Goal: Task Accomplishment & Management: Use online tool/utility

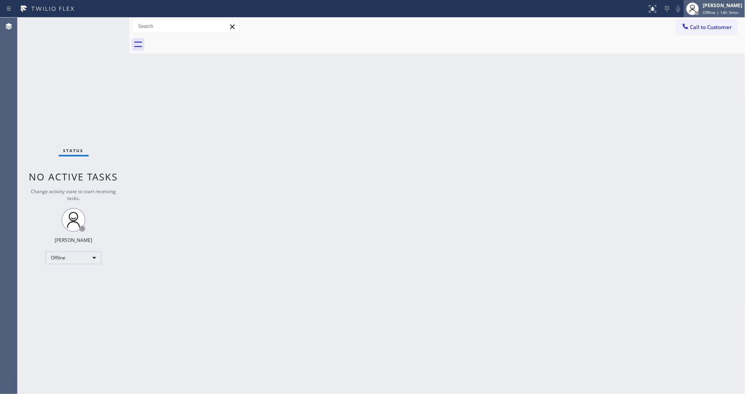
click at [718, 13] on span "Offline | 14h 3min" at bounding box center [721, 13] width 36 height 6
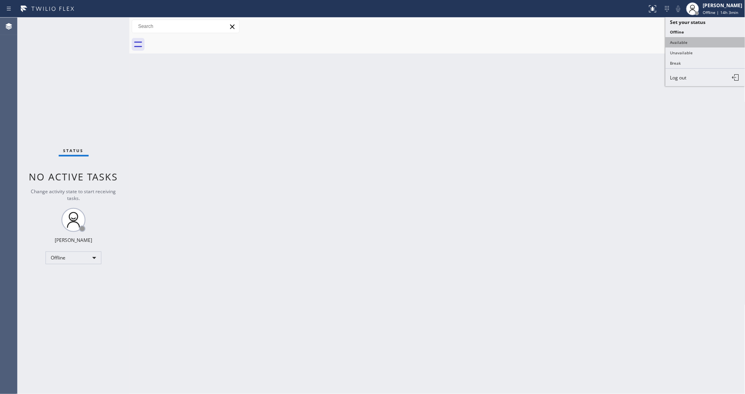
click at [706, 44] on button "Available" at bounding box center [705, 42] width 80 height 10
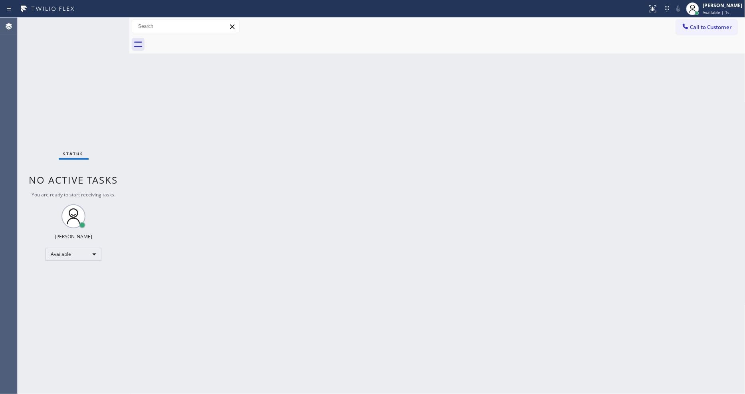
click at [127, 36] on div "Status No active tasks You are ready to start receiving tasks. [PERSON_NAME] Av…" at bounding box center [74, 206] width 112 height 376
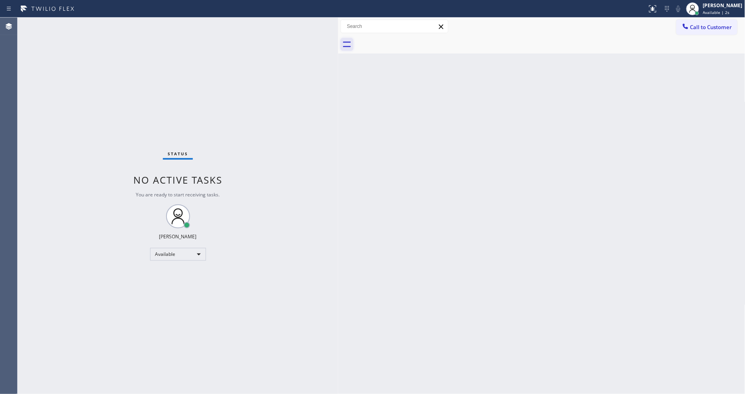
drag, startPoint x: 128, startPoint y: 36, endPoint x: 337, endPoint y: 44, distance: 208.9
click at [338, 44] on div at bounding box center [338, 206] width 0 height 376
click at [96, 38] on div "Status No active tasks You are ready to start receiving tasks. [PERSON_NAME] Av…" at bounding box center [178, 206] width 320 height 376
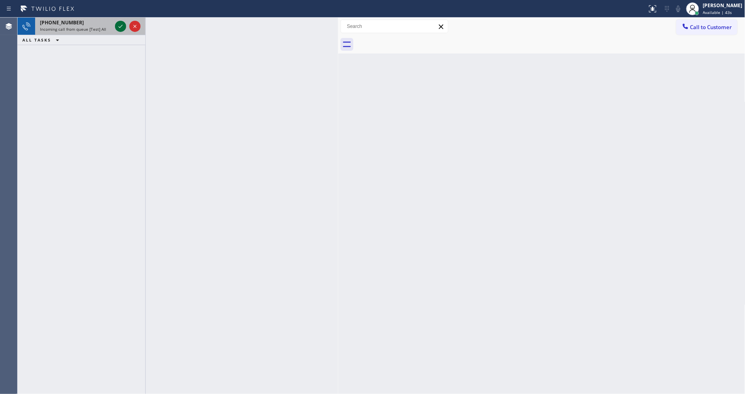
click at [120, 26] on icon at bounding box center [121, 27] width 10 height 10
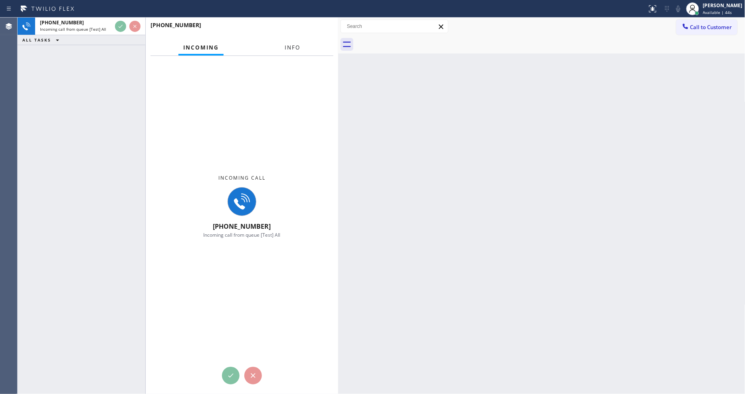
click at [291, 45] on span "Info" at bounding box center [293, 47] width 16 height 7
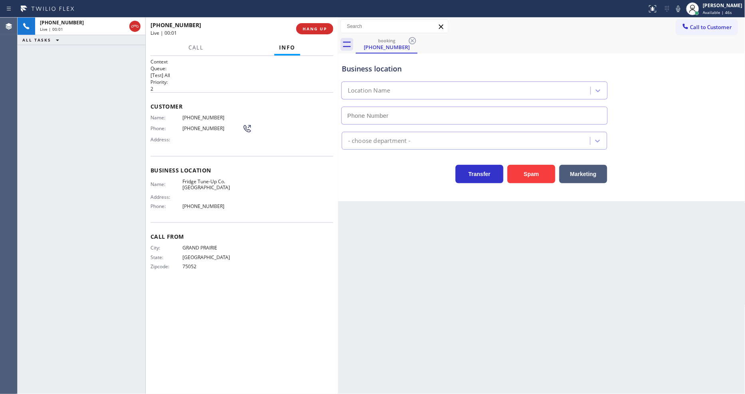
type input "[PHONE_NUMBER]"
click at [316, 29] on span "HANG UP" at bounding box center [314, 29] width 24 height 6
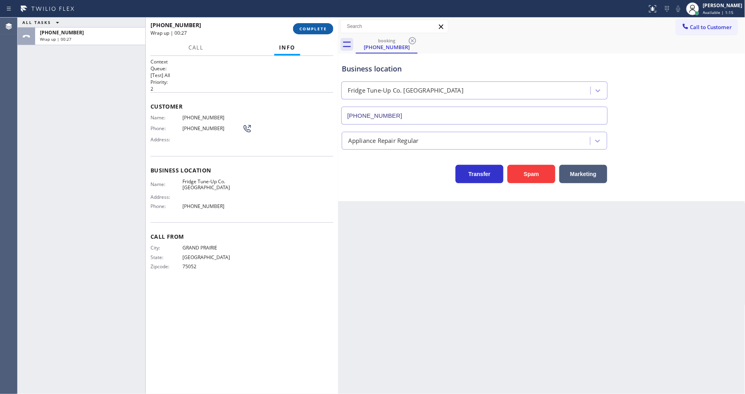
click at [314, 31] on span "COMPLETE" at bounding box center [313, 29] width 28 height 6
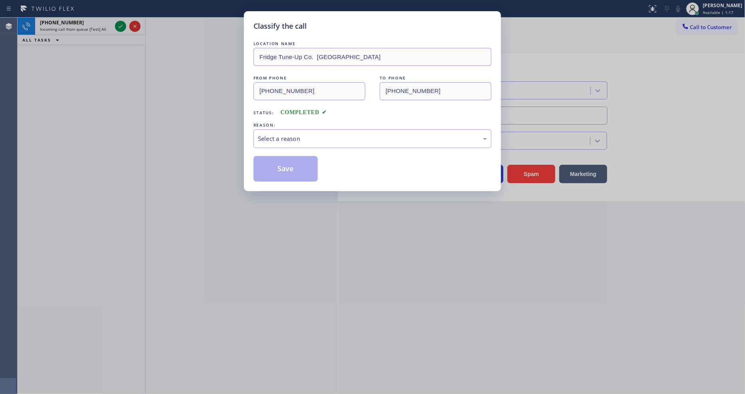
click at [313, 25] on div "Classify the call" at bounding box center [372, 26] width 238 height 11
click at [289, 136] on div "Select a reason" at bounding box center [372, 138] width 229 height 9
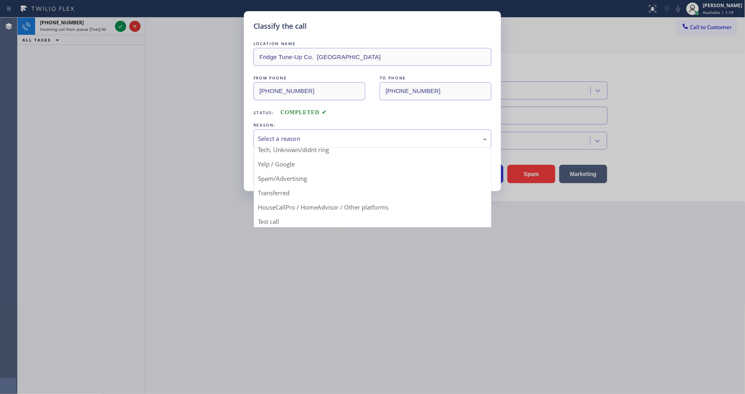
scroll to position [50, 0]
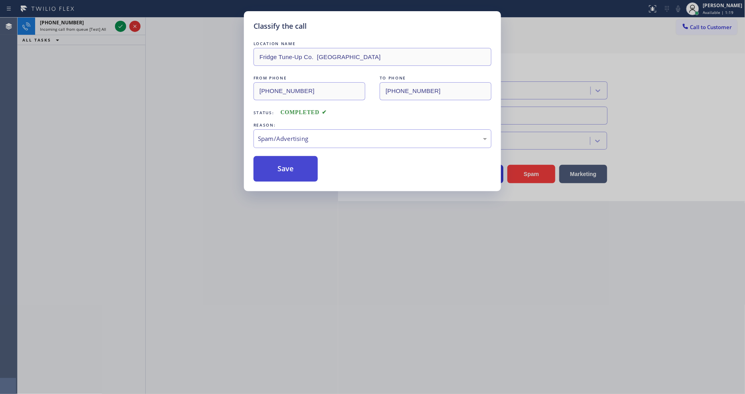
click at [283, 166] on button "Save" at bounding box center [285, 169] width 64 height 26
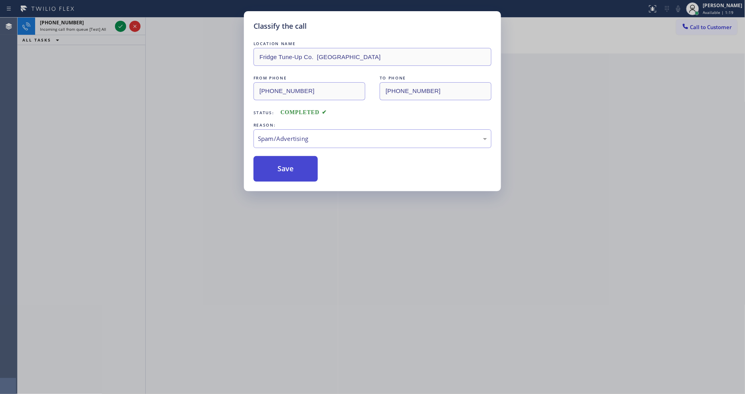
click at [283, 166] on button "Save" at bounding box center [285, 169] width 64 height 26
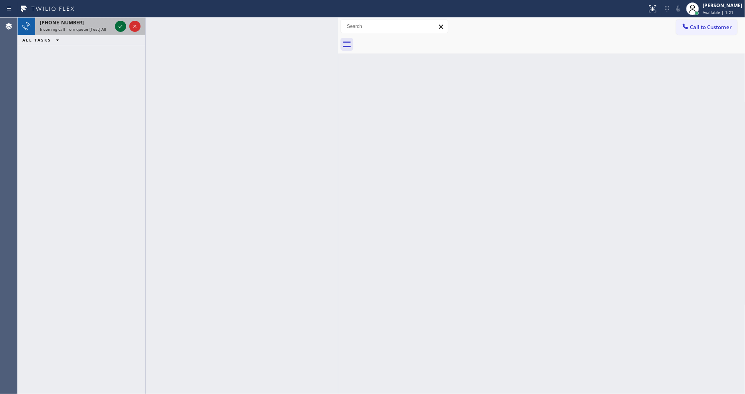
click at [117, 24] on icon at bounding box center [121, 27] width 10 height 10
click at [112, 26] on div "[PHONE_NUMBER] Incoming call from queue [Test] All" at bounding box center [74, 27] width 78 height 18
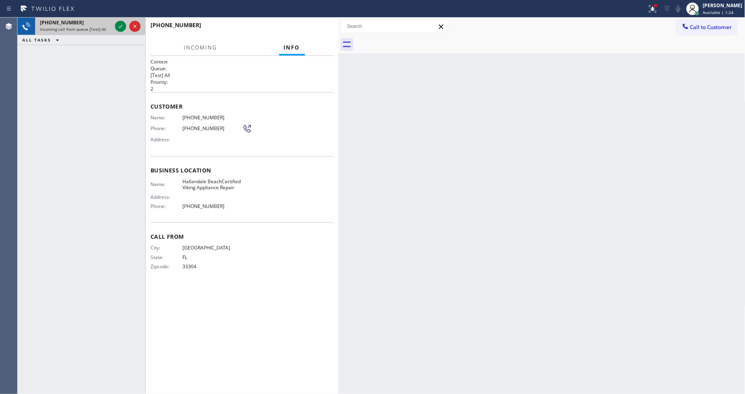
click at [113, 26] on div "[PHONE_NUMBER] Incoming call from queue [Test] All" at bounding box center [74, 27] width 78 height 18
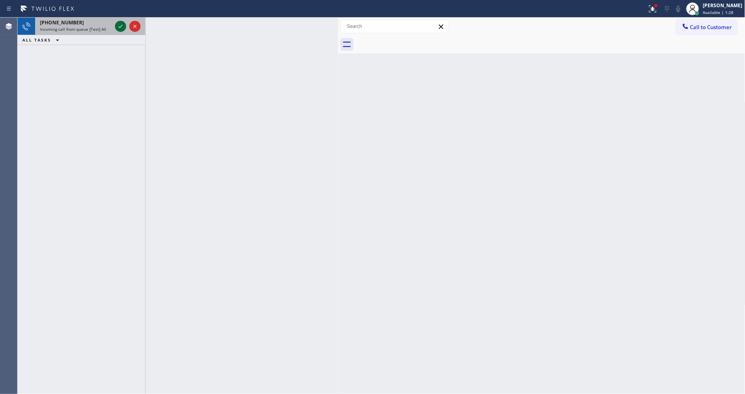
click at [117, 26] on icon at bounding box center [121, 27] width 10 height 10
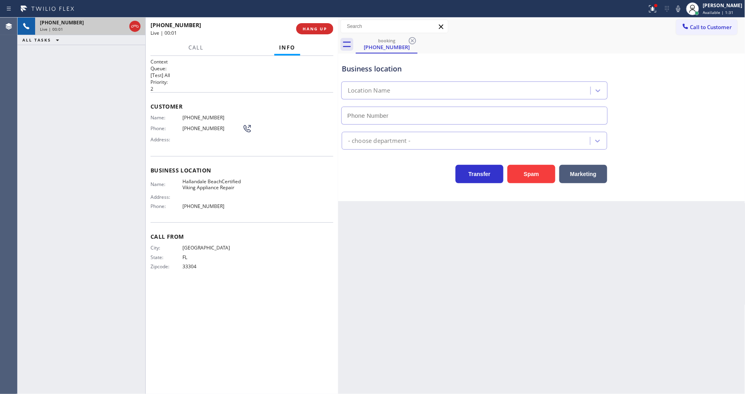
type input "[PHONE_NUMBER]"
click at [309, 26] on span "HANG UP" at bounding box center [314, 29] width 24 height 6
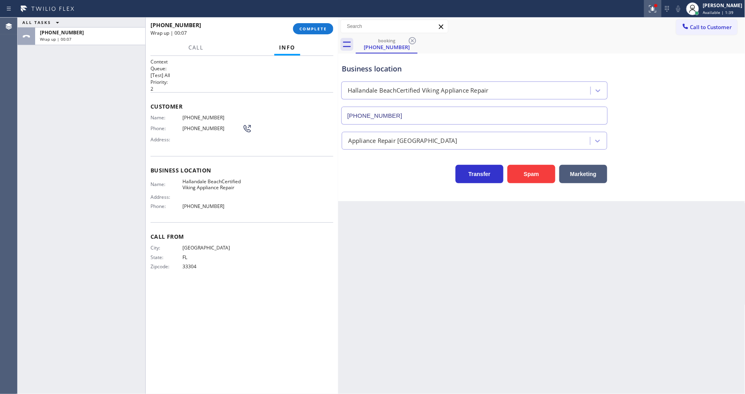
click at [657, 9] on icon at bounding box center [653, 9] width 10 height 10
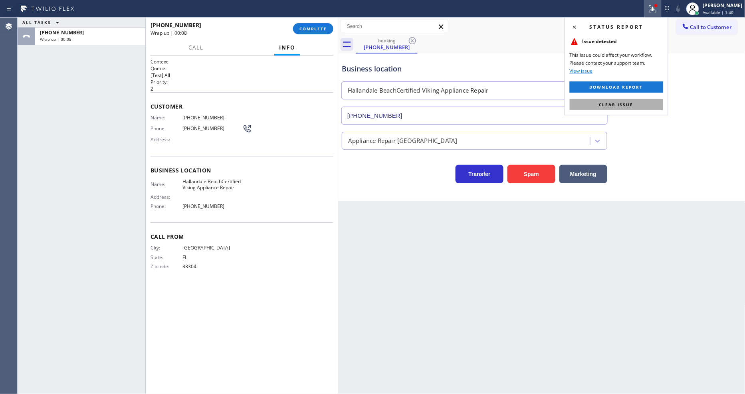
click at [634, 107] on button "Clear issue" at bounding box center [615, 104] width 93 height 11
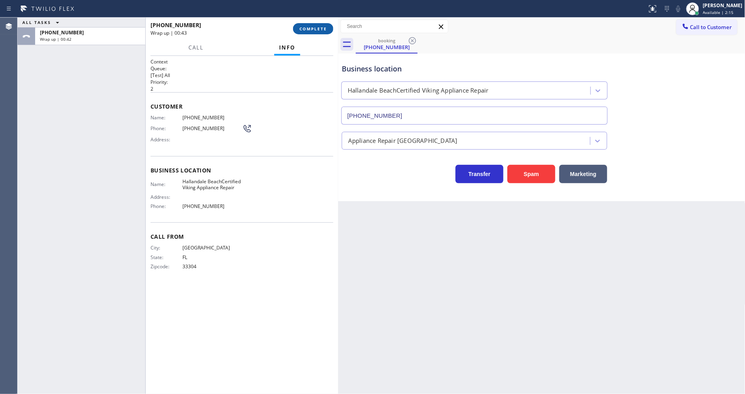
click at [314, 26] on span "COMPLETE" at bounding box center [313, 29] width 28 height 6
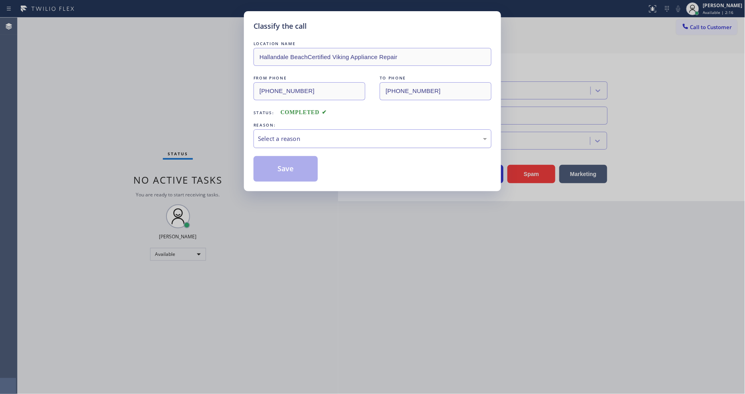
click at [301, 135] on div "Select a reason" at bounding box center [372, 138] width 229 height 9
click at [306, 168] on button "Save" at bounding box center [285, 169] width 64 height 26
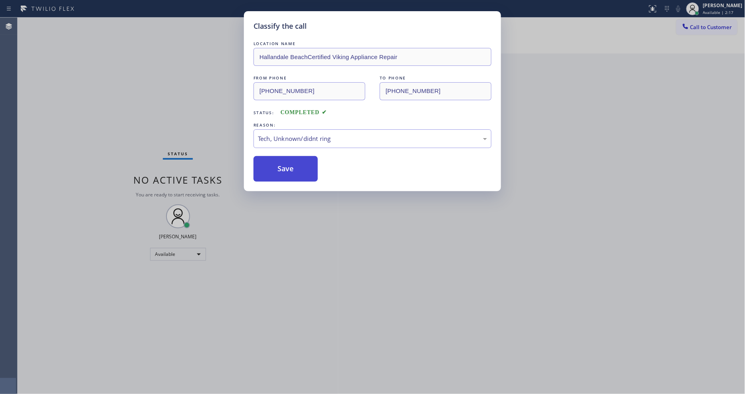
click at [306, 168] on button "Save" at bounding box center [285, 169] width 64 height 26
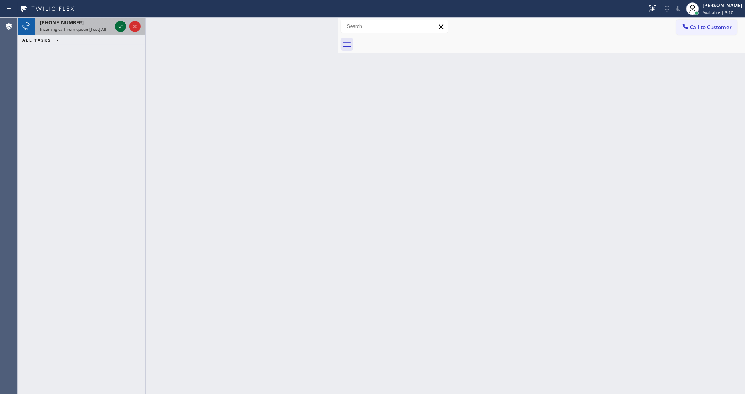
click at [117, 25] on icon at bounding box center [121, 27] width 10 height 10
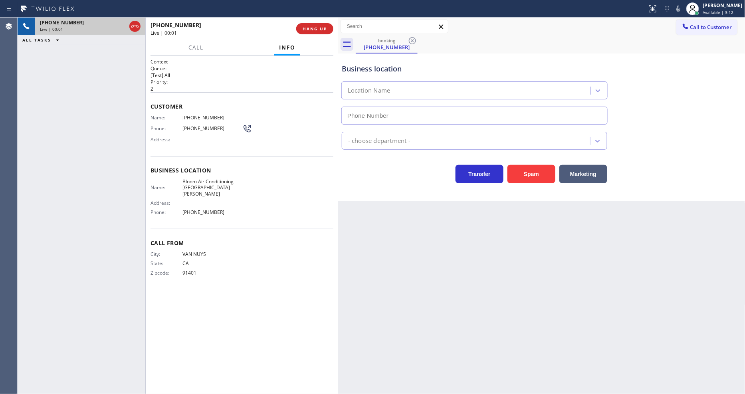
type input "[PHONE_NUMBER]"
click at [326, 25] on button "HANG UP" at bounding box center [314, 28] width 37 height 11
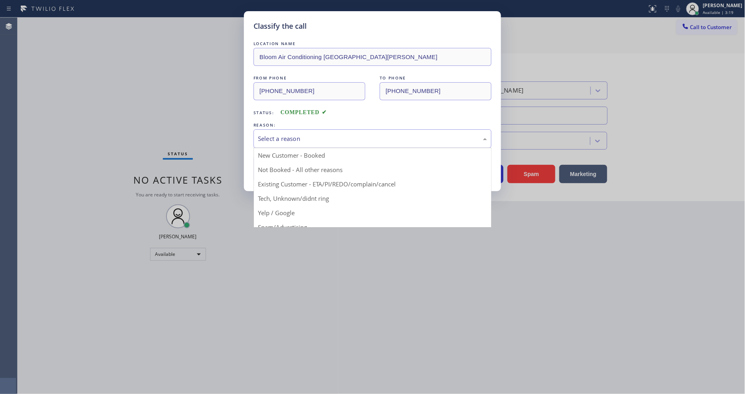
click at [305, 134] on div "Select a reason" at bounding box center [372, 138] width 229 height 9
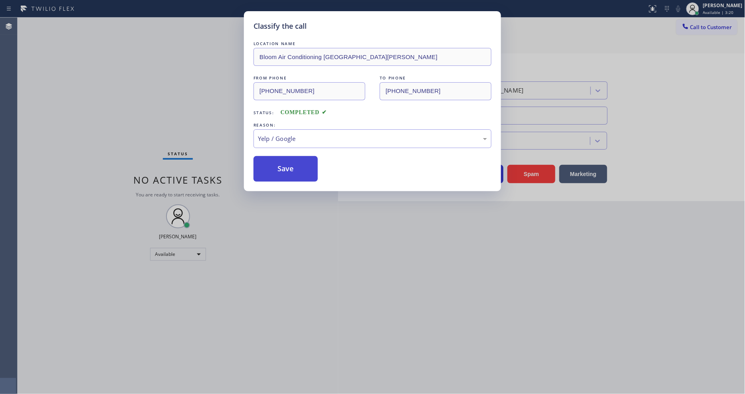
click at [302, 165] on button "Save" at bounding box center [285, 169] width 64 height 26
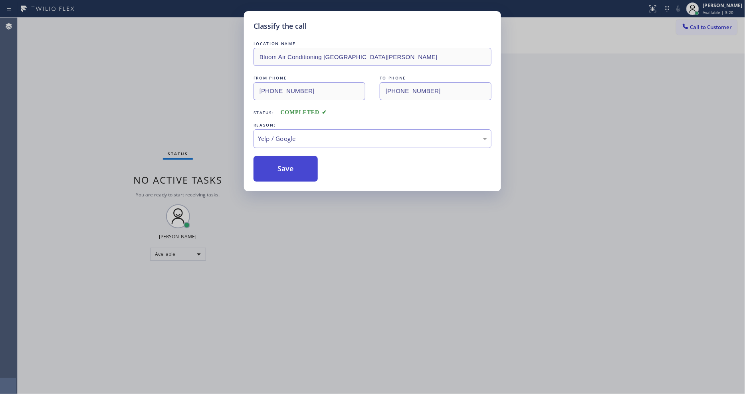
click at [302, 165] on button "Save" at bounding box center [285, 169] width 64 height 26
click at [302, 164] on button "Save" at bounding box center [285, 169] width 64 height 26
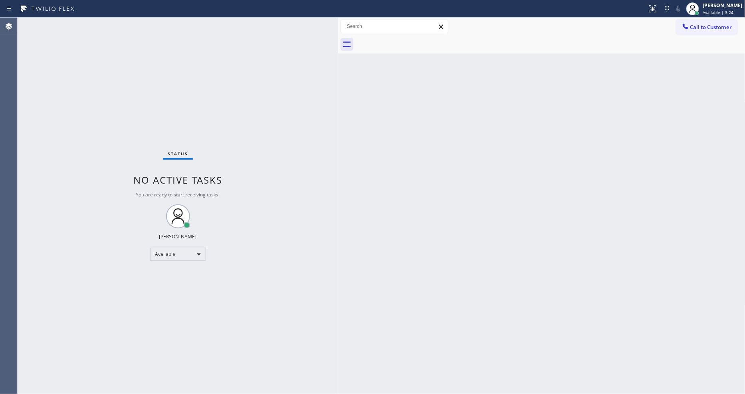
click at [587, 253] on div "Back to Dashboard Change Sender ID Customers Technicians Select a contact Outbo…" at bounding box center [541, 206] width 407 height 376
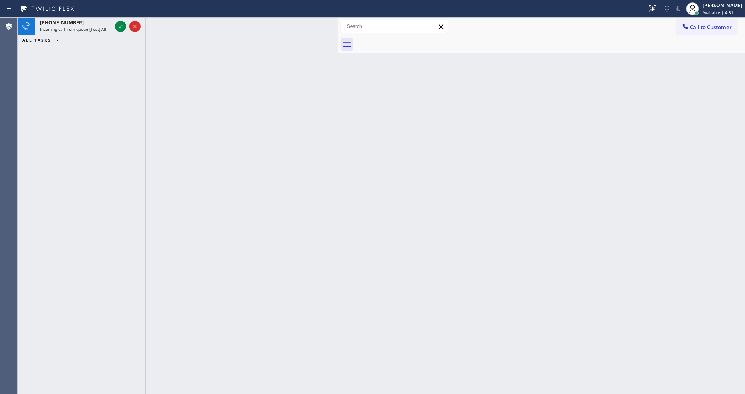
drag, startPoint x: 117, startPoint y: 26, endPoint x: 132, endPoint y: 38, distance: 18.2
click at [117, 26] on icon at bounding box center [121, 27] width 10 height 10
click at [119, 27] on icon at bounding box center [121, 26] width 4 height 3
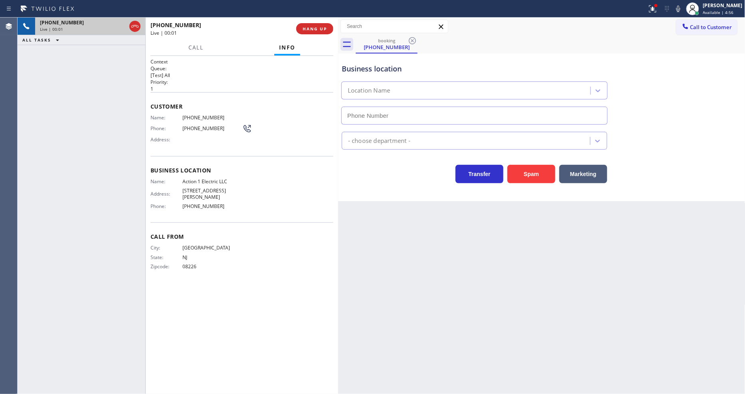
type input "[PHONE_NUMBER]"
click at [322, 31] on span "HANG UP" at bounding box center [314, 29] width 24 height 6
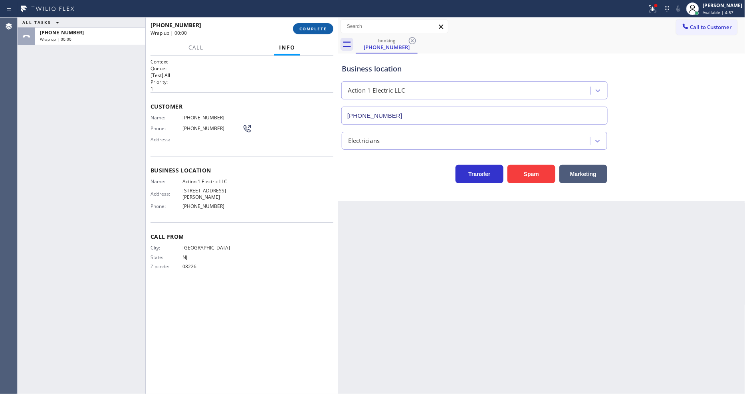
click at [322, 31] on span "COMPLETE" at bounding box center [313, 29] width 28 height 6
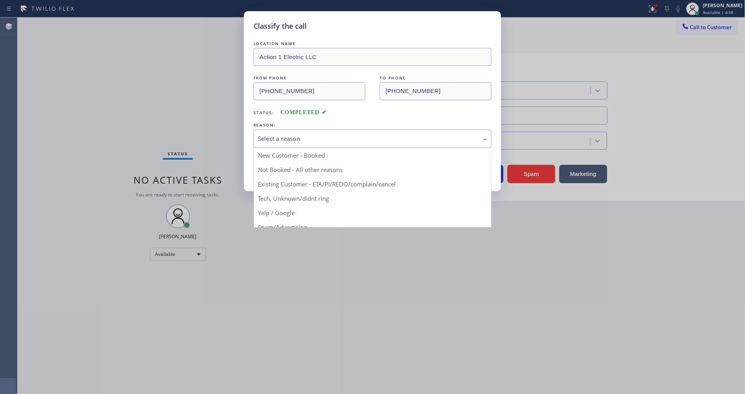
click at [294, 135] on div "Select a reason" at bounding box center [372, 138] width 229 height 9
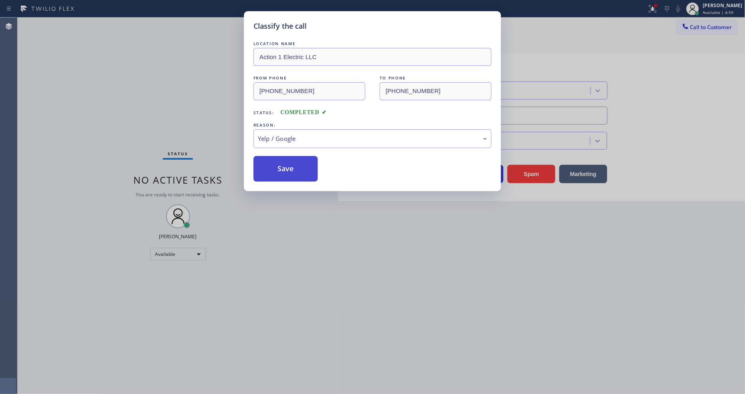
click at [298, 168] on button "Save" at bounding box center [285, 169] width 64 height 26
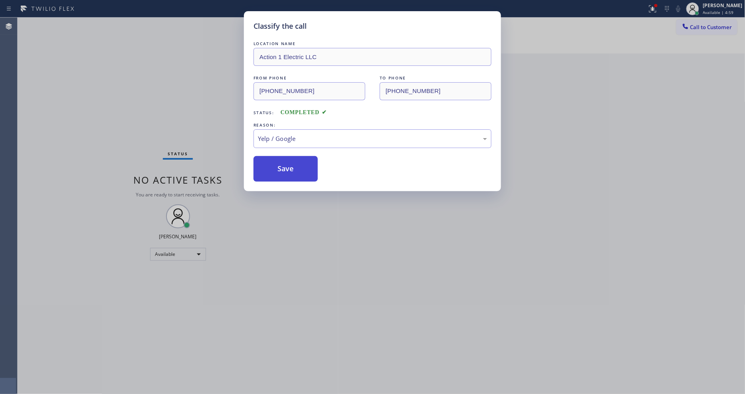
click at [298, 168] on button "Save" at bounding box center [285, 169] width 64 height 26
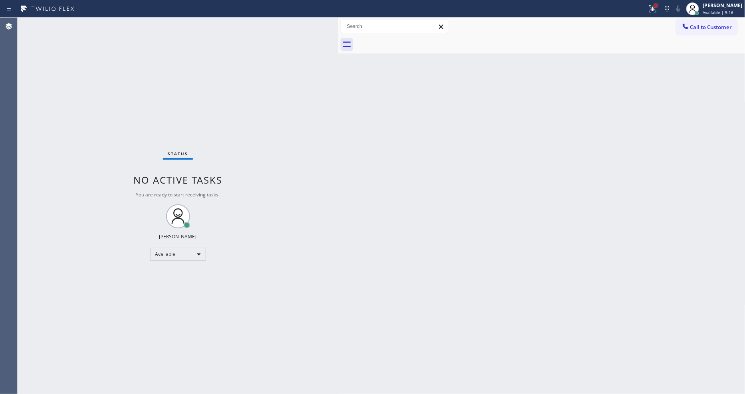
click at [657, 5] on div at bounding box center [655, 5] width 3 height 3
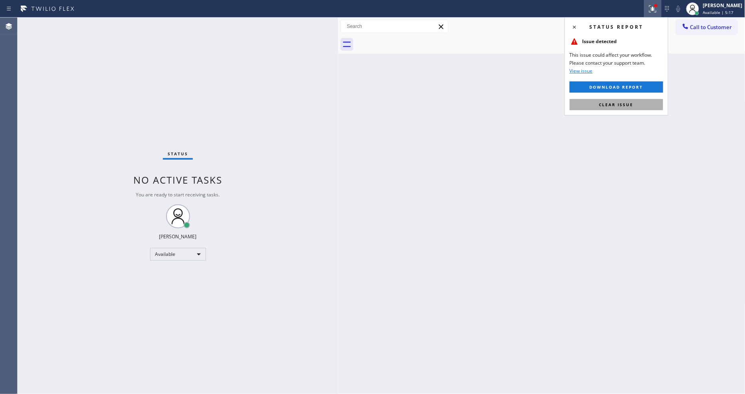
click at [648, 103] on button "Clear issue" at bounding box center [615, 104] width 93 height 11
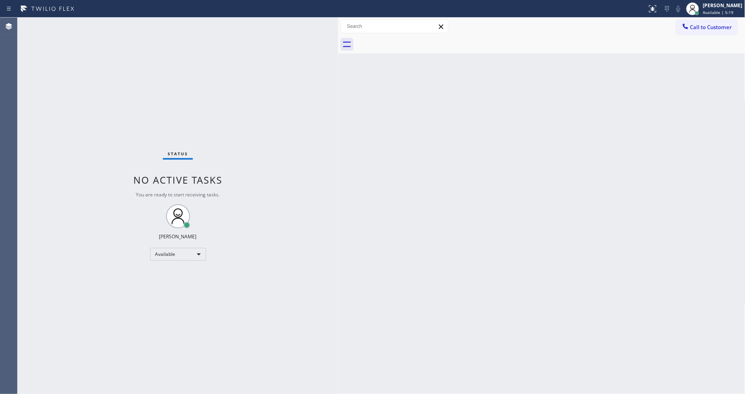
click at [348, 326] on div "Back to Dashboard Change Sender ID Customers Technicians Select a contact Outbo…" at bounding box center [541, 206] width 407 height 376
click at [72, 176] on div "Status No active tasks You are ready to start receiving tasks. [PERSON_NAME] Av…" at bounding box center [178, 206] width 320 height 376
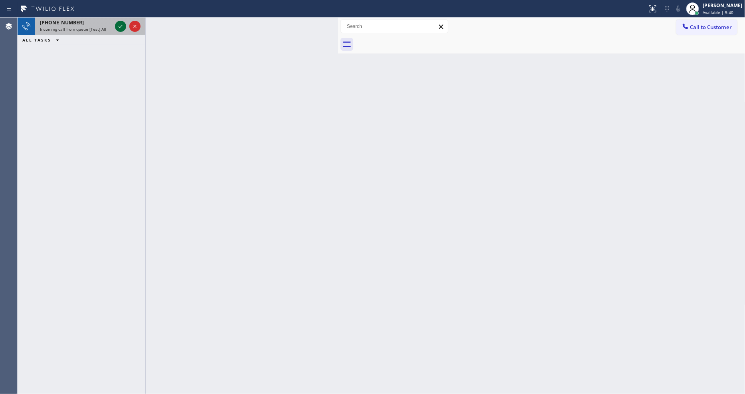
click at [120, 24] on icon at bounding box center [121, 27] width 10 height 10
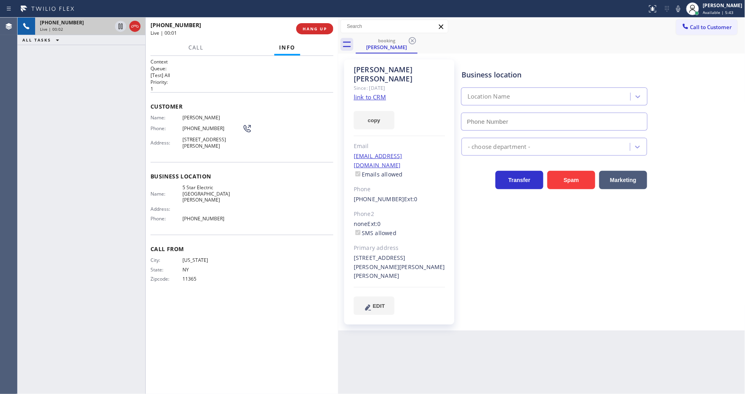
type input "[PHONE_NUMBER]"
click at [362, 93] on link "link to CRM" at bounding box center [370, 97] width 32 height 8
click at [120, 28] on icon at bounding box center [121, 27] width 10 height 10
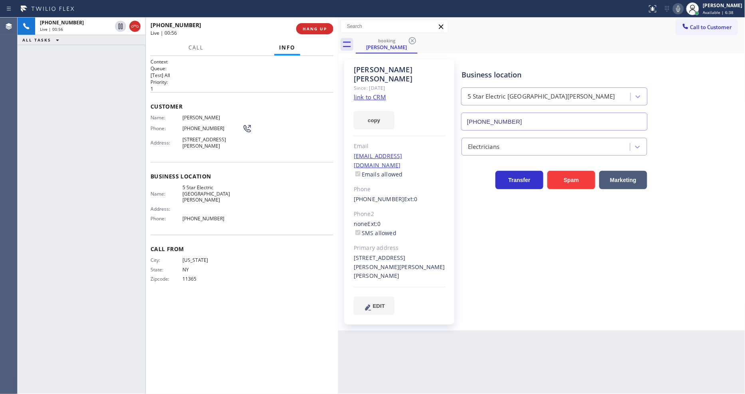
click at [680, 9] on icon at bounding box center [678, 9] width 4 height 6
click at [117, 26] on icon at bounding box center [121, 27] width 10 height 10
click at [680, 8] on icon at bounding box center [678, 9] width 4 height 6
click at [318, 26] on span "HANG UP" at bounding box center [314, 29] width 24 height 6
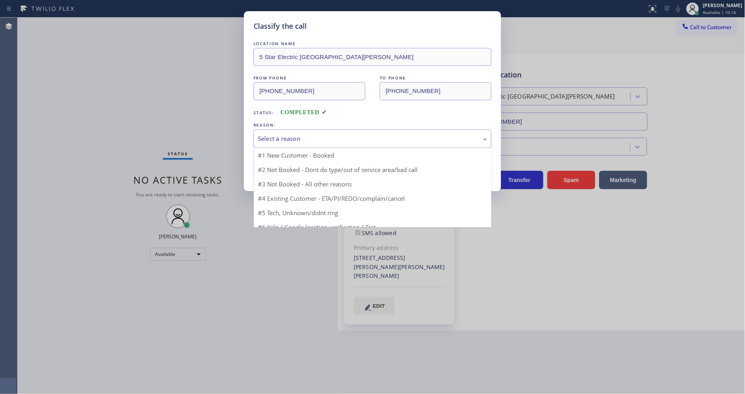
click at [288, 134] on div "Select a reason" at bounding box center [372, 138] width 229 height 9
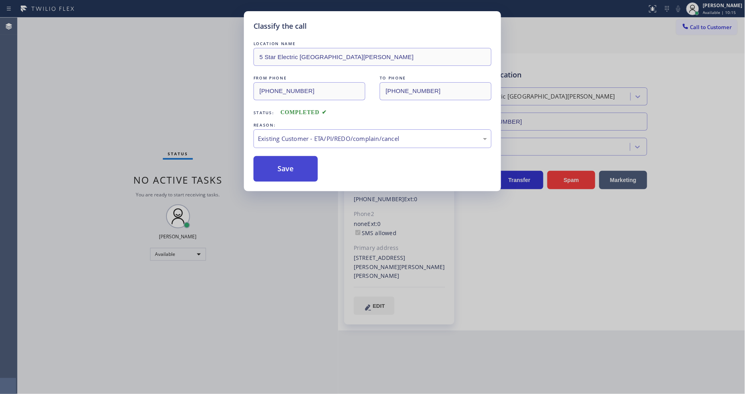
click at [284, 167] on button "Save" at bounding box center [285, 169] width 64 height 26
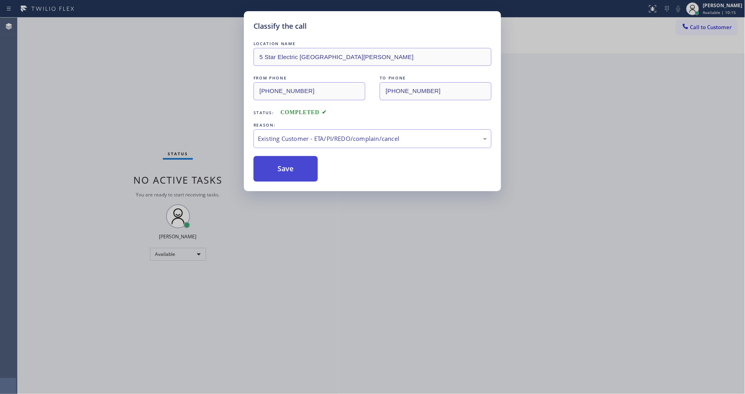
click at [284, 166] on button "Save" at bounding box center [285, 169] width 64 height 26
click at [284, 164] on button "Save" at bounding box center [285, 169] width 64 height 26
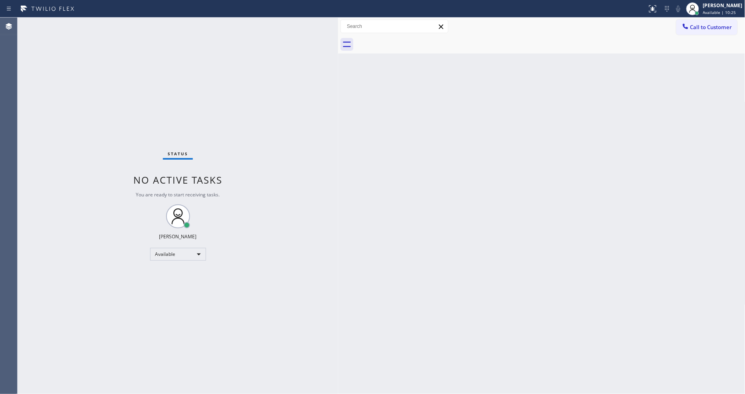
click at [95, 21] on div "Status No active tasks You are ready to start receiving tasks. [PERSON_NAME] Av…" at bounding box center [178, 206] width 320 height 376
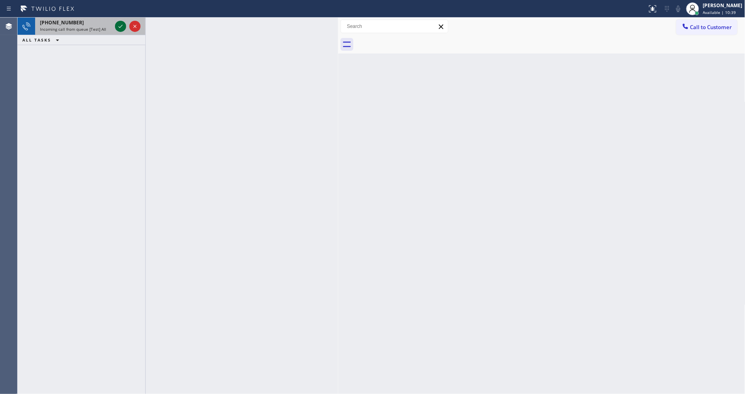
click at [120, 24] on icon at bounding box center [121, 27] width 10 height 10
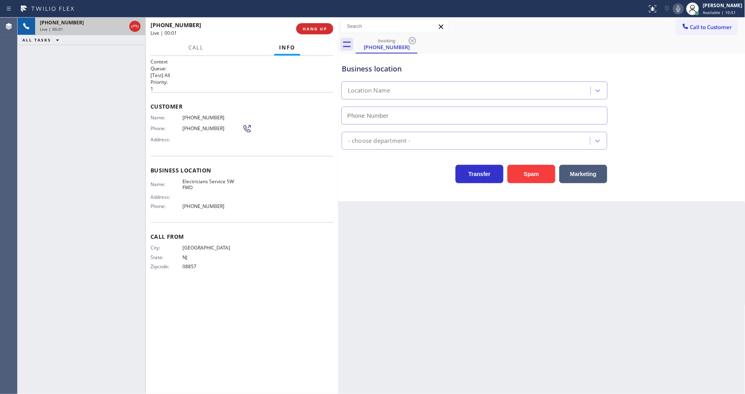
type input "[PHONE_NUMBER]"
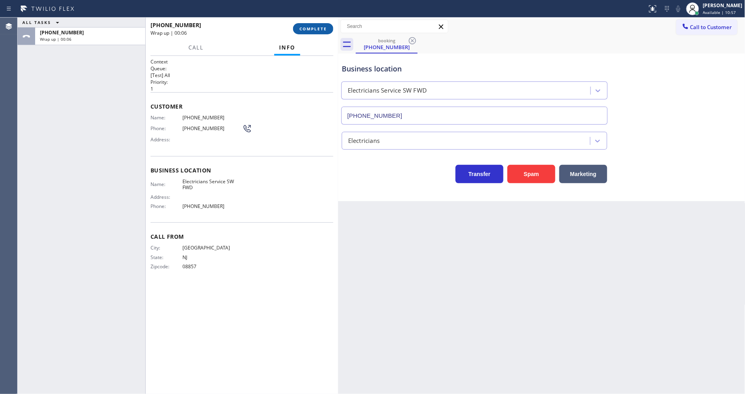
click at [306, 28] on span "COMPLETE" at bounding box center [313, 29] width 28 height 6
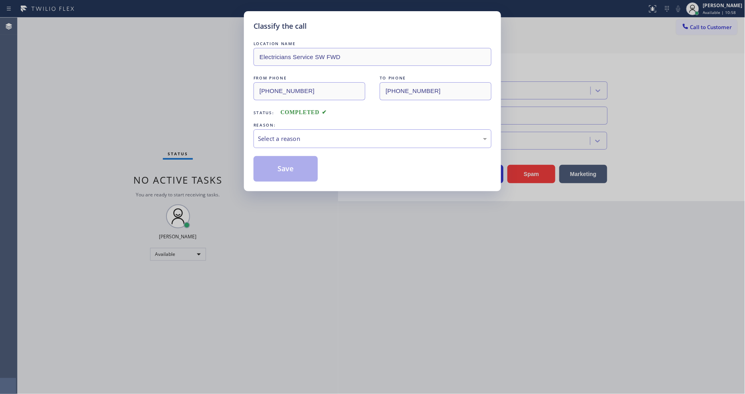
click at [268, 138] on div "Select a reason" at bounding box center [372, 138] width 229 height 9
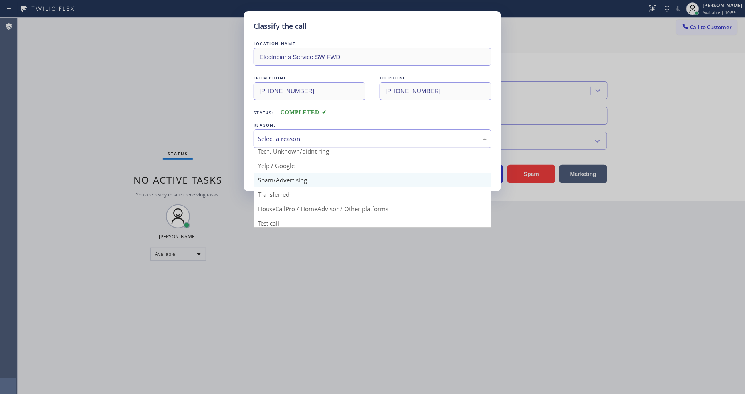
scroll to position [50, 0]
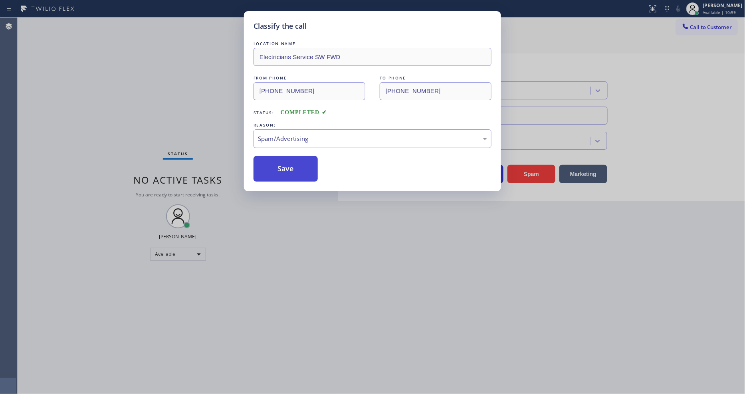
click at [289, 165] on button "Save" at bounding box center [285, 169] width 64 height 26
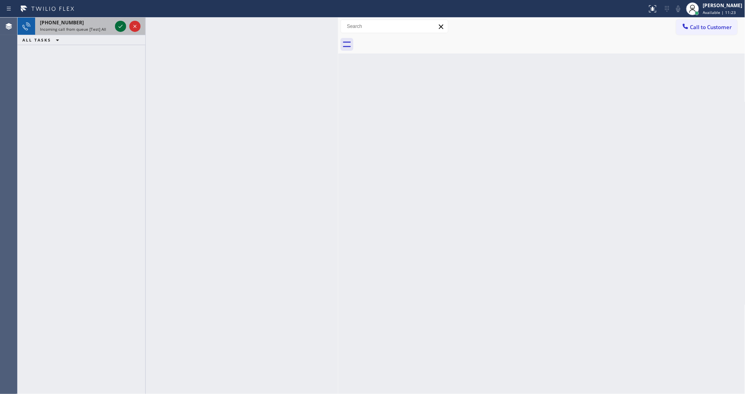
click at [121, 26] on icon at bounding box center [121, 27] width 10 height 10
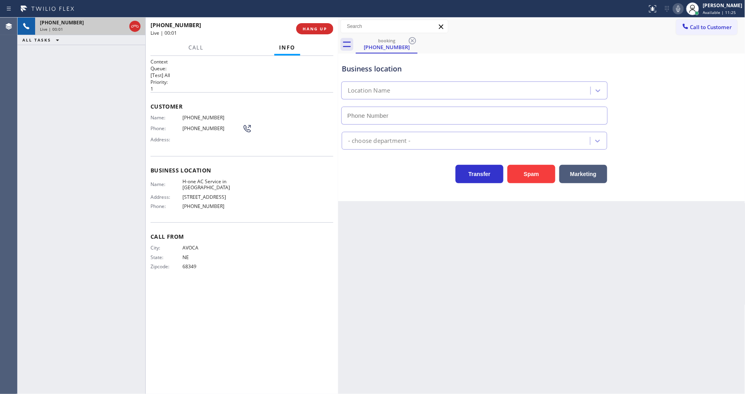
type input "[PHONE_NUMBER]"
click at [310, 28] on span "HANG UP" at bounding box center [314, 29] width 24 height 6
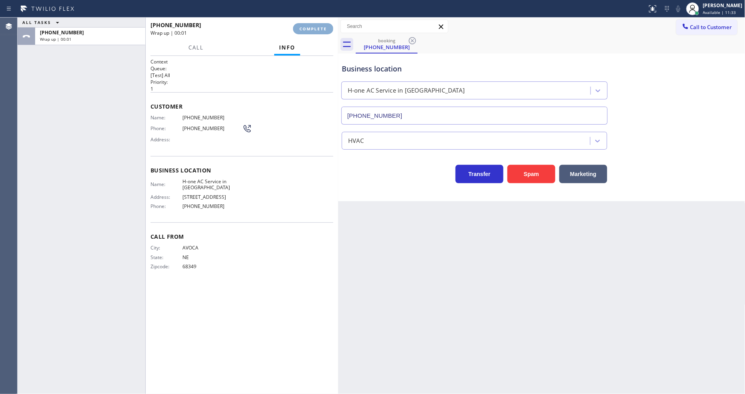
click at [310, 28] on span "COMPLETE" at bounding box center [313, 29] width 28 height 6
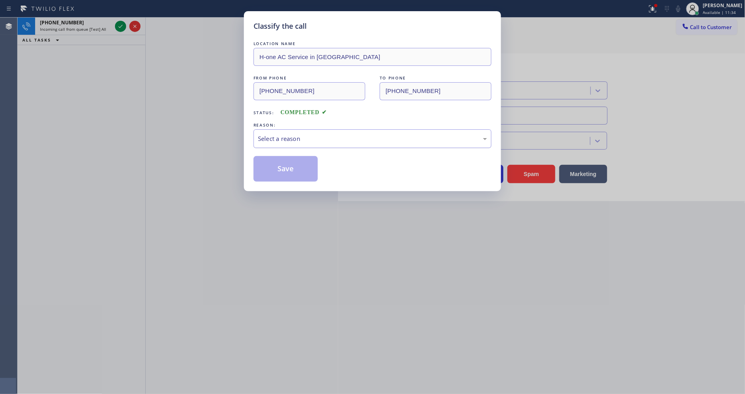
click at [285, 129] on div "Select a reason" at bounding box center [372, 138] width 238 height 19
click at [297, 157] on button "Save" at bounding box center [285, 169] width 64 height 26
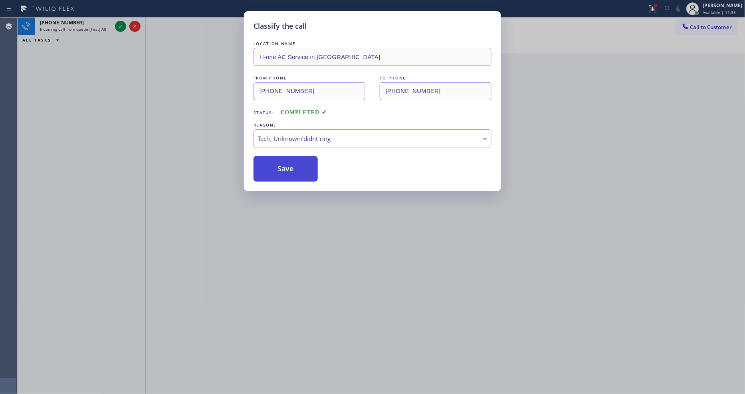
click at [294, 162] on button "Save" at bounding box center [285, 169] width 64 height 26
click at [294, 163] on button "Save" at bounding box center [285, 169] width 64 height 26
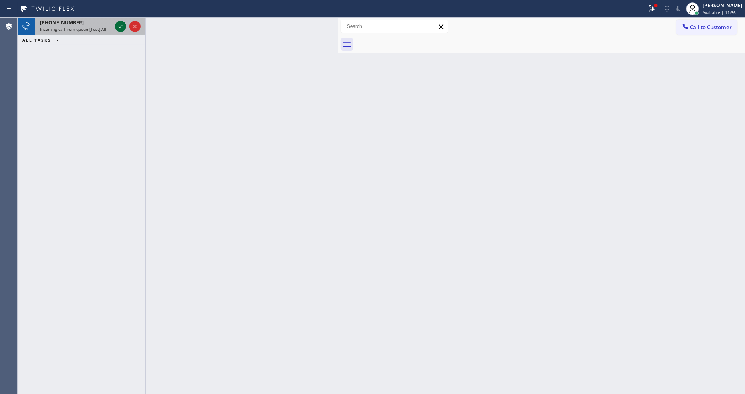
click at [119, 26] on icon at bounding box center [121, 27] width 10 height 10
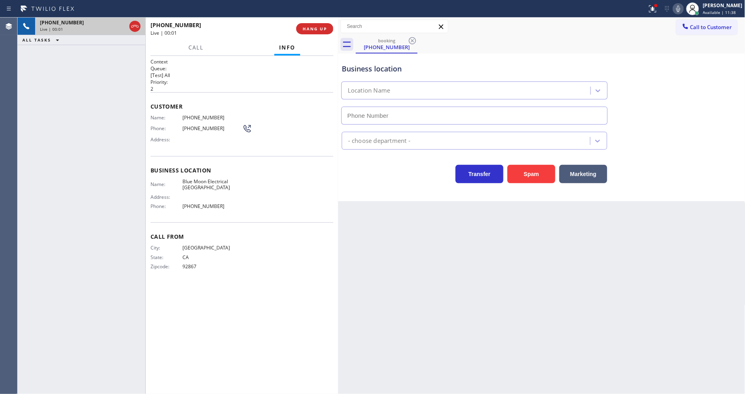
type input "[PHONE_NUMBER]"
click at [211, 182] on span "Blue Moon Electrical [GEOGRAPHIC_DATA]" at bounding box center [212, 184] width 60 height 12
copy span "Blue Moon Electrical [GEOGRAPHIC_DATA]"
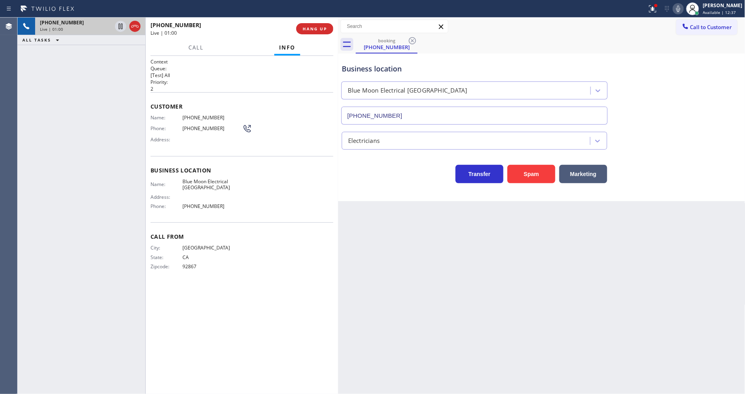
click at [197, 116] on span "[PHONE_NUMBER]" at bounding box center [212, 118] width 60 height 6
copy span "[PHONE_NUMBER]"
click at [661, 10] on div at bounding box center [653, 9] width 18 height 10
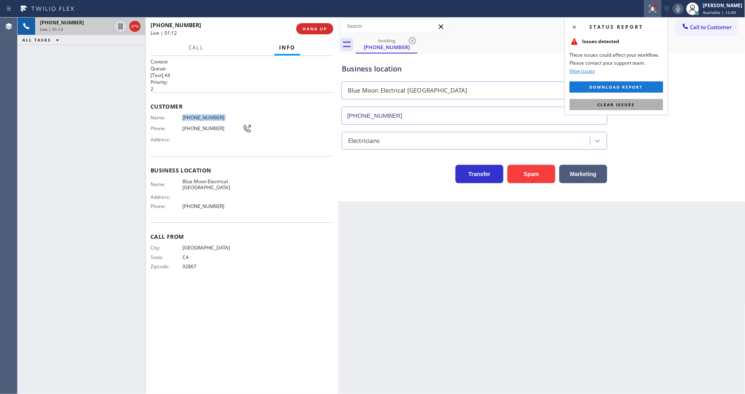
click at [652, 103] on button "Clear issues" at bounding box center [615, 104] width 93 height 11
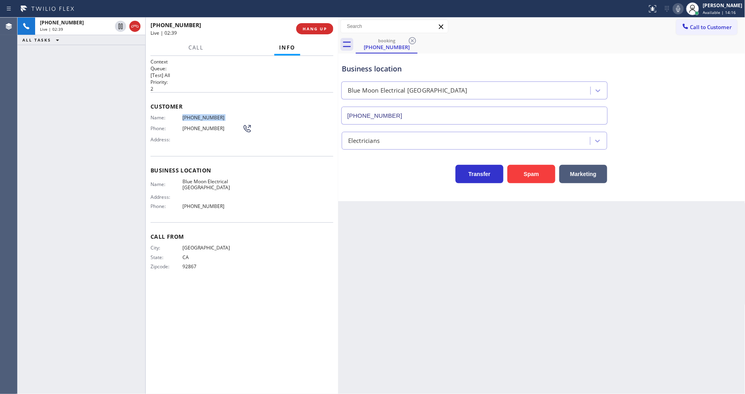
drag, startPoint x: 119, startPoint y: 26, endPoint x: 234, endPoint y: 20, distance: 115.4
click at [119, 26] on icon at bounding box center [121, 27] width 10 height 10
click at [683, 9] on icon at bounding box center [678, 9] width 10 height 10
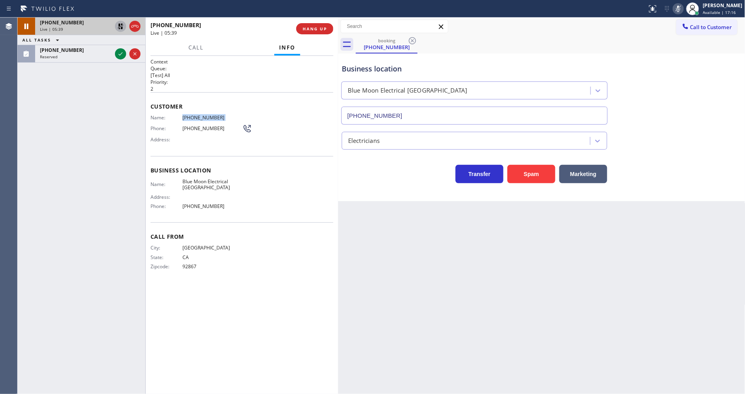
click at [117, 24] on icon at bounding box center [121, 27] width 10 height 10
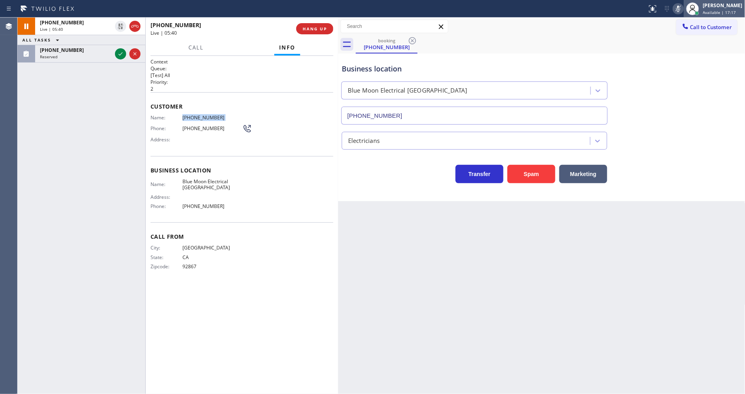
click at [690, 9] on div at bounding box center [693, 9] width 18 height 18
click at [683, 7] on icon at bounding box center [678, 9] width 10 height 10
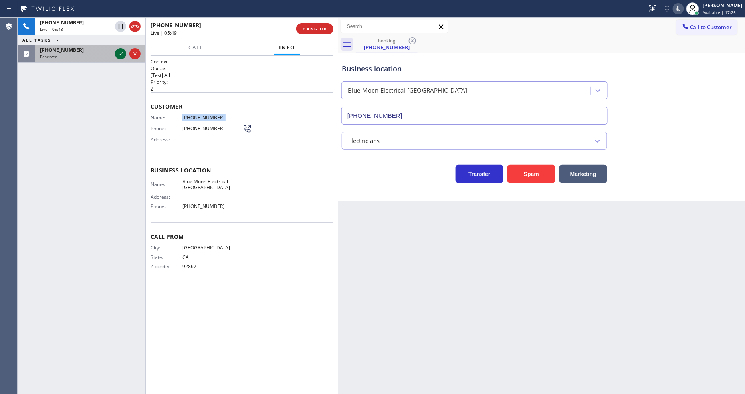
click at [118, 53] on icon at bounding box center [121, 54] width 10 height 10
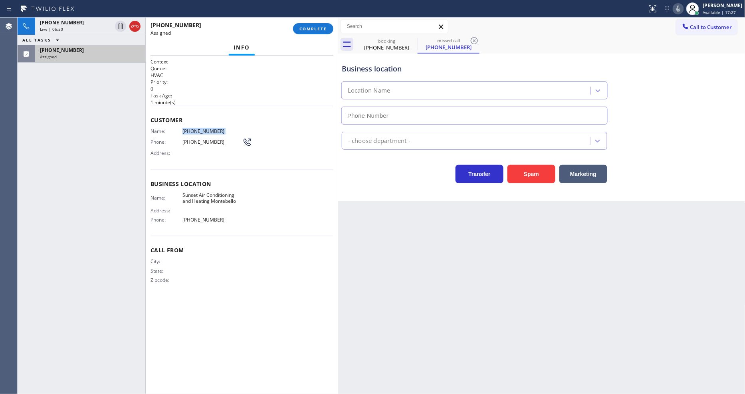
type input "[PHONE_NUMBER]"
click at [322, 28] on span "COMPLETE" at bounding box center [313, 29] width 28 height 6
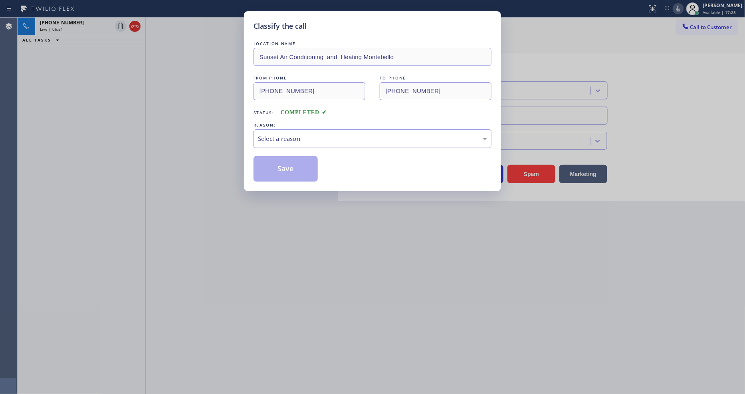
click at [300, 134] on div "Select a reason" at bounding box center [372, 138] width 229 height 9
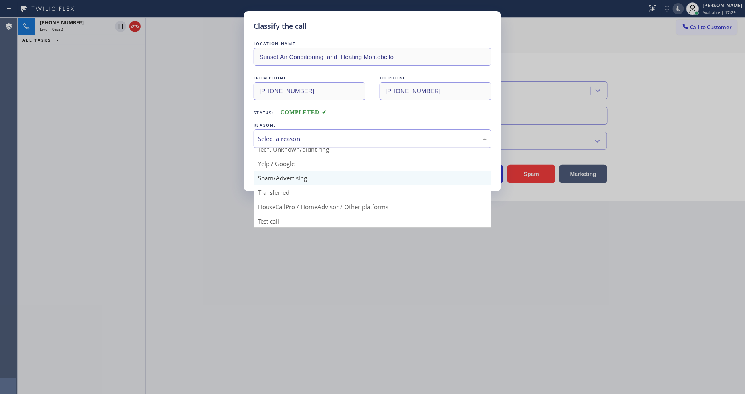
scroll to position [50, 0]
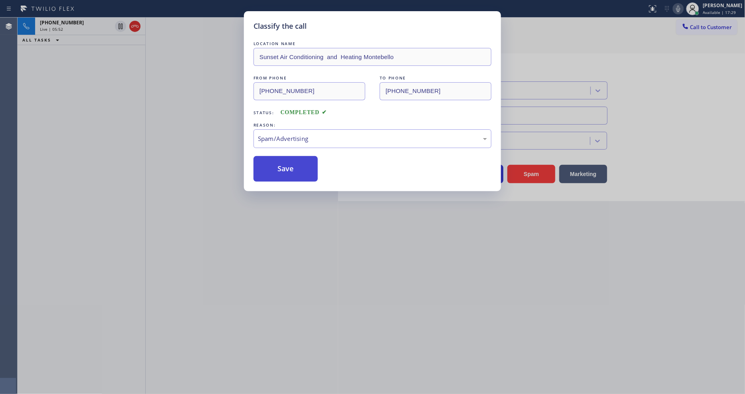
click at [297, 160] on button "Save" at bounding box center [285, 169] width 64 height 26
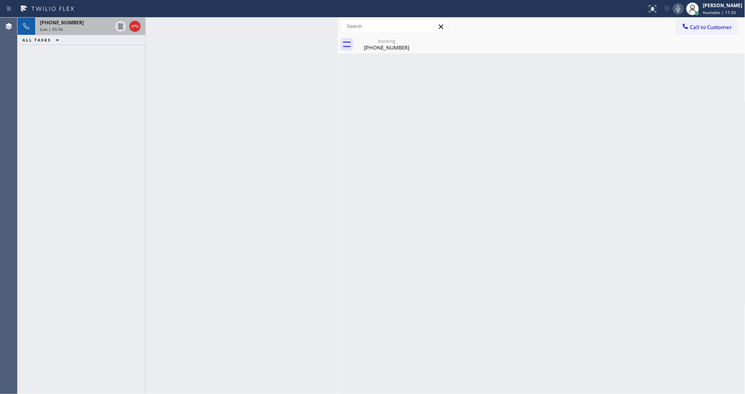
click at [72, 24] on span "[PHONE_NUMBER]" at bounding box center [62, 22] width 44 height 7
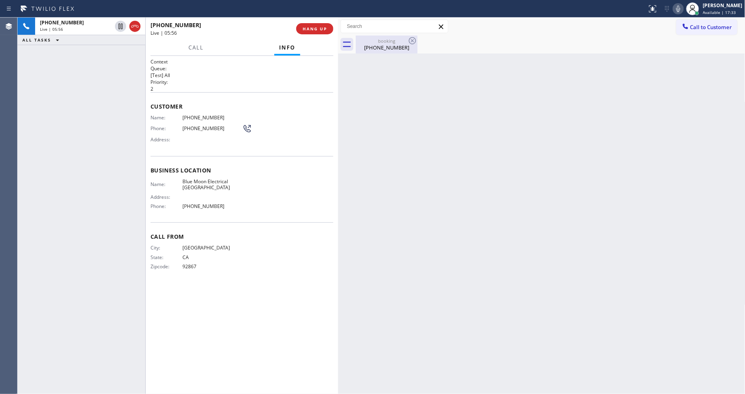
click at [385, 47] on div "[PHONE_NUMBER]" at bounding box center [386, 47] width 60 height 7
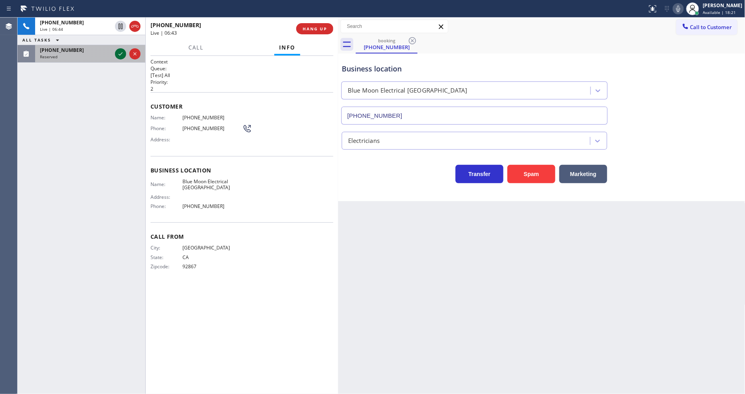
click at [120, 53] on icon at bounding box center [121, 54] width 10 height 10
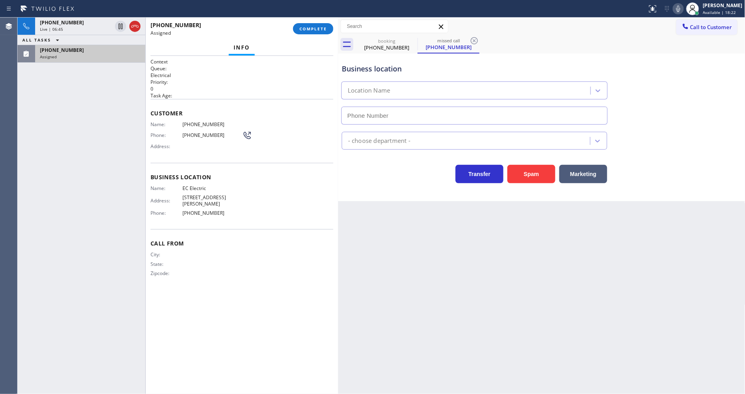
type input "[PHONE_NUMBER]"
click at [314, 28] on span "COMPLETE" at bounding box center [313, 29] width 28 height 6
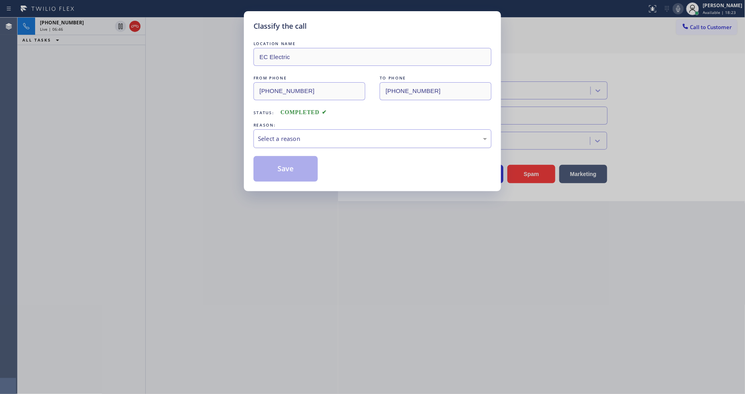
click at [292, 134] on div "Select a reason" at bounding box center [372, 138] width 229 height 9
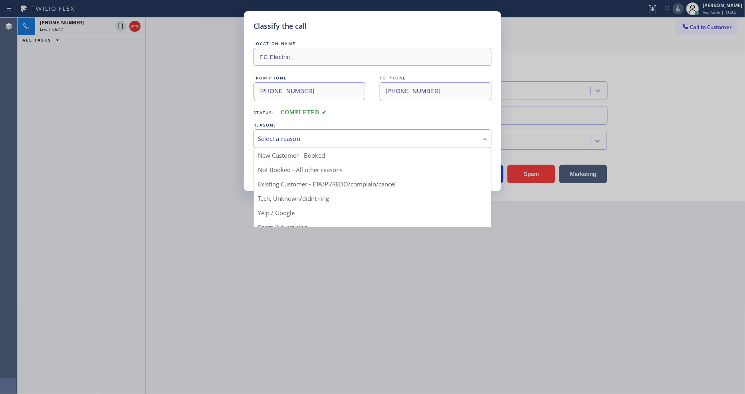
scroll to position [50, 0]
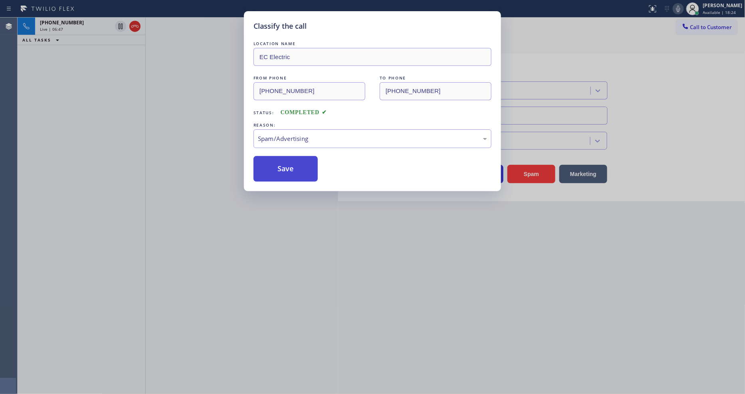
click at [290, 164] on button "Save" at bounding box center [285, 169] width 64 height 26
click at [94, 23] on div "Classify the call LOCATION NAME EC Electric FROM PHONE [PHONE_NUMBER] TO PHONE …" at bounding box center [372, 197] width 745 height 394
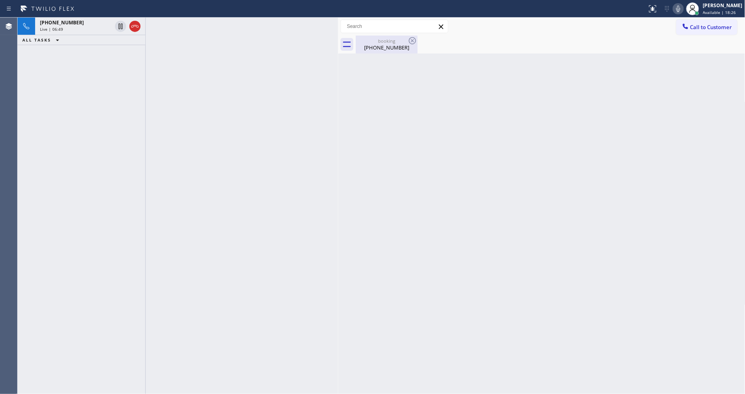
click at [376, 47] on div "[PHONE_NUMBER]" at bounding box center [386, 47] width 60 height 7
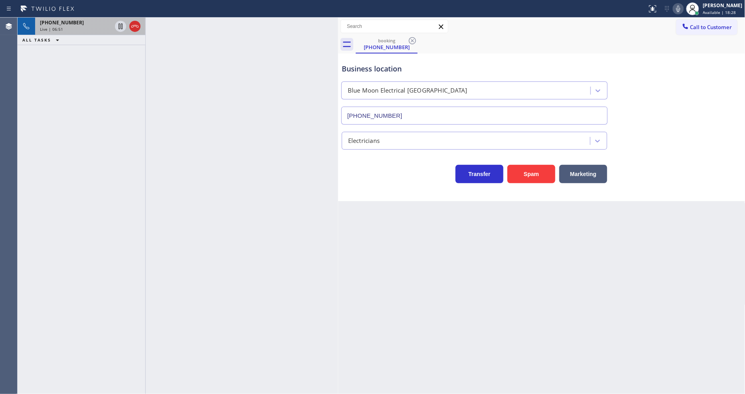
click at [94, 23] on div "[PHONE_NUMBER]" at bounding box center [76, 22] width 72 height 7
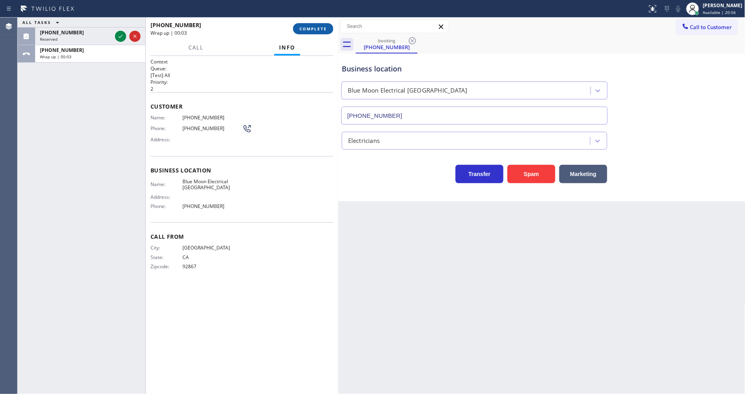
click at [316, 32] on button "COMPLETE" at bounding box center [313, 28] width 40 height 11
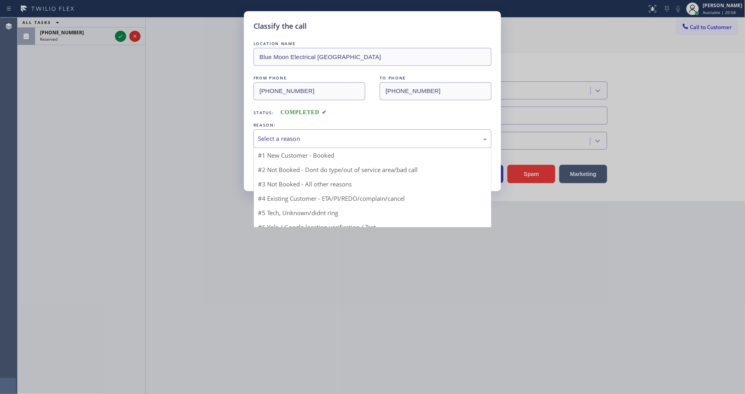
click at [295, 134] on div "Select a reason" at bounding box center [372, 138] width 229 height 9
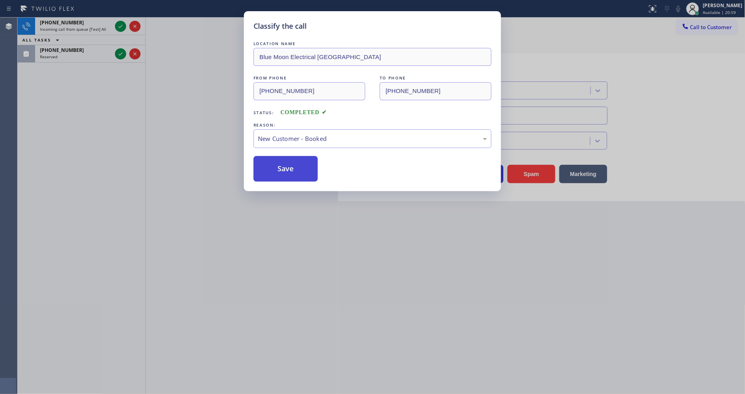
click at [283, 166] on button "Save" at bounding box center [285, 169] width 64 height 26
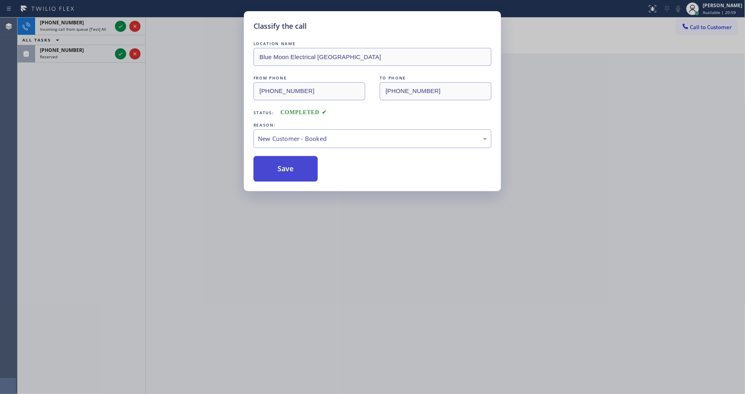
click at [283, 166] on button "Save" at bounding box center [285, 169] width 64 height 26
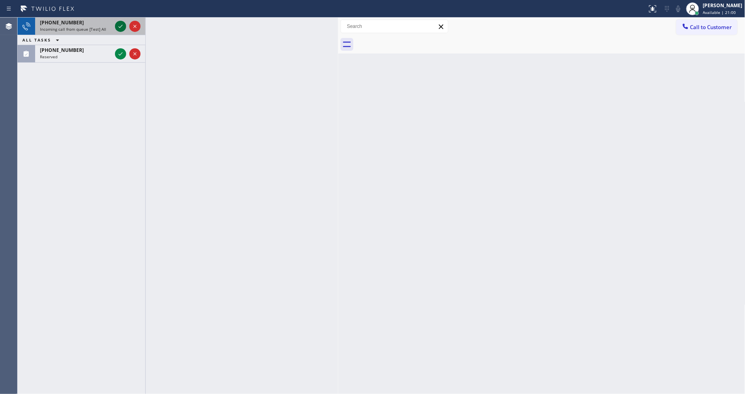
click at [120, 25] on icon at bounding box center [121, 27] width 10 height 10
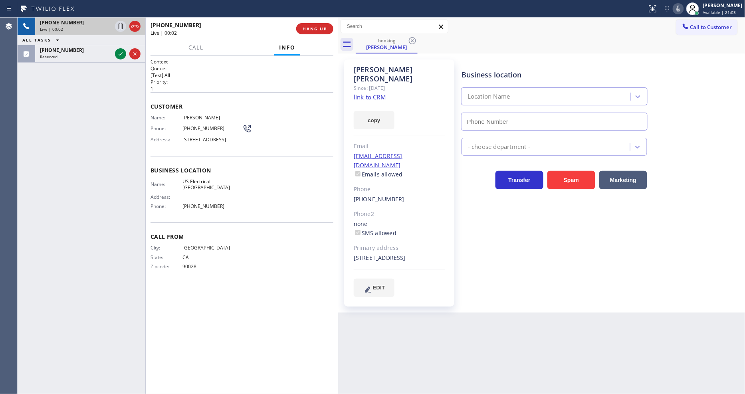
type input "[PHONE_NUMBER]"
click at [376, 93] on link "link to CRM" at bounding box center [370, 97] width 32 height 8
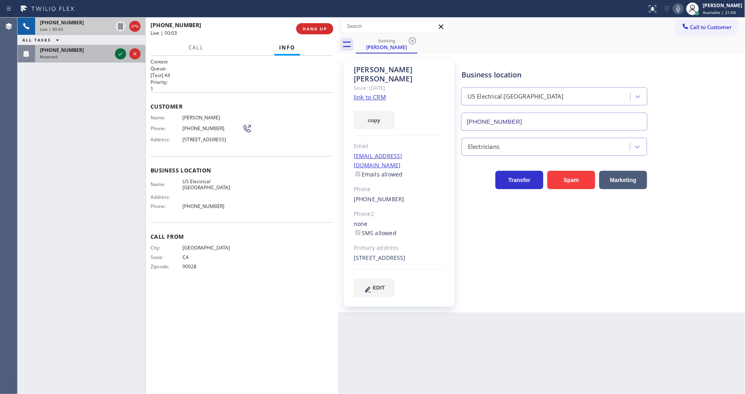
click at [118, 57] on icon at bounding box center [121, 54] width 10 height 10
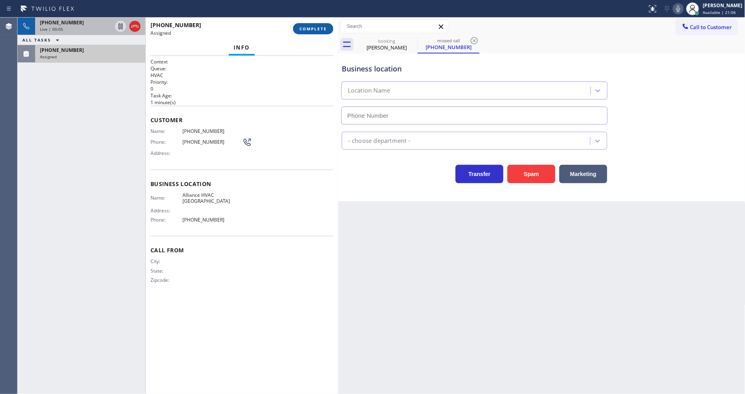
type input "[PHONE_NUMBER]"
click at [305, 25] on button "COMPLETE" at bounding box center [313, 28] width 40 height 11
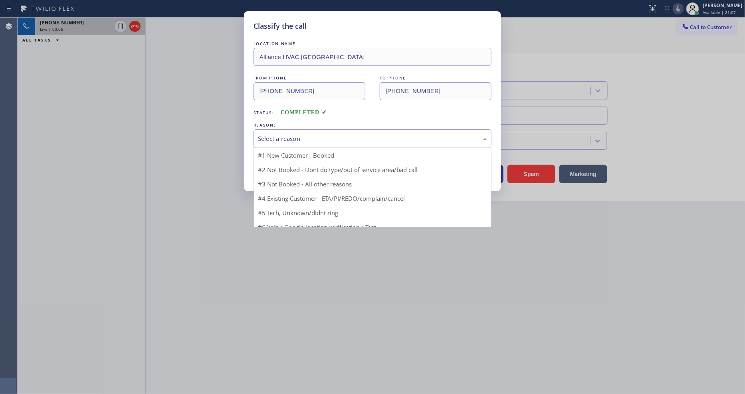
click at [267, 142] on div "Select a reason" at bounding box center [372, 138] width 238 height 19
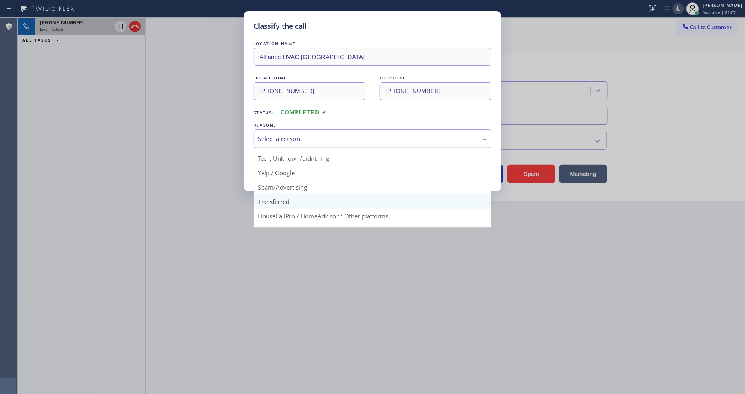
scroll to position [50, 0]
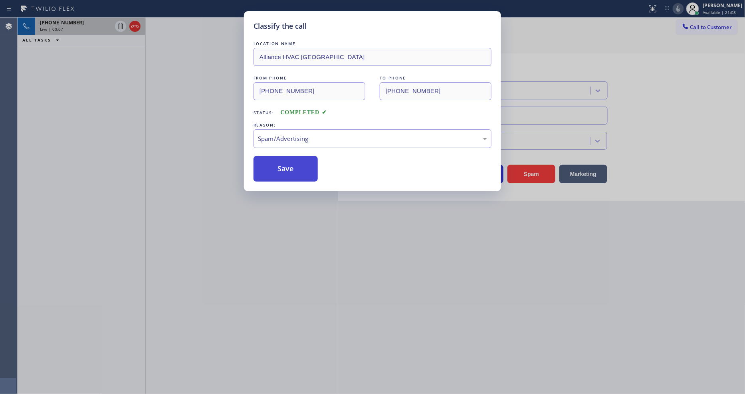
click at [283, 161] on button "Save" at bounding box center [285, 169] width 64 height 26
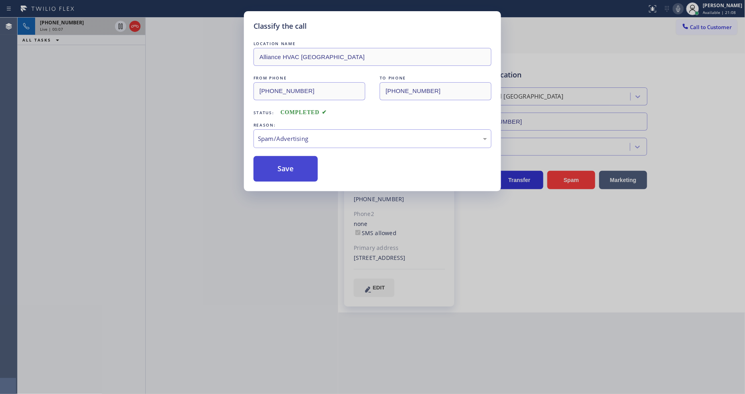
click at [283, 161] on button "Save" at bounding box center [285, 169] width 64 height 26
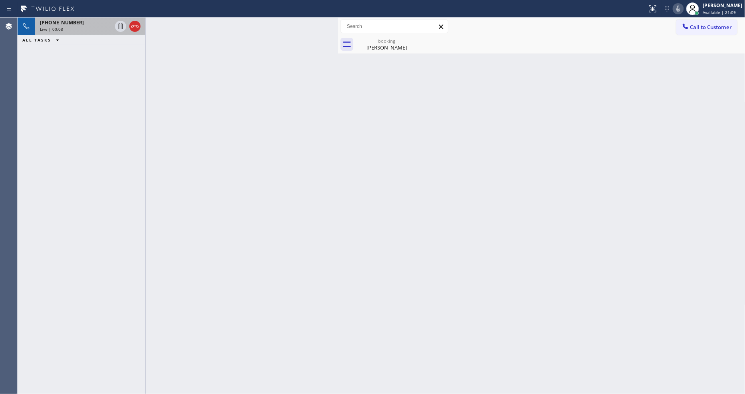
click at [90, 23] on div "[PHONE_NUMBER]" at bounding box center [76, 22] width 72 height 7
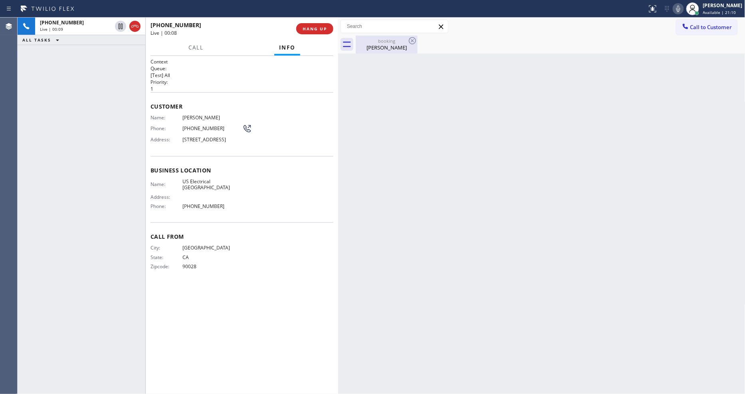
click at [362, 37] on div "booking [PERSON_NAME]" at bounding box center [386, 45] width 60 height 18
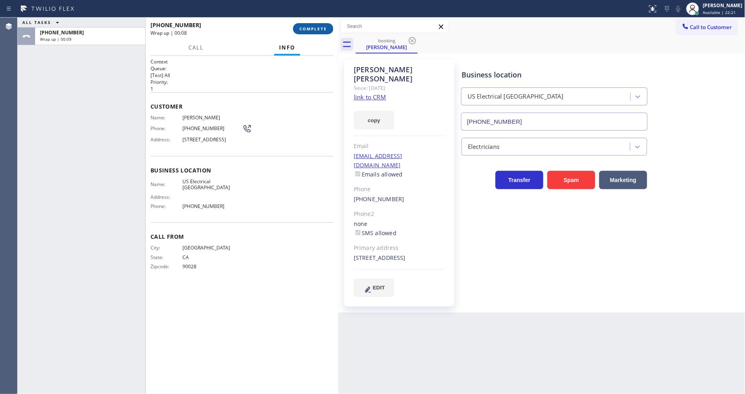
click at [305, 30] on span "COMPLETE" at bounding box center [313, 29] width 28 height 6
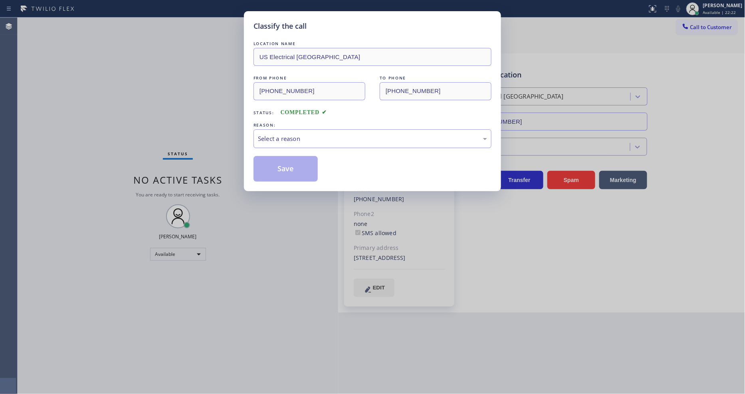
click at [282, 140] on div "Select a reason" at bounding box center [372, 138] width 229 height 9
click at [283, 160] on button "Save" at bounding box center [285, 169] width 64 height 26
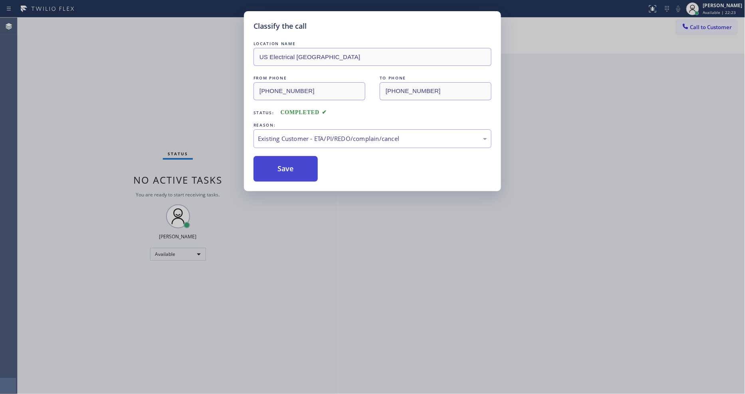
click at [283, 160] on button "Save" at bounding box center [285, 169] width 64 height 26
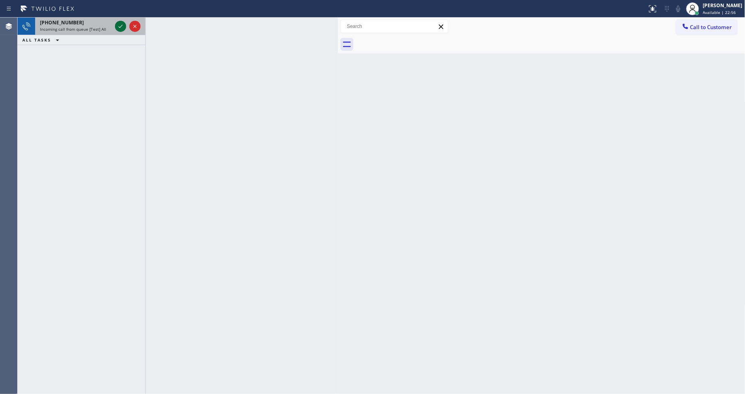
click at [119, 23] on icon at bounding box center [121, 27] width 10 height 10
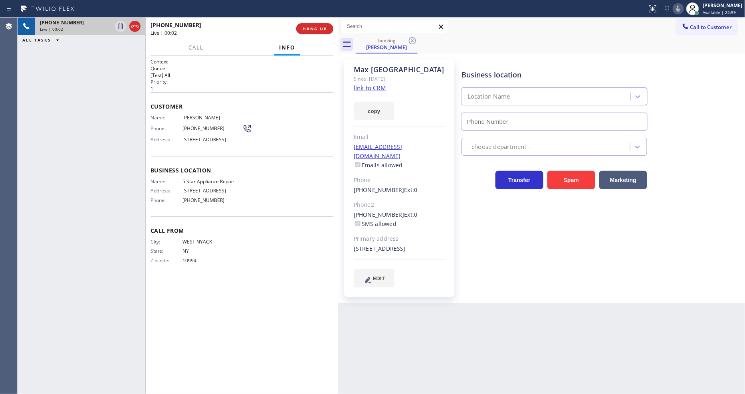
type input "[PHONE_NUMBER]"
click at [376, 87] on link "link to CRM" at bounding box center [370, 88] width 32 height 8
click at [118, 26] on icon at bounding box center [121, 27] width 10 height 10
click at [683, 9] on icon at bounding box center [678, 9] width 10 height 10
click at [248, 289] on div "Context Queue: [Test] All Priority: 1 Customer Name: Max Udine Phone: [PHONE_NU…" at bounding box center [241, 224] width 183 height 333
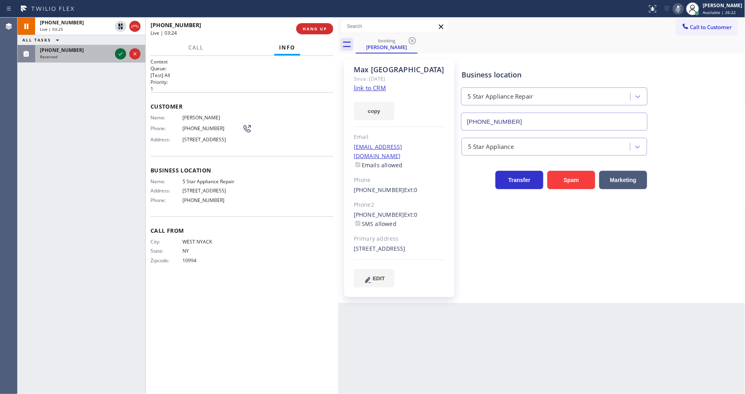
click at [123, 53] on icon at bounding box center [121, 54] width 10 height 10
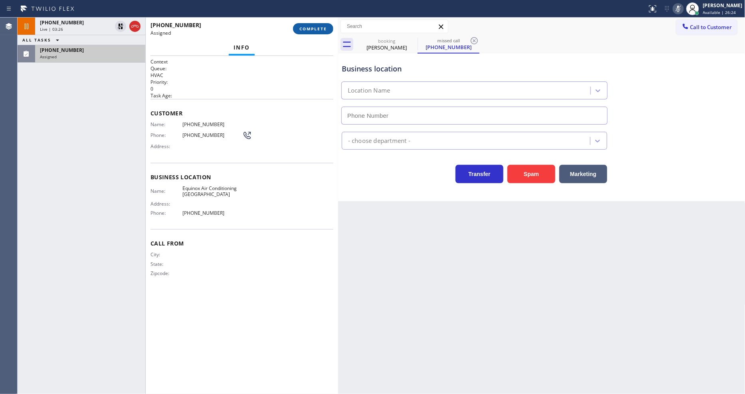
drag, startPoint x: 308, startPoint y: 38, endPoint x: 313, endPoint y: 27, distance: 12.2
click at [312, 28] on span "COMPLETE" at bounding box center [313, 29] width 28 height 6
type input "[PHONE_NUMBER]"
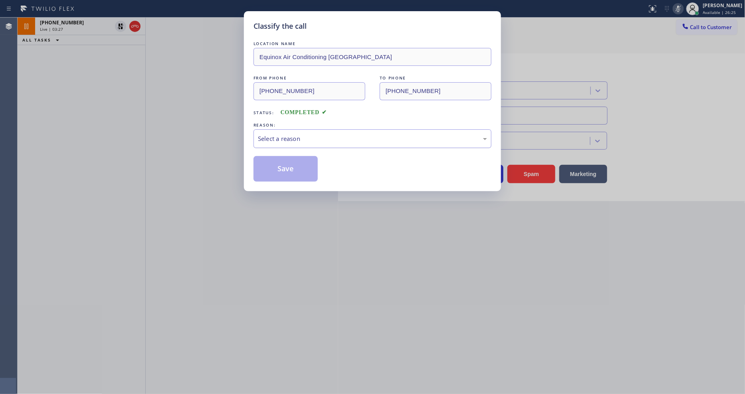
click at [279, 136] on div "Select a reason" at bounding box center [372, 138] width 229 height 9
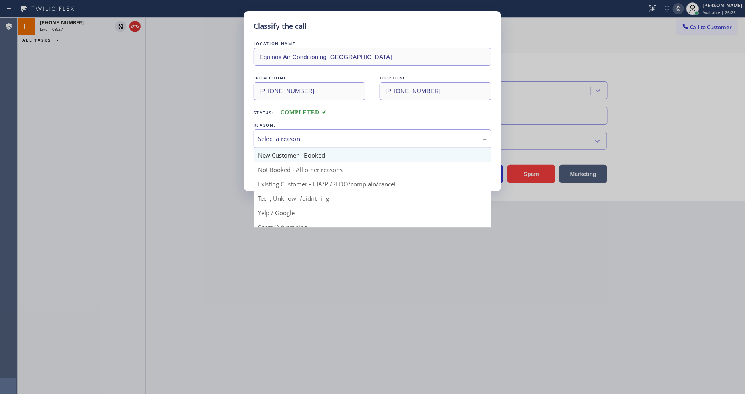
scroll to position [50, 0]
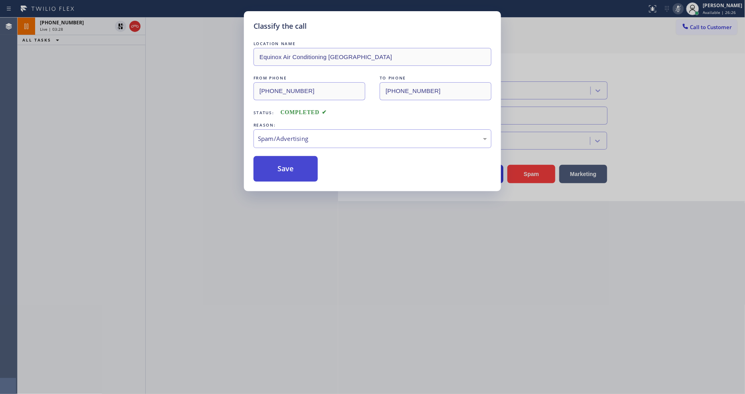
click at [285, 163] on button "Save" at bounding box center [285, 169] width 64 height 26
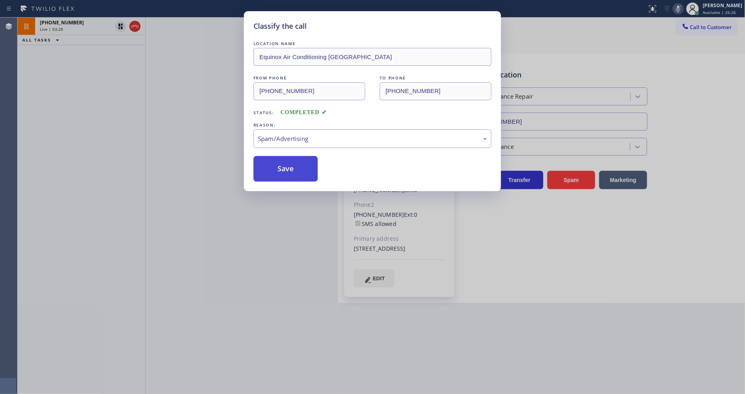
click at [285, 163] on button "Save" at bounding box center [285, 169] width 64 height 26
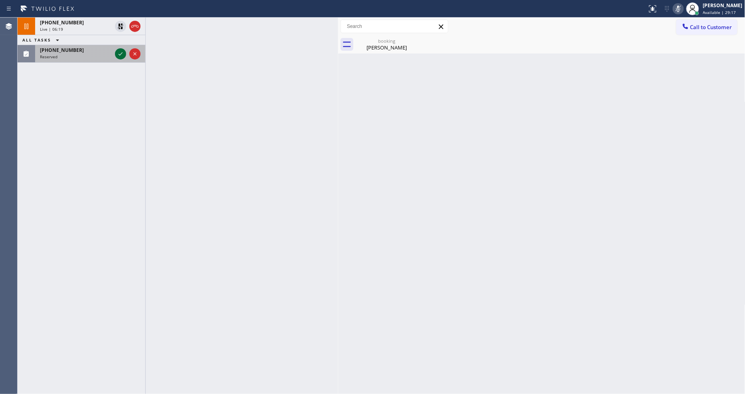
click at [122, 53] on icon at bounding box center [121, 54] width 10 height 10
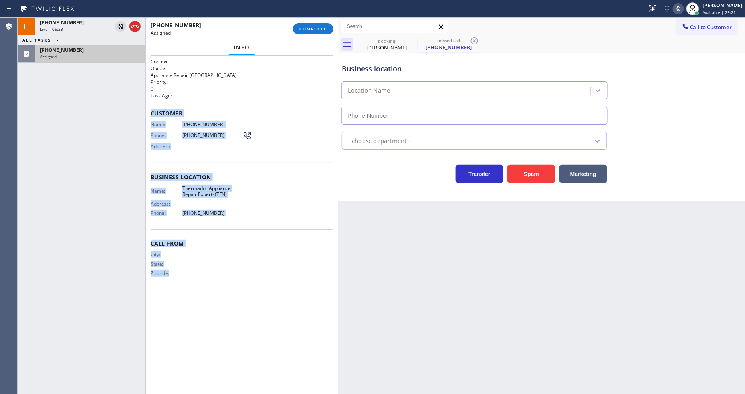
drag, startPoint x: 151, startPoint y: 108, endPoint x: 214, endPoint y: 312, distance: 214.3
click at [212, 315] on div "Context Queue: Appliance Repair High End Priority: 0 Task Age: Customer Name: […" at bounding box center [241, 224] width 183 height 333
copy div "Customer Name: [PHONE_NUMBER] Phone: [PHONE_NUMBER] Address: Business location …"
click at [317, 30] on span "COMPLETE" at bounding box center [313, 29] width 28 height 6
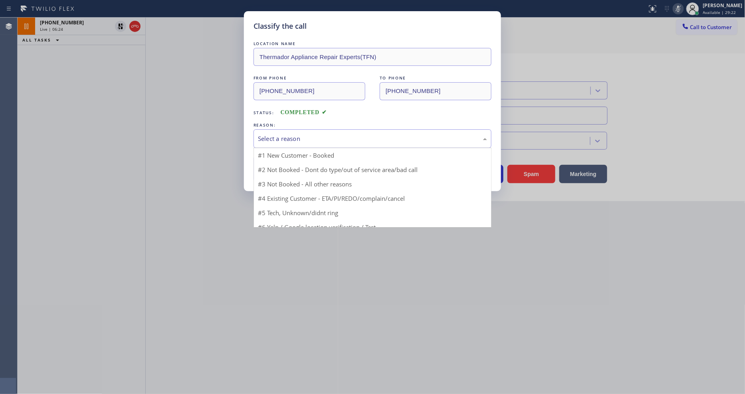
click at [288, 137] on div "Select a reason" at bounding box center [372, 138] width 229 height 9
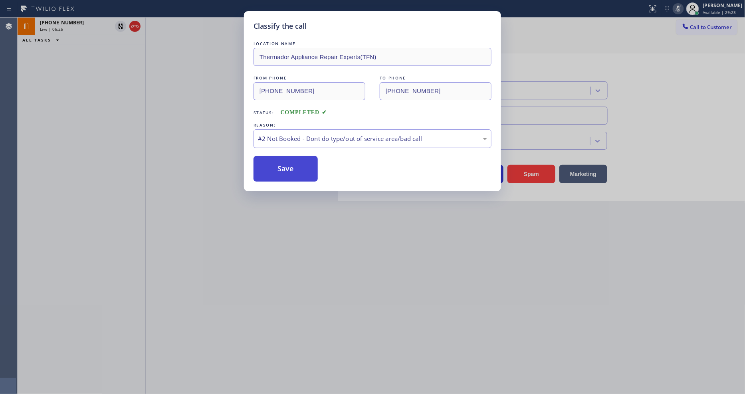
click at [281, 167] on button "Save" at bounding box center [285, 169] width 64 height 26
drag, startPoint x: 281, startPoint y: 167, endPoint x: 282, endPoint y: 234, distance: 67.5
click at [281, 167] on button "Save" at bounding box center [285, 169] width 64 height 26
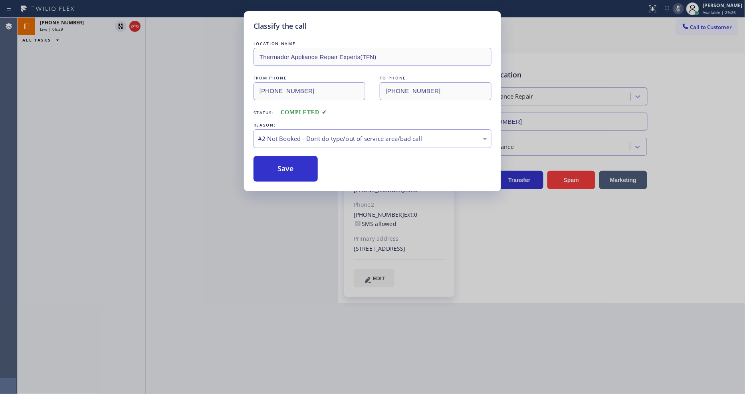
click at [138, 256] on div "Classify the call LOCATION NAME Thermador Appliance Repair Experts(TFN) FROM PH…" at bounding box center [372, 197] width 745 height 394
click at [277, 170] on button "Save" at bounding box center [285, 169] width 64 height 26
drag, startPoint x: 277, startPoint y: 170, endPoint x: 254, endPoint y: 370, distance: 201.7
click at [277, 172] on button "Save" at bounding box center [285, 169] width 64 height 26
click at [457, 143] on div "#2 Not Booked - Dont do type/out of service area/bad call" at bounding box center [372, 138] width 238 height 19
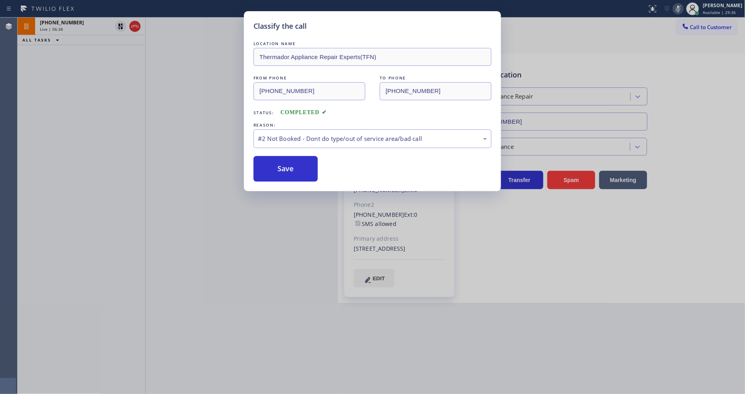
click at [312, 165] on button "Save" at bounding box center [285, 169] width 64 height 26
click at [306, 165] on button "Save" at bounding box center [285, 169] width 64 height 26
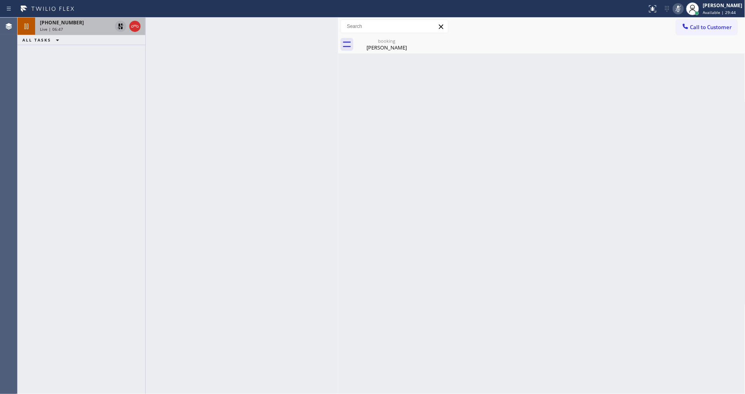
click at [84, 23] on div "[PHONE_NUMBER]" at bounding box center [76, 22] width 72 height 7
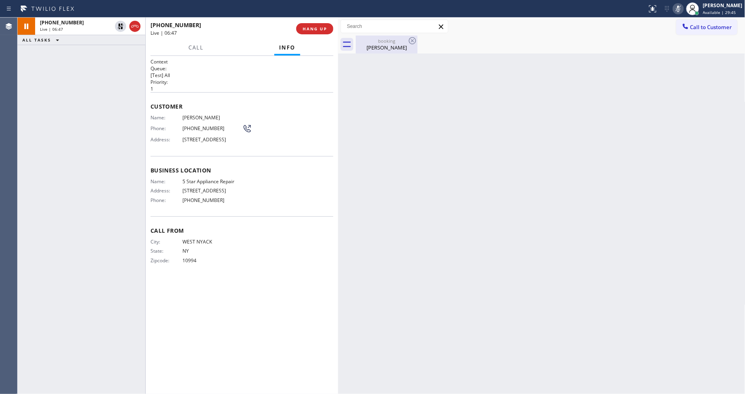
click at [372, 48] on div "[PERSON_NAME]" at bounding box center [386, 47] width 60 height 7
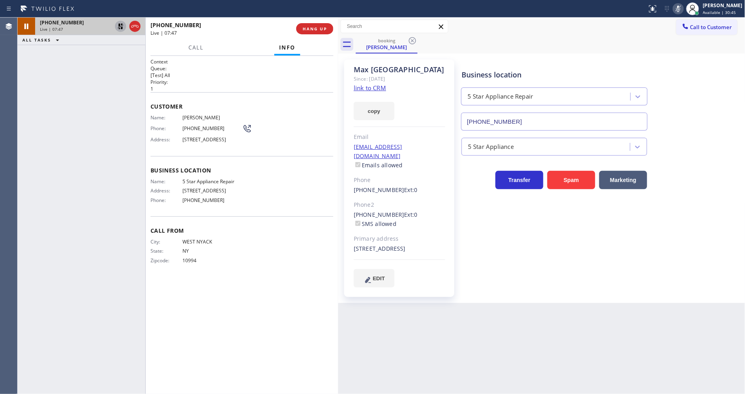
click at [122, 25] on icon at bounding box center [121, 27] width 6 height 6
click at [681, 12] on icon at bounding box center [678, 9] width 10 height 10
click at [316, 28] on span "HANG UP" at bounding box center [314, 29] width 24 height 6
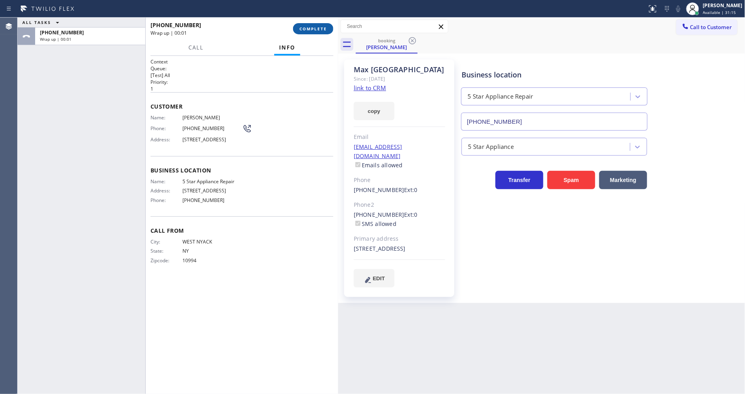
click at [316, 28] on span "COMPLETE" at bounding box center [313, 29] width 28 height 6
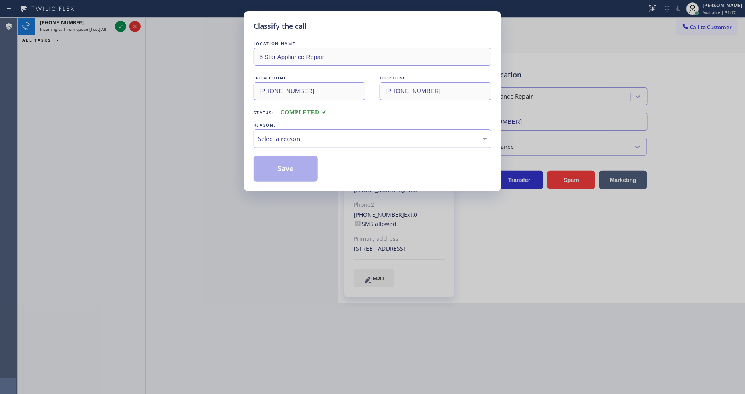
click at [290, 125] on div "REASON:" at bounding box center [372, 125] width 238 height 8
click at [295, 142] on div "Select a reason" at bounding box center [372, 138] width 238 height 19
drag, startPoint x: 284, startPoint y: 188, endPoint x: 293, endPoint y: 166, distance: 23.5
click at [293, 166] on button "Save" at bounding box center [285, 169] width 64 height 26
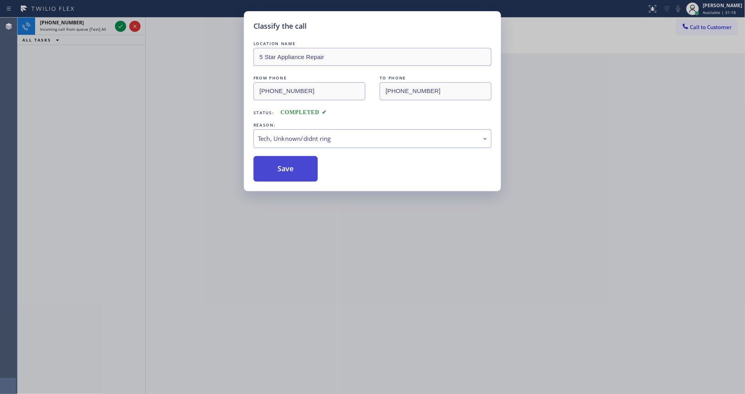
click at [293, 166] on button "Save" at bounding box center [285, 169] width 64 height 26
drag, startPoint x: 293, startPoint y: 166, endPoint x: 283, endPoint y: 132, distance: 35.4
click at [293, 164] on button "Save" at bounding box center [285, 169] width 64 height 26
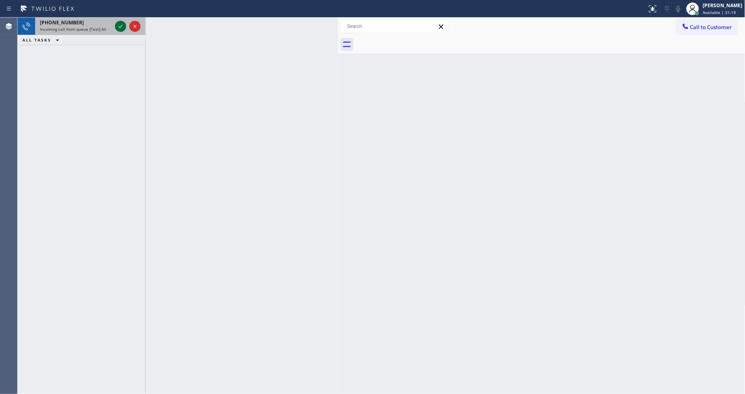
click at [121, 26] on icon at bounding box center [121, 26] width 4 height 3
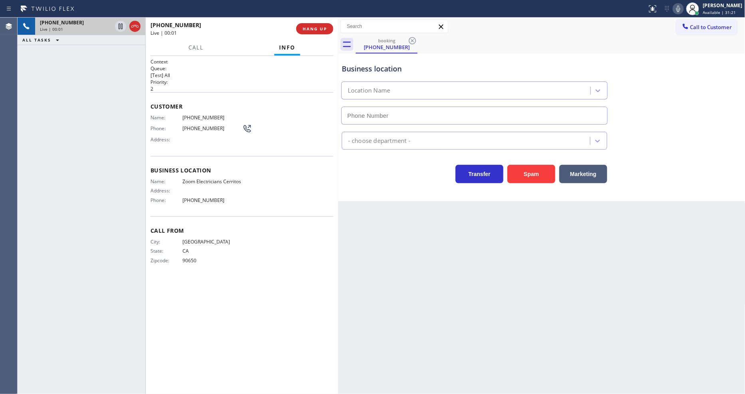
type input "[PHONE_NUMBER]"
click at [597, 262] on div "Back to Dashboard Change Sender ID Customers Technicians Select a contact Outbo…" at bounding box center [541, 206] width 407 height 376
click at [204, 178] on span "Zoom Electricians Cerritos" at bounding box center [212, 181] width 60 height 6
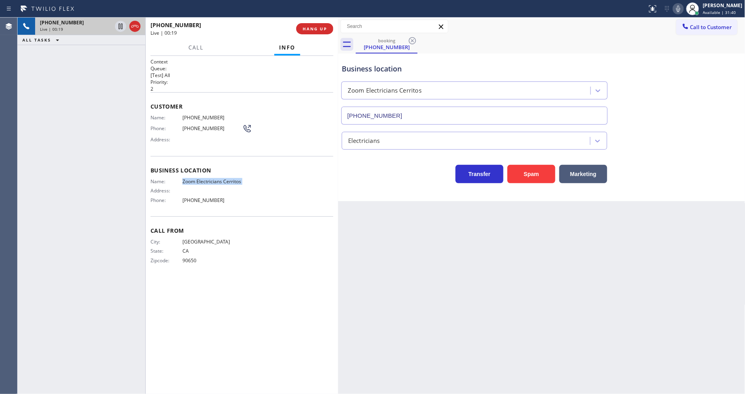
copy span "Zoom Electricians Cerritos"
click at [198, 115] on span "[PHONE_NUMBER]" at bounding box center [212, 118] width 60 height 6
copy span "[PHONE_NUMBER]"
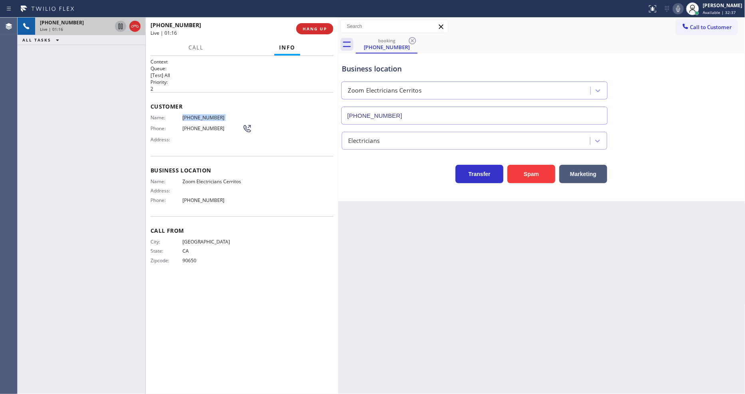
click at [121, 25] on icon at bounding box center [121, 27] width 4 height 6
click at [683, 6] on icon at bounding box center [678, 9] width 10 height 10
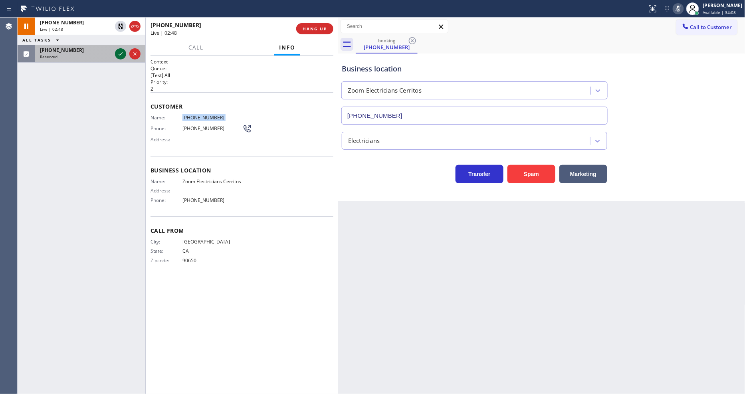
drag, startPoint x: 122, startPoint y: 52, endPoint x: 132, endPoint y: 76, distance: 26.3
click at [122, 52] on icon at bounding box center [121, 54] width 10 height 10
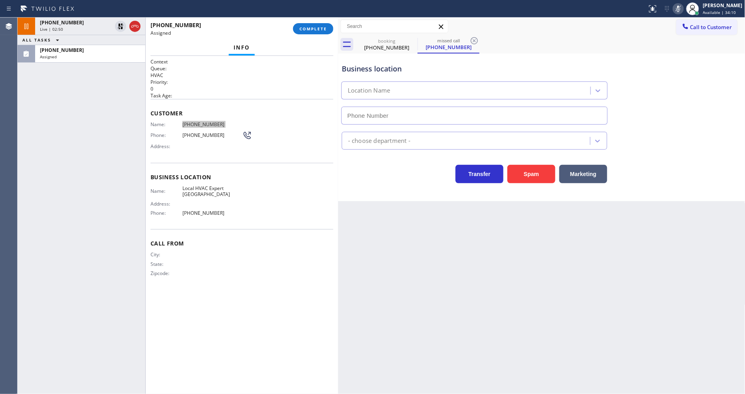
type input "[PHONE_NUMBER]"
drag, startPoint x: 504, startPoint y: 210, endPoint x: 364, endPoint y: 117, distance: 169.0
click at [504, 210] on div "Back to Dashboard Change Sender ID Customers Technicians Select a contact Outbo…" at bounding box center [541, 206] width 407 height 376
click at [313, 31] on span "COMPLETE" at bounding box center [313, 29] width 28 height 6
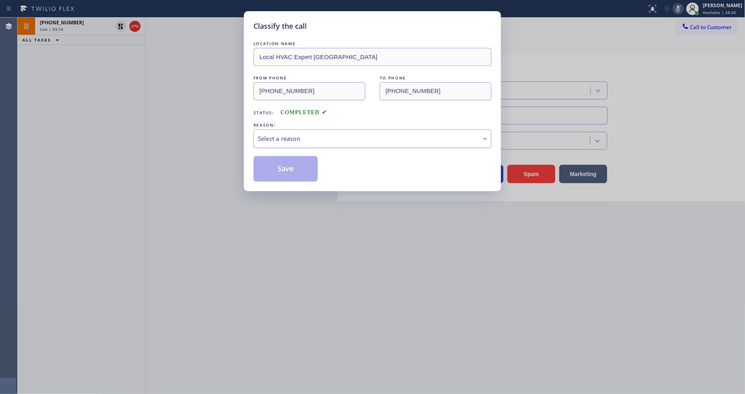
click at [314, 135] on div "Select a reason" at bounding box center [372, 138] width 229 height 9
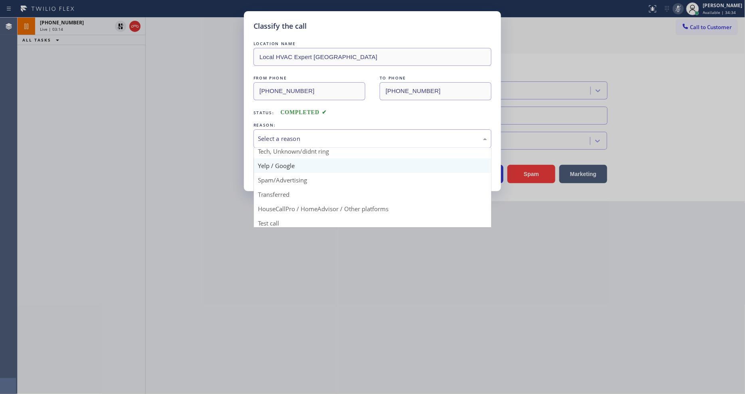
scroll to position [50, 0]
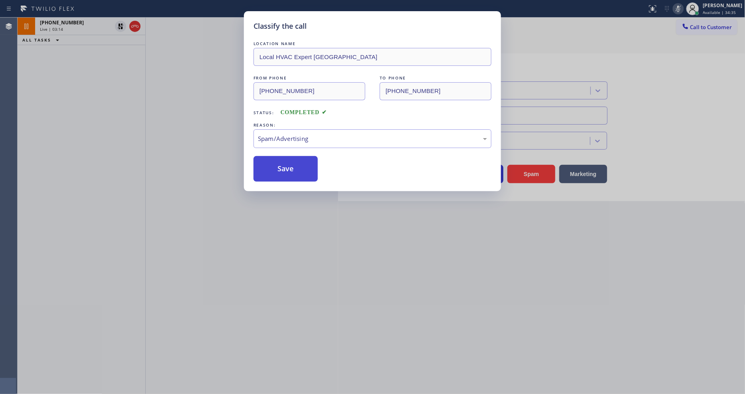
click at [300, 165] on button "Save" at bounding box center [285, 169] width 64 height 26
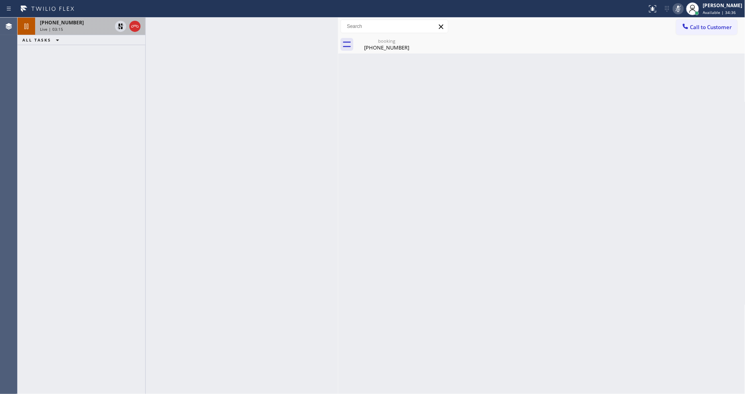
click at [88, 19] on div "[PHONE_NUMBER]" at bounding box center [76, 22] width 72 height 7
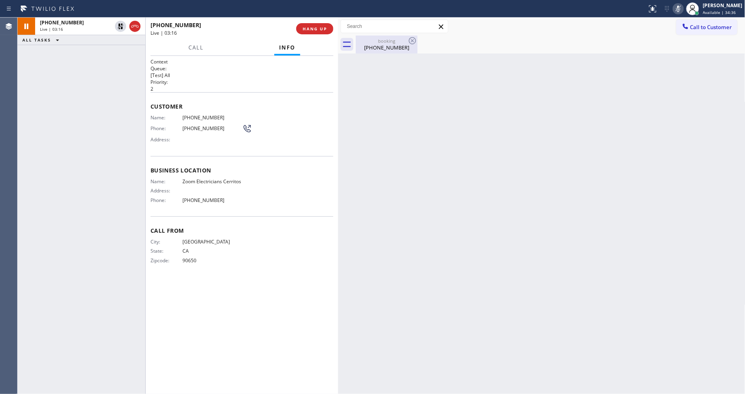
click at [369, 42] on div "booking" at bounding box center [386, 41] width 60 height 6
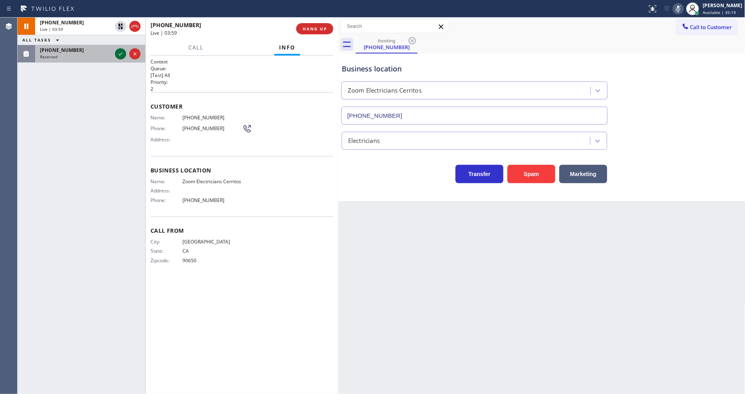
click at [117, 53] on icon at bounding box center [121, 54] width 10 height 10
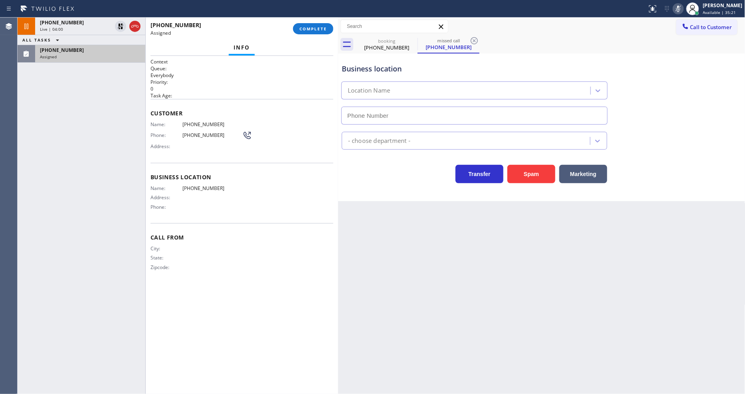
click at [321, 22] on div "[PHONE_NUMBER] Assigned COMPLETE" at bounding box center [241, 28] width 183 height 21
click at [329, 30] on button "COMPLETE" at bounding box center [313, 28] width 40 height 11
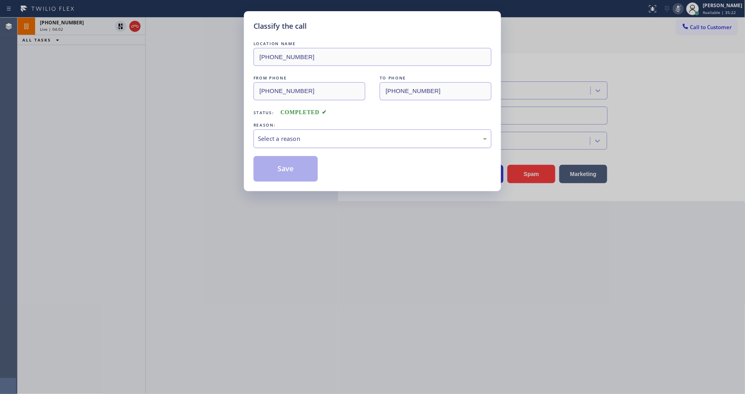
click at [295, 136] on div "Select a reason" at bounding box center [372, 138] width 229 height 9
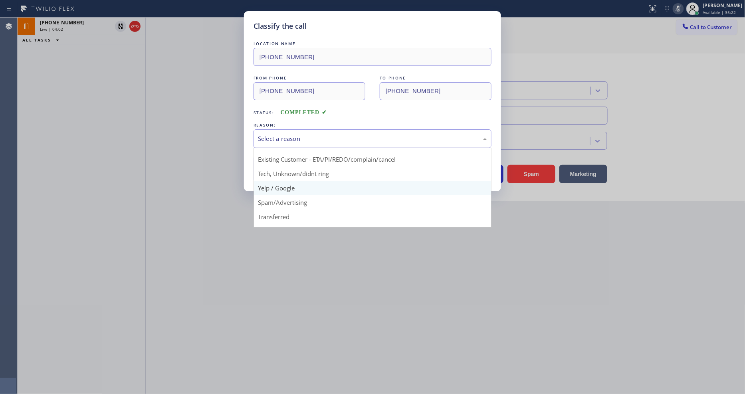
scroll to position [50, 0]
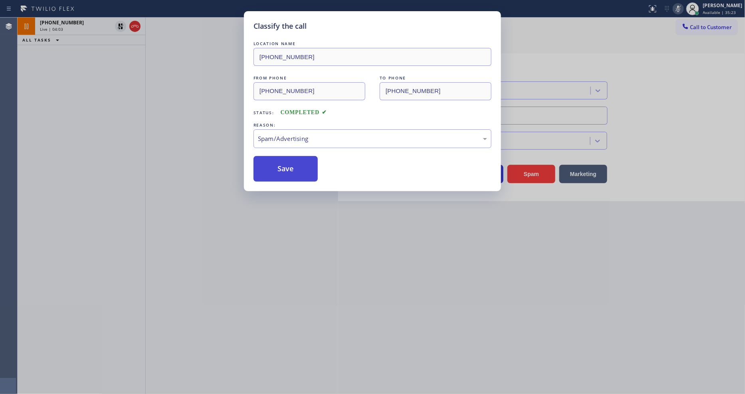
click at [289, 167] on button "Save" at bounding box center [285, 169] width 64 height 26
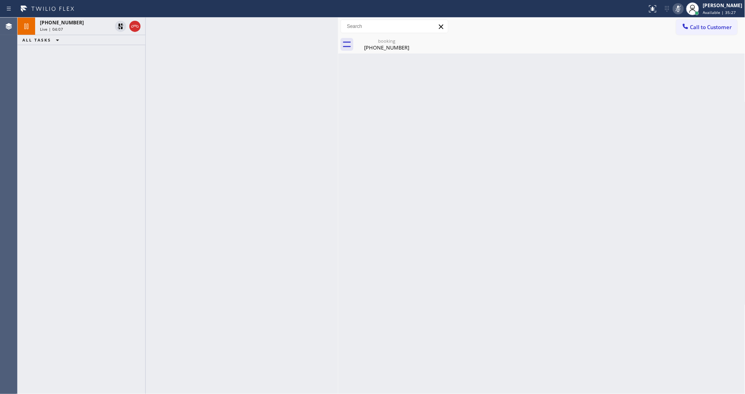
click at [141, 157] on div "[PHONE_NUMBER] Live | 04:07 ALL TASKS ALL TASKS ACTIVE TASKS TASKS IN WRAP UP" at bounding box center [82, 206] width 128 height 376
click at [92, 31] on div "Live | 04:08" at bounding box center [76, 29] width 72 height 6
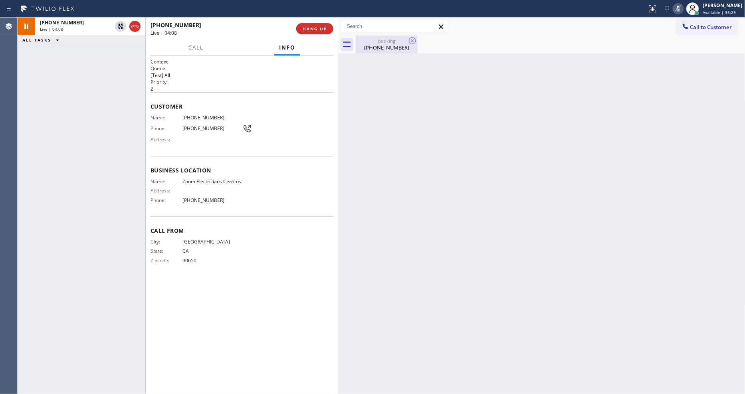
click at [370, 52] on div "booking [PHONE_NUMBER]" at bounding box center [386, 45] width 60 height 18
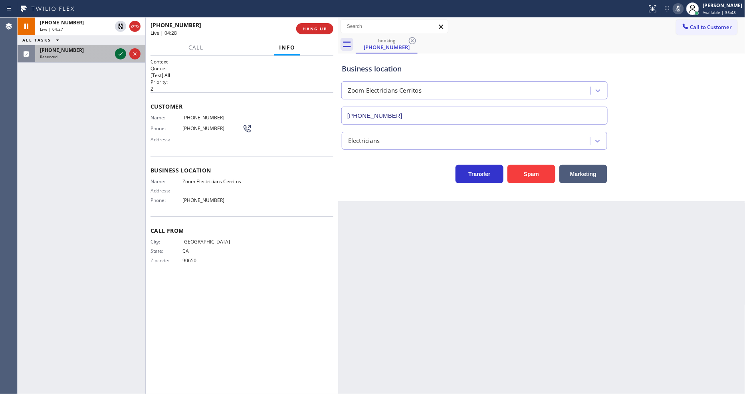
click at [119, 53] on icon at bounding box center [121, 54] width 10 height 10
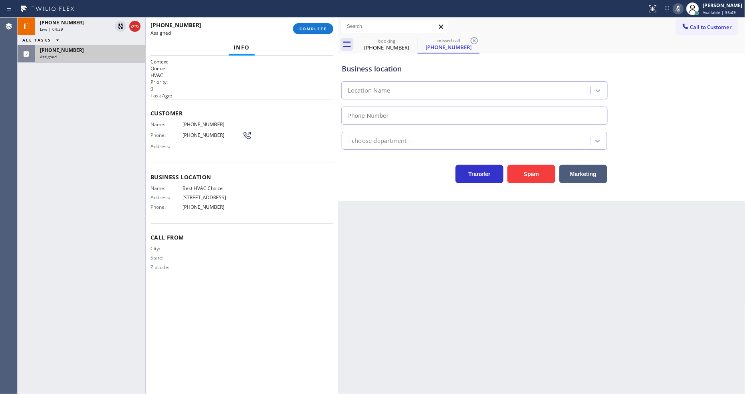
type input "[PHONE_NUMBER]"
click at [309, 22] on div "[PHONE_NUMBER] Assigned COMPLETE" at bounding box center [241, 28] width 183 height 21
click at [309, 25] on button "COMPLETE" at bounding box center [313, 28] width 40 height 11
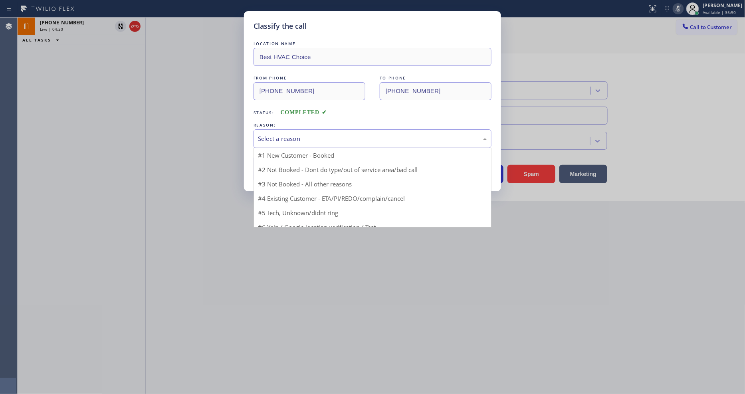
click at [290, 134] on div "Select a reason" at bounding box center [372, 138] width 229 height 9
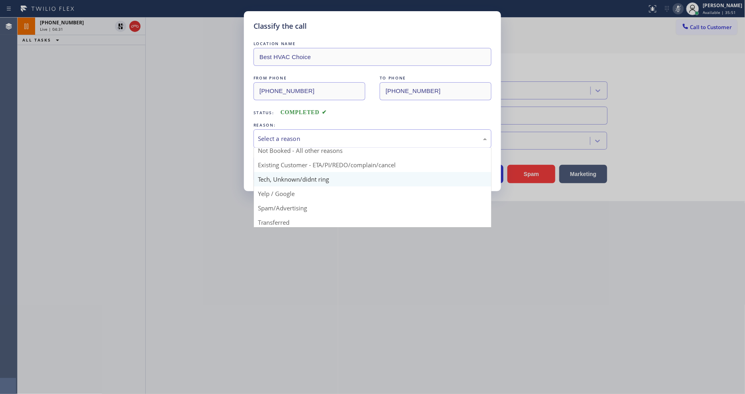
scroll to position [50, 0]
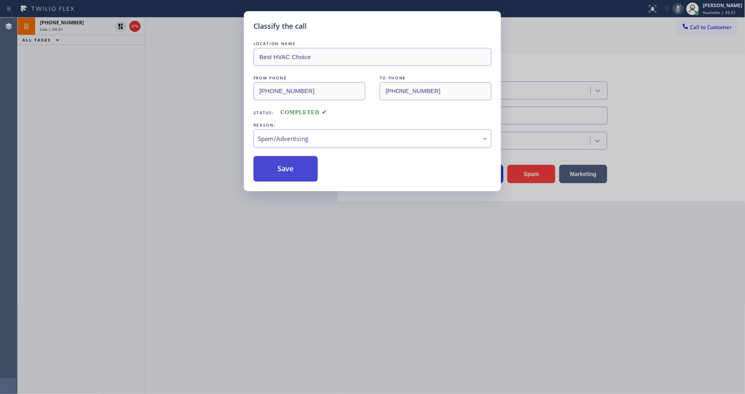
click at [298, 163] on button "Save" at bounding box center [285, 169] width 64 height 26
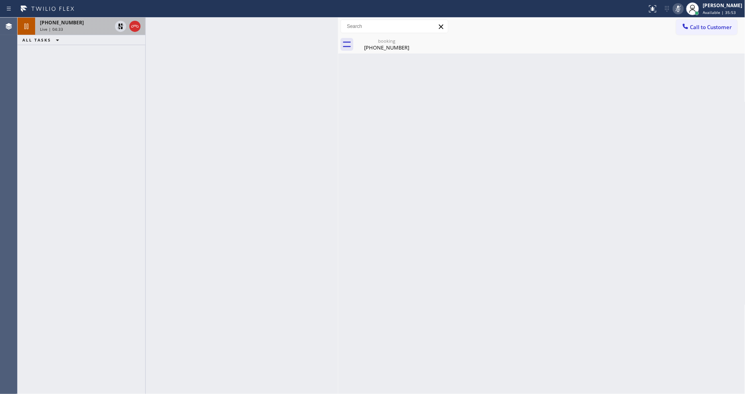
click at [77, 31] on div "Live | 04:33" at bounding box center [76, 29] width 72 height 6
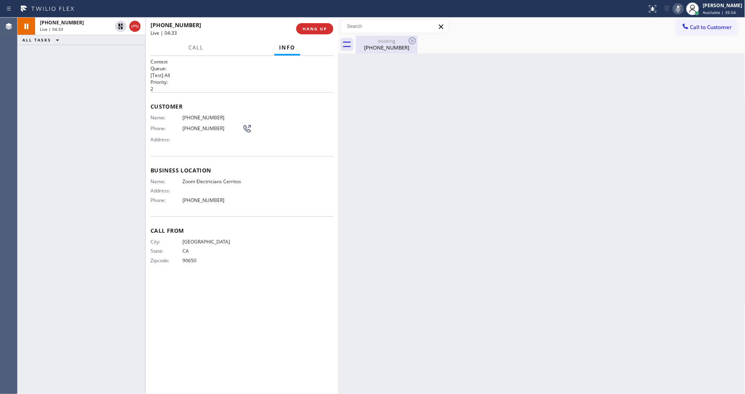
click at [366, 43] on div "booking" at bounding box center [386, 41] width 60 height 6
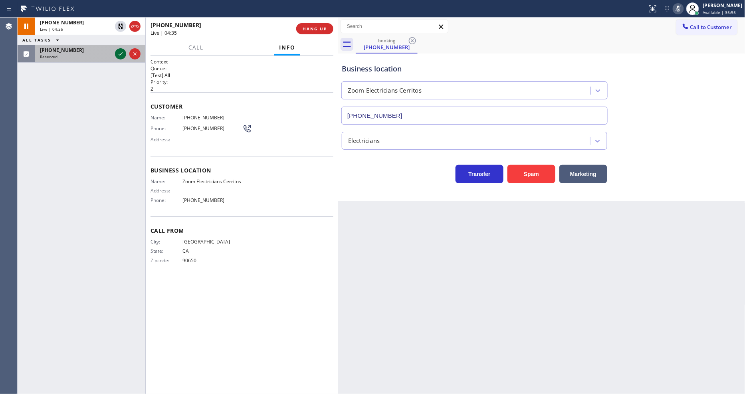
click at [119, 52] on icon at bounding box center [121, 54] width 10 height 10
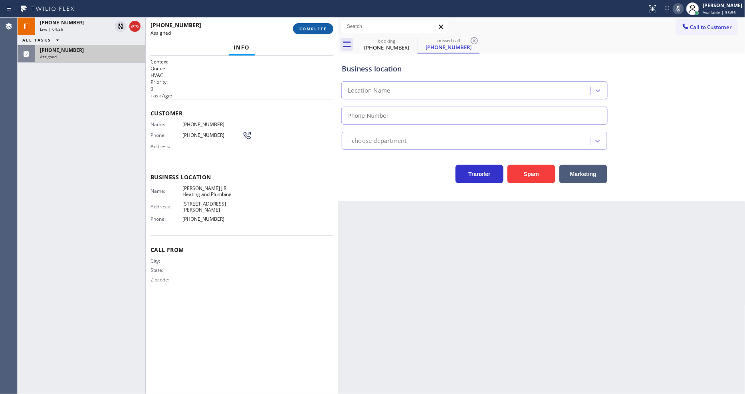
click at [307, 27] on span "COMPLETE" at bounding box center [313, 29] width 28 height 6
type input "[PHONE_NUMBER]"
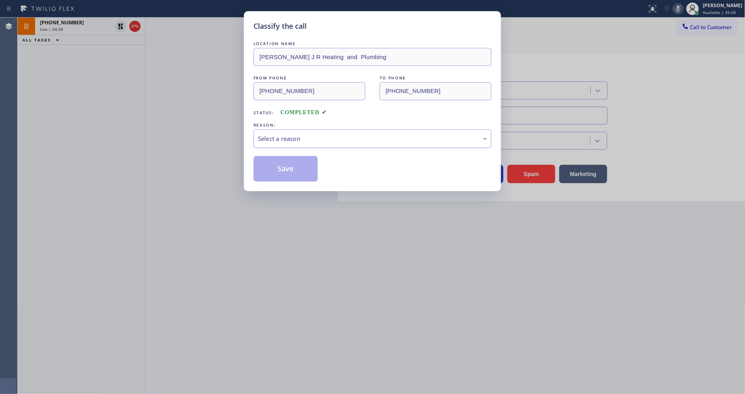
click at [285, 129] on div "Select a reason" at bounding box center [372, 138] width 238 height 19
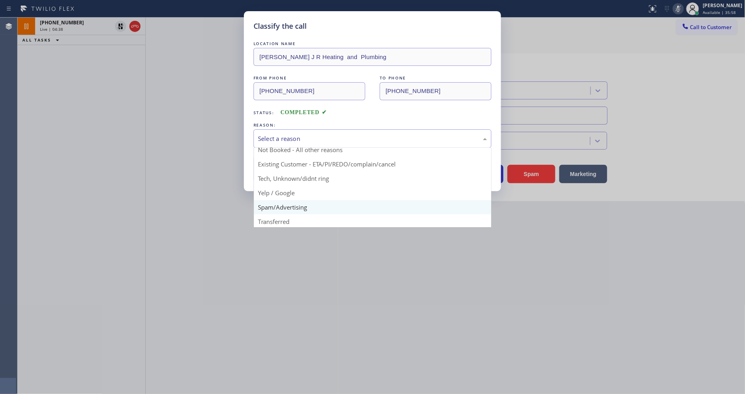
scroll to position [50, 0]
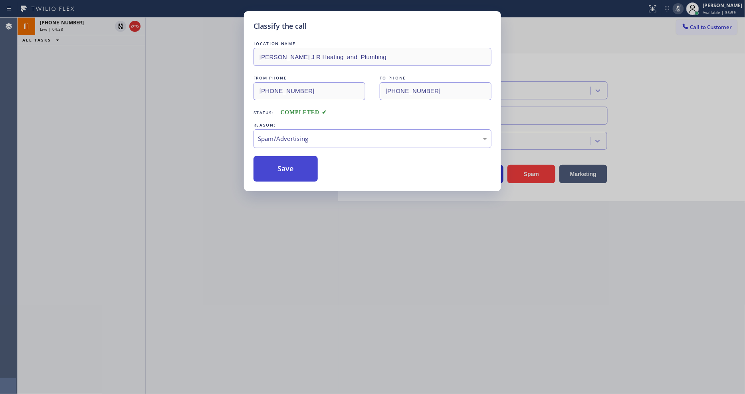
click at [286, 162] on button "Save" at bounding box center [285, 169] width 64 height 26
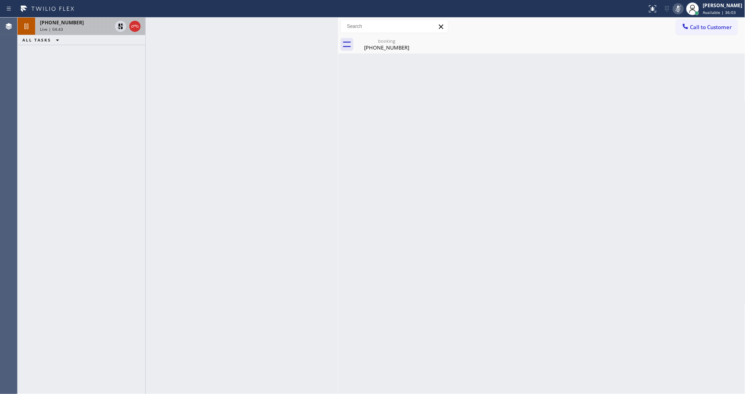
click at [99, 30] on div "Live | 04:43" at bounding box center [76, 29] width 72 height 6
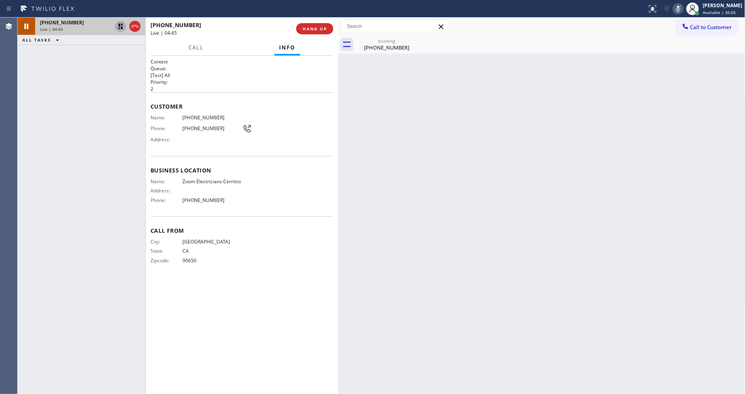
click at [118, 26] on icon at bounding box center [121, 27] width 10 height 10
click at [683, 10] on icon at bounding box center [678, 9] width 10 height 10
click at [387, 44] on div "[PHONE_NUMBER]" at bounding box center [386, 47] width 60 height 7
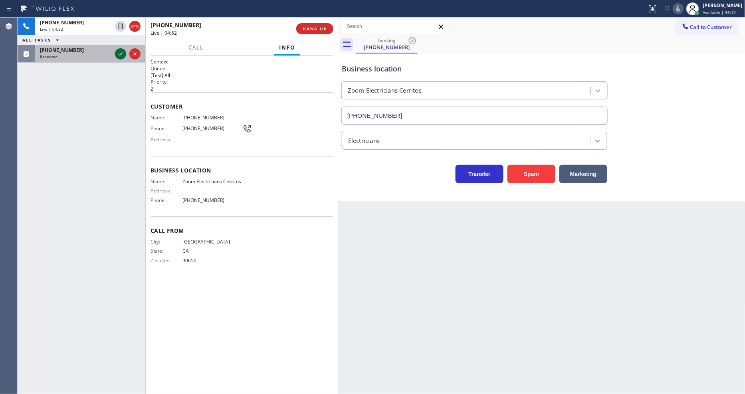
click at [118, 52] on icon at bounding box center [121, 54] width 10 height 10
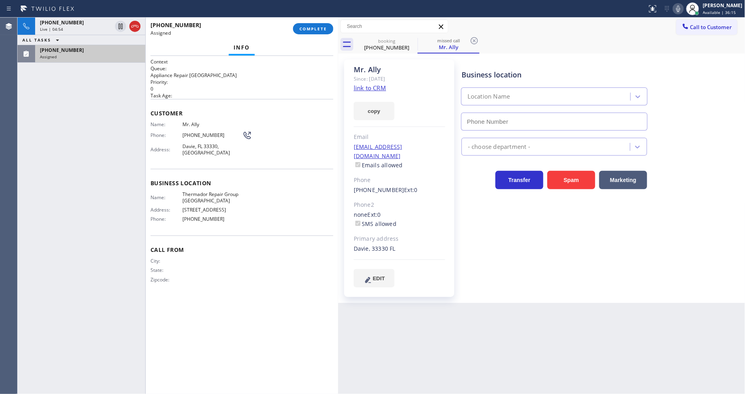
type input "[PHONE_NUMBER]"
click at [115, 54] on div "Assigned" at bounding box center [90, 57] width 101 height 6
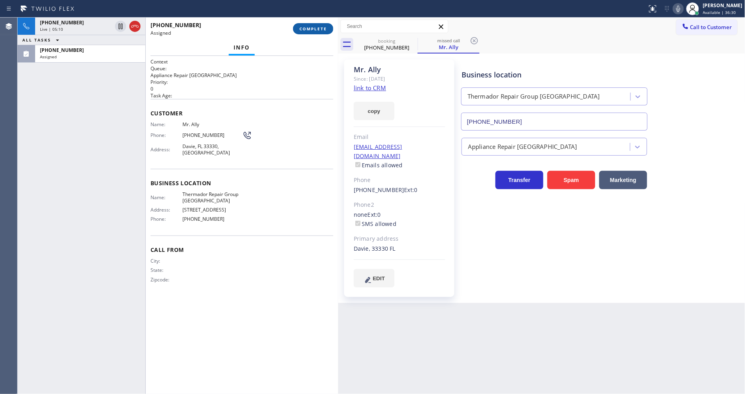
click at [310, 32] on button "COMPLETE" at bounding box center [313, 28] width 40 height 11
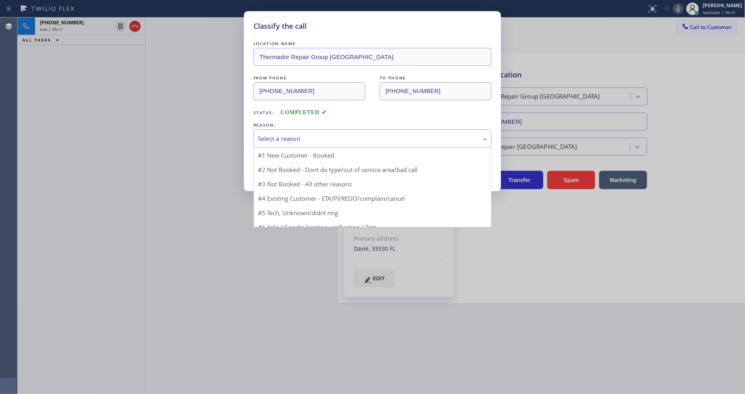
click at [292, 129] on div "Select a reason" at bounding box center [372, 138] width 238 height 19
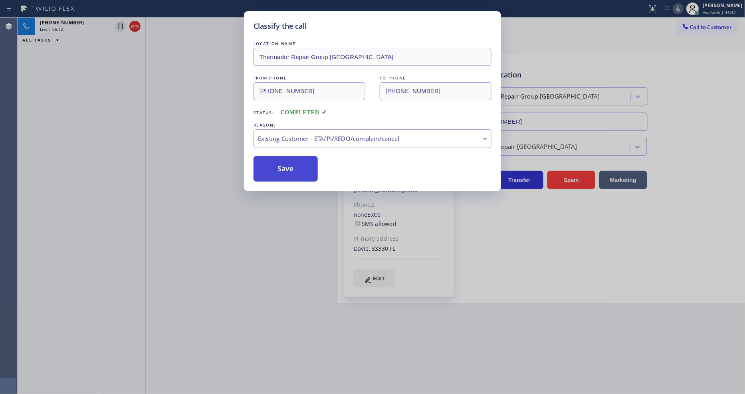
click at [288, 171] on button "Save" at bounding box center [285, 169] width 64 height 26
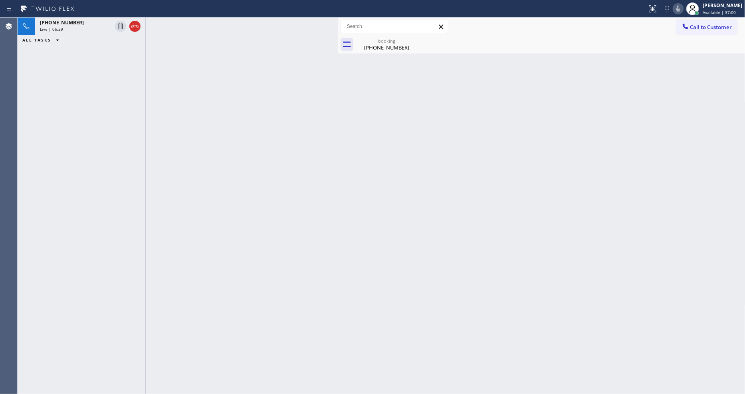
click at [708, 211] on div "Back to Dashboard Change Sender ID Customers Technicians Select a contact Outbo…" at bounding box center [541, 206] width 407 height 376
drag, startPoint x: 93, startPoint y: 29, endPoint x: 126, endPoint y: 33, distance: 32.6
click at [93, 29] on div "Live | 05:49" at bounding box center [76, 29] width 72 height 6
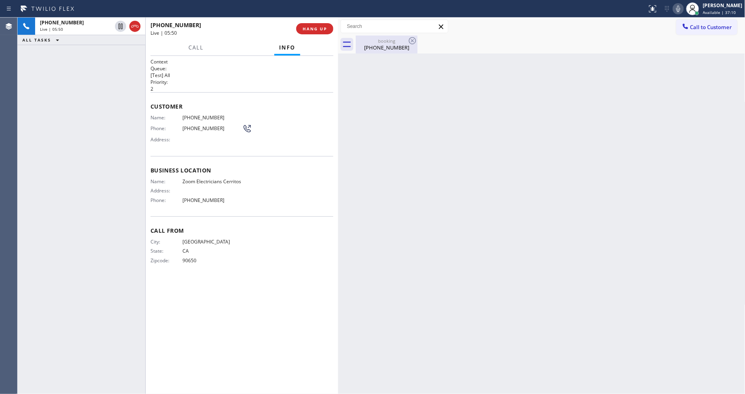
click at [366, 45] on div "[PHONE_NUMBER]" at bounding box center [386, 47] width 60 height 7
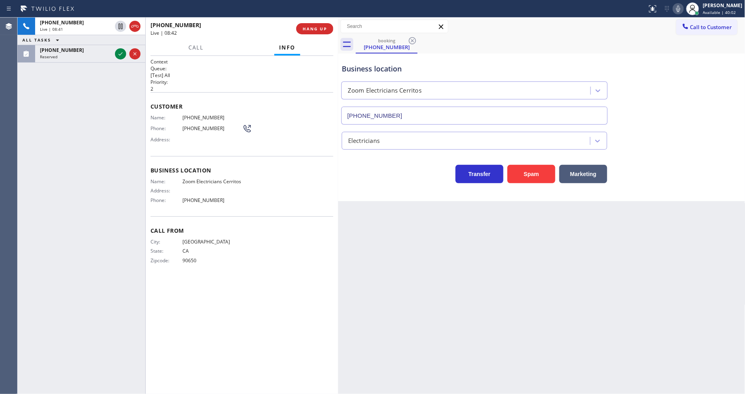
click at [680, 9] on icon at bounding box center [678, 9] width 4 height 6
click at [683, 9] on icon at bounding box center [678, 9] width 10 height 10
click at [123, 52] on icon at bounding box center [121, 54] width 10 height 10
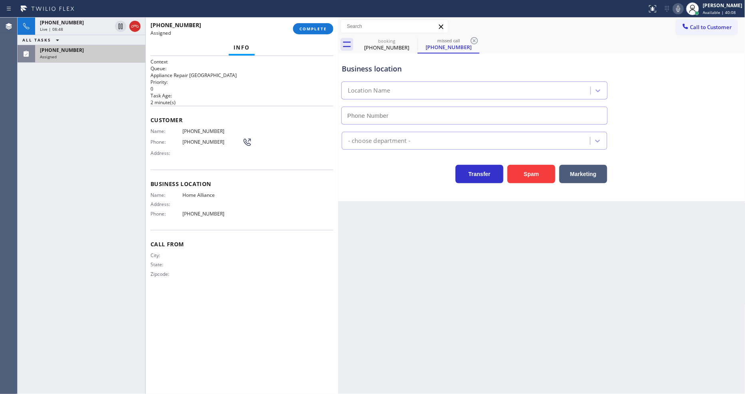
type input "[PHONE_NUMBER]"
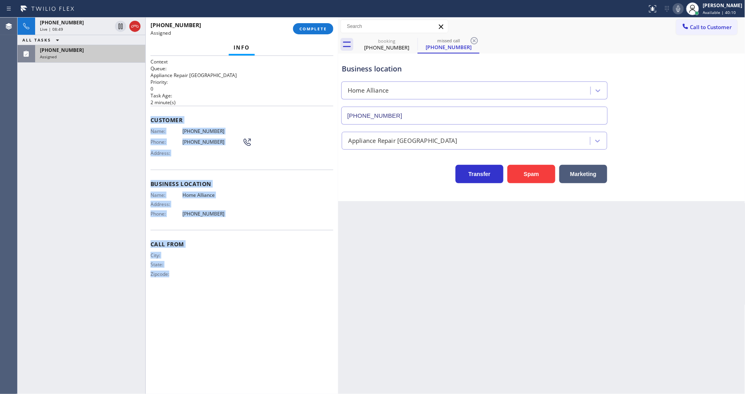
drag, startPoint x: 148, startPoint y: 115, endPoint x: 196, endPoint y: 301, distance: 192.7
click at [196, 301] on div "Context Queue: Appliance Repair High End Priority: 0 Task Age: [DEMOGRAPHIC_DAT…" at bounding box center [242, 225] width 192 height 338
copy div "Customer Name: [PHONE_NUMBER] Phone: [PHONE_NUMBER] Address: Business location …"
click at [324, 29] on span "COMPLETE" at bounding box center [313, 29] width 28 height 6
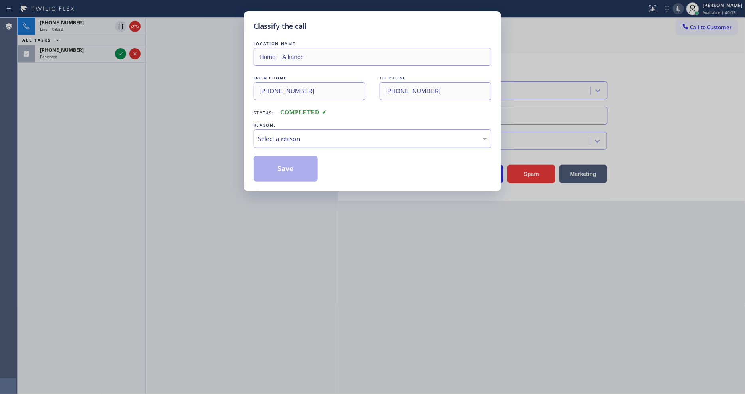
click at [271, 142] on div "Select a reason" at bounding box center [372, 138] width 238 height 19
click at [276, 170] on button "Save" at bounding box center [285, 169] width 64 height 26
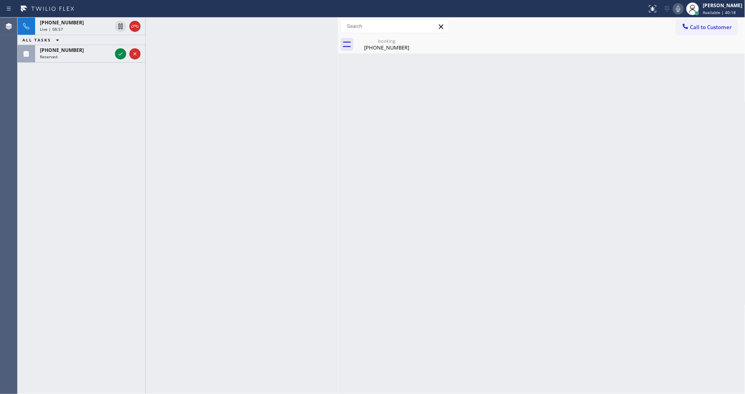
drag, startPoint x: 118, startPoint y: 55, endPoint x: 118, endPoint y: 85, distance: 30.7
click at [118, 55] on icon at bounding box center [121, 54] width 10 height 10
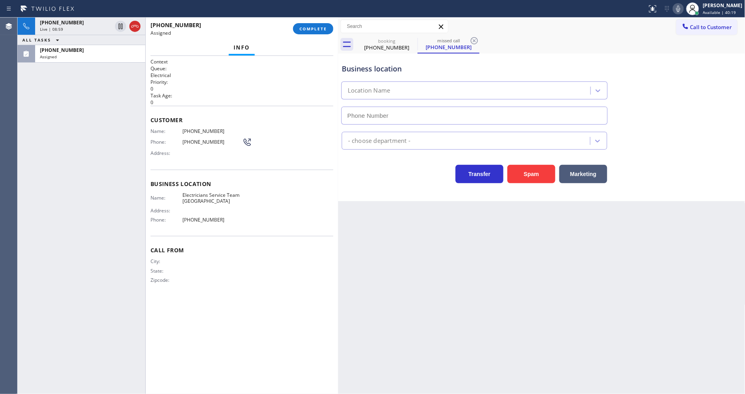
type input "[PHONE_NUMBER]"
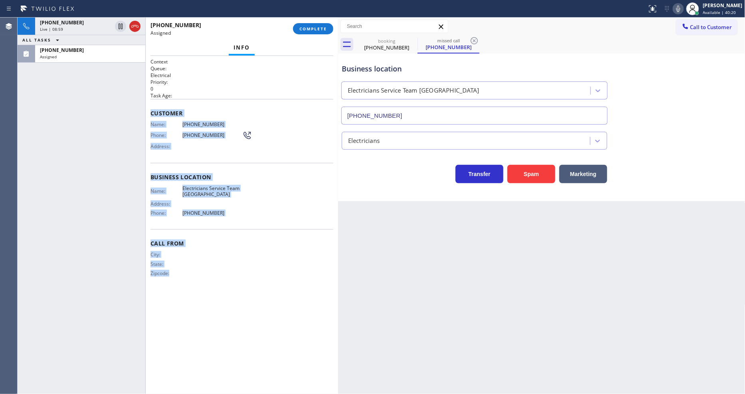
drag, startPoint x: 150, startPoint y: 110, endPoint x: 227, endPoint y: 301, distance: 206.8
click at [227, 301] on div "Context Queue: Electrical Priority: 0 Task Age: Customer Name: [PHONE_NUMBER] P…" at bounding box center [242, 225] width 192 height 338
copy div "Customer Name: [PHONE_NUMBER] Phone: [PHONE_NUMBER] Address: Business location …"
click at [314, 31] on span "COMPLETE" at bounding box center [313, 29] width 28 height 6
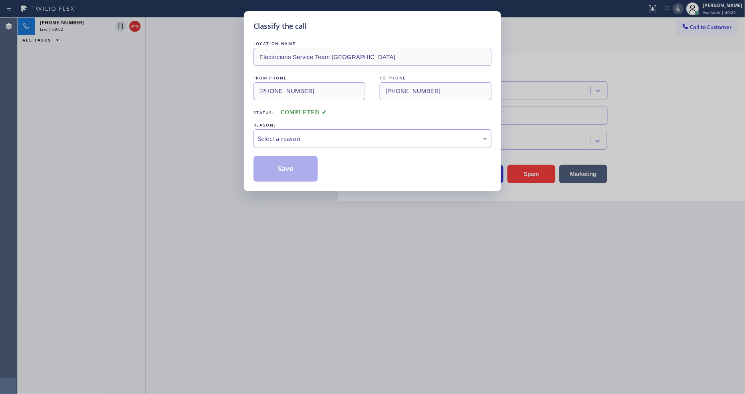
click at [296, 134] on div "Select a reason" at bounding box center [372, 138] width 229 height 9
click at [293, 162] on button "Save" at bounding box center [285, 169] width 64 height 26
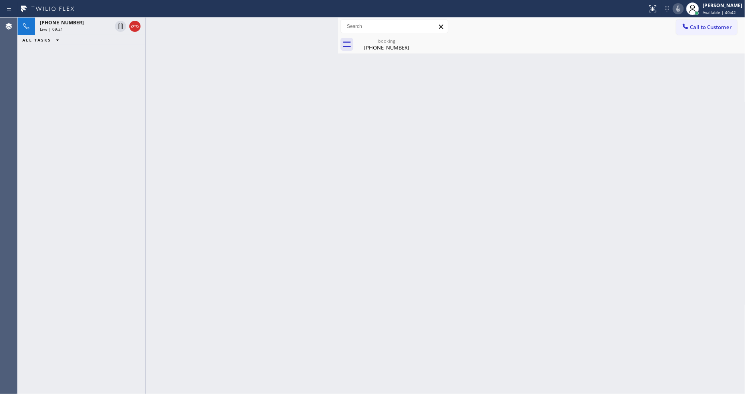
click at [683, 12] on icon at bounding box center [678, 9] width 10 height 10
click at [122, 53] on icon at bounding box center [121, 54] width 10 height 10
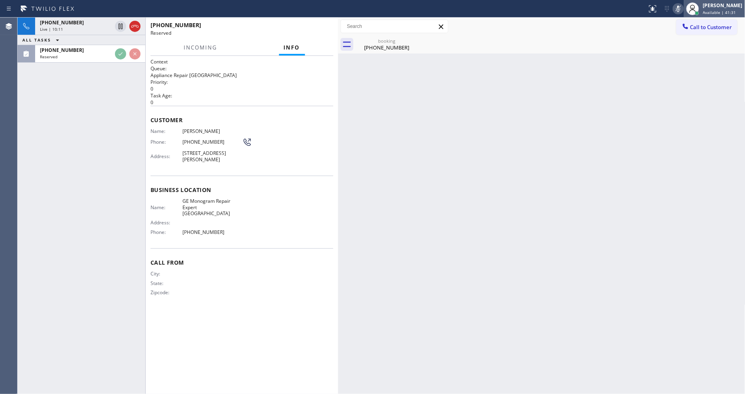
click at [690, 10] on div at bounding box center [693, 9] width 18 height 18
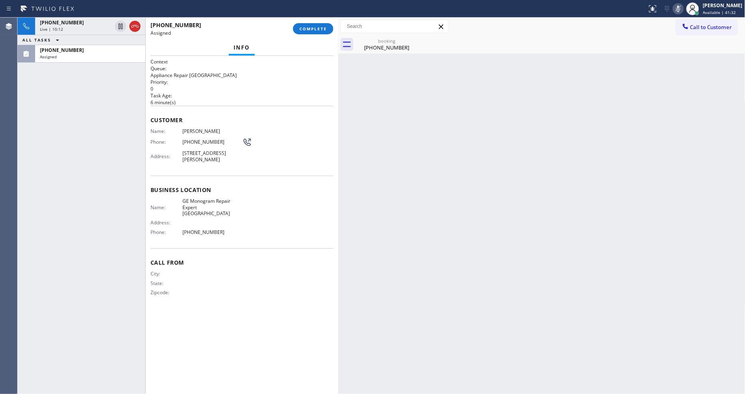
click at [682, 9] on icon at bounding box center [678, 9] width 10 height 10
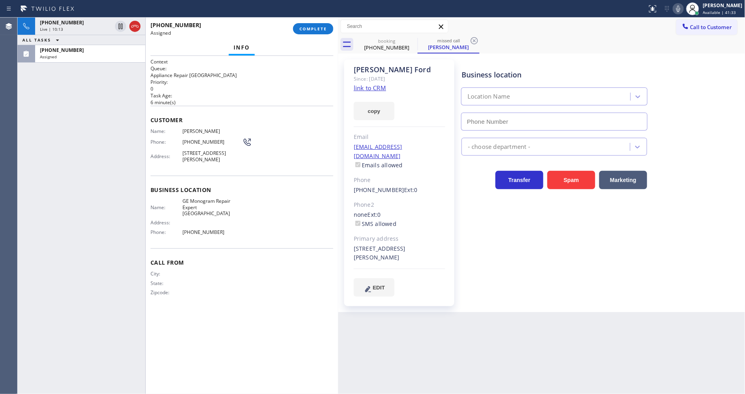
type input "[PHONE_NUMBER]"
click at [365, 88] on link "link to CRM" at bounding box center [370, 88] width 32 height 8
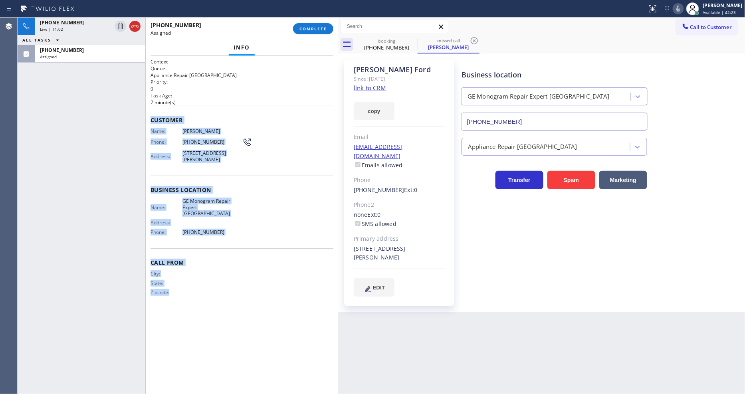
drag, startPoint x: 150, startPoint y: 115, endPoint x: 256, endPoint y: 366, distance: 272.5
click at [253, 364] on div "Context Queue: Appliance Repair High End Priority: 0 Task Age: [DEMOGRAPHIC_DAT…" at bounding box center [241, 224] width 183 height 333
copy div "Customer Name: [PERSON_NAME] Phone: [PHONE_NUMBER] Address: [STREET_ADDRESS][PE…"
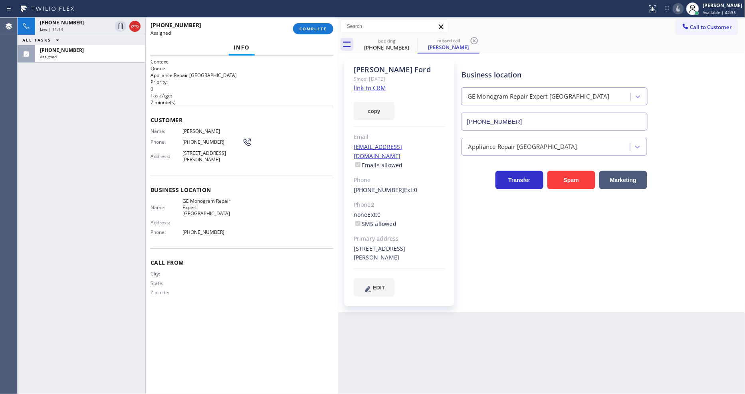
click at [92, 164] on div "[PHONE_NUMBER] Live | 11:14 ALL TASKS ALL TASKS ACTIVE TASKS TASKS IN WRAP UP […" at bounding box center [82, 206] width 128 height 376
drag, startPoint x: 324, startPoint y: 34, endPoint x: 325, endPoint y: 42, distance: 8.1
click at [324, 33] on button "COMPLETE" at bounding box center [313, 28] width 40 height 11
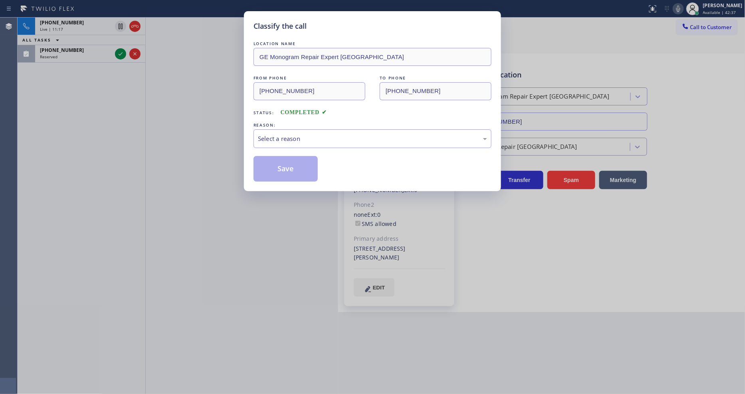
click at [284, 143] on div "Select a reason" at bounding box center [372, 138] width 238 height 19
click at [276, 166] on button "Save" at bounding box center [285, 169] width 64 height 26
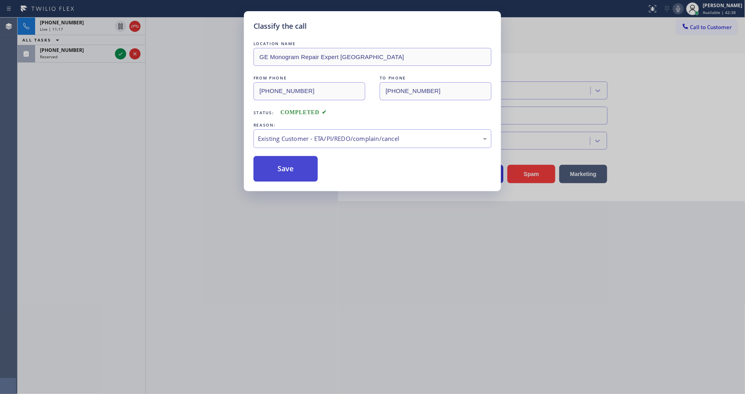
drag, startPoint x: 276, startPoint y: 166, endPoint x: 275, endPoint y: 200, distance: 34.7
click at [276, 165] on button "Save" at bounding box center [285, 169] width 64 height 26
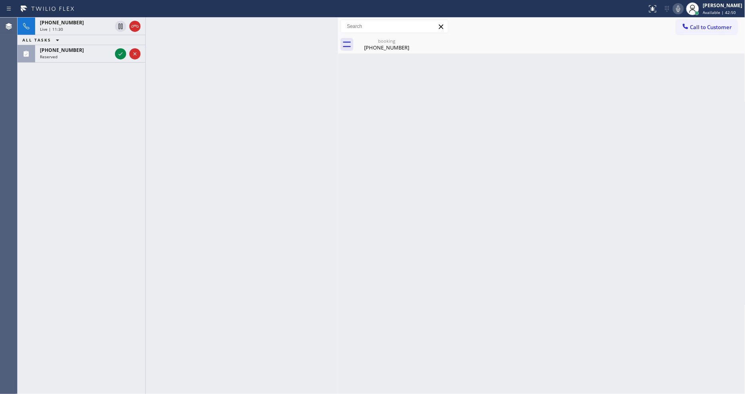
drag, startPoint x: 640, startPoint y: 174, endPoint x: 584, endPoint y: 125, distance: 74.7
click at [640, 174] on div "Back to Dashboard Change Sender ID Customers Technicians Select a contact Outbo…" at bounding box center [541, 206] width 407 height 376
click at [122, 57] on icon at bounding box center [121, 54] width 10 height 10
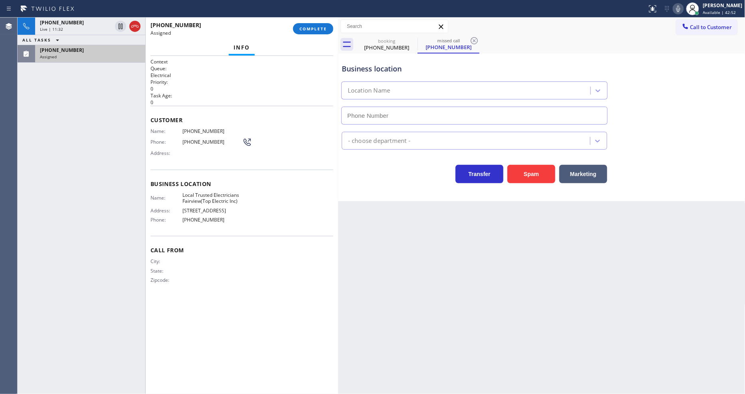
type input "[PHONE_NUMBER]"
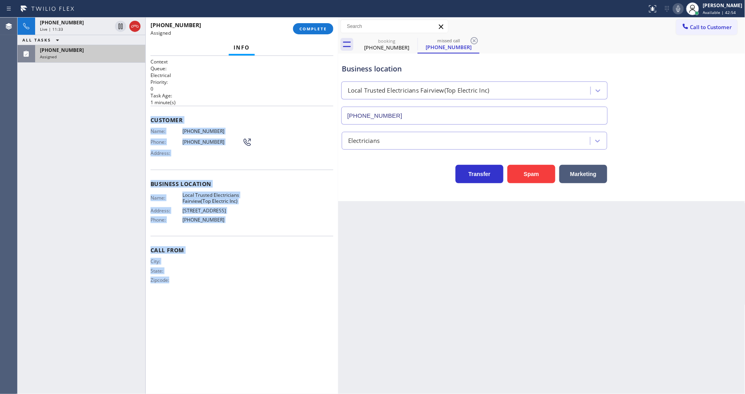
drag, startPoint x: 149, startPoint y: 116, endPoint x: 209, endPoint y: 328, distance: 220.6
click at [209, 328] on div "Context Queue: Electrical Priority: 0 Task Age: [DEMOGRAPHIC_DATA] minute(s) Cu…" at bounding box center [242, 225] width 192 height 338
copy div "Customer Name: [PHONE_NUMBER] Phone: [PHONE_NUMBER] Address: Business location …"
drag, startPoint x: 320, startPoint y: 29, endPoint x: 379, endPoint y: 111, distance: 100.9
click at [320, 28] on span "COMPLETE" at bounding box center [313, 29] width 28 height 6
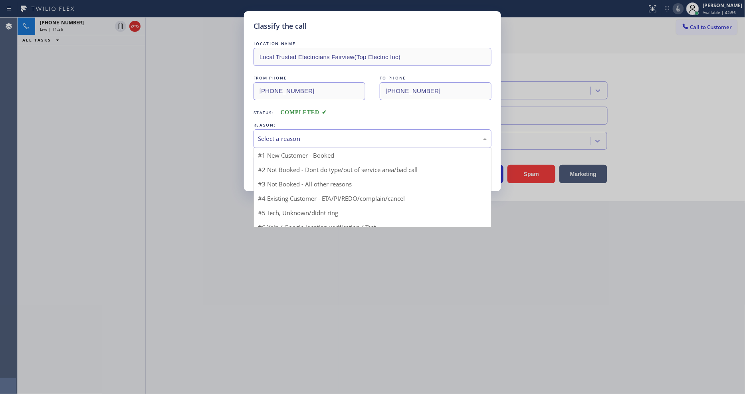
click at [299, 136] on div "Select a reason" at bounding box center [372, 138] width 229 height 9
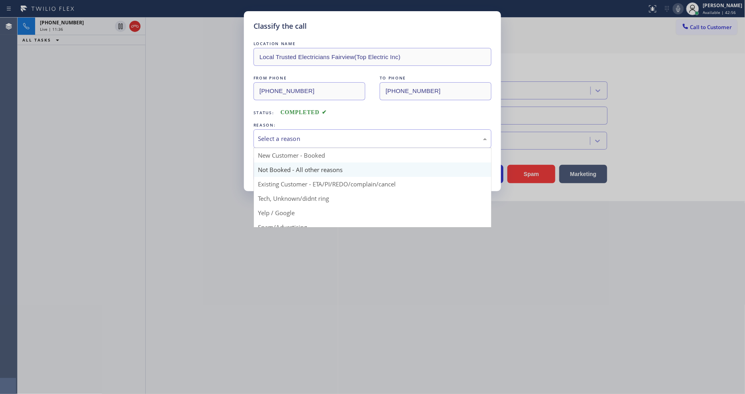
scroll to position [50, 0]
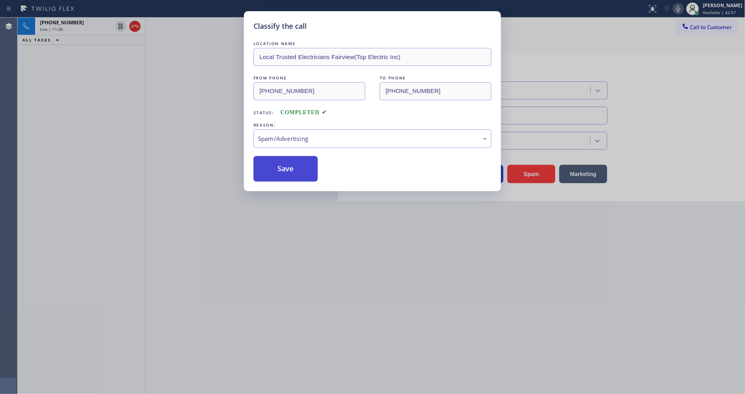
click at [296, 165] on button "Save" at bounding box center [285, 169] width 64 height 26
drag, startPoint x: 296, startPoint y: 165, endPoint x: 274, endPoint y: 284, distance: 120.9
click at [295, 164] on button "Save" at bounding box center [285, 169] width 64 height 26
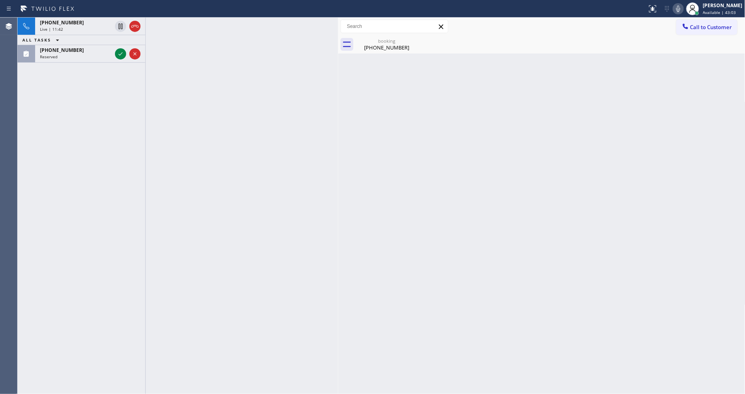
drag, startPoint x: 117, startPoint y: 54, endPoint x: 134, endPoint y: 139, distance: 86.3
click at [117, 54] on icon at bounding box center [121, 54] width 10 height 10
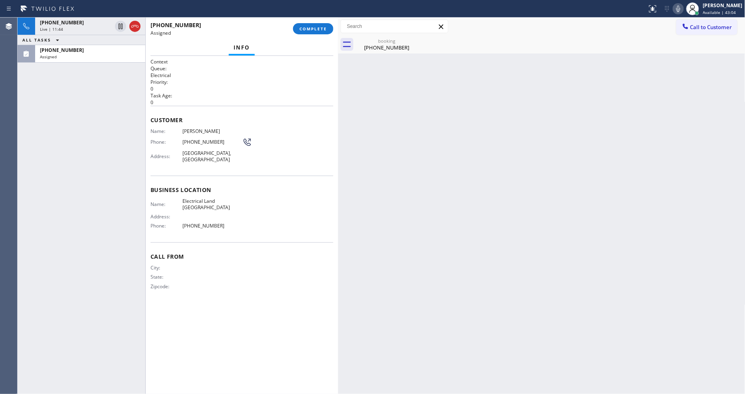
click at [262, 151] on div "Customer Name: [PERSON_NAME] Phone: [PHONE_NUMBER] Address: [GEOGRAPHIC_DATA]" at bounding box center [241, 141] width 183 height 70
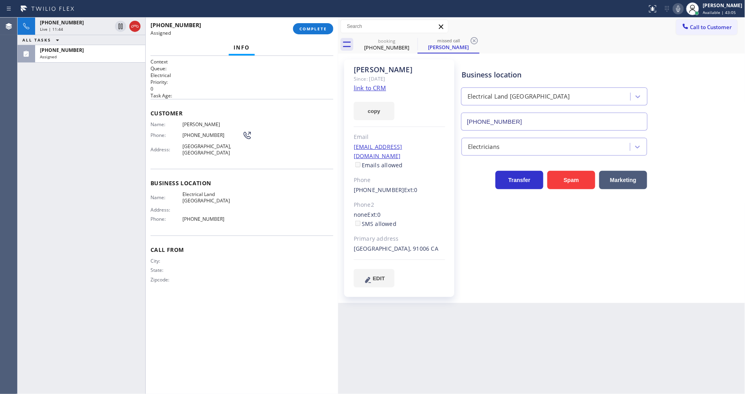
type input "[PHONE_NUMBER]"
click at [371, 90] on link "link to CRM" at bounding box center [370, 88] width 32 height 8
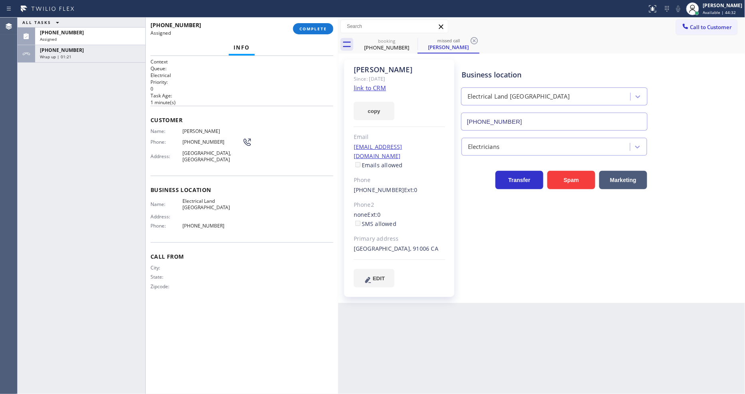
drag, startPoint x: 533, startPoint y: 321, endPoint x: 530, endPoint y: 378, distance: 56.7
click at [532, 322] on div "Back to Dashboard Change Sender ID Customers Technicians Select a contact Outbo…" at bounding box center [541, 206] width 407 height 376
click at [204, 186] on span "Business location" at bounding box center [241, 190] width 183 height 8
click at [109, 58] on div "Wrap up | 01:22" at bounding box center [90, 57] width 101 height 6
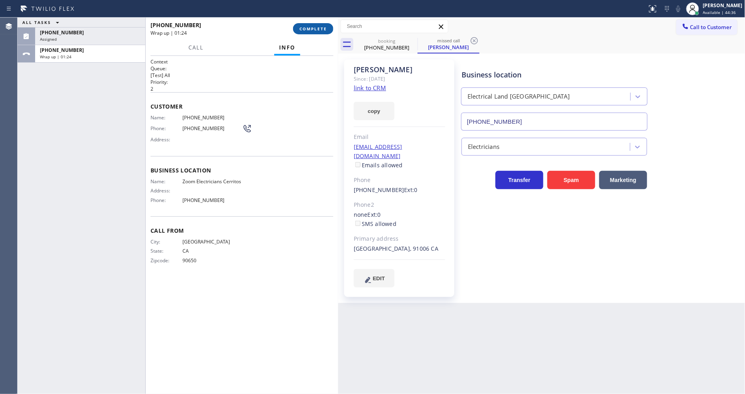
click at [313, 26] on span "COMPLETE" at bounding box center [313, 29] width 28 height 6
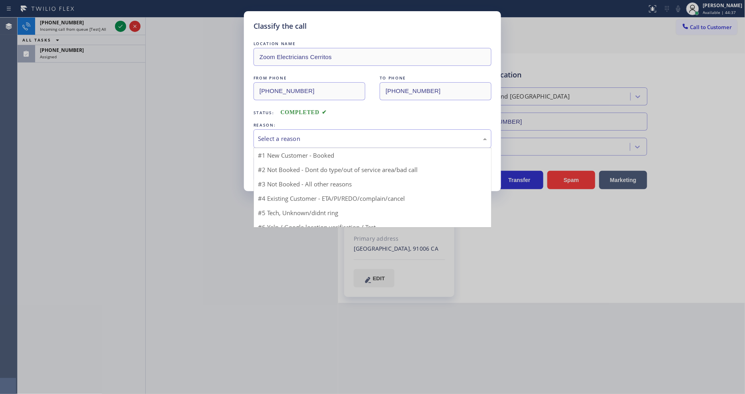
click at [281, 134] on div "Select a reason" at bounding box center [372, 138] width 229 height 9
drag, startPoint x: 277, startPoint y: 153, endPoint x: 272, endPoint y: 164, distance: 12.0
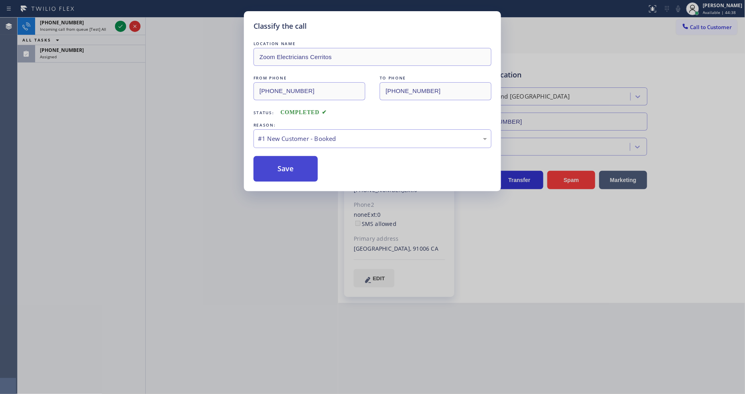
click at [267, 169] on button "Save" at bounding box center [285, 169] width 64 height 26
drag, startPoint x: 267, startPoint y: 169, endPoint x: 202, endPoint y: 57, distance: 129.6
click at [268, 168] on button "Save" at bounding box center [285, 169] width 64 height 26
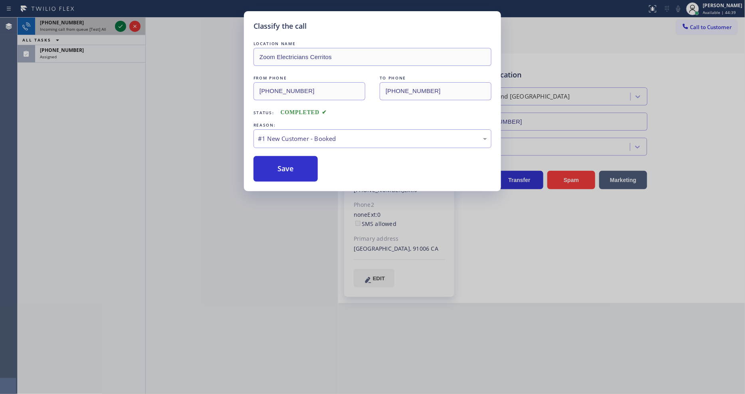
click at [121, 27] on icon at bounding box center [121, 26] width 4 height 3
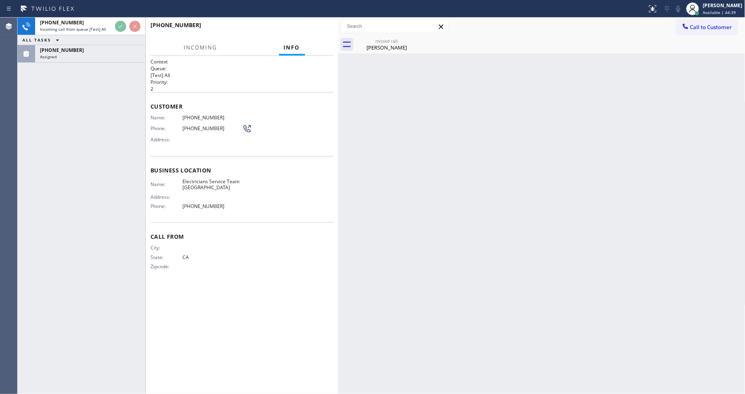
click at [75, 153] on div "[PHONE_NUMBER] Incoming call from queue [Test] All ALL TASKS ALL TASKS ACTIVE T…" at bounding box center [82, 206] width 128 height 376
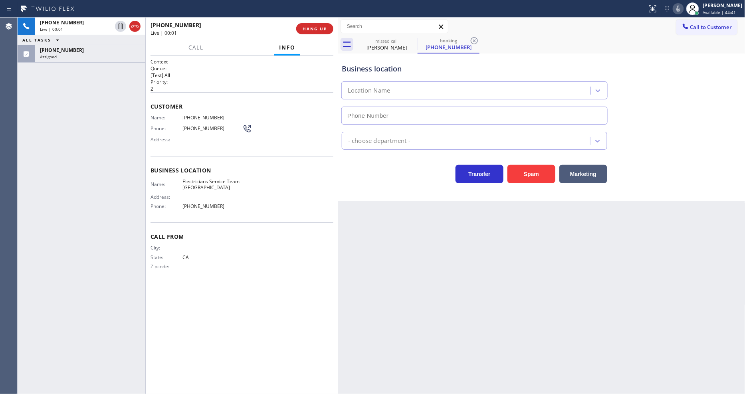
type input "[PHONE_NUMBER]"
click at [325, 24] on button "HANG UP" at bounding box center [314, 28] width 37 height 11
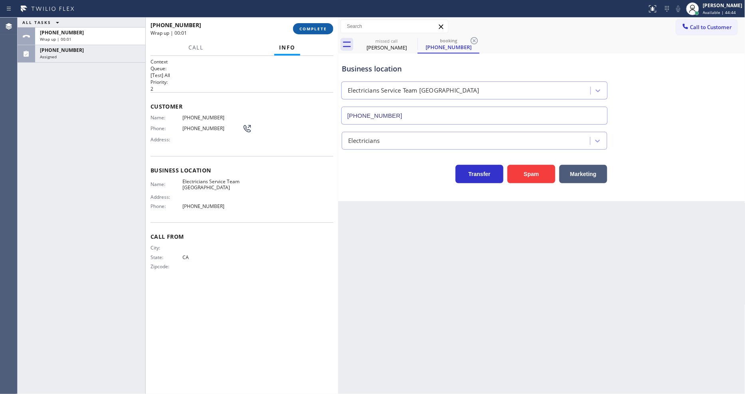
click at [322, 24] on button "COMPLETE" at bounding box center [313, 28] width 40 height 11
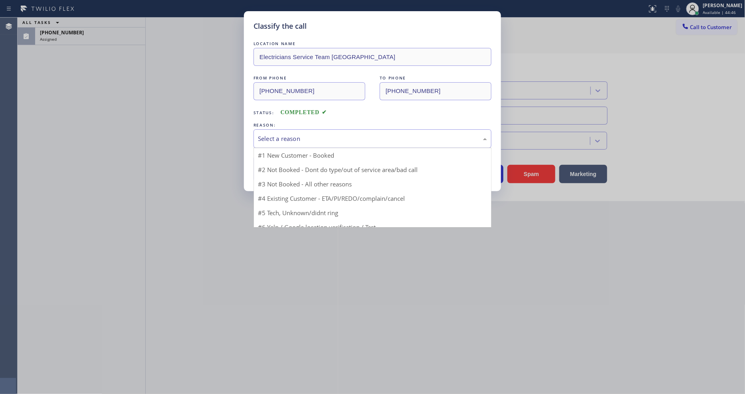
click at [291, 134] on div "Select a reason" at bounding box center [372, 138] width 229 height 9
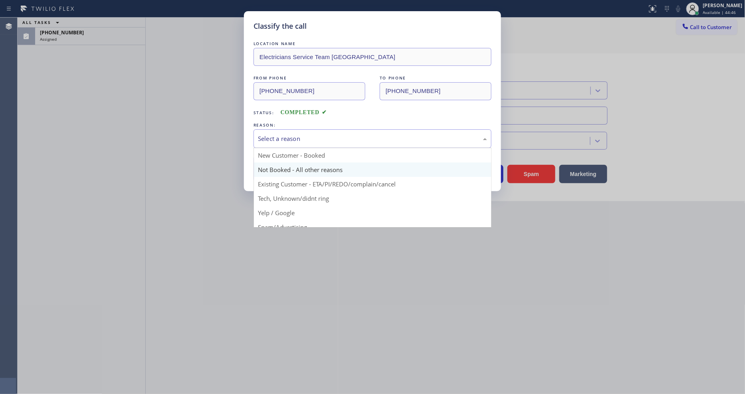
scroll to position [50, 0]
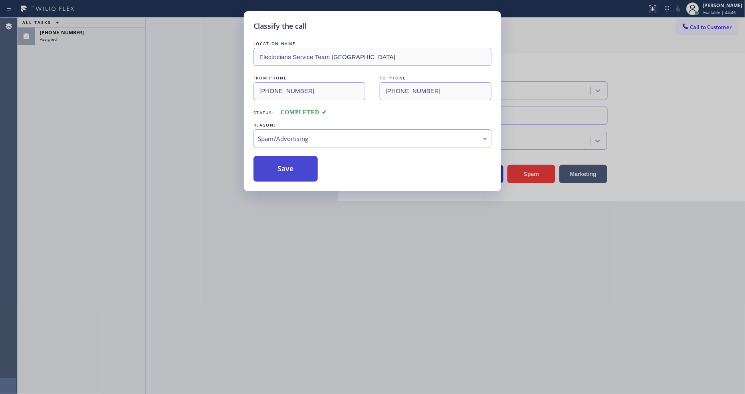
click at [289, 167] on button "Save" at bounding box center [285, 169] width 64 height 26
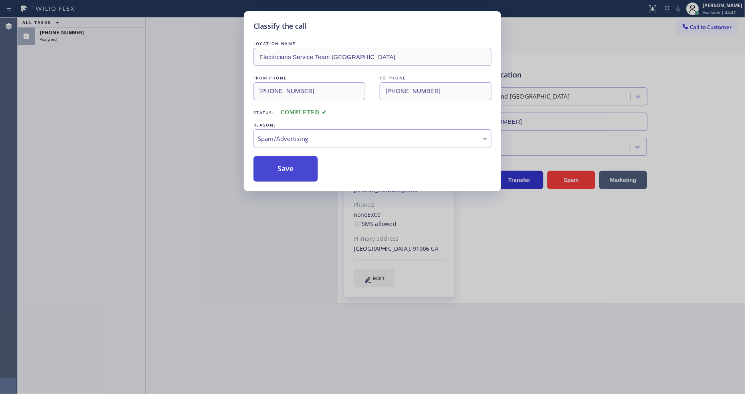
click at [289, 167] on button "Save" at bounding box center [285, 169] width 64 height 26
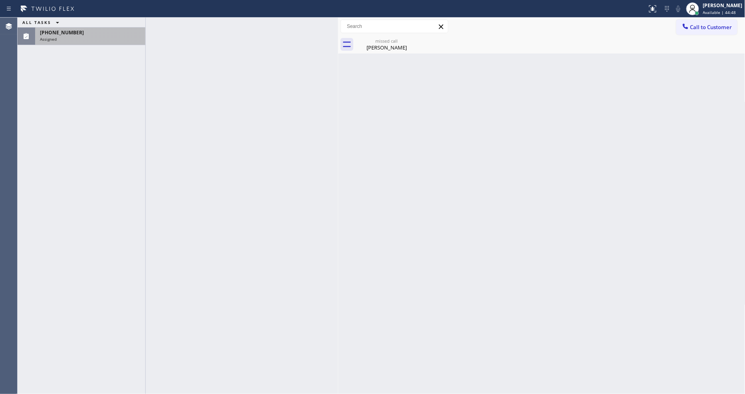
click at [121, 35] on div "[PHONE_NUMBER]" at bounding box center [90, 32] width 101 height 7
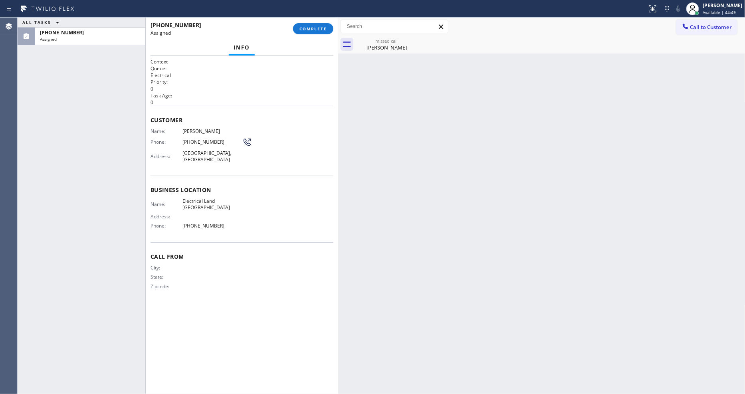
click at [245, 265] on div "City: State: Zipcode:" at bounding box center [241, 279] width 183 height 28
click at [117, 174] on div "ALL TASKS ALL TASKS ACTIVE TASKS TASKS IN WRAP UP [PHONE_NUMBER] Assigned" at bounding box center [82, 206] width 128 height 376
click at [306, 29] on span "COMPLETE" at bounding box center [313, 29] width 28 height 6
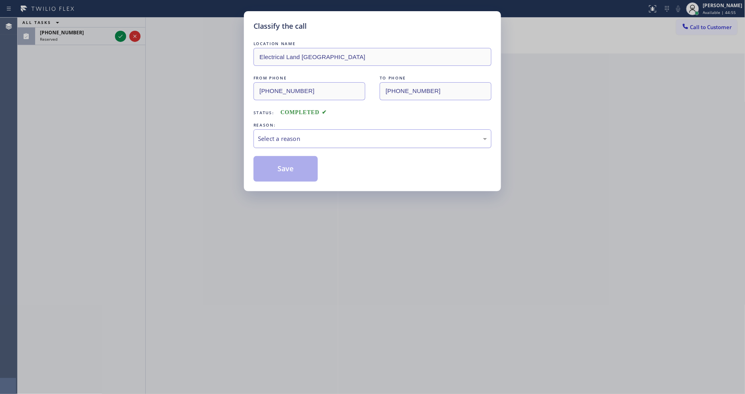
click at [290, 134] on div "Select a reason" at bounding box center [372, 138] width 229 height 9
drag, startPoint x: 288, startPoint y: 186, endPoint x: 290, endPoint y: 164, distance: 22.0
click at [290, 164] on button "Save" at bounding box center [285, 169] width 64 height 26
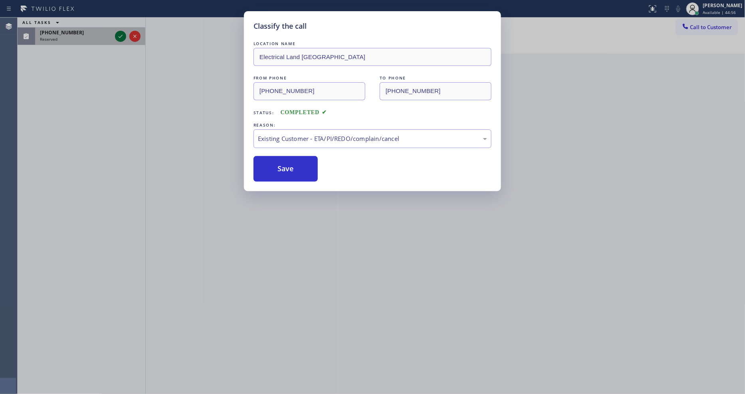
click at [119, 33] on icon at bounding box center [121, 37] width 10 height 10
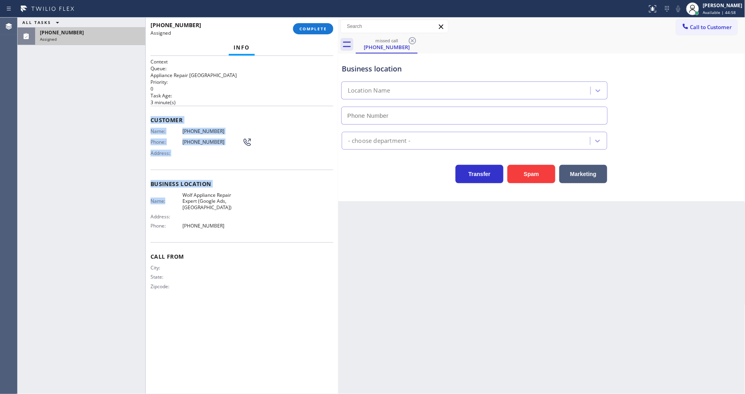
type input "[PHONE_NUMBER]"
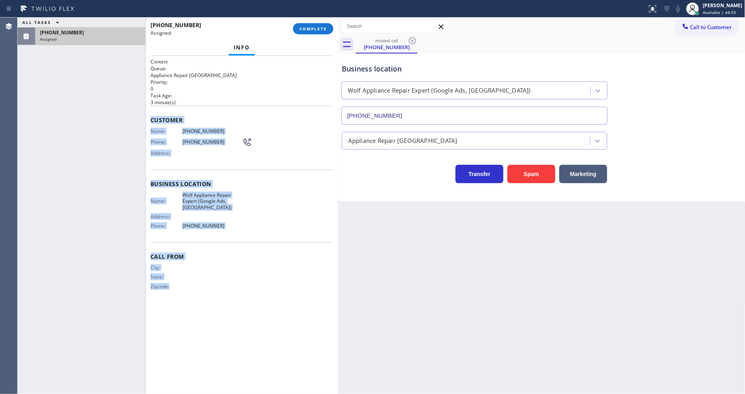
drag, startPoint x: 150, startPoint y: 117, endPoint x: 312, endPoint y: 105, distance: 161.7
click at [234, 364] on div "Context Queue: Appliance Repair High End Priority: 0 Task Age: [DEMOGRAPHIC_DAT…" at bounding box center [241, 224] width 183 height 333
copy div "Customer Name: [PHONE_NUMBER] Phone: [PHONE_NUMBER] Address: Business location …"
click at [317, 29] on span "COMPLETE" at bounding box center [313, 29] width 28 height 6
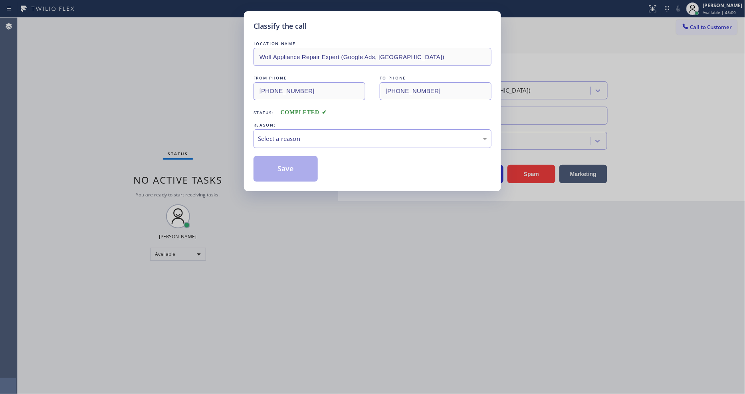
click at [277, 136] on div "Select a reason" at bounding box center [372, 138] width 229 height 9
click at [274, 166] on button "Save" at bounding box center [285, 169] width 64 height 26
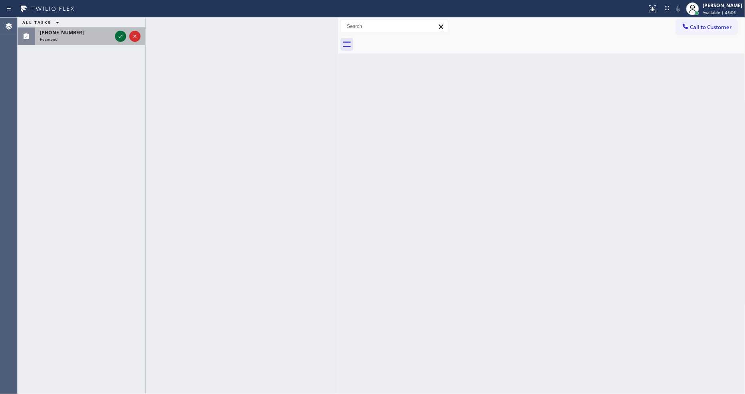
click at [117, 35] on icon at bounding box center [121, 37] width 10 height 10
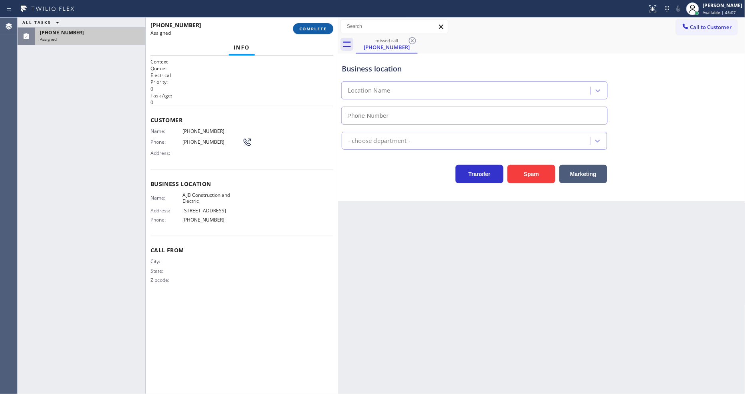
click at [308, 27] on span "COMPLETE" at bounding box center [313, 29] width 28 height 6
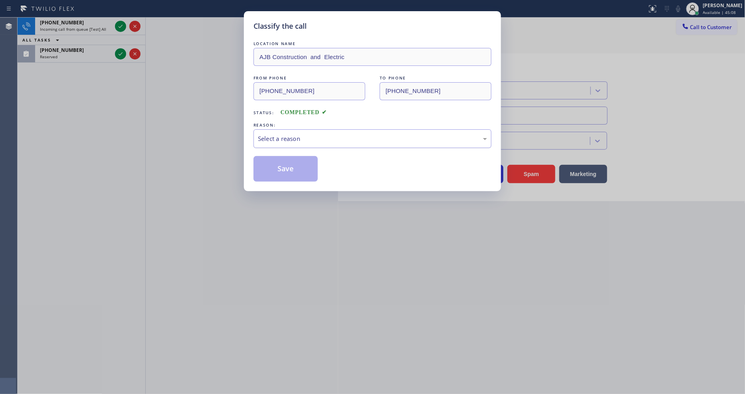
click at [279, 140] on div "Select a reason" at bounding box center [372, 138] width 229 height 9
type input "[PHONE_NUMBER]"
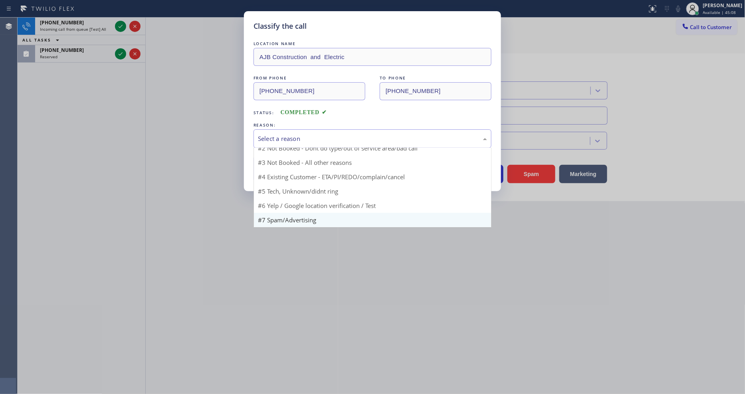
scroll to position [50, 0]
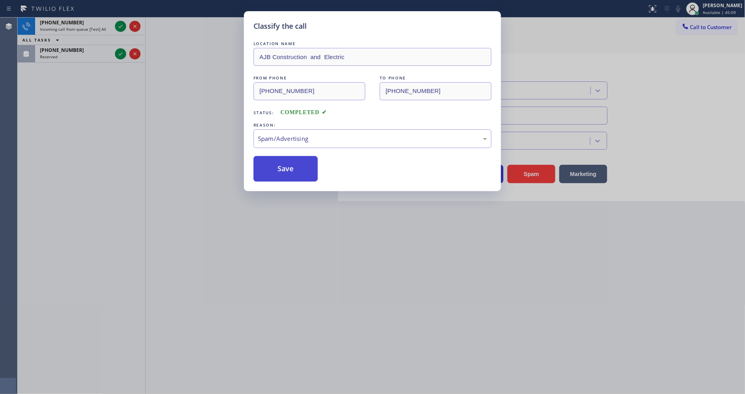
click at [288, 166] on button "Save" at bounding box center [285, 169] width 64 height 26
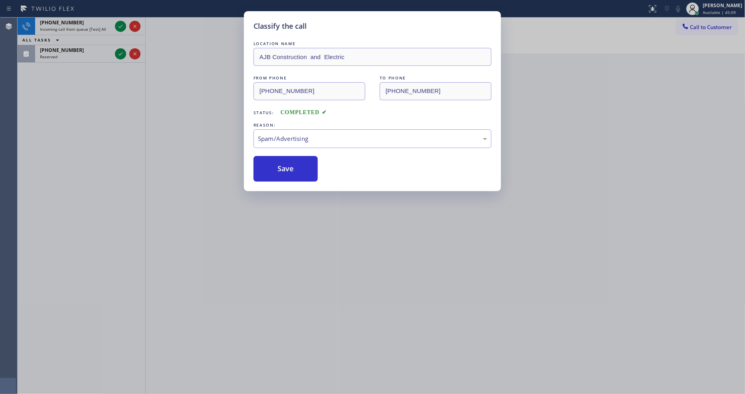
click at [294, 164] on button "Save" at bounding box center [285, 169] width 64 height 26
click at [120, 27] on icon at bounding box center [121, 26] width 4 height 3
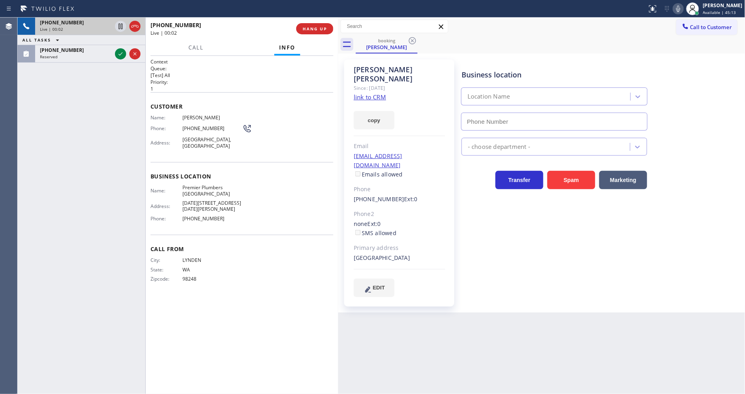
type input "[PHONE_NUMBER]"
click at [371, 93] on link "link to CRM" at bounding box center [370, 97] width 32 height 8
click at [122, 54] on icon at bounding box center [121, 54] width 10 height 10
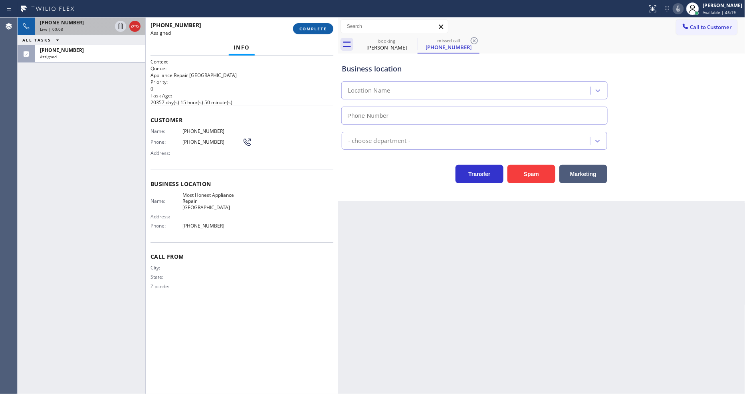
click at [312, 26] on span "COMPLETE" at bounding box center [313, 29] width 28 height 6
type input "[PHONE_NUMBER]"
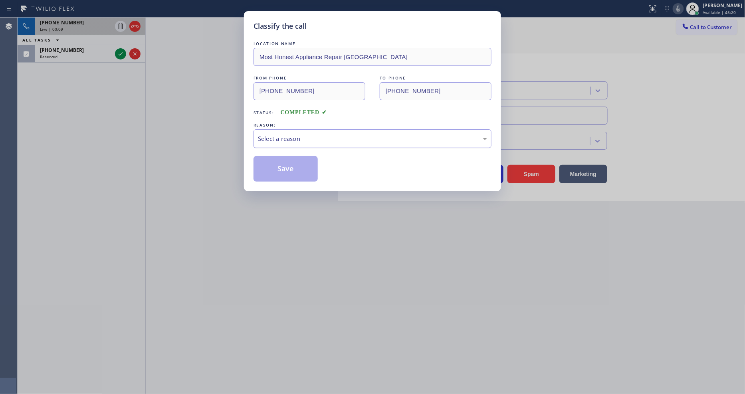
click at [271, 136] on div "Select a reason" at bounding box center [372, 138] width 229 height 9
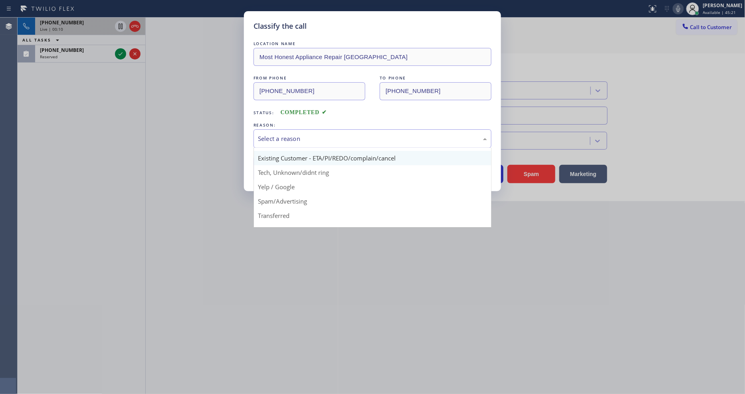
scroll to position [50, 0]
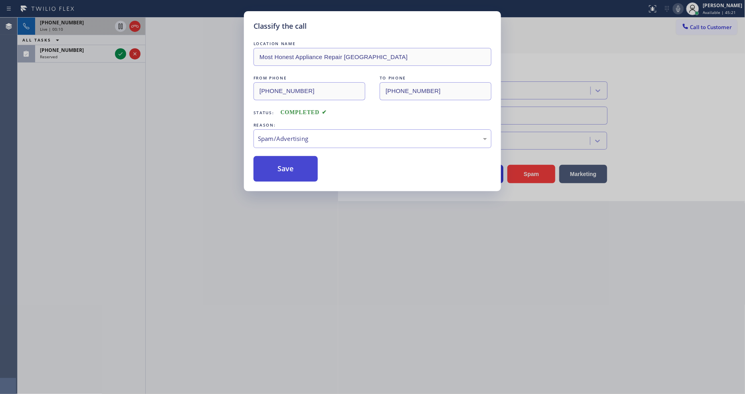
click at [287, 169] on button "Save" at bounding box center [285, 169] width 64 height 26
type input "[PHONE_NUMBER]"
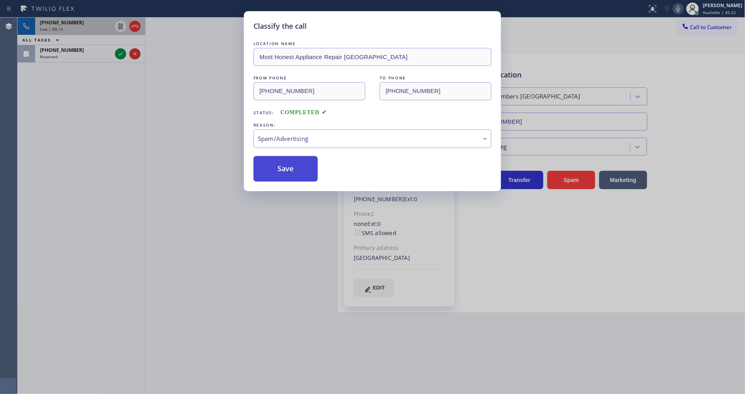
click at [287, 169] on button "Save" at bounding box center [285, 169] width 64 height 26
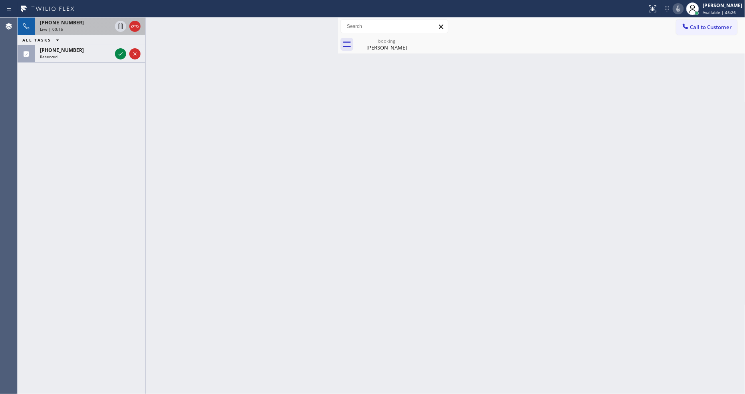
click at [85, 30] on div "Live | 00:15" at bounding box center [76, 29] width 72 height 6
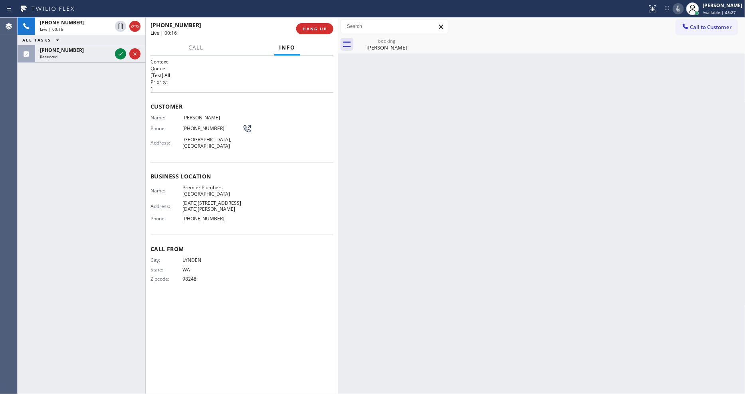
click at [198, 188] on span "Premier Plumbers [GEOGRAPHIC_DATA]" at bounding box center [212, 190] width 60 height 12
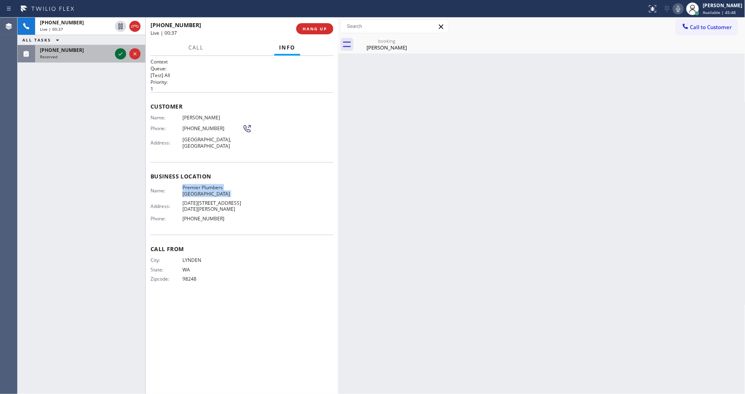
click at [117, 53] on icon at bounding box center [121, 54] width 10 height 10
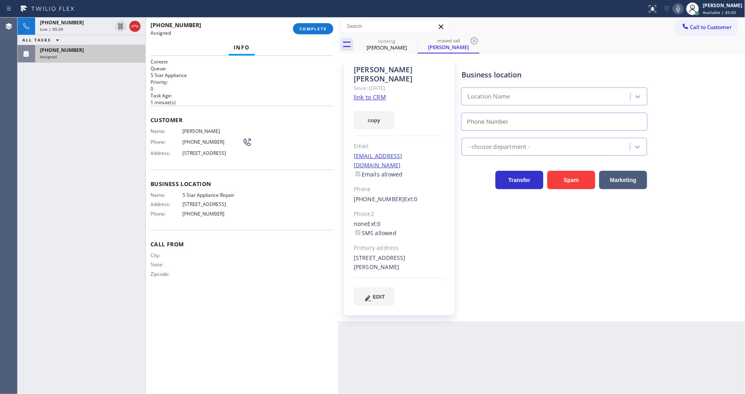
click at [269, 81] on h2 "Priority:" at bounding box center [241, 82] width 183 height 7
type input "[PHONE_NUMBER]"
drag, startPoint x: 122, startPoint y: 24, endPoint x: 234, endPoint y: 16, distance: 112.4
click at [121, 23] on icon at bounding box center [121, 27] width 10 height 10
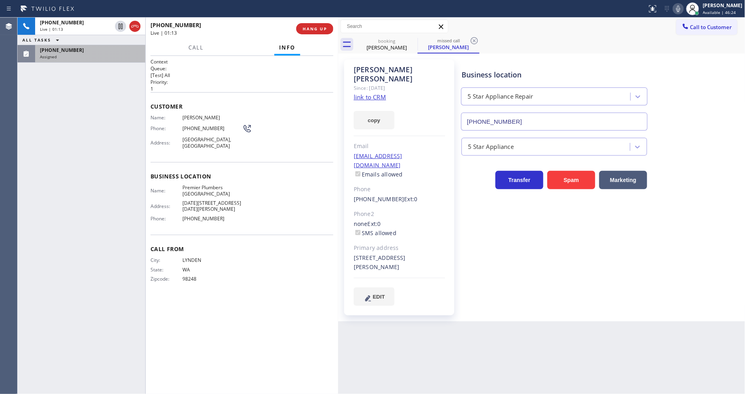
click at [682, 13] on icon at bounding box center [678, 9] width 10 height 10
click at [122, 55] on div "Assigned" at bounding box center [90, 57] width 101 height 6
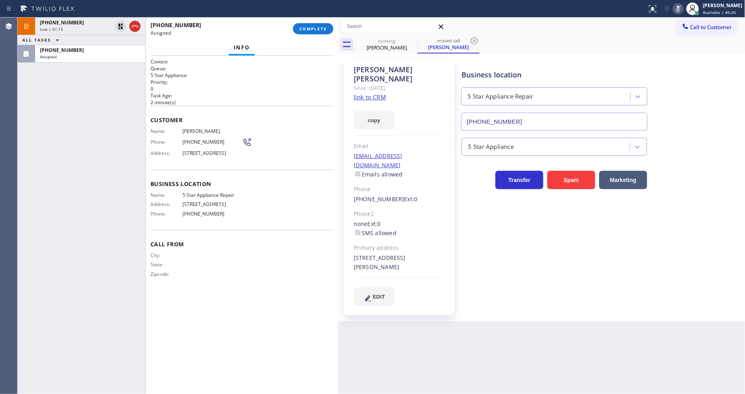
click at [374, 93] on link "link to CRM" at bounding box center [370, 97] width 32 height 8
click at [210, 134] on div "Name: [PERSON_NAME] Phone: [PHONE_NUMBER] Address: [STREET_ADDRESS]" at bounding box center [200, 144] width 101 height 32
click at [76, 10] on icon at bounding box center [48, 8] width 60 height 13
drag, startPoint x: 74, startPoint y: 26, endPoint x: 108, endPoint y: 45, distance: 38.8
click at [74, 26] on div "Live | 02:02" at bounding box center [76, 29] width 72 height 6
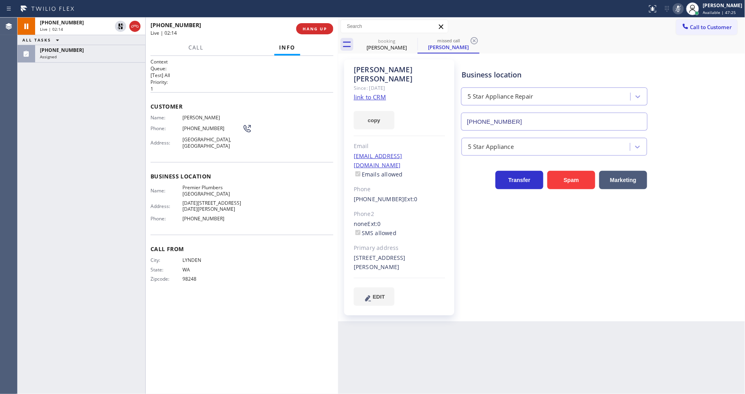
click at [59, 99] on div "[PHONE_NUMBER] Live | 02:14 ALL TASKS ALL TASKS ACTIVE TASKS TASKS IN WRAP UP […" at bounding box center [82, 206] width 128 height 376
click at [76, 58] on div "Assigned" at bounding box center [90, 57] width 101 height 6
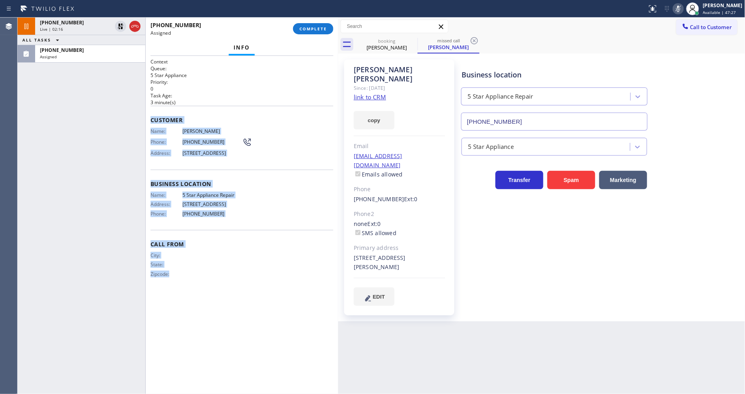
drag, startPoint x: 149, startPoint y: 117, endPoint x: 265, endPoint y: 261, distance: 185.7
click at [227, 339] on div "Context Queue: 5 Star Appliance Priority: 0 Task Age: [DEMOGRAPHIC_DATA] minute…" at bounding box center [242, 225] width 192 height 338
click at [320, 29] on span "COMPLETE" at bounding box center [313, 29] width 28 height 6
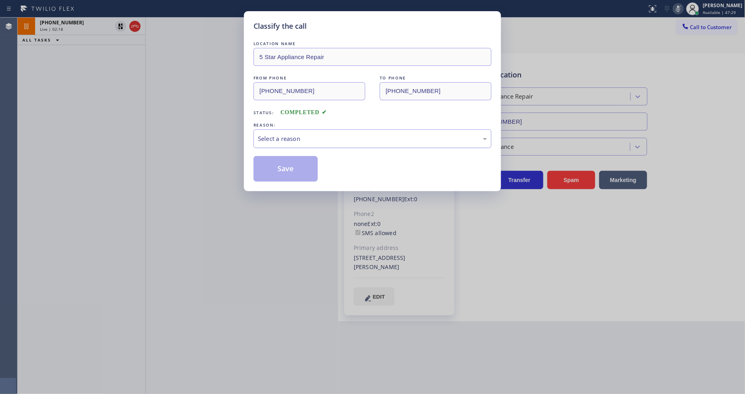
click at [280, 130] on div "Select a reason" at bounding box center [372, 138] width 238 height 19
click at [273, 161] on button "Save" at bounding box center [285, 169] width 64 height 26
type input "[PHONE_NUMBER]"
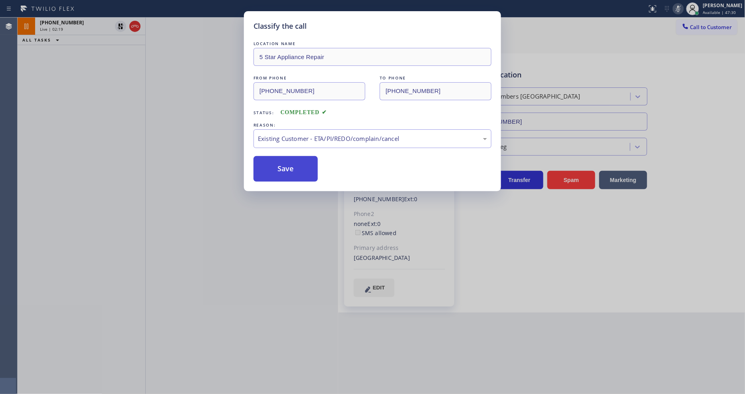
click at [273, 161] on button "Save" at bounding box center [285, 169] width 64 height 26
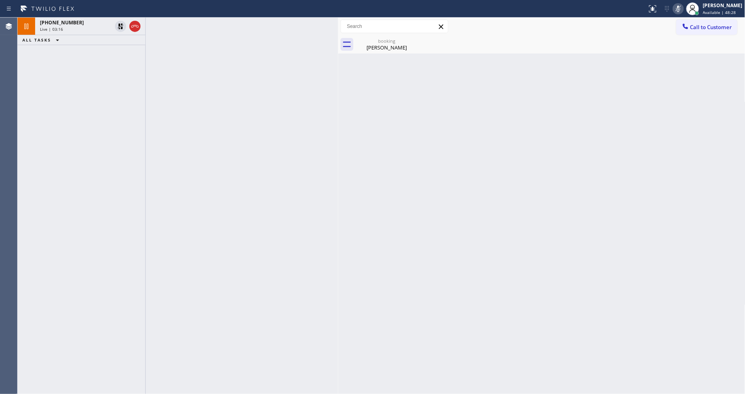
click at [545, 239] on div "Back to Dashboard Change Sender ID Customers Technicians Select a contact Outbo…" at bounding box center [541, 206] width 407 height 376
click at [119, 26] on icon at bounding box center [121, 27] width 6 height 6
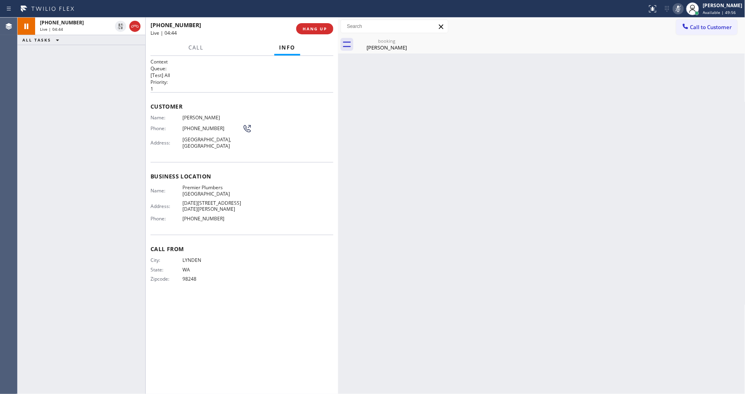
click at [683, 11] on icon at bounding box center [678, 9] width 10 height 10
click at [378, 47] on div "[PERSON_NAME]" at bounding box center [386, 47] width 60 height 7
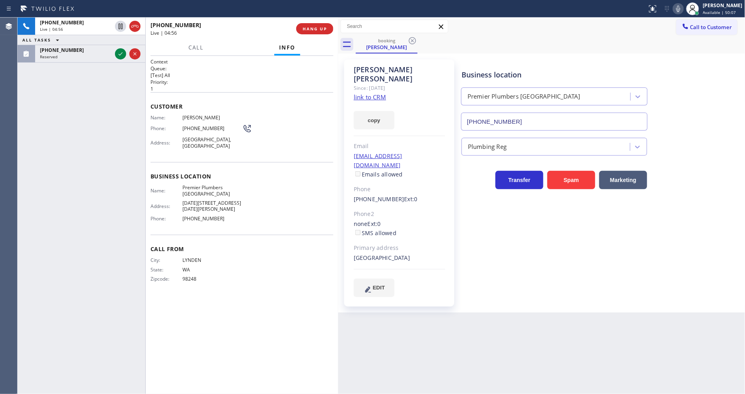
drag, startPoint x: 120, startPoint y: 53, endPoint x: 54, endPoint y: 15, distance: 76.2
click at [120, 53] on icon at bounding box center [121, 54] width 10 height 10
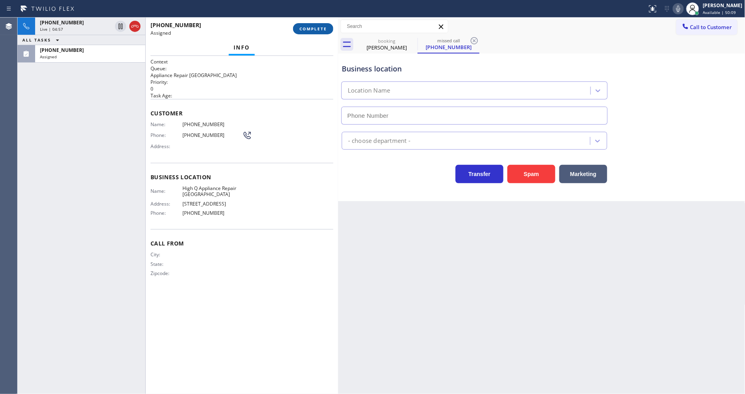
click at [312, 29] on span "COMPLETE" at bounding box center [313, 29] width 28 height 6
type input "[PHONE_NUMBER]"
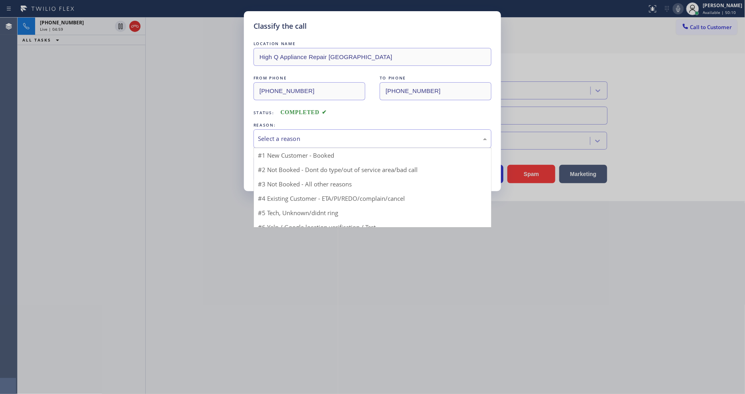
click at [278, 136] on div "Select a reason" at bounding box center [372, 138] width 229 height 9
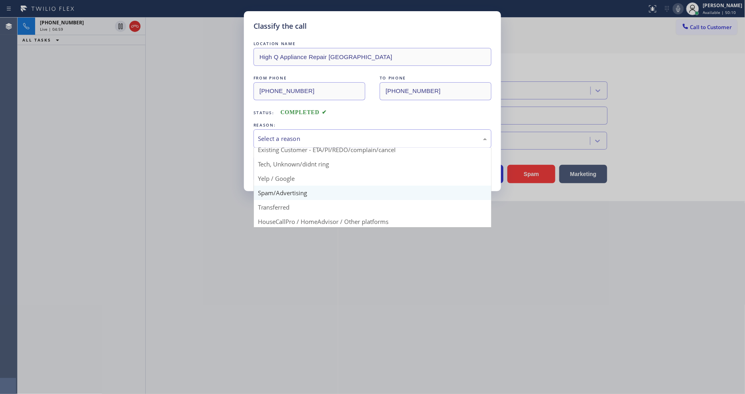
scroll to position [50, 0]
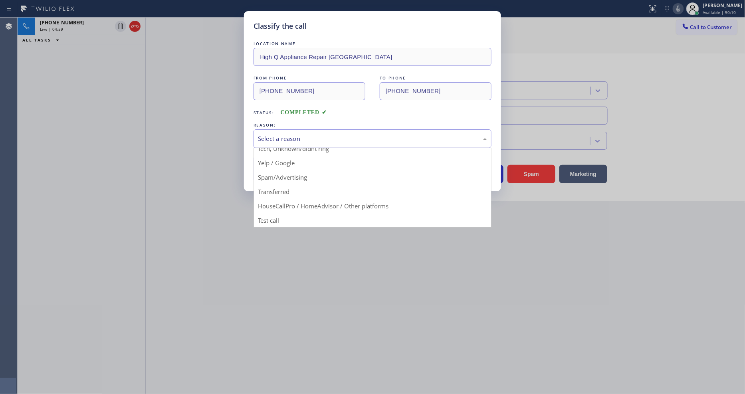
drag, startPoint x: 281, startPoint y: 174, endPoint x: 284, endPoint y: 163, distance: 11.5
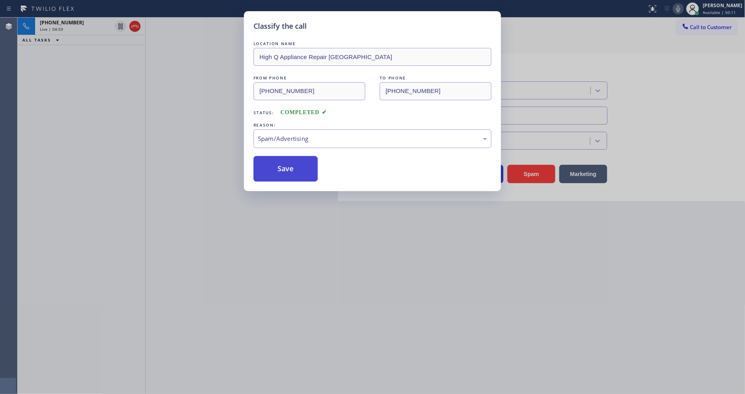
click at [284, 163] on button "Save" at bounding box center [285, 169] width 64 height 26
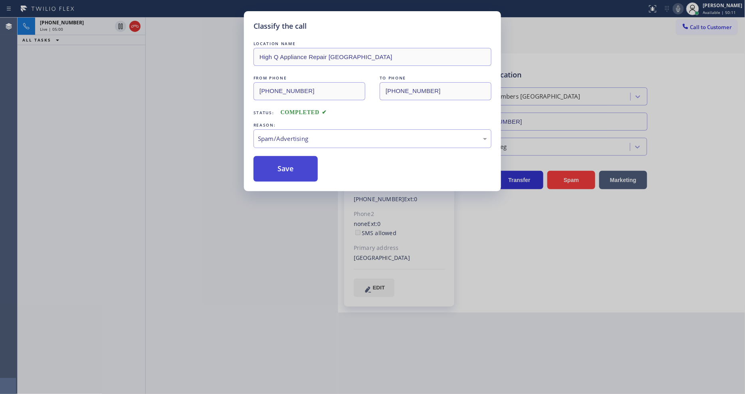
click at [284, 163] on button "Save" at bounding box center [285, 169] width 64 height 26
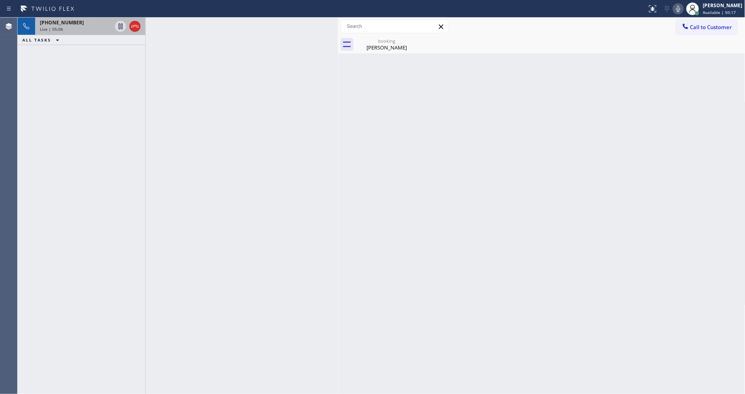
click at [85, 24] on div "[PHONE_NUMBER]" at bounding box center [76, 22] width 72 height 7
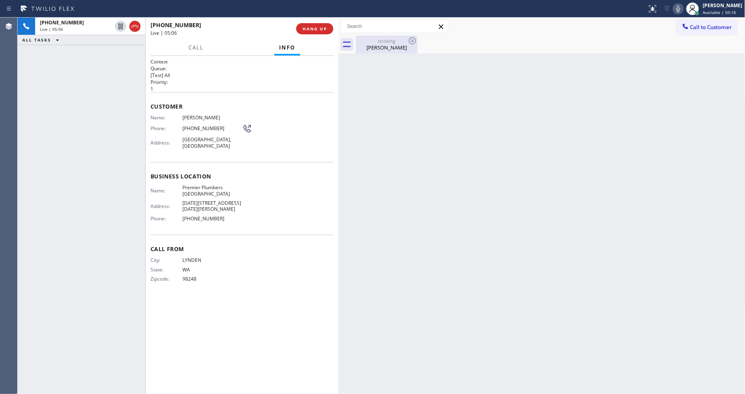
click at [362, 47] on div "[PERSON_NAME]" at bounding box center [386, 47] width 60 height 7
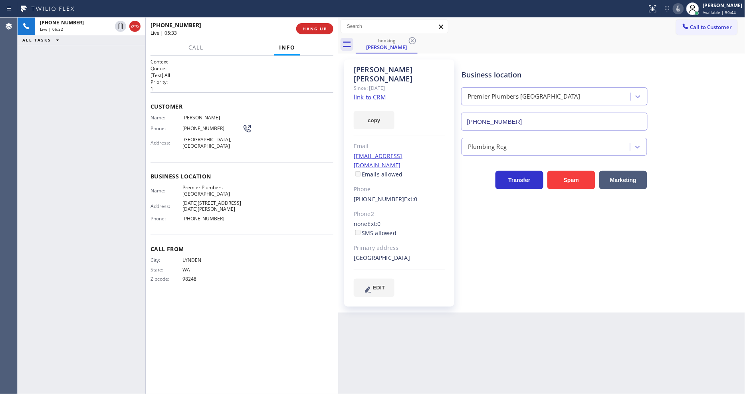
click at [205, 117] on span "[PERSON_NAME]" at bounding box center [212, 118] width 60 height 6
click at [199, 128] on span "[PHONE_NUMBER]" at bounding box center [212, 128] width 60 height 6
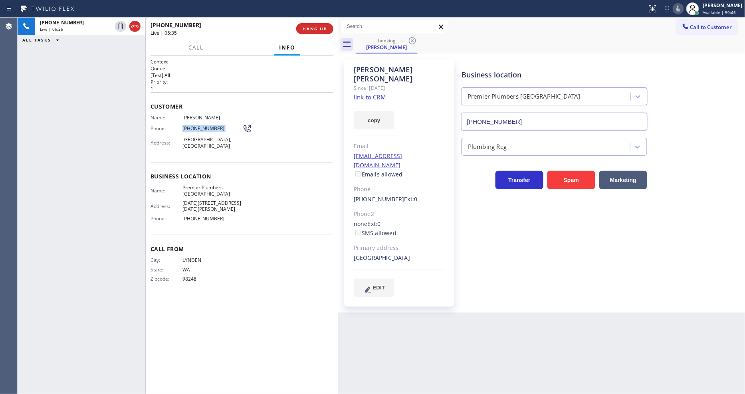
click at [199, 128] on span "[PHONE_NUMBER]" at bounding box center [212, 128] width 60 height 6
click at [683, 8] on icon at bounding box center [678, 9] width 10 height 10
click at [683, 6] on icon at bounding box center [678, 9] width 10 height 10
click at [197, 201] on span "[DATE][STREET_ADDRESS][DATE][PERSON_NAME]" at bounding box center [212, 206] width 60 height 12
click at [427, 152] on div "[EMAIL_ADDRESS][DOMAIN_NAME] Emails allowed" at bounding box center [399, 166] width 91 height 28
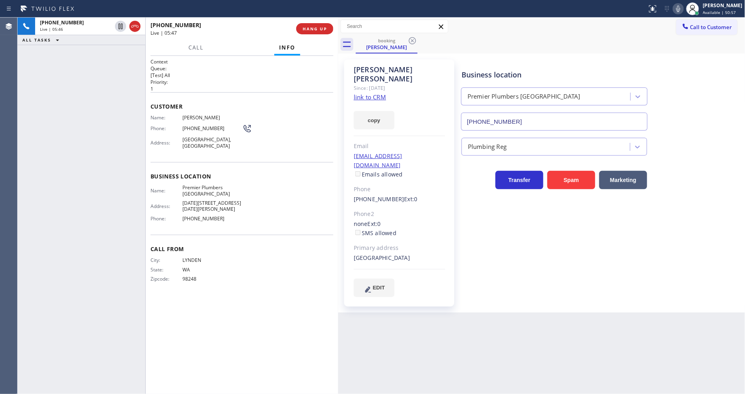
click at [427, 152] on div "[EMAIL_ADDRESS][DOMAIN_NAME] Emails allowed" at bounding box center [399, 166] width 91 height 28
click at [683, 8] on icon at bounding box center [678, 9] width 10 height 10
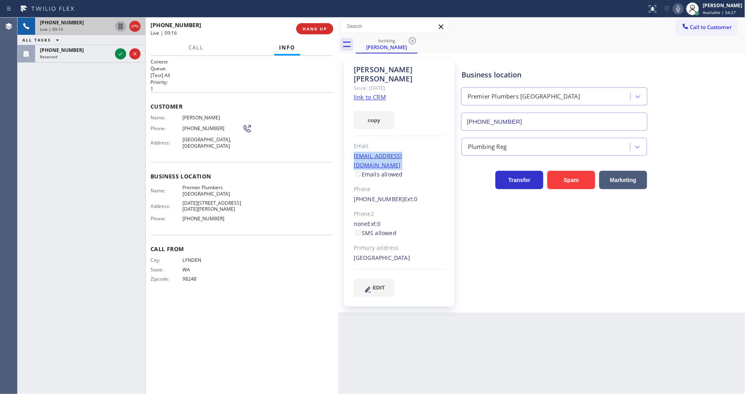
click at [118, 23] on icon at bounding box center [121, 27] width 10 height 10
click at [683, 9] on icon at bounding box center [678, 9] width 10 height 10
click at [513, 249] on div "Business location Premier Plumbers [GEOGRAPHIC_DATA] [PHONE_NUMBER] Plumbing Re…" at bounding box center [601, 177] width 283 height 233
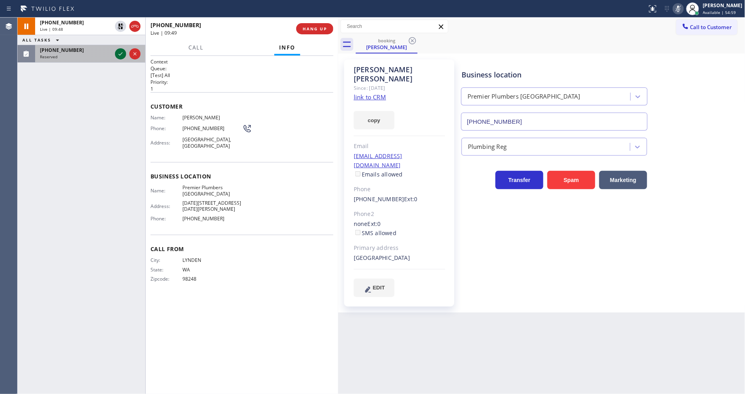
click at [118, 52] on icon at bounding box center [121, 54] width 10 height 10
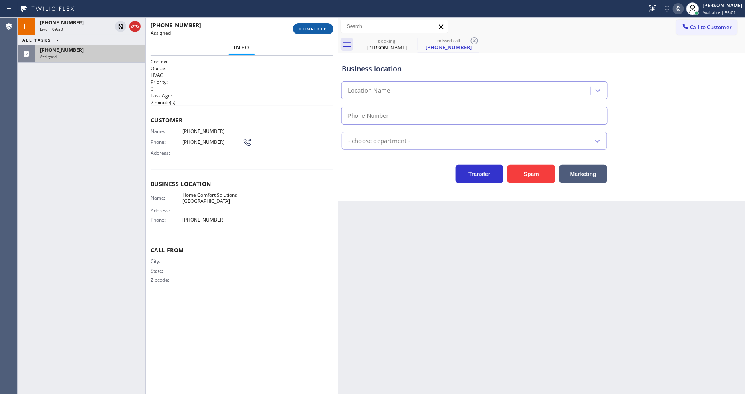
click at [305, 33] on button "COMPLETE" at bounding box center [313, 28] width 40 height 11
type input "[PHONE_NUMBER]"
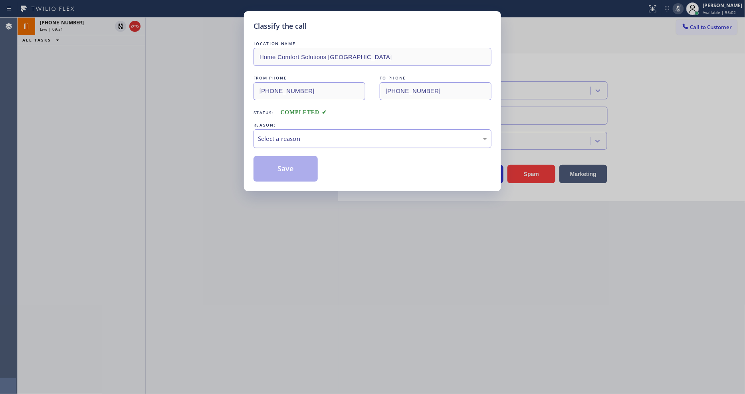
click at [302, 140] on div "Select a reason" at bounding box center [372, 138] width 229 height 9
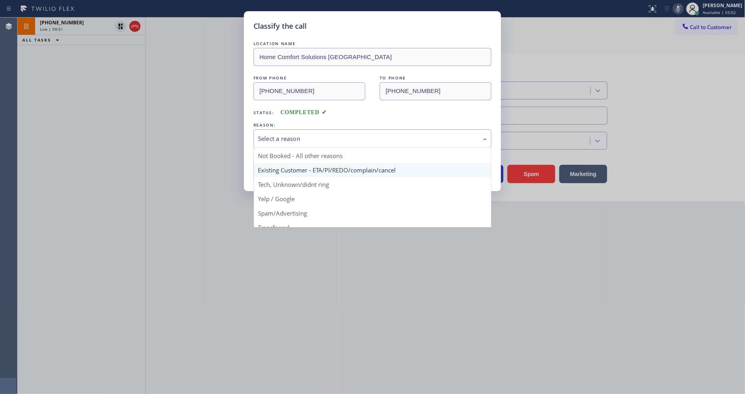
scroll to position [7, 0]
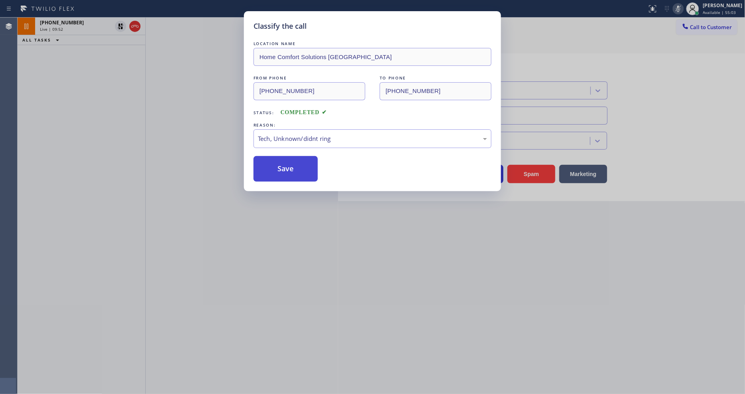
click at [300, 169] on button "Save" at bounding box center [285, 169] width 64 height 26
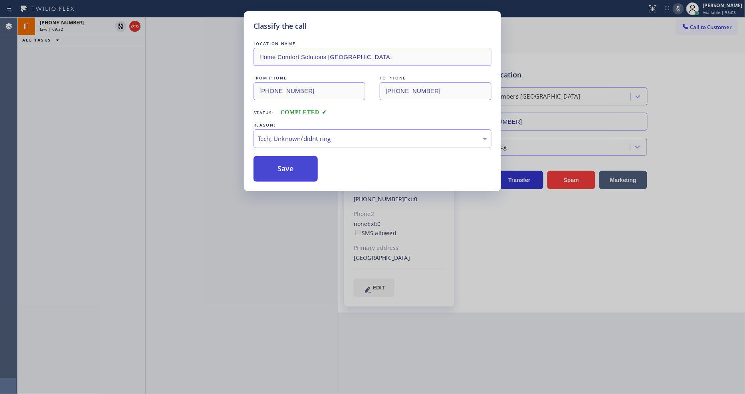
click at [300, 169] on button "Save" at bounding box center [285, 169] width 64 height 26
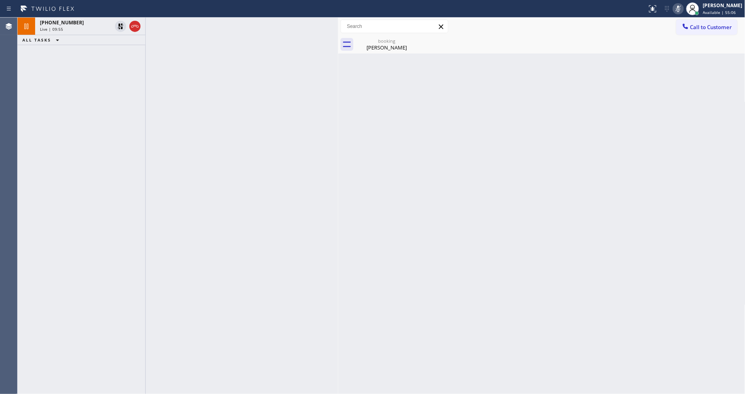
click at [330, 198] on div at bounding box center [242, 206] width 192 height 376
click at [102, 25] on div "[PHONE_NUMBER]" at bounding box center [76, 22] width 72 height 7
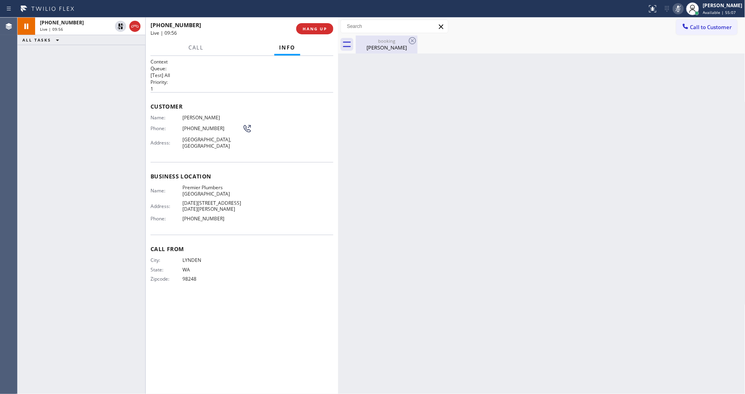
click at [389, 46] on div "[PERSON_NAME]" at bounding box center [386, 47] width 60 height 7
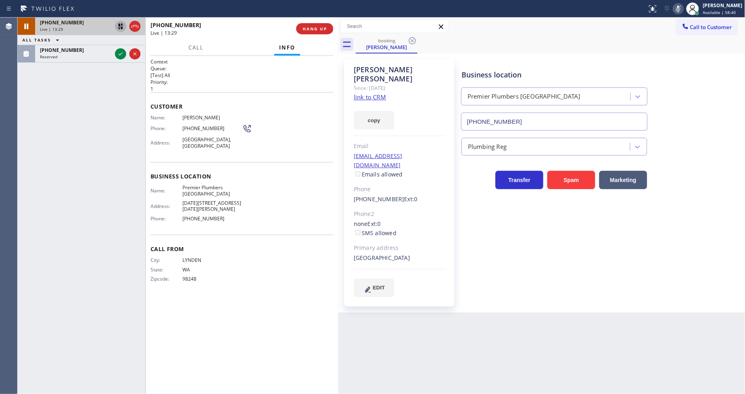
click at [119, 24] on icon at bounding box center [121, 27] width 6 height 6
click at [683, 10] on icon at bounding box center [678, 9] width 10 height 10
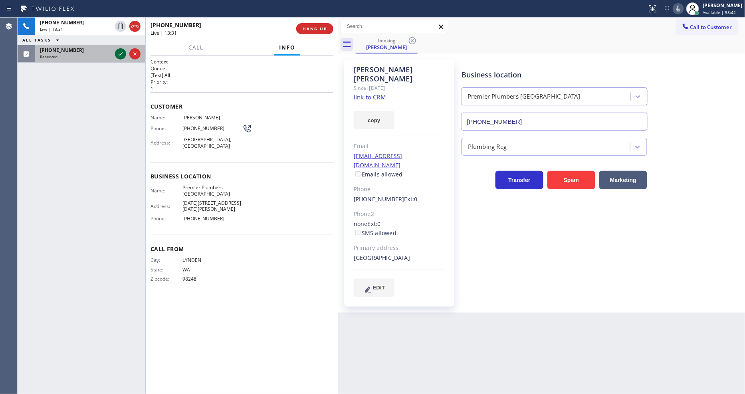
click at [122, 53] on icon at bounding box center [121, 54] width 10 height 10
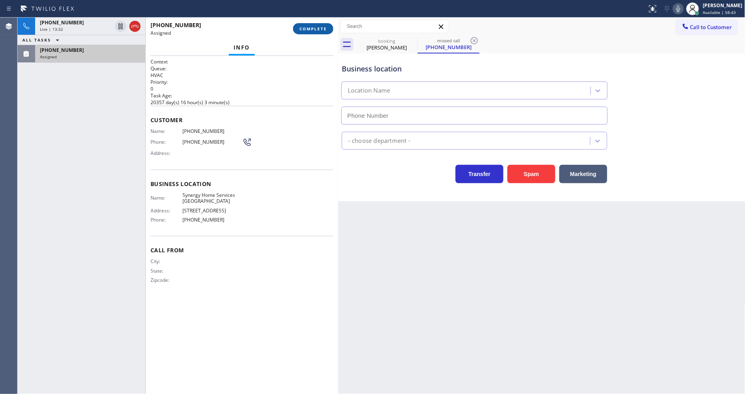
click at [310, 27] on span "COMPLETE" at bounding box center [313, 29] width 28 height 6
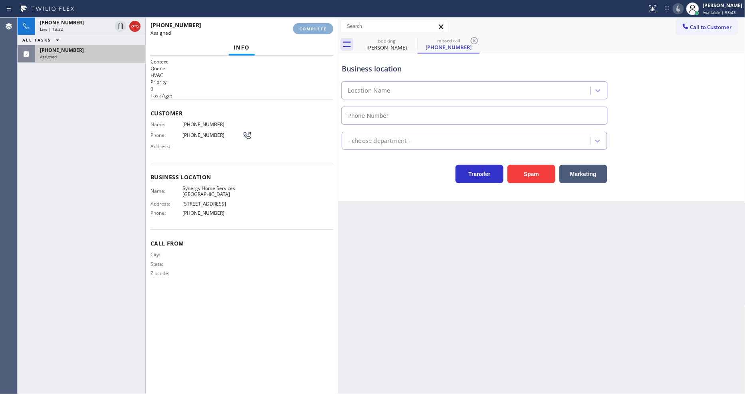
type input "[PHONE_NUMBER]"
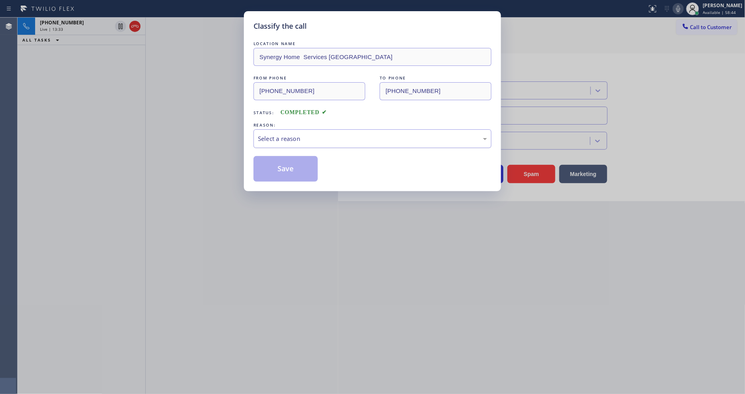
click at [295, 134] on div "Select a reason" at bounding box center [372, 138] width 229 height 9
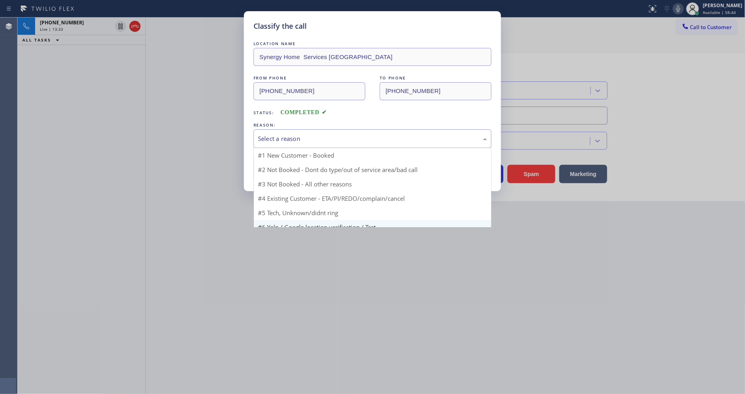
scroll to position [50, 0]
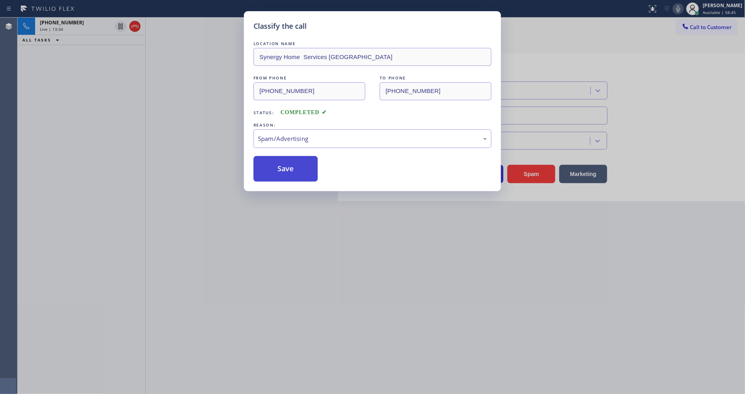
click at [297, 166] on button "Save" at bounding box center [285, 169] width 64 height 26
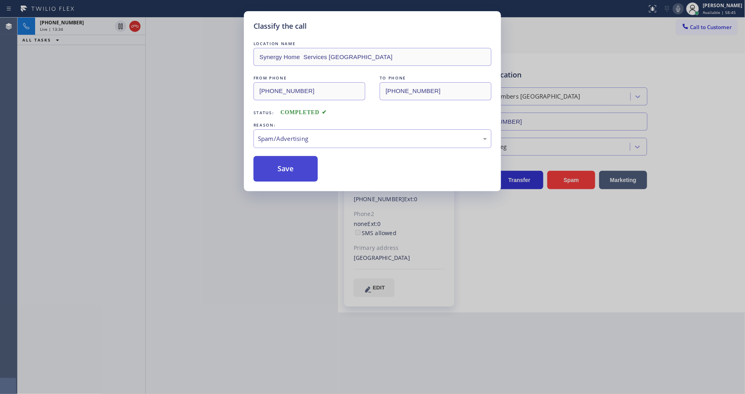
click at [297, 166] on button "Save" at bounding box center [285, 169] width 64 height 26
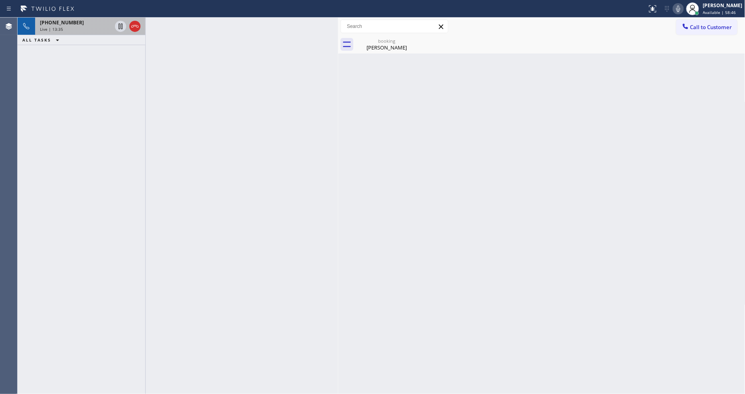
click at [70, 27] on div "Live | 13:35" at bounding box center [76, 29] width 72 height 6
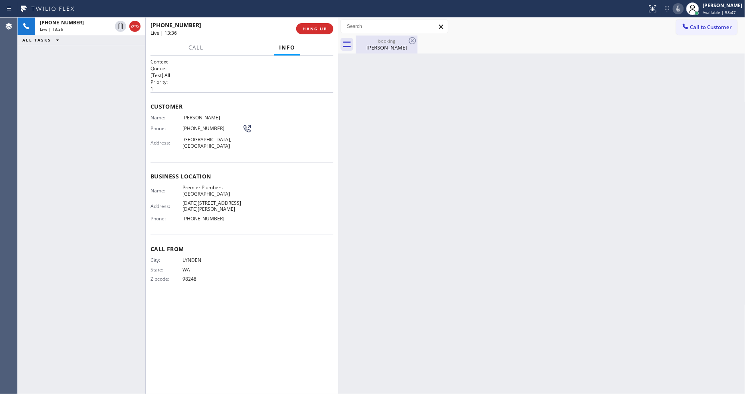
click at [364, 42] on div "booking" at bounding box center [386, 41] width 60 height 6
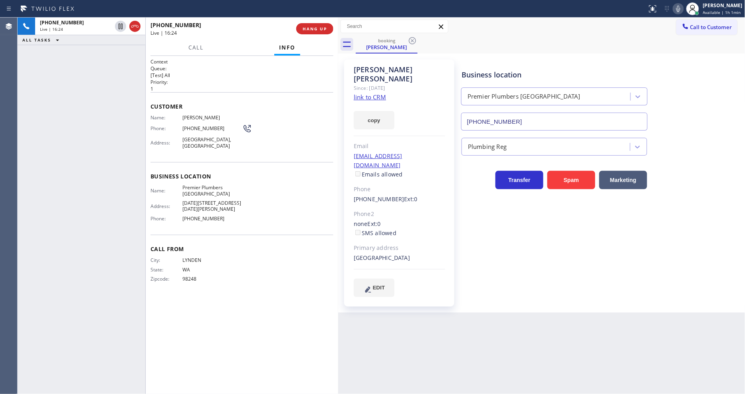
drag, startPoint x: 131, startPoint y: 90, endPoint x: 215, endPoint y: 37, distance: 99.0
click at [131, 90] on div "[PHONE_NUMBER] Live | 16:24 ALL TASKS ALL TASKS ACTIVE TASKS TASKS IN WRAP UP" at bounding box center [82, 206] width 128 height 376
click at [301, 31] on button "HANG UP" at bounding box center [314, 28] width 37 height 11
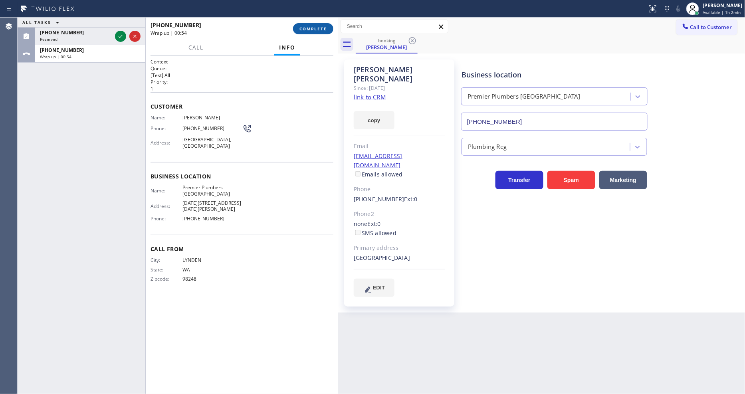
click at [301, 31] on span "COMPLETE" at bounding box center [313, 29] width 28 height 6
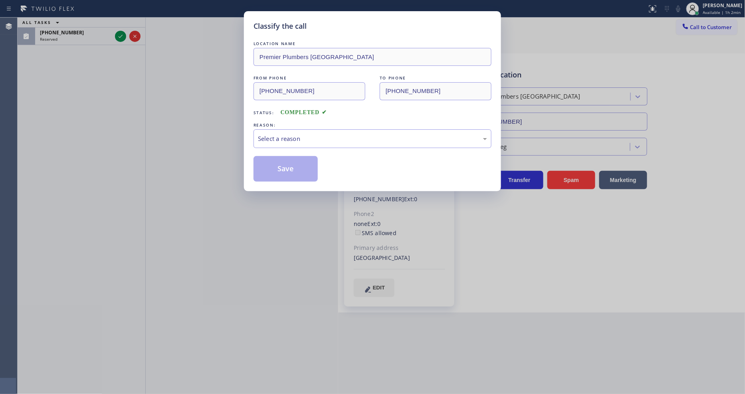
click at [269, 137] on div "Select a reason" at bounding box center [372, 138] width 229 height 9
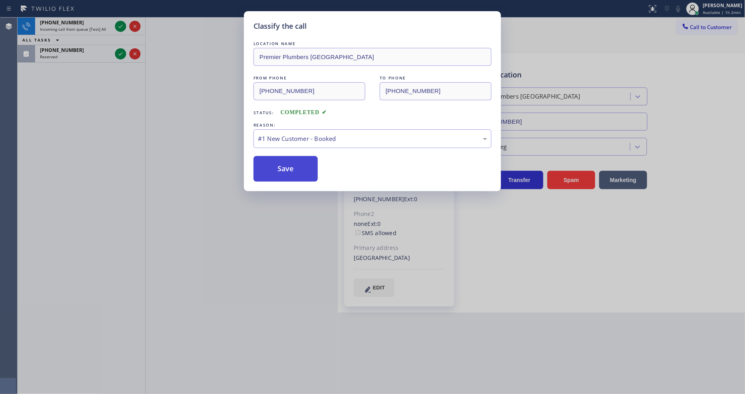
click at [269, 167] on button "Save" at bounding box center [285, 169] width 64 height 26
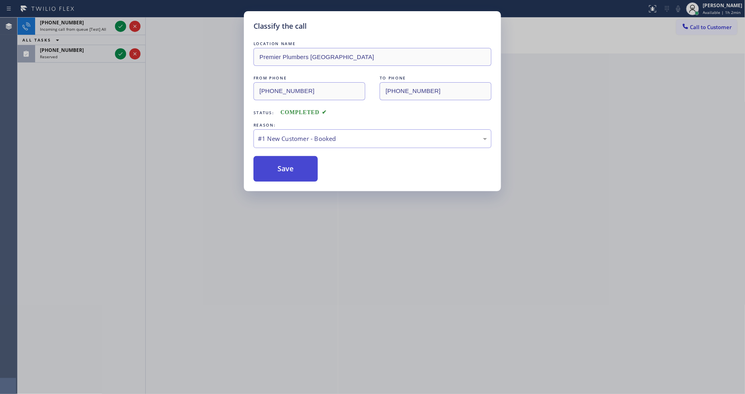
click at [269, 167] on button "Save" at bounding box center [285, 169] width 64 height 26
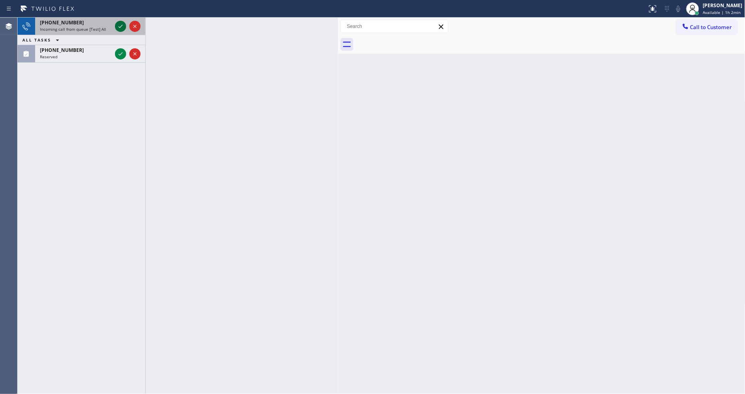
click at [119, 28] on icon at bounding box center [121, 27] width 10 height 10
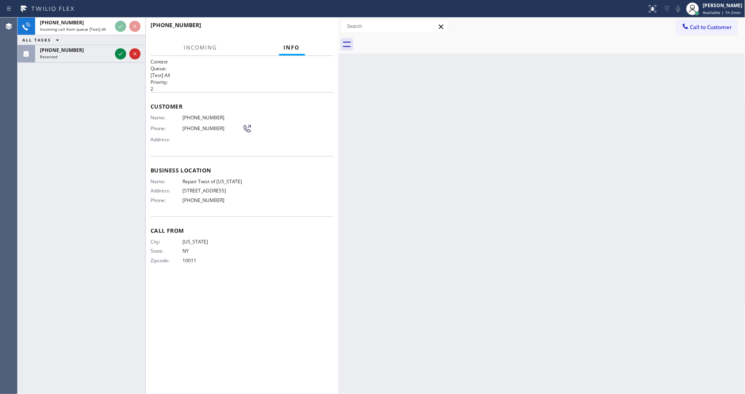
drag, startPoint x: 121, startPoint y: 54, endPoint x: 291, endPoint y: 85, distance: 172.9
click at [121, 54] on icon at bounding box center [121, 54] width 10 height 10
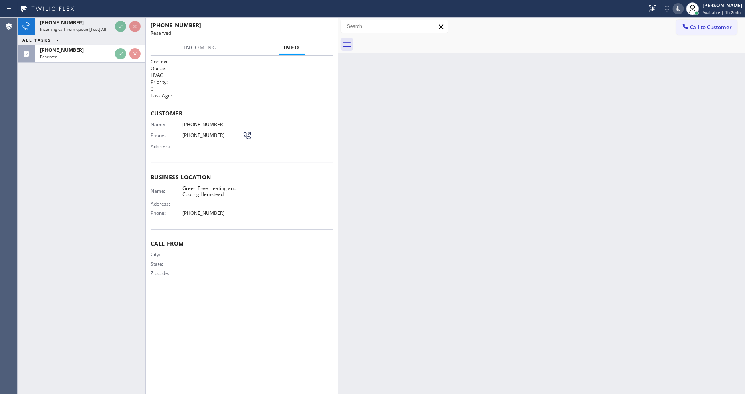
click at [287, 88] on p "0" at bounding box center [241, 88] width 183 height 7
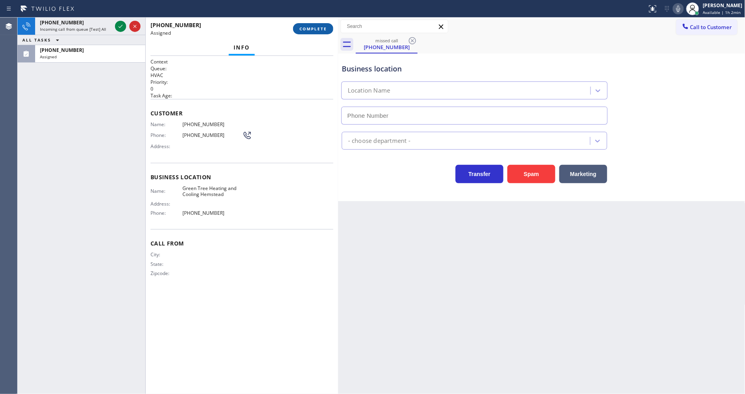
click at [307, 23] on button "COMPLETE" at bounding box center [313, 28] width 40 height 11
type input "[PHONE_NUMBER]"
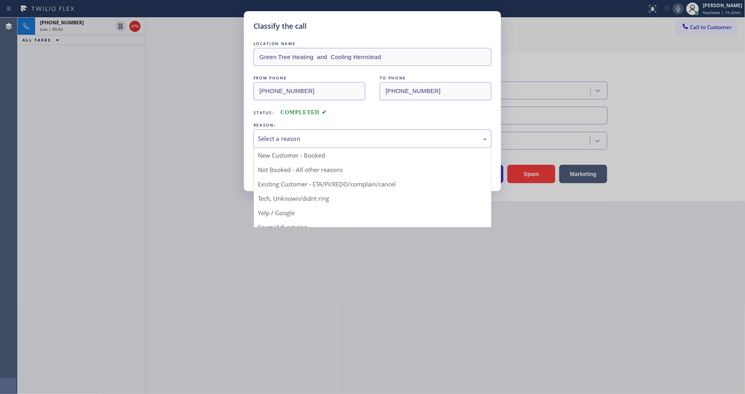
click at [272, 136] on div "Select a reason" at bounding box center [372, 138] width 229 height 9
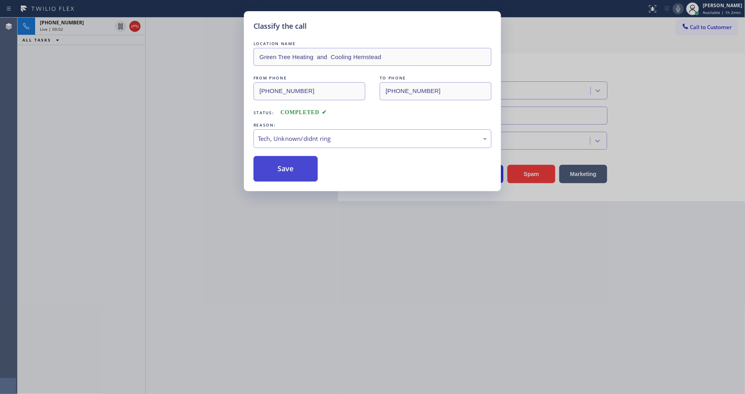
click at [290, 163] on button "Save" at bounding box center [285, 169] width 64 height 26
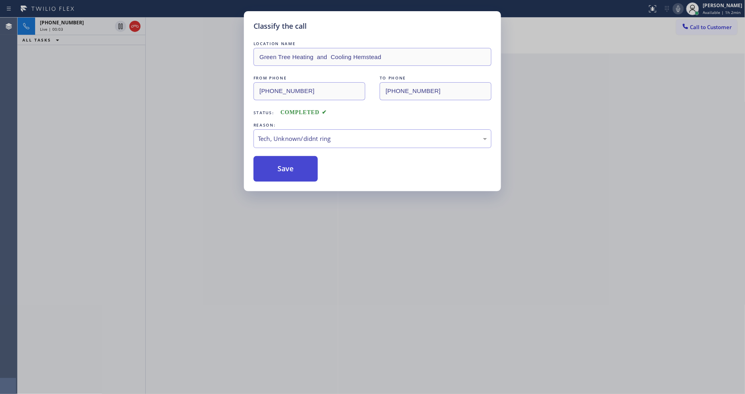
click at [290, 163] on button "Save" at bounding box center [285, 169] width 64 height 26
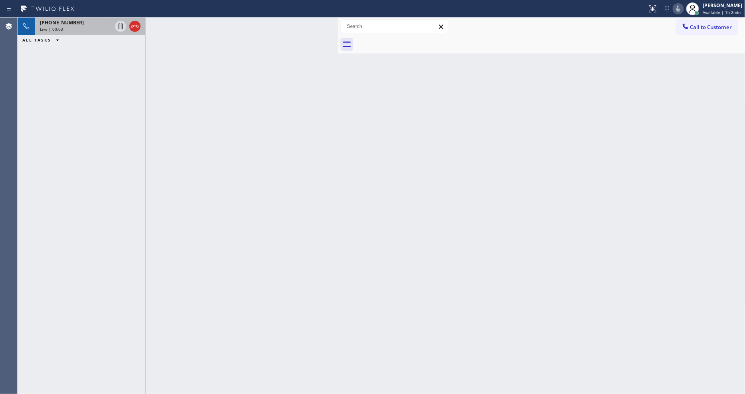
click at [90, 29] on div "Live | 00:03" at bounding box center [76, 29] width 72 height 6
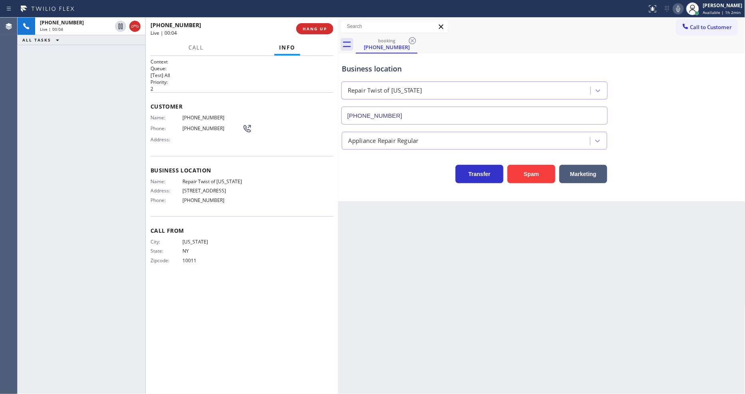
type input "[PHONE_NUMBER]"
click at [196, 178] on span "Repair Twist of [US_STATE]" at bounding box center [212, 181] width 60 height 6
drag, startPoint x: 196, startPoint y: 175, endPoint x: 291, endPoint y: 334, distance: 185.7
click at [197, 178] on span "Repair Twist of [US_STATE]" at bounding box center [212, 181] width 60 height 6
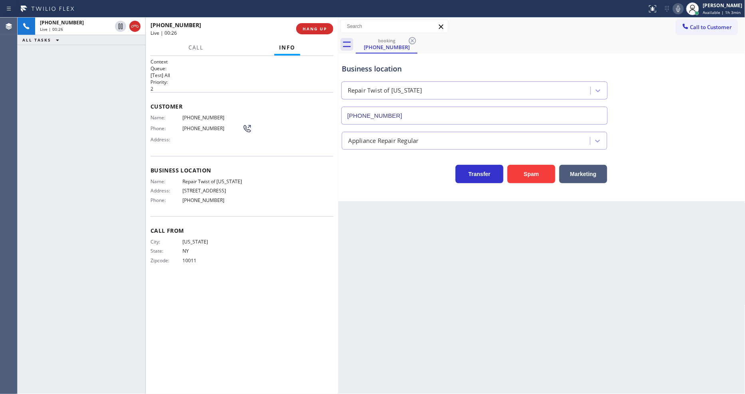
click at [205, 115] on span "[PHONE_NUMBER]" at bounding box center [212, 118] width 60 height 6
click at [102, 199] on div "[PHONE_NUMBER] Live | 01:15 ALL TASKS ALL TASKS ACTIVE TASKS TASKS IN WRAP UP" at bounding box center [82, 206] width 128 height 376
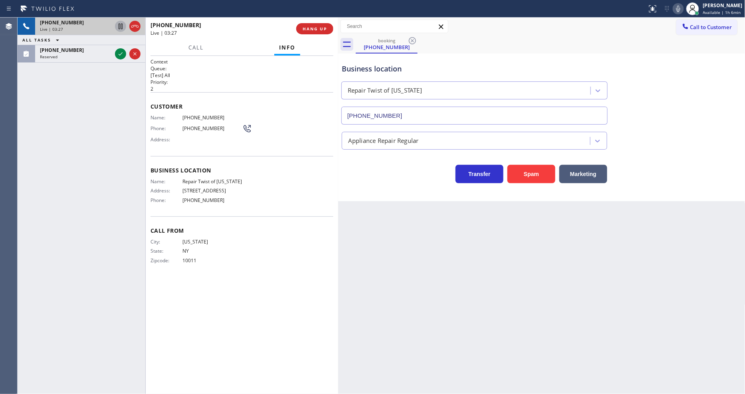
click at [119, 26] on icon at bounding box center [121, 27] width 10 height 10
click at [681, 10] on icon at bounding box center [678, 9] width 10 height 10
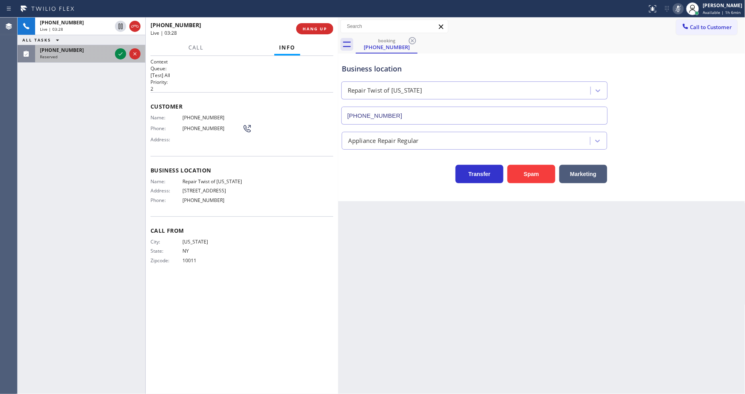
click at [119, 53] on icon at bounding box center [121, 54] width 10 height 10
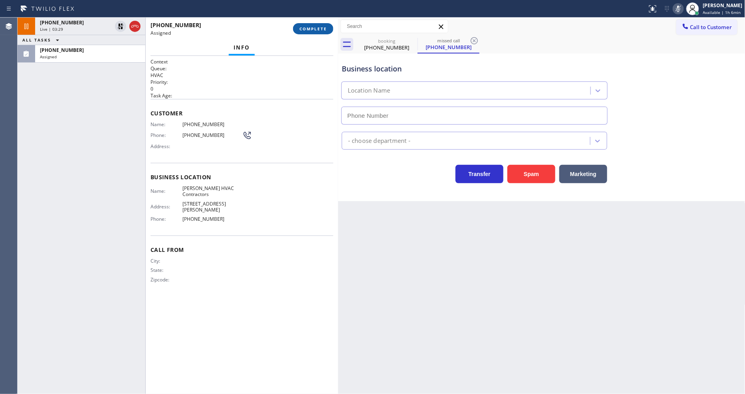
type input "[PHONE_NUMBER]"
click at [308, 28] on span "COMPLETE" at bounding box center [313, 29] width 28 height 6
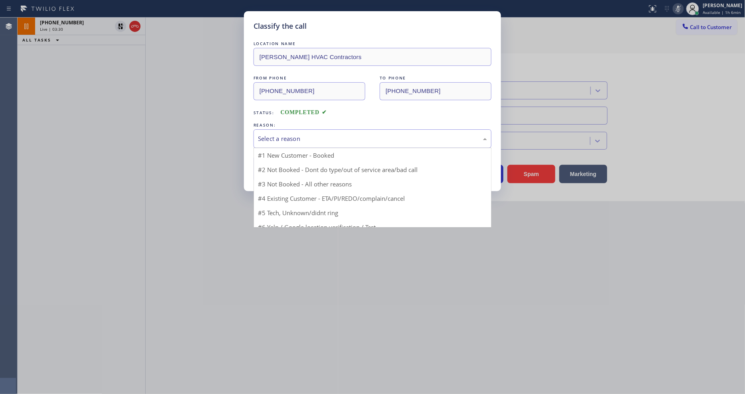
click at [298, 139] on div "Select a reason" at bounding box center [372, 138] width 229 height 9
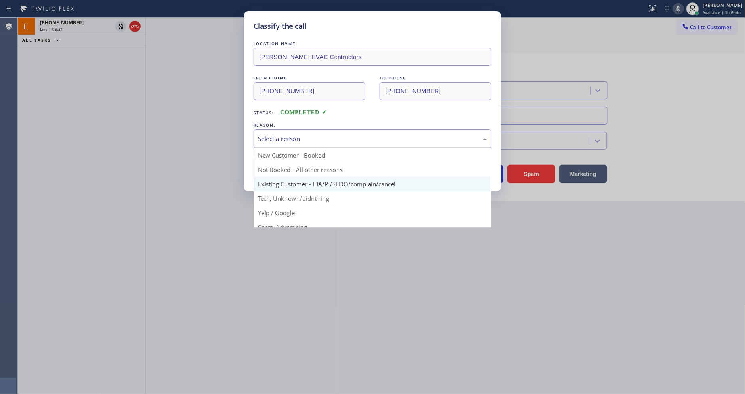
scroll to position [50, 0]
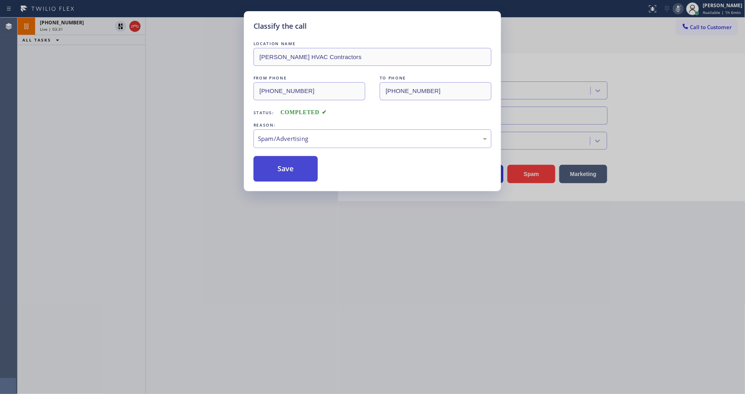
click at [302, 171] on button "Save" at bounding box center [285, 169] width 64 height 26
drag, startPoint x: 302, startPoint y: 171, endPoint x: 302, endPoint y: 239, distance: 68.6
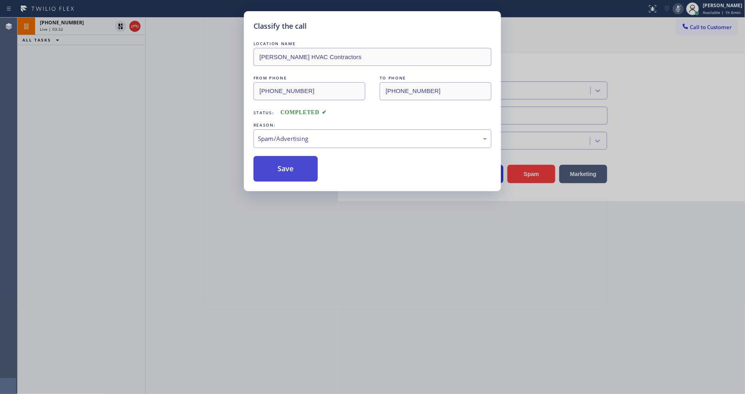
click at [302, 170] on button "Save" at bounding box center [285, 169] width 64 height 26
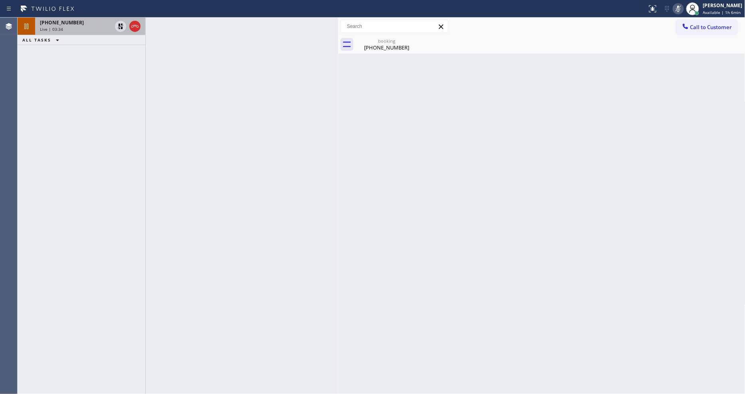
click at [83, 18] on div "[PHONE_NUMBER] Live | 03:34" at bounding box center [74, 27] width 78 height 18
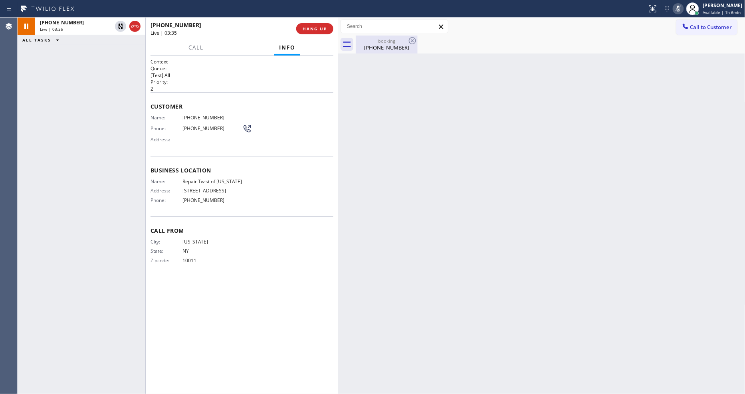
click at [375, 38] on div "booking" at bounding box center [386, 41] width 60 height 6
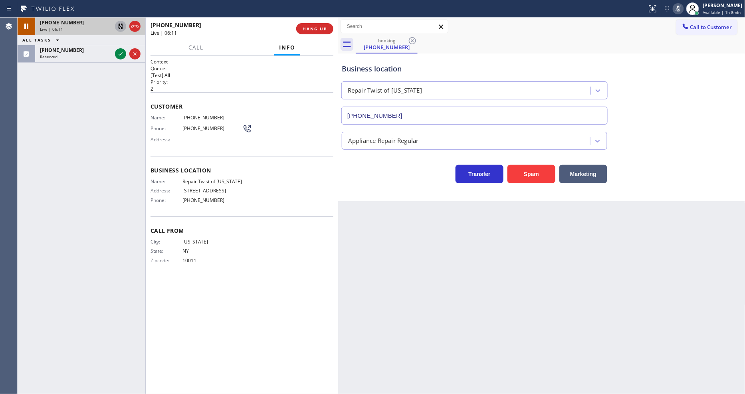
click at [119, 24] on icon at bounding box center [121, 27] width 6 height 6
click at [680, 7] on icon at bounding box center [678, 9] width 10 height 10
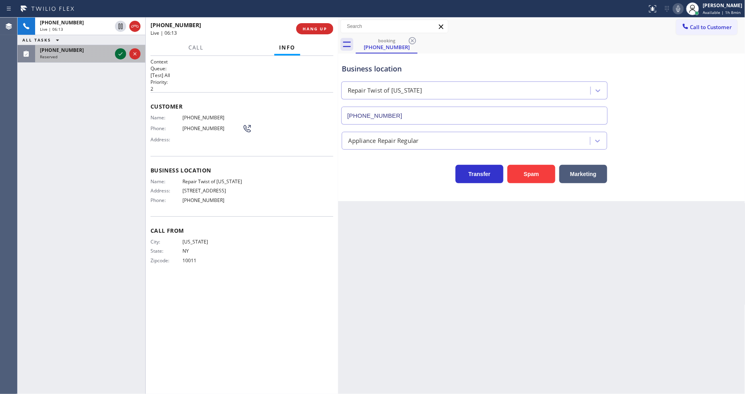
click at [122, 52] on icon at bounding box center [121, 54] width 10 height 10
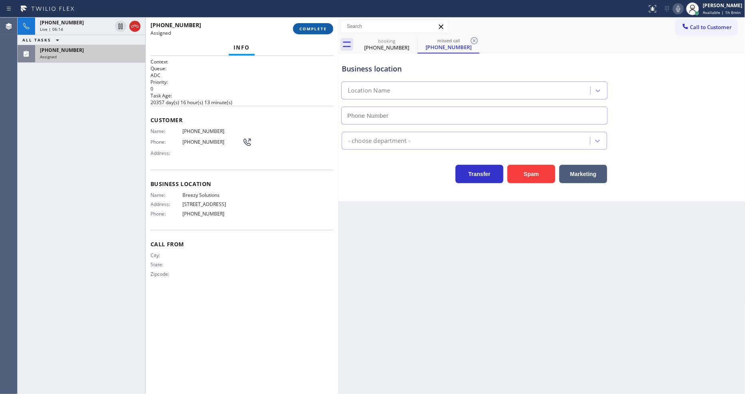
click at [308, 26] on span "COMPLETE" at bounding box center [313, 29] width 28 height 6
type input "[PHONE_NUMBER]"
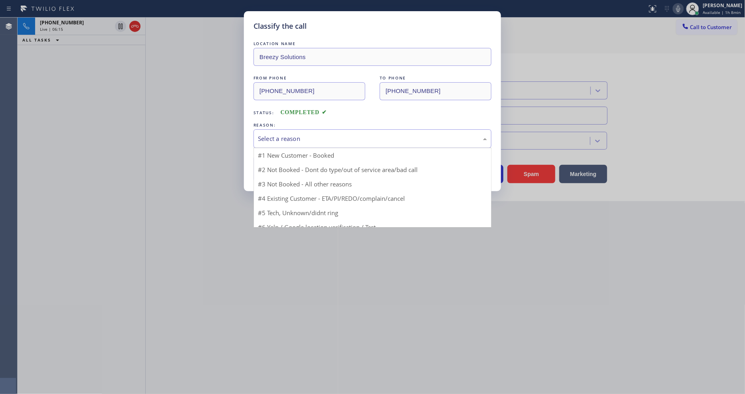
click at [286, 138] on div "Select a reason" at bounding box center [372, 138] width 229 height 9
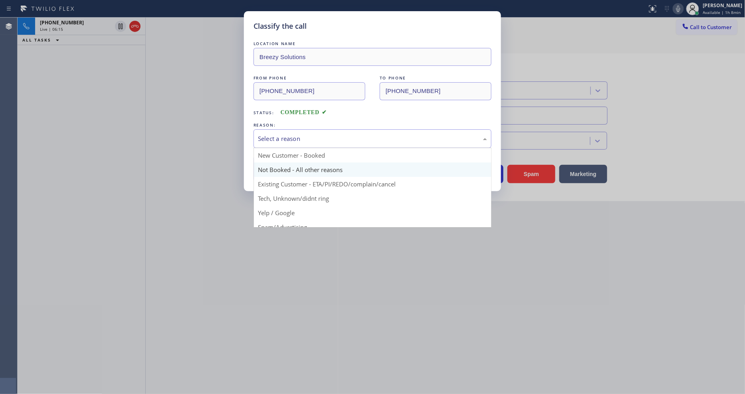
scroll to position [50, 0]
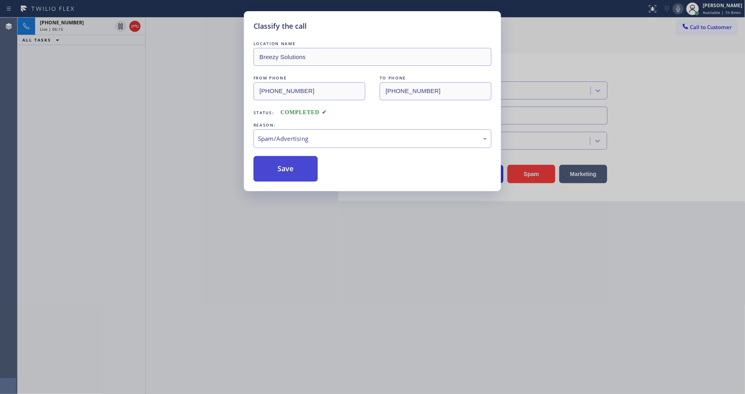
click at [285, 161] on button "Save" at bounding box center [285, 169] width 64 height 26
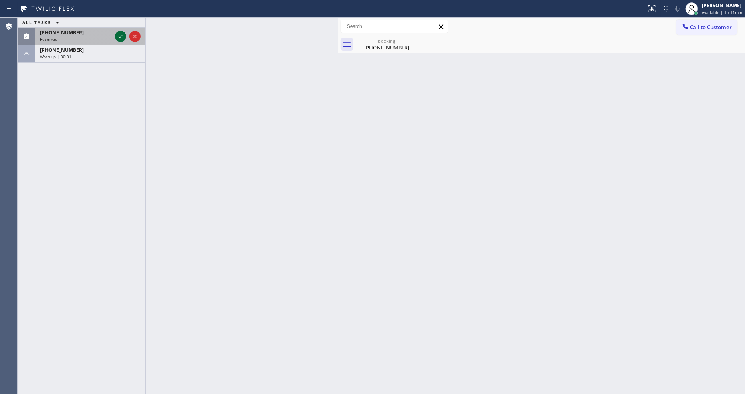
click at [122, 37] on icon at bounding box center [121, 37] width 10 height 10
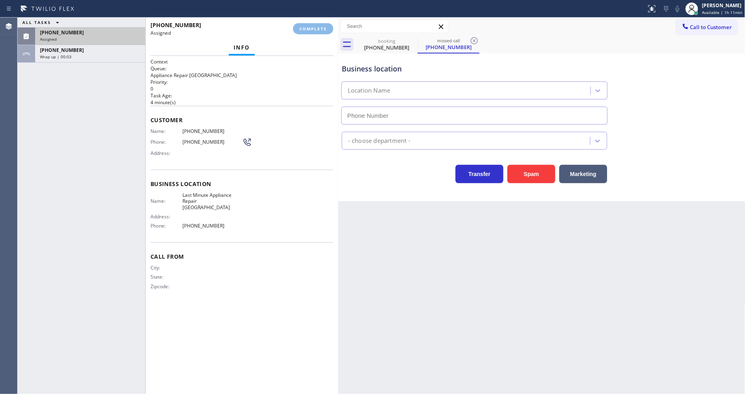
type input "[PHONE_NUMBER]"
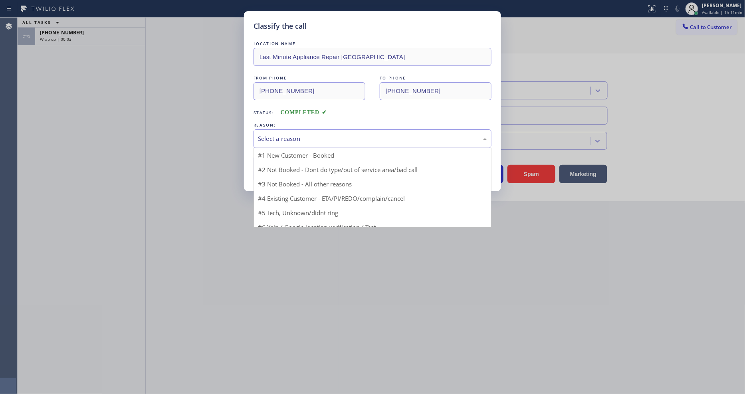
click at [289, 140] on div "Select a reason" at bounding box center [372, 138] width 229 height 9
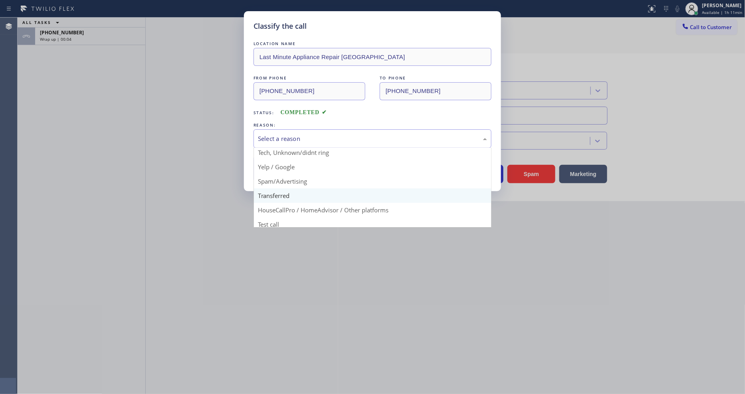
scroll to position [50, 0]
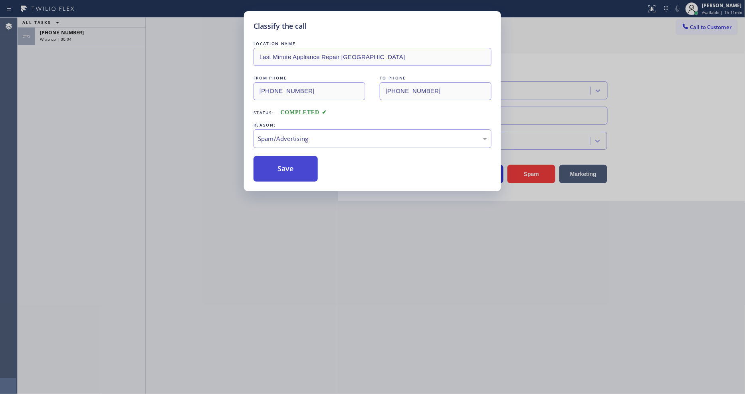
click at [293, 168] on button "Save" at bounding box center [285, 169] width 64 height 26
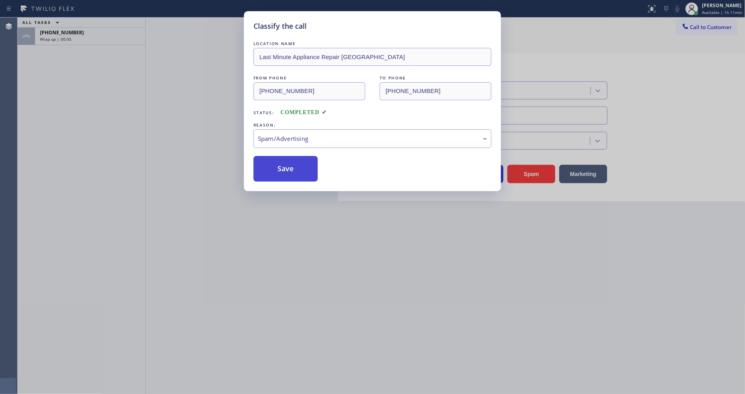
click at [293, 168] on button "Save" at bounding box center [285, 169] width 64 height 26
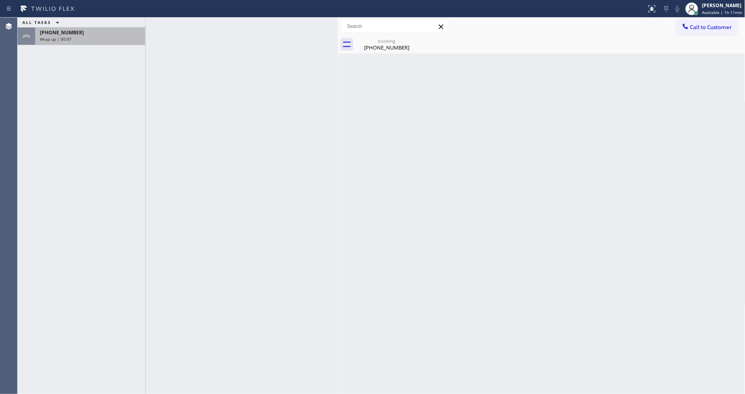
click at [110, 36] on div "Wrap up | 00:07" at bounding box center [90, 39] width 101 height 6
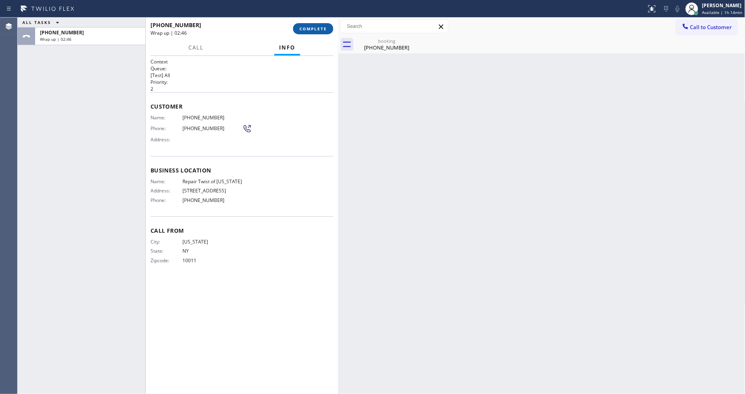
click at [315, 26] on span "COMPLETE" at bounding box center [313, 29] width 28 height 6
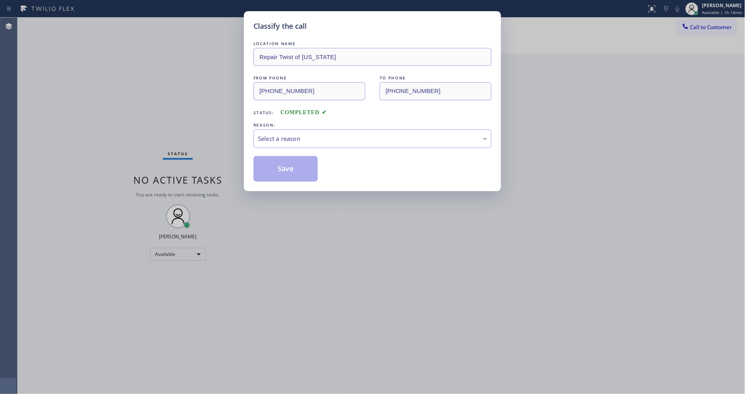
click at [283, 134] on div "Select a reason" at bounding box center [372, 138] width 229 height 9
click at [278, 169] on button "Save" at bounding box center [285, 169] width 64 height 26
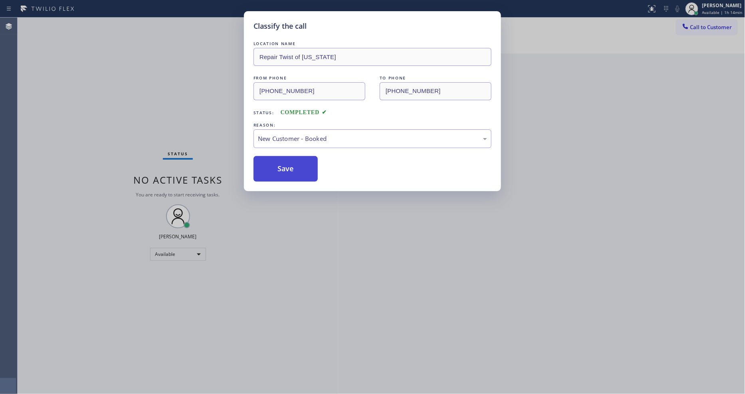
click at [278, 169] on button "Save" at bounding box center [285, 169] width 64 height 26
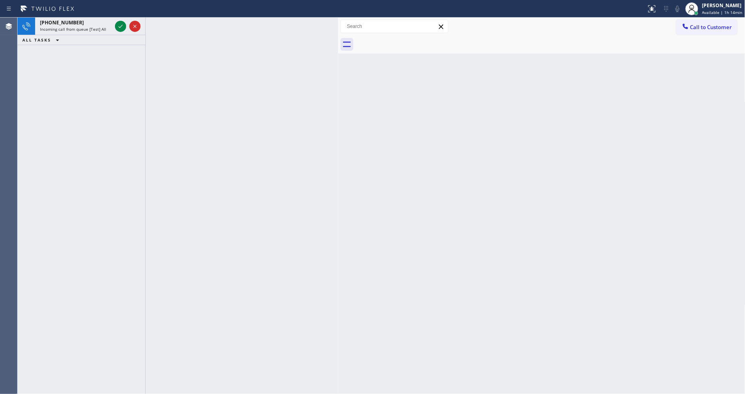
drag, startPoint x: 118, startPoint y: 26, endPoint x: 144, endPoint y: 44, distance: 32.3
click at [118, 26] on icon at bounding box center [121, 27] width 10 height 10
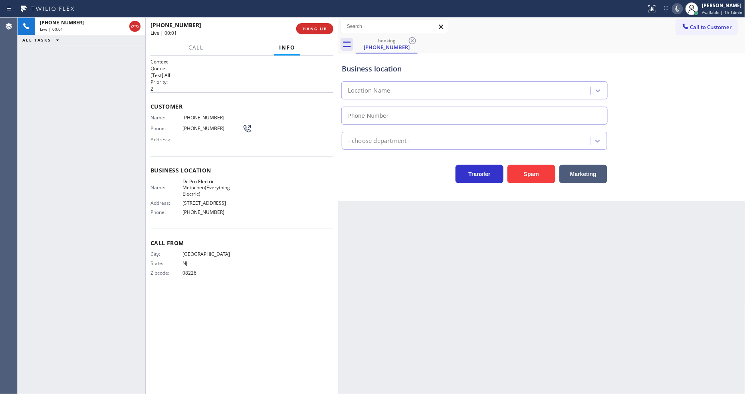
type input "[PHONE_NUMBER]"
drag, startPoint x: 321, startPoint y: 26, endPoint x: 311, endPoint y: 254, distance: 228.1
click at [321, 26] on span "HANG UP" at bounding box center [314, 29] width 24 height 6
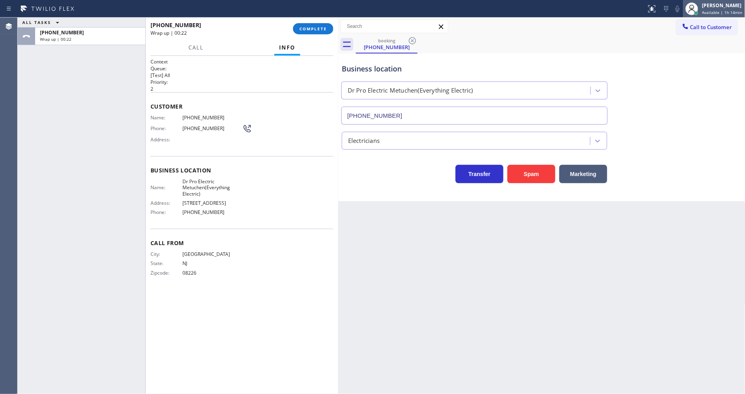
click at [721, 14] on div "[PERSON_NAME] Available | 1h 14min" at bounding box center [722, 9] width 44 height 14
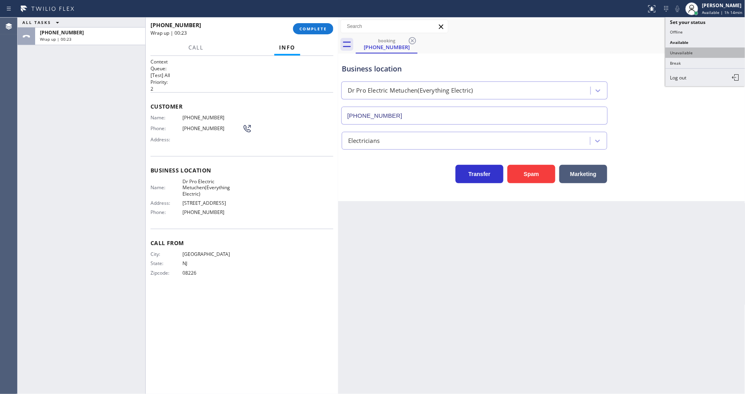
click at [685, 52] on button "Unavailable" at bounding box center [705, 52] width 80 height 10
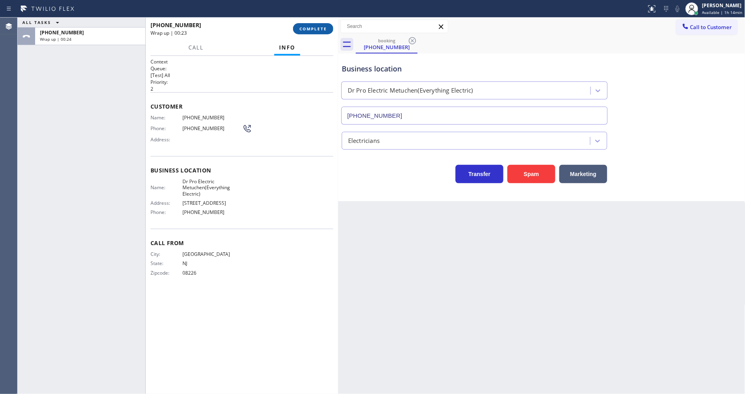
click at [310, 25] on button "COMPLETE" at bounding box center [313, 28] width 40 height 11
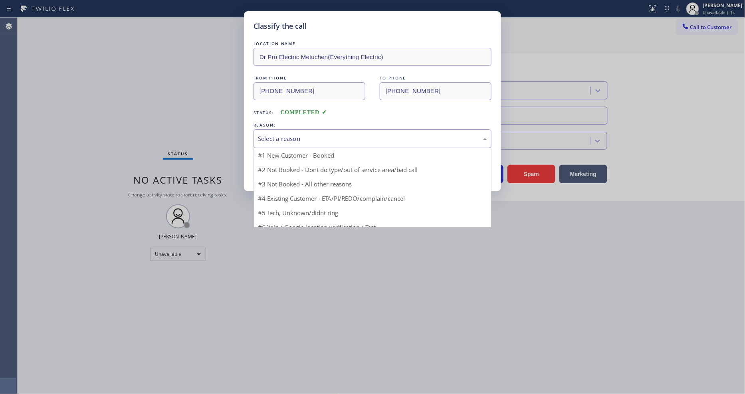
click at [271, 139] on div "Select a reason" at bounding box center [372, 138] width 229 height 9
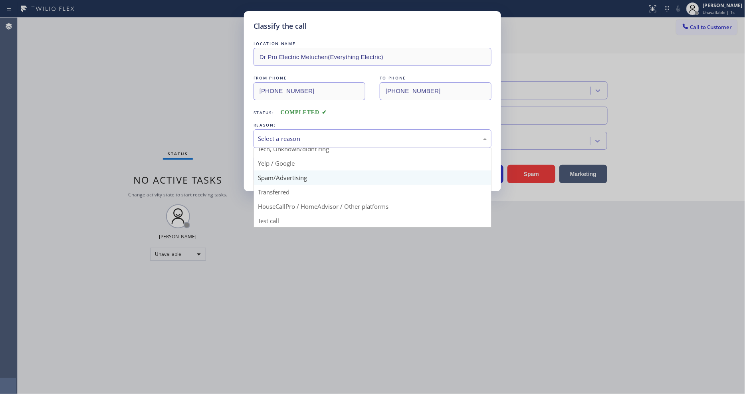
scroll to position [50, 0]
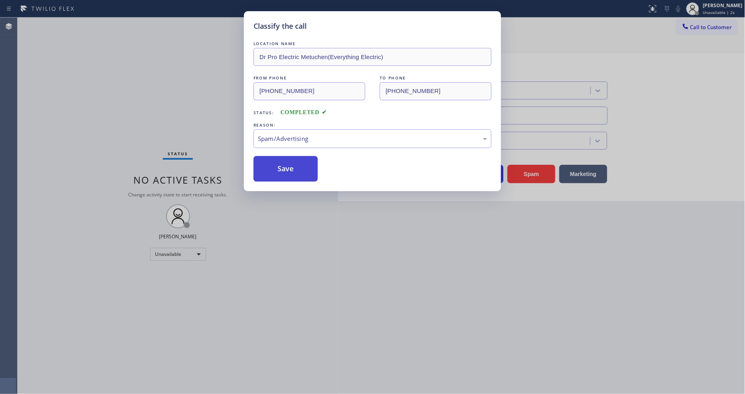
click at [278, 168] on button "Save" at bounding box center [285, 169] width 64 height 26
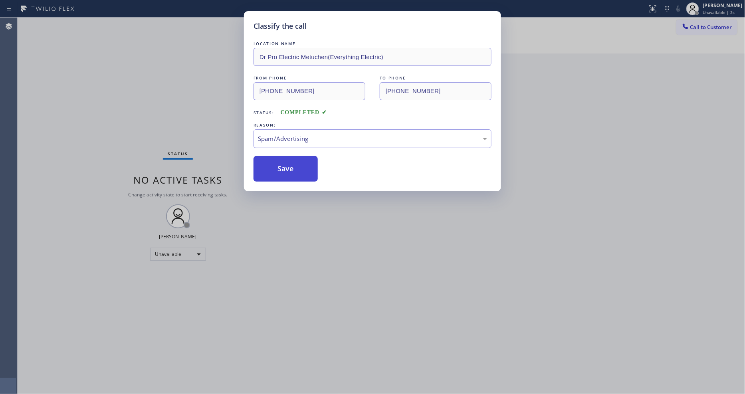
click at [278, 168] on button "Save" at bounding box center [285, 169] width 64 height 26
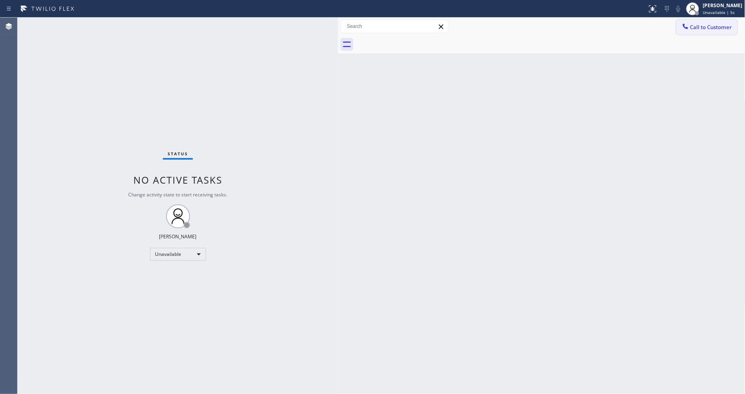
click at [692, 25] on span "Call to Customer" at bounding box center [711, 27] width 42 height 7
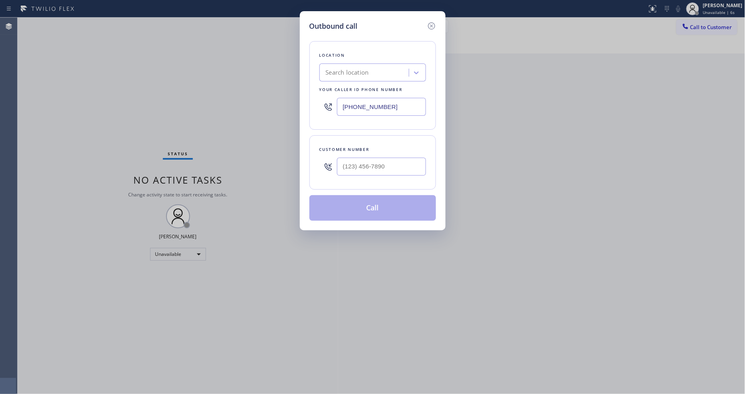
click at [348, 74] on div "Search location" at bounding box center [365, 73] width 87 height 14
paste input "Premier Plumbers [GEOGRAPHIC_DATA]"
type input "Premier Plumbers [GEOGRAPHIC_DATA]"
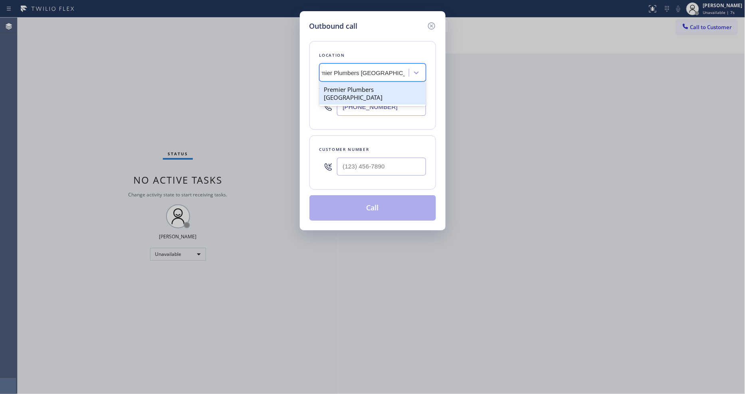
click at [348, 88] on div "Premier Plumbers [GEOGRAPHIC_DATA]" at bounding box center [372, 93] width 107 height 22
type input "[PHONE_NUMBER]"
drag, startPoint x: 198, startPoint y: 137, endPoint x: 296, endPoint y: 150, distance: 98.9
click at [198, 137] on div "Outbound call Location Premier Plumbers [GEOGRAPHIC_DATA] Your caller id phone …" at bounding box center [372, 197] width 745 height 394
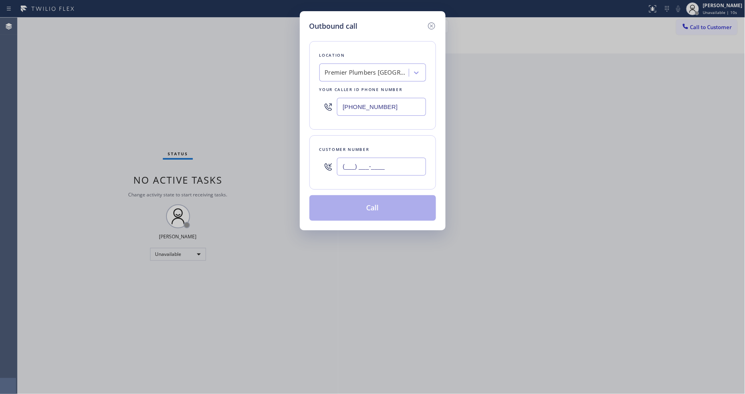
click at [345, 160] on input "(___) ___-____" at bounding box center [381, 167] width 89 height 18
paste input "360) 603-0737"
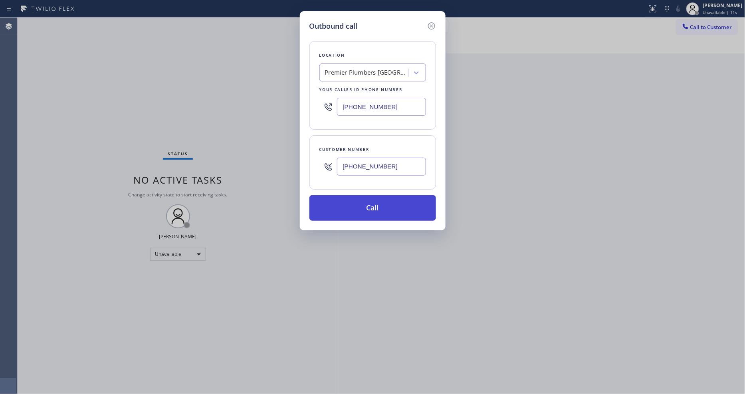
type input "[PHONE_NUMBER]"
click at [339, 210] on button "Call" at bounding box center [372, 208] width 127 height 26
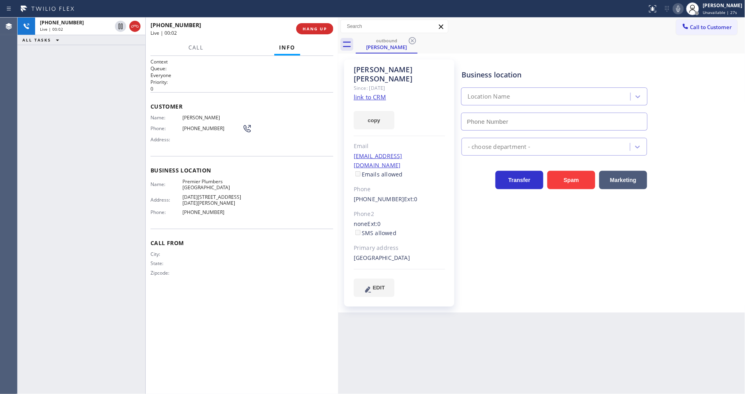
type input "[PHONE_NUMBER]"
click at [317, 25] on button "HANG UP" at bounding box center [314, 28] width 37 height 11
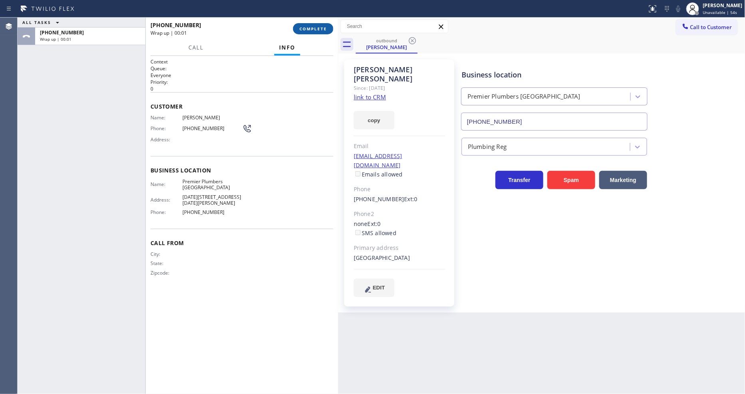
click at [317, 25] on button "COMPLETE" at bounding box center [313, 28] width 40 height 11
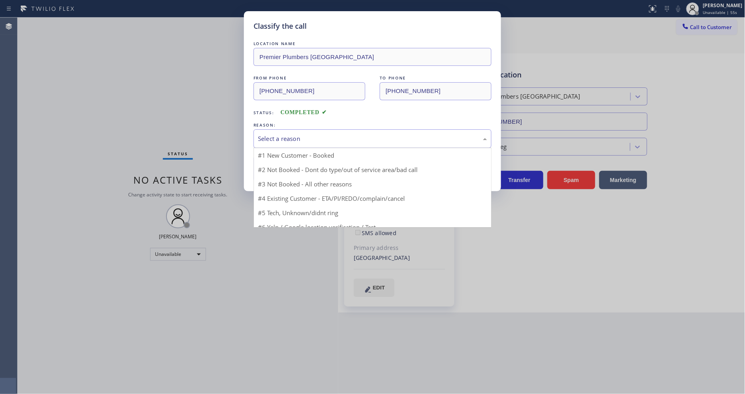
drag, startPoint x: 288, startPoint y: 134, endPoint x: 288, endPoint y: 143, distance: 9.2
click at [288, 134] on div "Select a reason" at bounding box center [372, 138] width 229 height 9
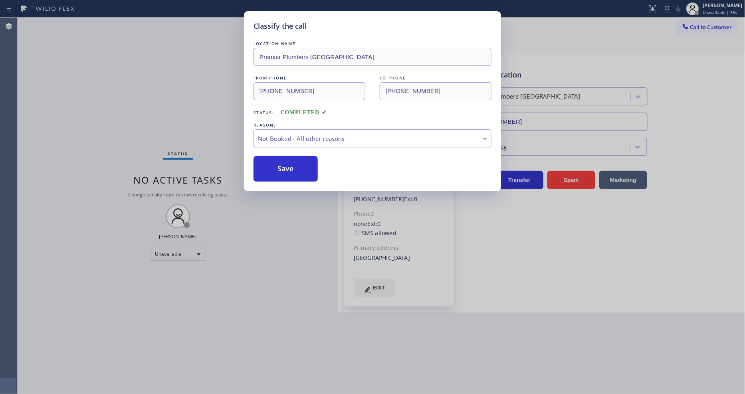
click at [285, 172] on button "Save" at bounding box center [285, 169] width 64 height 26
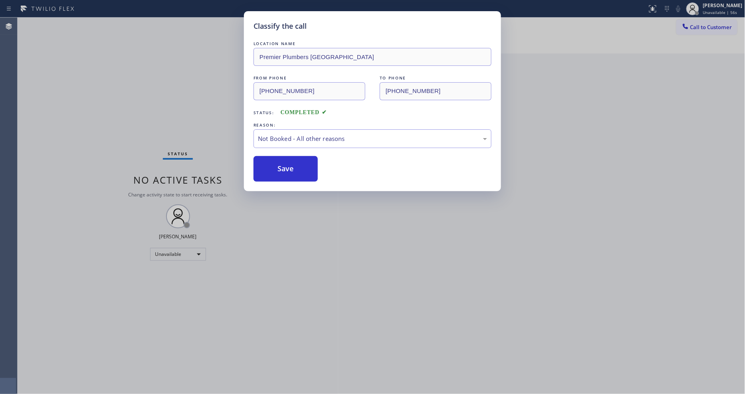
click at [285, 172] on button "Save" at bounding box center [285, 169] width 64 height 26
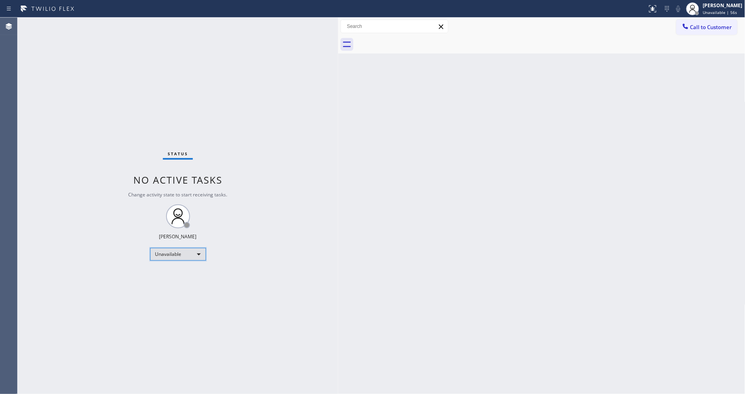
click at [188, 252] on div "Unavailable" at bounding box center [178, 254] width 56 height 13
click at [170, 271] on li "Available" at bounding box center [177, 276] width 54 height 10
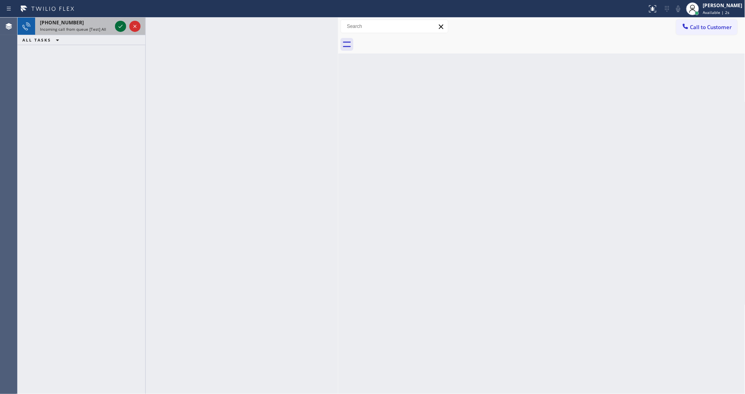
click at [117, 22] on icon at bounding box center [121, 27] width 10 height 10
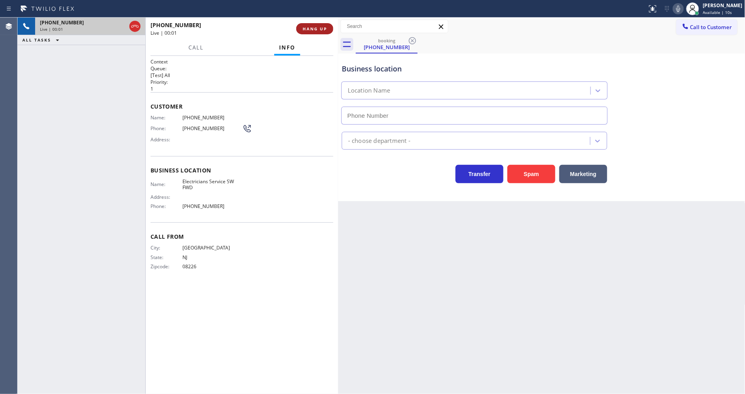
type input "[PHONE_NUMBER]"
click at [327, 31] on button "HANG UP" at bounding box center [314, 28] width 37 height 11
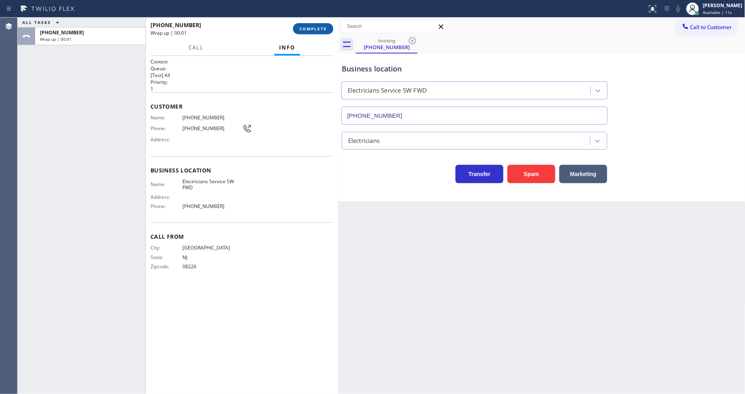
click at [326, 29] on span "COMPLETE" at bounding box center [313, 29] width 28 height 6
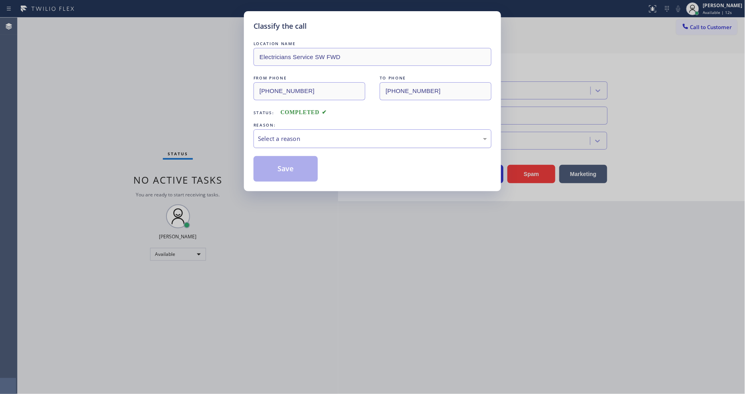
click at [291, 130] on div "Select a reason" at bounding box center [372, 138] width 238 height 19
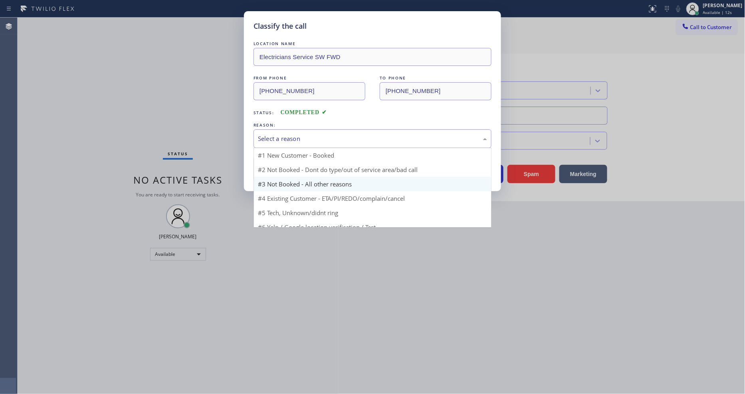
scroll to position [50, 0]
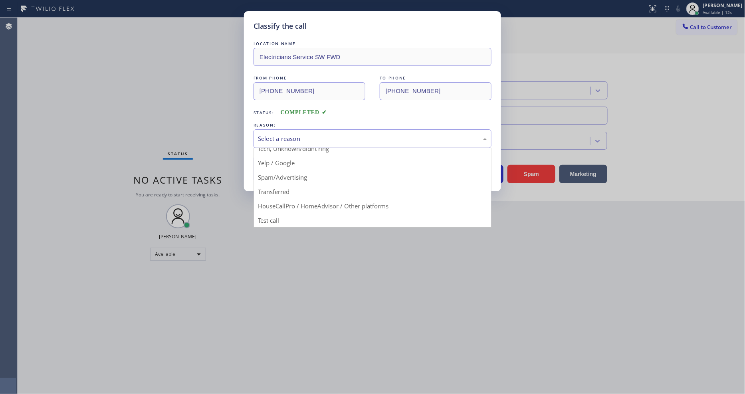
click at [289, 169] on button "Save" at bounding box center [285, 169] width 64 height 26
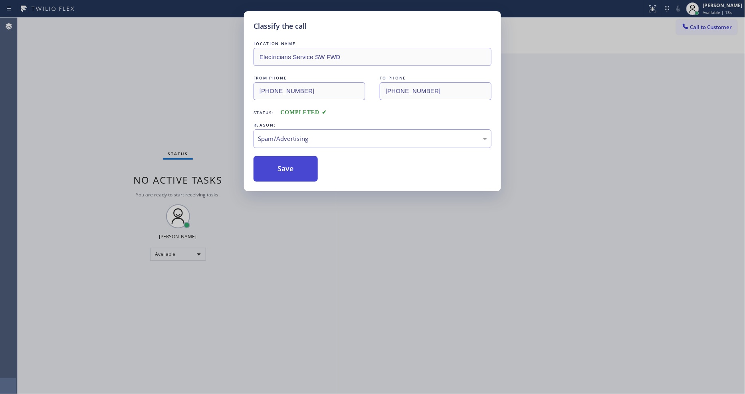
click at [289, 169] on button "Save" at bounding box center [285, 169] width 64 height 26
click at [289, 168] on button "Save" at bounding box center [285, 169] width 64 height 26
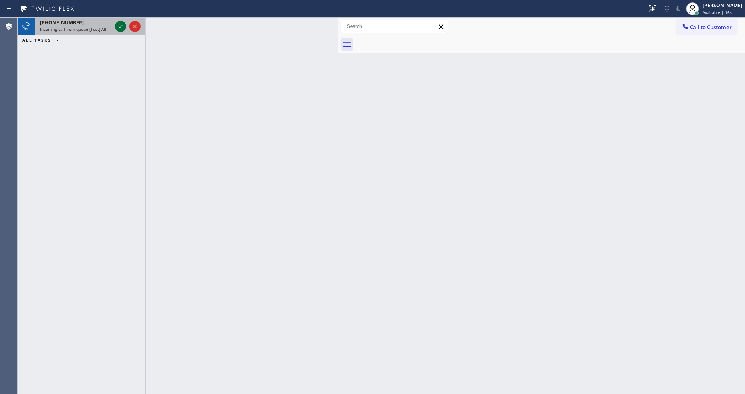
click at [119, 27] on icon at bounding box center [121, 26] width 4 height 3
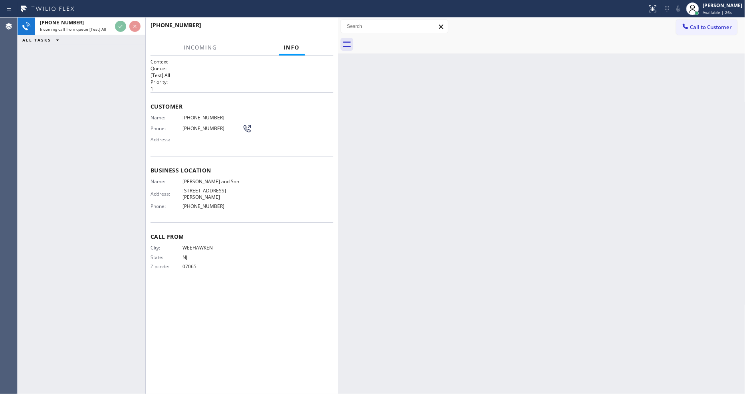
click at [186, 255] on span "NJ" at bounding box center [212, 257] width 60 height 6
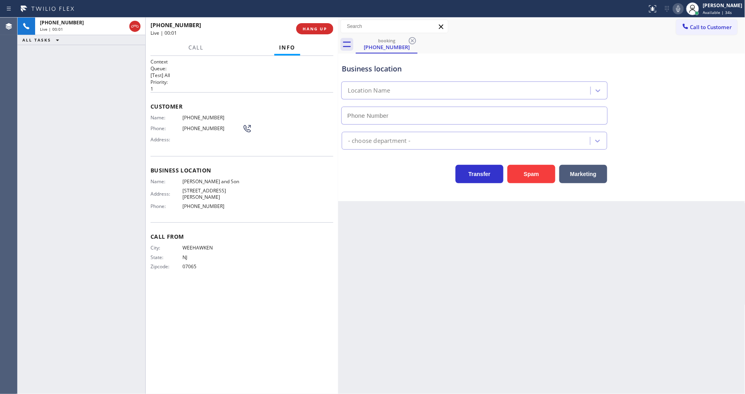
type input "[PHONE_NUMBER]"
click at [315, 31] on span "HANG UP" at bounding box center [314, 29] width 24 height 6
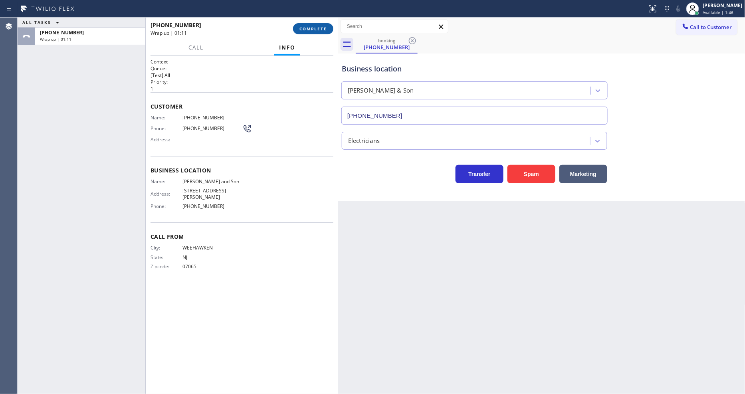
click at [320, 28] on span "COMPLETE" at bounding box center [313, 29] width 28 height 6
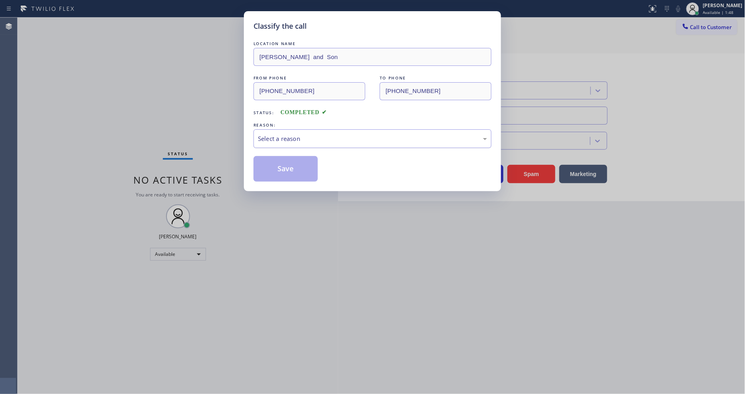
click at [296, 137] on div "Select a reason" at bounding box center [372, 138] width 229 height 9
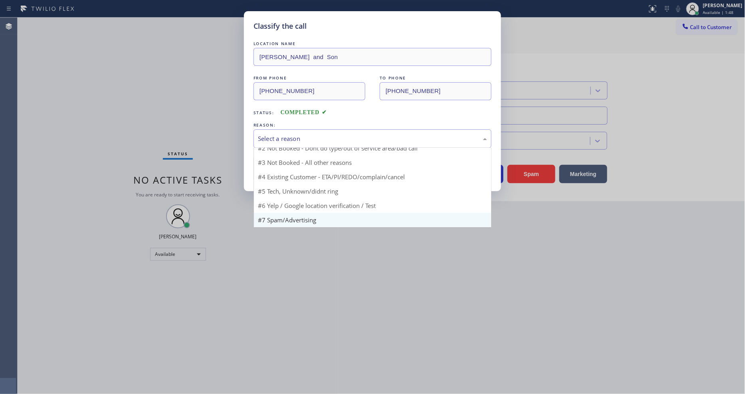
scroll to position [50, 0]
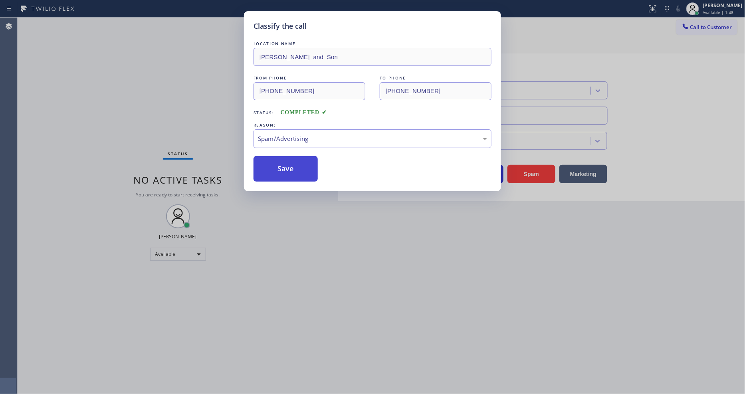
click at [291, 169] on button "Save" at bounding box center [285, 169] width 64 height 26
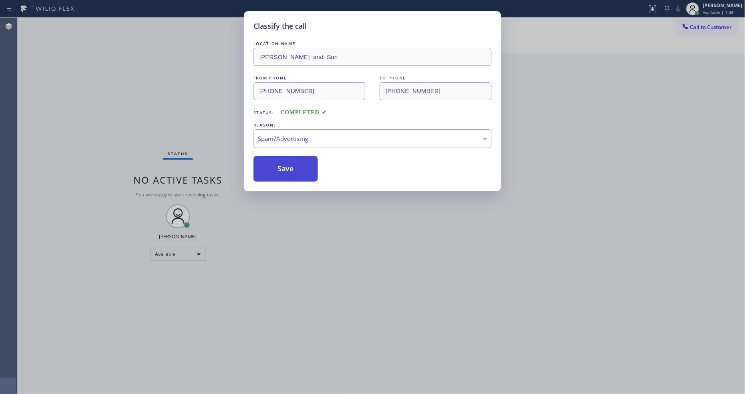
click at [291, 169] on button "Save" at bounding box center [285, 169] width 64 height 26
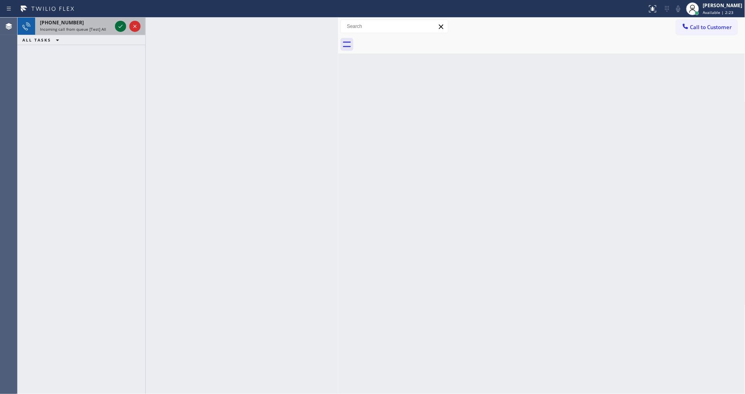
click at [115, 25] on div at bounding box center [120, 27] width 11 height 10
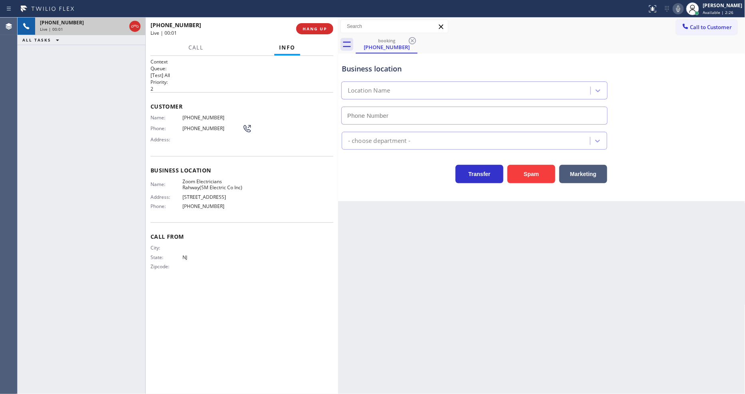
type input "[PHONE_NUMBER]"
drag, startPoint x: 148, startPoint y: 163, endPoint x: 284, endPoint y: 50, distance: 176.9
click at [148, 161] on div "Context Queue: [Test] All Priority: 2 Customer Name: [PHONE_NUMBER] Phone: [PHO…" at bounding box center [242, 225] width 192 height 338
click at [302, 28] on span "HANG UP" at bounding box center [314, 29] width 24 height 6
click at [303, 28] on span "HANG UP" at bounding box center [314, 29] width 24 height 6
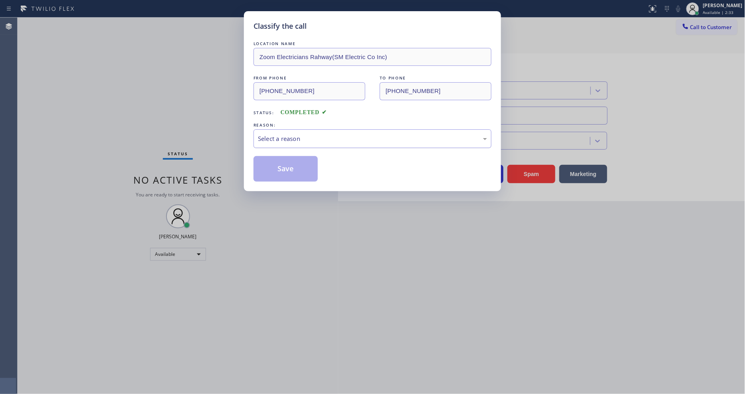
click at [297, 129] on div "Select a reason" at bounding box center [372, 138] width 238 height 19
click at [291, 173] on button "Save" at bounding box center [285, 169] width 64 height 26
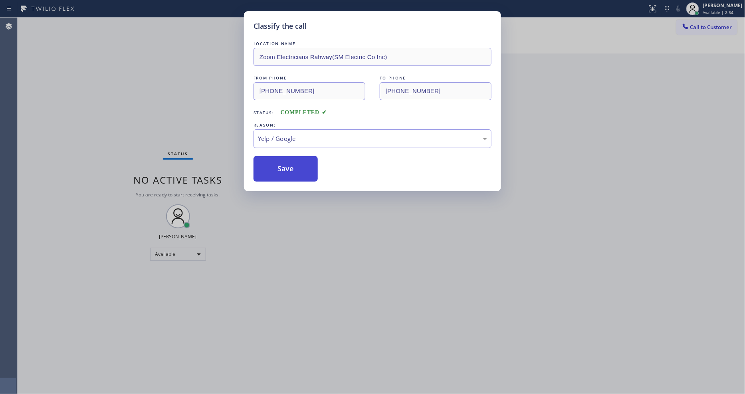
click at [291, 173] on button "Save" at bounding box center [285, 169] width 64 height 26
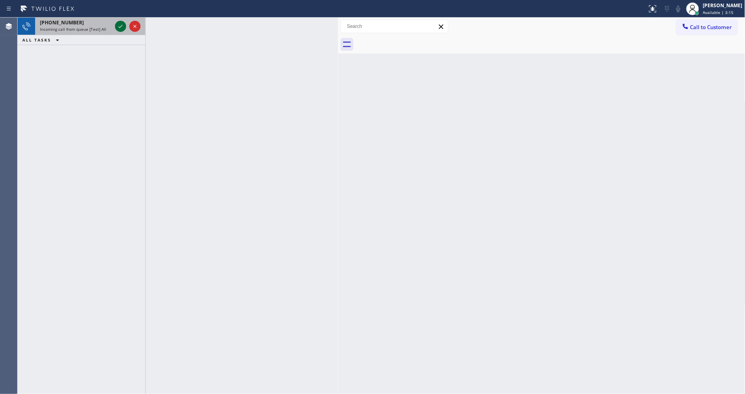
click at [117, 27] on icon at bounding box center [121, 27] width 10 height 10
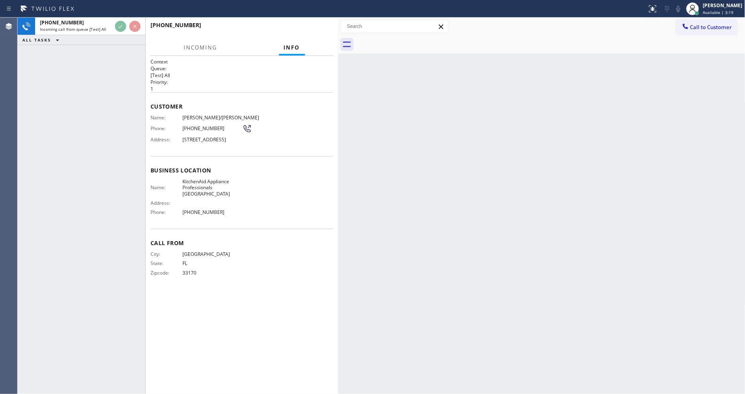
click at [204, 103] on span "Customer" at bounding box center [241, 107] width 183 height 8
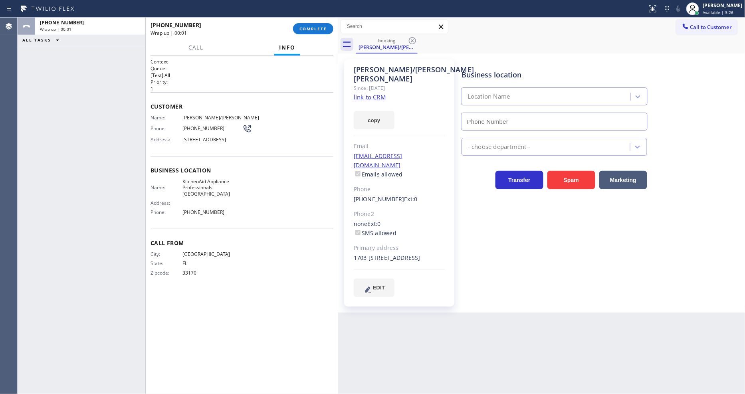
type input "[PHONE_NUMBER]"
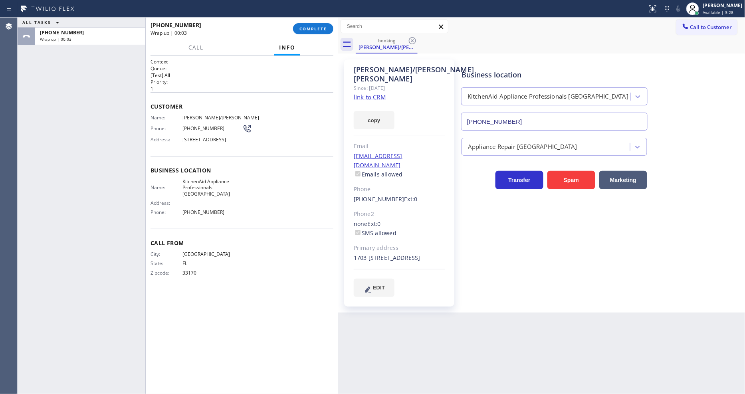
click at [362, 93] on link "link to CRM" at bounding box center [370, 97] width 32 height 8
click at [314, 19] on div "[PHONE_NUMBER] Wrap up | 00:28 COMPLETE" at bounding box center [241, 28] width 183 height 21
drag, startPoint x: 314, startPoint y: 26, endPoint x: 689, endPoint y: 193, distance: 410.2
click at [315, 27] on span "COMPLETE" at bounding box center [313, 29] width 28 height 6
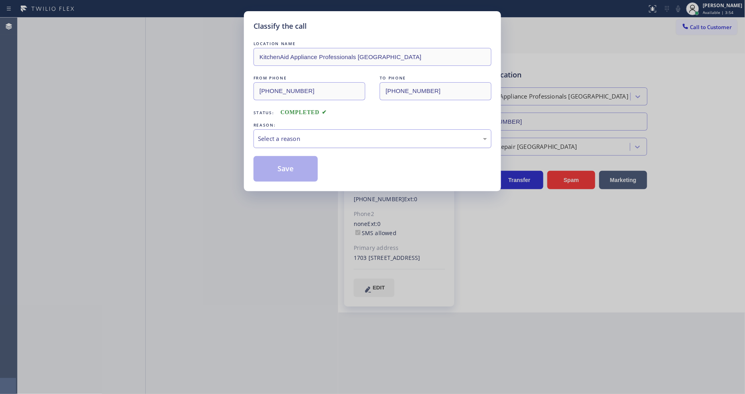
drag, startPoint x: 285, startPoint y: 121, endPoint x: 285, endPoint y: 135, distance: 14.0
click at [285, 121] on div "REASON:" at bounding box center [372, 125] width 238 height 8
click at [286, 136] on div "Select a reason" at bounding box center [372, 138] width 229 height 9
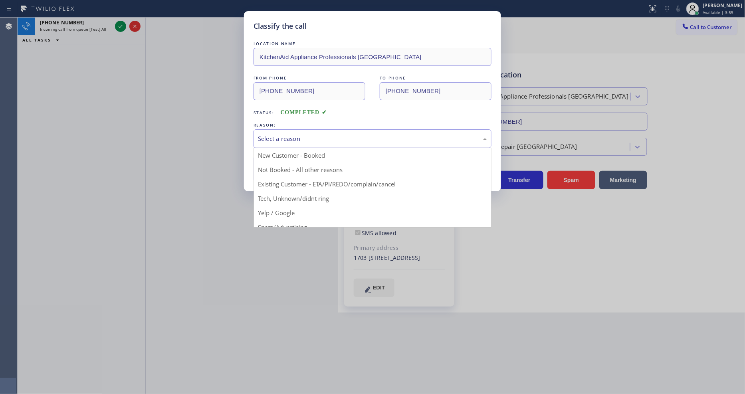
drag, startPoint x: 288, startPoint y: 184, endPoint x: 286, endPoint y: 163, distance: 21.6
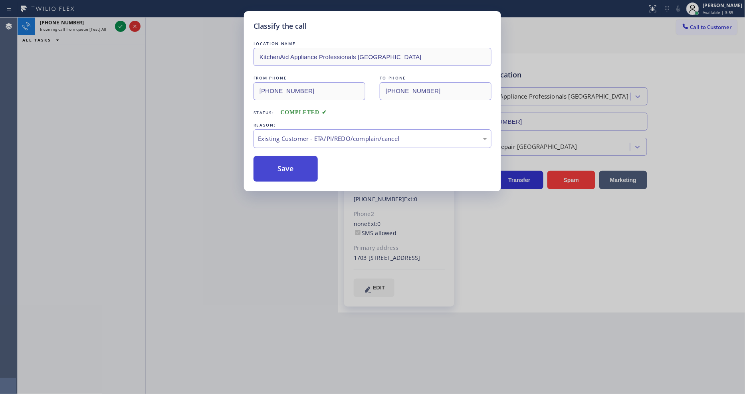
click at [286, 162] on button "Save" at bounding box center [285, 169] width 64 height 26
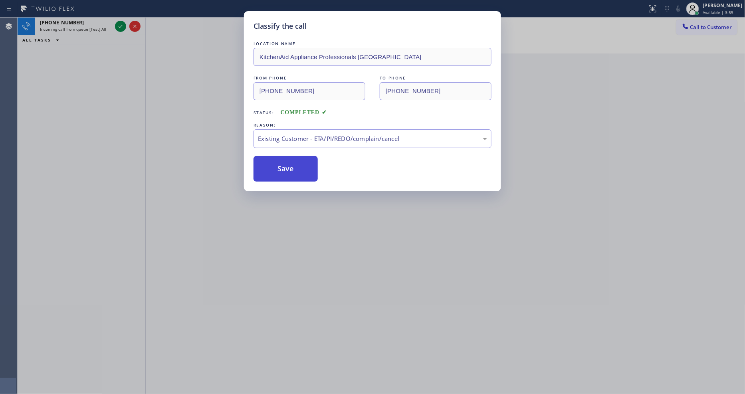
click at [286, 162] on button "Save" at bounding box center [285, 169] width 64 height 26
click at [286, 162] on div "Classify the call LOCATION NAME Fridge Tune-Up Co. [GEOGRAPHIC_DATA] FROM PHONE…" at bounding box center [381, 206] width 727 height 376
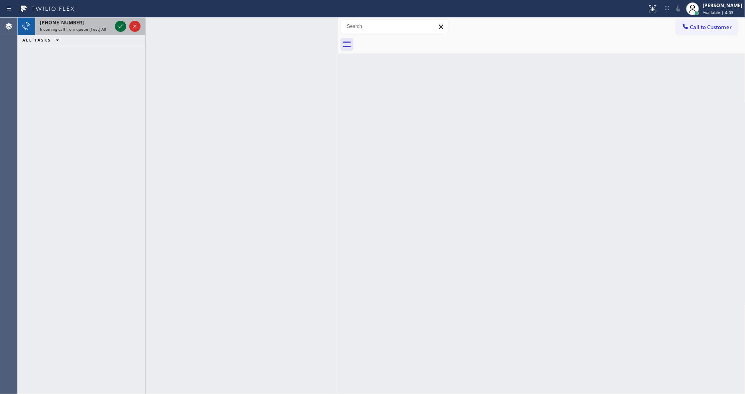
click at [121, 27] on icon at bounding box center [121, 26] width 4 height 3
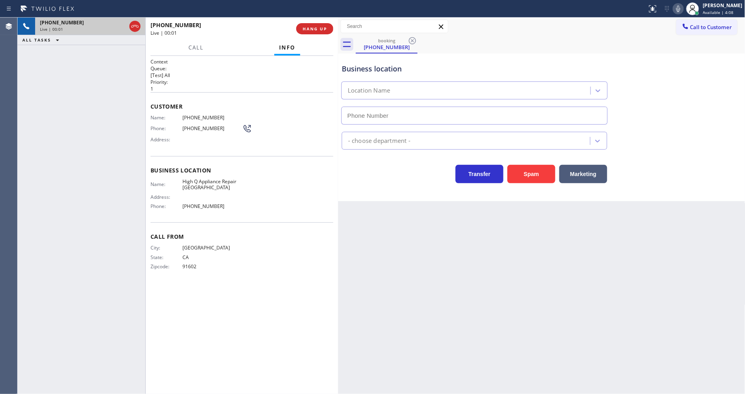
type input "[PHONE_NUMBER]"
click at [572, 287] on div "Back to Dashboard Change Sender ID Customers Technicians Select a contact Outbo…" at bounding box center [541, 206] width 407 height 376
drag, startPoint x: 522, startPoint y: 298, endPoint x: 360, endPoint y: 79, distance: 272.0
click at [522, 297] on div "Back to Dashboard Change Sender ID Customers Technicians Select a contact Outbo…" at bounding box center [541, 206] width 407 height 376
click at [314, 29] on span "HANG UP" at bounding box center [314, 29] width 24 height 6
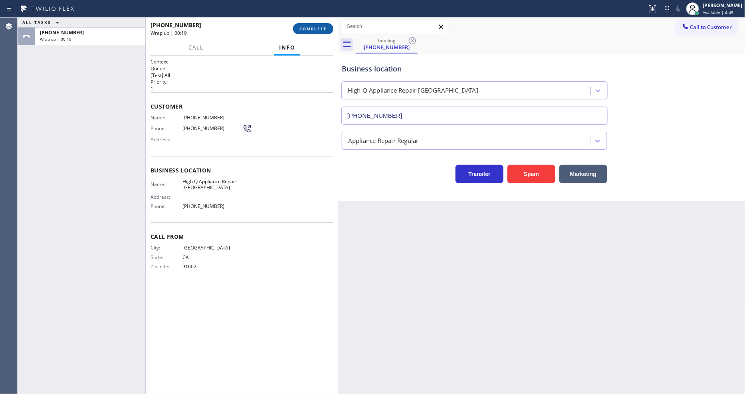
click at [321, 29] on span "COMPLETE" at bounding box center [313, 29] width 28 height 6
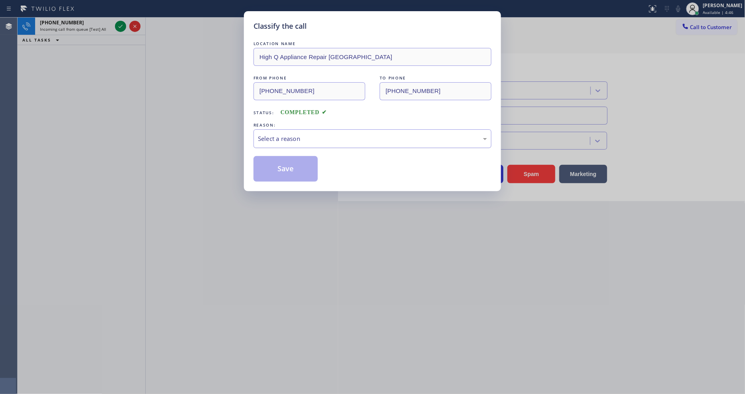
click at [280, 136] on div "Select a reason" at bounding box center [372, 138] width 229 height 9
click at [282, 162] on button "Save" at bounding box center [285, 169] width 64 height 26
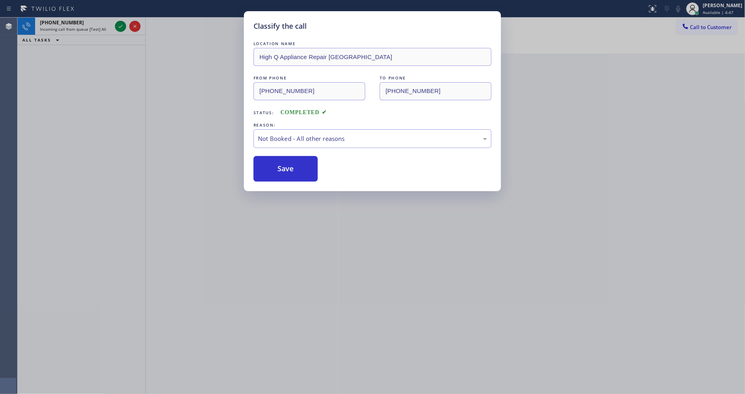
drag, startPoint x: 282, startPoint y: 162, endPoint x: 218, endPoint y: 72, distance: 110.8
click at [282, 161] on button "Save" at bounding box center [285, 169] width 64 height 26
click at [119, 27] on icon at bounding box center [121, 26] width 4 height 3
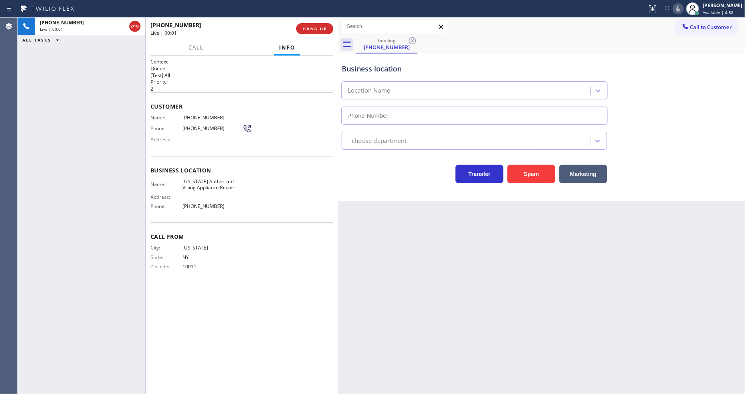
type input "[PHONE_NUMBER]"
drag, startPoint x: 484, startPoint y: 235, endPoint x: 494, endPoint y: 241, distance: 12.0
click at [484, 235] on div "Back to Dashboard Change Sender ID Customers Technicians Select a contact Outbo…" at bounding box center [541, 206] width 407 height 376
click at [314, 29] on span "HANG UP" at bounding box center [314, 29] width 24 height 6
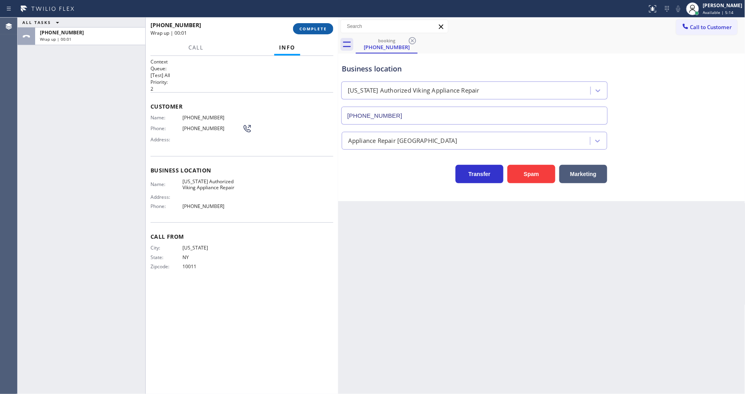
click at [314, 29] on span "COMPLETE" at bounding box center [313, 29] width 28 height 6
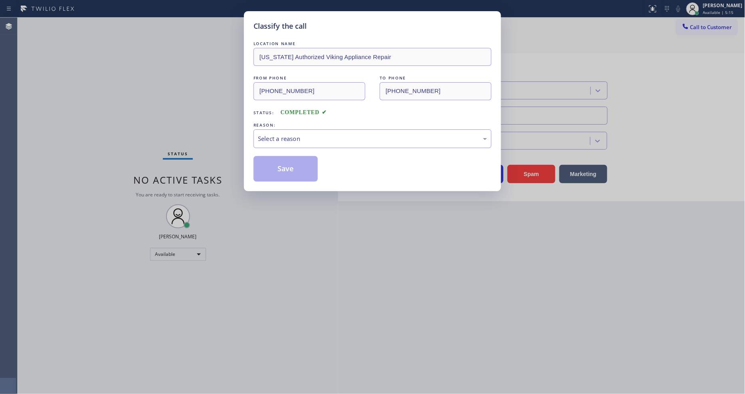
click at [292, 134] on div "Select a reason" at bounding box center [372, 138] width 229 height 9
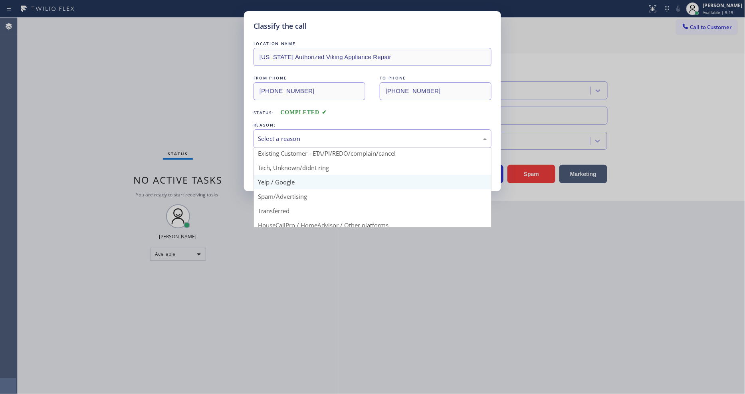
scroll to position [50, 0]
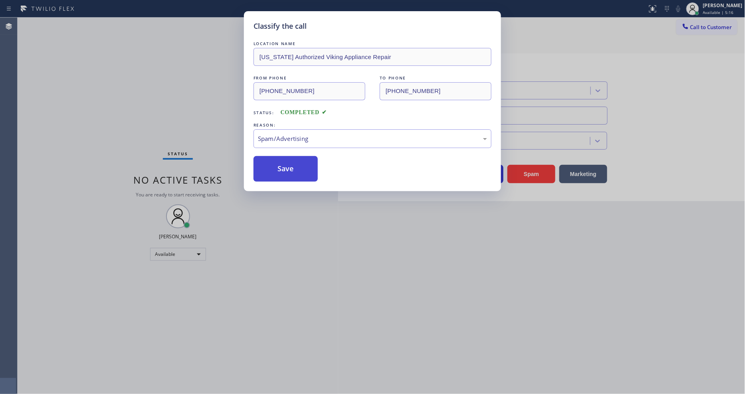
click at [287, 161] on button "Save" at bounding box center [285, 169] width 64 height 26
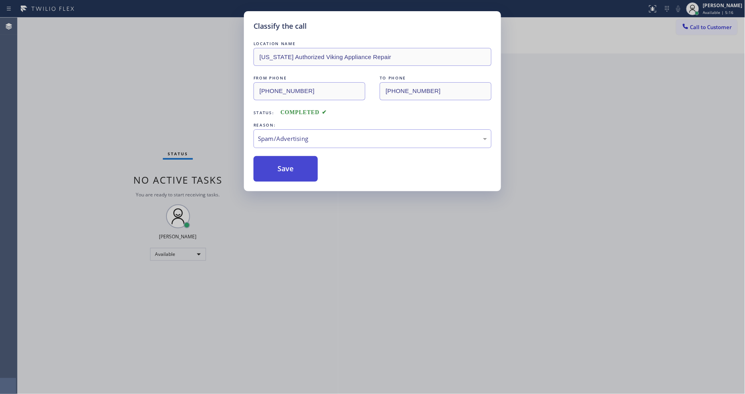
click at [287, 161] on button "Save" at bounding box center [285, 169] width 64 height 26
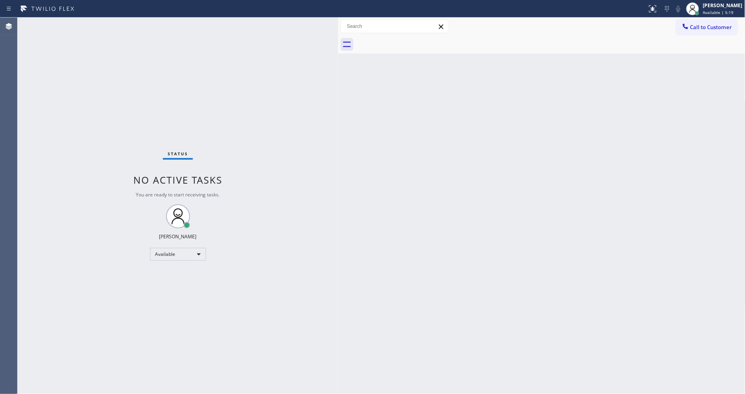
click at [338, 259] on div at bounding box center [338, 206] width 0 height 376
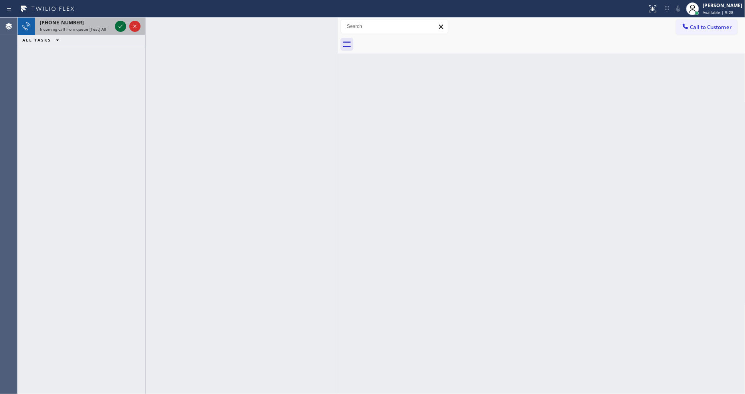
click at [124, 26] on icon at bounding box center [121, 27] width 10 height 10
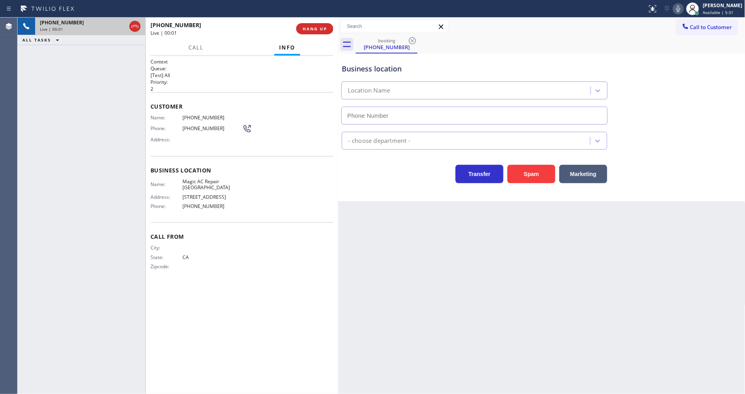
type input "[PHONE_NUMBER]"
click at [313, 27] on span "HANG UP" at bounding box center [314, 29] width 24 height 6
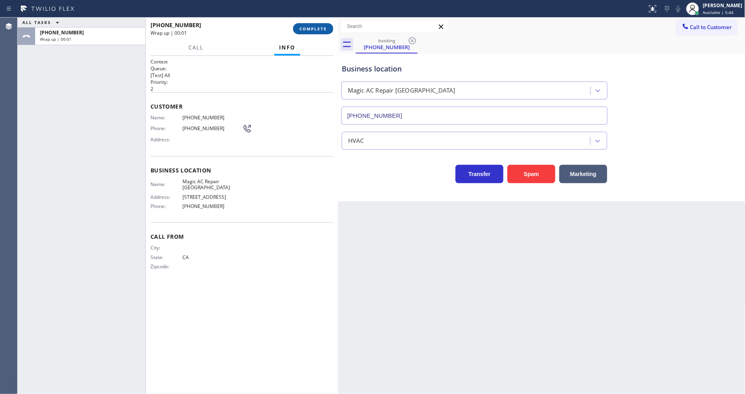
click at [313, 27] on span "COMPLETE" at bounding box center [313, 29] width 28 height 6
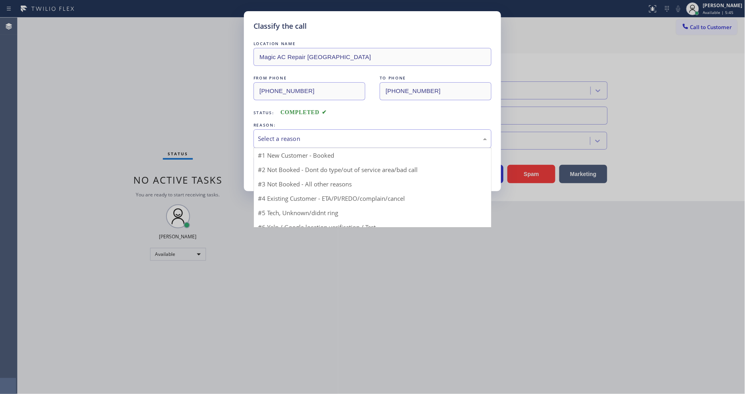
click at [295, 129] on div "Select a reason" at bounding box center [372, 138] width 238 height 19
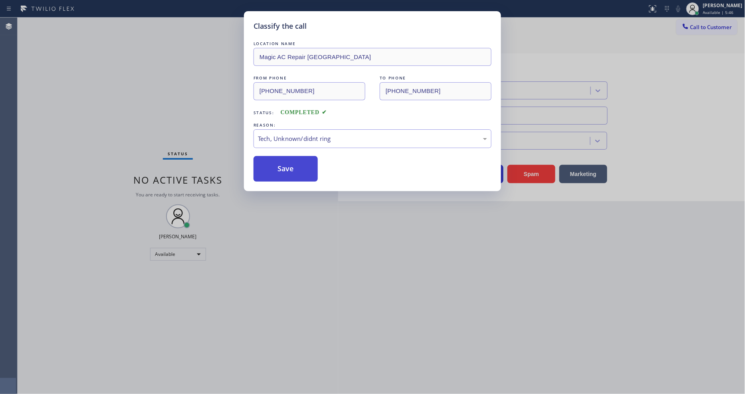
click at [293, 163] on button "Save" at bounding box center [285, 169] width 64 height 26
click at [293, 162] on button "Save" at bounding box center [285, 169] width 64 height 26
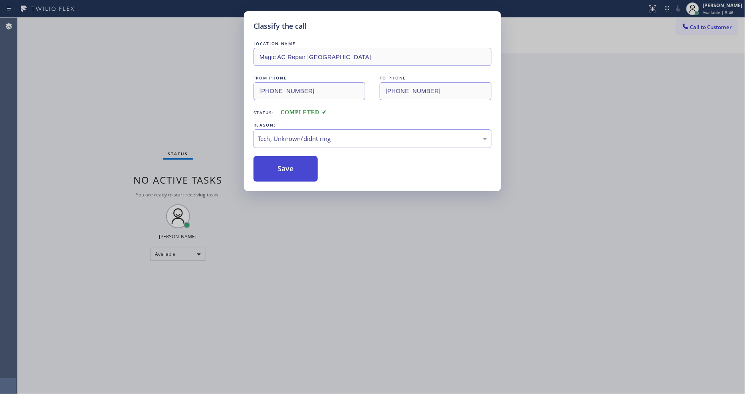
click at [293, 162] on button "Save" at bounding box center [285, 169] width 64 height 26
click at [294, 162] on button "Save" at bounding box center [285, 169] width 64 height 26
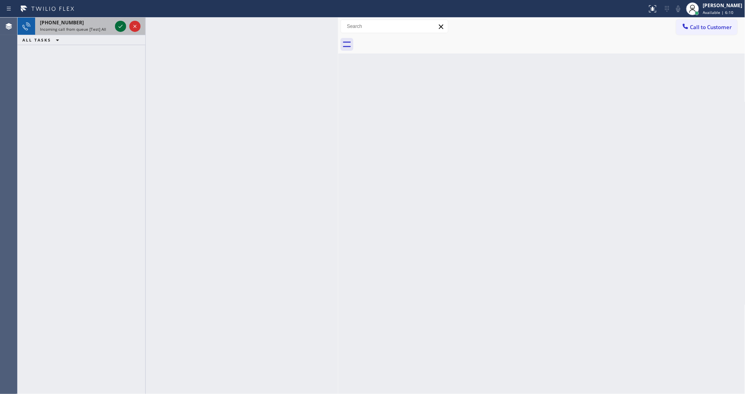
click at [122, 23] on icon at bounding box center [121, 27] width 10 height 10
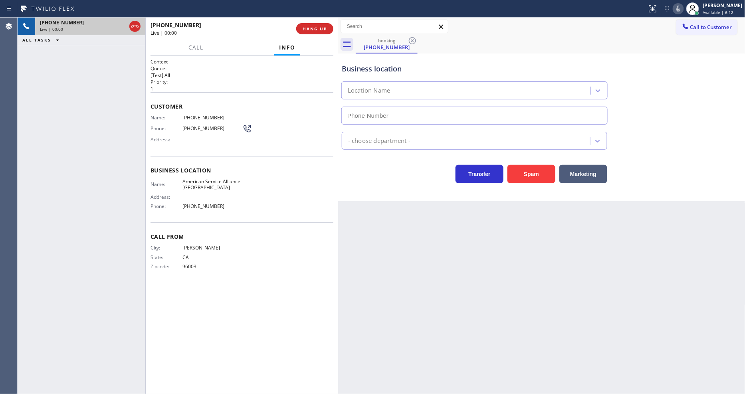
type input "[PHONE_NUMBER]"
click at [527, 229] on div "Back to Dashboard Change Sender ID Customers Technicians Select a contact Outbo…" at bounding box center [541, 206] width 407 height 376
click at [199, 179] on span "American Service Alliance [GEOGRAPHIC_DATA]" at bounding box center [212, 184] width 60 height 12
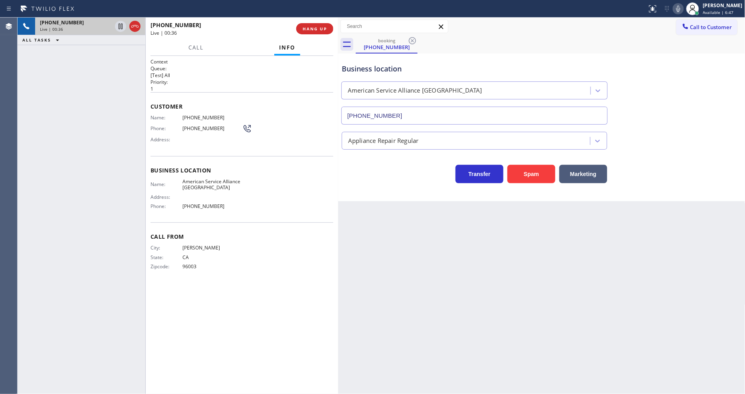
click at [204, 115] on span "[PHONE_NUMBER]" at bounding box center [212, 118] width 60 height 6
click at [120, 26] on icon at bounding box center [121, 27] width 10 height 10
click at [680, 12] on icon at bounding box center [678, 9] width 10 height 10
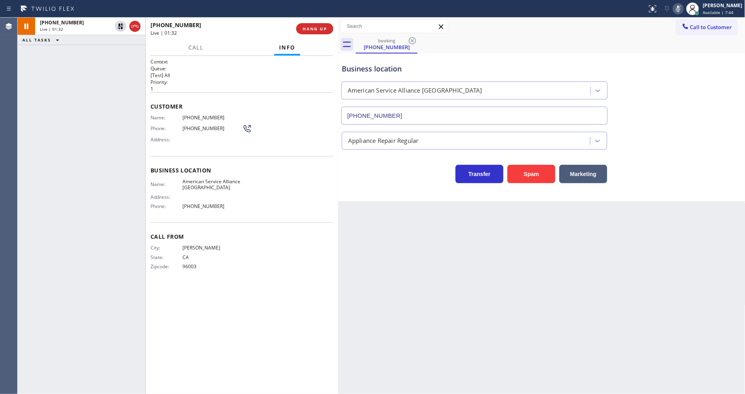
click at [192, 173] on div "Business location Name: American Service Alliance Oakland Address: Phone: [PHON…" at bounding box center [241, 189] width 183 height 67
click at [119, 24] on icon at bounding box center [121, 27] width 6 height 6
click at [683, 6] on icon at bounding box center [678, 9] width 10 height 10
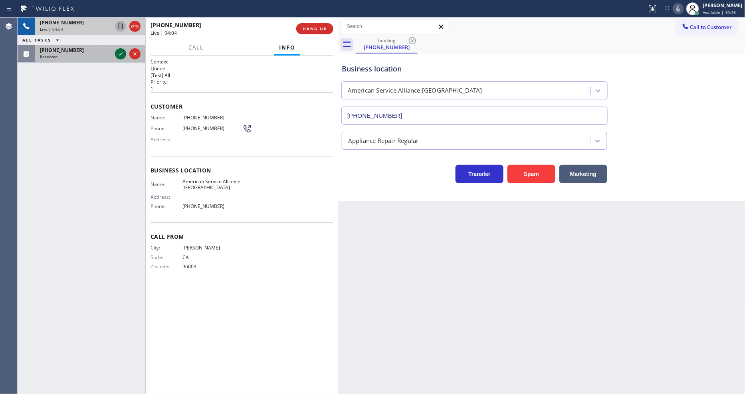
click at [118, 54] on icon at bounding box center [121, 54] width 10 height 10
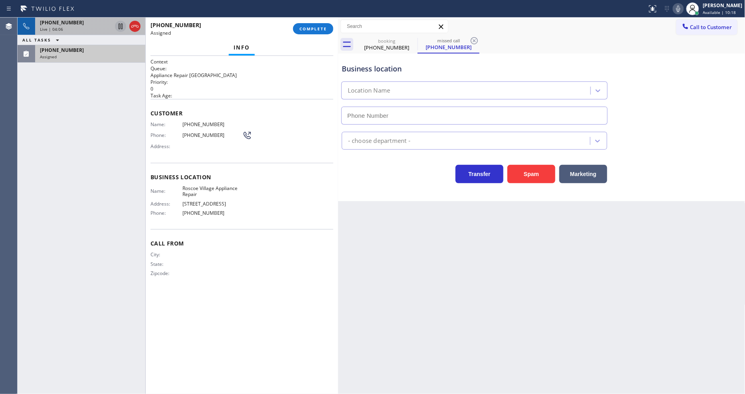
type input "[PHONE_NUMBER]"
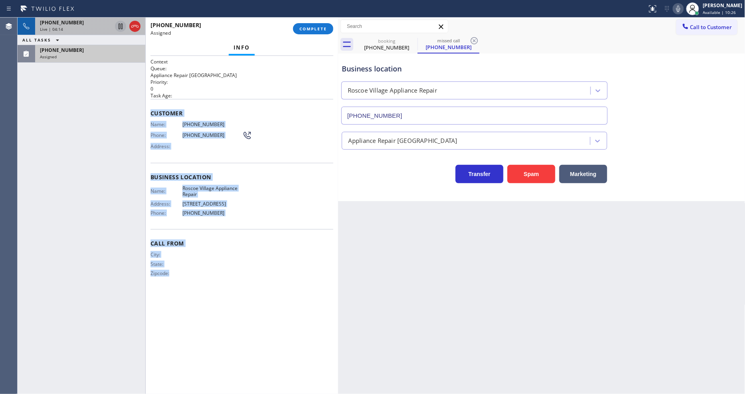
drag, startPoint x: 150, startPoint y: 109, endPoint x: 215, endPoint y: 320, distance: 221.7
click at [215, 320] on div "Context Queue: Appliance Repair High End Priority: 0 Task Age: Customer Name: […" at bounding box center [242, 225] width 192 height 338
click at [314, 30] on span "COMPLETE" at bounding box center [313, 29] width 28 height 6
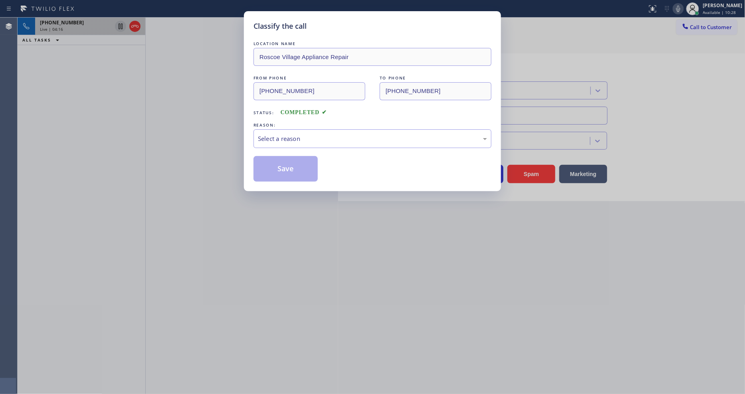
click at [289, 137] on div "Select a reason" at bounding box center [372, 138] width 229 height 9
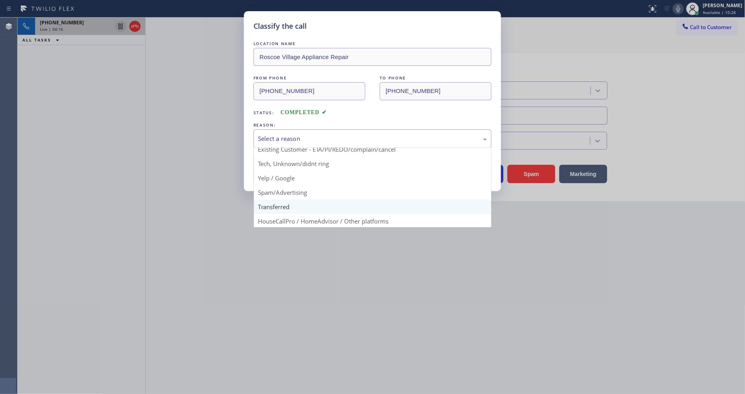
scroll to position [50, 0]
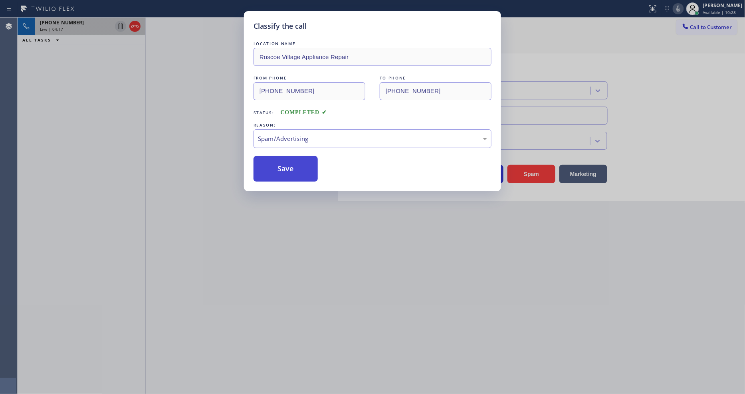
click at [289, 169] on button "Save" at bounding box center [285, 169] width 64 height 26
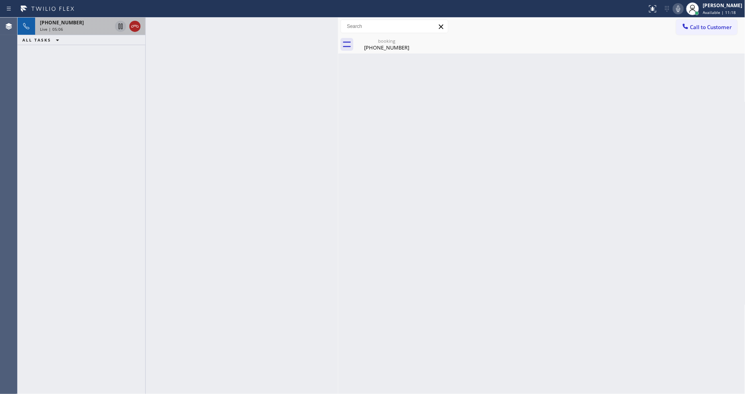
drag, startPoint x: 130, startPoint y: 25, endPoint x: 134, endPoint y: 26, distance: 4.1
click at [131, 26] on icon at bounding box center [135, 27] width 10 height 10
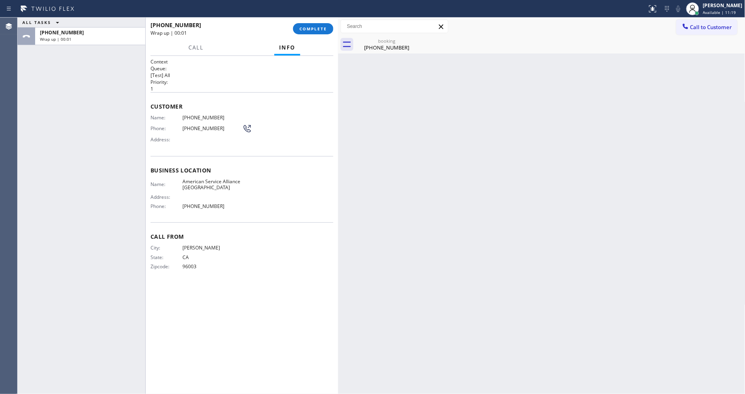
drag, startPoint x: 309, startPoint y: 31, endPoint x: 316, endPoint y: 42, distance: 13.2
click at [310, 31] on span "COMPLETE" at bounding box center [313, 29] width 28 height 6
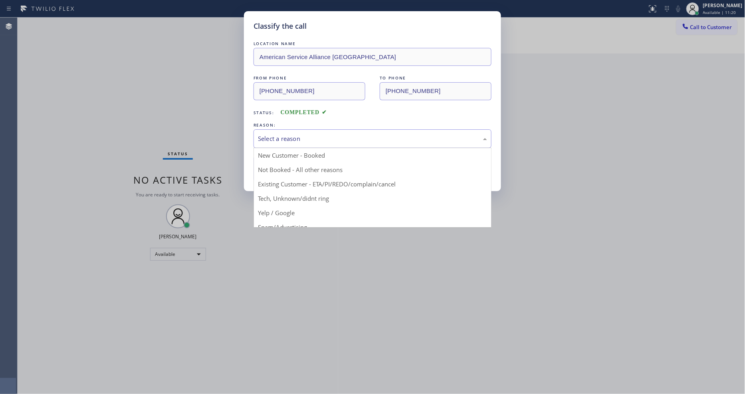
click at [280, 137] on div "Select a reason" at bounding box center [372, 138] width 229 height 9
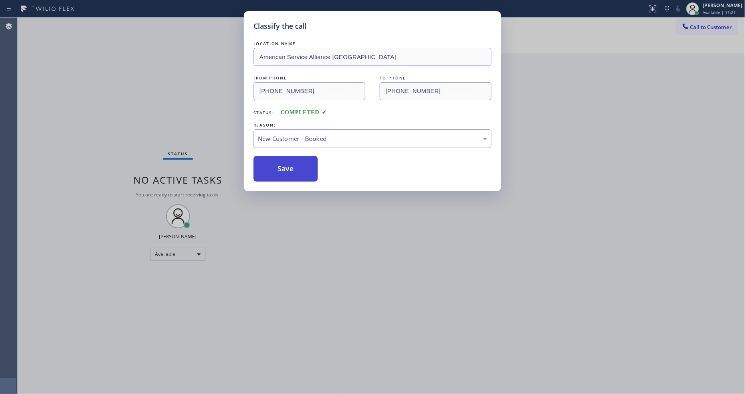
click at [283, 157] on button "Save" at bounding box center [285, 169] width 64 height 26
drag, startPoint x: 283, startPoint y: 157, endPoint x: 610, endPoint y: 264, distance: 344.1
click at [285, 157] on button "Save" at bounding box center [285, 169] width 64 height 26
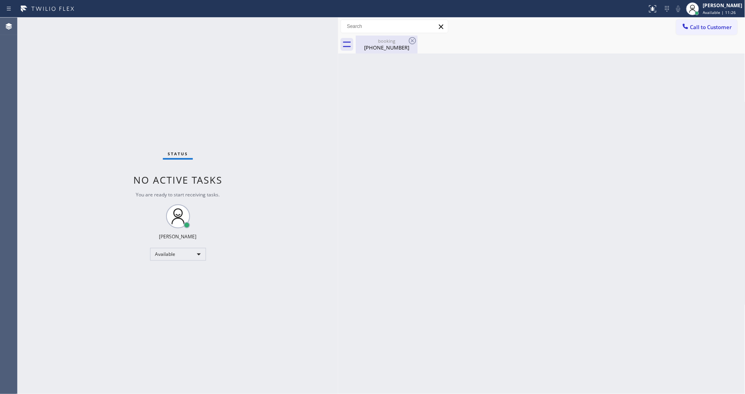
drag, startPoint x: 376, startPoint y: 37, endPoint x: 387, endPoint y: 45, distance: 14.3
click at [376, 37] on div "booking [PHONE_NUMBER]" at bounding box center [386, 45] width 60 height 18
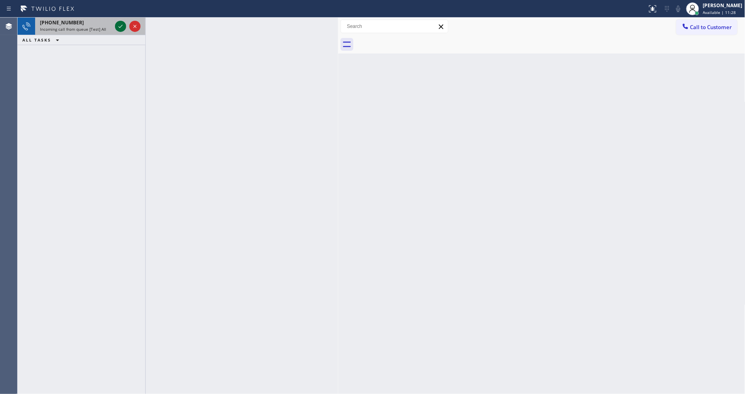
click at [117, 26] on icon at bounding box center [121, 27] width 10 height 10
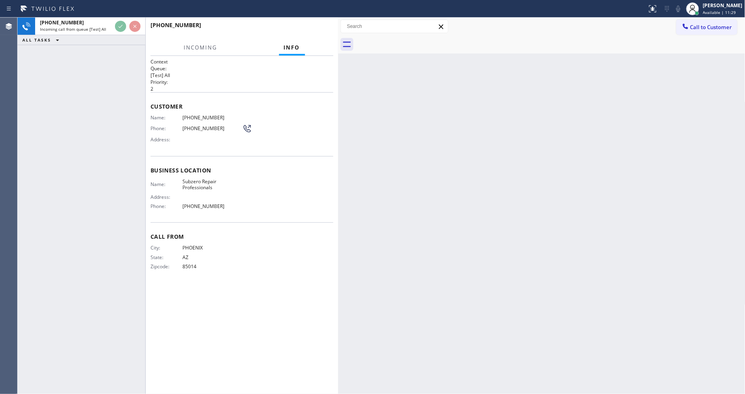
click at [94, 130] on div "[PHONE_NUMBER] Incoming call from queue [Test] All ALL TASKS ALL TASKS ACTIVE T…" at bounding box center [82, 206] width 128 height 376
click at [555, 221] on div "Back to Dashboard Change Sender ID Customers Technicians Select a contact Outbo…" at bounding box center [541, 206] width 407 height 376
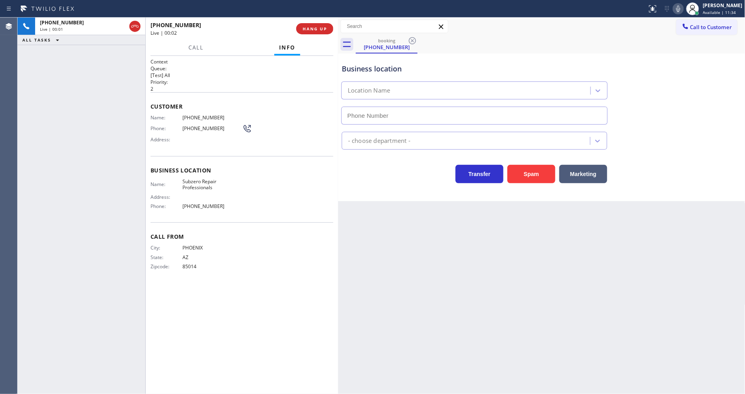
type input "[PHONE_NUMBER]"
click at [187, 180] on span "Subzero Repair Professionals" at bounding box center [212, 184] width 60 height 12
click at [201, 115] on span "[PHONE_NUMBER]" at bounding box center [212, 118] width 60 height 6
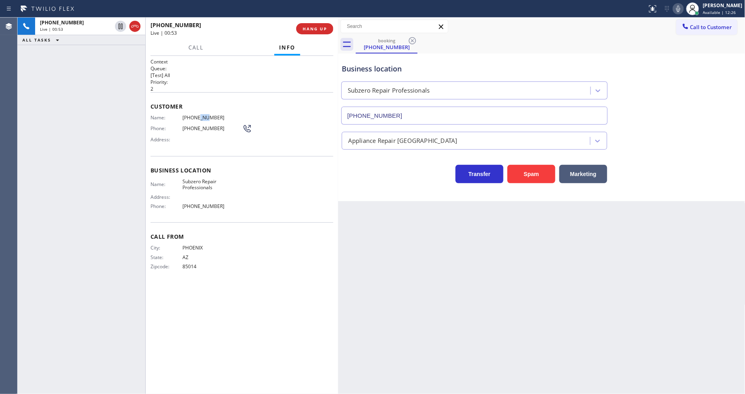
click at [201, 115] on span "[PHONE_NUMBER]" at bounding box center [212, 118] width 60 height 6
drag, startPoint x: 121, startPoint y: 26, endPoint x: 457, endPoint y: 16, distance: 336.9
click at [120, 25] on icon at bounding box center [121, 27] width 10 height 10
click at [683, 7] on icon at bounding box center [678, 9] width 10 height 10
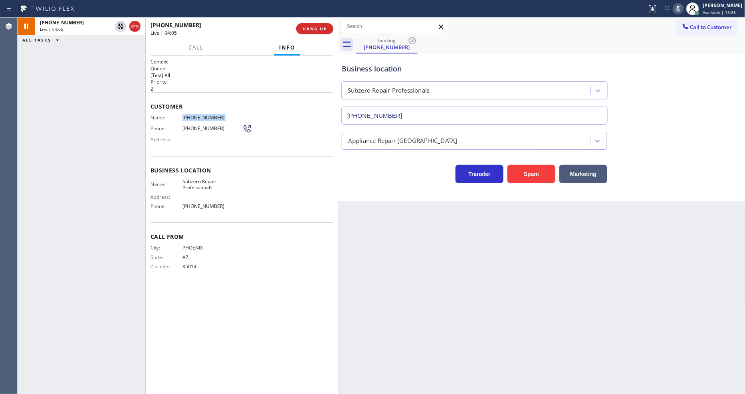
drag, startPoint x: 116, startPoint y: 27, endPoint x: 370, endPoint y: 0, distance: 255.6
click at [116, 26] on icon at bounding box center [121, 27] width 10 height 10
click at [680, 8] on icon at bounding box center [678, 9] width 10 height 10
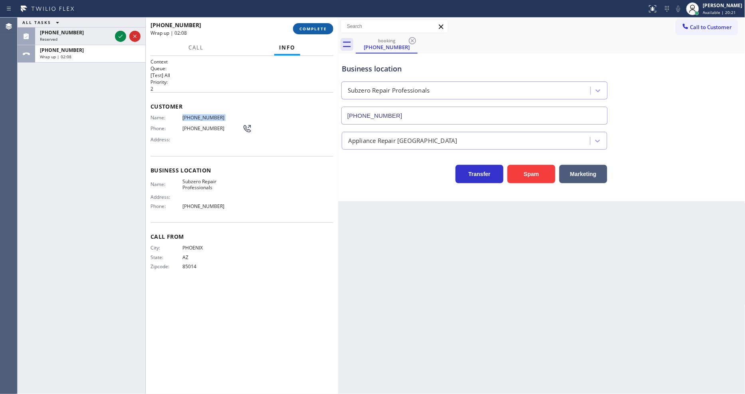
click at [309, 31] on span "COMPLETE" at bounding box center [313, 29] width 28 height 6
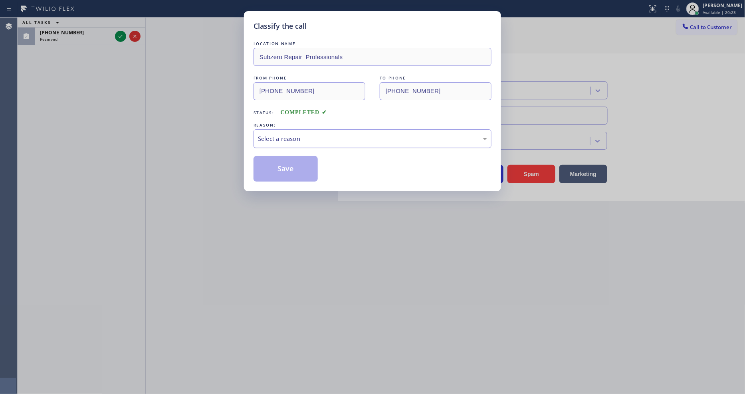
click at [263, 138] on div "Select a reason" at bounding box center [372, 138] width 229 height 9
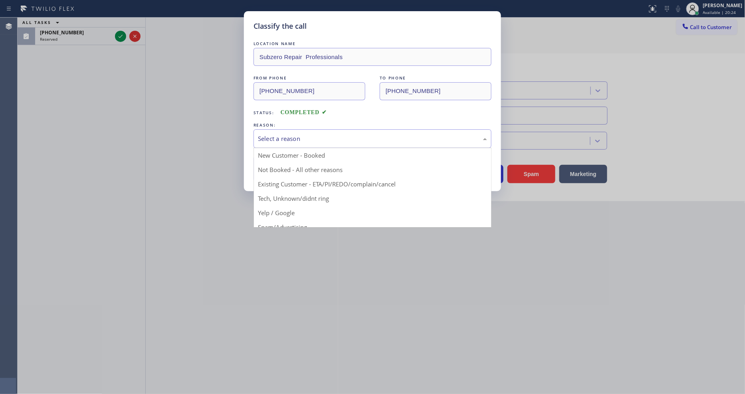
drag, startPoint x: 262, startPoint y: 150, endPoint x: 265, endPoint y: 168, distance: 17.4
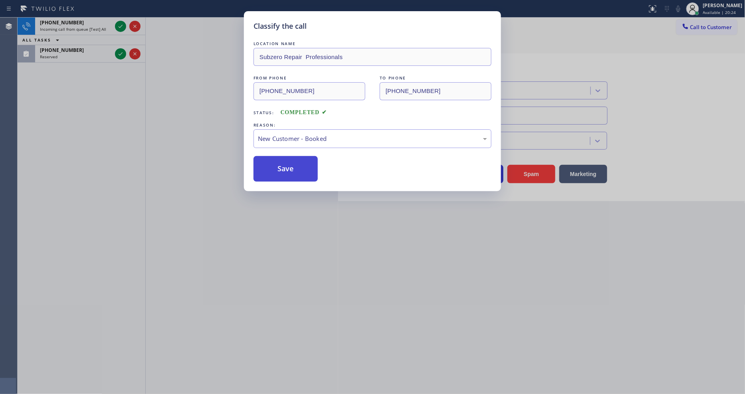
click at [265, 168] on button "Save" at bounding box center [285, 169] width 64 height 26
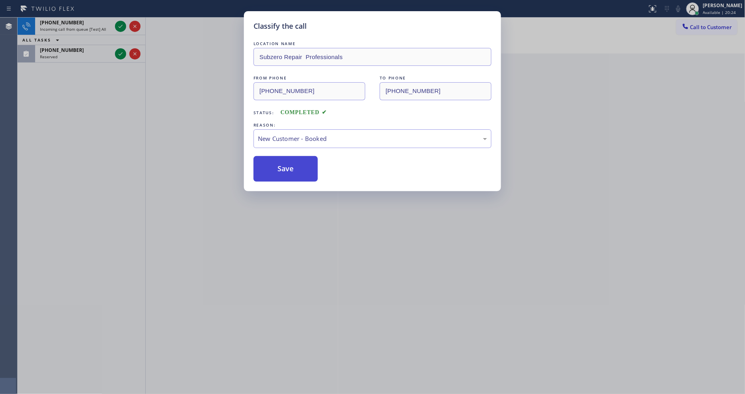
click at [265, 168] on button "Save" at bounding box center [285, 169] width 64 height 26
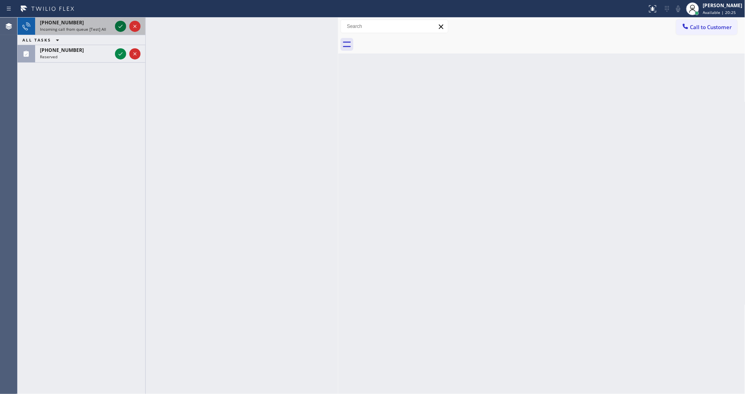
click at [119, 26] on icon at bounding box center [121, 27] width 10 height 10
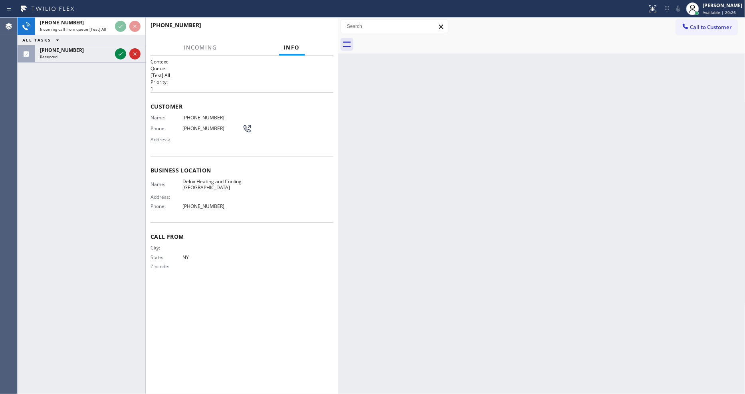
click at [99, 99] on div "[PHONE_NUMBER] Incoming call from queue [Test] All ALL TASKS ALL TASKS ACTIVE T…" at bounding box center [82, 206] width 128 height 376
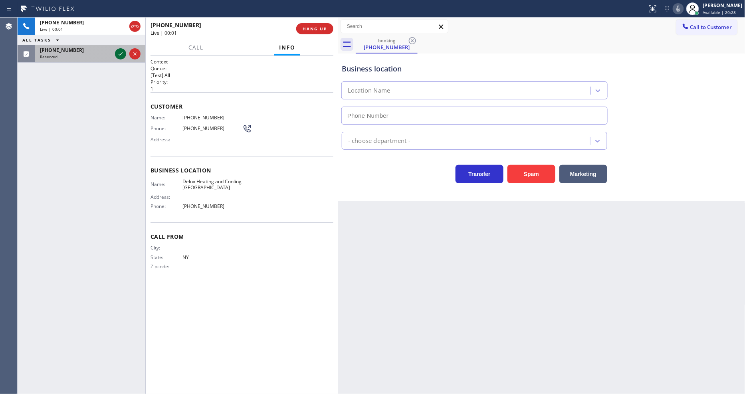
type input "[PHONE_NUMBER]"
drag, startPoint x: 119, startPoint y: 54, endPoint x: 140, endPoint y: 53, distance: 22.0
click at [119, 54] on icon at bounding box center [121, 53] width 4 height 3
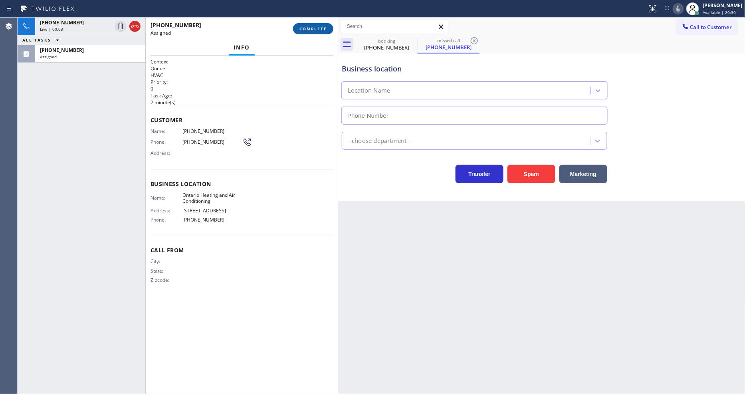
type input "[PHONE_NUMBER]"
drag, startPoint x: 318, startPoint y: 26, endPoint x: 381, endPoint y: 124, distance: 117.0
click at [318, 26] on span "COMPLETE" at bounding box center [313, 29] width 28 height 6
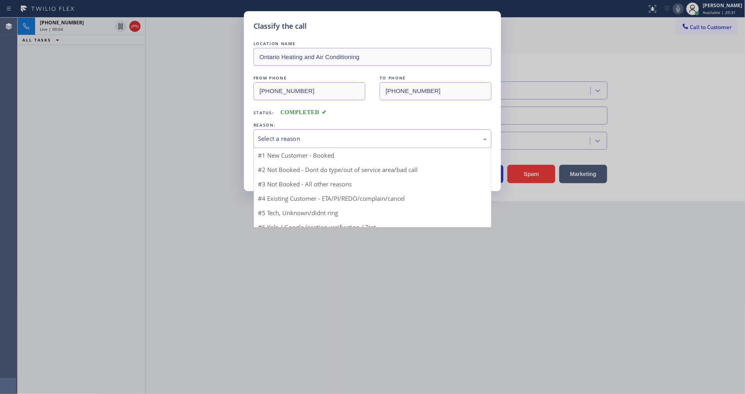
click at [289, 139] on div "Select a reason" at bounding box center [372, 138] width 229 height 9
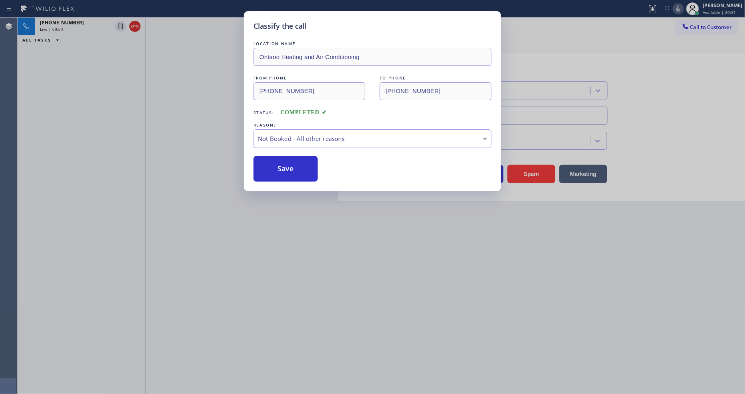
click at [274, 166] on button "Save" at bounding box center [285, 169] width 64 height 26
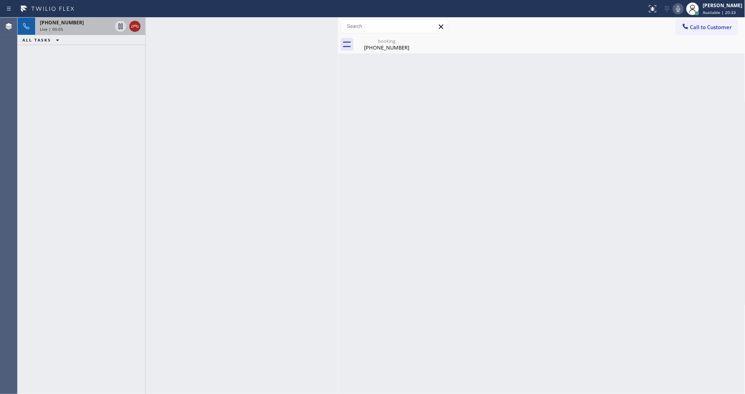
click at [131, 26] on icon at bounding box center [135, 27] width 10 height 10
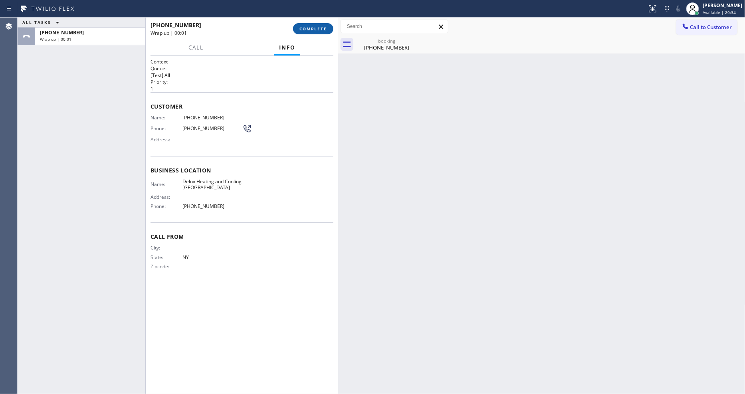
click at [312, 26] on span "COMPLETE" at bounding box center [313, 29] width 28 height 6
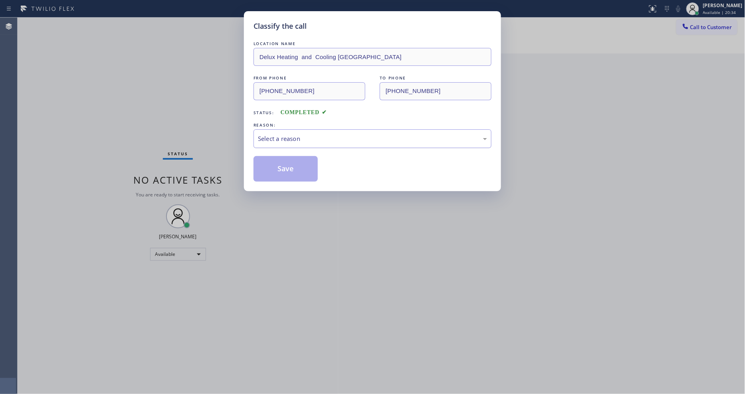
click at [290, 129] on div "Select a reason" at bounding box center [372, 138] width 238 height 19
click at [288, 160] on button "Save" at bounding box center [285, 169] width 64 height 26
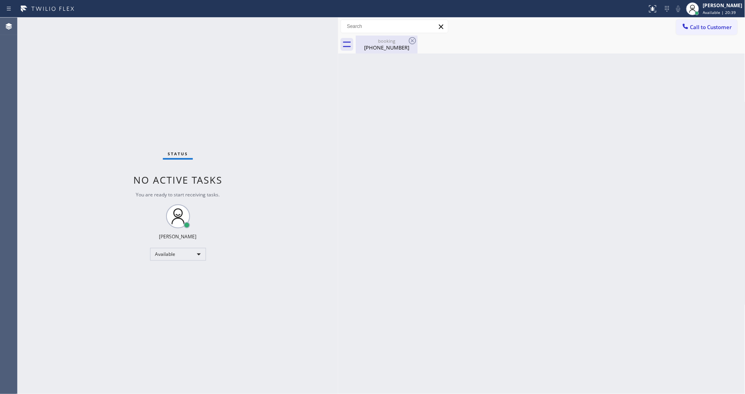
click at [393, 43] on div "booking" at bounding box center [386, 41] width 60 height 6
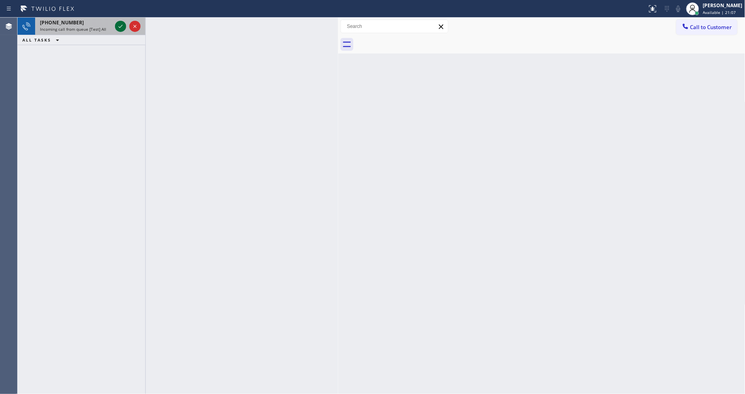
click at [115, 24] on div at bounding box center [120, 27] width 11 height 10
click at [121, 26] on icon at bounding box center [121, 27] width 10 height 10
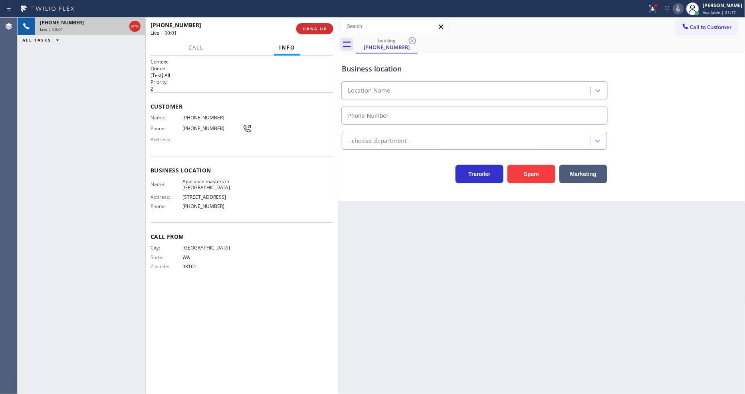
type input "[PHONE_NUMBER]"
click at [165, 140] on span "Address:" at bounding box center [166, 139] width 32 height 6
click at [314, 33] on button "HANG UP" at bounding box center [314, 28] width 37 height 11
click at [316, 24] on button "HANG UP" at bounding box center [314, 28] width 37 height 11
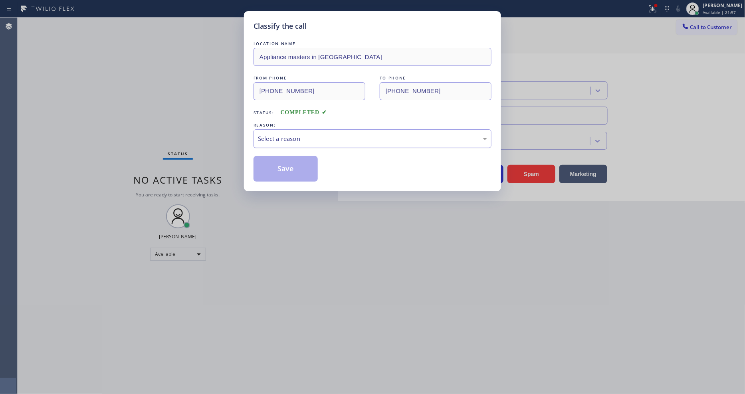
click at [280, 136] on div "Select a reason" at bounding box center [372, 138] width 229 height 9
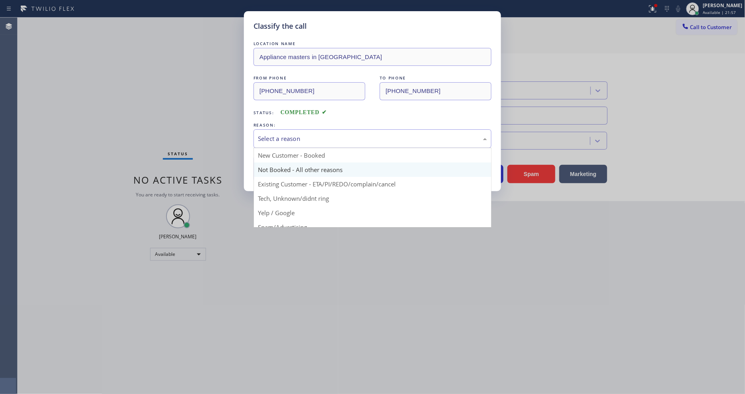
click at [275, 173] on button "Save" at bounding box center [285, 169] width 64 height 26
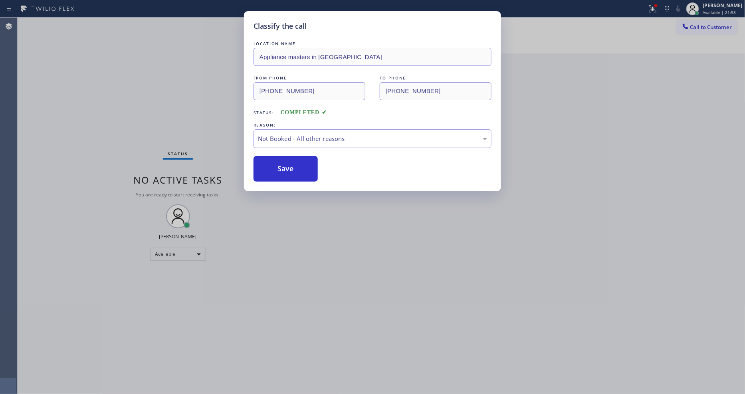
click at [275, 173] on button "Save" at bounding box center [285, 169] width 64 height 26
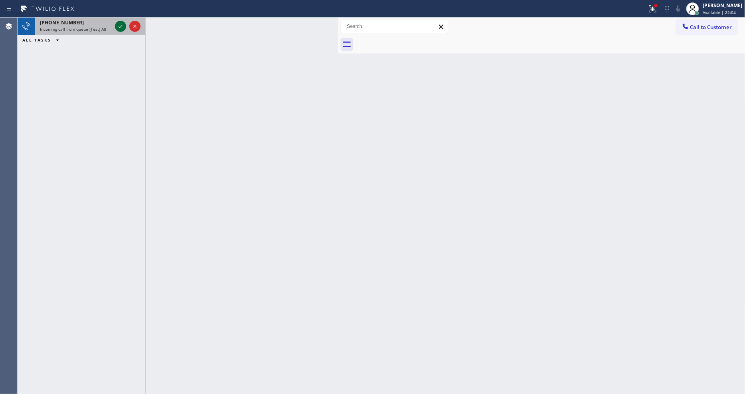
click at [119, 24] on icon at bounding box center [121, 27] width 10 height 10
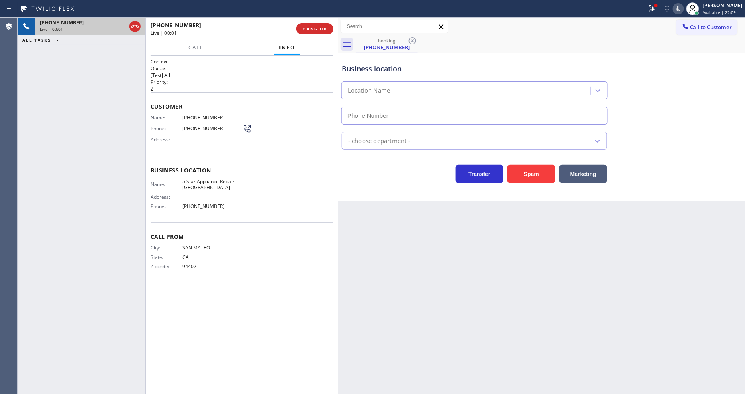
type input "[PHONE_NUMBER]"
click at [317, 27] on span "HANG UP" at bounding box center [314, 29] width 24 height 6
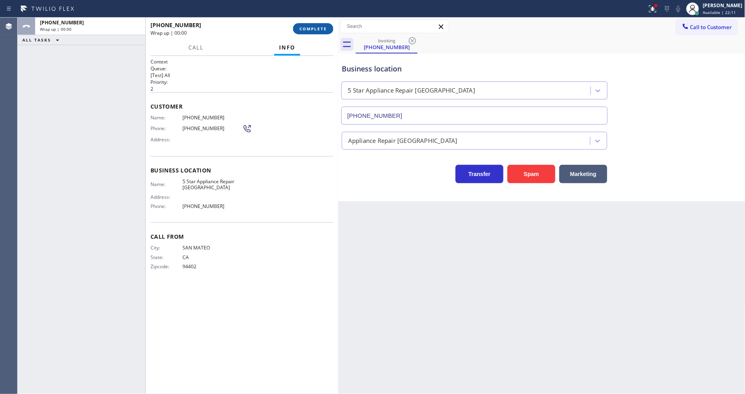
click at [317, 27] on span "COMPLETE" at bounding box center [313, 29] width 28 height 6
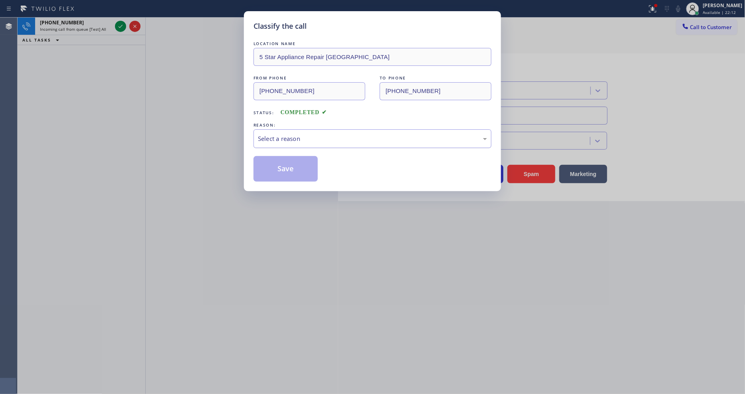
click at [302, 136] on div "Select a reason" at bounding box center [372, 138] width 229 height 9
click at [286, 164] on button "Save" at bounding box center [285, 169] width 64 height 26
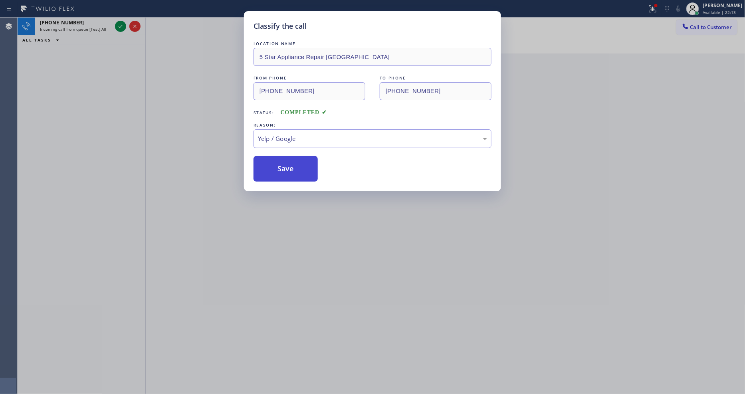
click at [286, 164] on button "Save" at bounding box center [285, 169] width 64 height 26
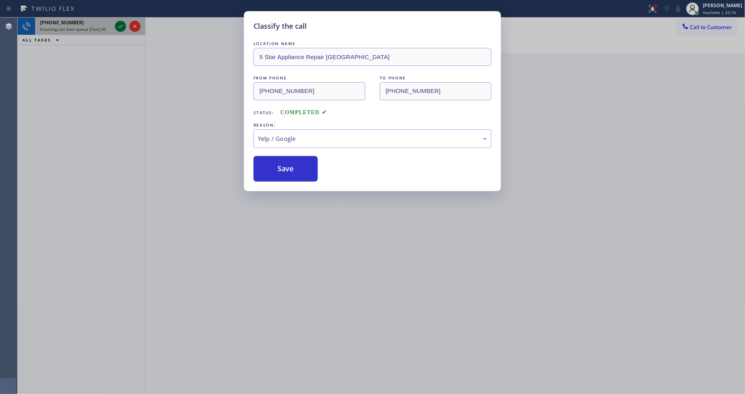
click at [121, 22] on icon at bounding box center [121, 27] width 10 height 10
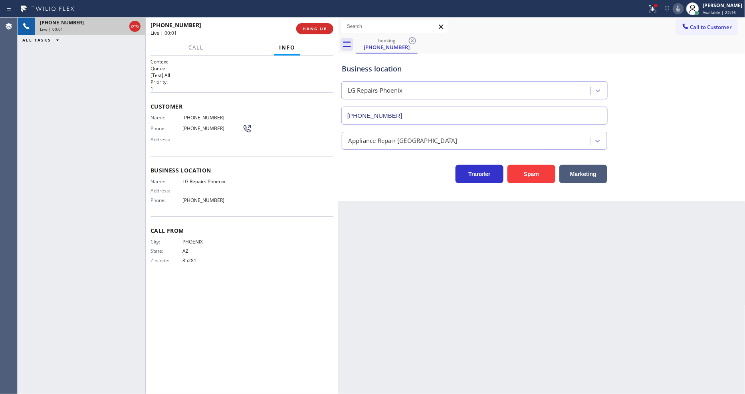
type input "[PHONE_NUMBER]"
click at [206, 174] on div "Business location Name: LG Repairs Phoenix Address: Phone: [PHONE_NUMBER]" at bounding box center [241, 186] width 183 height 60
click at [198, 117] on span "[PHONE_NUMBER]" at bounding box center [212, 118] width 60 height 6
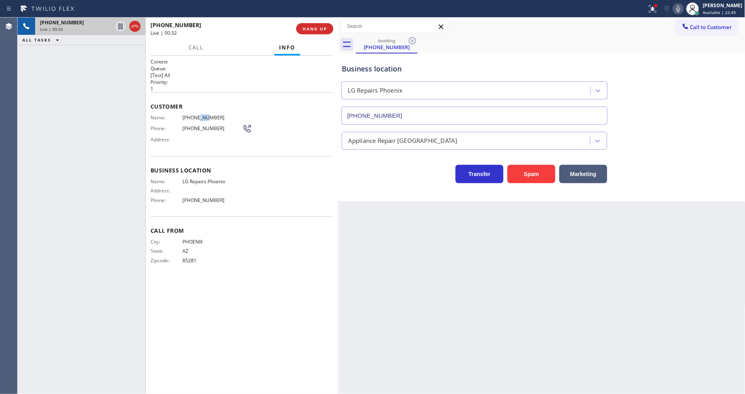
click at [198, 117] on span "[PHONE_NUMBER]" at bounding box center [212, 118] width 60 height 6
click at [121, 24] on icon at bounding box center [121, 27] width 4 height 6
click at [680, 8] on icon at bounding box center [678, 9] width 10 height 10
click at [657, 16] on button at bounding box center [653, 9] width 18 height 18
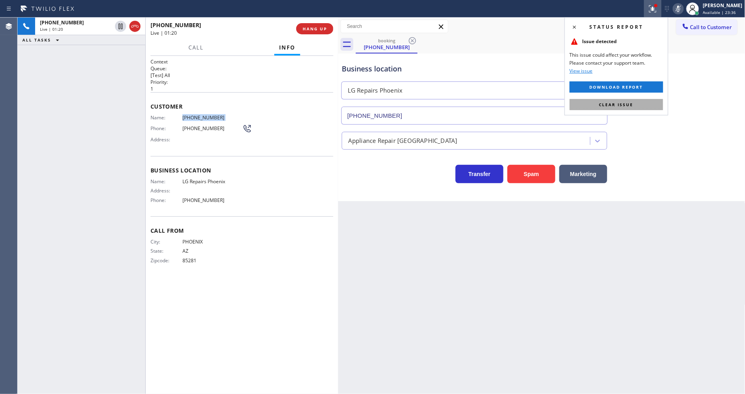
click at [639, 105] on button "Clear issue" at bounding box center [615, 104] width 93 height 11
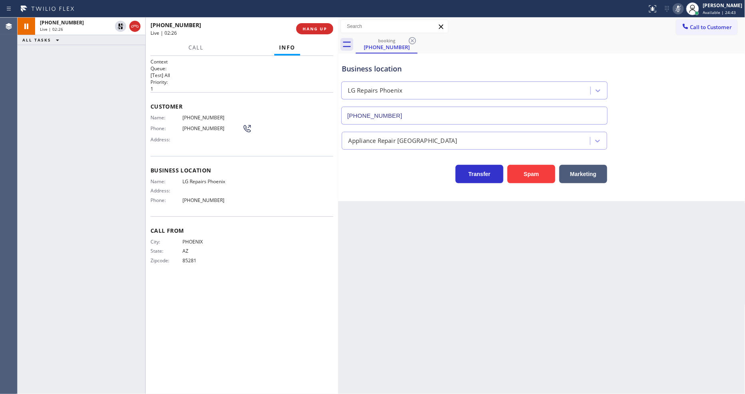
drag, startPoint x: 577, startPoint y: 264, endPoint x: 679, endPoint y: 329, distance: 120.2
click at [577, 264] on div "Back to Dashboard Change Sender ID Customers Technicians Select a contact Outbo…" at bounding box center [541, 206] width 407 height 376
click at [296, 262] on div "City: [GEOGRAPHIC_DATA]: [US_STATE] Zipcode: 85281" at bounding box center [241, 253] width 183 height 28
click at [119, 27] on icon at bounding box center [121, 27] width 6 height 6
click at [683, 5] on icon at bounding box center [678, 9] width 10 height 10
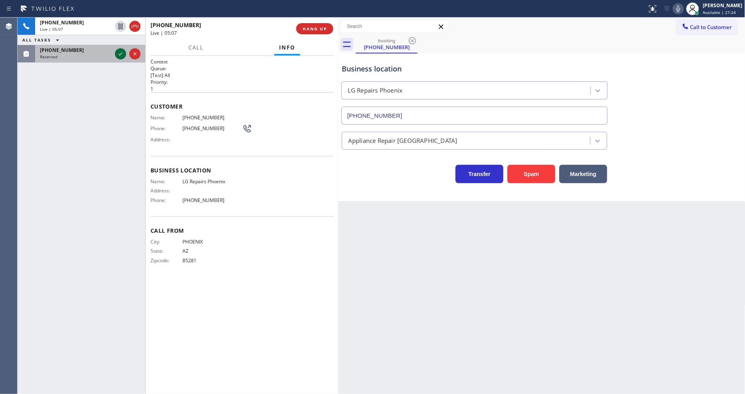
click at [116, 54] on icon at bounding box center [121, 54] width 10 height 10
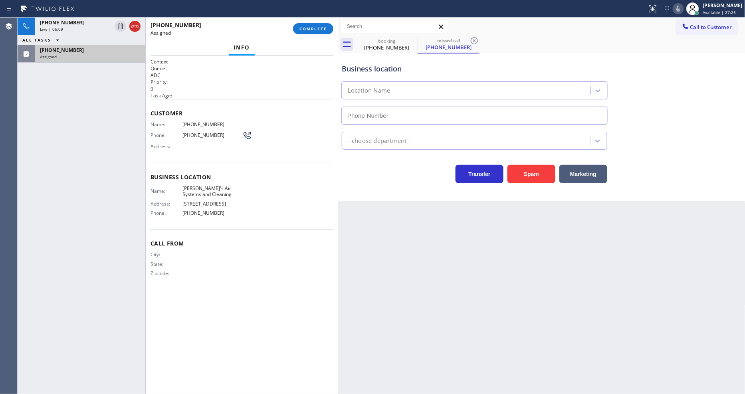
type input "[PHONE_NUMBER]"
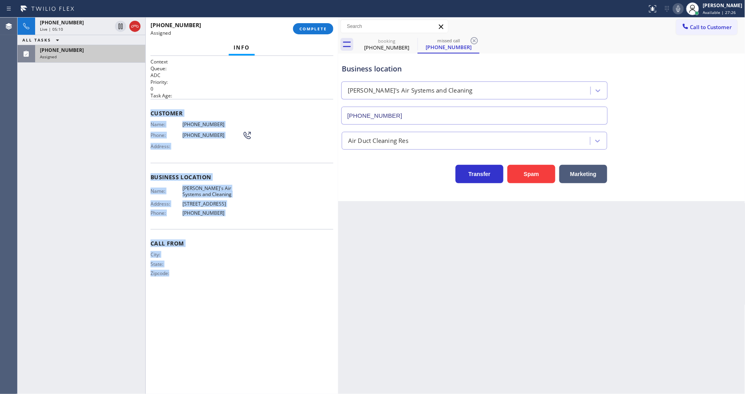
drag, startPoint x: 150, startPoint y: 107, endPoint x: 226, endPoint y: 378, distance: 281.0
click at [226, 378] on div "Context Queue: ADC Priority: 0 Task Age: Customer Name: [PHONE_NUMBER] Phone: […" at bounding box center [241, 224] width 183 height 333
click at [318, 30] on span "COMPLETE" at bounding box center [313, 29] width 28 height 6
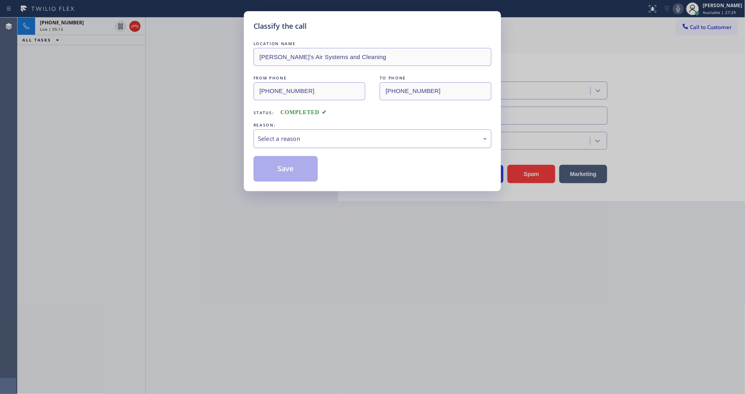
click at [306, 134] on div "Select a reason" at bounding box center [372, 138] width 229 height 9
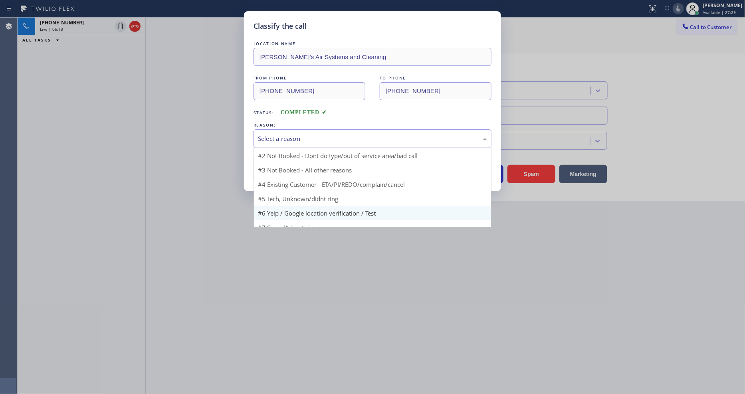
scroll to position [22, 0]
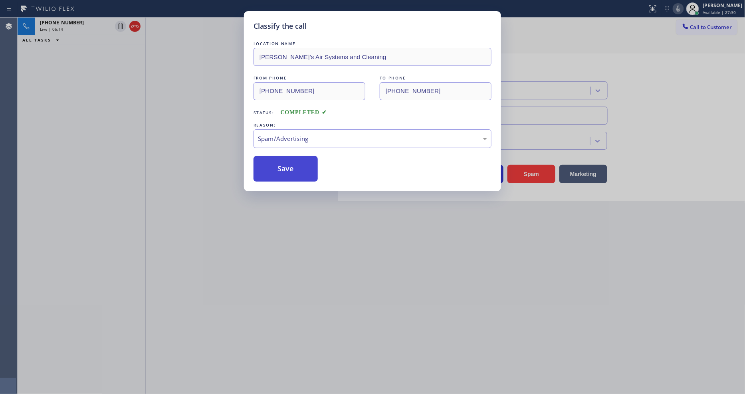
click at [294, 172] on button "Save" at bounding box center [285, 169] width 64 height 26
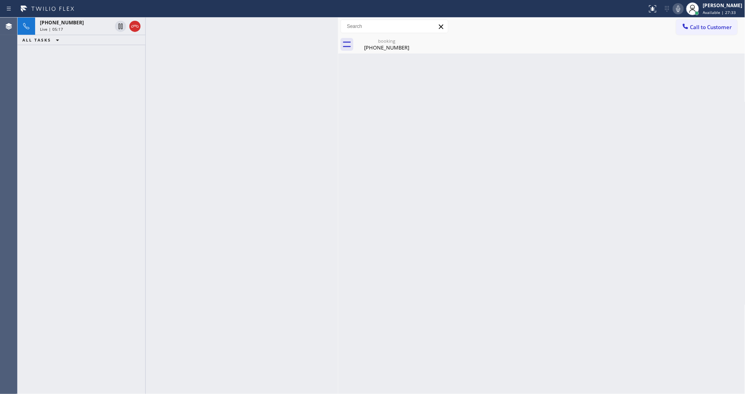
click at [214, 234] on div at bounding box center [242, 206] width 192 height 376
click at [93, 32] on div "[PHONE_NUMBER] Live | 07:00" at bounding box center [74, 27] width 78 height 18
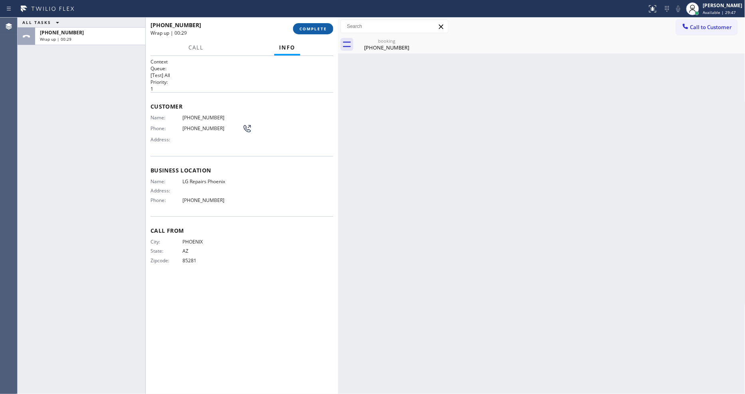
click at [313, 30] on span "COMPLETE" at bounding box center [313, 29] width 28 height 6
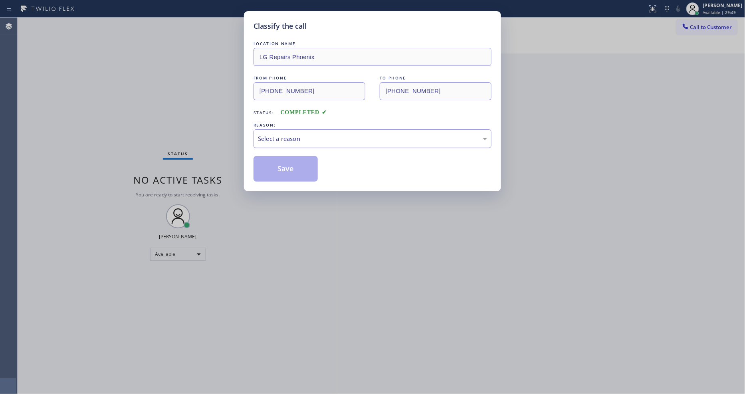
click at [277, 140] on div "Select a reason" at bounding box center [372, 138] width 238 height 19
click at [278, 169] on button "Save" at bounding box center [285, 169] width 64 height 26
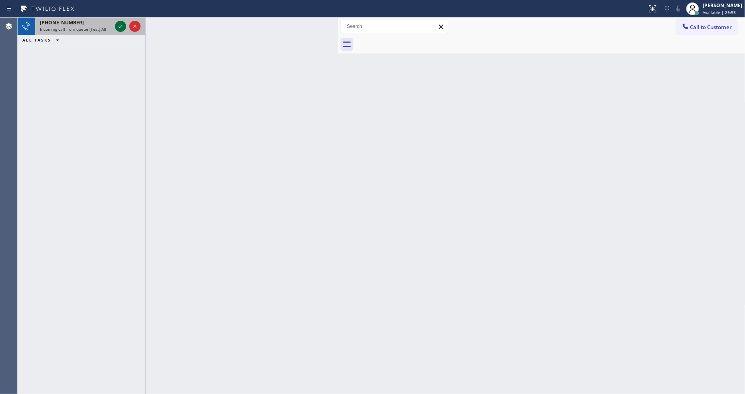
click at [124, 26] on icon at bounding box center [121, 27] width 10 height 10
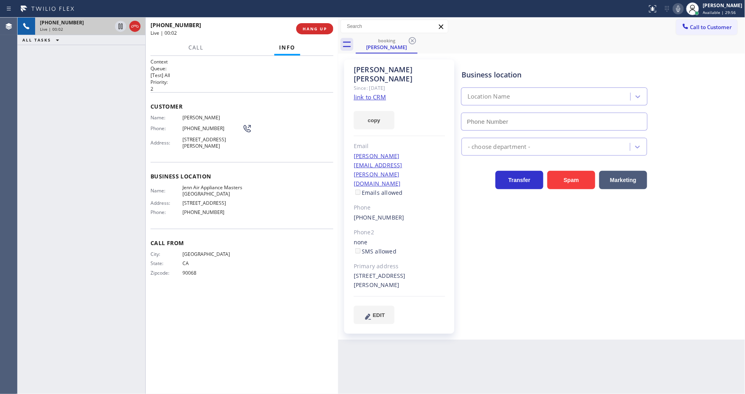
type input "[PHONE_NUMBER]"
click at [365, 93] on link "link to CRM" at bounding box center [370, 97] width 32 height 8
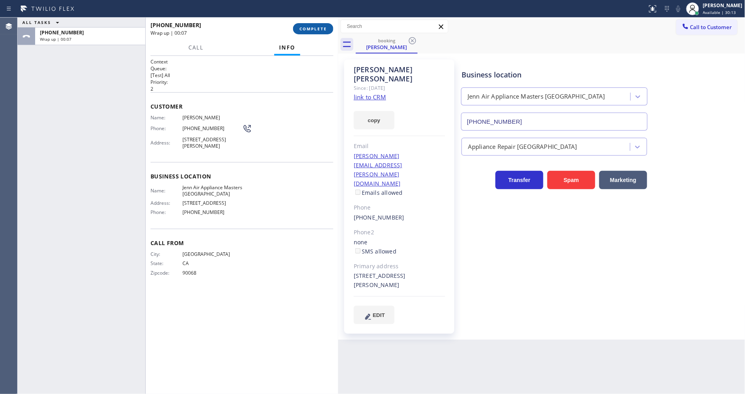
click at [329, 26] on button "COMPLETE" at bounding box center [313, 28] width 40 height 11
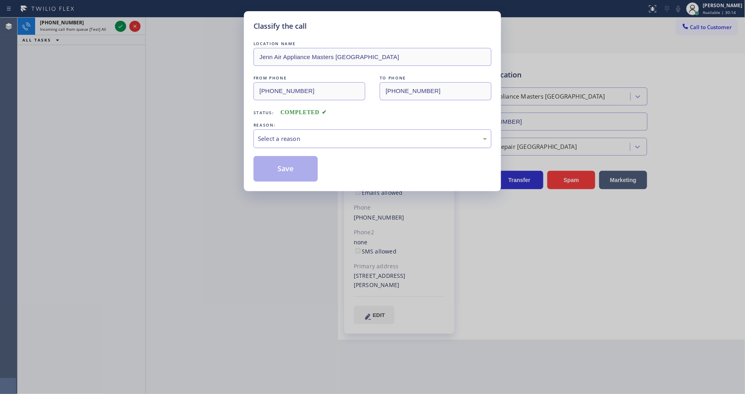
click at [274, 140] on div "Select a reason" at bounding box center [372, 138] width 229 height 9
click at [269, 173] on button "Save" at bounding box center [285, 169] width 64 height 26
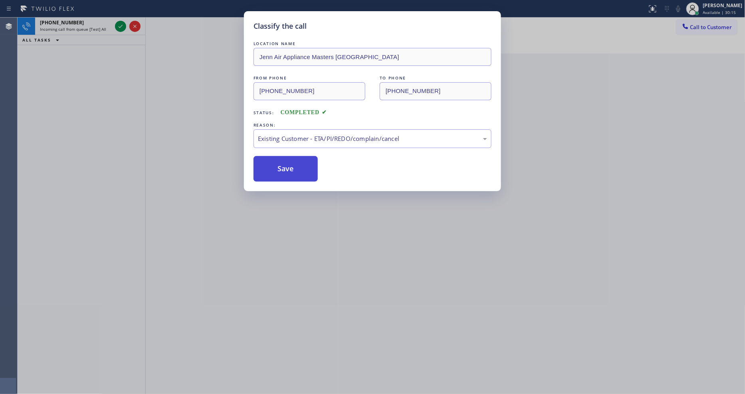
click at [269, 173] on button "Save" at bounding box center [285, 169] width 64 height 26
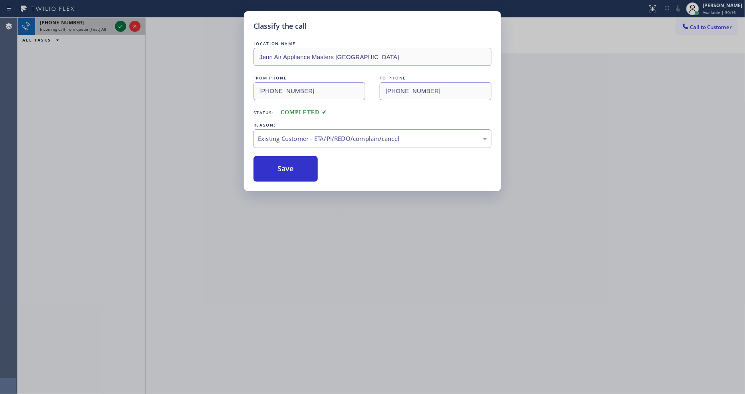
click at [118, 26] on icon at bounding box center [121, 27] width 10 height 10
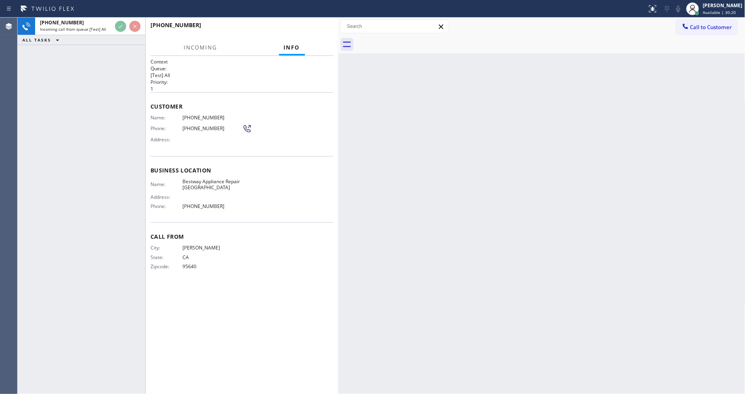
drag, startPoint x: 111, startPoint y: 98, endPoint x: 186, endPoint y: 5, distance: 120.0
click at [111, 98] on div "[PHONE_NUMBER] Incoming call from queue [Test] All ALL TASKS ALL TASKS ACTIVE T…" at bounding box center [82, 206] width 128 height 376
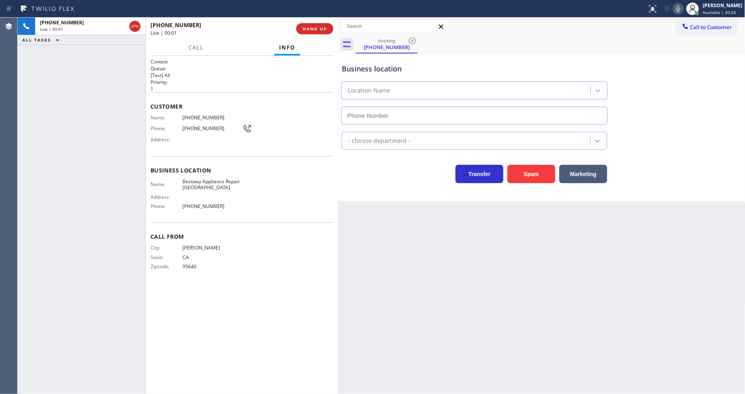
type input "[PHONE_NUMBER]"
click at [314, 29] on span "HANG UP" at bounding box center [314, 29] width 24 height 6
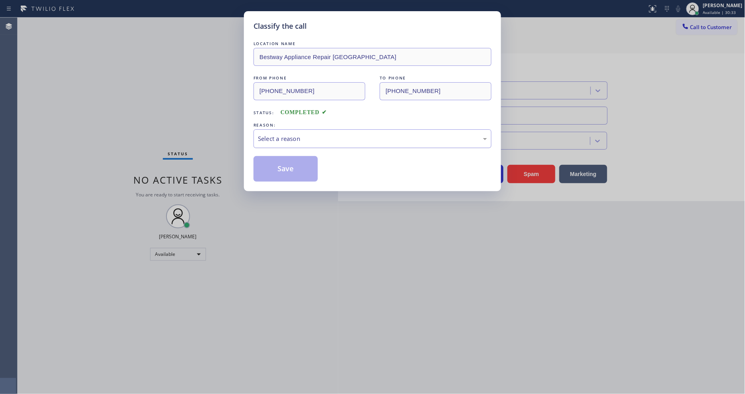
click at [309, 134] on div "Select a reason" at bounding box center [372, 138] width 229 height 9
click at [295, 158] on button "Save" at bounding box center [285, 169] width 64 height 26
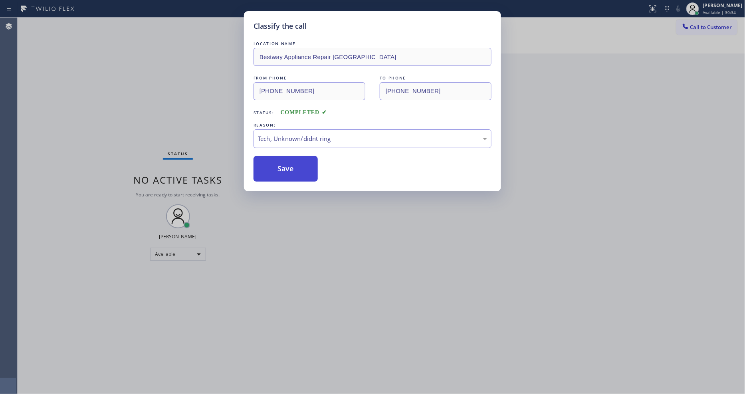
click at [295, 158] on button "Save" at bounding box center [285, 169] width 64 height 26
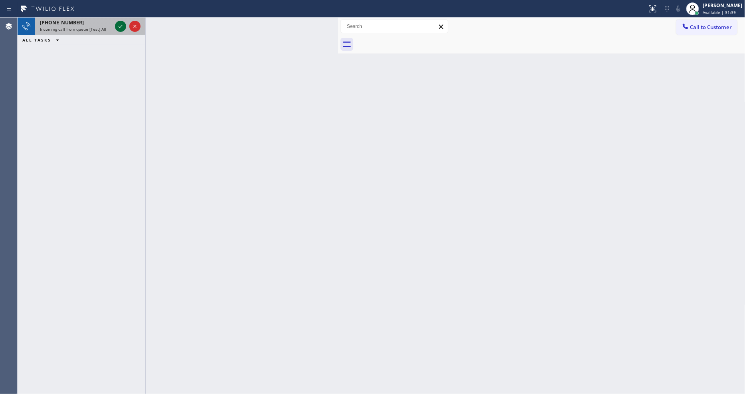
drag, startPoint x: 120, startPoint y: 27, endPoint x: 140, endPoint y: 82, distance: 58.8
click at [120, 26] on icon at bounding box center [121, 27] width 10 height 10
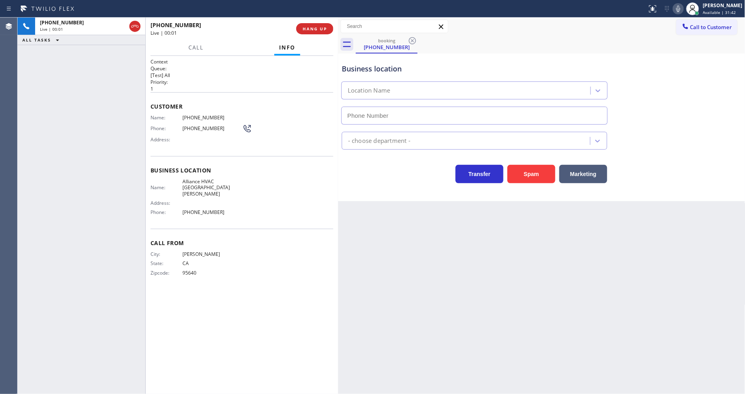
type input "[PHONE_NUMBER]"
click at [105, 172] on div "[PHONE_NUMBER] Live | 00:01 ALL TASKS ALL TASKS ACTIVE TASKS TASKS IN WRAP UP" at bounding box center [82, 206] width 128 height 376
click at [317, 27] on span "HANG UP" at bounding box center [314, 29] width 24 height 6
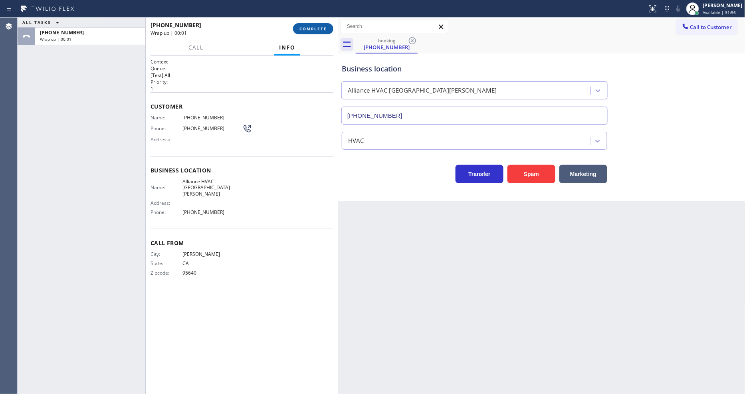
click at [317, 27] on span "COMPLETE" at bounding box center [313, 29] width 28 height 6
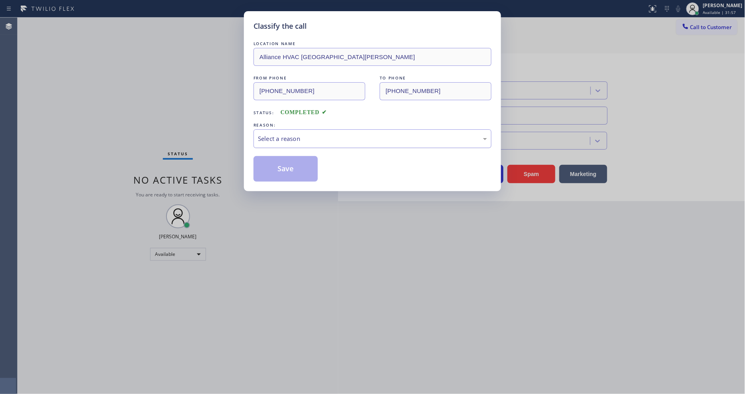
click at [291, 134] on div "Select a reason" at bounding box center [372, 138] width 229 height 9
click at [289, 162] on button "Save" at bounding box center [285, 169] width 64 height 26
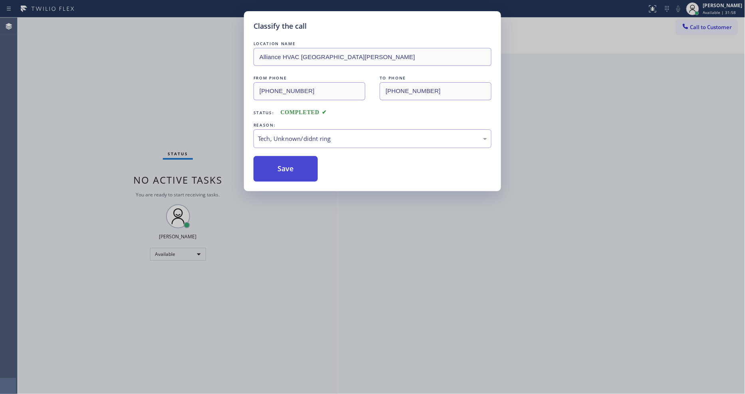
click at [289, 162] on button "Save" at bounding box center [285, 169] width 64 height 26
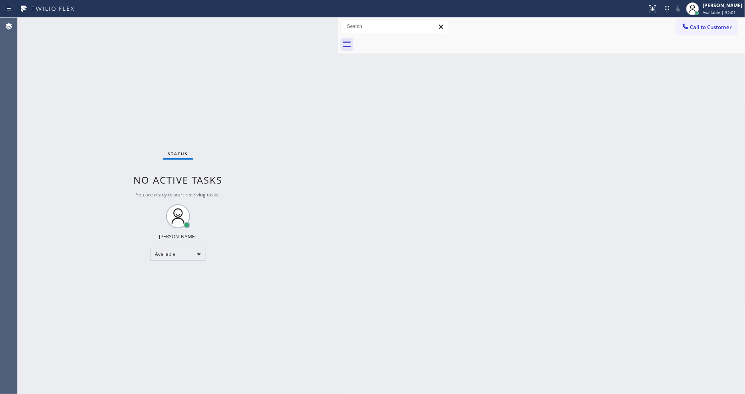
click at [306, 253] on div "Status No active tasks You are ready to start receiving tasks. [PERSON_NAME] Av…" at bounding box center [178, 206] width 320 height 376
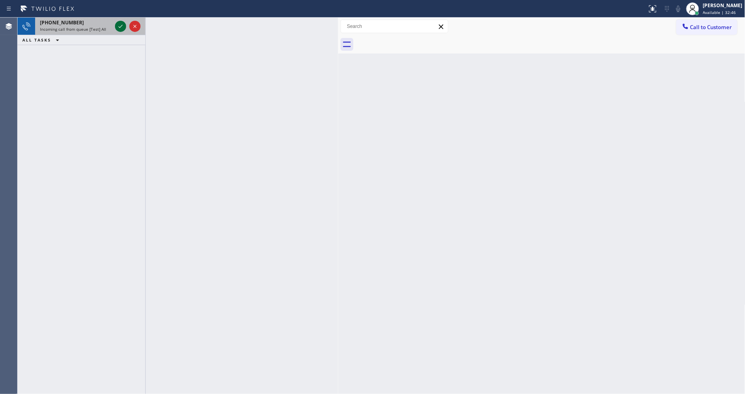
click at [120, 26] on icon at bounding box center [121, 27] width 10 height 10
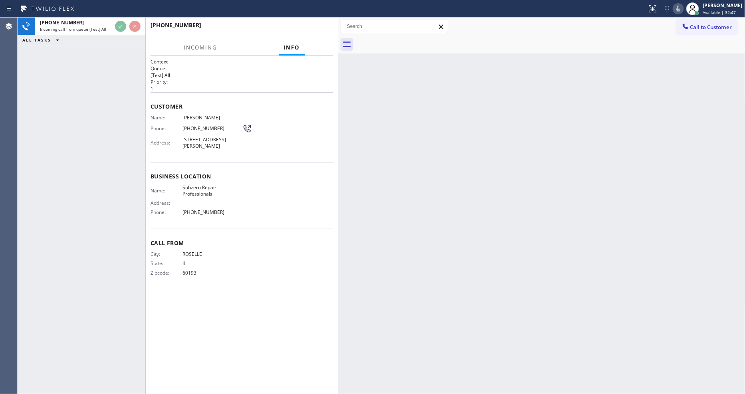
click at [267, 181] on div "Business location Name: Subzero Repair Professionals Address: Phone: [PHONE_NUM…" at bounding box center [241, 195] width 183 height 67
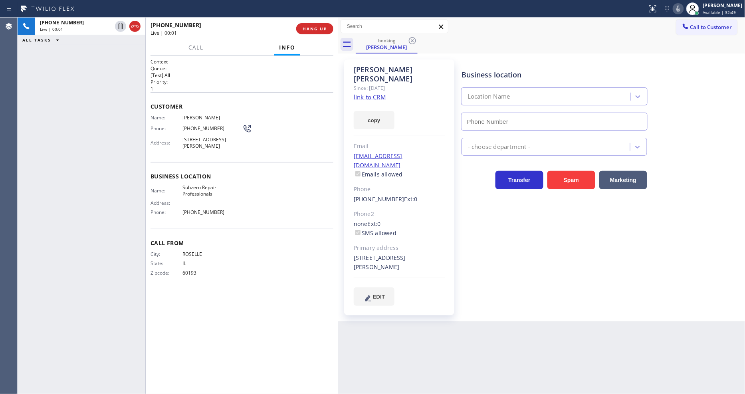
click at [373, 93] on link "link to CRM" at bounding box center [370, 97] width 32 height 8
type input "[PHONE_NUMBER]"
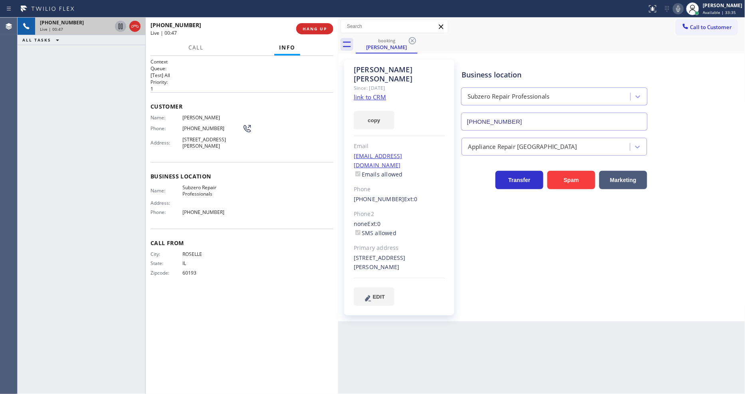
click at [121, 23] on icon at bounding box center [121, 27] width 10 height 10
click at [681, 9] on icon at bounding box center [678, 9] width 10 height 10
drag, startPoint x: 222, startPoint y: 213, endPoint x: 230, endPoint y: 245, distance: 33.7
click at [222, 213] on span "[PHONE_NUMBER]" at bounding box center [212, 212] width 60 height 6
click at [457, 271] on div "[PERSON_NAME] Since: [DATE] link to CRM copy Email [EMAIL_ADDRESS][DOMAIN_NAME]…" at bounding box center [400, 187] width 120 height 264
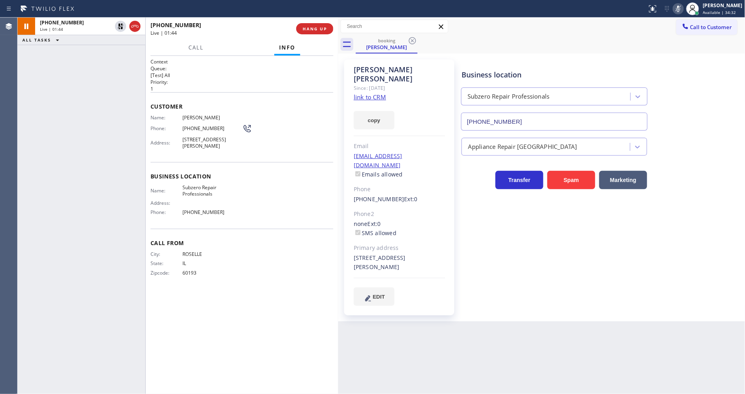
drag, startPoint x: 105, startPoint y: 143, endPoint x: 171, endPoint y: 130, distance: 67.4
click at [105, 143] on div "[PHONE_NUMBER] Live | 01:44 ALL TASKS ALL TASKS ACTIVE TASKS TASKS IN WRAP UP" at bounding box center [82, 206] width 128 height 376
click at [119, 26] on icon at bounding box center [121, 27] width 6 height 6
click at [683, 6] on icon at bounding box center [678, 9] width 10 height 10
click at [224, 285] on div "Call From City: [GEOGRAPHIC_DATA]: [US_STATE] Zipcode: 60193" at bounding box center [241, 259] width 183 height 60
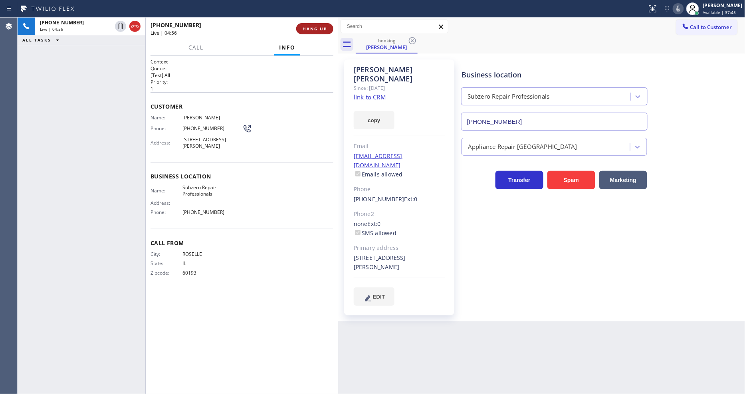
click at [302, 27] on button "HANG UP" at bounding box center [314, 28] width 37 height 11
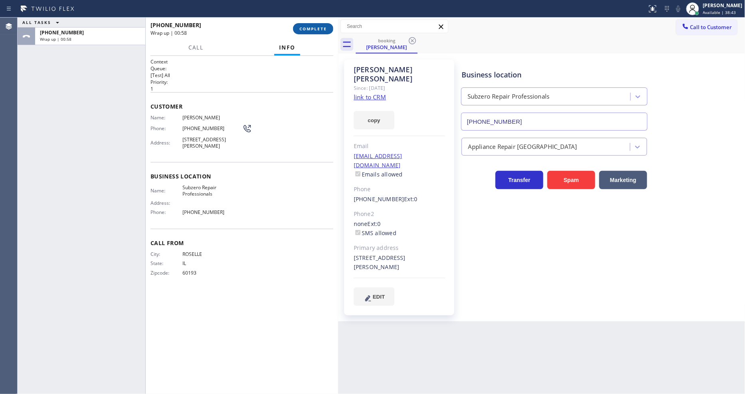
click at [308, 27] on span "COMPLETE" at bounding box center [313, 29] width 28 height 6
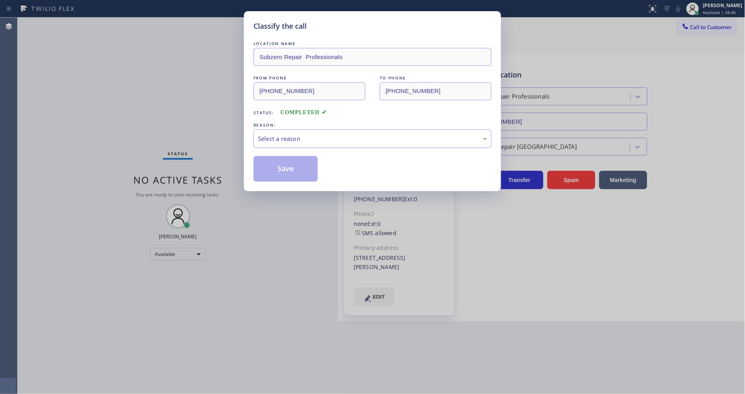
click at [288, 135] on div "Select a reason" at bounding box center [372, 138] width 229 height 9
click at [282, 165] on button "Save" at bounding box center [285, 169] width 64 height 26
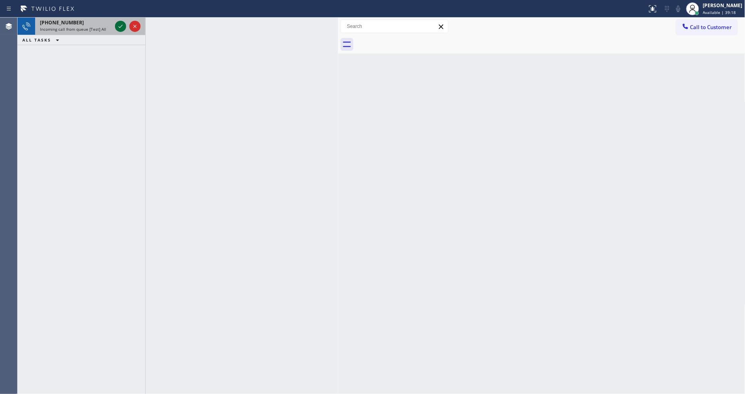
click at [119, 24] on icon at bounding box center [121, 27] width 10 height 10
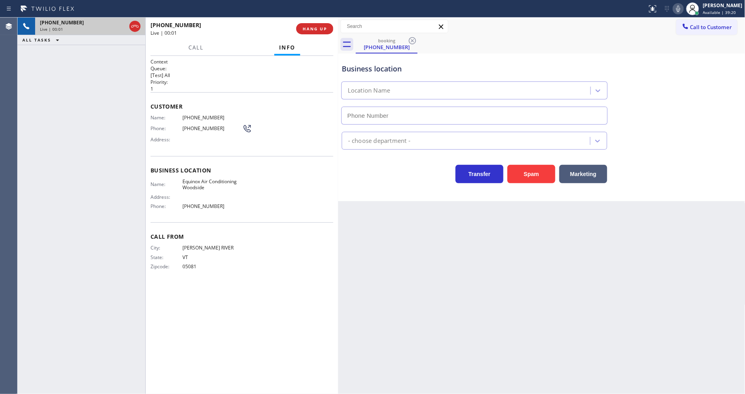
type input "[PHONE_NUMBER]"
drag, startPoint x: 314, startPoint y: 25, endPoint x: 261, endPoint y: 285, distance: 265.7
click at [315, 24] on button "HANG UP" at bounding box center [314, 28] width 37 height 11
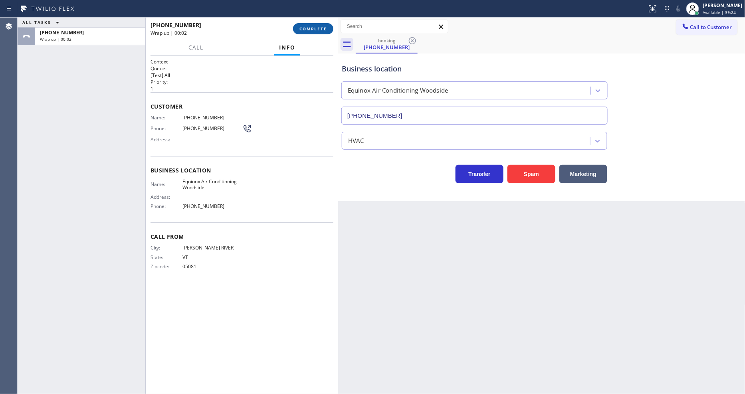
click at [320, 27] on span "COMPLETE" at bounding box center [313, 29] width 28 height 6
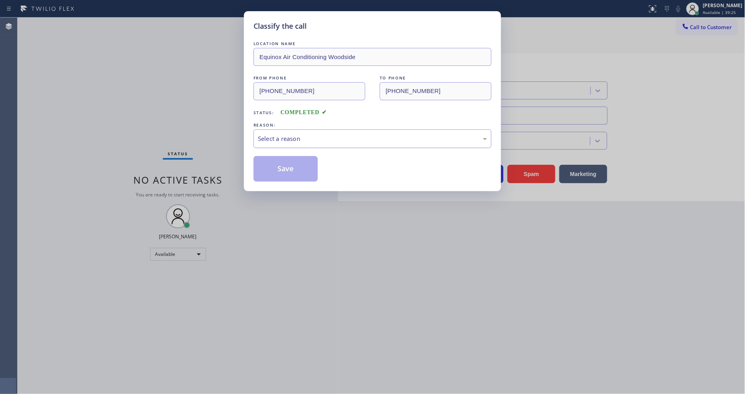
drag, startPoint x: 219, startPoint y: 188, endPoint x: 281, endPoint y: 143, distance: 76.8
click at [281, 142] on div "Select a reason" at bounding box center [372, 138] width 238 height 19
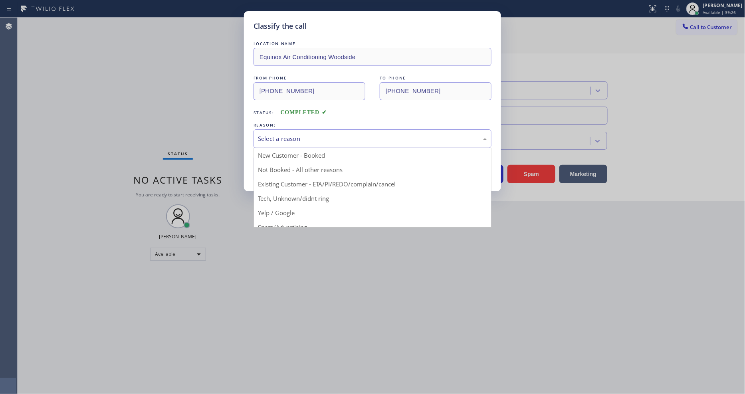
drag, startPoint x: 280, startPoint y: 210, endPoint x: 283, endPoint y: 197, distance: 13.5
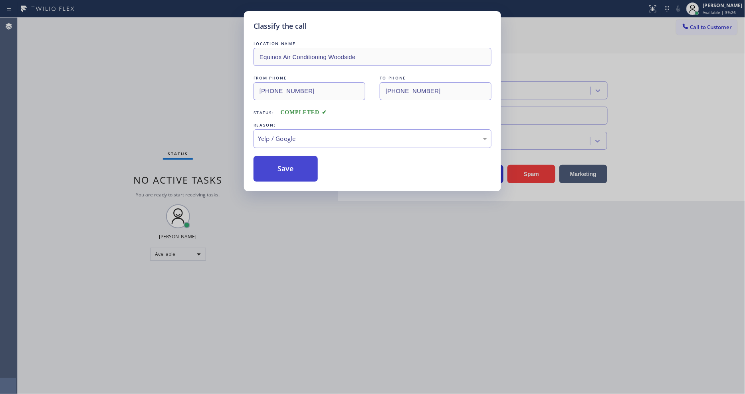
click at [290, 169] on button "Save" at bounding box center [285, 169] width 64 height 26
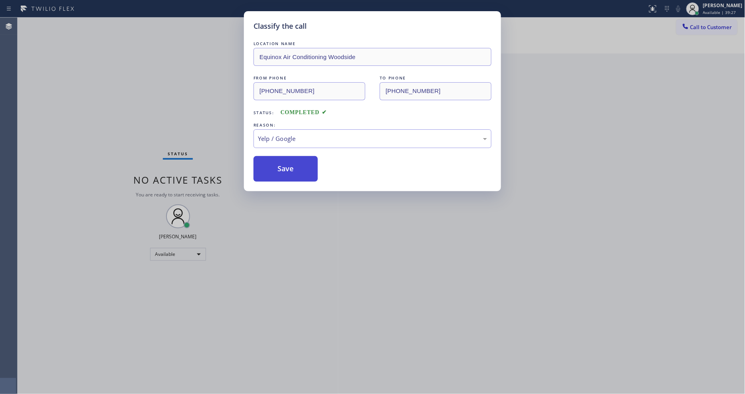
click at [290, 169] on button "Save" at bounding box center [285, 169] width 64 height 26
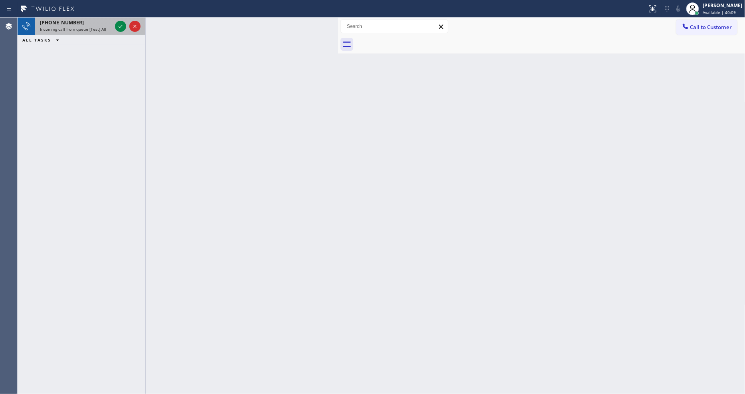
click at [93, 23] on div "[PHONE_NUMBER]" at bounding box center [76, 22] width 72 height 7
click at [93, 27] on span "Incoming call from queue [Test] All" at bounding box center [73, 29] width 66 height 6
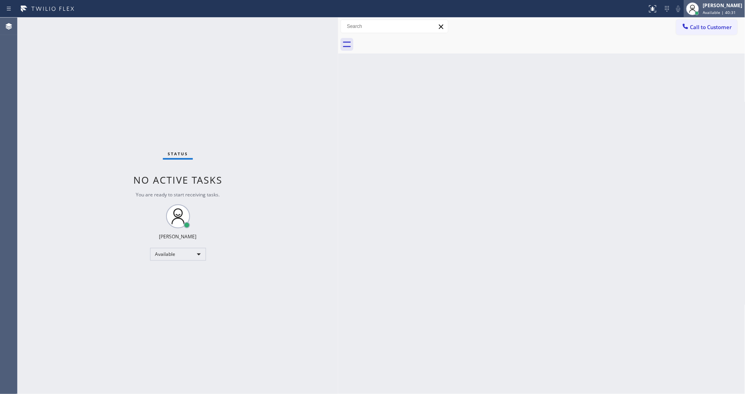
click at [699, 12] on div at bounding box center [697, 13] width 4 height 4
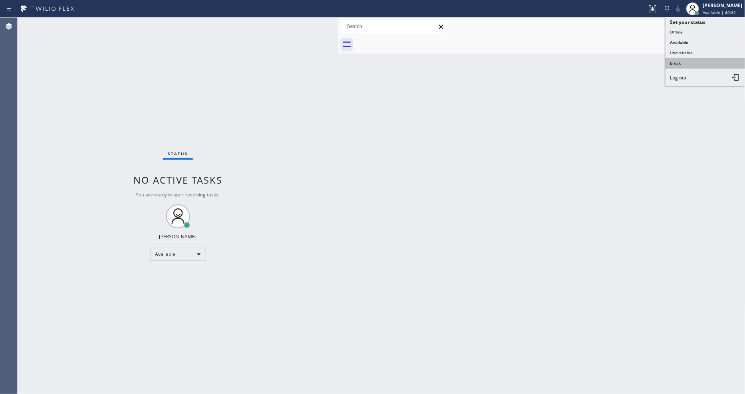
click at [695, 58] on button "Break" at bounding box center [705, 63] width 80 height 10
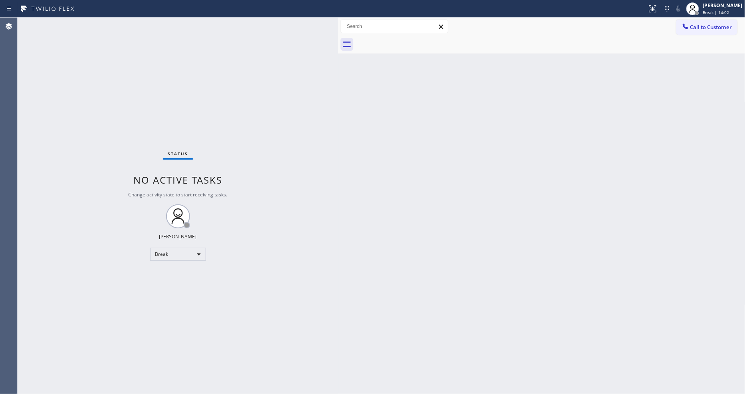
click at [361, 246] on div "Back to Dashboard Change Sender ID Customers Technicians Select a contact Outbo…" at bounding box center [541, 206] width 407 height 376
click at [708, 8] on div "[PERSON_NAME] Break | 14:58" at bounding box center [722, 9] width 43 height 14
click at [687, 39] on button "Available" at bounding box center [705, 42] width 80 height 10
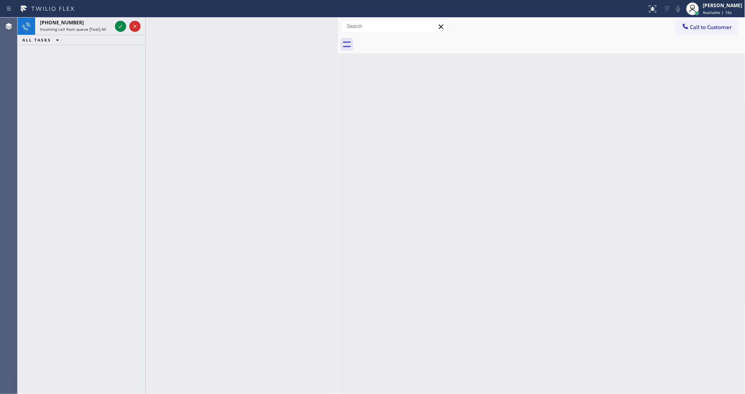
click at [30, 138] on div "[PHONE_NUMBER] Incoming call from queue [Test] All ALL TASKS ALL TASKS ACTIVE T…" at bounding box center [82, 206] width 128 height 376
drag, startPoint x: 123, startPoint y: 23, endPoint x: 114, endPoint y: 26, distance: 9.6
click at [122, 23] on icon at bounding box center [121, 27] width 10 height 10
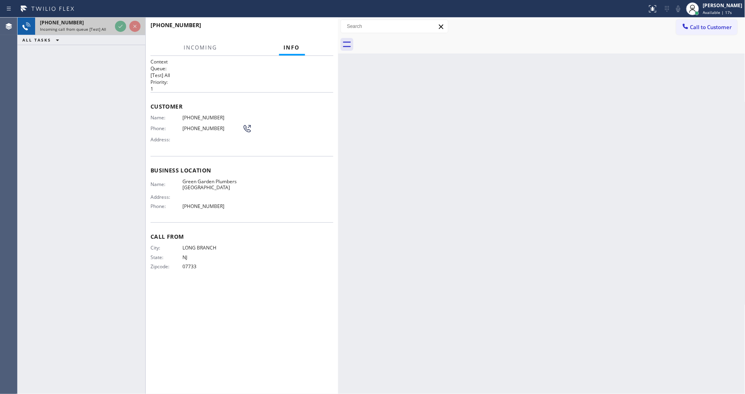
click at [114, 26] on div at bounding box center [127, 27] width 29 height 18
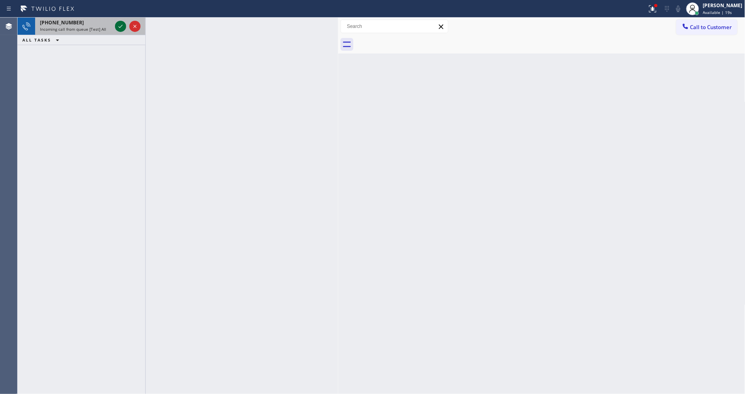
click at [119, 26] on icon at bounding box center [121, 27] width 10 height 10
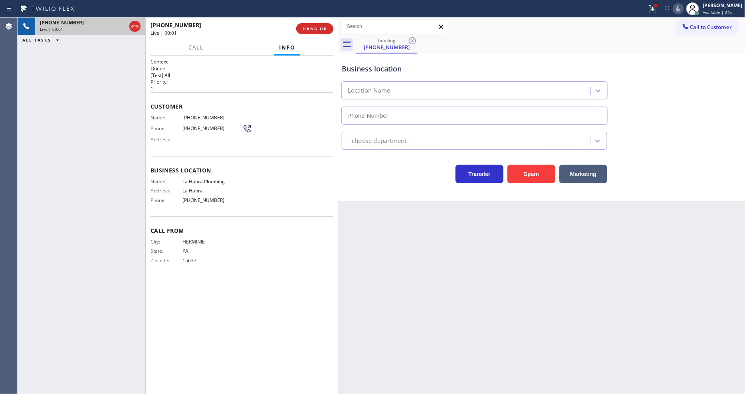
type input "[PHONE_NUMBER]"
drag, startPoint x: 345, startPoint y: 260, endPoint x: 322, endPoint y: 282, distance: 31.3
click at [344, 260] on div "Back to Dashboard Change Sender ID Customers Technicians Select a contact Outbo…" at bounding box center [541, 206] width 407 height 376
click at [312, 25] on button "HANG UP" at bounding box center [314, 28] width 37 height 11
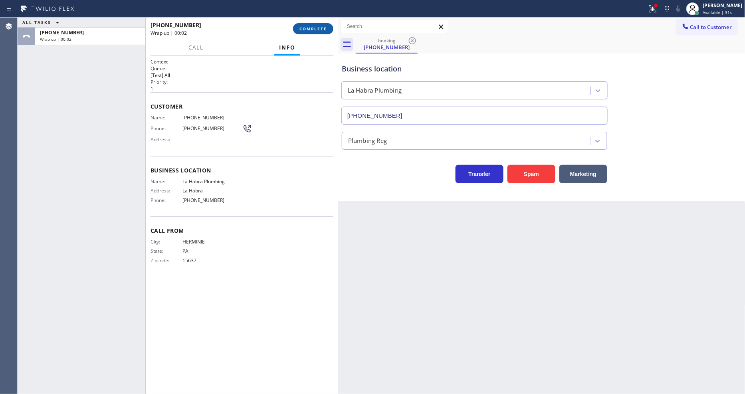
click at [310, 28] on span "COMPLETE" at bounding box center [313, 29] width 28 height 6
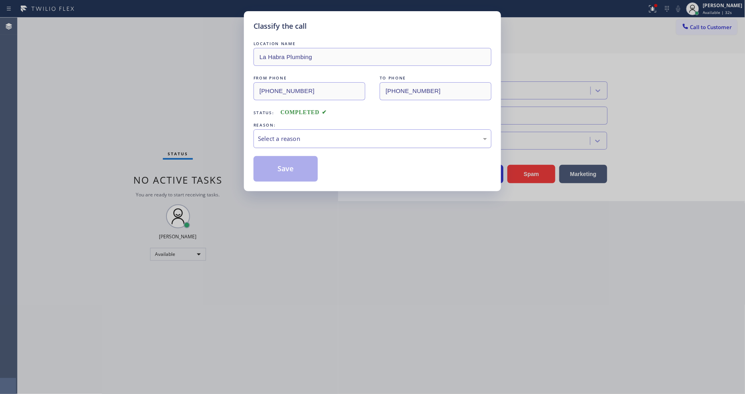
click at [296, 129] on div "Select a reason" at bounding box center [372, 138] width 238 height 19
click at [289, 172] on button "Save" at bounding box center [285, 169] width 64 height 26
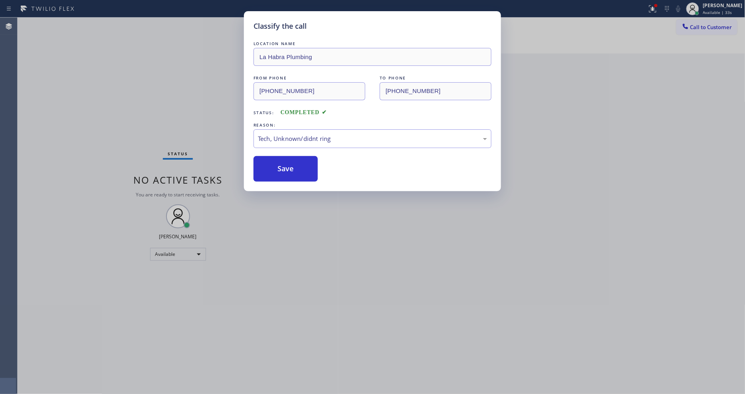
drag, startPoint x: 289, startPoint y: 172, endPoint x: 611, endPoint y: 0, distance: 364.2
click at [290, 171] on button "Save" at bounding box center [285, 169] width 64 height 26
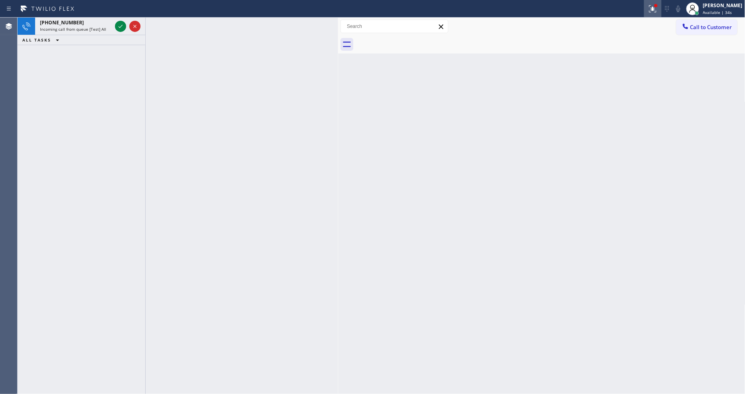
click at [657, 12] on icon at bounding box center [653, 9] width 10 height 10
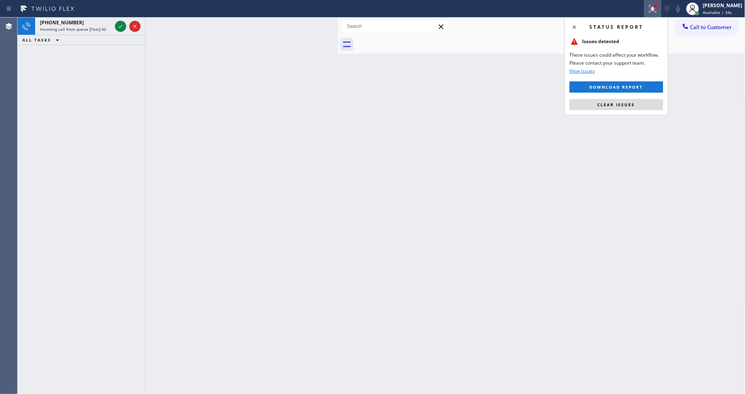
drag, startPoint x: 632, startPoint y: 108, endPoint x: 255, endPoint y: 56, distance: 379.9
click at [632, 107] on button "Clear issues" at bounding box center [615, 104] width 93 height 11
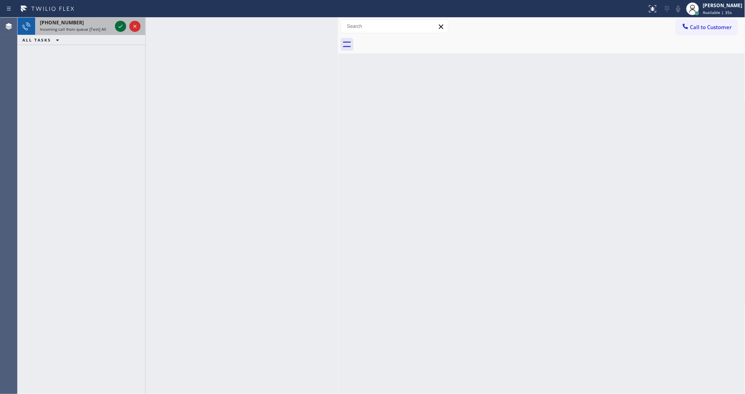
click at [122, 25] on icon at bounding box center [121, 26] width 4 height 3
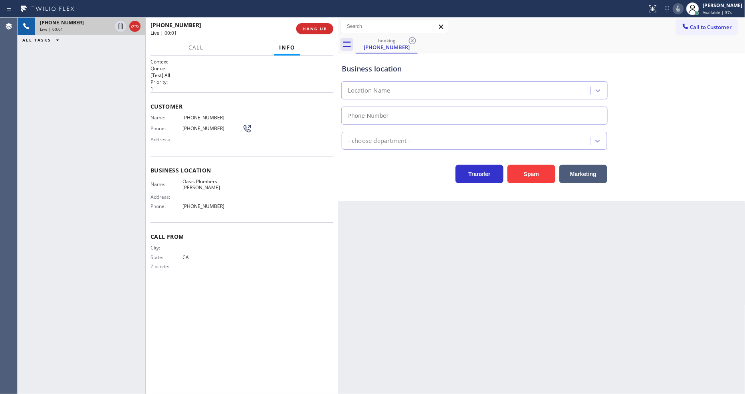
type input "[PHONE_NUMBER]"
click at [318, 32] on button "HANG UP" at bounding box center [314, 28] width 37 height 11
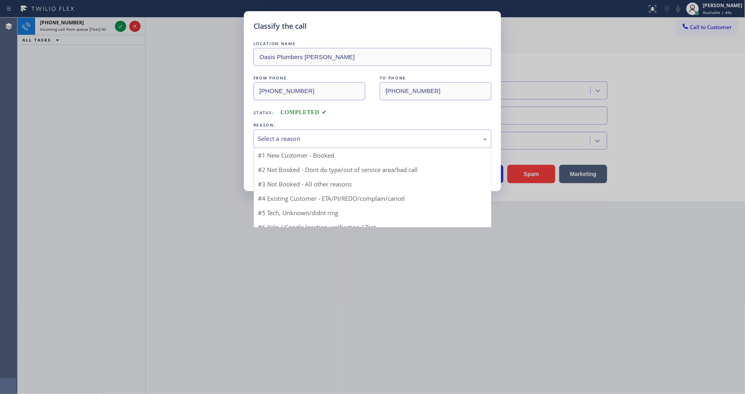
click at [289, 130] on div "Select a reason" at bounding box center [372, 138] width 238 height 19
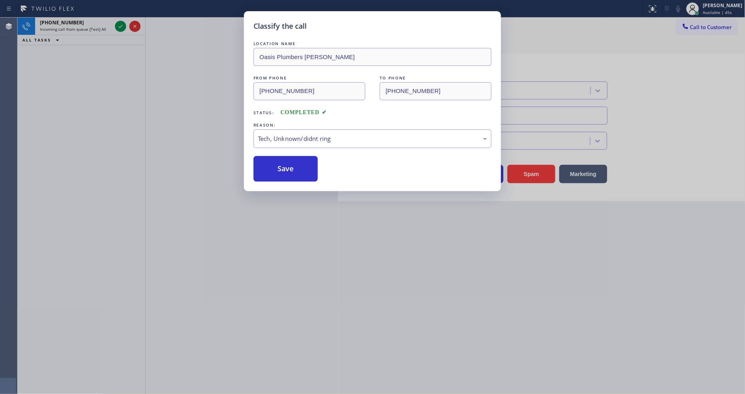
click at [286, 180] on div "Classify the call LOCATION NAME Oasis Plumbers [PERSON_NAME] FROM PHONE [PHONE_…" at bounding box center [372, 101] width 257 height 180
click at [286, 175] on button "Save" at bounding box center [285, 169] width 64 height 26
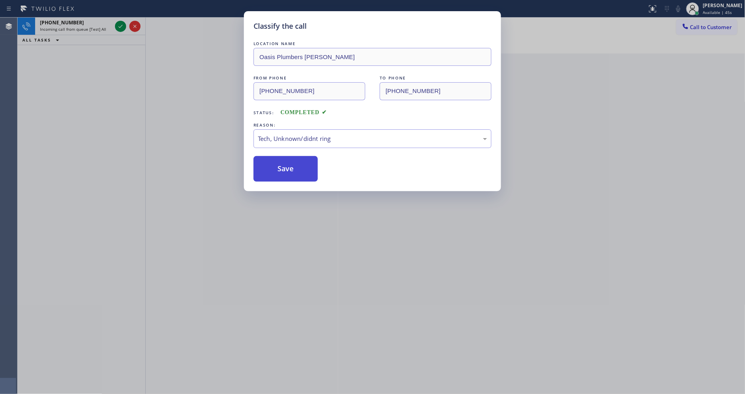
click at [286, 175] on button "Save" at bounding box center [285, 169] width 64 height 26
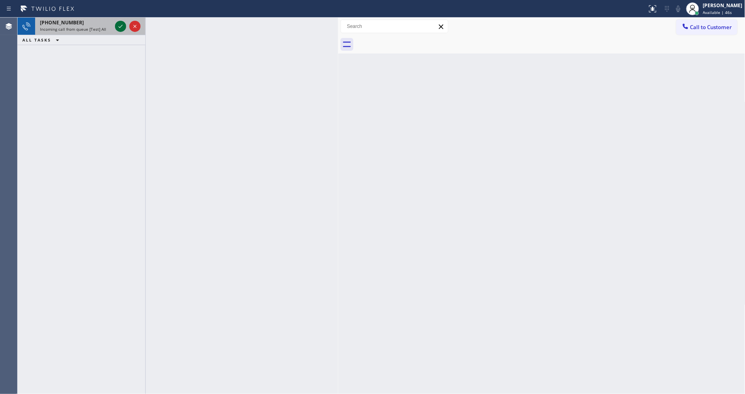
click at [121, 25] on icon at bounding box center [121, 27] width 10 height 10
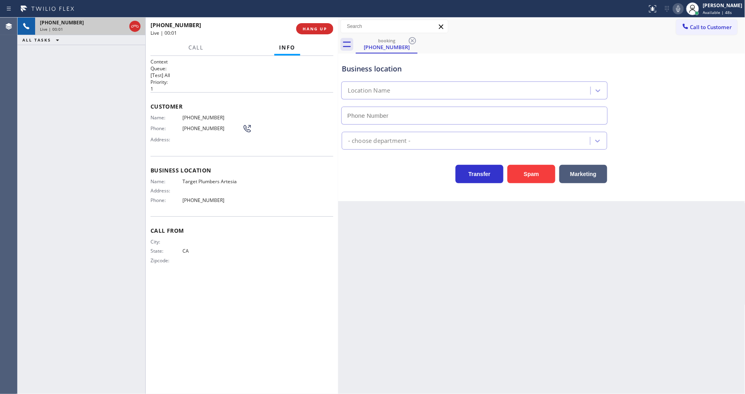
type input "[PHONE_NUMBER]"
click at [313, 26] on span "HANG UP" at bounding box center [314, 29] width 24 height 6
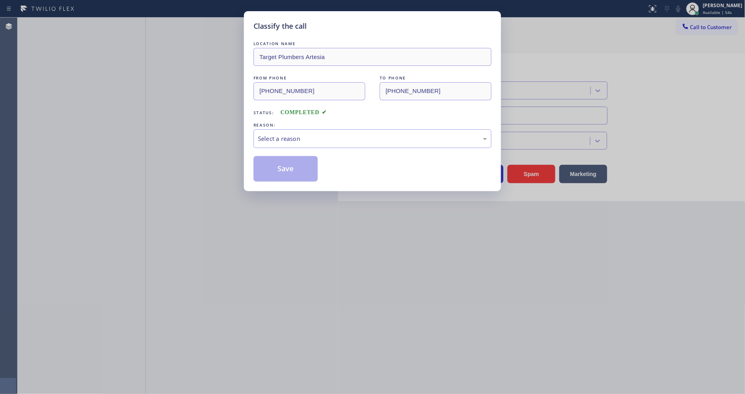
click at [300, 140] on div "Select a reason" at bounding box center [372, 138] width 229 height 9
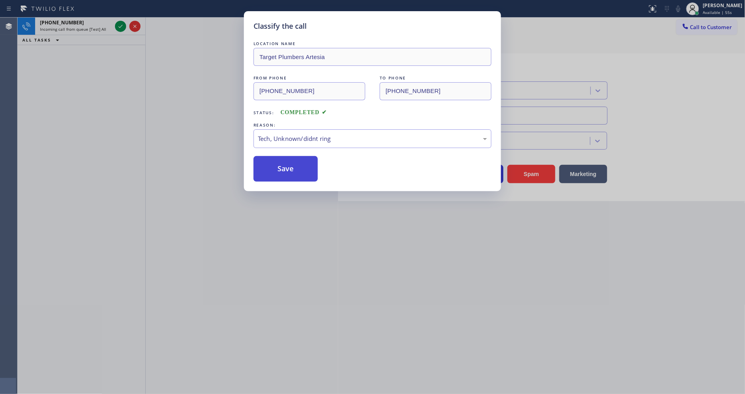
click at [300, 176] on button "Save" at bounding box center [285, 169] width 64 height 26
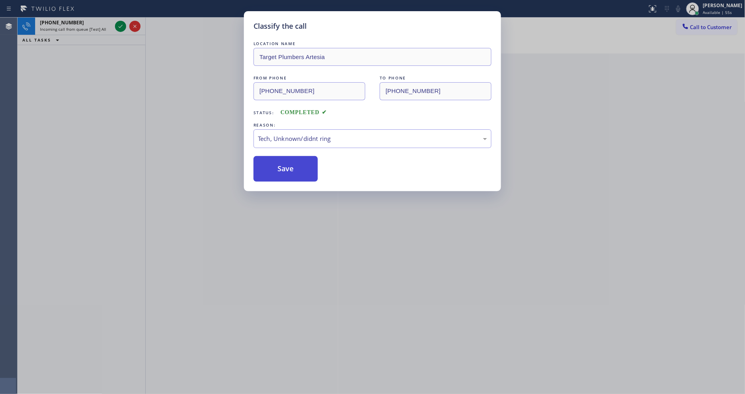
click at [300, 176] on button "Save" at bounding box center [285, 169] width 64 height 26
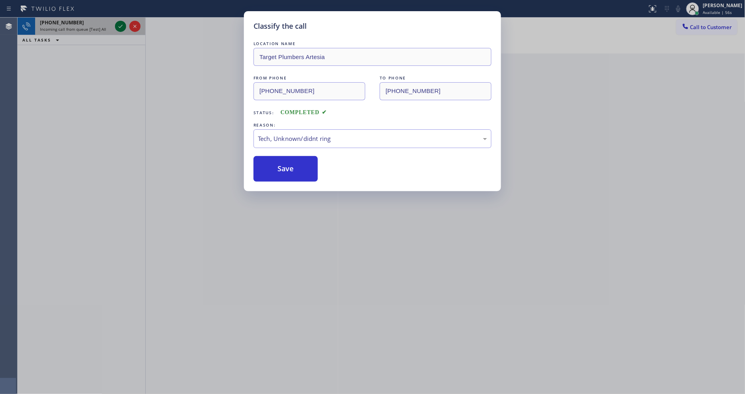
click at [121, 28] on icon at bounding box center [121, 27] width 10 height 10
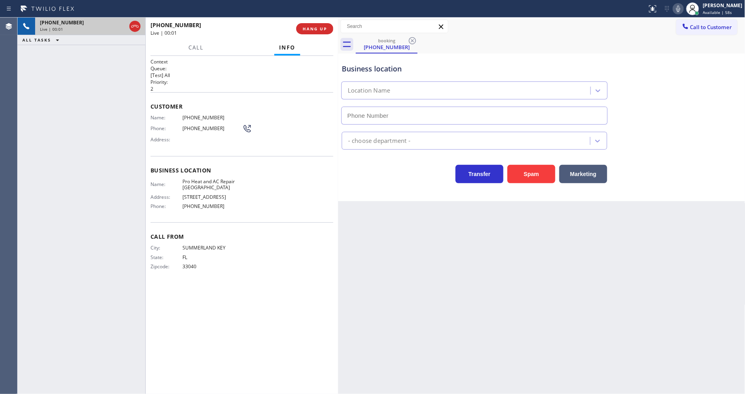
type input "[PHONE_NUMBER]"
click at [322, 30] on span "HANG UP" at bounding box center [314, 29] width 24 height 6
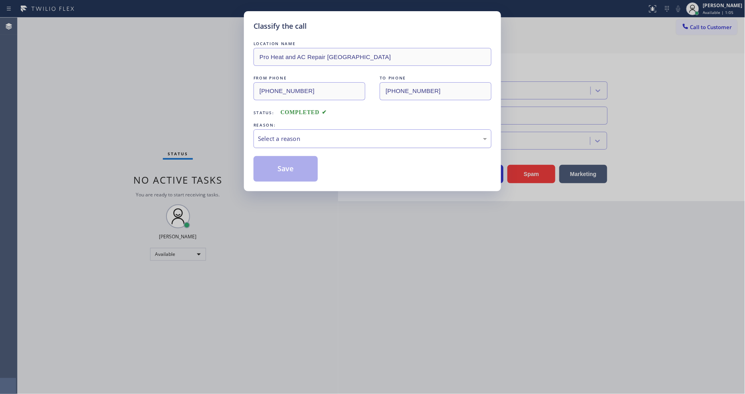
click at [287, 136] on div "Select a reason" at bounding box center [372, 138] width 229 height 9
click at [296, 169] on button "Save" at bounding box center [285, 169] width 64 height 26
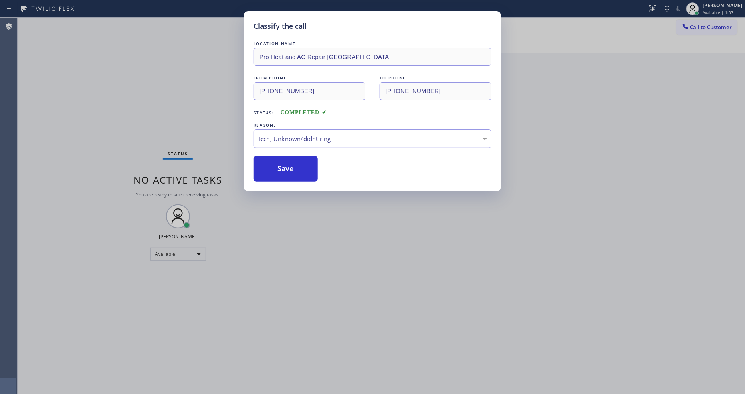
drag, startPoint x: 117, startPoint y: 28, endPoint x: 107, endPoint y: 25, distance: 10.4
click at [107, 26] on div "Classify the call LOCATION NAME Pro Heat and AC Repair [GEOGRAPHIC_DATA] FROM P…" at bounding box center [372, 197] width 745 height 394
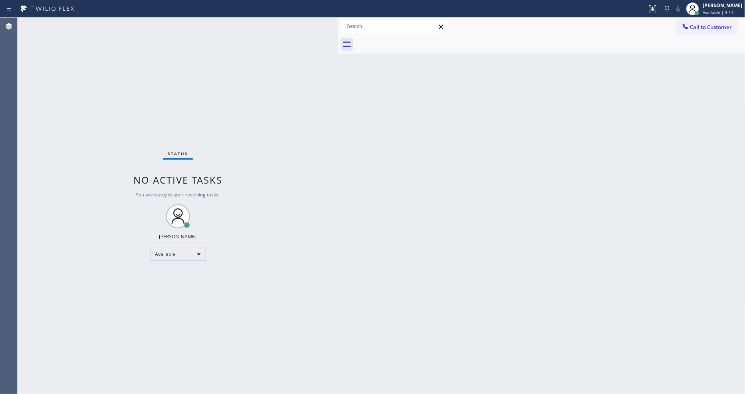
click at [110, 27] on div "Status No active tasks You are ready to start receiving tasks. [PERSON_NAME] Av…" at bounding box center [178, 206] width 320 height 376
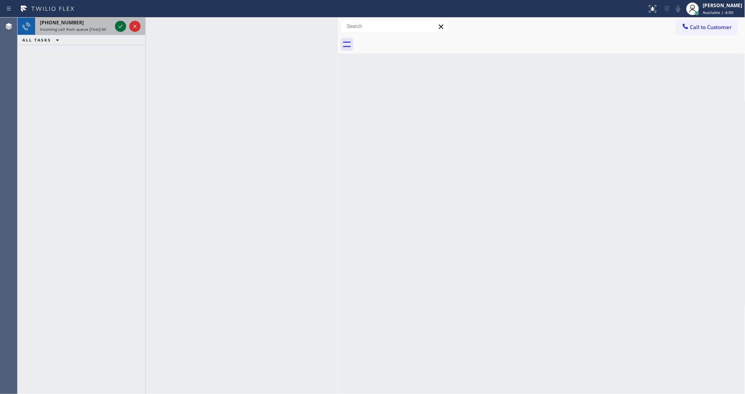
click at [119, 25] on icon at bounding box center [121, 27] width 10 height 10
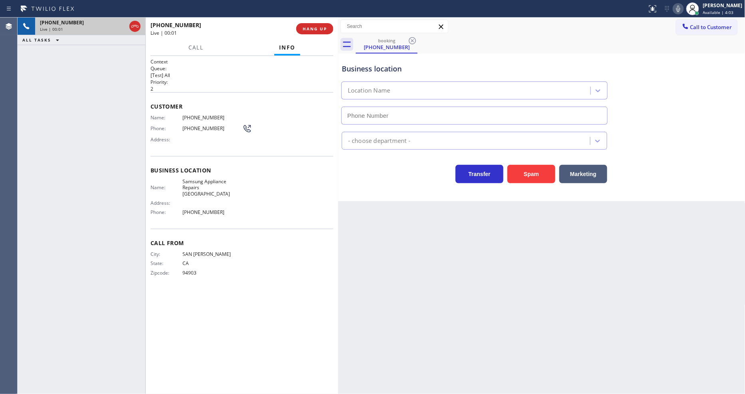
type input "[PHONE_NUMBER]"
click at [306, 30] on span "HANG UP" at bounding box center [314, 29] width 24 height 6
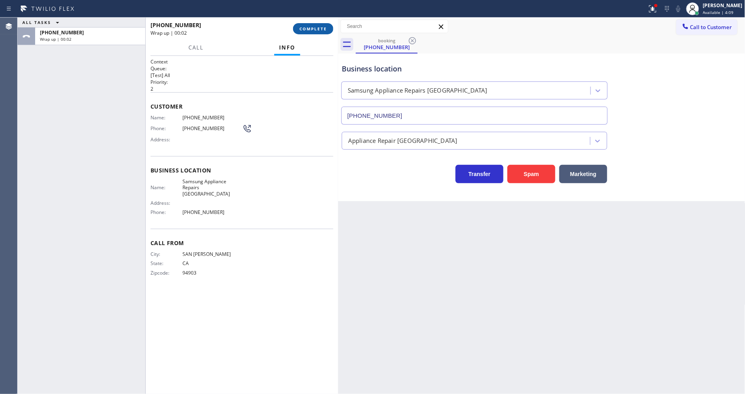
click at [310, 30] on span "COMPLETE" at bounding box center [313, 29] width 28 height 6
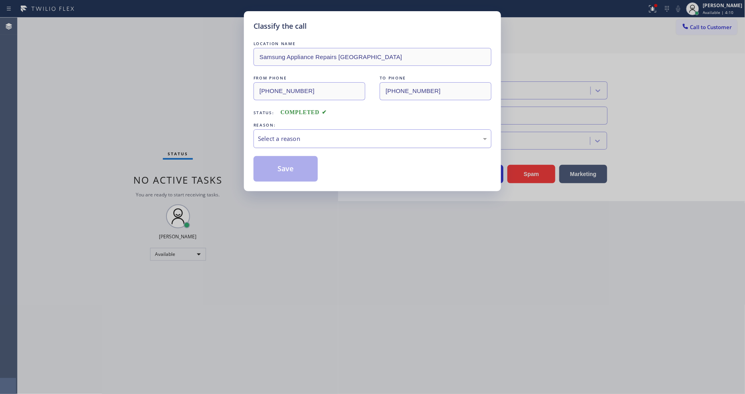
click at [277, 135] on div "Select a reason" at bounding box center [372, 138] width 229 height 9
click at [283, 164] on button "Save" at bounding box center [285, 169] width 64 height 26
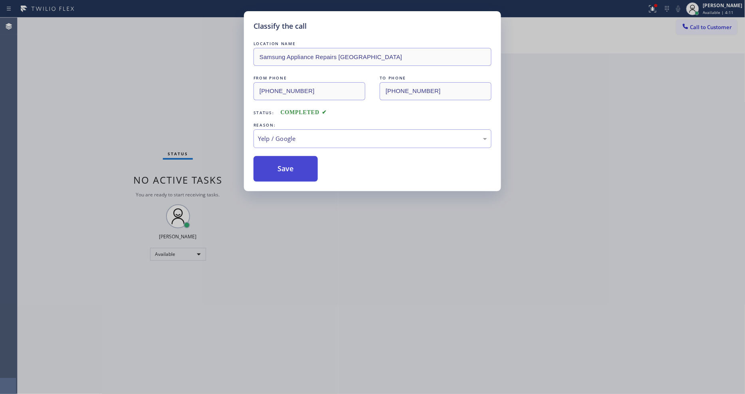
click at [283, 164] on button "Save" at bounding box center [285, 169] width 64 height 26
click at [101, 23] on div "Status No active tasks You are ready to start receiving tasks. [PERSON_NAME] Av…" at bounding box center [178, 206] width 320 height 376
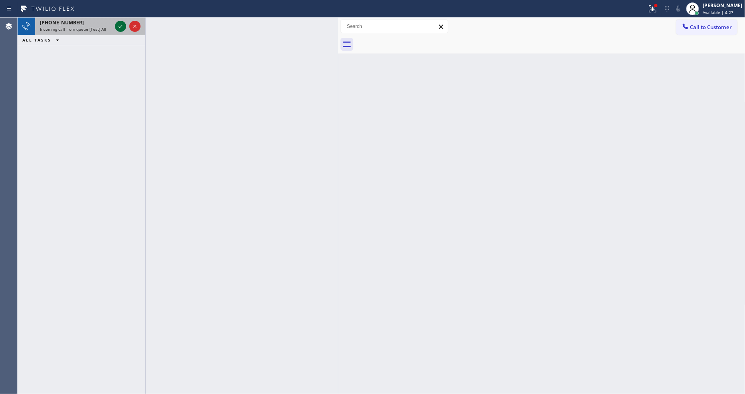
click at [121, 25] on icon at bounding box center [121, 27] width 10 height 10
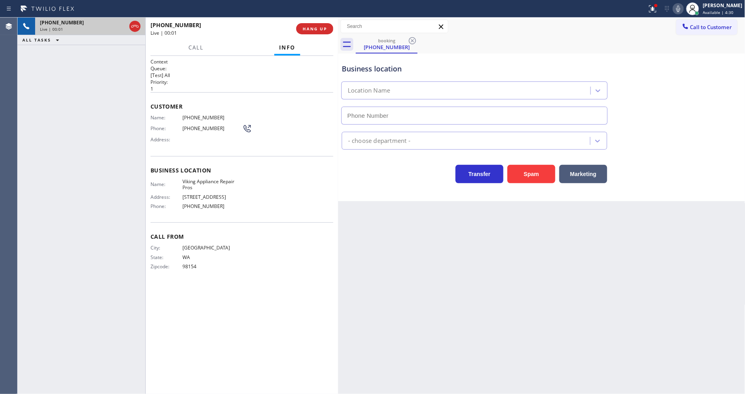
type input "[PHONE_NUMBER]"
click at [314, 28] on span "HANG UP" at bounding box center [314, 29] width 24 height 6
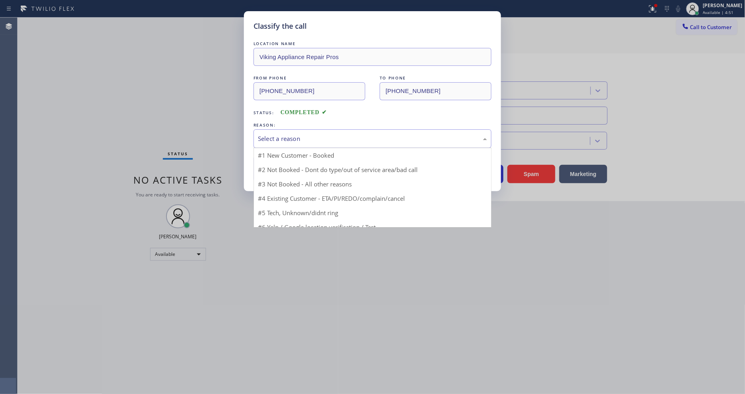
click at [301, 137] on div "Select a reason" at bounding box center [372, 138] width 229 height 9
click at [287, 165] on button "Save" at bounding box center [285, 169] width 64 height 26
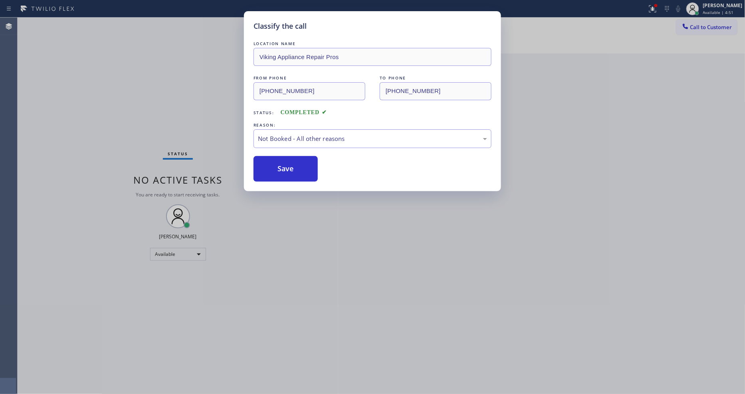
click at [287, 165] on button "Save" at bounding box center [285, 169] width 64 height 26
click at [103, 22] on div "Status No active tasks You are ready to start receiving tasks. [PERSON_NAME] Av…" at bounding box center [178, 206] width 320 height 376
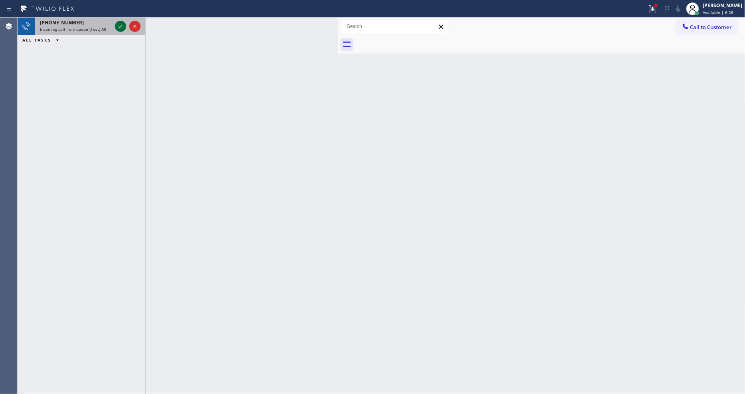
click at [120, 26] on icon at bounding box center [121, 27] width 10 height 10
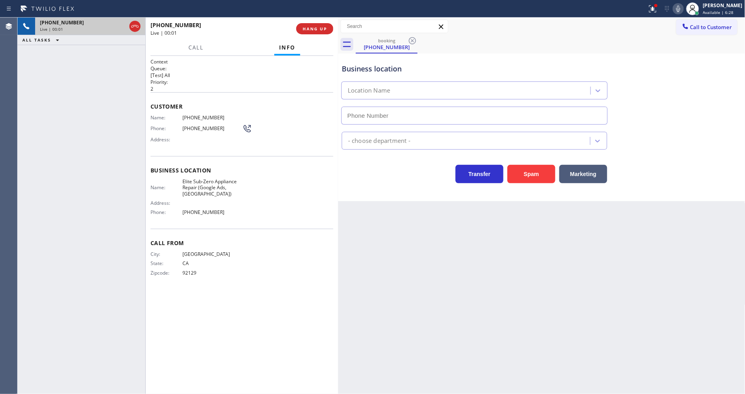
type input "[PHONE_NUMBER]"
drag, startPoint x: 495, startPoint y: 258, endPoint x: 195, endPoint y: 200, distance: 306.2
click at [495, 258] on div "Back to Dashboard Change Sender ID Customers Technicians Select a contact Outbo…" at bounding box center [541, 206] width 407 height 376
click at [208, 182] on span "Elite Sub-Zero Appliance Repair (Google Ads, [GEOGRAPHIC_DATA])" at bounding box center [212, 187] width 60 height 18
click at [208, 181] on span "Elite Sub-Zero Appliance Repair (Google Ads, [GEOGRAPHIC_DATA])" at bounding box center [212, 187] width 60 height 18
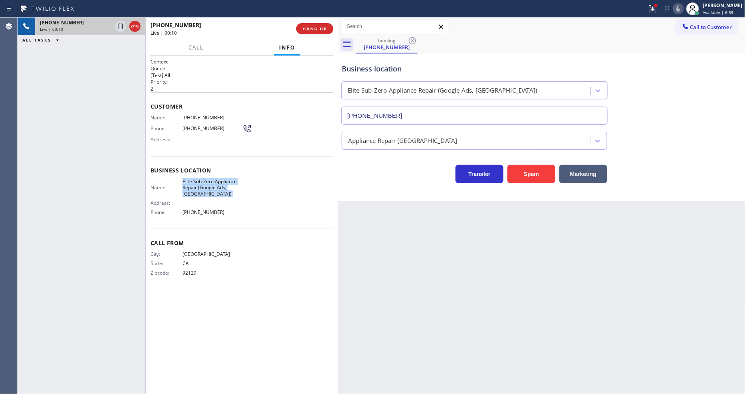
click at [208, 181] on span "Elite Sub-Zero Appliance Repair (Google Ads, [GEOGRAPHIC_DATA])" at bounding box center [212, 187] width 60 height 18
click at [201, 111] on div "Customer Name: [PHONE_NUMBER] Phone: [PHONE_NUMBER] Address:" at bounding box center [241, 124] width 183 height 64
click at [661, 10] on div at bounding box center [653, 9] width 18 height 10
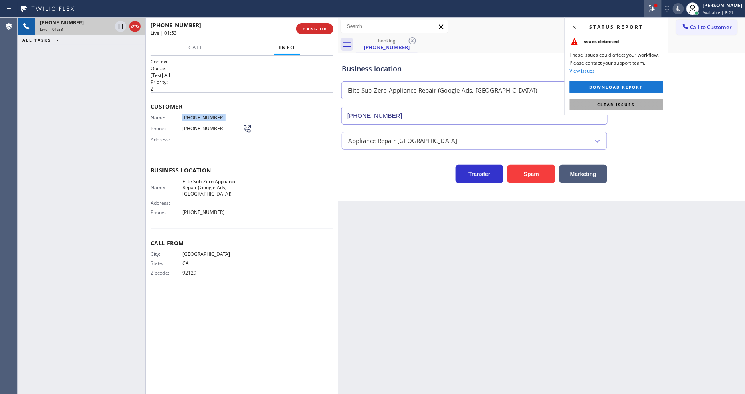
click at [653, 104] on button "Clear issues" at bounding box center [615, 104] width 93 height 11
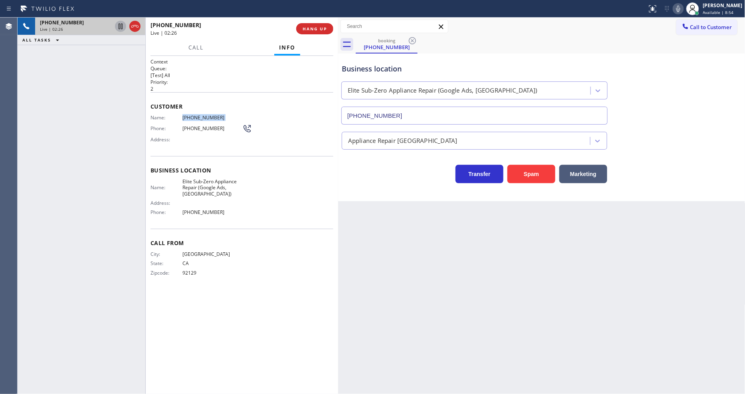
click at [117, 27] on icon at bounding box center [121, 27] width 10 height 10
click at [681, 13] on icon at bounding box center [678, 9] width 10 height 10
drag, startPoint x: 511, startPoint y: 286, endPoint x: 517, endPoint y: 295, distance: 11.2
click at [511, 286] on div "Back to Dashboard Change Sender ID Customers Technicians Select a contact Outbo…" at bounding box center [541, 206] width 407 height 376
click at [121, 23] on icon at bounding box center [121, 27] width 10 height 10
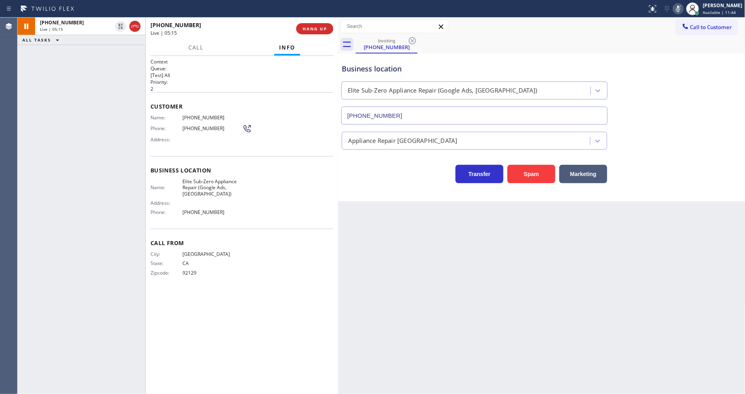
click at [683, 6] on icon at bounding box center [678, 9] width 10 height 10
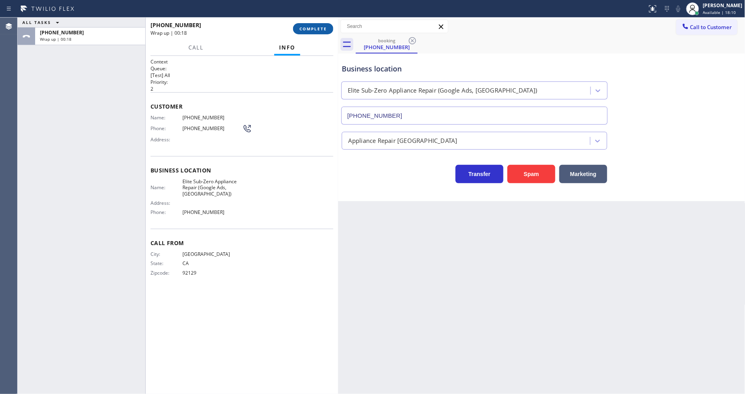
click at [308, 25] on div "+18585377993 Wrap up | 00:18 COMPLETE" at bounding box center [241, 28] width 183 height 21
click at [312, 34] on button "COMPLETE" at bounding box center [313, 28] width 40 height 11
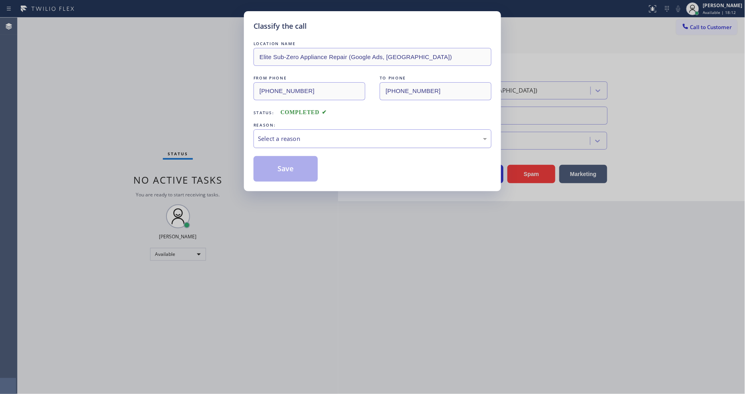
click at [293, 140] on div "Select a reason" at bounding box center [372, 138] width 229 height 9
click at [289, 164] on button "Save" at bounding box center [285, 169] width 64 height 26
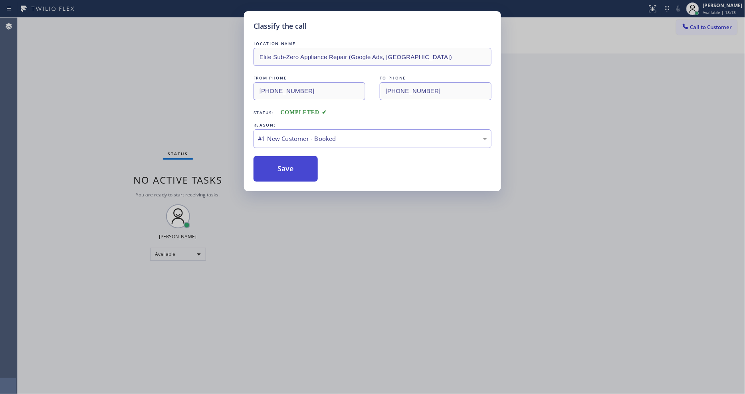
click at [289, 164] on button "Save" at bounding box center [285, 169] width 64 height 26
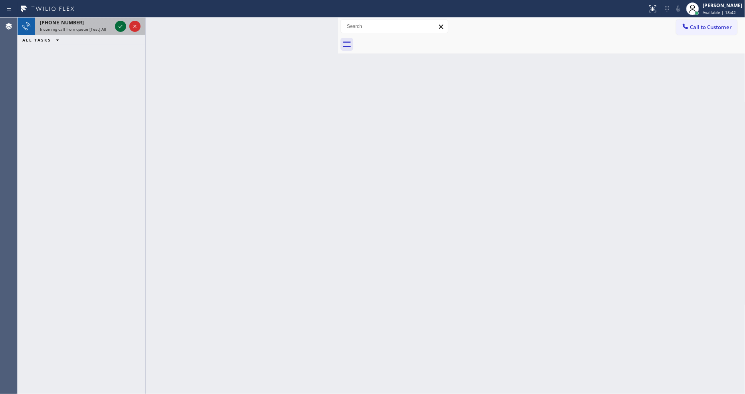
click at [121, 26] on icon at bounding box center [121, 27] width 10 height 10
click at [118, 27] on icon at bounding box center [121, 27] width 10 height 10
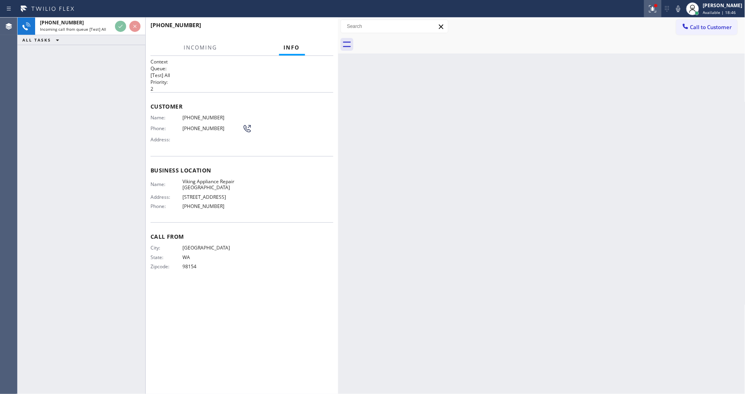
click at [657, 13] on icon at bounding box center [653, 9] width 10 height 10
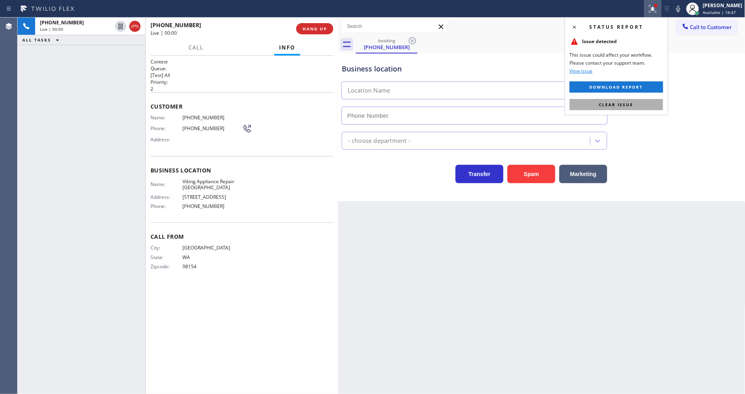
click at [635, 106] on button "Clear issue" at bounding box center [615, 104] width 93 height 11
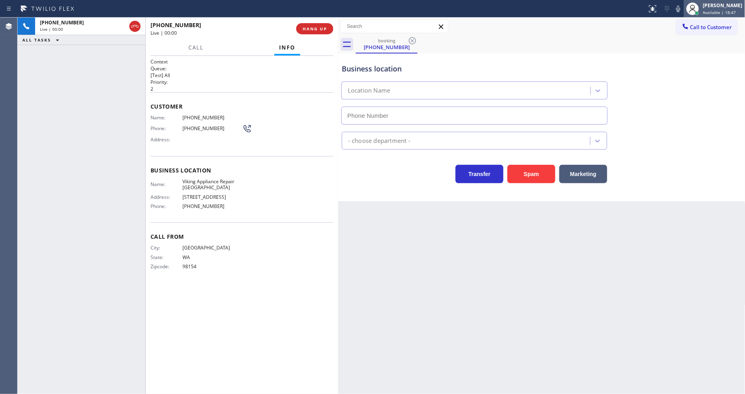
type input "(206) 202-2457"
click at [194, 178] on span "Viking Appliance Repair Seattle" at bounding box center [212, 184] width 60 height 12
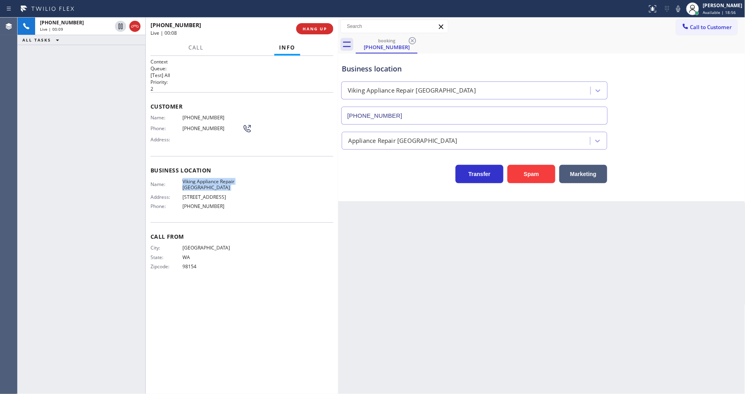
click at [194, 178] on span "Viking Appliance Repair Seattle" at bounding box center [212, 184] width 60 height 12
copy span "Viking Appliance Repair Seattle"
click at [202, 116] on span "[PHONE_NUMBER]" at bounding box center [212, 118] width 60 height 6
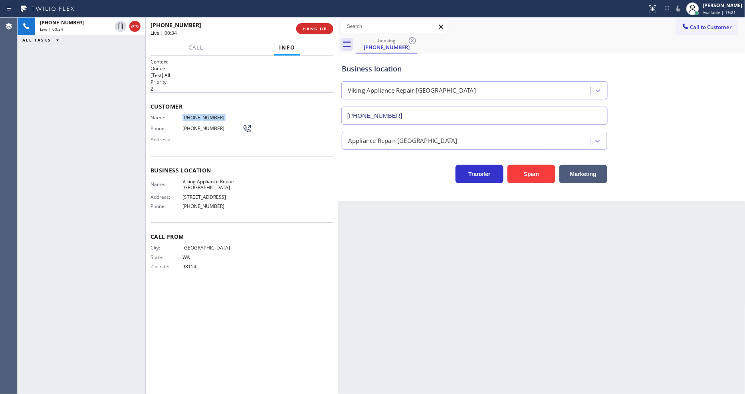
copy span "[PHONE_NUMBER]"
click at [118, 24] on icon at bounding box center [121, 27] width 10 height 10
click at [682, 7] on icon at bounding box center [678, 9] width 10 height 10
click at [121, 24] on icon at bounding box center [121, 27] width 6 height 6
click at [681, 8] on rect at bounding box center [678, 8] width 6 height 6
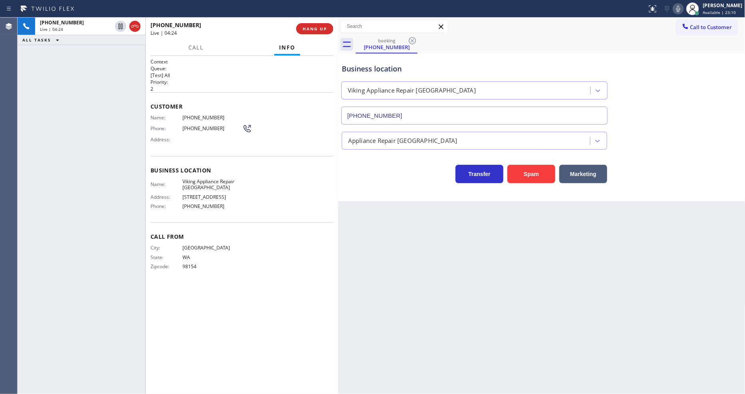
drag, startPoint x: 304, startPoint y: 227, endPoint x: 237, endPoint y: 23, distance: 215.3
click at [303, 227] on div "Call From City: SEATTLE State: WA Zipcode: 98154" at bounding box center [241, 252] width 183 height 60
click at [492, 255] on div "Back to Dashboard Change Sender ID Customers Technicians Select a contact Outbo…" at bounding box center [541, 206] width 407 height 376
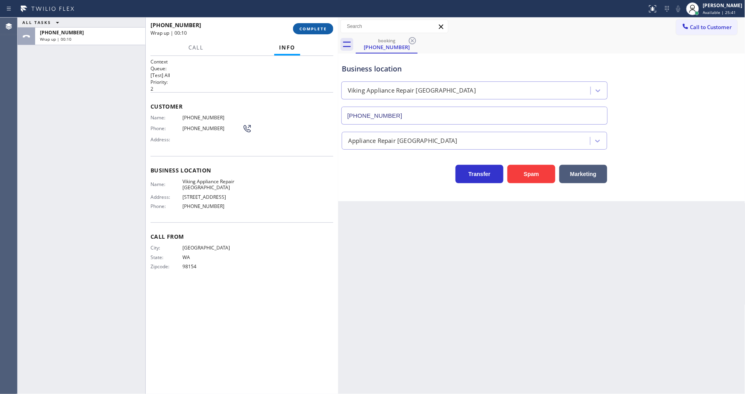
click at [326, 29] on span "COMPLETE" at bounding box center [313, 29] width 28 height 6
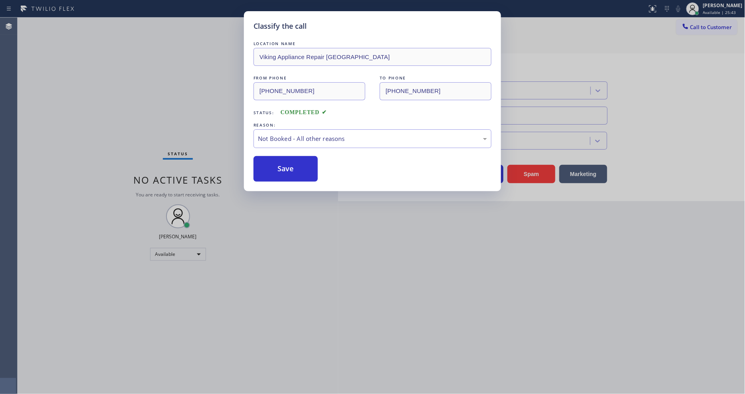
click at [269, 162] on button "Save" at bounding box center [285, 169] width 64 height 26
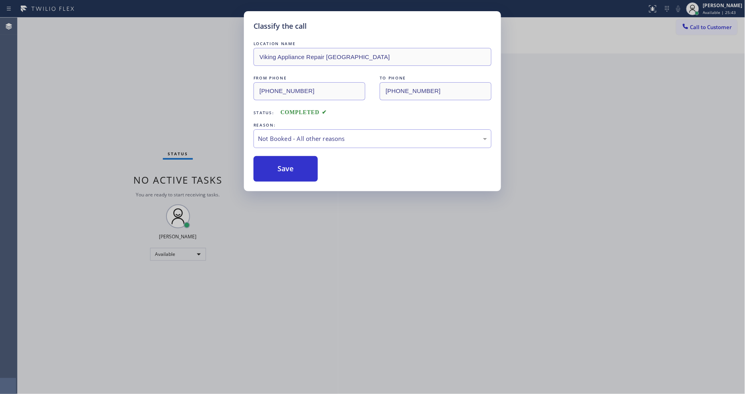
click at [269, 162] on button "Save" at bounding box center [285, 169] width 64 height 26
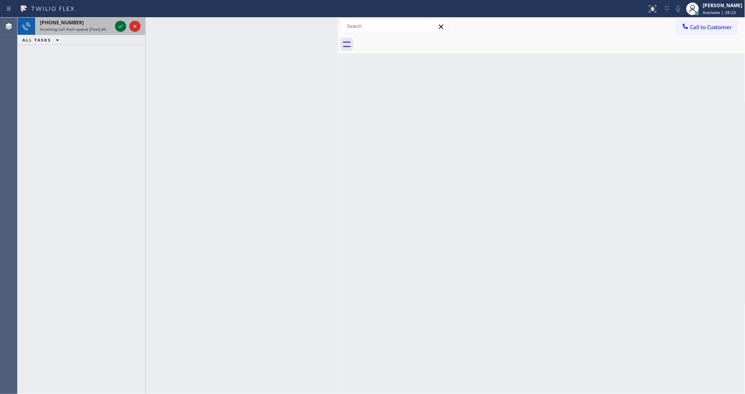
click at [118, 23] on icon at bounding box center [121, 27] width 10 height 10
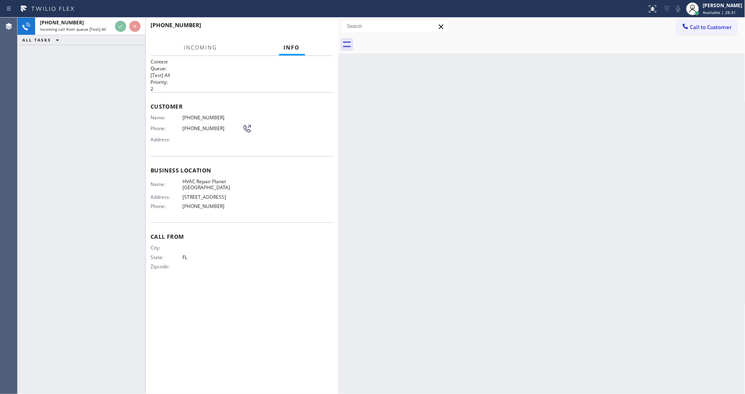
click at [278, 272] on div "Call From City: State: FL Zipcode:" at bounding box center [241, 252] width 183 height 60
click at [563, 214] on div "Back to Dashboard Change Sender ID Customers Technicians Select a contact Outbo…" at bounding box center [541, 206] width 407 height 376
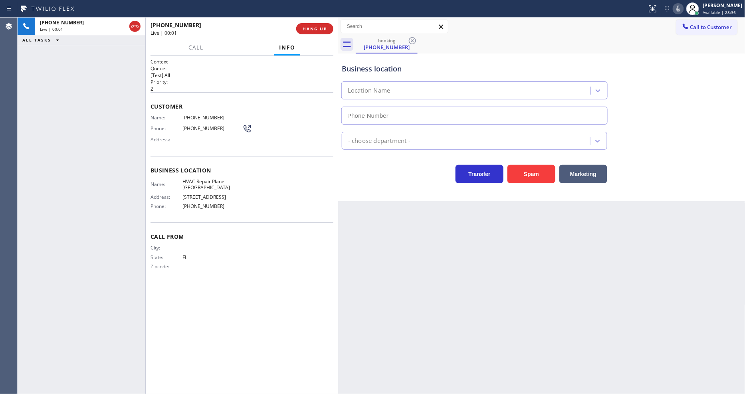
type input "(561) 660-9202"
click at [318, 26] on span "HANG UP" at bounding box center [314, 29] width 24 height 6
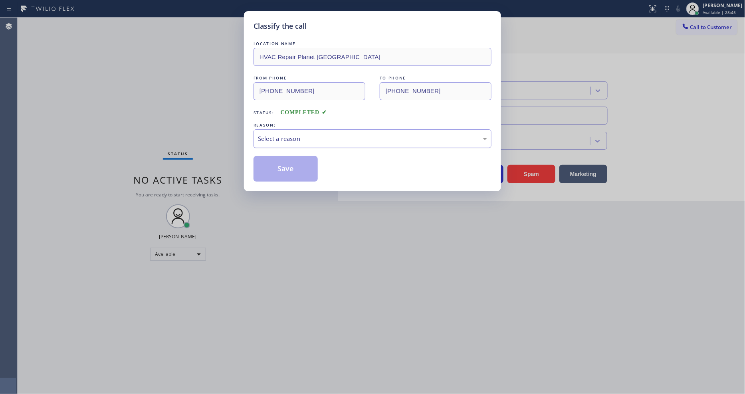
click at [297, 130] on div "Select a reason" at bounding box center [372, 138] width 238 height 19
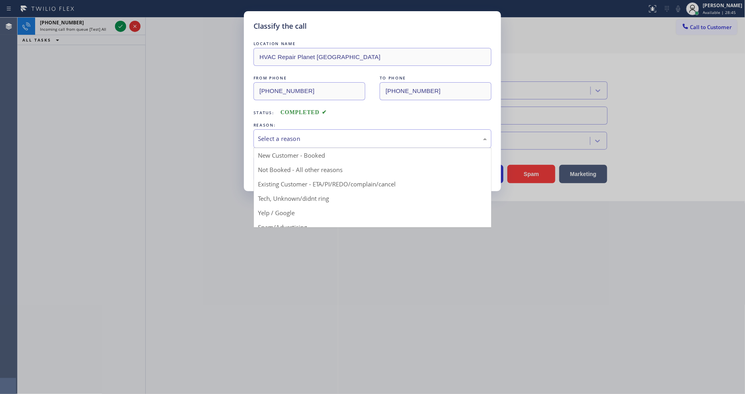
drag, startPoint x: 282, startPoint y: 210, endPoint x: 289, endPoint y: 163, distance: 47.1
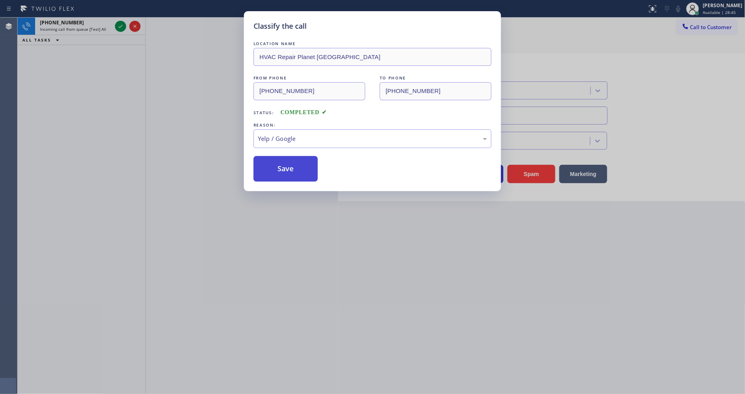
click at [289, 161] on button "Save" at bounding box center [285, 169] width 64 height 26
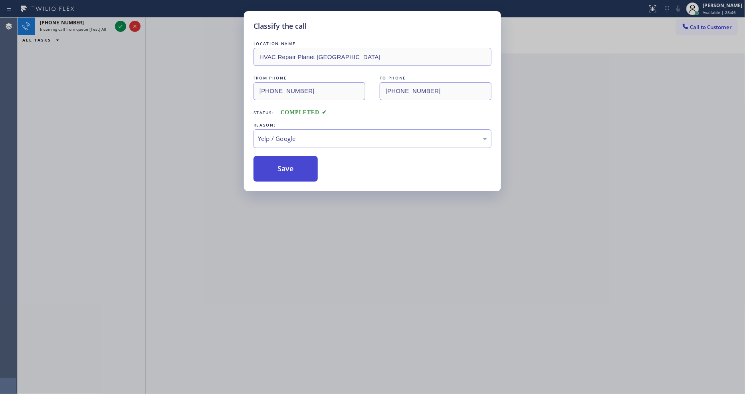
click at [289, 161] on button "Save" at bounding box center [285, 169] width 64 height 26
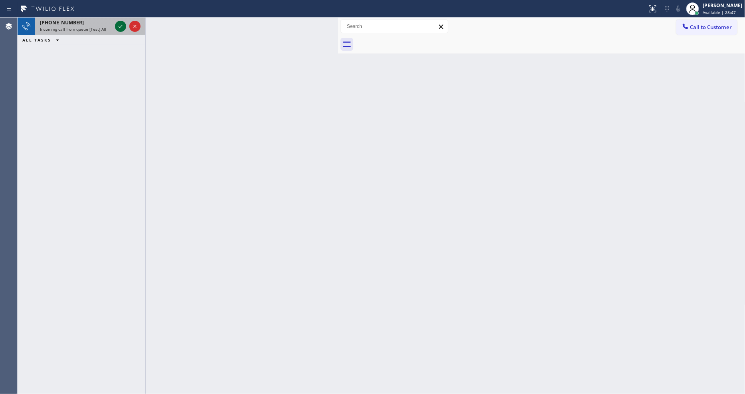
click at [117, 28] on icon at bounding box center [121, 27] width 10 height 10
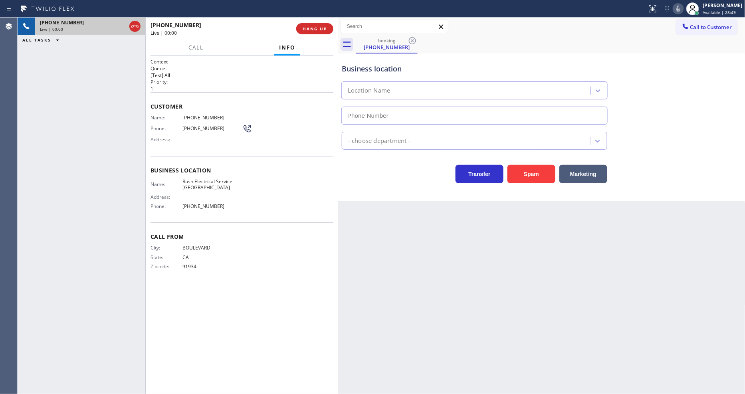
type input "(949) 328-5599"
click at [327, 30] on button "HANG UP" at bounding box center [314, 28] width 37 height 11
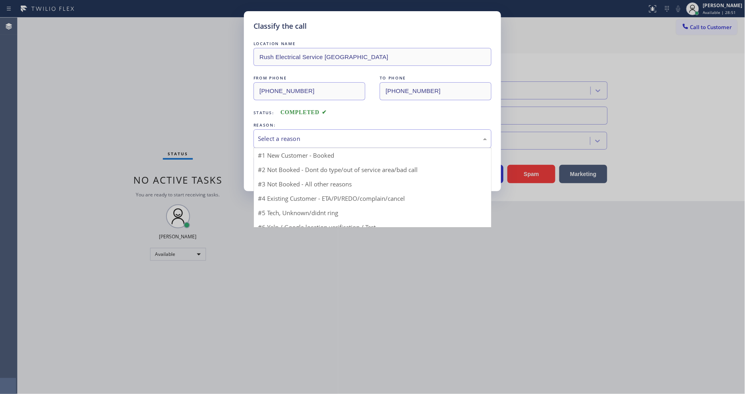
click at [280, 134] on div "Select a reason" at bounding box center [372, 138] width 229 height 9
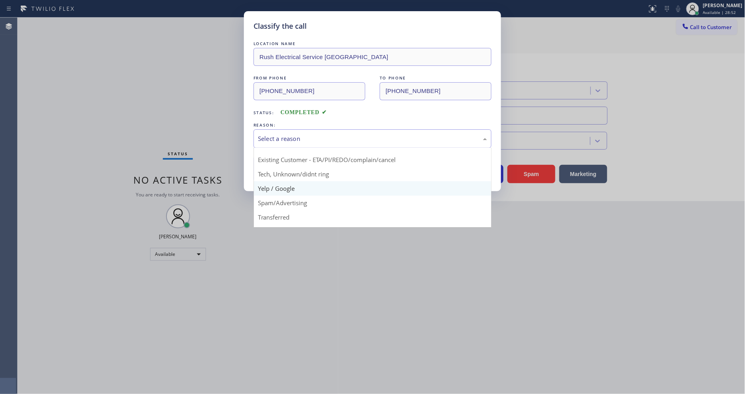
scroll to position [50, 0]
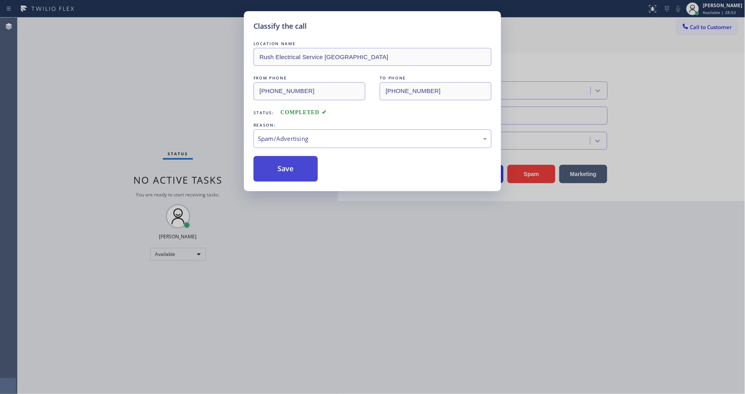
click at [285, 162] on button "Save" at bounding box center [285, 169] width 64 height 26
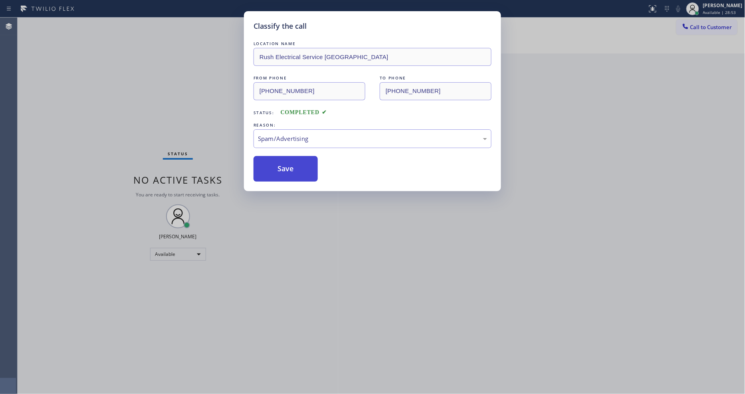
click at [285, 162] on button "Save" at bounding box center [285, 169] width 64 height 26
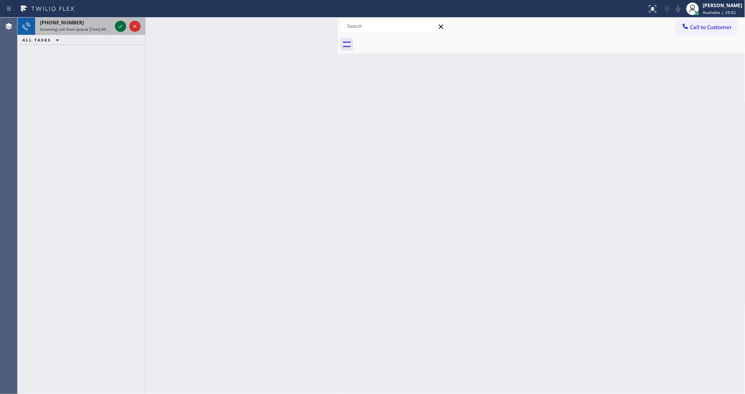
click at [121, 27] on icon at bounding box center [121, 27] width 10 height 10
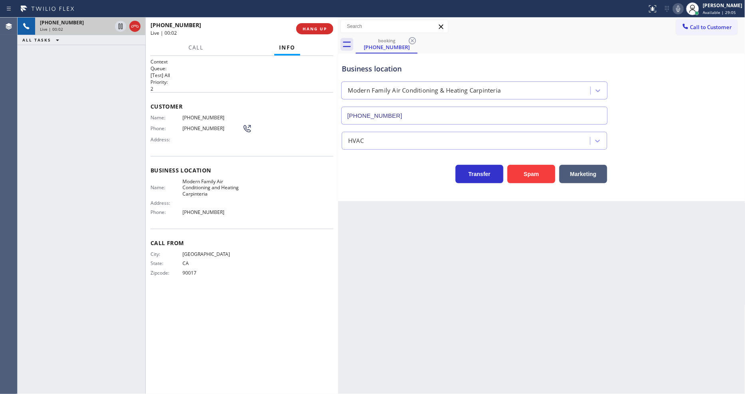
type input "(805) 519-8933"
click at [309, 27] on span "HANG UP" at bounding box center [314, 29] width 24 height 6
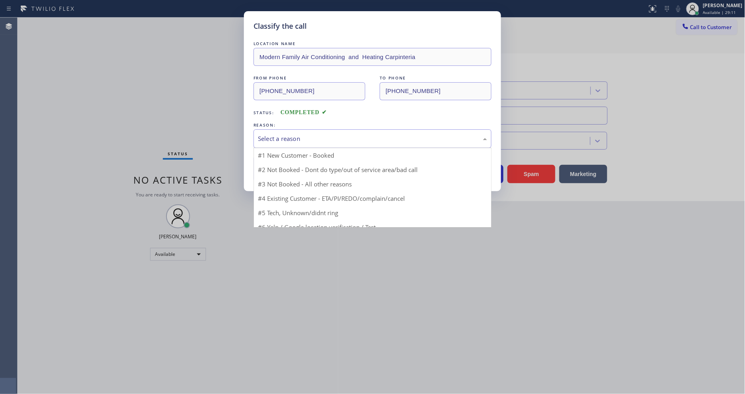
click at [291, 134] on div "Select a reason" at bounding box center [372, 138] width 229 height 9
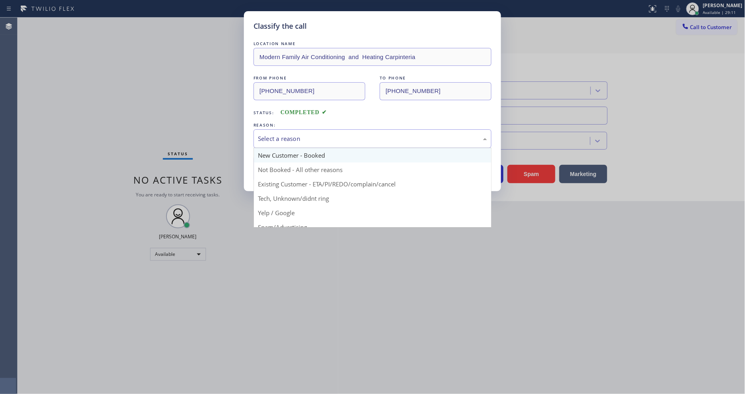
scroll to position [50, 0]
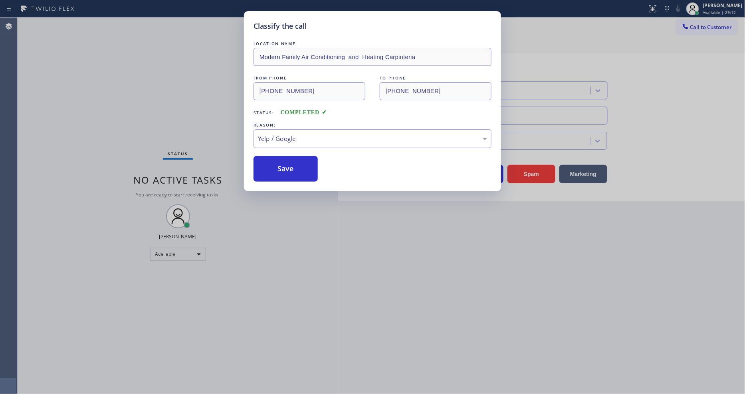
click at [290, 162] on button "Save" at bounding box center [285, 169] width 64 height 26
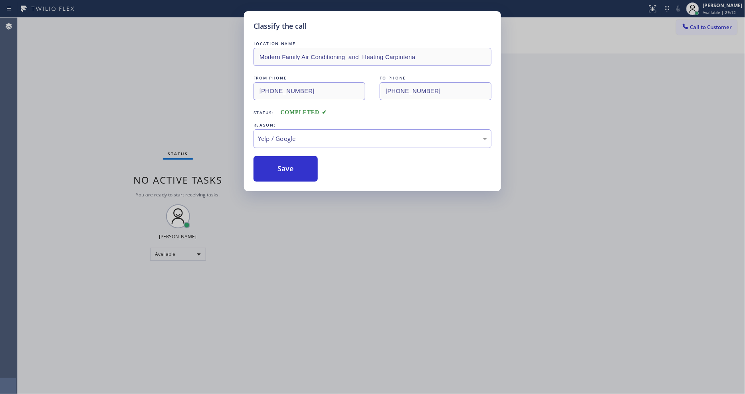
click at [290, 162] on button "Save" at bounding box center [285, 169] width 64 height 26
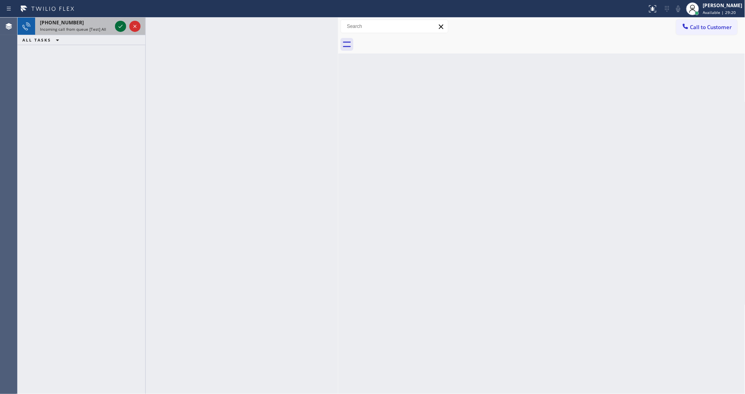
click at [119, 24] on icon at bounding box center [121, 27] width 10 height 10
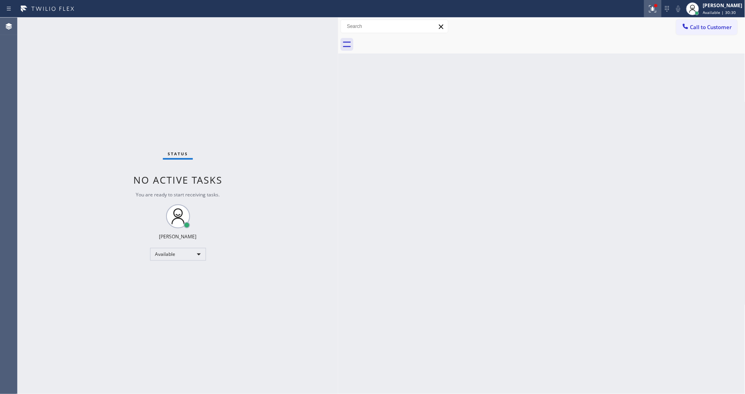
click at [654, 9] on icon at bounding box center [651, 8] width 5 height 6
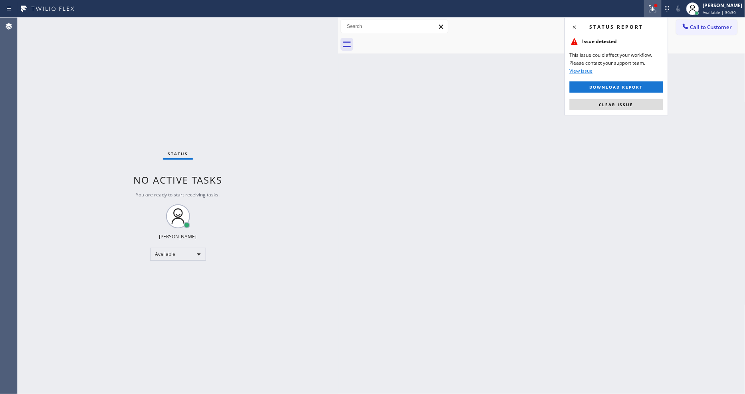
drag, startPoint x: 646, startPoint y: 106, endPoint x: 720, endPoint y: 285, distance: 193.7
click at [646, 106] on button "Clear issue" at bounding box center [615, 104] width 93 height 11
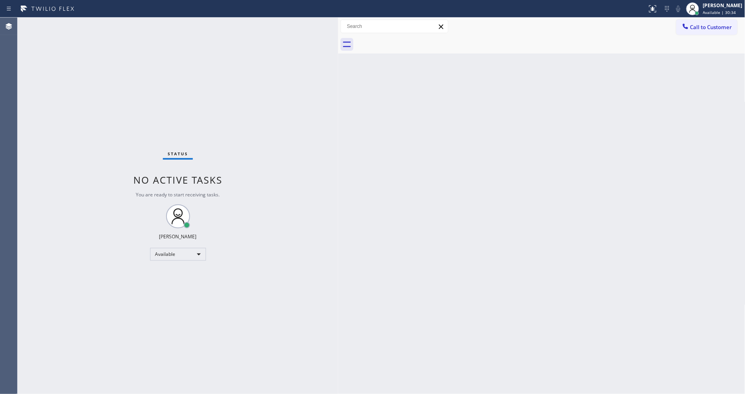
click at [82, 79] on div "Status No active tasks You are ready to start receiving tasks. [PERSON_NAME] Av…" at bounding box center [178, 206] width 320 height 376
click at [111, 23] on div "Status No active tasks You are ready to start receiving tasks. [PERSON_NAME] Av…" at bounding box center [178, 206] width 320 height 376
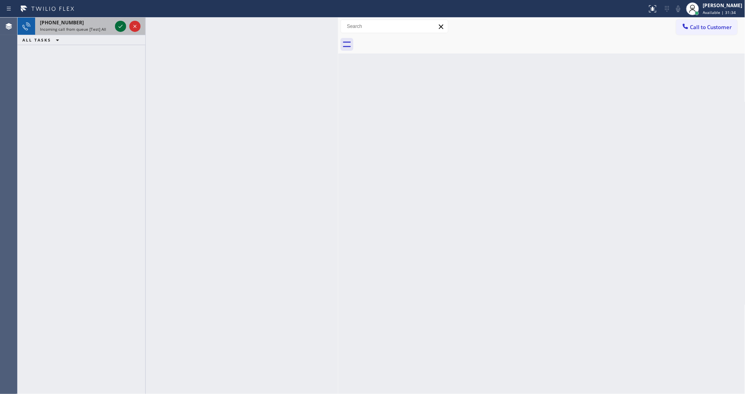
click at [119, 26] on icon at bounding box center [121, 27] width 10 height 10
drag, startPoint x: 119, startPoint y: 26, endPoint x: 122, endPoint y: 29, distance: 4.2
click at [122, 29] on icon at bounding box center [121, 27] width 10 height 10
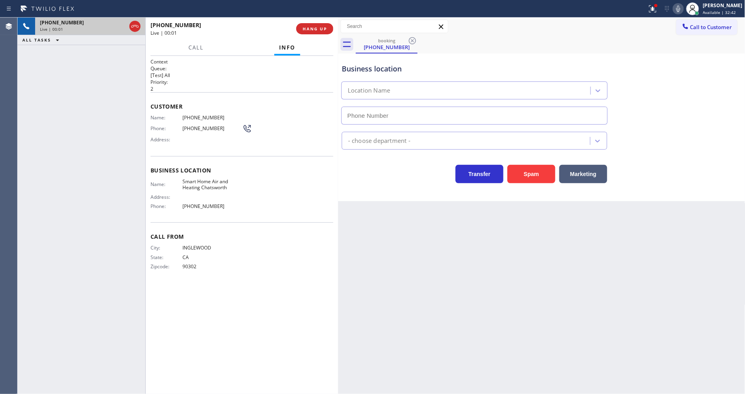
type input "(310) 362-9091"
click at [338, 26] on div at bounding box center [338, 206] width 0 height 376
click at [325, 30] on button "HANG UP" at bounding box center [311, 28] width 37 height 11
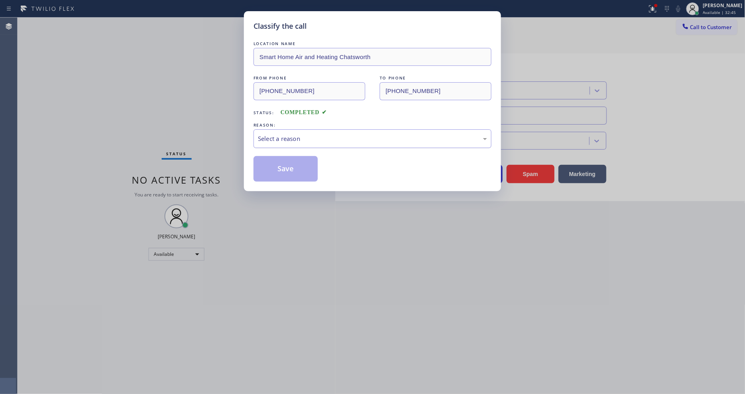
click at [283, 134] on div "Select a reason" at bounding box center [372, 138] width 229 height 9
click at [291, 160] on button "Save" at bounding box center [285, 169] width 64 height 26
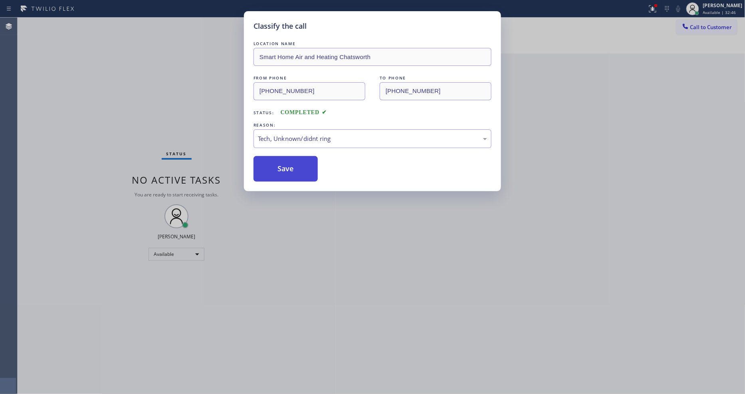
click at [291, 160] on button "Save" at bounding box center [285, 169] width 64 height 26
drag, startPoint x: 291, startPoint y: 160, endPoint x: 176, endPoint y: 53, distance: 157.3
click at [291, 160] on button "Save" at bounding box center [285, 169] width 64 height 26
click at [108, 25] on div "Classify the call LOCATION NAME Fridge Tune-Up Co. [GEOGRAPHIC_DATA] FROM PHONE…" at bounding box center [381, 206] width 727 height 376
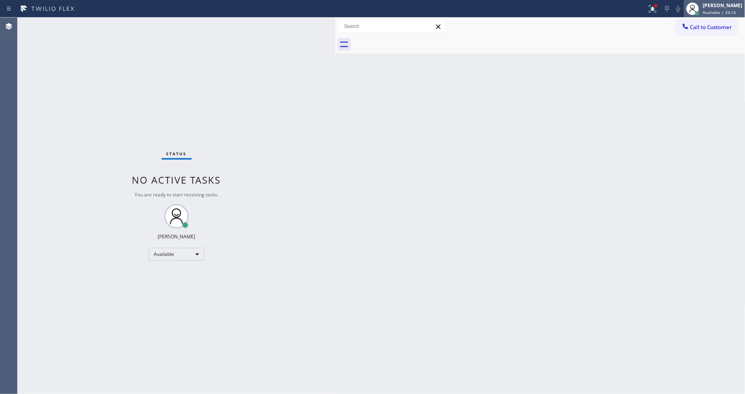
click at [712, 8] on div "[PERSON_NAME]" at bounding box center [723, 5] width 40 height 7
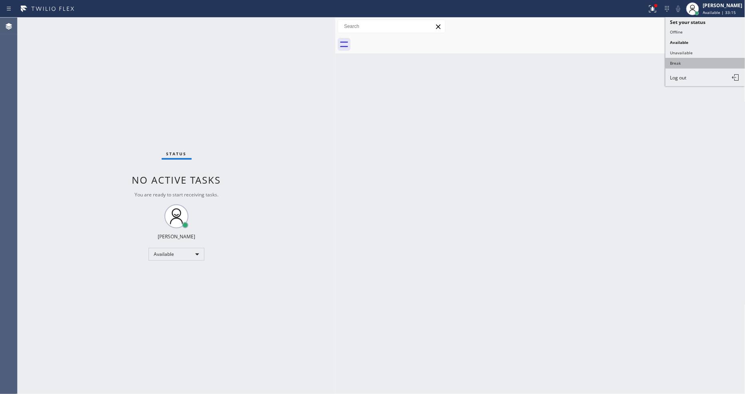
click at [697, 62] on button "Break" at bounding box center [705, 63] width 80 height 10
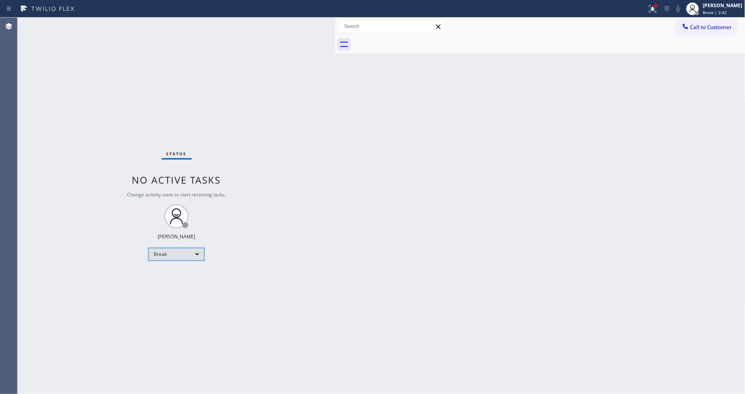
click at [165, 252] on div "Break" at bounding box center [176, 254] width 56 height 13
click at [162, 274] on li "Available" at bounding box center [176, 276] width 54 height 10
click at [291, 316] on div "Status No active tasks Change activity state to start receiving tasks. Lyka Mon…" at bounding box center [177, 206] width 318 height 376
click at [91, 31] on div "Status No active tasks You are ready to start receiving tasks. [PERSON_NAME] Av…" at bounding box center [177, 206] width 318 height 376
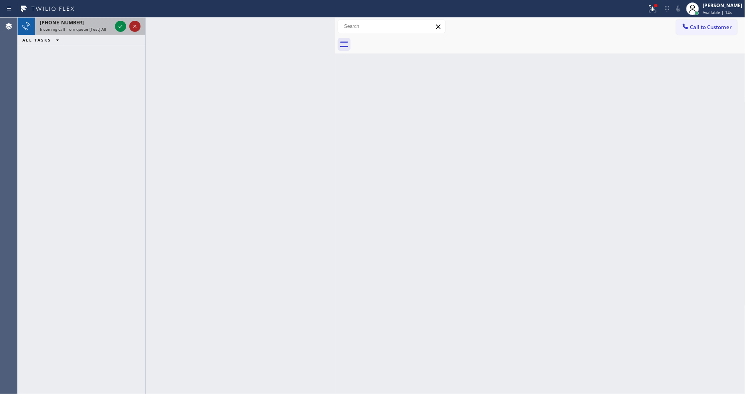
click at [130, 26] on icon at bounding box center [135, 27] width 10 height 10
click at [121, 25] on icon at bounding box center [121, 27] width 10 height 10
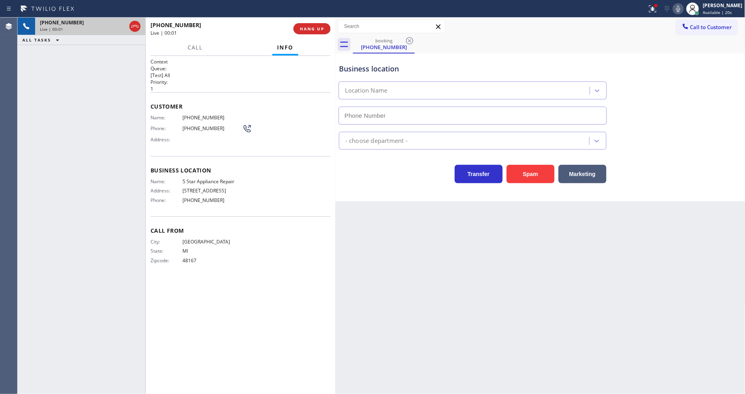
type input "[PHONE_NUMBER]"
click at [658, 7] on div at bounding box center [655, 5] width 5 height 5
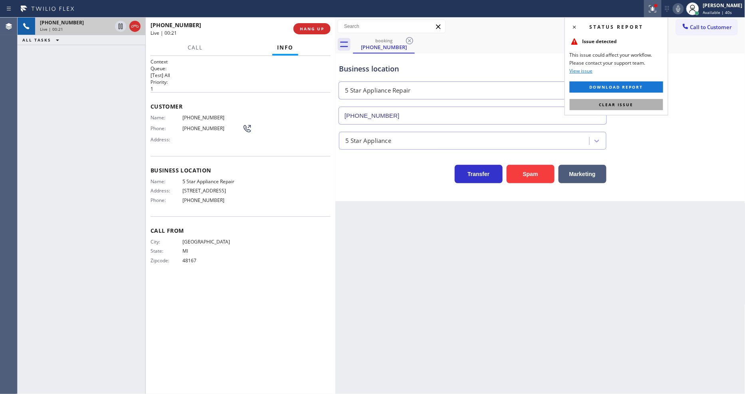
click at [638, 102] on button "Clear issue" at bounding box center [615, 104] width 93 height 11
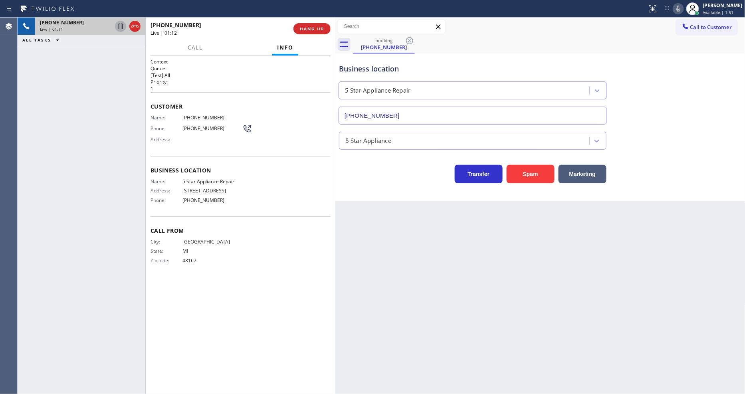
click at [118, 26] on icon at bounding box center [121, 27] width 10 height 10
click at [683, 6] on icon at bounding box center [678, 9] width 10 height 10
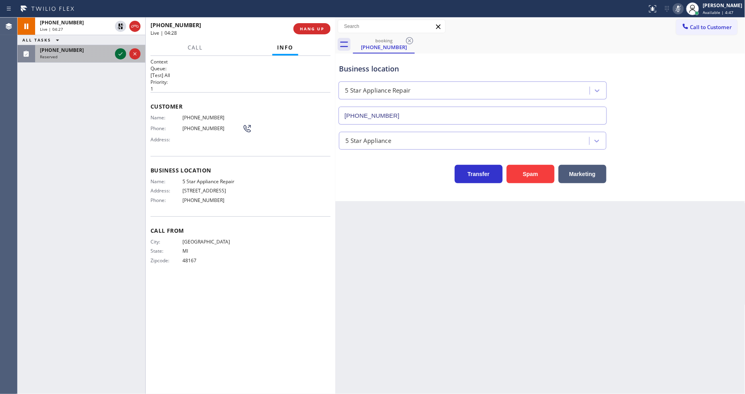
click at [122, 55] on icon at bounding box center [121, 54] width 10 height 10
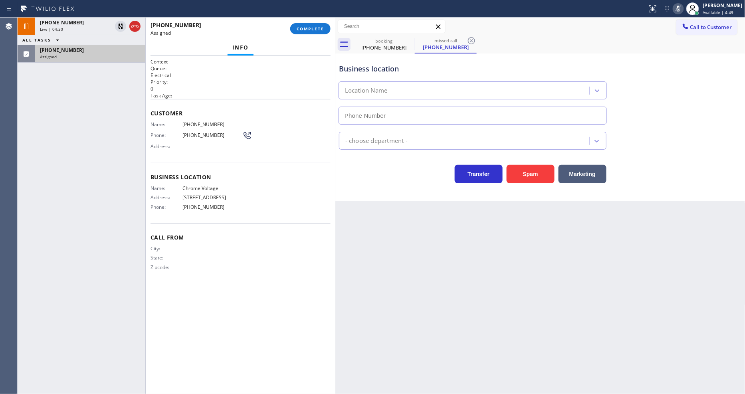
click at [314, 30] on span "COMPLETE" at bounding box center [310, 29] width 28 height 6
type input "(480) 739-3195"
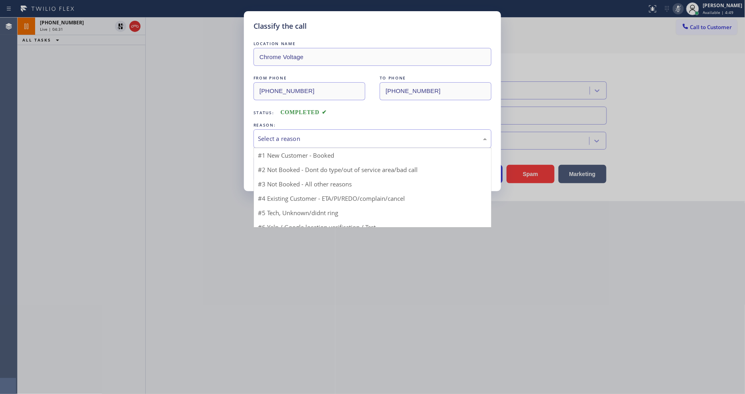
click at [291, 134] on div "Select a reason" at bounding box center [372, 138] width 229 height 9
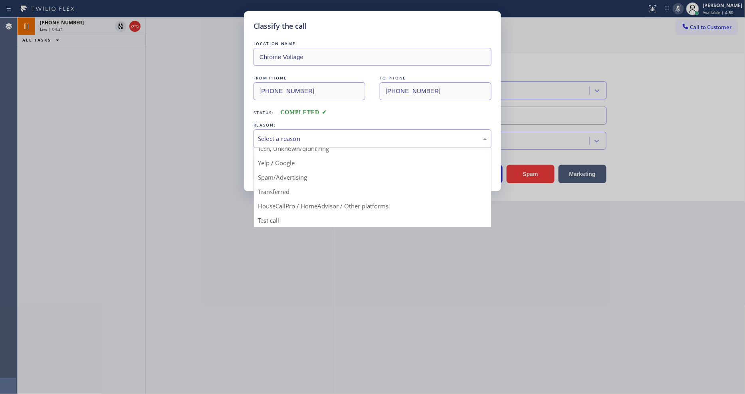
drag, startPoint x: 298, startPoint y: 174, endPoint x: 294, endPoint y: 160, distance: 14.3
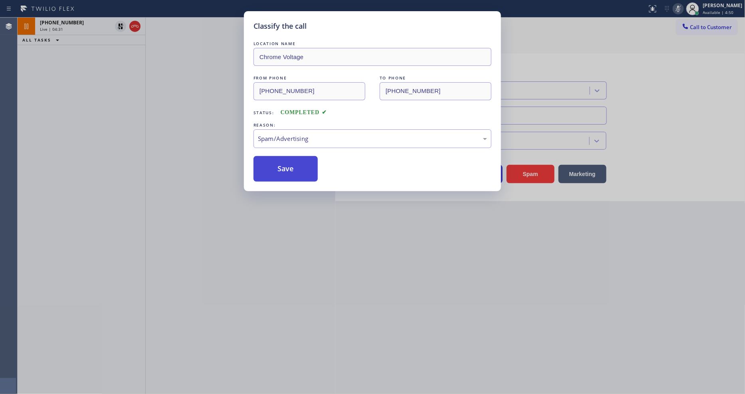
click at [293, 160] on button "Save" at bounding box center [285, 169] width 64 height 26
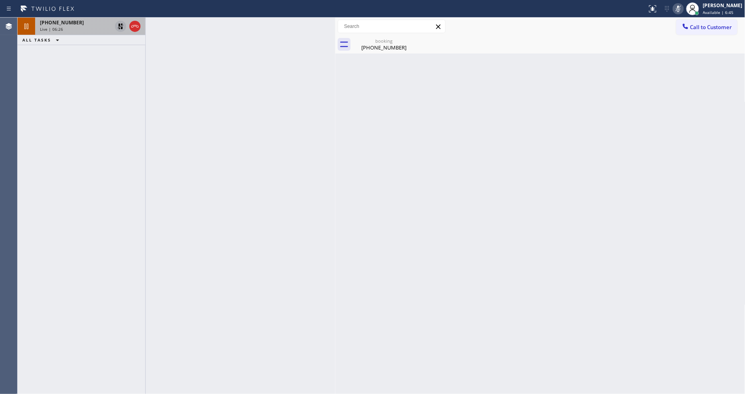
click at [121, 24] on icon at bounding box center [121, 27] width 6 height 6
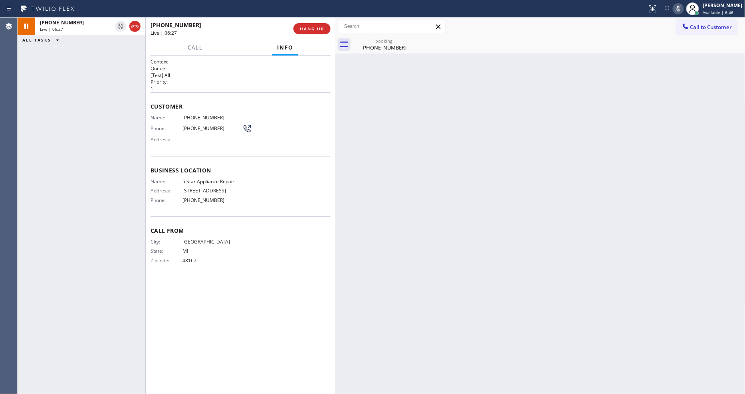
click at [683, 5] on icon at bounding box center [678, 9] width 10 height 10
click at [368, 42] on div "booking" at bounding box center [384, 41] width 60 height 6
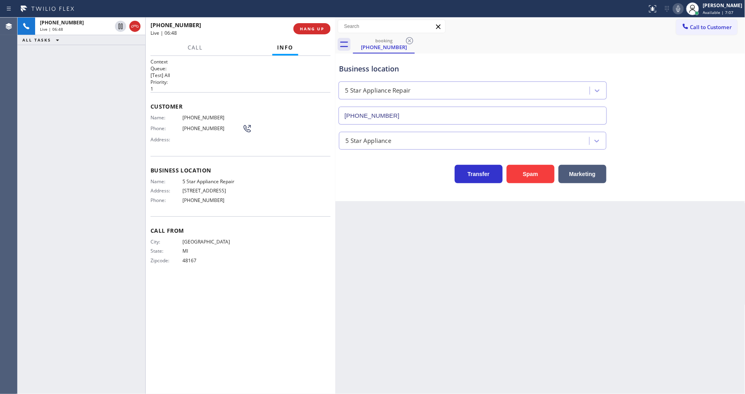
click at [199, 117] on span "(248) 921-5990" at bounding box center [212, 118] width 60 height 6
copy span "(248) 921-5990"
click at [308, 29] on span "HANG UP" at bounding box center [312, 29] width 24 height 6
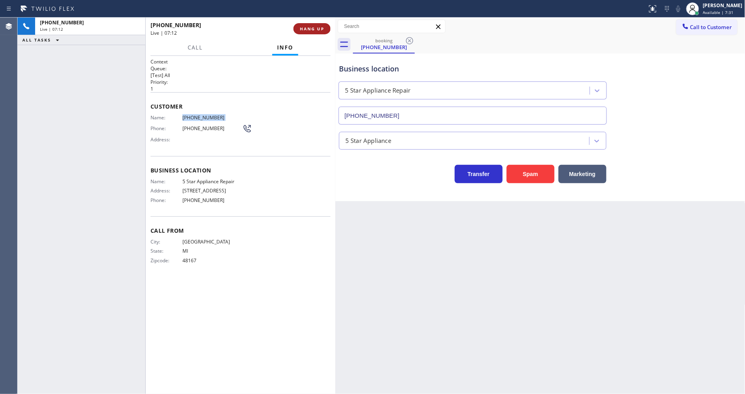
click at [309, 29] on span "HANG UP" at bounding box center [312, 29] width 24 height 6
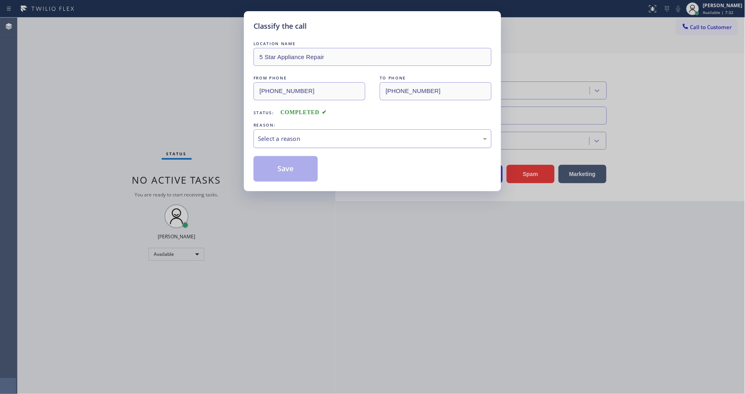
click at [281, 134] on div "Select a reason" at bounding box center [372, 138] width 229 height 9
click at [287, 162] on button "Save" at bounding box center [285, 169] width 64 height 26
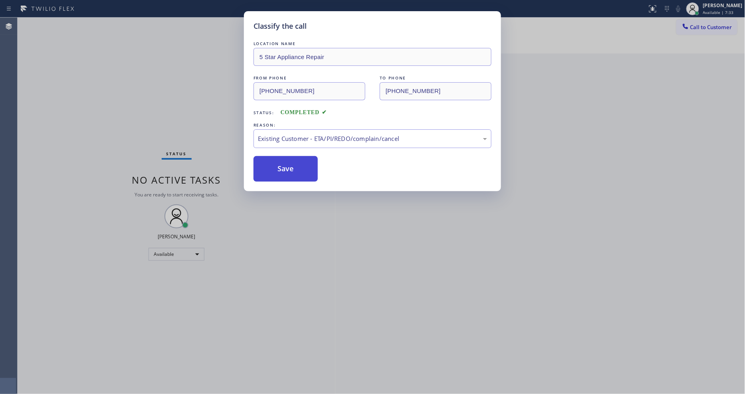
click at [287, 162] on button "Save" at bounding box center [285, 169] width 64 height 26
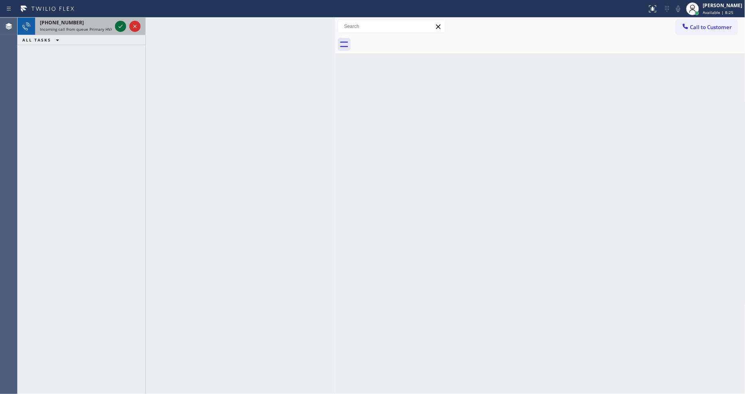
click at [122, 26] on icon at bounding box center [121, 27] width 10 height 10
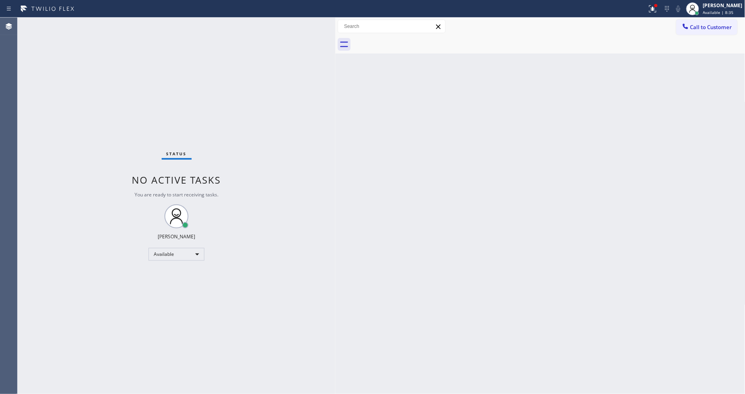
click at [107, 24] on div "Status No active tasks You are ready to start receiving tasks. [PERSON_NAME] Av…" at bounding box center [177, 206] width 318 height 376
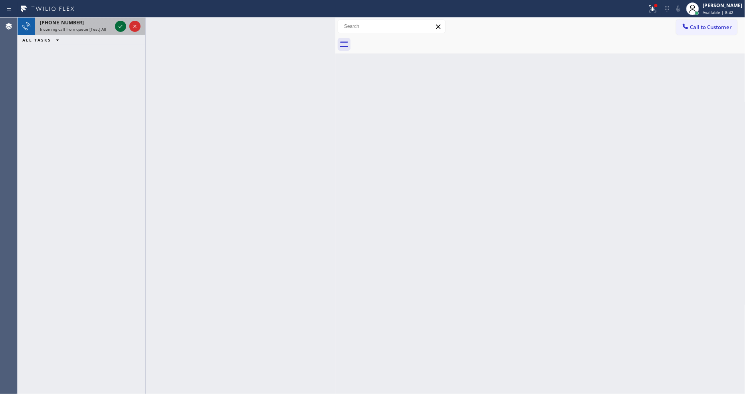
click at [118, 25] on icon at bounding box center [121, 27] width 10 height 10
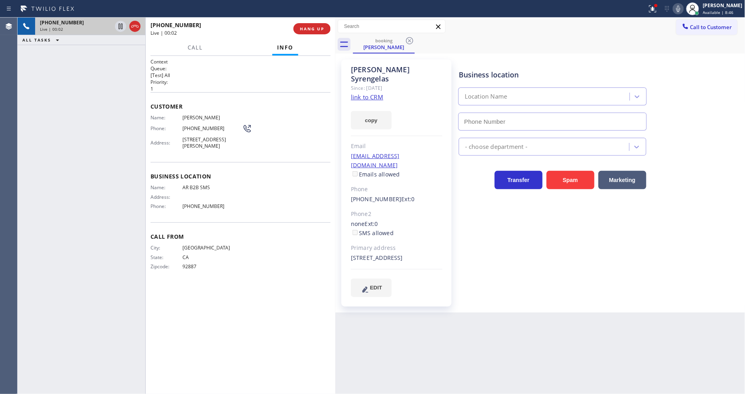
type input "(833) 692-2271"
click at [363, 93] on link "link to CRM" at bounding box center [367, 97] width 32 height 8
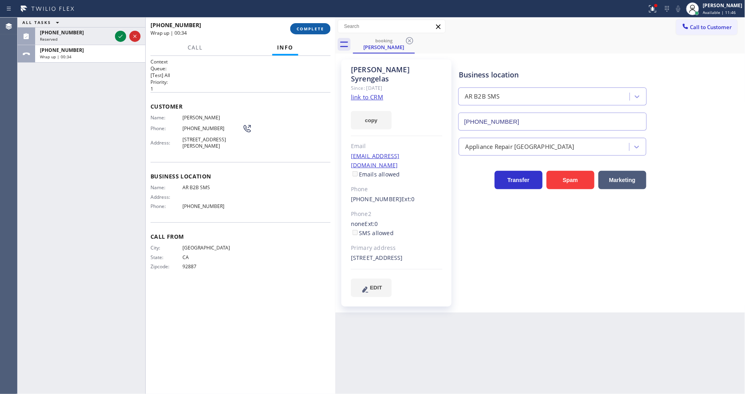
click at [306, 27] on span "COMPLETE" at bounding box center [310, 29] width 28 height 6
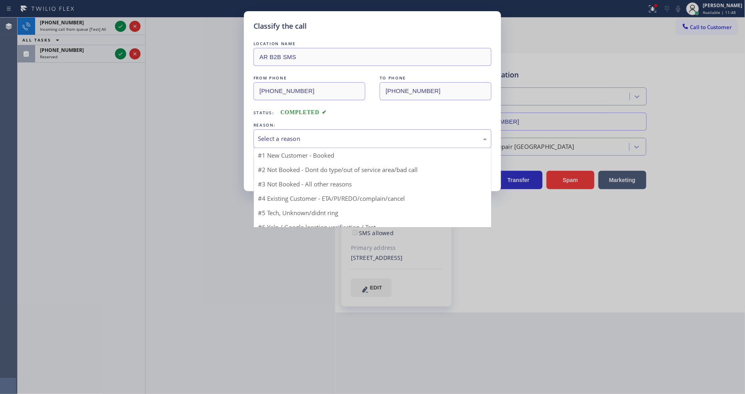
click at [282, 134] on div "Select a reason" at bounding box center [372, 138] width 229 height 9
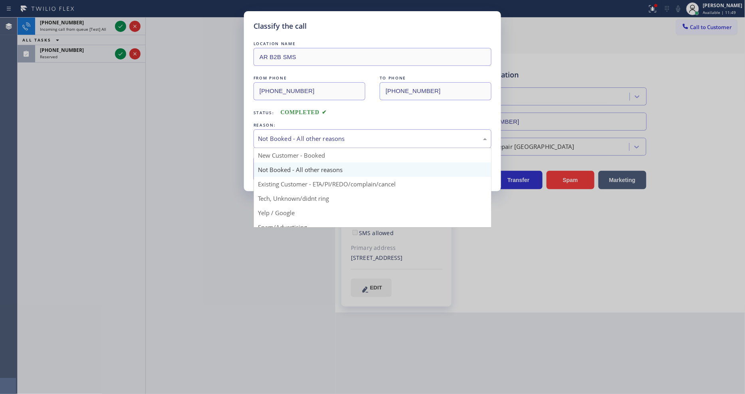
click at [279, 137] on div "Not Booked - All other reasons" at bounding box center [372, 138] width 229 height 9
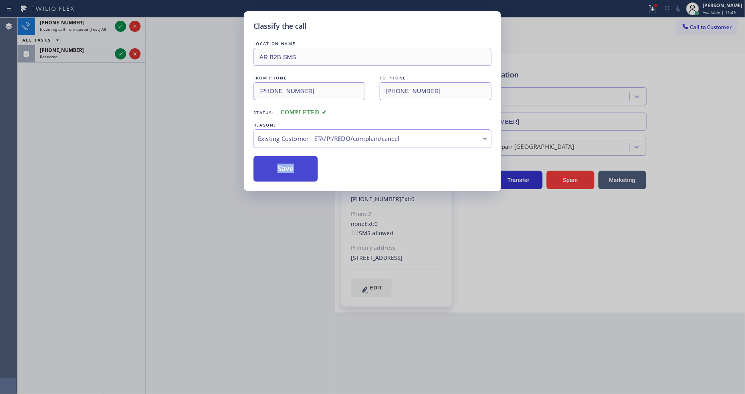
click at [281, 158] on button "Save" at bounding box center [285, 169] width 64 height 26
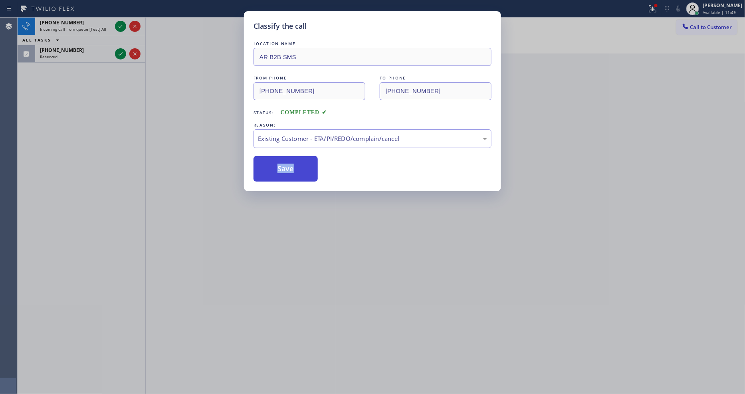
click at [281, 158] on button "Save" at bounding box center [285, 169] width 64 height 26
drag, startPoint x: 281, startPoint y: 158, endPoint x: 423, endPoint y: 120, distance: 147.1
click at [282, 158] on button "Save" at bounding box center [285, 169] width 64 height 26
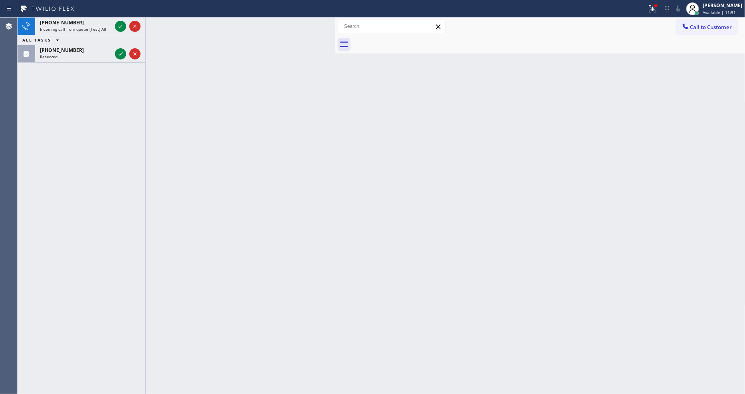
click at [121, 29] on icon at bounding box center [121, 27] width 10 height 10
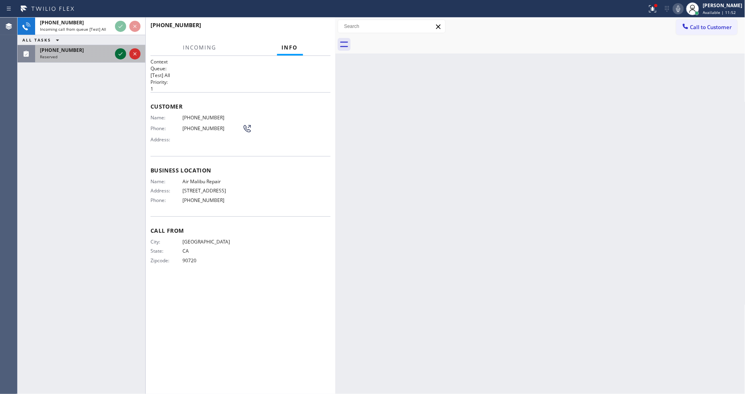
click at [117, 53] on icon at bounding box center [121, 54] width 10 height 10
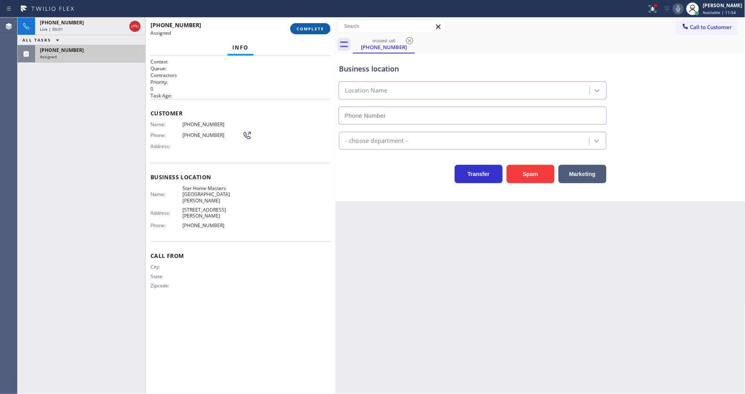
click at [316, 26] on span "COMPLETE" at bounding box center [310, 29] width 28 height 6
type input "(310) 905-8345"
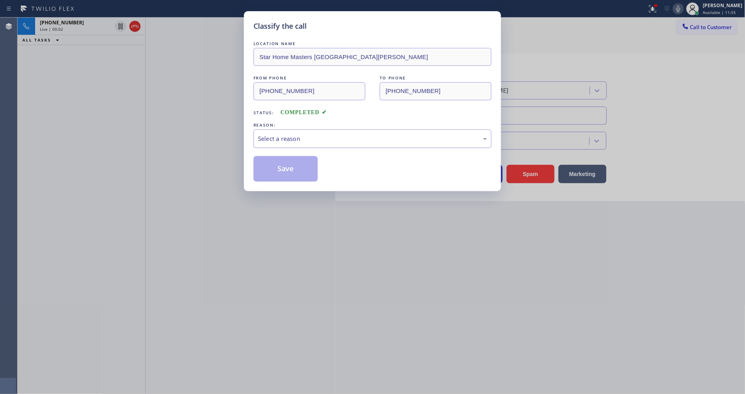
click at [283, 139] on div "Select a reason" at bounding box center [372, 138] width 229 height 9
click at [287, 152] on div "LOCATION NAME Star Home Masters Santa Monica FROM PHONE (310) 343-3033 TO PHONE…" at bounding box center [372, 111] width 238 height 142
click at [287, 161] on button "Save" at bounding box center [285, 169] width 64 height 26
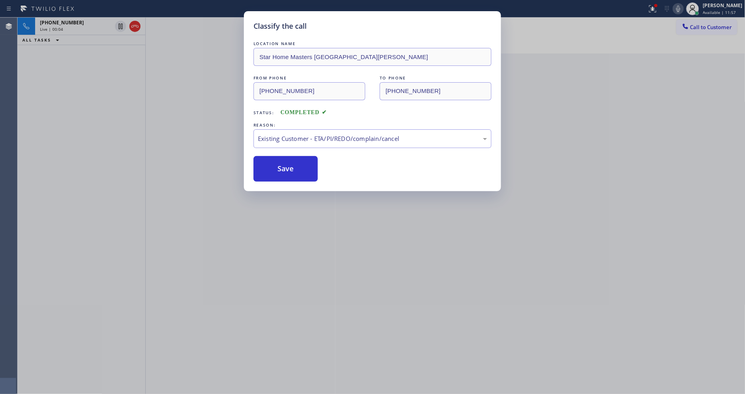
click at [82, 26] on div "Classify the call LOCATION NAME Star Home Masters Santa Monica FROM PHONE (310)…" at bounding box center [372, 197] width 745 height 394
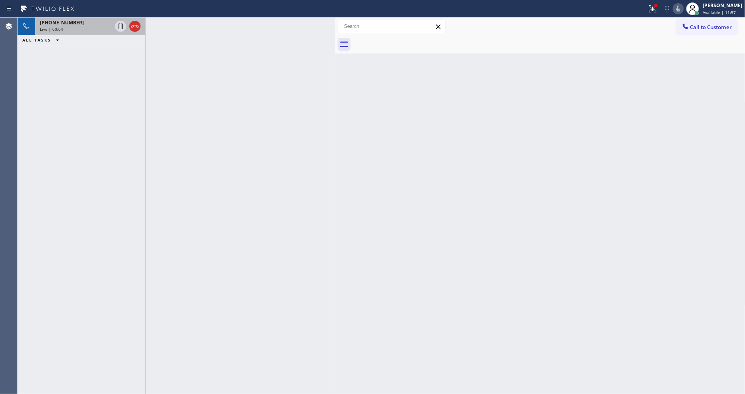
click at [74, 30] on div "Live | 00:04" at bounding box center [76, 29] width 72 height 6
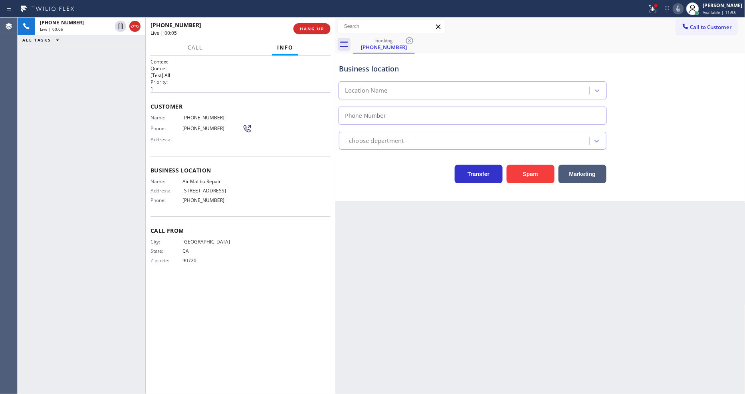
type input "(424) 364-1170"
click at [328, 26] on button "HANG UP" at bounding box center [311, 28] width 37 height 11
drag, startPoint x: 328, startPoint y: 26, endPoint x: 344, endPoint y: 106, distance: 82.2
click at [328, 25] on button "HANG UP" at bounding box center [311, 28] width 37 height 11
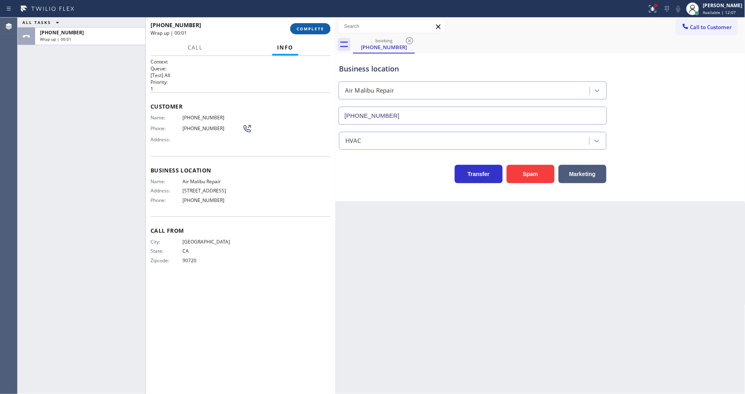
click at [316, 26] on span "COMPLETE" at bounding box center [310, 29] width 28 height 6
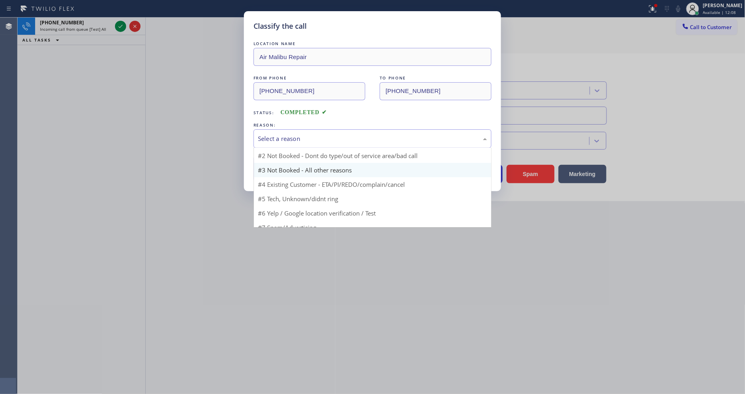
scroll to position [7, 0]
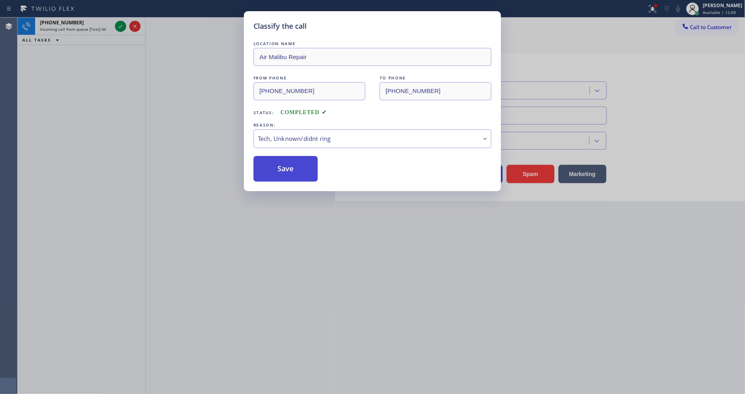
click at [289, 167] on button "Save" at bounding box center [285, 169] width 64 height 26
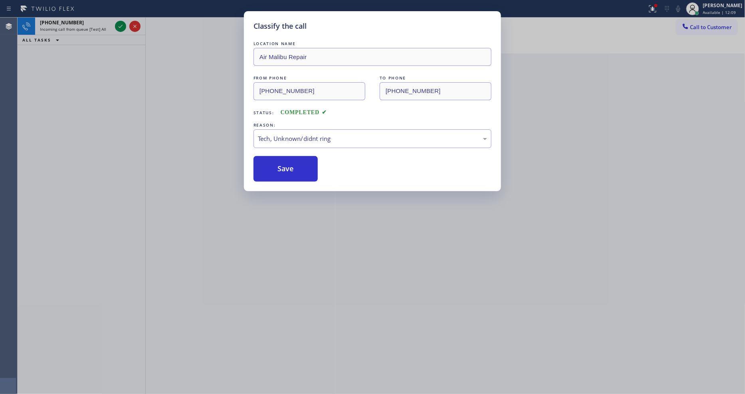
drag, startPoint x: 289, startPoint y: 167, endPoint x: 388, endPoint y: 32, distance: 167.2
click at [289, 166] on button "Save" at bounding box center [285, 169] width 64 height 26
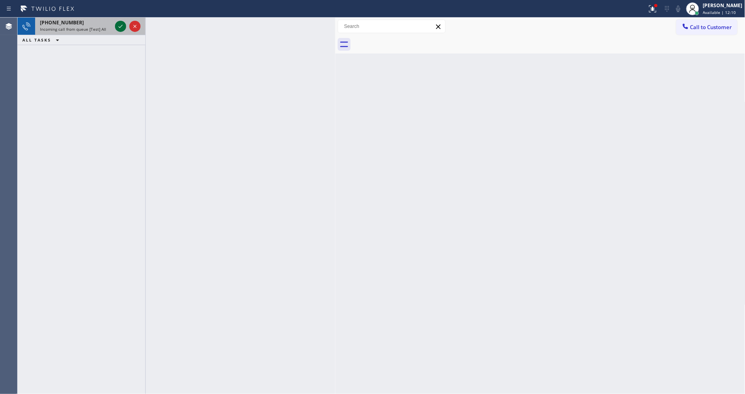
click at [120, 27] on icon at bounding box center [121, 27] width 10 height 10
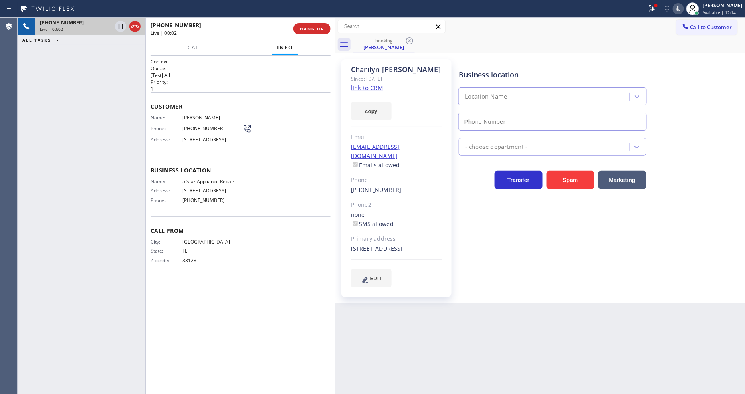
click at [358, 87] on link "link to CRM" at bounding box center [367, 88] width 32 height 8
type input "[PHONE_NUMBER]"
click at [124, 23] on icon at bounding box center [121, 27] width 10 height 10
click at [680, 11] on icon at bounding box center [678, 9] width 4 height 6
click at [656, 11] on icon at bounding box center [652, 8] width 7 height 7
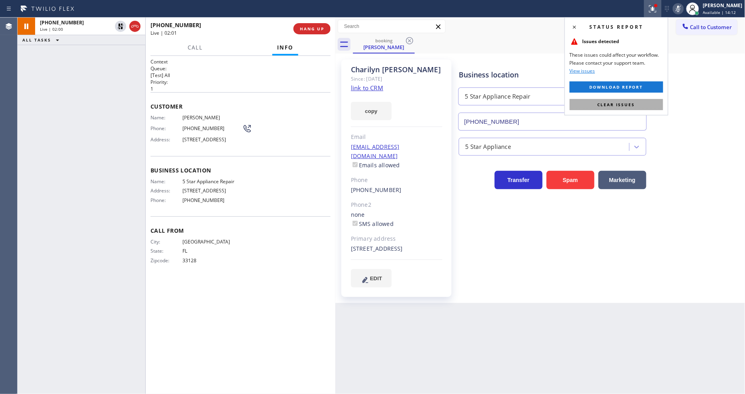
click at [617, 105] on span "Clear issues" at bounding box center [616, 105] width 38 height 6
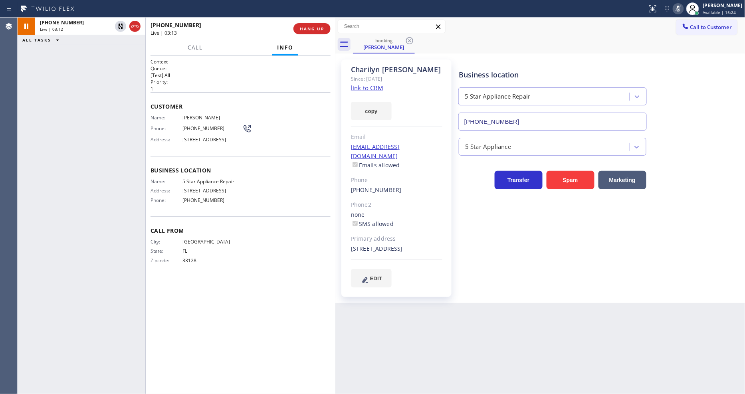
drag, startPoint x: 117, startPoint y: 23, endPoint x: 336, endPoint y: 29, distance: 219.2
click at [117, 23] on icon at bounding box center [121, 27] width 10 height 10
click at [680, 9] on icon at bounding box center [678, 9] width 10 height 10
click at [310, 30] on span "HANG UP" at bounding box center [312, 29] width 24 height 6
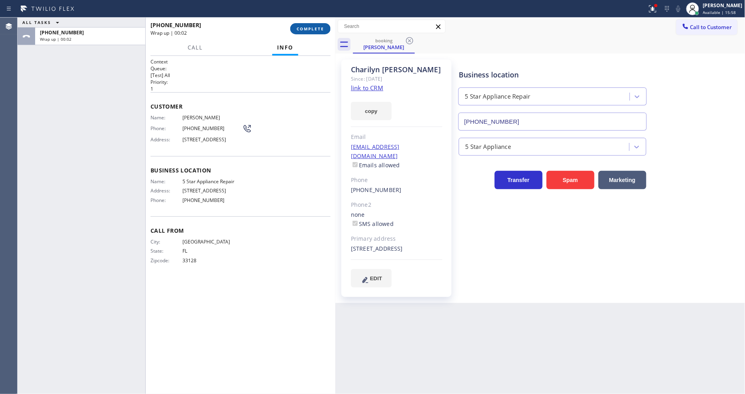
click at [316, 25] on button "COMPLETE" at bounding box center [310, 28] width 40 height 11
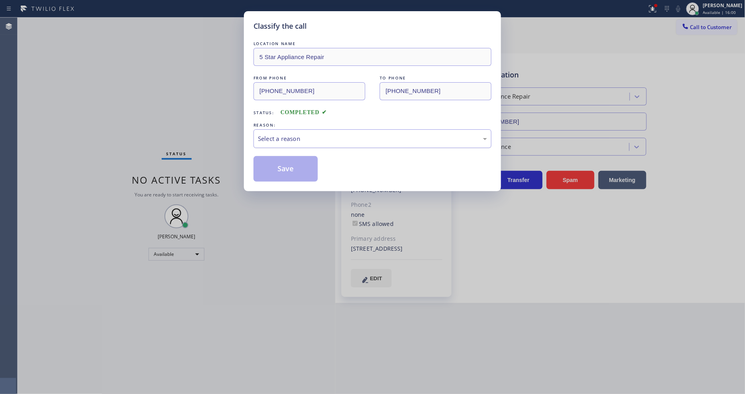
click at [270, 134] on div "Select a reason" at bounding box center [372, 138] width 229 height 9
click at [276, 167] on button "Save" at bounding box center [285, 169] width 64 height 26
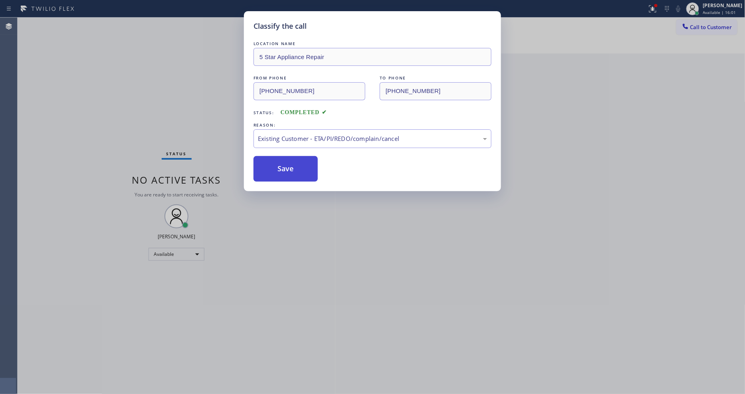
click at [276, 167] on button "Save" at bounding box center [285, 169] width 64 height 26
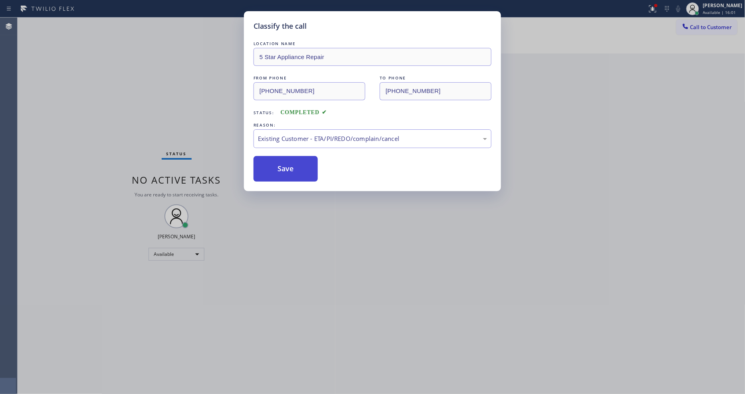
click at [276, 167] on div "Status No active tasks You are ready to start receiving tasks. [PERSON_NAME] Av…" at bounding box center [177, 206] width 318 height 376
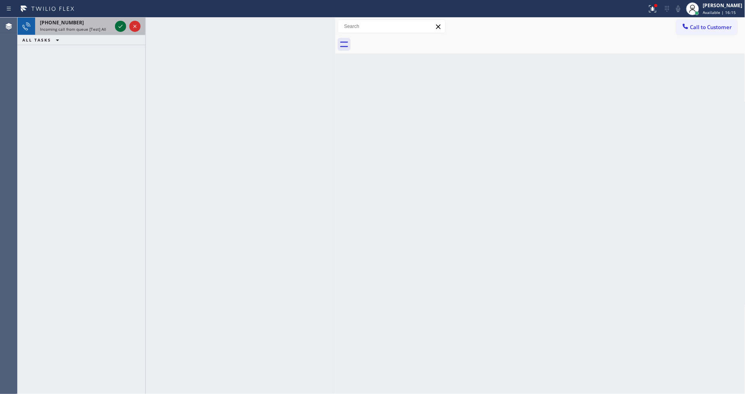
click at [119, 22] on icon at bounding box center [121, 27] width 10 height 10
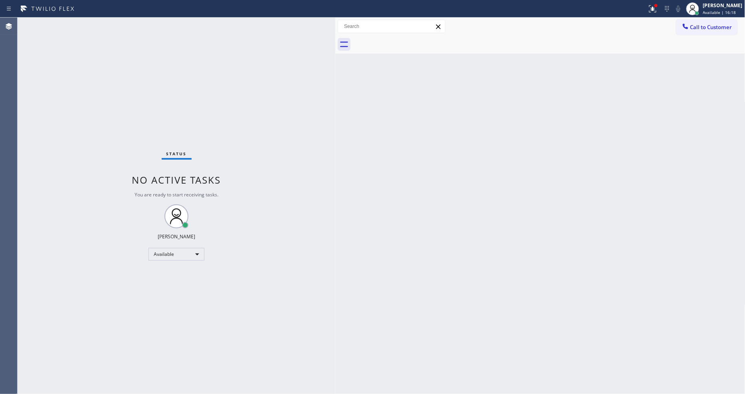
click at [335, 300] on div at bounding box center [335, 206] width 0 height 376
click at [719, 28] on span "Call to Customer" at bounding box center [711, 27] width 42 height 7
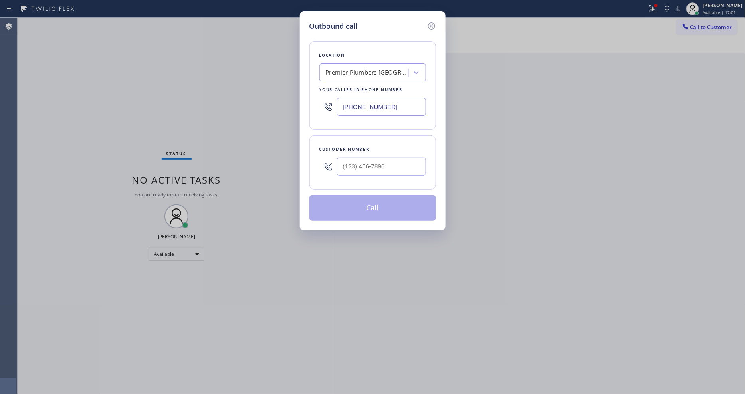
click at [365, 72] on div "Premier Plumbers [GEOGRAPHIC_DATA]" at bounding box center [368, 72] width 84 height 9
type input "5 Star Best Plumbing"
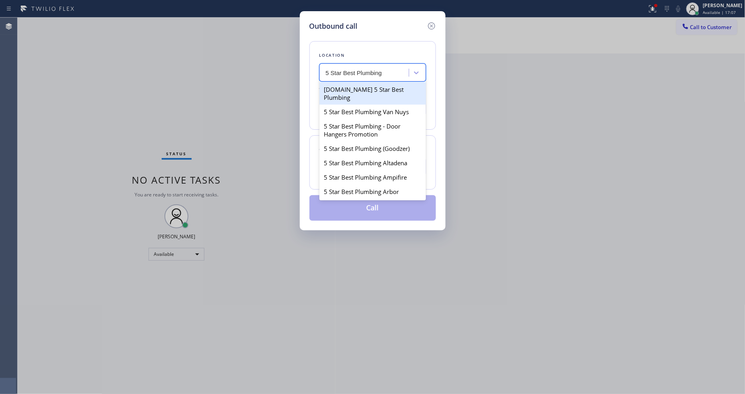
click at [362, 87] on div "4C.Email 5 Star Best Plumbing" at bounding box center [372, 93] width 107 height 22
type input "(833) 557-1207"
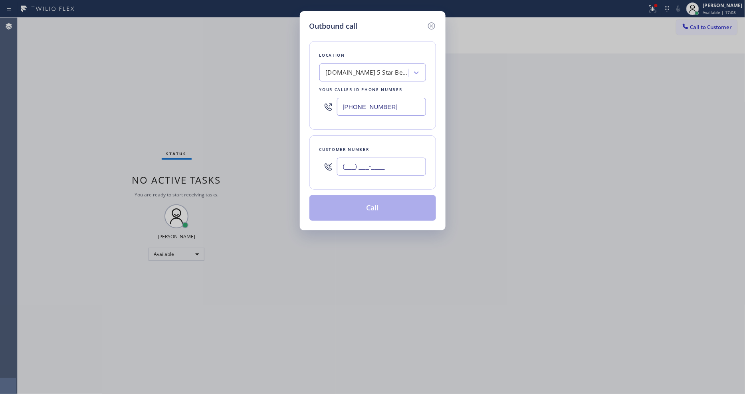
click at [356, 164] on input "(___) ___-____" at bounding box center [381, 167] width 89 height 18
paste input "925) 723-2008"
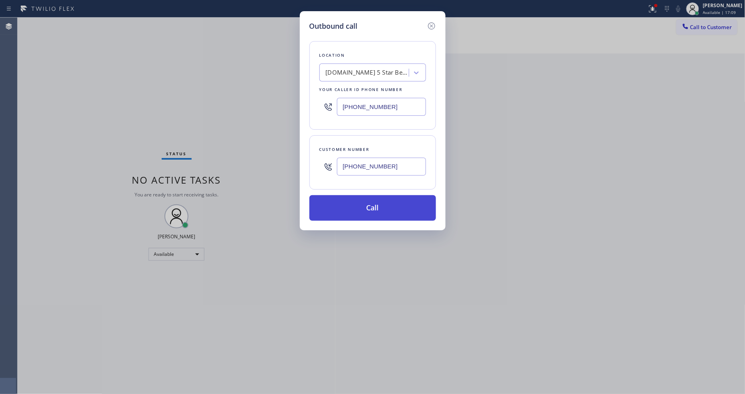
type input "(925) 723-2008"
click at [352, 210] on button "Call" at bounding box center [372, 208] width 127 height 26
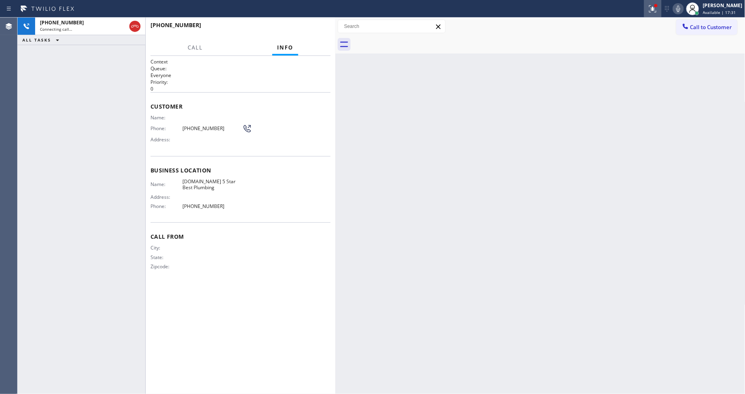
click at [656, 11] on icon at bounding box center [652, 8] width 7 height 7
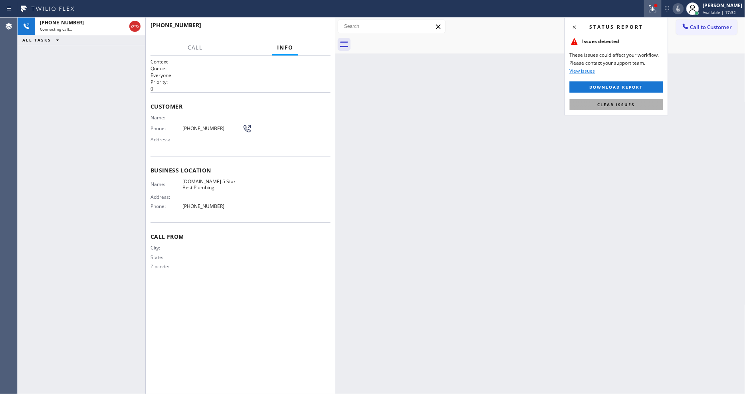
click at [630, 109] on button "Clear issues" at bounding box center [615, 104] width 93 height 11
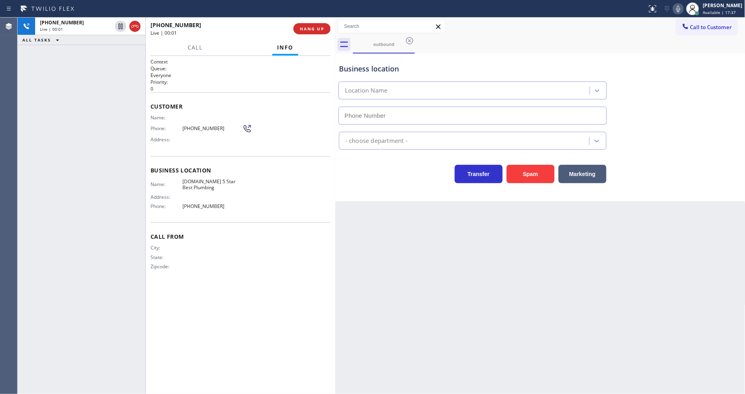
type input "(833) 557-1207"
drag, startPoint x: 495, startPoint y: 230, endPoint x: 488, endPoint y: 230, distance: 7.2
click at [495, 230] on div "Back to Dashboard Change Sender ID Customers Technicians Select a contact Outbo…" at bounding box center [540, 206] width 410 height 376
click at [198, 126] on span "(925) 723-2008" at bounding box center [212, 128] width 60 height 6
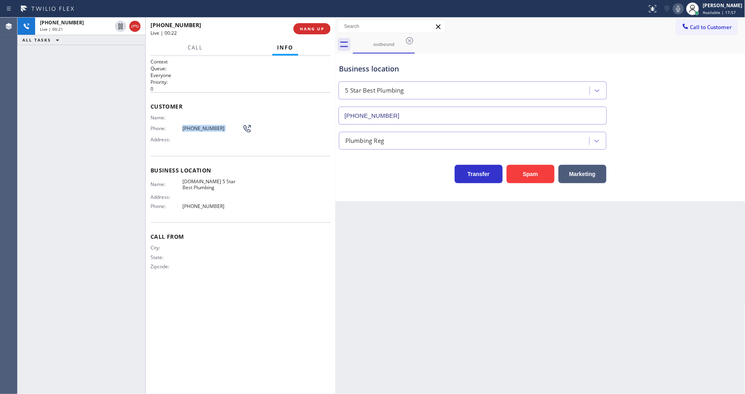
click at [198, 126] on span "(925) 723-2008" at bounding box center [212, 128] width 60 height 6
copy div "(925) 723-2008"
click at [313, 26] on span "HANG UP" at bounding box center [312, 29] width 24 height 6
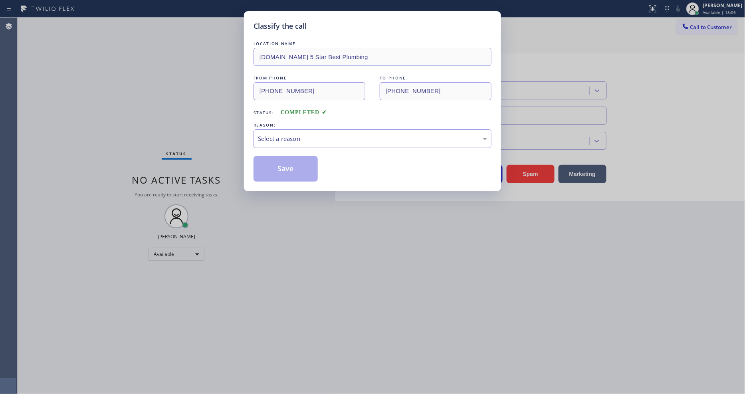
click at [273, 134] on div "Select a reason" at bounding box center [372, 138] width 229 height 9
click at [268, 166] on button "Save" at bounding box center [285, 169] width 64 height 26
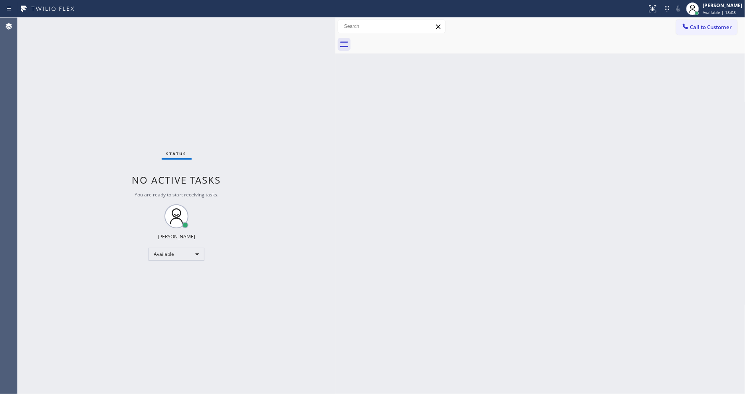
click at [692, 29] on span "Call to Customer" at bounding box center [711, 27] width 42 height 7
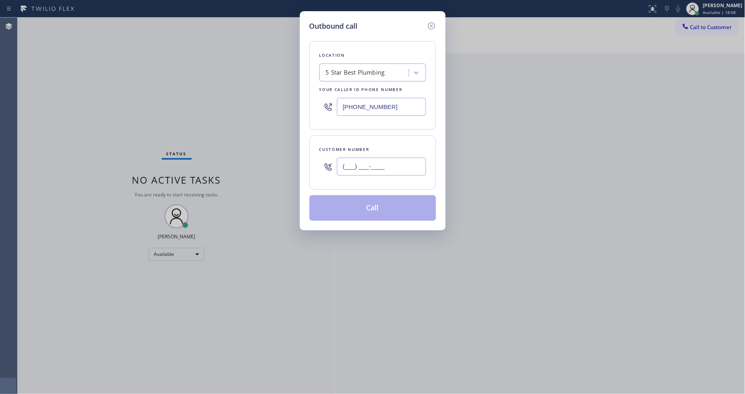
click at [368, 161] on input "(___) ___-____" at bounding box center [381, 167] width 89 height 18
paste input "925) 723-2008"
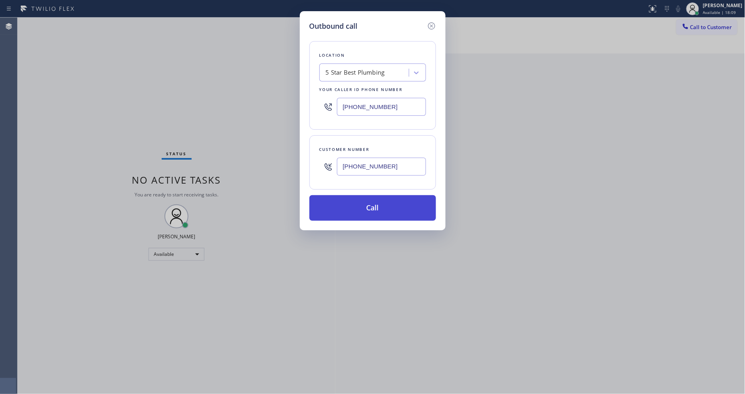
type input "(925) 723-2008"
click at [351, 202] on button "Call" at bounding box center [372, 208] width 127 height 26
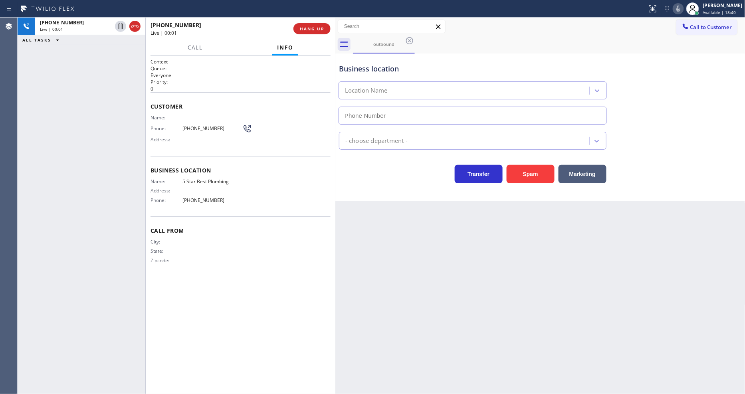
type input "(833) 557-1207"
click at [314, 29] on span "HANG UP" at bounding box center [312, 29] width 24 height 6
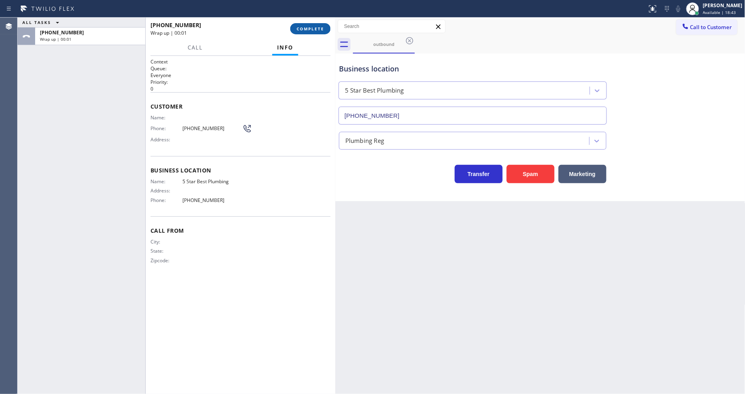
click at [314, 29] on span "COMPLETE" at bounding box center [310, 29] width 28 height 6
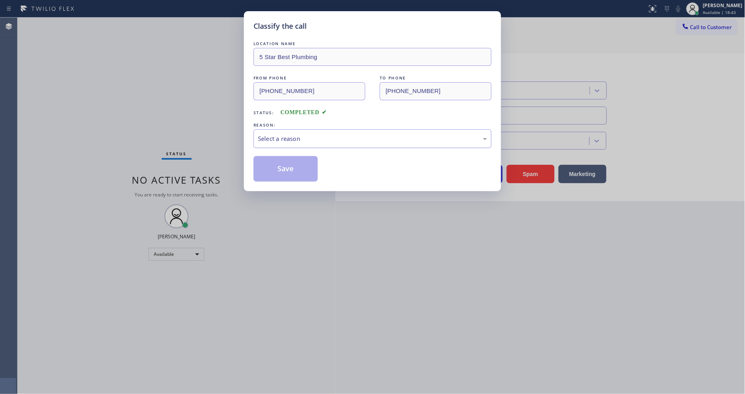
click at [294, 137] on div "Select a reason" at bounding box center [372, 138] width 229 height 9
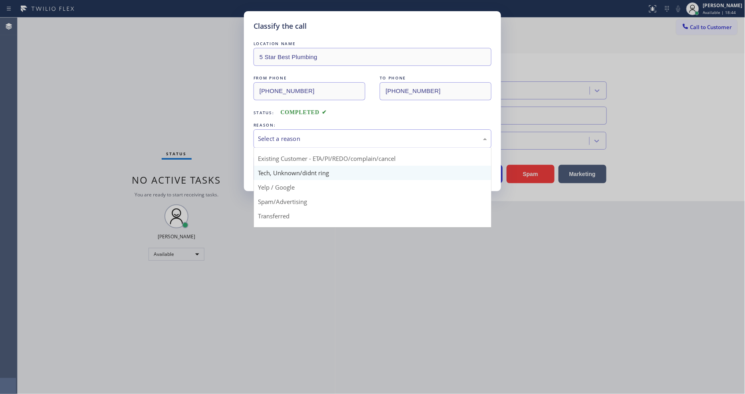
scroll to position [50, 0]
drag, startPoint x: 290, startPoint y: 170, endPoint x: 290, endPoint y: 161, distance: 8.8
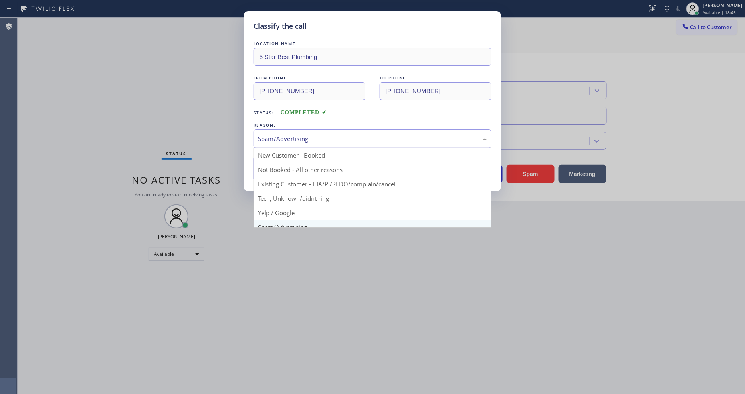
click at [290, 137] on div "Spam/Advertising" at bounding box center [372, 138] width 229 height 9
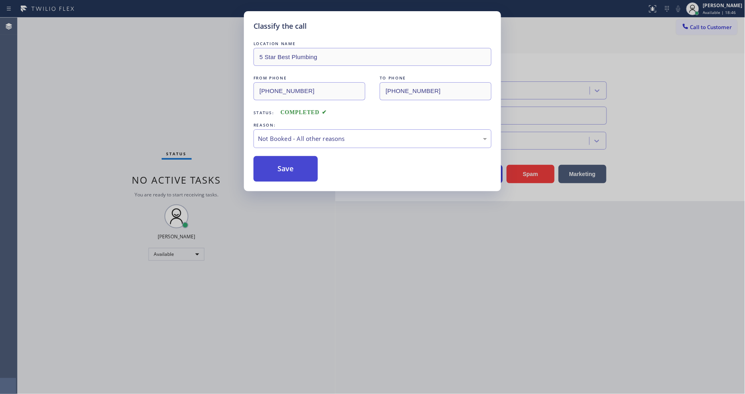
click at [288, 160] on button "Save" at bounding box center [285, 169] width 64 height 26
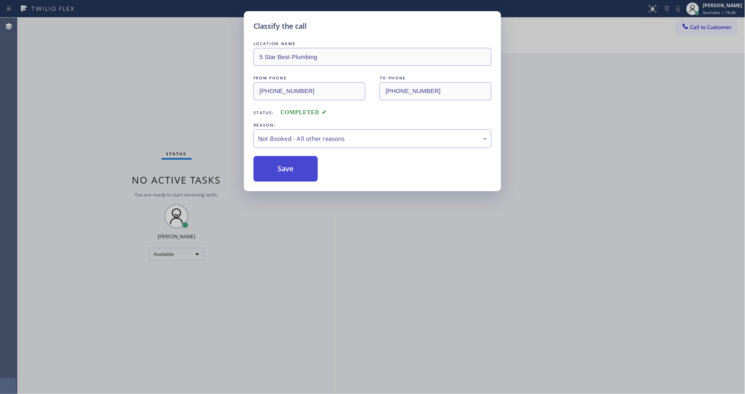
click at [288, 160] on button "Save" at bounding box center [285, 169] width 64 height 26
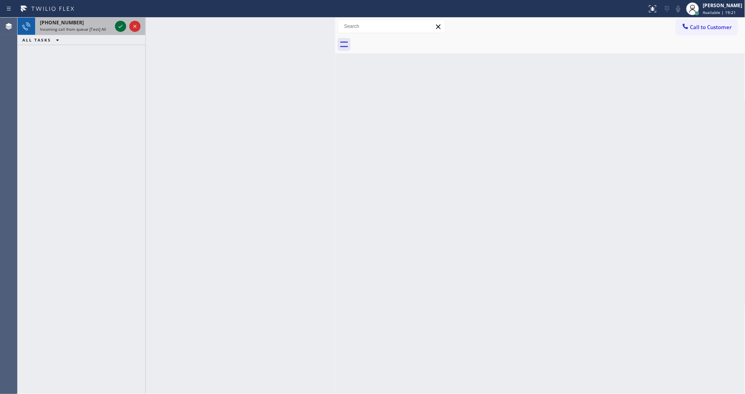
click at [120, 25] on icon at bounding box center [121, 27] width 10 height 10
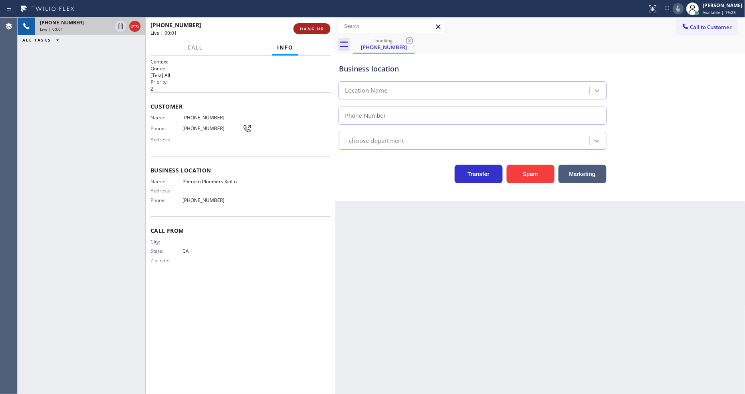
click at [316, 27] on span "HANG UP" at bounding box center [312, 29] width 24 height 6
type input "(909) 442-0089"
click at [316, 27] on span "HANG UP" at bounding box center [312, 29] width 24 height 6
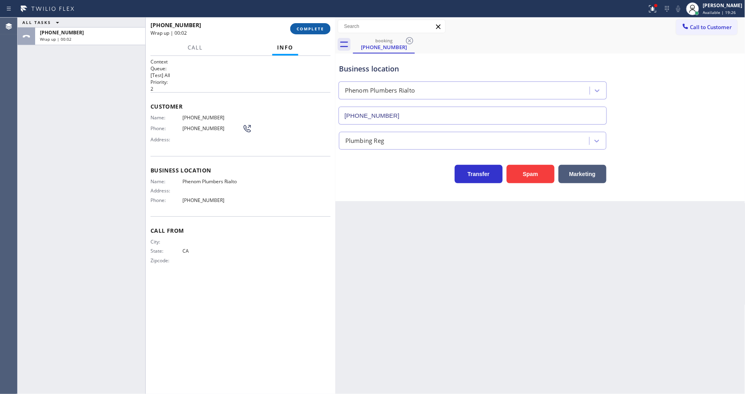
click at [316, 25] on button "COMPLETE" at bounding box center [310, 28] width 40 height 11
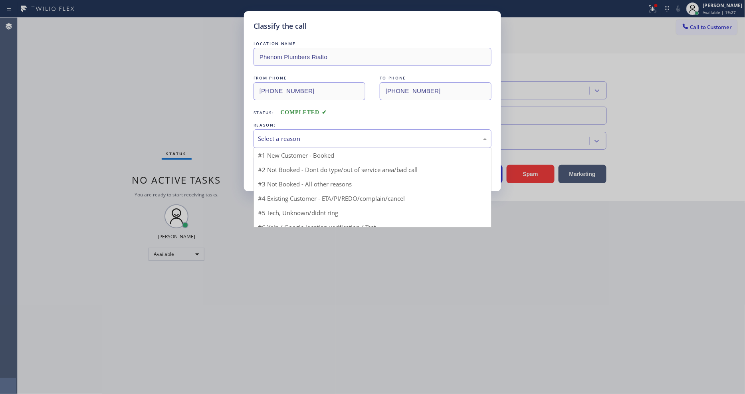
drag, startPoint x: 296, startPoint y: 128, endPoint x: 304, endPoint y: 138, distance: 12.9
click at [297, 129] on div "Select a reason" at bounding box center [372, 138] width 238 height 19
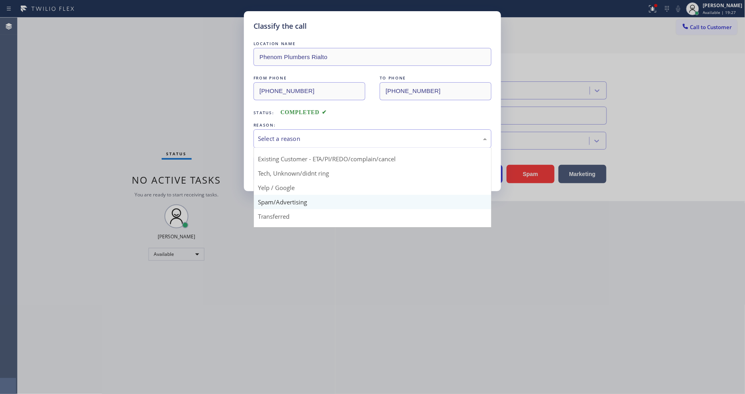
scroll to position [50, 0]
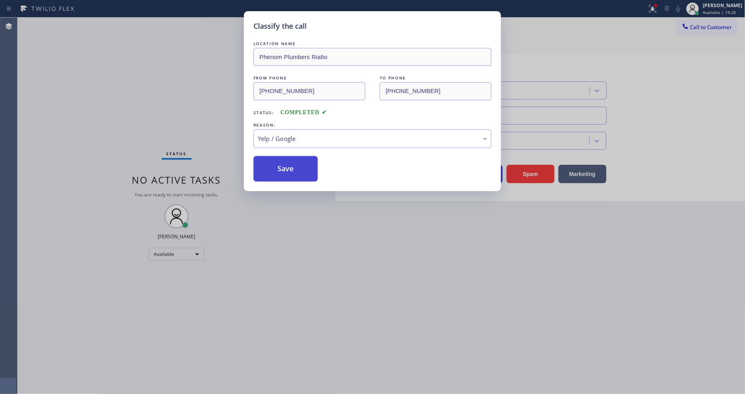
click at [292, 156] on button "Save" at bounding box center [285, 169] width 64 height 26
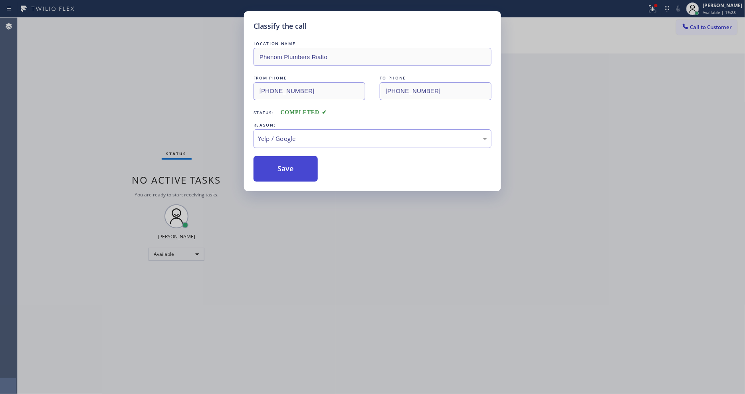
drag, startPoint x: 292, startPoint y: 155, endPoint x: 291, endPoint y: 165, distance: 10.0
click at [291, 156] on button "Save" at bounding box center [285, 169] width 64 height 26
click at [291, 165] on button "Save" at bounding box center [285, 169] width 64 height 26
click at [106, 21] on div "Status No active tasks You are ready to start receiving tasks. [PERSON_NAME] Av…" at bounding box center [177, 206] width 318 height 376
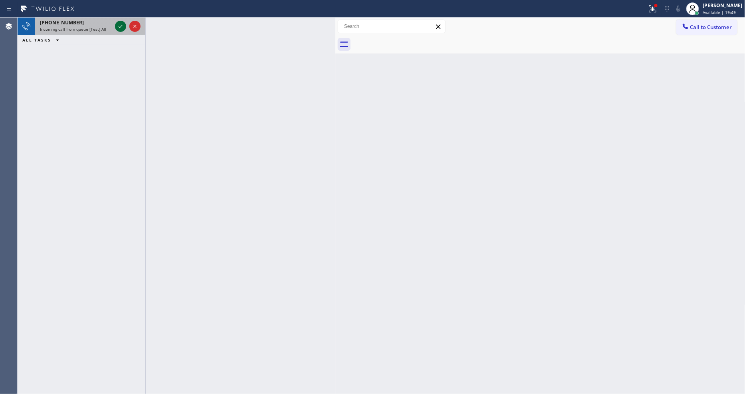
click at [120, 24] on icon at bounding box center [121, 27] width 10 height 10
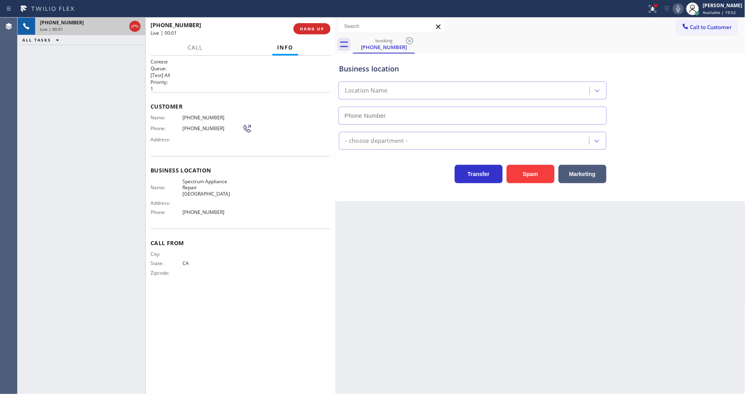
type input "(408) 676-4477"
click at [309, 29] on span "HANG UP" at bounding box center [312, 29] width 24 height 6
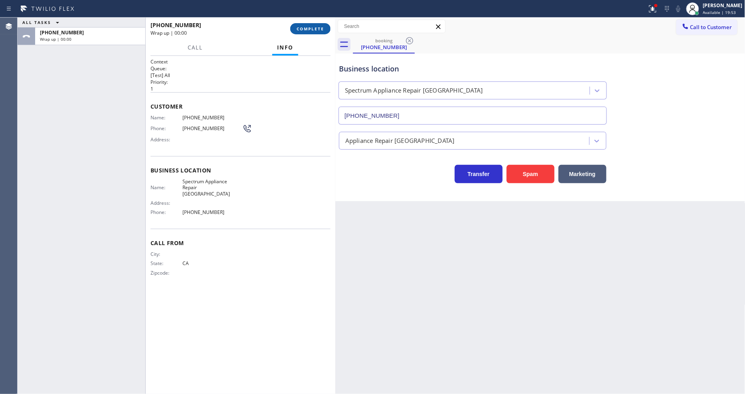
click at [309, 29] on span "COMPLETE" at bounding box center [310, 29] width 28 height 6
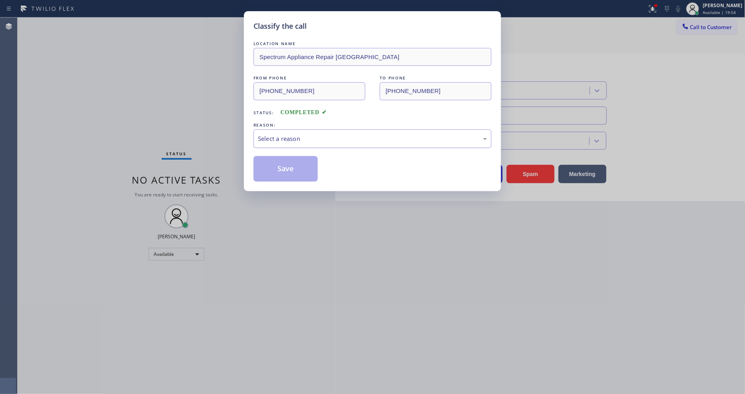
click at [291, 137] on div "Select a reason" at bounding box center [372, 138] width 229 height 9
click at [284, 164] on button "Save" at bounding box center [285, 169] width 64 height 26
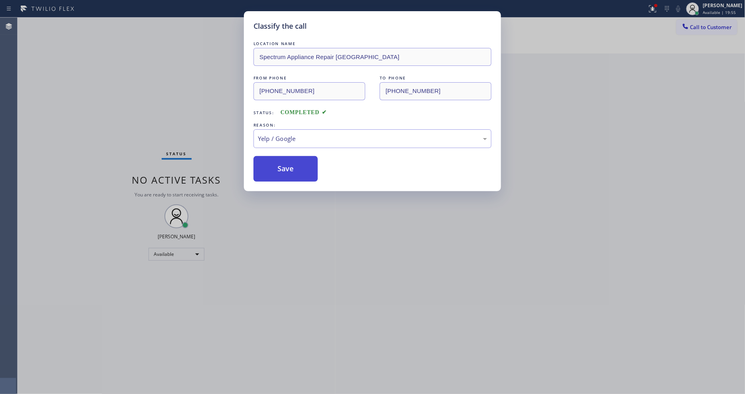
click at [284, 164] on button "Save" at bounding box center [285, 169] width 64 height 26
click at [106, 23] on div "Status No active tasks You are ready to start receiving tasks. [PERSON_NAME] Av…" at bounding box center [177, 206] width 318 height 376
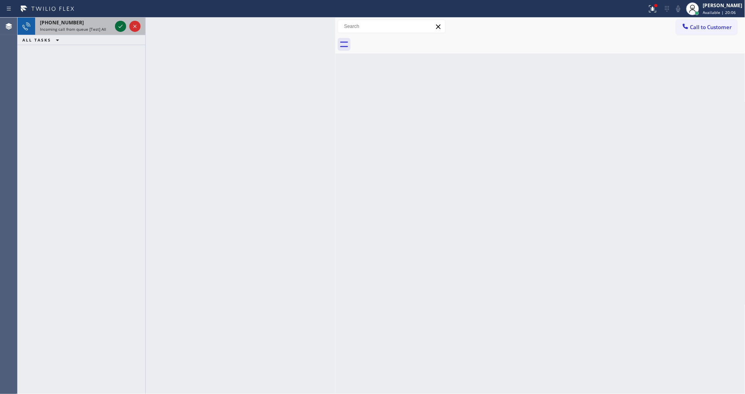
drag, startPoint x: 125, startPoint y: 21, endPoint x: 119, endPoint y: 26, distance: 8.0
click at [125, 22] on icon at bounding box center [121, 27] width 10 height 10
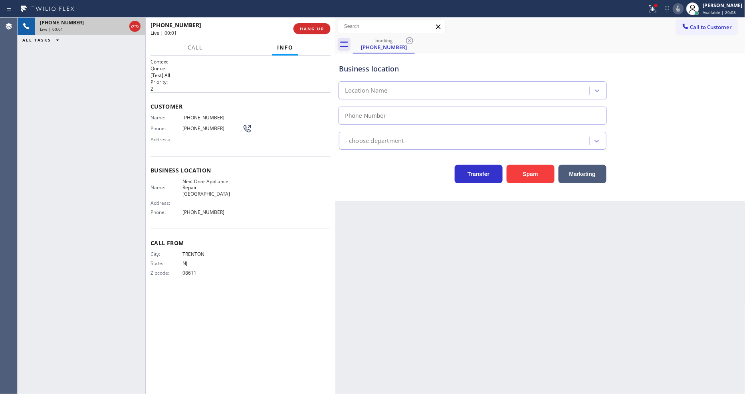
type input "(609) 710-8354"
click at [207, 180] on span "Next Door Appliance Repair Trenton" at bounding box center [212, 187] width 60 height 18
click at [206, 180] on span "Next Door Appliance Repair Trenton" at bounding box center [212, 187] width 60 height 18
click at [206, 181] on span "Next Door Appliance Repair Trenton" at bounding box center [212, 187] width 60 height 18
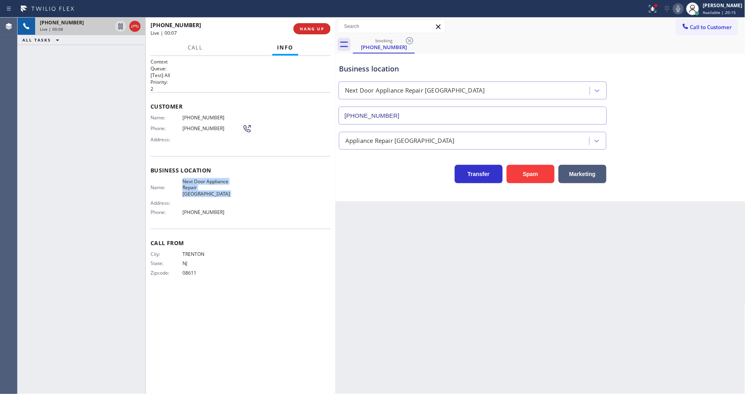
click at [206, 181] on span "Next Door Appliance Repair Trenton" at bounding box center [212, 187] width 60 height 18
copy span "Next Door Appliance Repair Trenton"
click at [192, 117] on span "(609) 209-1935" at bounding box center [212, 118] width 60 height 6
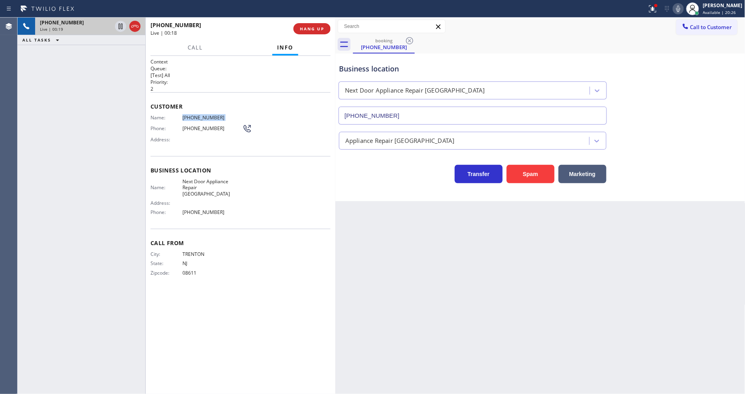
copy span "(609) 209-1935"
click at [661, 10] on div at bounding box center [653, 9] width 18 height 10
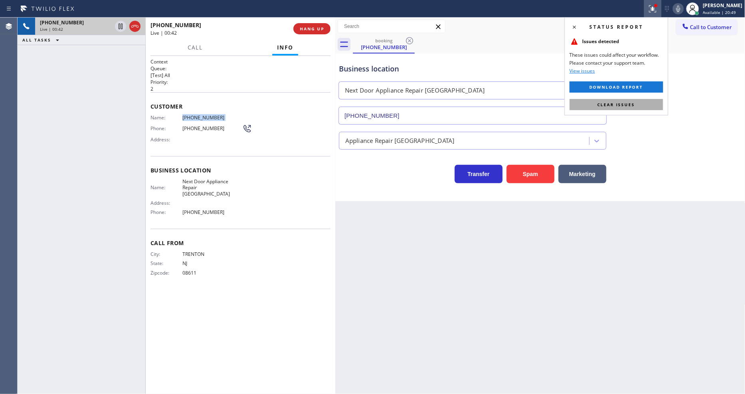
click at [623, 108] on button "Clear issues" at bounding box center [615, 104] width 93 height 11
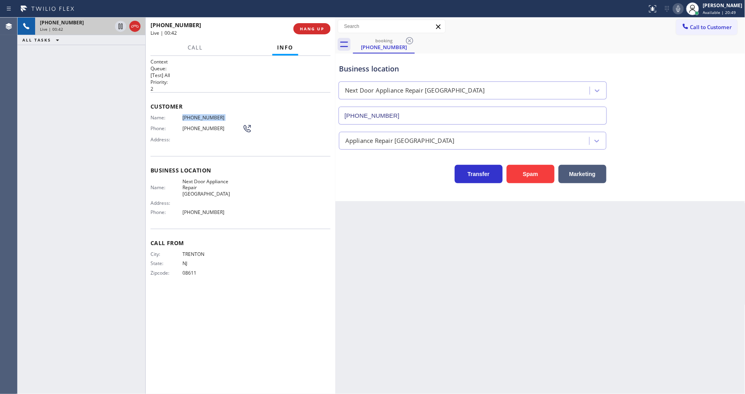
click at [683, 11] on icon at bounding box center [678, 9] width 10 height 10
click at [680, 10] on icon at bounding box center [678, 9] width 4 height 6
drag, startPoint x: 346, startPoint y: 306, endPoint x: 328, endPoint y: 317, distance: 21.3
click at [346, 306] on div "Back to Dashboard Change Sender ID Customers Technicians Select a contact Outbo…" at bounding box center [540, 206] width 410 height 376
click at [120, 25] on icon at bounding box center [121, 27] width 10 height 10
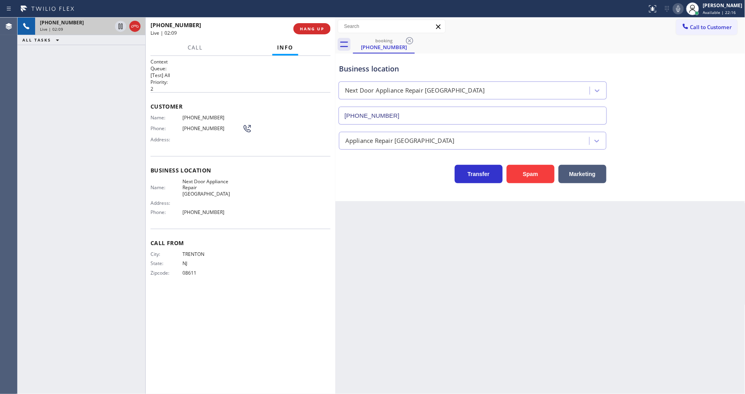
click at [683, 8] on icon at bounding box center [678, 9] width 10 height 10
drag, startPoint x: 118, startPoint y: 25, endPoint x: 314, endPoint y: 25, distance: 195.5
click at [118, 25] on icon at bounding box center [121, 27] width 10 height 10
click at [683, 10] on icon at bounding box center [678, 9] width 10 height 10
click at [310, 31] on span "HANG UP" at bounding box center [312, 29] width 24 height 6
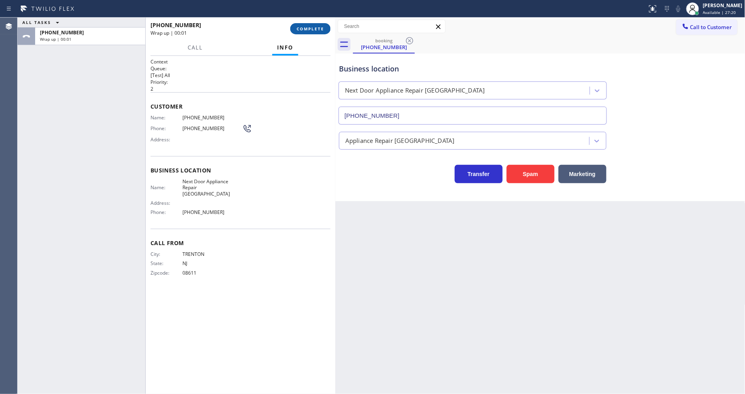
click at [310, 31] on span "COMPLETE" at bounding box center [310, 29] width 28 height 6
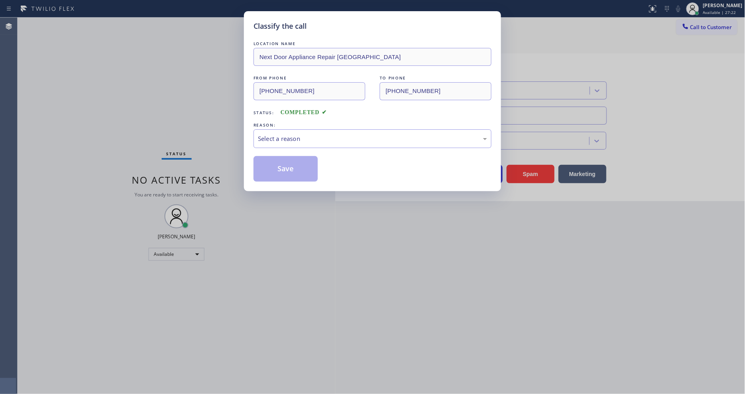
click at [296, 136] on div "Select a reason" at bounding box center [372, 138] width 229 height 9
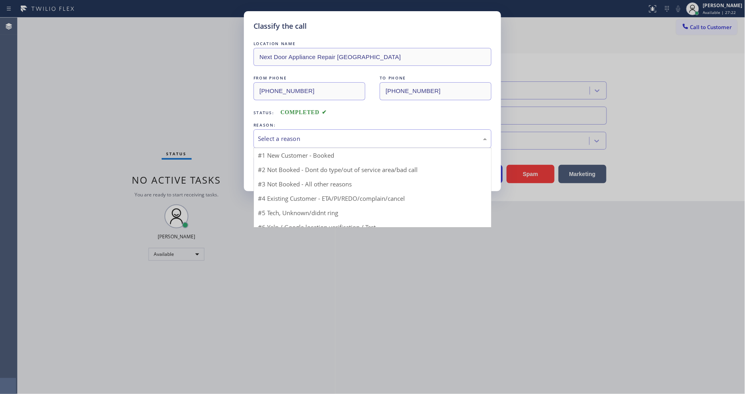
drag, startPoint x: 293, startPoint y: 142, endPoint x: 286, endPoint y: 164, distance: 22.5
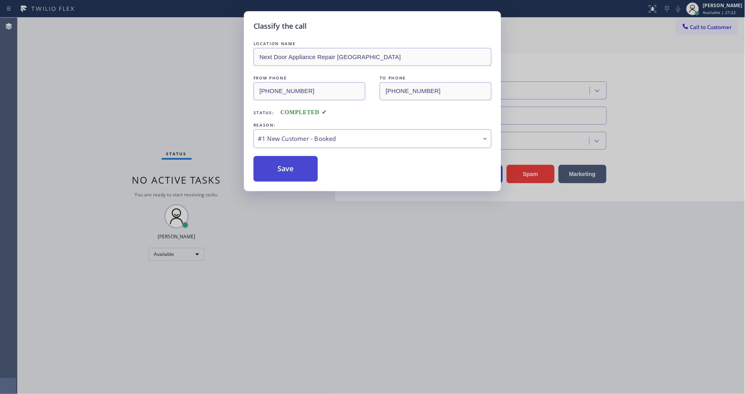
click at [285, 165] on button "Save" at bounding box center [285, 169] width 64 height 26
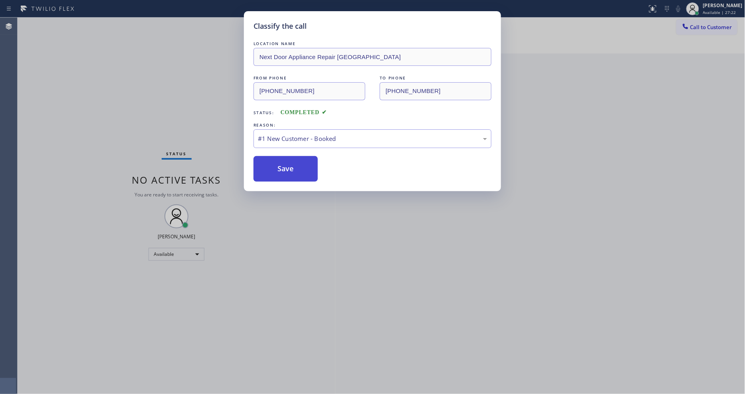
click at [285, 165] on button "Save" at bounding box center [285, 169] width 64 height 26
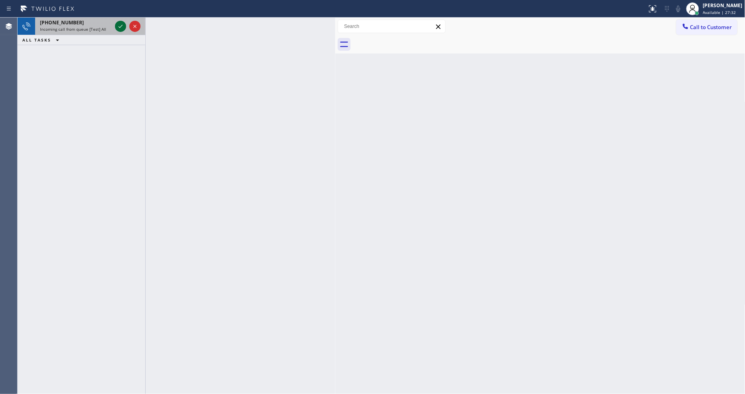
click at [116, 25] on icon at bounding box center [121, 27] width 10 height 10
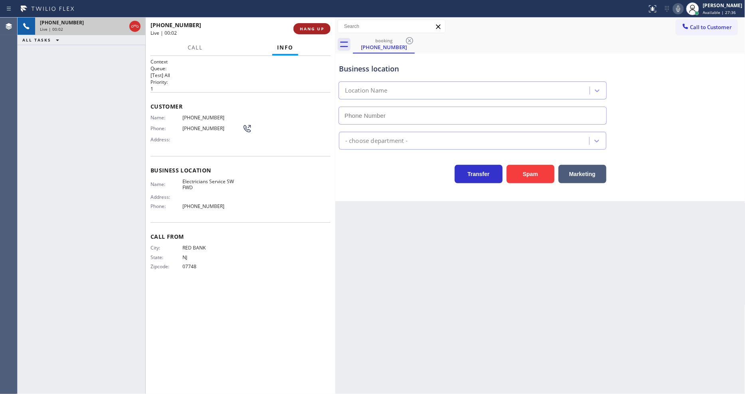
click at [308, 26] on span "HANG UP" at bounding box center [312, 29] width 24 height 6
type input "[PHONE_NUMBER]"
click at [308, 26] on span "HANG UP" at bounding box center [312, 29] width 24 height 6
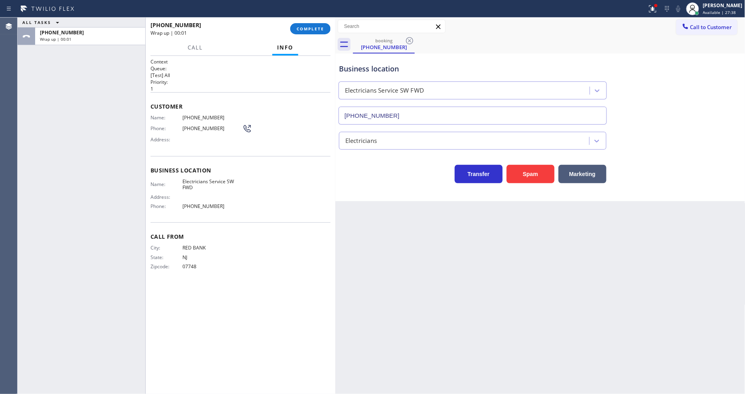
click at [302, 141] on div "Name: (732) 212-3469 Phone: (732) 212-3469 Address:" at bounding box center [240, 131] width 180 height 32
click at [314, 26] on span "COMPLETE" at bounding box center [310, 29] width 28 height 6
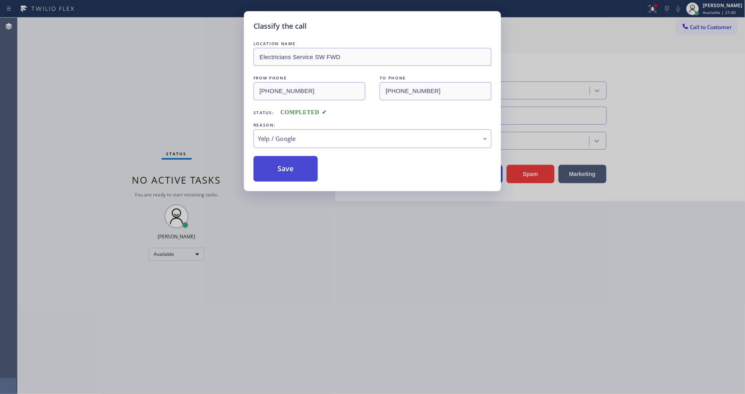
click at [288, 161] on button "Save" at bounding box center [285, 169] width 64 height 26
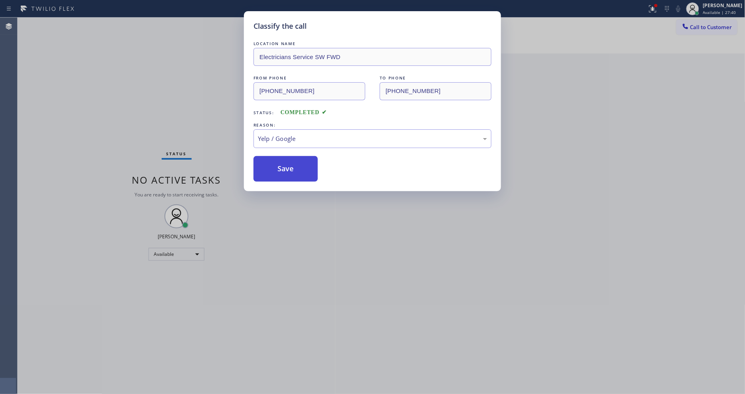
click at [288, 161] on button "Save" at bounding box center [285, 169] width 64 height 26
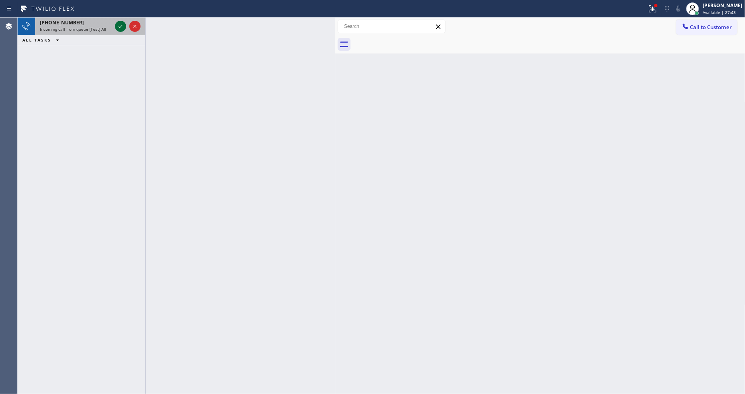
click at [125, 26] on icon at bounding box center [121, 27] width 10 height 10
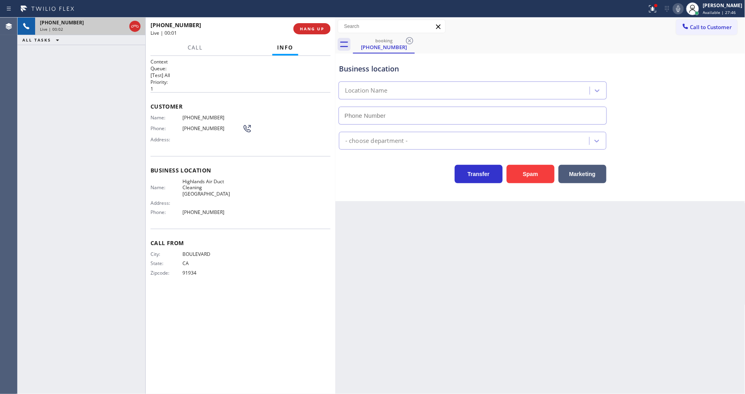
type input "(949) 468-3488"
click at [311, 29] on span "HANG UP" at bounding box center [312, 29] width 24 height 6
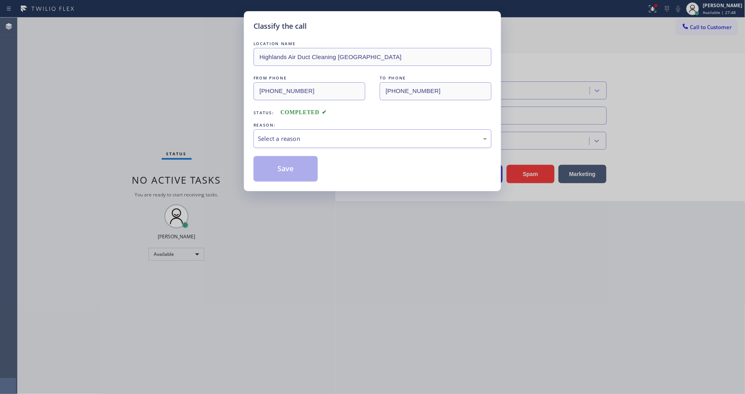
click at [277, 141] on div "Select a reason" at bounding box center [372, 138] width 238 height 19
click at [281, 165] on button "Save" at bounding box center [285, 169] width 64 height 26
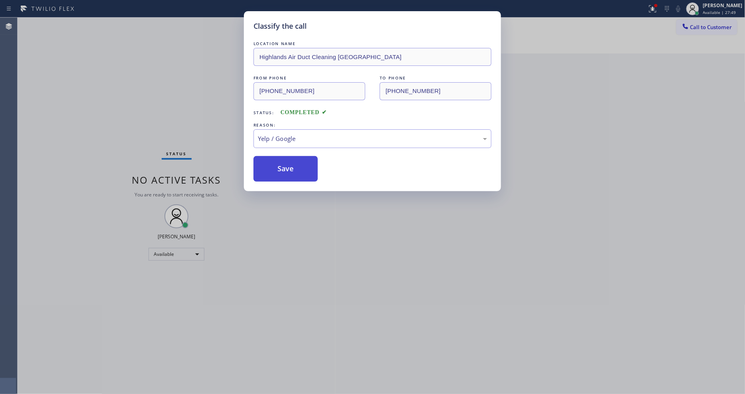
click at [281, 165] on button "Save" at bounding box center [285, 169] width 64 height 26
click at [282, 165] on button "Save" at bounding box center [285, 169] width 64 height 26
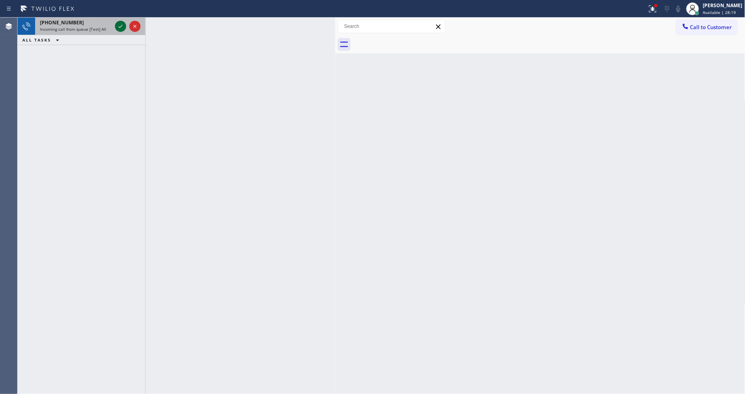
click at [123, 22] on icon at bounding box center [121, 27] width 10 height 10
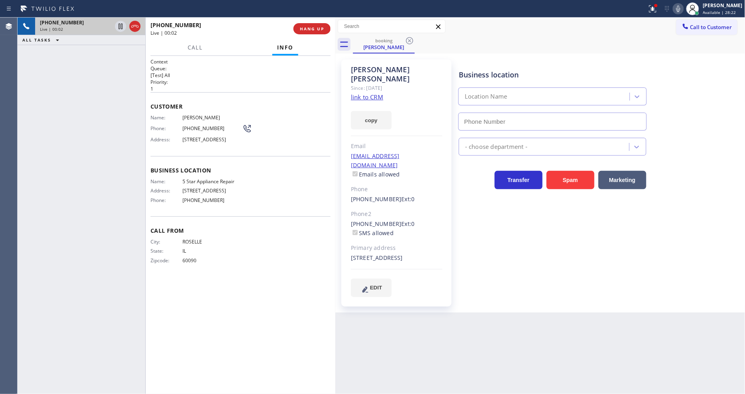
type input "[PHONE_NUMBER]"
click at [378, 102] on div "copy" at bounding box center [396, 116] width 91 height 28
click at [377, 93] on link "link to CRM" at bounding box center [367, 97] width 32 height 8
click at [118, 25] on icon at bounding box center [121, 27] width 10 height 10
click at [681, 9] on icon at bounding box center [678, 9] width 10 height 10
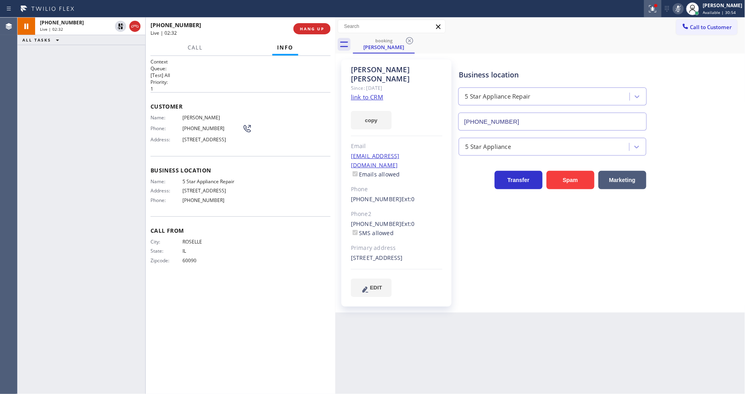
click at [656, 6] on icon at bounding box center [653, 9] width 10 height 10
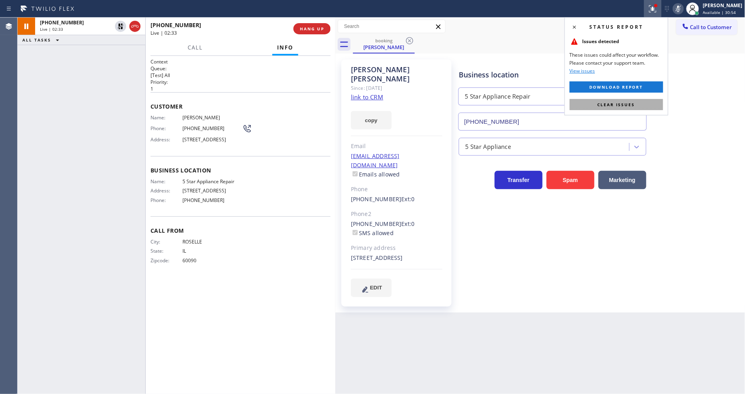
click at [627, 104] on span "Clear issues" at bounding box center [616, 105] width 38 height 6
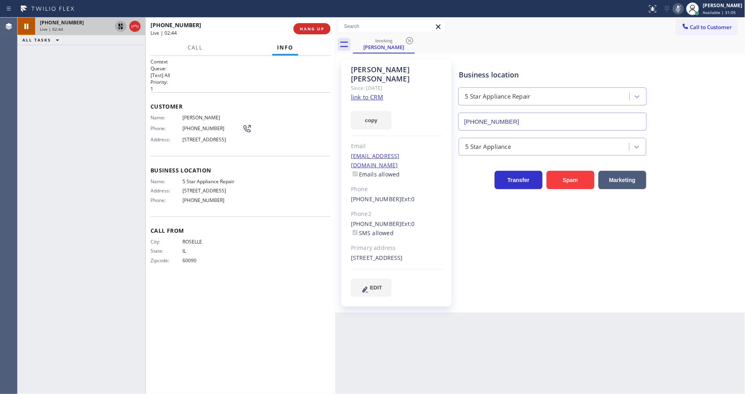
click at [116, 25] on icon at bounding box center [121, 27] width 10 height 10
click at [682, 6] on icon at bounding box center [678, 9] width 10 height 10
drag, startPoint x: 121, startPoint y: 243, endPoint x: 120, endPoint y: 252, distance: 9.7
click at [121, 243] on div "+18472875073 Live | 03:15 ALL TASKS ALL TASKS ACTIVE TASKS TASKS IN WRAP UP" at bounding box center [82, 206] width 128 height 376
click at [202, 127] on span "(847) 287-5073" at bounding box center [212, 128] width 60 height 6
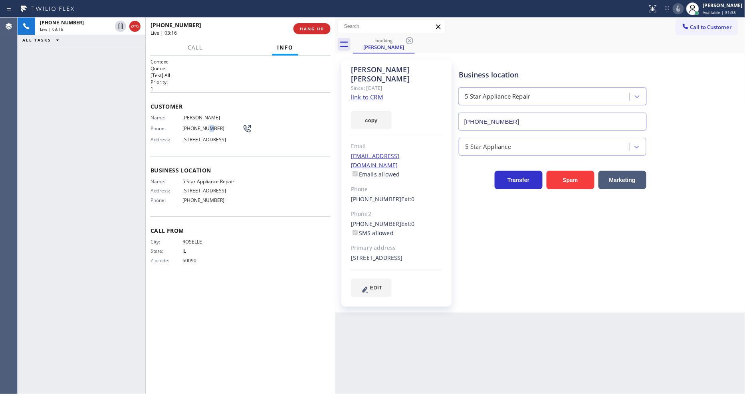
click at [202, 127] on span "(847) 287-5073" at bounding box center [212, 128] width 60 height 6
copy div "(847) 287-5073"
drag, startPoint x: 121, startPoint y: 26, endPoint x: 450, endPoint y: 18, distance: 328.5
click at [119, 26] on icon at bounding box center [121, 27] width 10 height 10
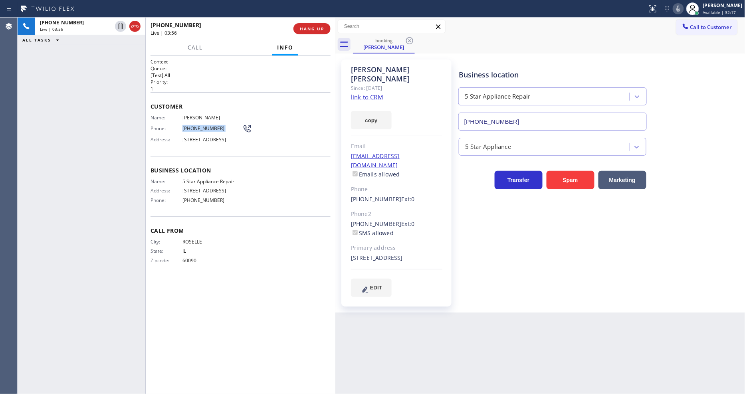
click at [680, 8] on icon at bounding box center [678, 9] width 4 height 6
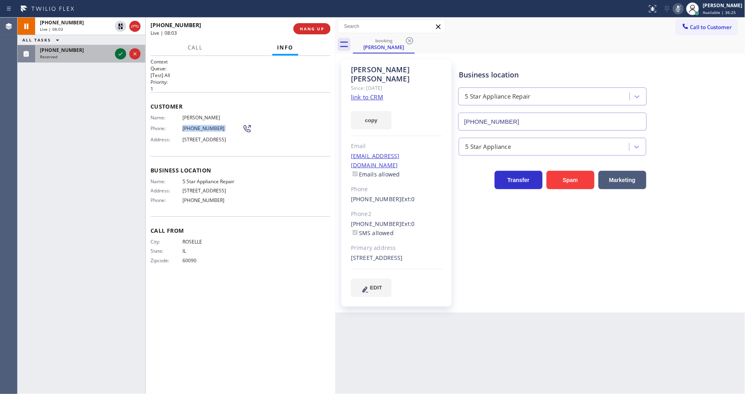
click at [122, 55] on icon at bounding box center [121, 54] width 10 height 10
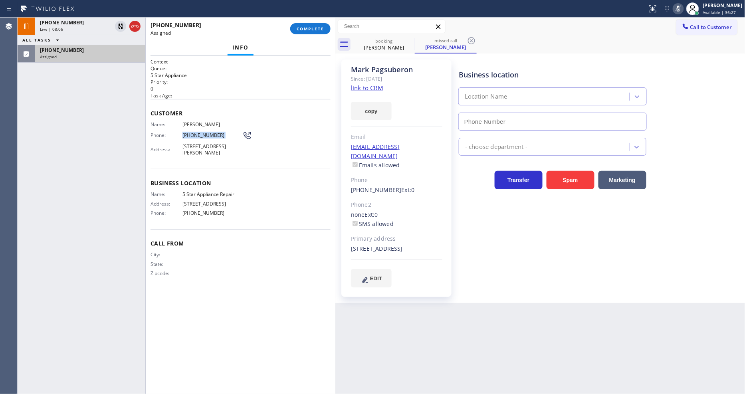
click at [364, 90] on link "link to CRM" at bounding box center [367, 88] width 32 height 8
type input "[PHONE_NUMBER]"
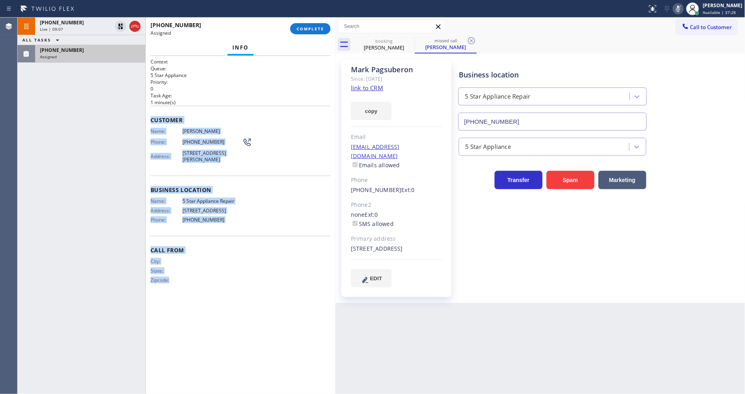
drag, startPoint x: 151, startPoint y: 119, endPoint x: 219, endPoint y: 356, distance: 246.6
click at [212, 370] on div "Context Queue: 5 Star Appliance Priority: 0 Task Age: 1 minute(s) Customer Name…" at bounding box center [240, 224] width 180 height 333
copy div "Customer Name: Mark Pagsuberon Phone: (562) 277-0258 Address: 21 Bentwood Ln, A…"
click at [307, 30] on span "COMPLETE" at bounding box center [310, 29] width 28 height 6
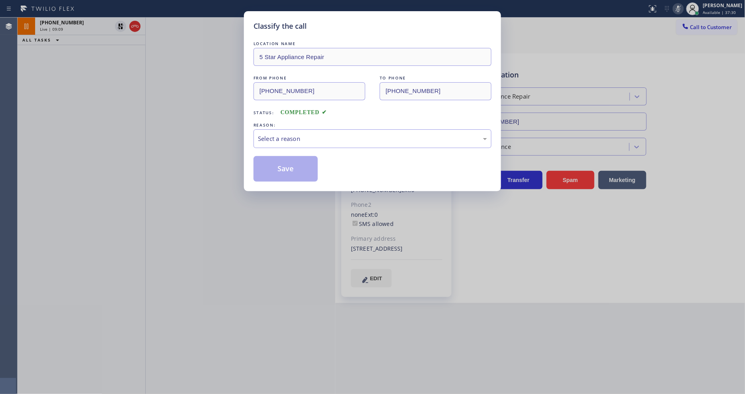
click at [272, 140] on div "Select a reason" at bounding box center [372, 138] width 229 height 9
click at [271, 169] on button "Save" at bounding box center [285, 169] width 64 height 26
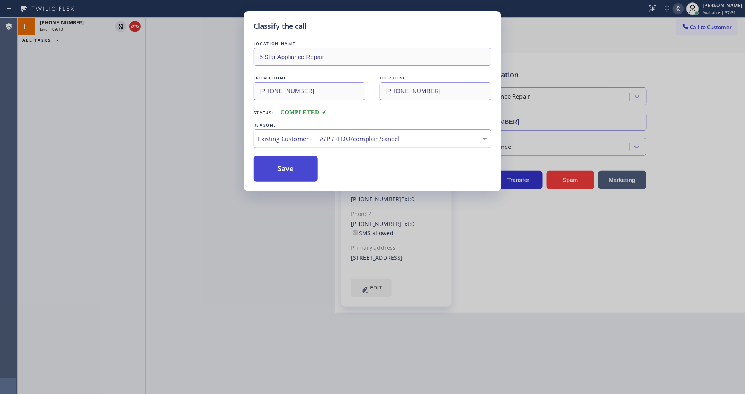
click at [271, 169] on button "Save" at bounding box center [285, 169] width 64 height 26
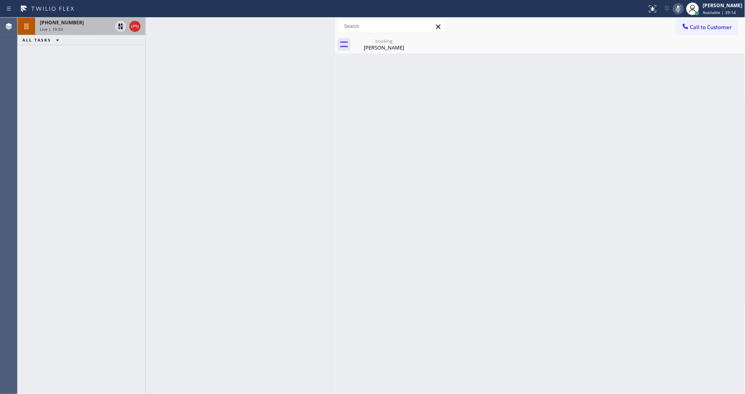
click at [96, 25] on div "+18472875073" at bounding box center [76, 22] width 72 height 7
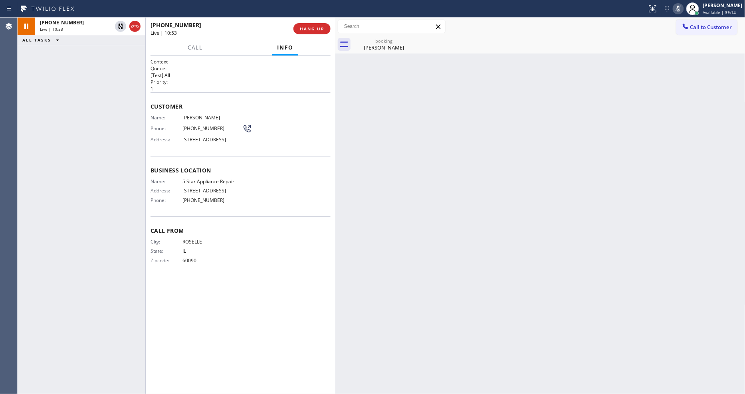
click at [385, 35] on div "Call to Customer Outbound call Location 5 Star Best Plumbing Your caller id pho…" at bounding box center [540, 27] width 410 height 18
click at [384, 45] on div "Jennifer Miranda" at bounding box center [384, 47] width 60 height 7
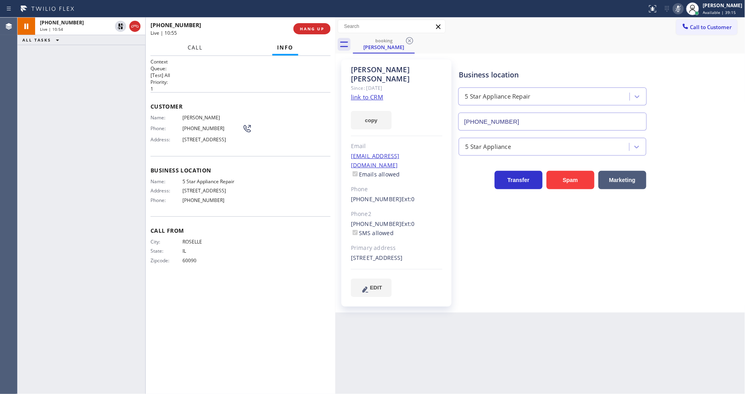
click at [194, 45] on span "Call" at bounding box center [195, 47] width 15 height 7
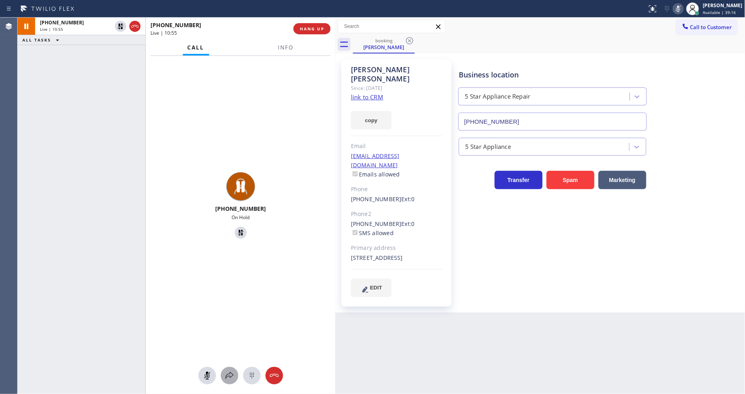
click at [230, 376] on icon at bounding box center [230, 376] width 10 height 10
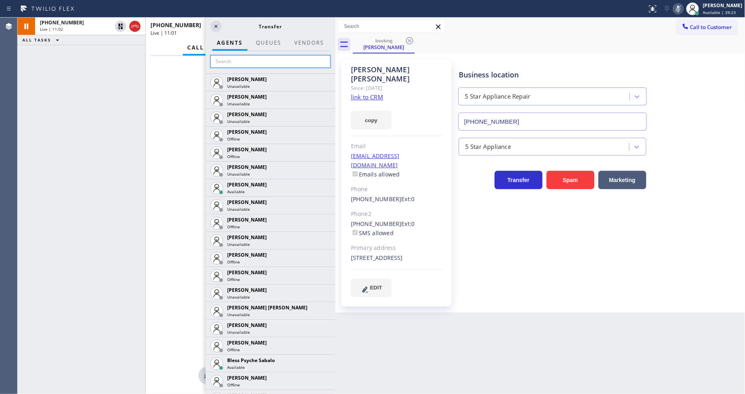
click at [246, 59] on input "text" at bounding box center [270, 61] width 120 height 13
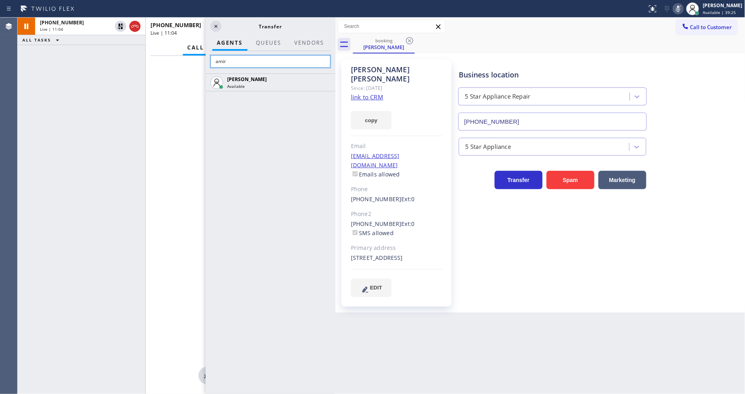
type input "amir"
click at [277, 58] on input "amir" at bounding box center [270, 61] width 120 height 13
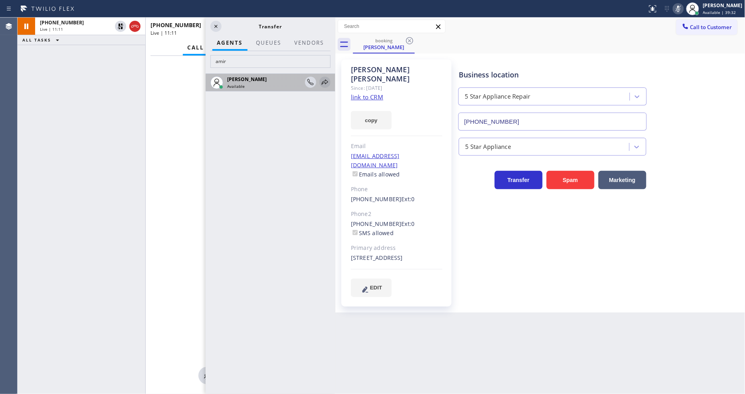
click at [324, 78] on icon at bounding box center [325, 82] width 10 height 10
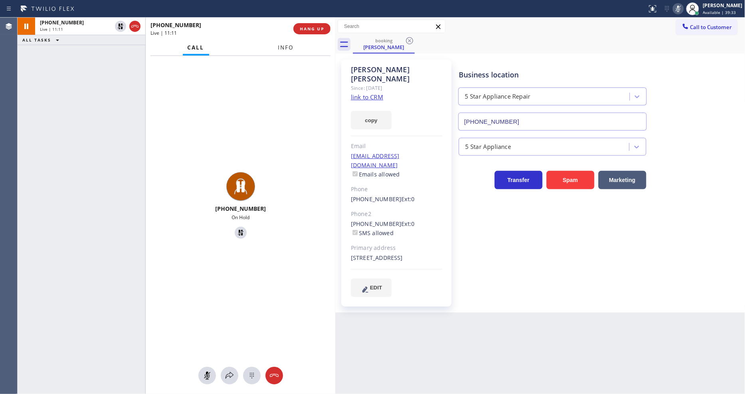
click at [286, 48] on span "Info" at bounding box center [286, 47] width 16 height 7
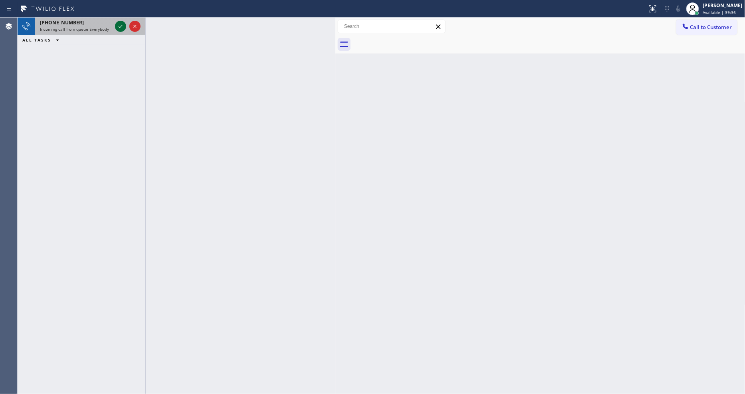
click at [117, 26] on icon at bounding box center [121, 27] width 10 height 10
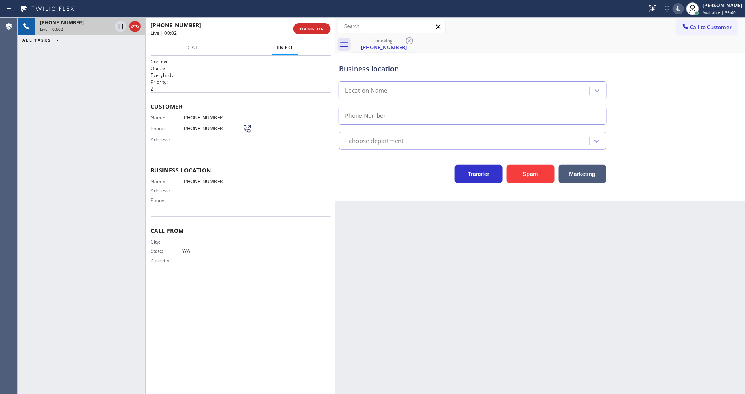
click at [591, 332] on div "Back to Dashboard Change Sender ID Customers Technicians Select a contact Outbo…" at bounding box center [540, 206] width 410 height 376
click at [298, 27] on button "HANG UP" at bounding box center [311, 28] width 37 height 11
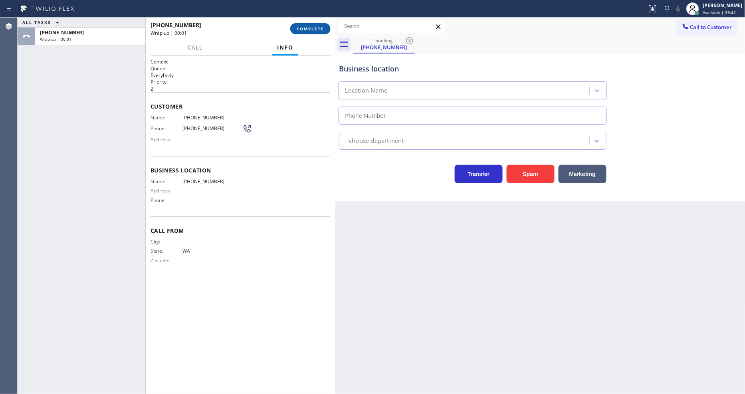
click at [302, 28] on span "COMPLETE" at bounding box center [310, 29] width 28 height 6
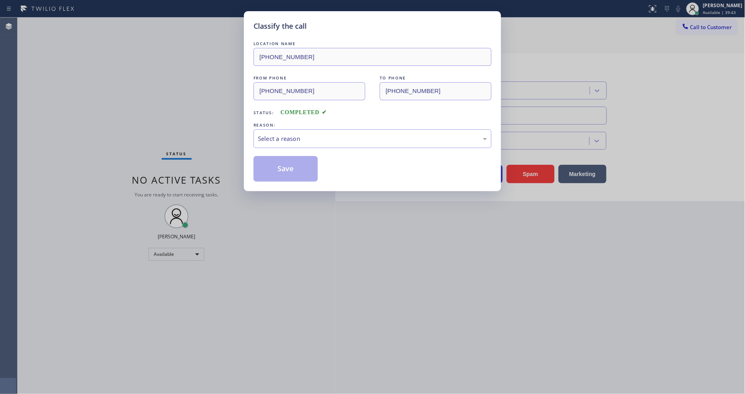
click at [269, 137] on div "Select a reason" at bounding box center [372, 138] width 229 height 9
click at [269, 174] on button "Save" at bounding box center [285, 169] width 64 height 26
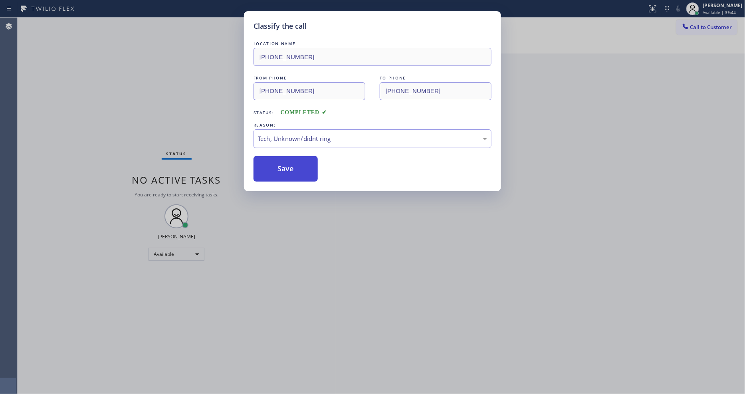
click at [269, 174] on button "Save" at bounding box center [285, 169] width 64 height 26
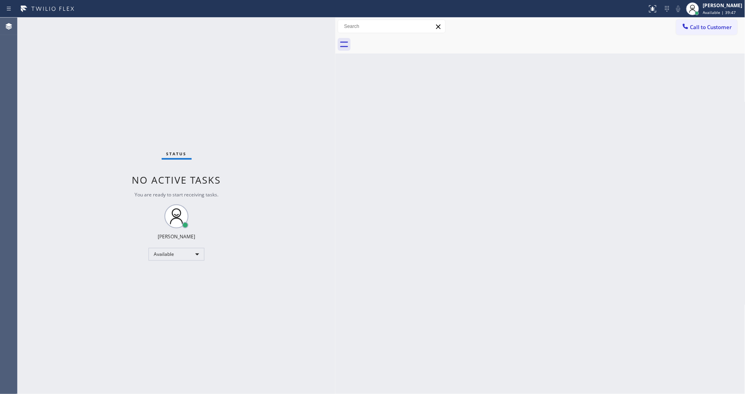
click at [276, 279] on div "Status No active tasks You are ready to start receiving tasks. [PERSON_NAME] Av…" at bounding box center [177, 206] width 318 height 376
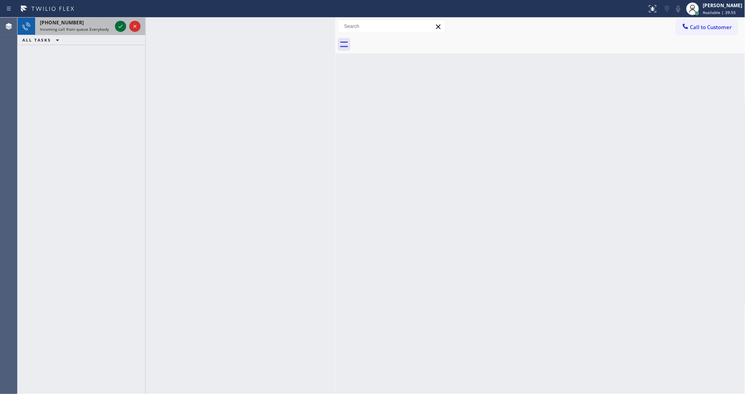
click at [119, 26] on icon at bounding box center [121, 27] width 10 height 10
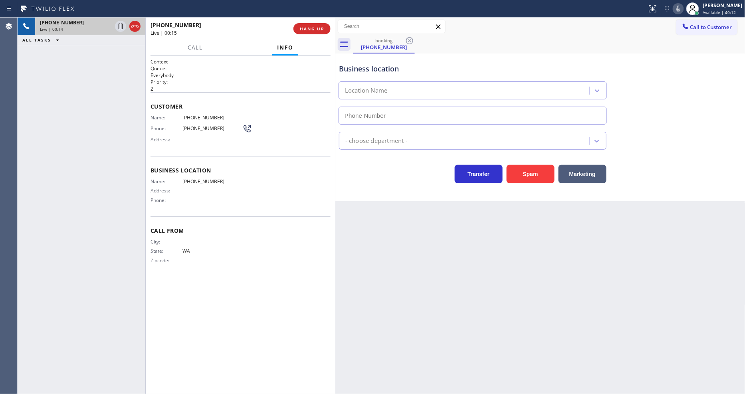
click at [569, 261] on div "Back to Dashboard Change Sender ID Customers Technicians Select a contact Outbo…" at bounding box center [540, 206] width 410 height 376
click at [117, 26] on icon at bounding box center [121, 27] width 10 height 10
drag, startPoint x: 688, startPoint y: 9, endPoint x: 570, endPoint y: 103, distance: 150.3
click at [683, 8] on icon at bounding box center [678, 9] width 10 height 10
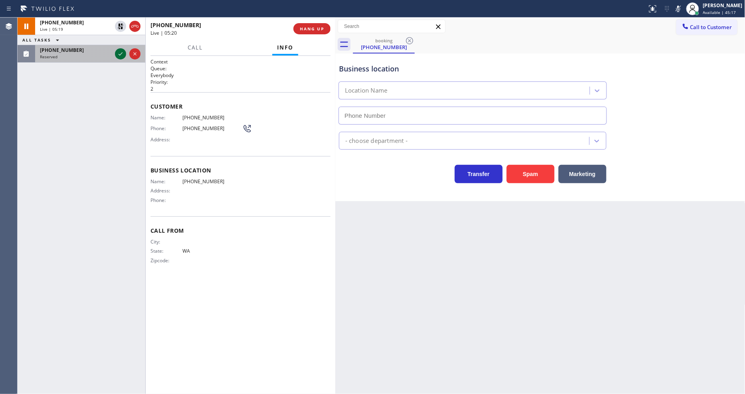
click at [118, 51] on icon at bounding box center [121, 54] width 10 height 10
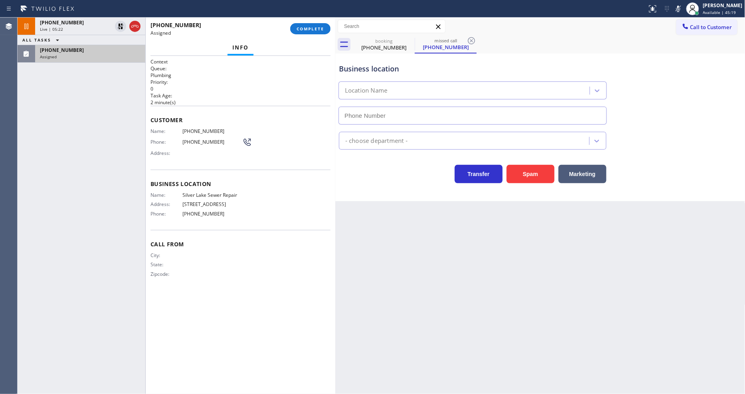
type input "(213) 306-4252"
click at [310, 31] on span "COMPLETE" at bounding box center [310, 29] width 28 height 6
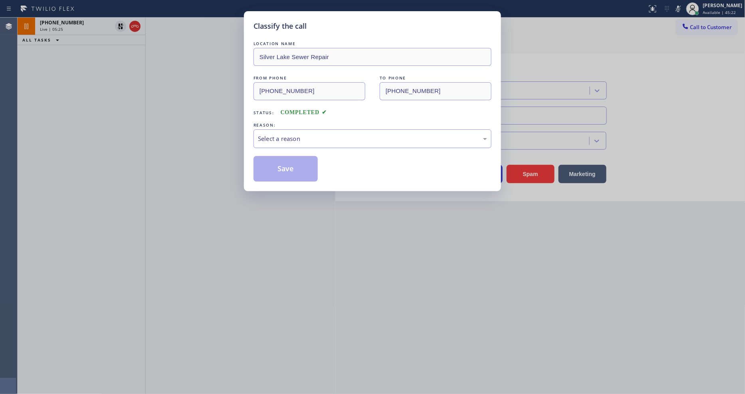
click at [274, 134] on div "Select a reason" at bounding box center [372, 138] width 229 height 9
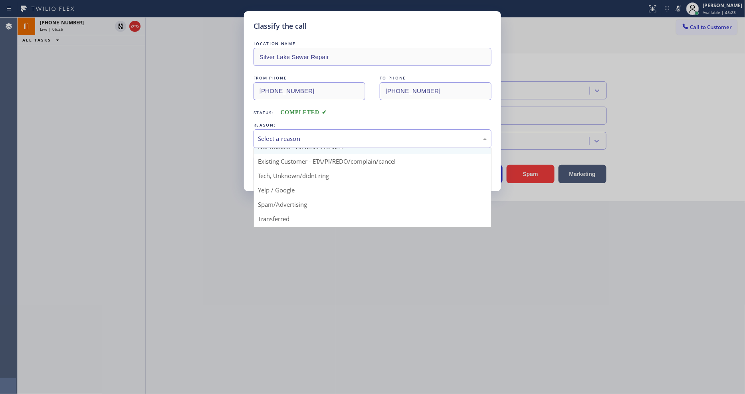
scroll to position [6, 0]
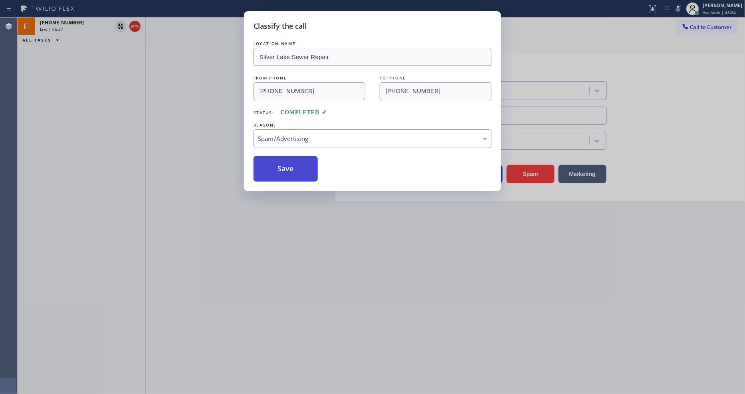
click at [282, 160] on button "Save" at bounding box center [285, 169] width 64 height 26
click at [284, 160] on button "Save" at bounding box center [285, 169] width 64 height 26
click at [285, 161] on button "Save" at bounding box center [285, 169] width 64 height 26
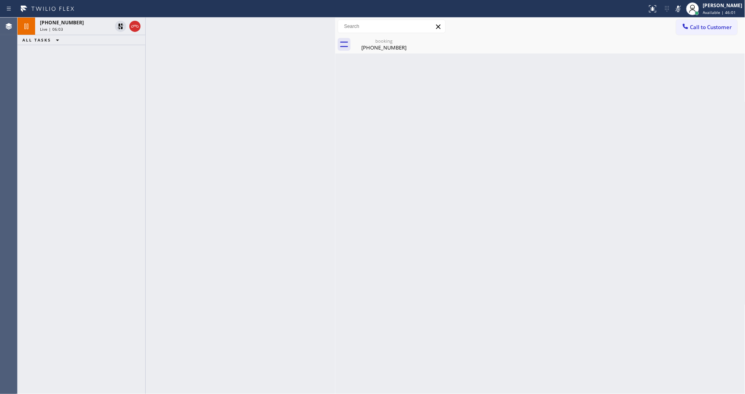
click at [75, 28] on div "Live | 06:03" at bounding box center [76, 29] width 72 height 6
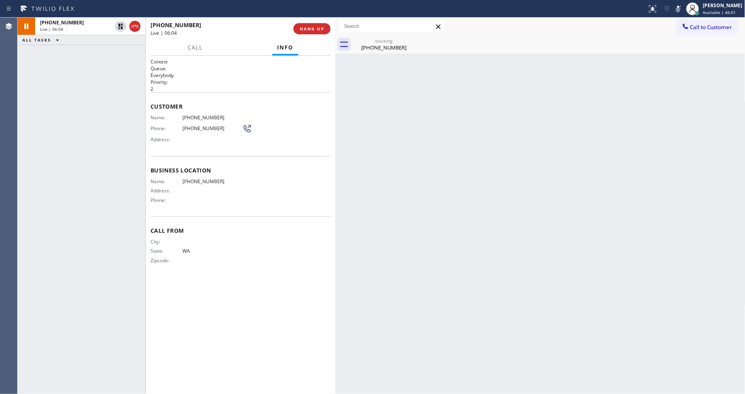
click at [368, 45] on div "(425) 500-2643" at bounding box center [384, 47] width 60 height 7
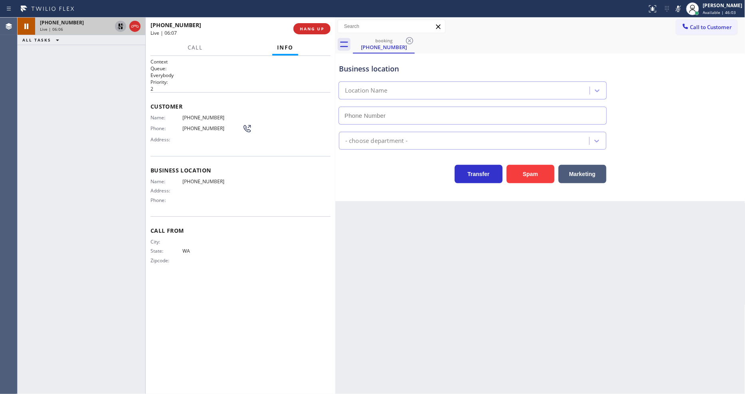
click at [121, 25] on icon at bounding box center [121, 27] width 10 height 10
click at [683, 5] on icon at bounding box center [678, 9] width 10 height 10
click at [534, 273] on div "Back to Dashboard Change Sender ID Customers Technicians Select a contact Outbo…" at bounding box center [540, 206] width 410 height 376
click at [256, 251] on div "City: State: WA Zipcode:" at bounding box center [240, 253] width 180 height 28
click at [536, 276] on div "Back to Dashboard Change Sender ID Customers Technicians Select a contact Outbo…" at bounding box center [540, 206] width 410 height 376
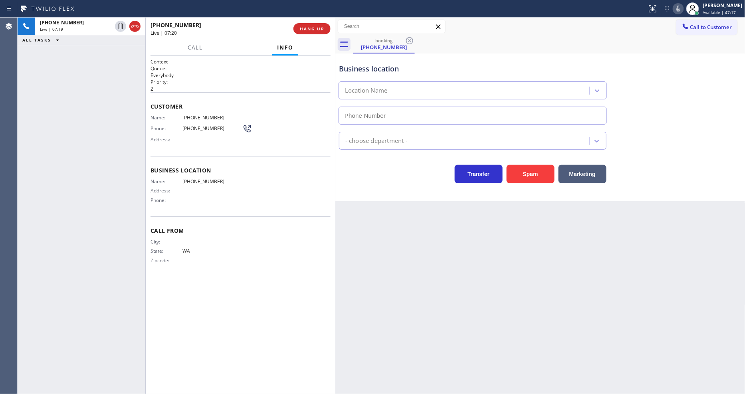
click at [221, 216] on div "Call From City: State: WA Zipcode:" at bounding box center [240, 246] width 180 height 60
click at [190, 202] on div "Name: (424) 324-3931 Address: Phone:" at bounding box center [196, 192] width 92 height 28
click at [193, 115] on span "(425) 500-2643" at bounding box center [212, 118] width 60 height 6
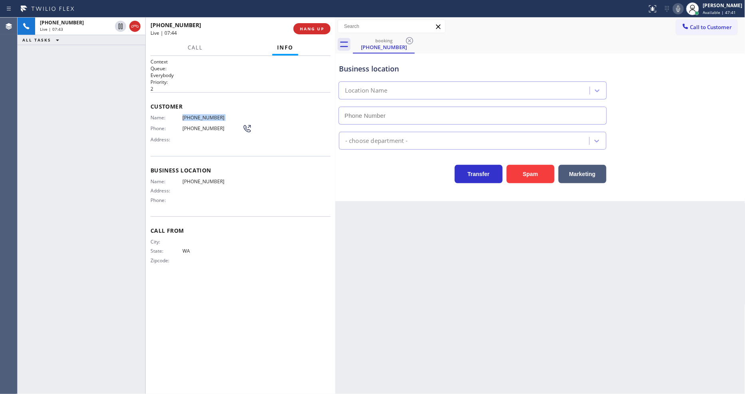
copy span "(425) 500-2643"
click at [317, 29] on span "COMPLETE" at bounding box center [310, 29] width 28 height 6
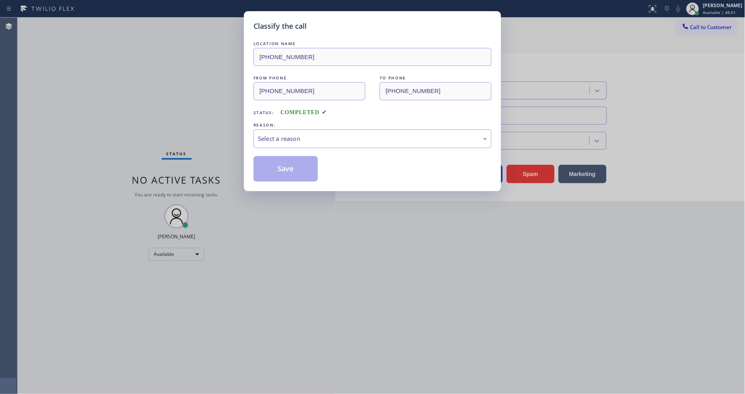
click at [272, 134] on div "Select a reason" at bounding box center [372, 138] width 229 height 9
click at [279, 162] on button "Save" at bounding box center [285, 169] width 64 height 26
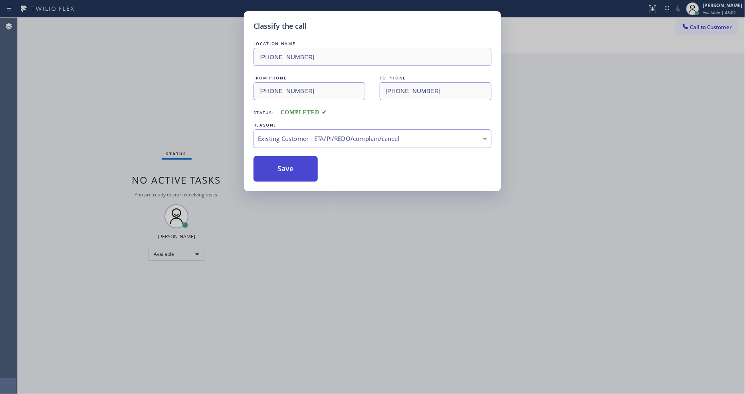
click at [279, 162] on button "Save" at bounding box center [285, 169] width 64 height 26
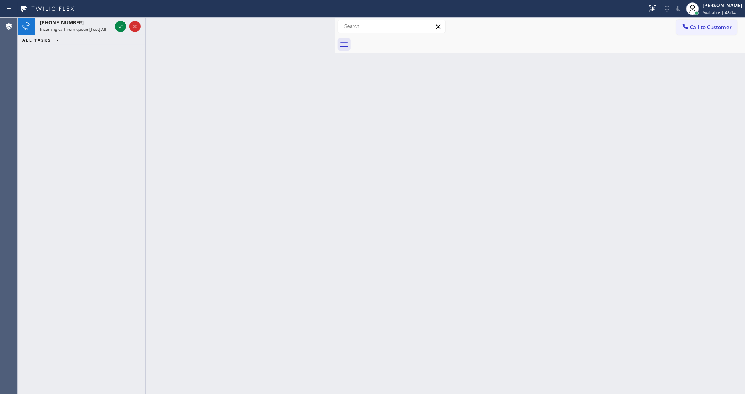
click at [120, 25] on icon at bounding box center [121, 27] width 10 height 10
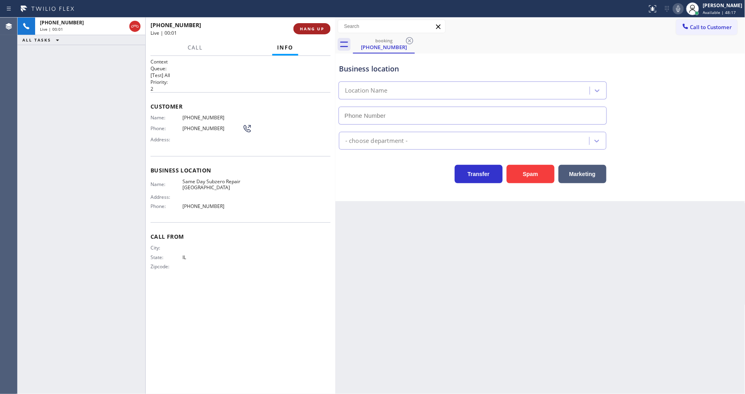
type input "(224) 246-8334"
click at [313, 29] on span "HANG UP" at bounding box center [312, 29] width 24 height 6
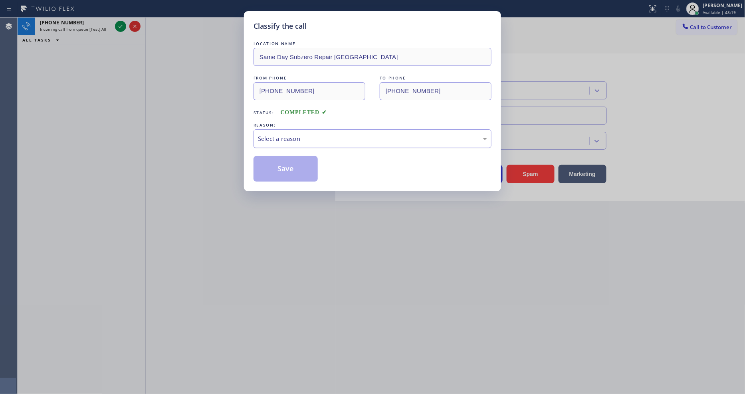
click at [287, 136] on div "Select a reason" at bounding box center [372, 138] width 229 height 9
click at [284, 156] on button "Save" at bounding box center [285, 169] width 64 height 26
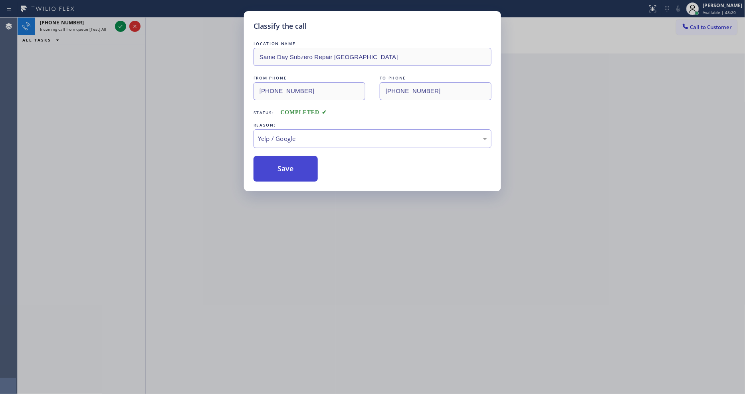
click at [284, 156] on button "Save" at bounding box center [285, 169] width 64 height 26
click at [285, 160] on button "Save" at bounding box center [285, 169] width 64 height 26
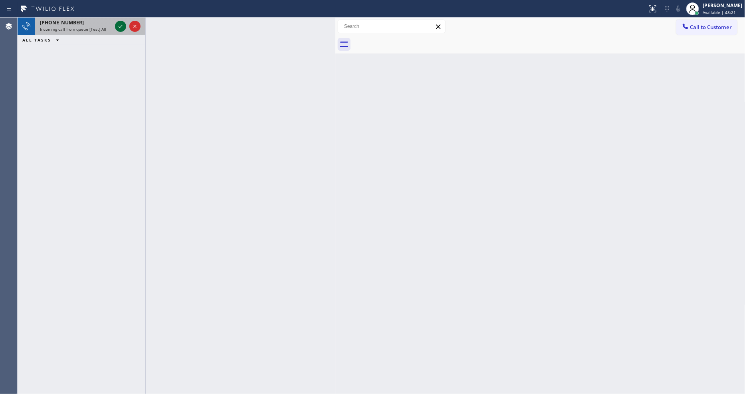
click at [119, 27] on icon at bounding box center [121, 27] width 10 height 10
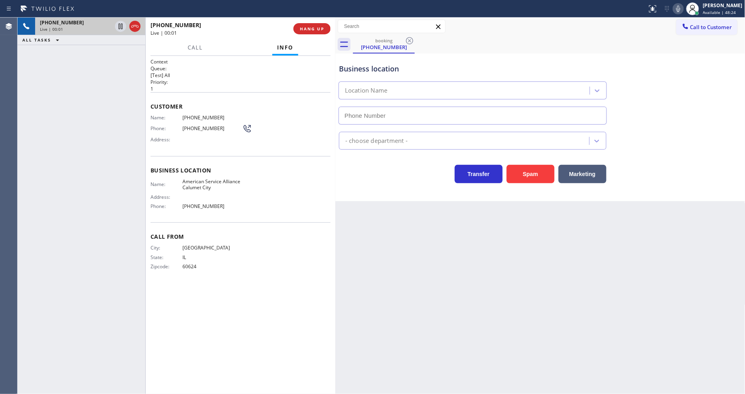
type input "(708) 554-7898"
drag, startPoint x: 544, startPoint y: 253, endPoint x: 551, endPoint y: 242, distance: 13.1
click at [544, 253] on div "Back to Dashboard Change Sender ID Customers Technicians Select a contact Outbo…" at bounding box center [540, 206] width 410 height 376
click at [200, 178] on span "American Service Alliance Calumet City" at bounding box center [212, 184] width 60 height 12
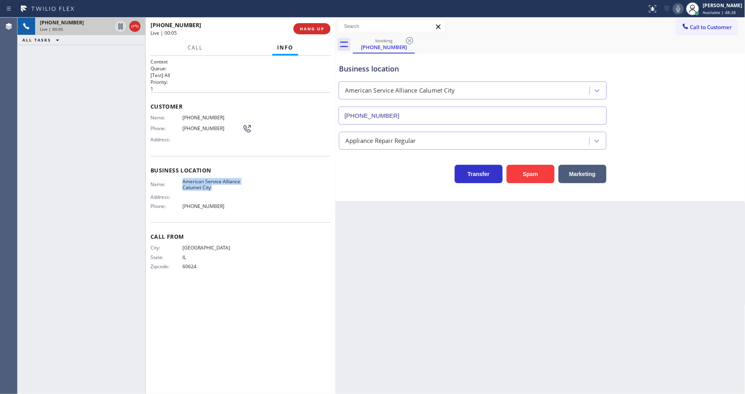
click at [200, 178] on span "American Service Alliance Calumet City" at bounding box center [212, 184] width 60 height 12
copy span "American Service Alliance Calumet City"
click at [344, 146] on div "Appliance Repair Regular" at bounding box center [472, 141] width 267 height 18
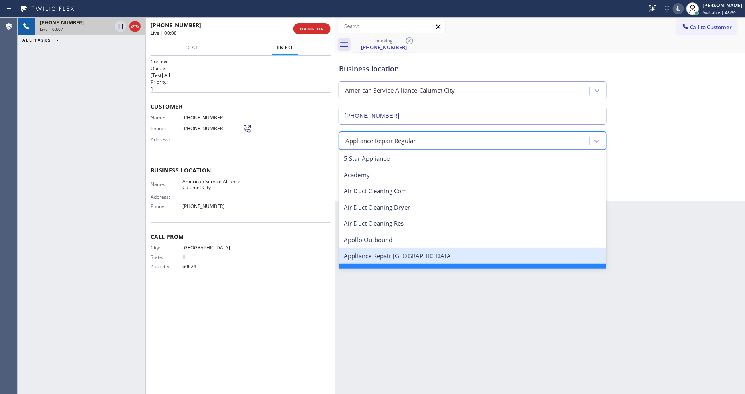
scroll to position [17, 0]
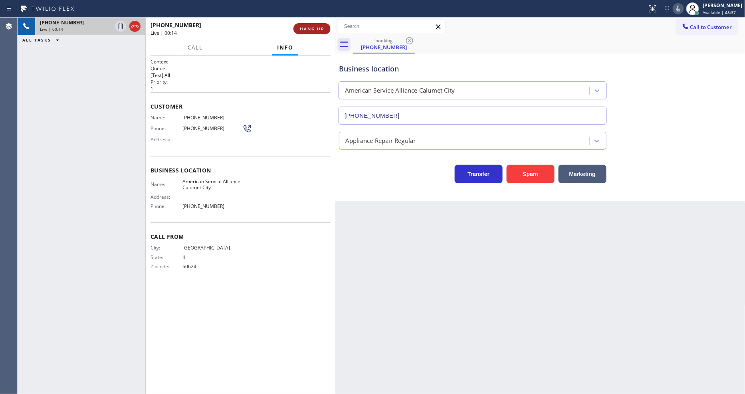
click at [306, 29] on span "HANG UP" at bounding box center [312, 29] width 24 height 6
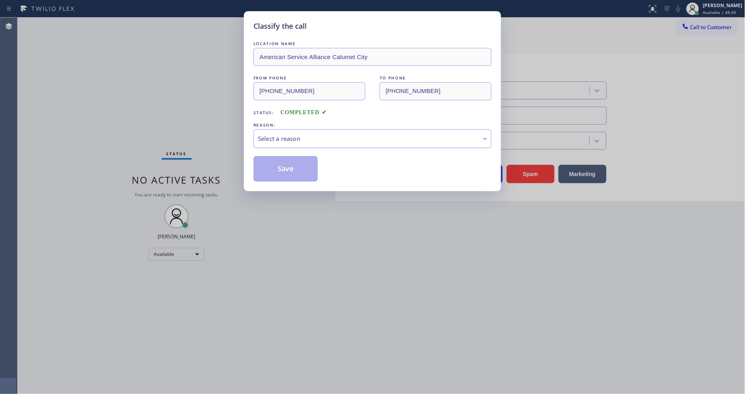
click at [260, 141] on div "Select a reason" at bounding box center [372, 138] width 238 height 19
click at [262, 173] on button "Save" at bounding box center [285, 169] width 64 height 26
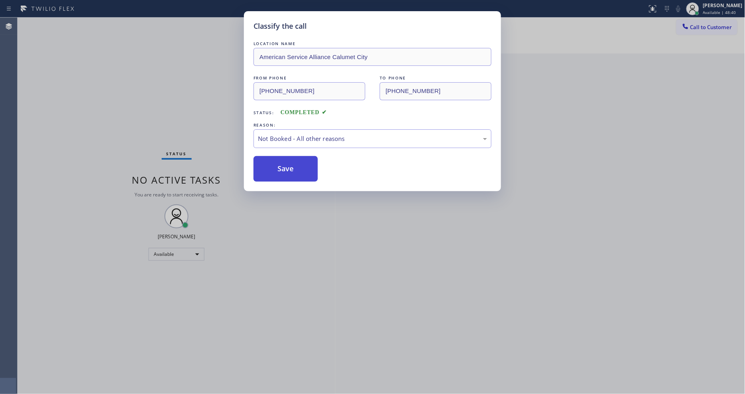
click at [262, 173] on button "Save" at bounding box center [285, 169] width 64 height 26
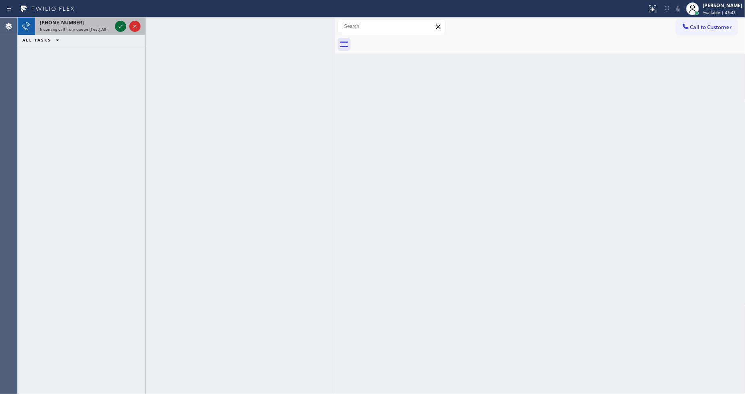
click at [120, 22] on icon at bounding box center [121, 27] width 10 height 10
click at [118, 22] on icon at bounding box center [121, 27] width 10 height 10
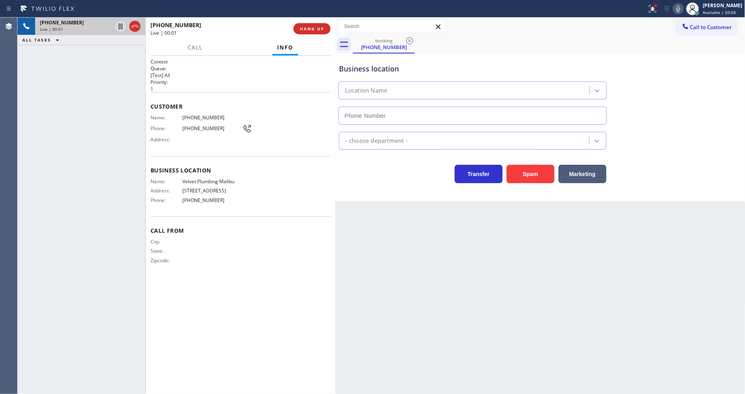
type input "(310) 388-3916"
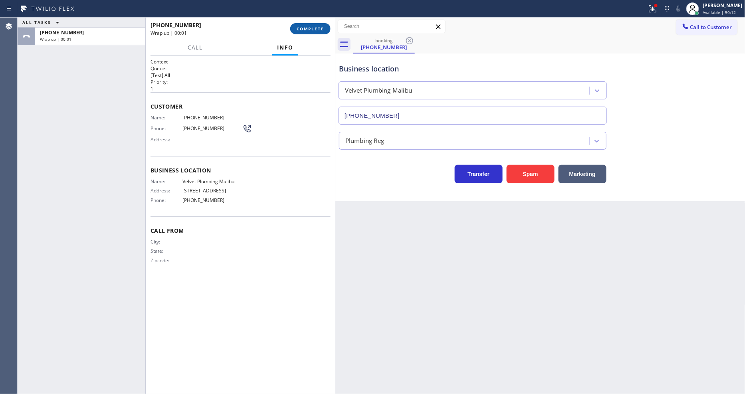
click at [318, 30] on span "COMPLETE" at bounding box center [310, 29] width 28 height 6
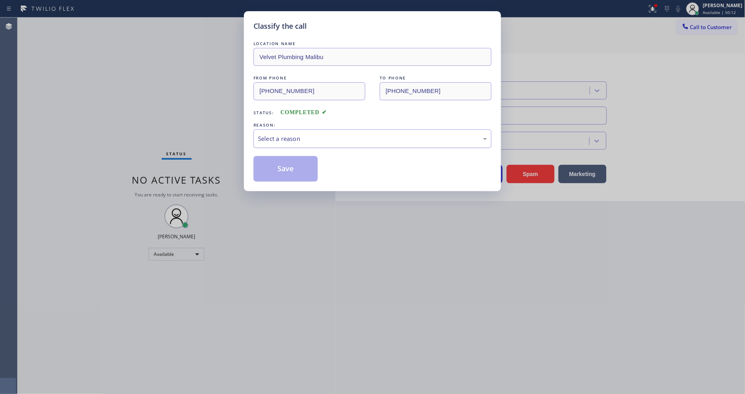
click at [292, 136] on div "Select a reason" at bounding box center [372, 138] width 229 height 9
click at [290, 166] on button "Save" at bounding box center [285, 169] width 64 height 26
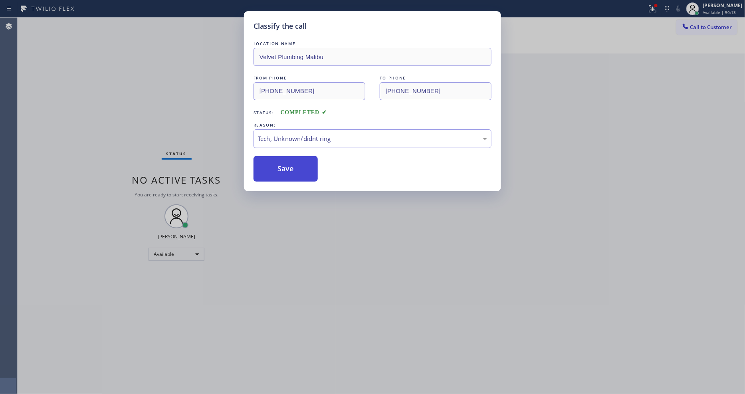
click at [290, 166] on button "Save" at bounding box center [285, 169] width 64 height 26
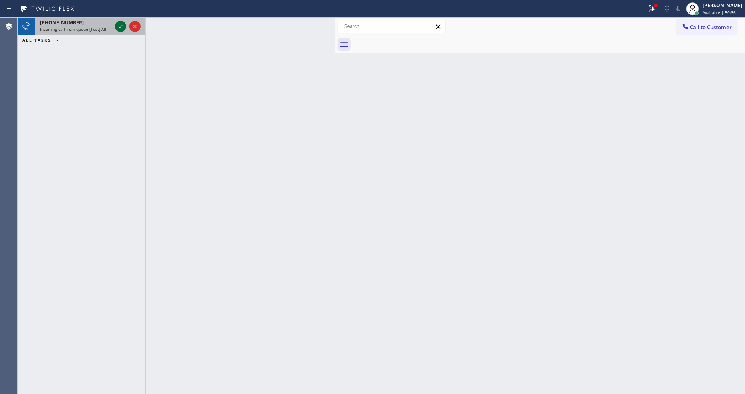
click at [120, 26] on icon at bounding box center [121, 27] width 10 height 10
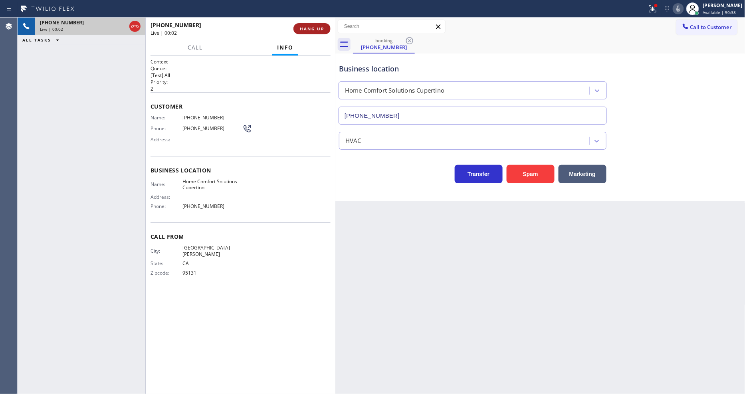
type input "(408) 676-1817"
click at [310, 28] on span "HANG UP" at bounding box center [312, 29] width 24 height 6
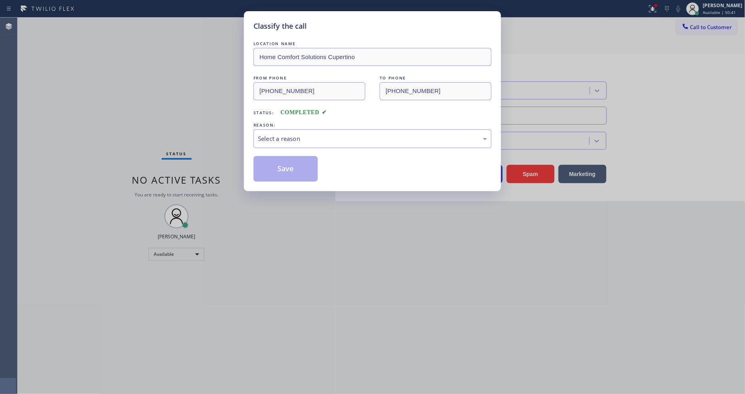
click at [291, 137] on div "Select a reason" at bounding box center [372, 138] width 229 height 9
click at [288, 162] on button "Save" at bounding box center [285, 169] width 64 height 26
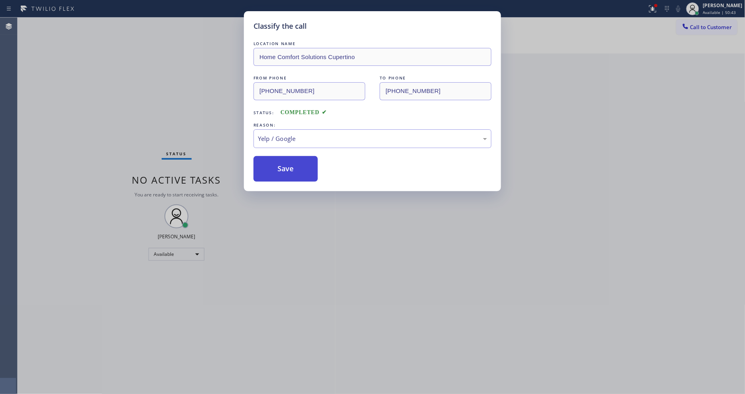
click at [288, 162] on button "Save" at bounding box center [285, 169] width 64 height 26
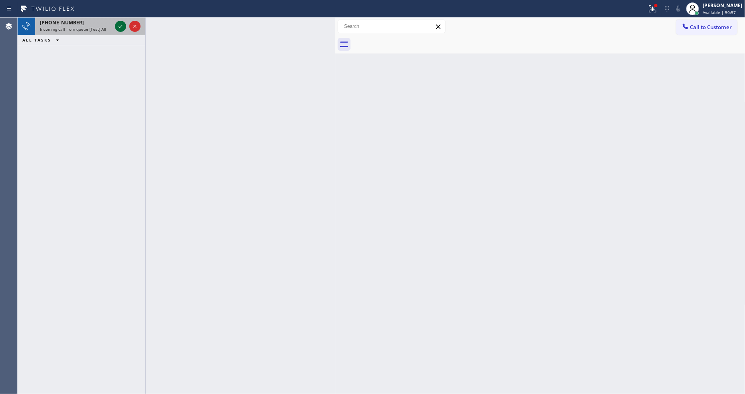
click at [122, 26] on icon at bounding box center [121, 27] width 10 height 10
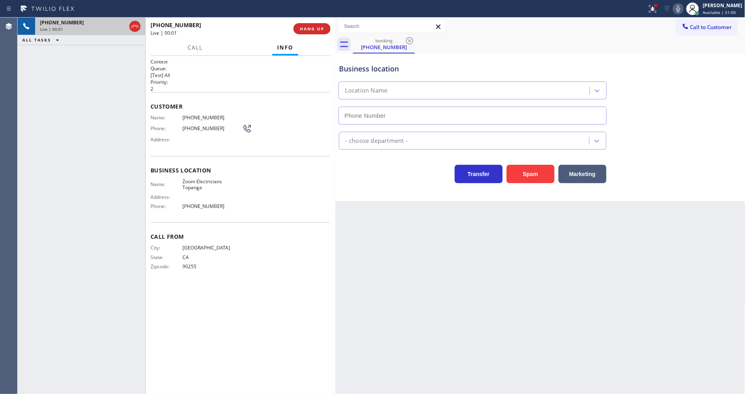
type input "(310) 388-4068"
click at [193, 180] on span "Zoom Electricians Topanga" at bounding box center [212, 184] width 60 height 12
click at [198, 115] on span "(213) 819-9957" at bounding box center [212, 118] width 60 height 6
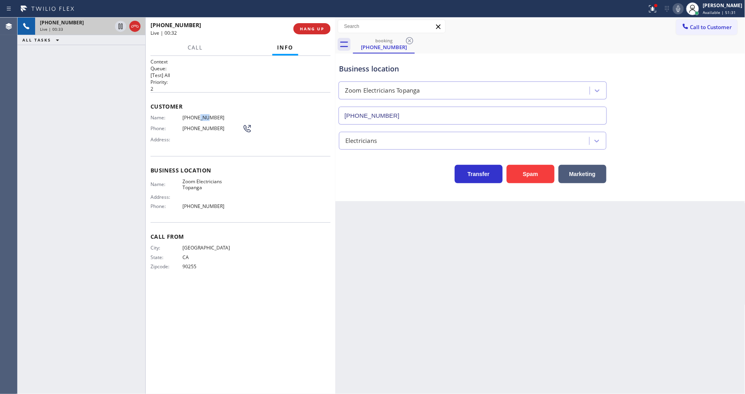
click at [198, 115] on span "(213) 819-9957" at bounding box center [212, 118] width 60 height 6
click at [302, 28] on span "HANG UP" at bounding box center [312, 29] width 24 height 6
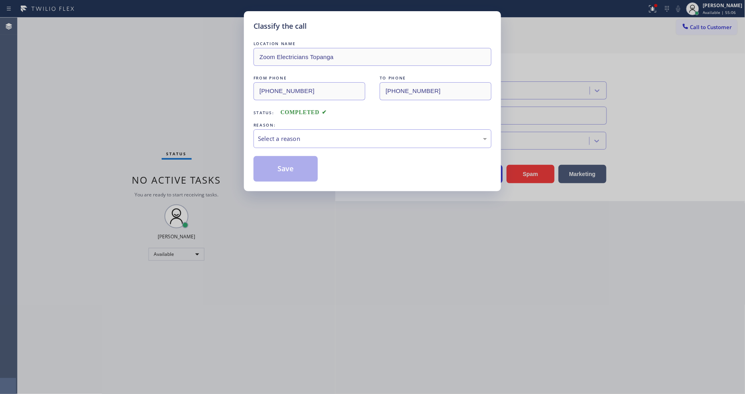
drag, startPoint x: 281, startPoint y: 142, endPoint x: 281, endPoint y: 136, distance: 5.6
click at [281, 136] on div "Select a reason" at bounding box center [372, 138] width 229 height 9
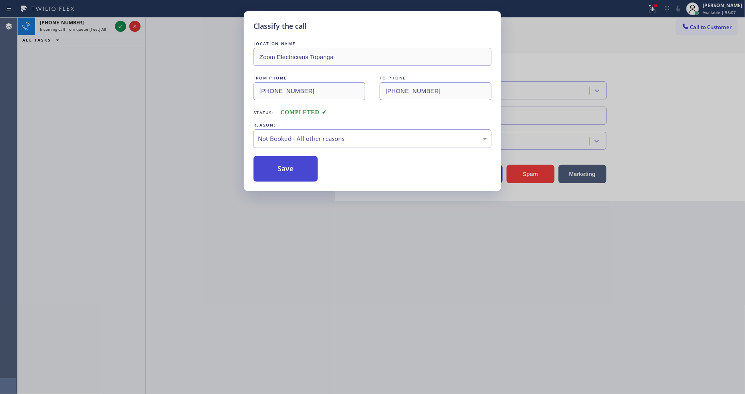
click at [275, 170] on button "Save" at bounding box center [285, 169] width 64 height 26
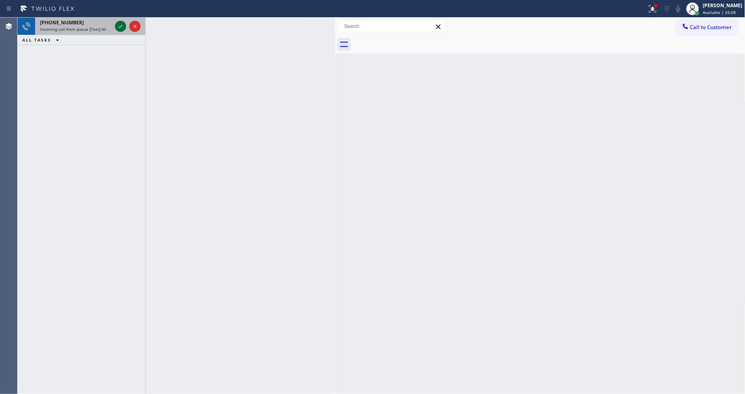
click at [119, 28] on icon at bounding box center [121, 27] width 10 height 10
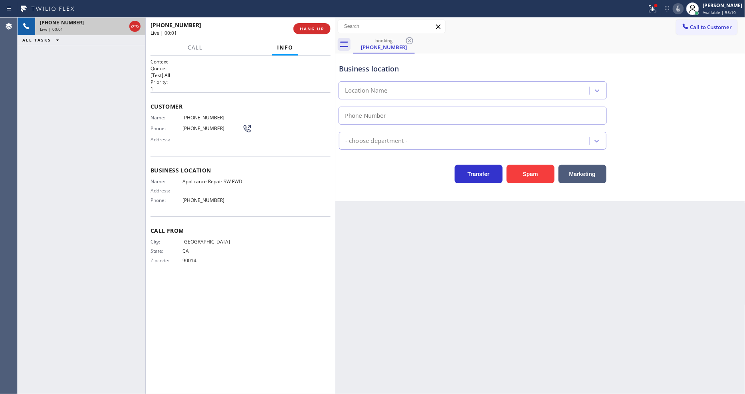
type input "(213) 566-9111"
click at [301, 23] on div "+13232002559 Live | 00:02 HANG UP" at bounding box center [240, 28] width 180 height 21
click at [302, 27] on span "HANG UP" at bounding box center [312, 29] width 24 height 6
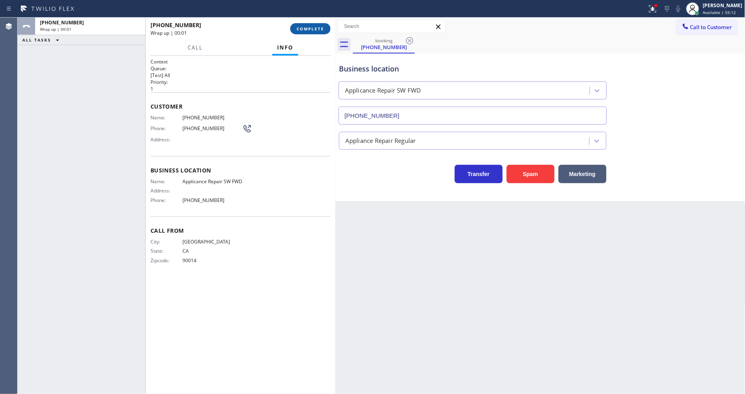
click at [302, 28] on span "COMPLETE" at bounding box center [310, 29] width 28 height 6
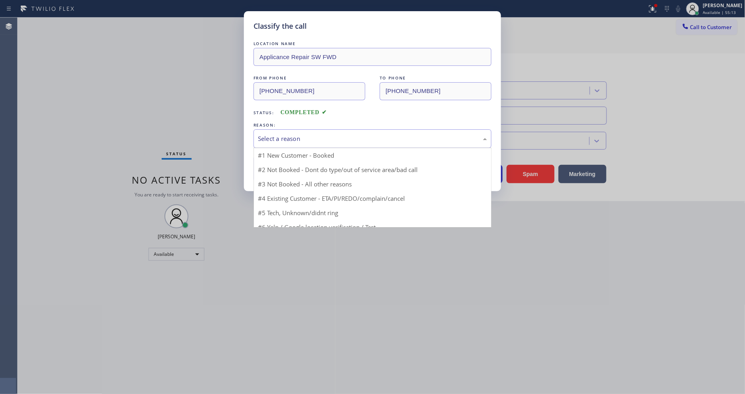
click at [278, 134] on div "Select a reason" at bounding box center [372, 138] width 229 height 9
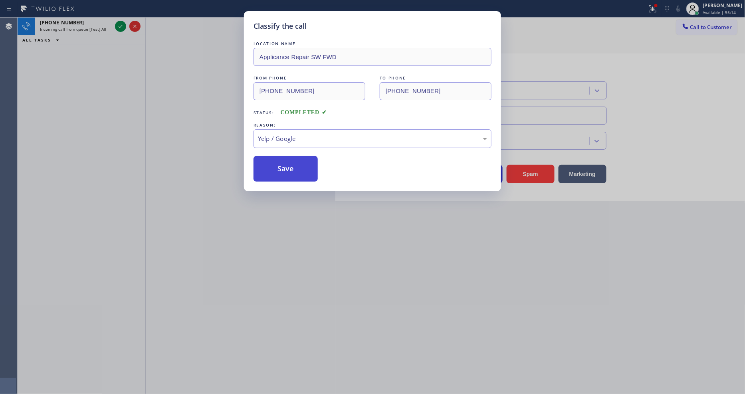
click at [282, 163] on button "Save" at bounding box center [285, 169] width 64 height 26
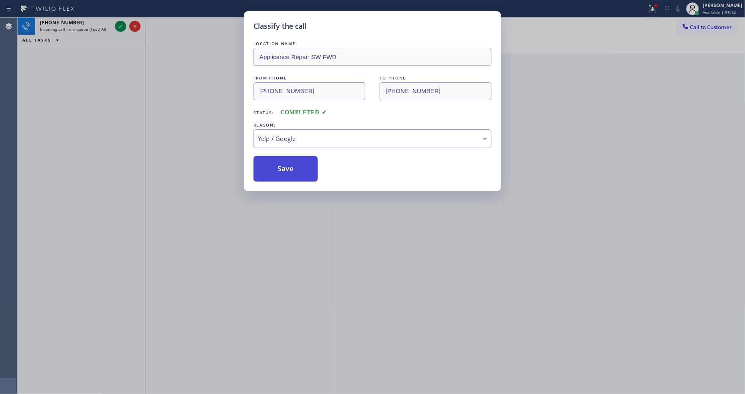
click at [282, 163] on button "Save" at bounding box center [285, 169] width 64 height 26
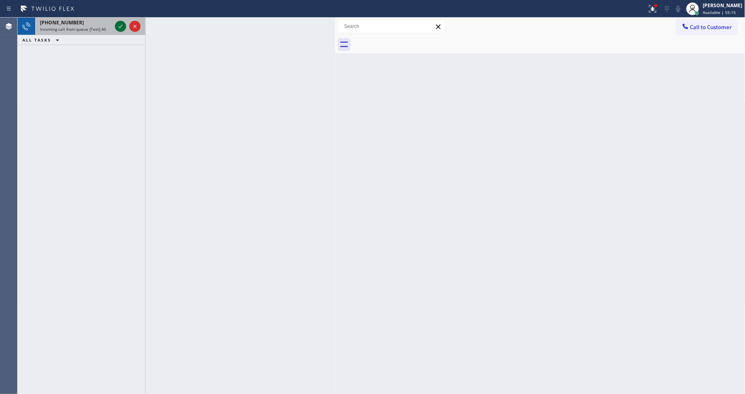
click at [118, 28] on icon at bounding box center [121, 27] width 10 height 10
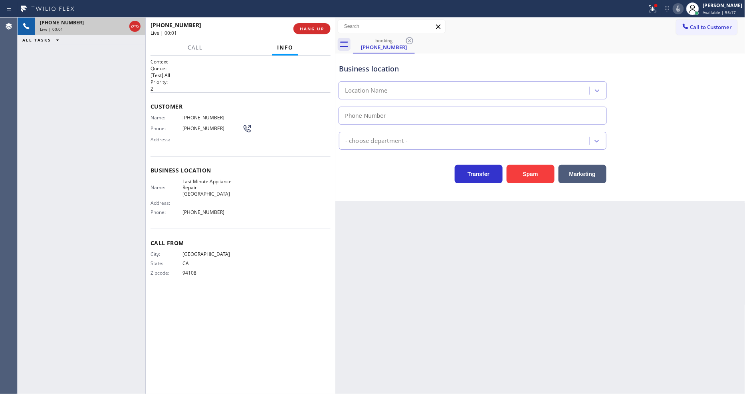
type input "(510) 737-7287"
click at [315, 32] on button "HANG UP" at bounding box center [311, 28] width 37 height 11
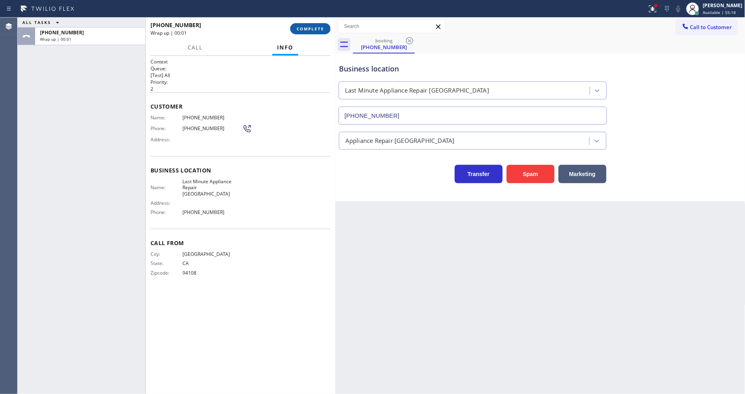
click at [316, 31] on span "COMPLETE" at bounding box center [310, 29] width 28 height 6
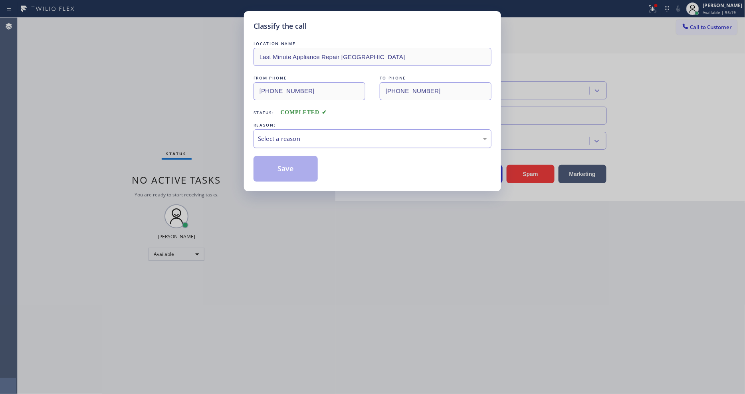
click at [282, 129] on div "Select a reason" at bounding box center [372, 138] width 238 height 19
click at [281, 162] on button "Save" at bounding box center [285, 169] width 64 height 26
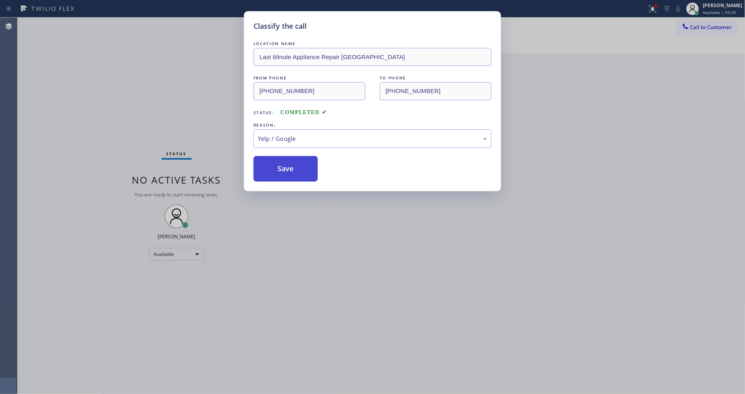
click at [281, 162] on button "Save" at bounding box center [285, 169] width 64 height 26
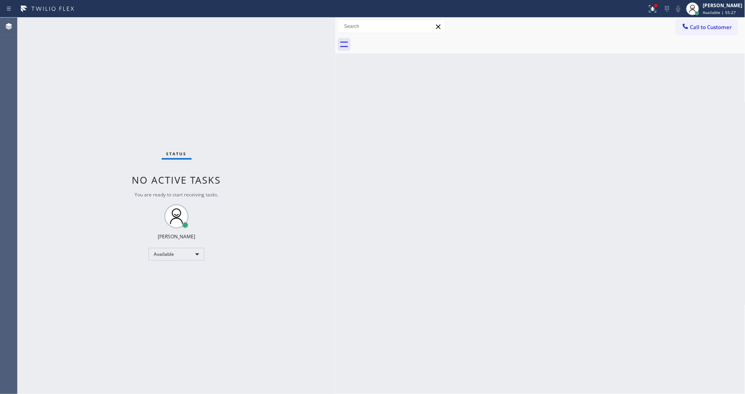
click at [120, 26] on div "Status No active tasks You are ready to start receiving tasks. [PERSON_NAME] Av…" at bounding box center [177, 206] width 318 height 376
click at [121, 93] on div "Status No active tasks You are ready to start receiving tasks. [PERSON_NAME] Av…" at bounding box center [177, 206] width 318 height 376
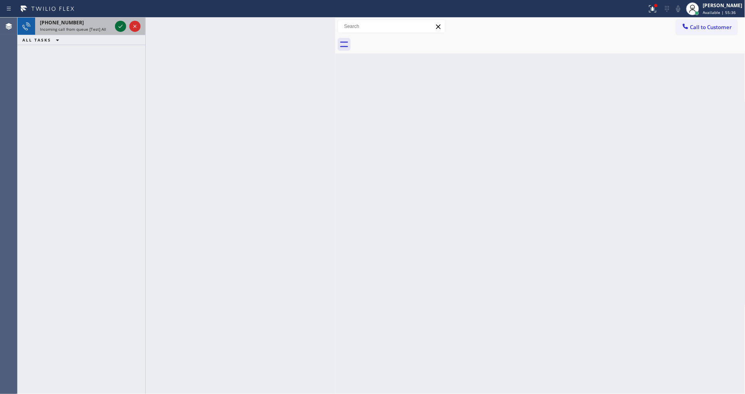
click at [117, 26] on icon at bounding box center [121, 27] width 10 height 10
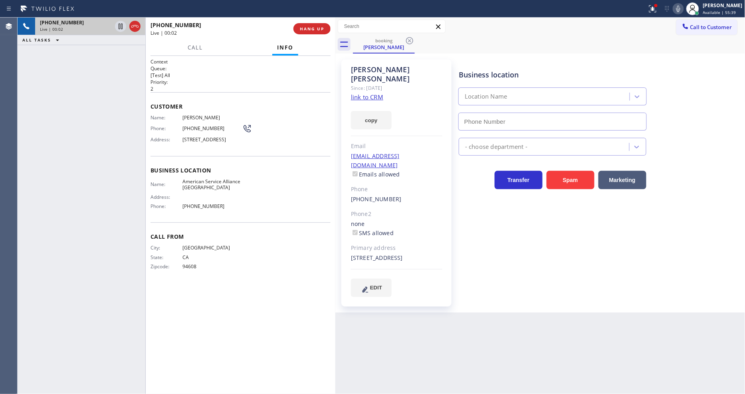
type input "[PHONE_NUMBER]"
click at [361, 93] on link "link to CRM" at bounding box center [367, 97] width 32 height 8
click at [314, 29] on span "HANG UP" at bounding box center [312, 29] width 24 height 6
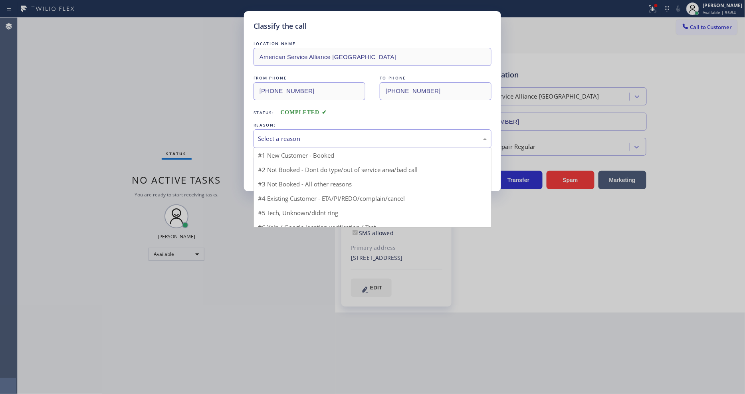
click at [294, 136] on div "Select a reason" at bounding box center [372, 138] width 229 height 9
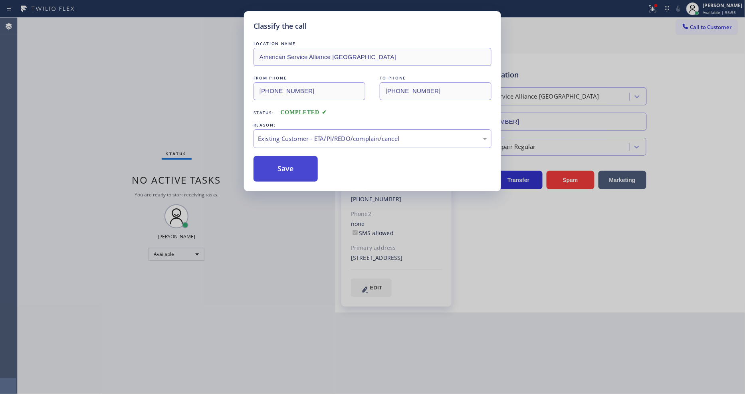
click at [286, 170] on button "Save" at bounding box center [285, 169] width 64 height 26
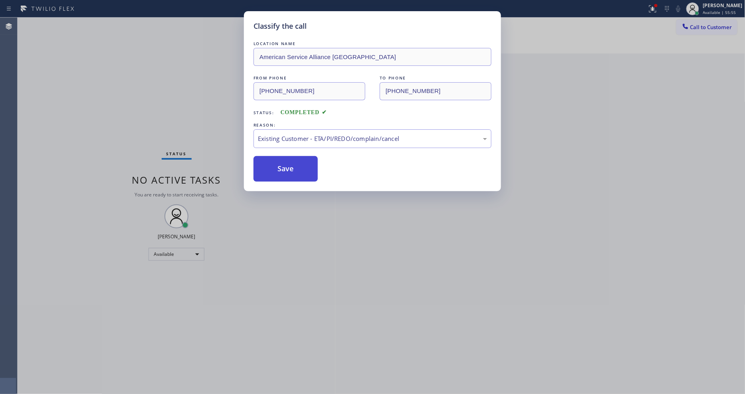
click at [286, 170] on button "Save" at bounding box center [285, 169] width 64 height 26
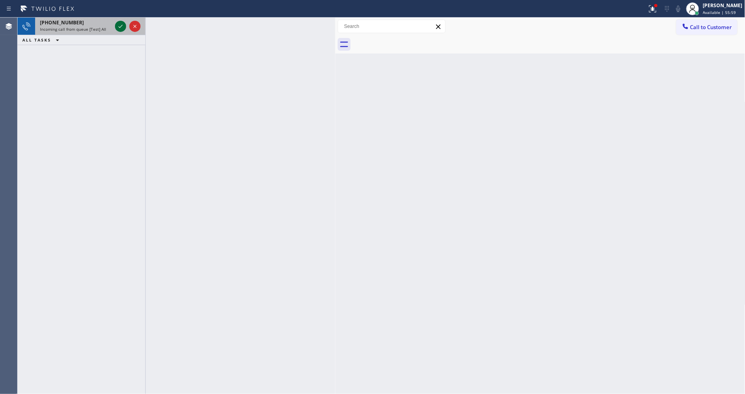
click at [120, 26] on icon at bounding box center [121, 27] width 10 height 10
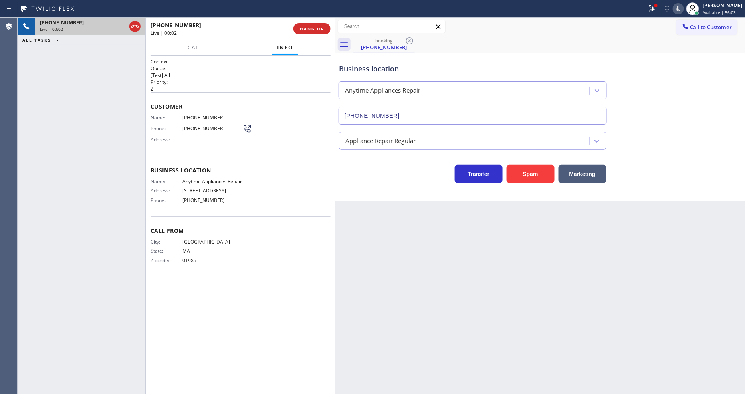
type input "(978) 735-2724"
click at [311, 26] on span "HANG UP" at bounding box center [312, 29] width 24 height 6
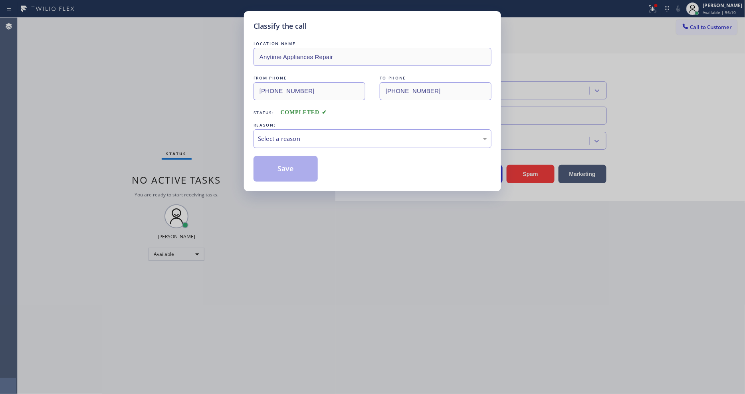
click at [281, 124] on div "REASON:" at bounding box center [372, 125] width 238 height 8
click at [281, 134] on div "Select a reason" at bounding box center [372, 138] width 229 height 9
click at [287, 134] on div "Existing Customer - ETA/PI/REDO/complain/cancel" at bounding box center [372, 138] width 229 height 9
drag, startPoint x: 282, startPoint y: 192, endPoint x: 282, endPoint y: 156, distance: 35.9
click at [282, 156] on button "Save" at bounding box center [285, 169] width 64 height 26
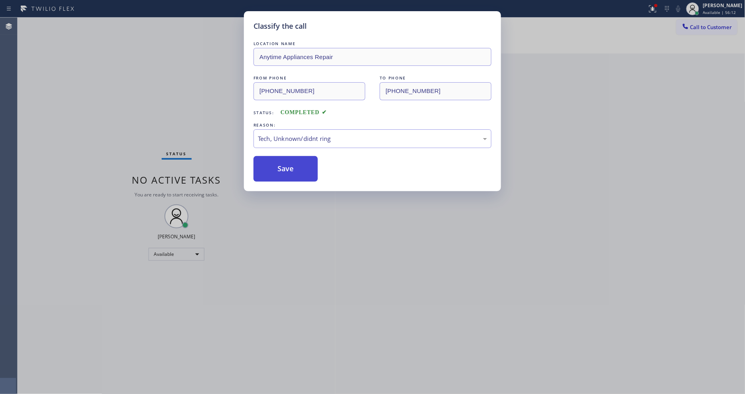
click at [282, 156] on button "Save" at bounding box center [285, 169] width 64 height 26
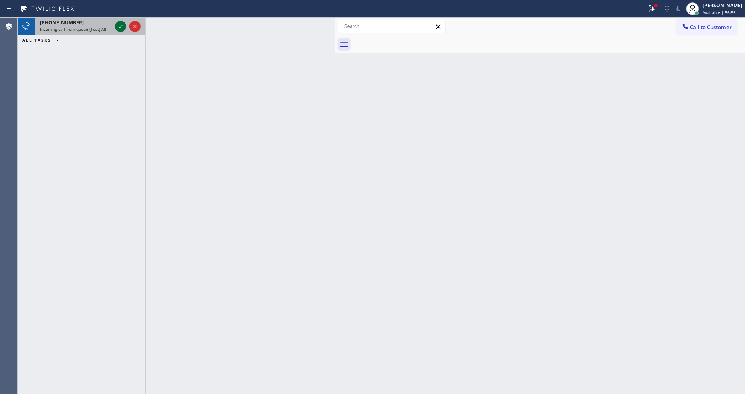
click at [120, 23] on icon at bounding box center [121, 27] width 10 height 10
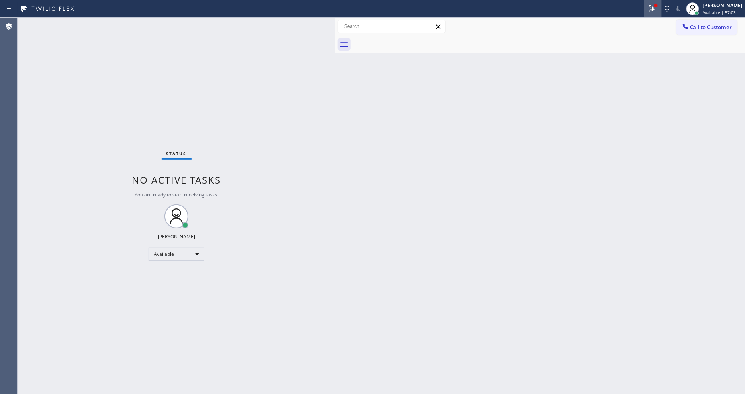
click at [653, 7] on div at bounding box center [653, 9] width 18 height 10
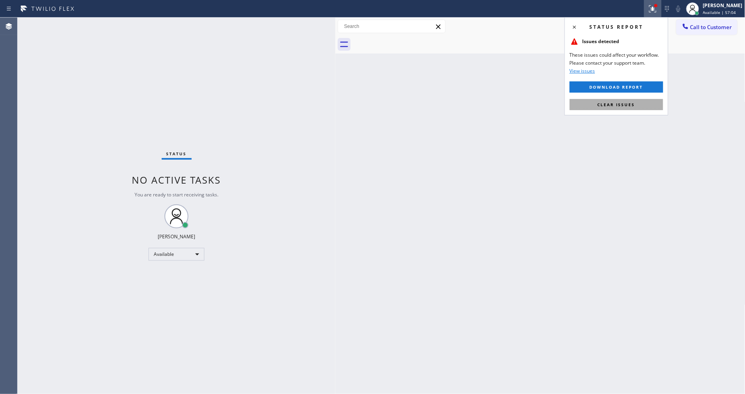
click at [609, 103] on span "Clear issues" at bounding box center [616, 105] width 38 height 6
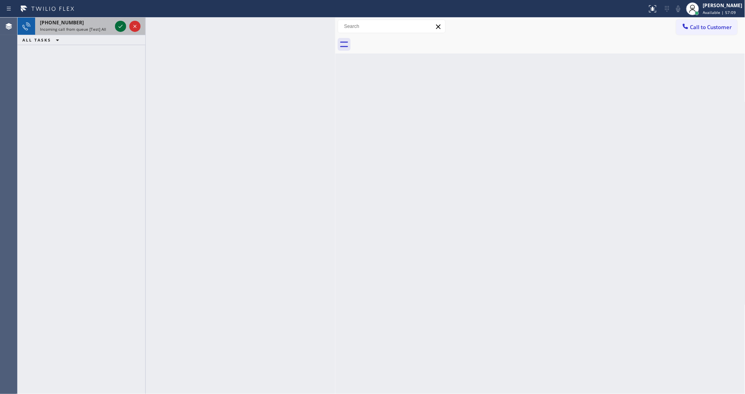
click at [119, 22] on icon at bounding box center [121, 27] width 10 height 10
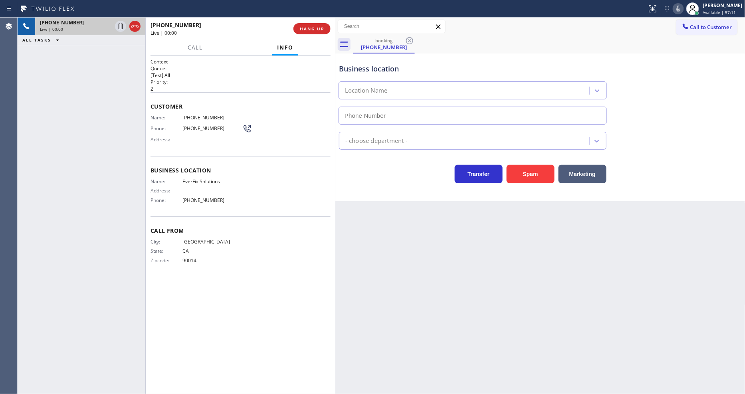
type input "(323) 879-8278"
click at [318, 27] on span "HANG UP" at bounding box center [312, 29] width 24 height 6
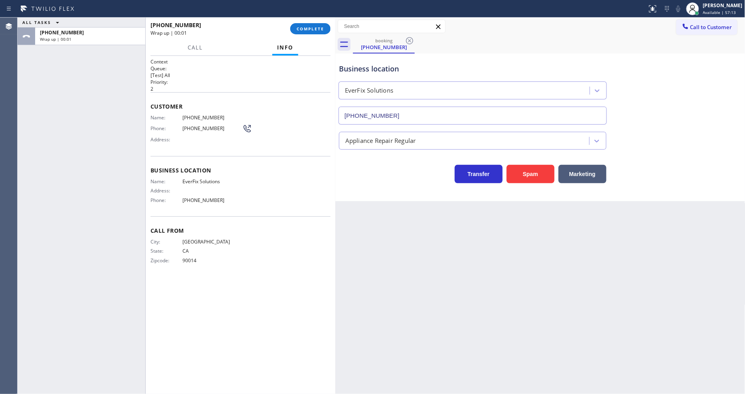
click at [318, 27] on span "COMPLETE" at bounding box center [310, 29] width 28 height 6
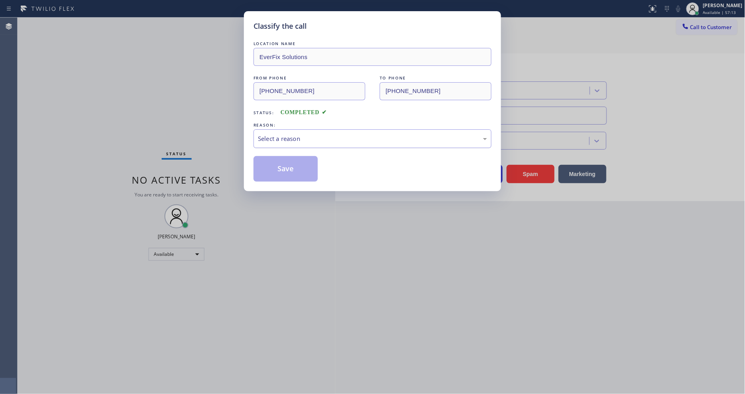
click at [291, 134] on div "Select a reason" at bounding box center [372, 138] width 229 height 9
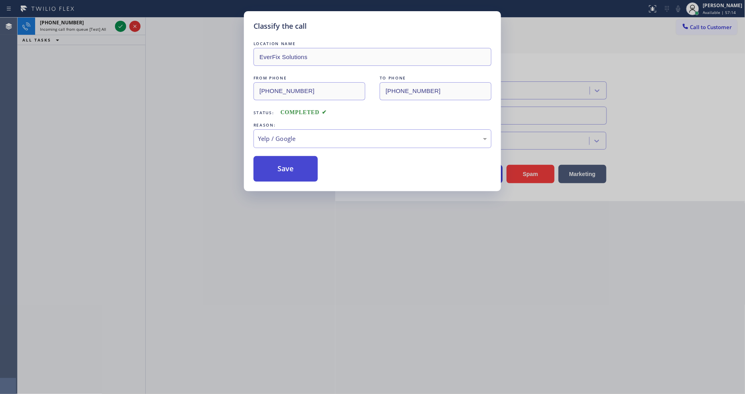
click at [277, 163] on button "Save" at bounding box center [285, 169] width 64 height 26
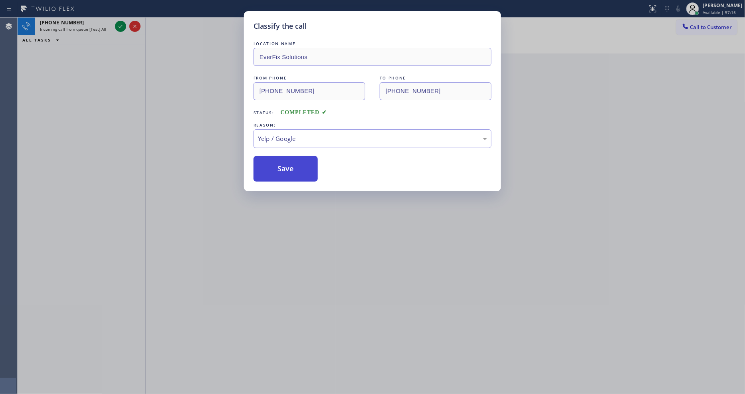
click at [277, 163] on button "Save" at bounding box center [285, 169] width 64 height 26
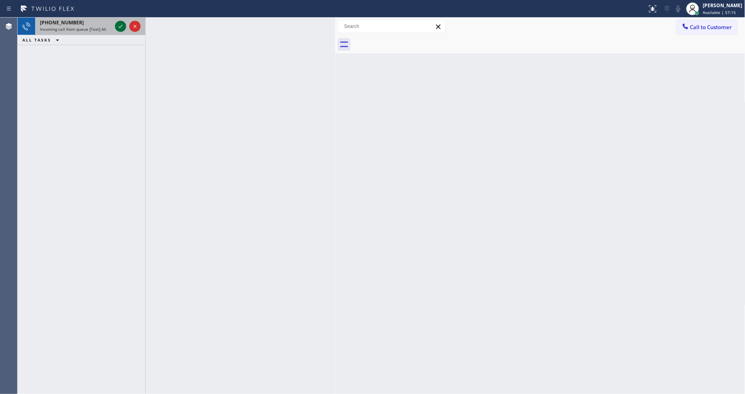
click at [117, 25] on icon at bounding box center [121, 27] width 10 height 10
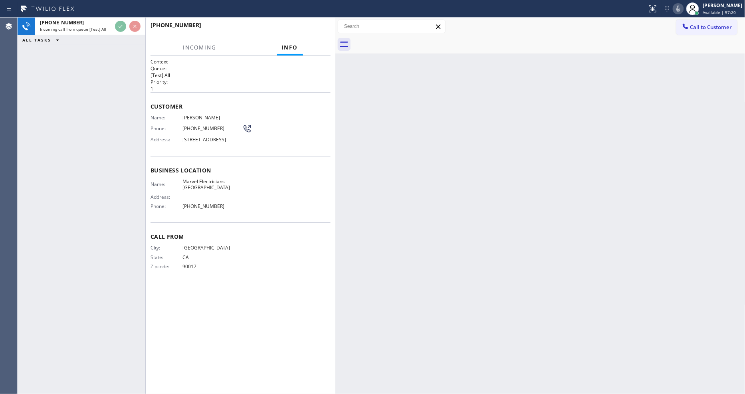
click at [454, 258] on div "Back to Dashboard Change Sender ID Customers Technicians Select a contact Outbo…" at bounding box center [540, 206] width 410 height 376
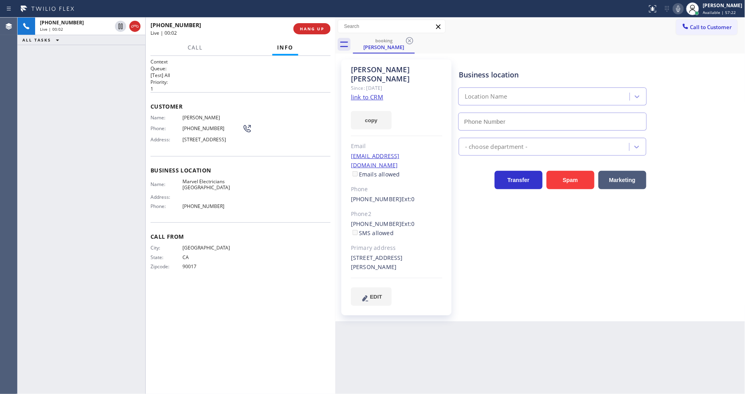
click at [364, 93] on link "link to CRM" at bounding box center [367, 97] width 32 height 8
type input "(310) 907-8499"
click at [316, 30] on span "HANG UP" at bounding box center [312, 29] width 24 height 6
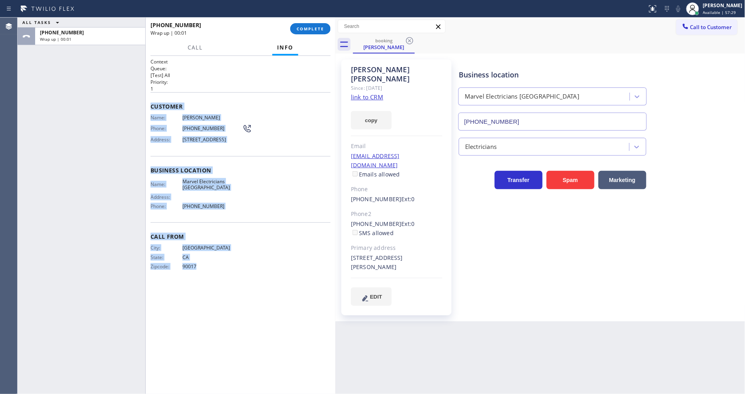
drag, startPoint x: 148, startPoint y: 103, endPoint x: 241, endPoint y: 340, distance: 254.9
click at [241, 340] on div "Context Queue: [Test] All Priority: 1 Customer Name: Julissa Myles Phone: (323)…" at bounding box center [241, 225] width 190 height 338
drag, startPoint x: 305, startPoint y: 30, endPoint x: 302, endPoint y: 53, distance: 22.9
click at [305, 30] on span "COMPLETE" at bounding box center [310, 29] width 28 height 6
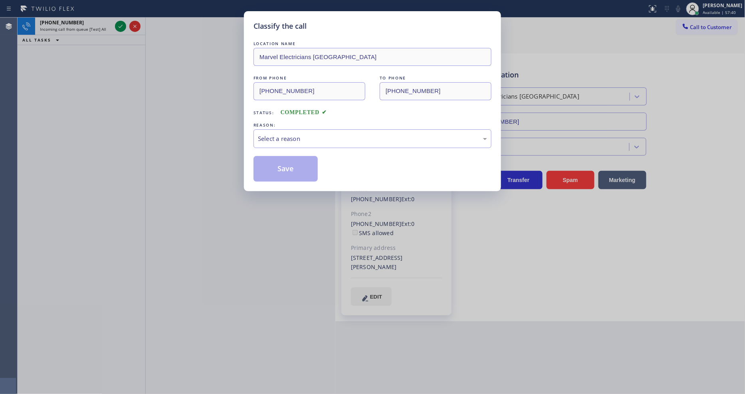
click at [260, 134] on div "Select a reason" at bounding box center [372, 138] width 229 height 9
click at [276, 165] on button "Save" at bounding box center [285, 169] width 64 height 26
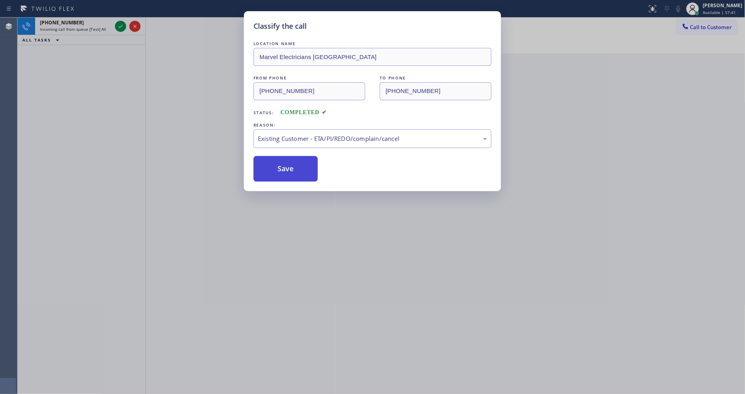
click at [276, 165] on button "Save" at bounding box center [285, 169] width 64 height 26
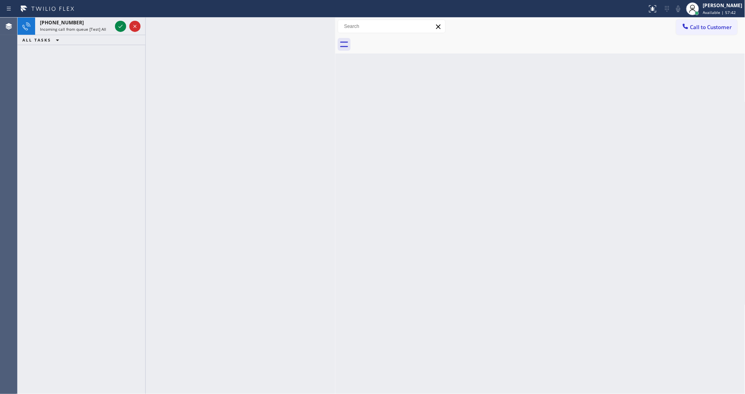
click at [276, 165] on div at bounding box center [241, 206] width 190 height 376
click at [105, 23] on div "+12138199957" at bounding box center [76, 22] width 72 height 7
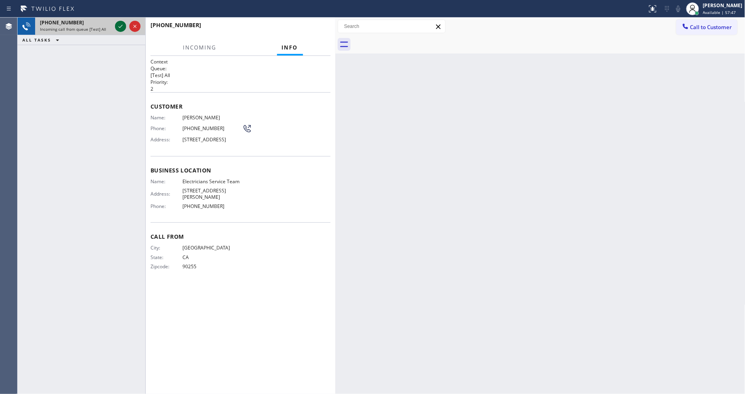
click at [117, 24] on icon at bounding box center [121, 27] width 10 height 10
drag, startPoint x: 309, startPoint y: 27, endPoint x: 334, endPoint y: 79, distance: 57.8
click at [309, 27] on span "HANG UP" at bounding box center [312, 29] width 24 height 6
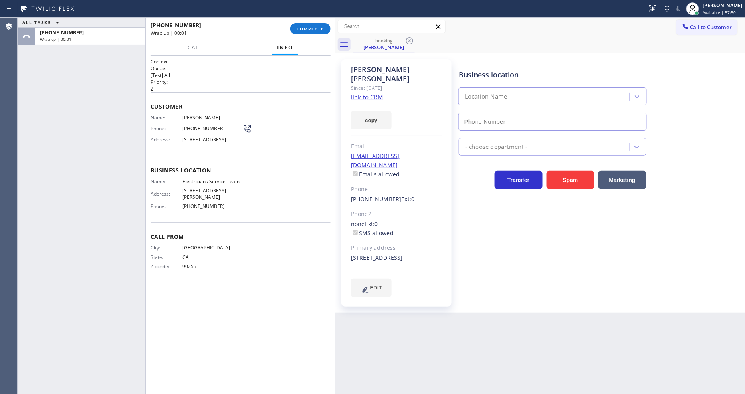
type input "(800) 568-8664"
click at [310, 26] on span "COMPLETE" at bounding box center [310, 29] width 28 height 6
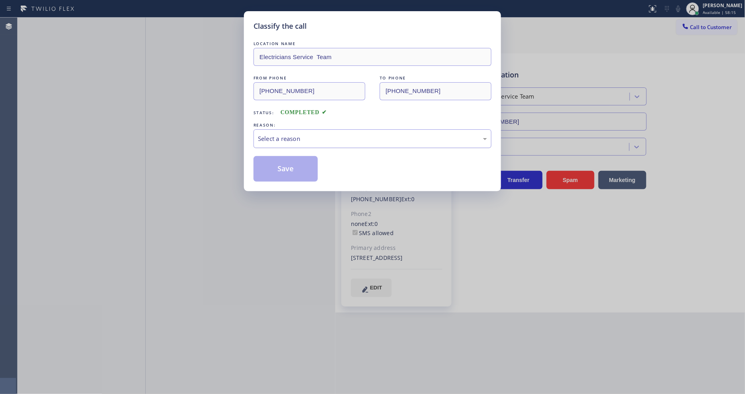
click at [281, 137] on div "Select a reason" at bounding box center [372, 138] width 229 height 9
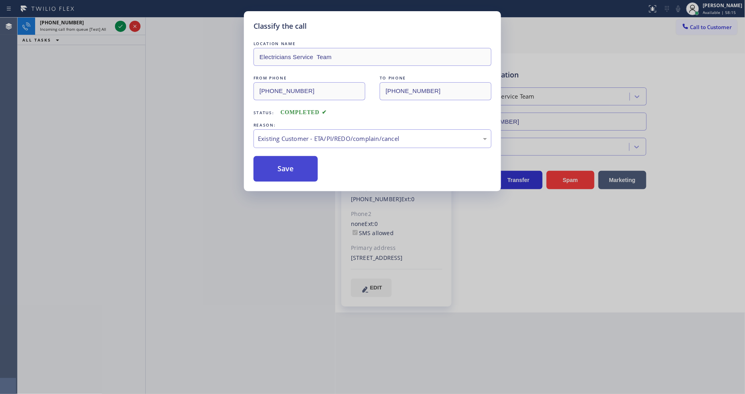
click at [277, 169] on button "Save" at bounding box center [285, 169] width 64 height 26
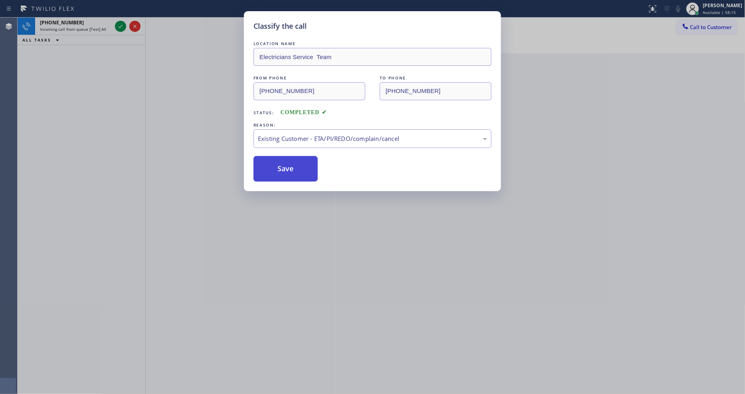
click at [277, 169] on button "Save" at bounding box center [285, 169] width 64 height 26
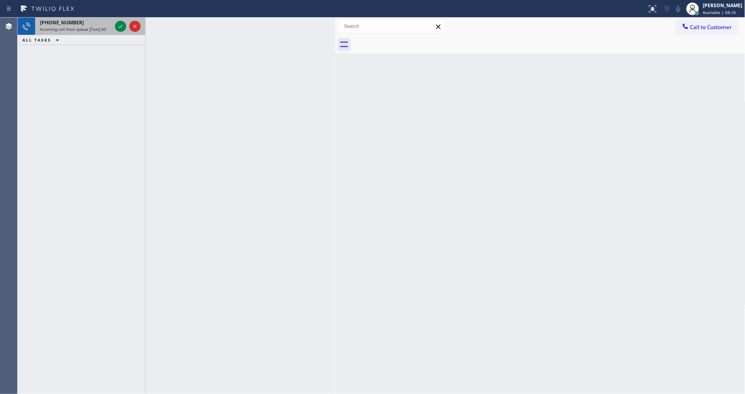
click at [95, 29] on span "Incoming call from queue [Test] All" at bounding box center [73, 29] width 66 height 6
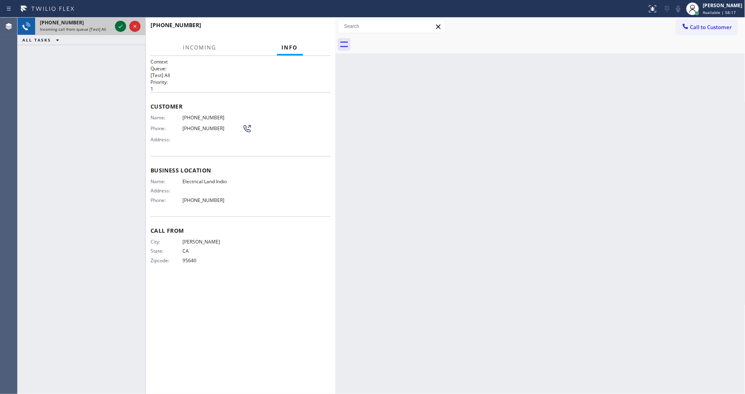
click at [120, 23] on icon at bounding box center [121, 27] width 10 height 10
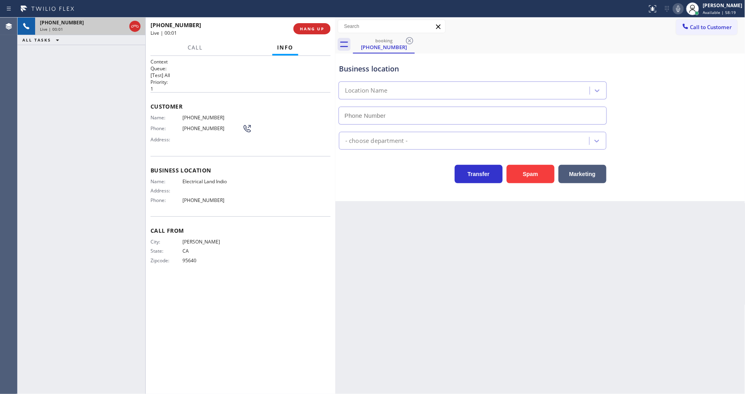
type input "(760) 388-9262"
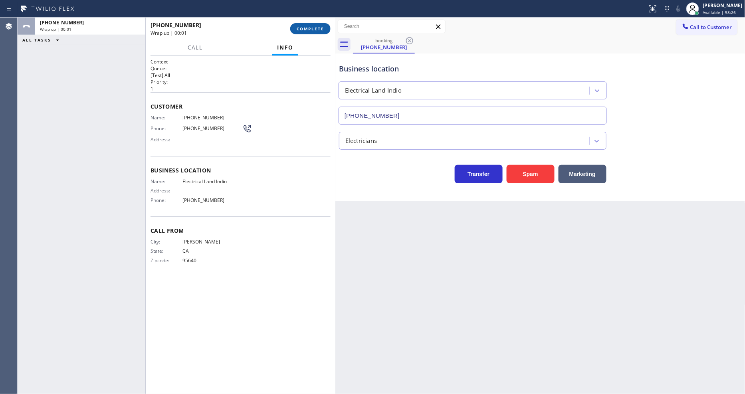
click at [309, 26] on span "COMPLETE" at bounding box center [310, 29] width 28 height 6
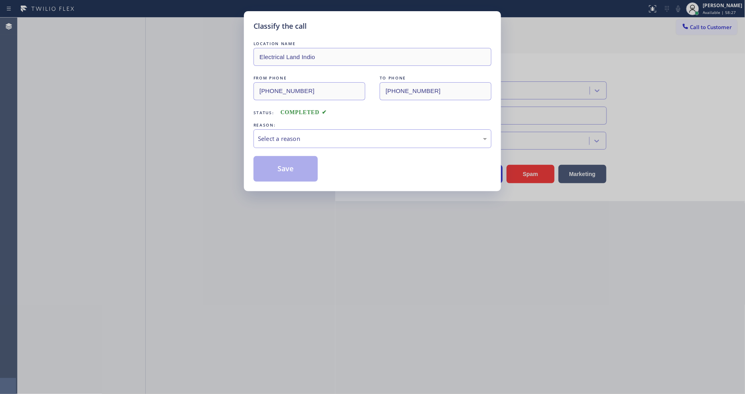
click at [274, 134] on div "Select a reason" at bounding box center [372, 138] width 229 height 9
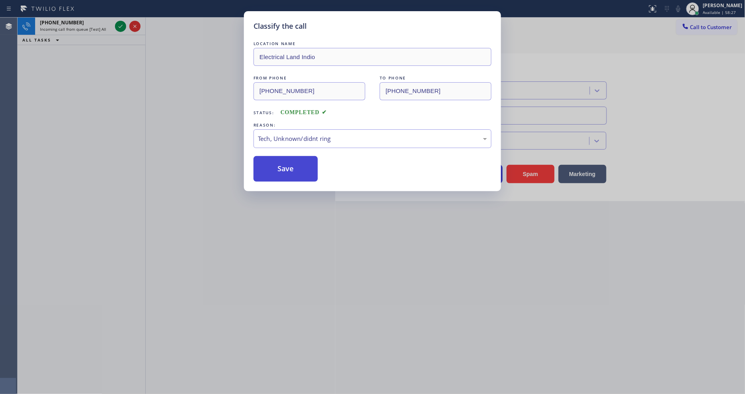
click at [277, 166] on button "Save" at bounding box center [285, 169] width 64 height 26
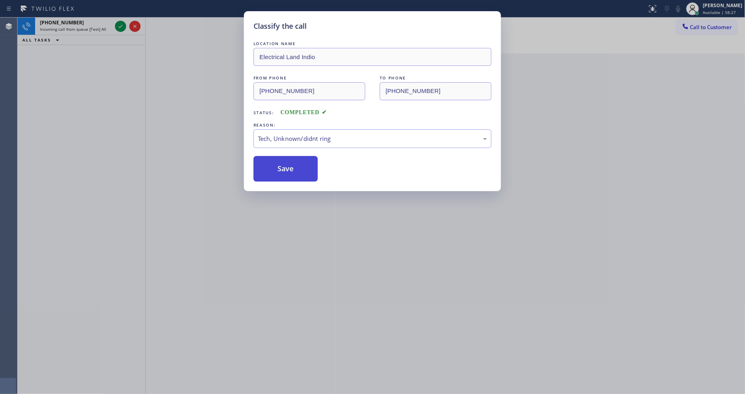
click at [277, 166] on button "Save" at bounding box center [285, 169] width 64 height 26
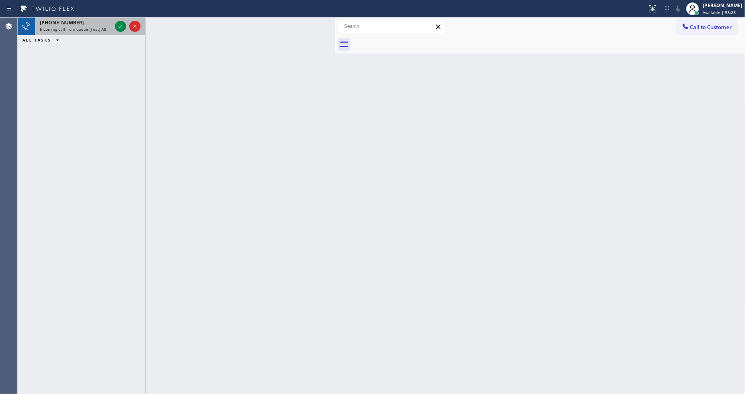
click at [100, 27] on span "Incoming call from queue [Test] All" at bounding box center [73, 29] width 66 height 6
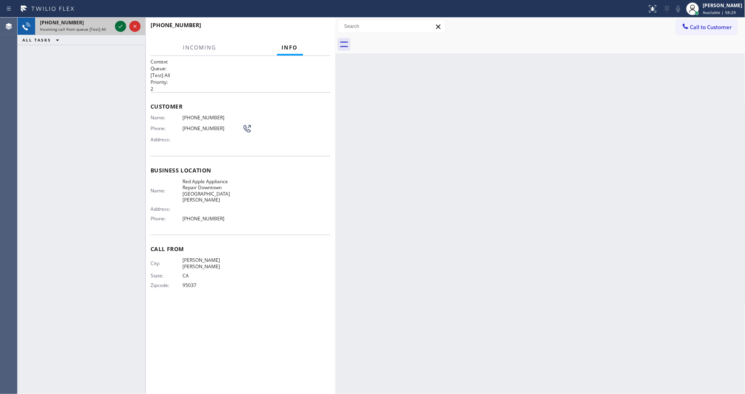
click at [120, 25] on icon at bounding box center [121, 27] width 10 height 10
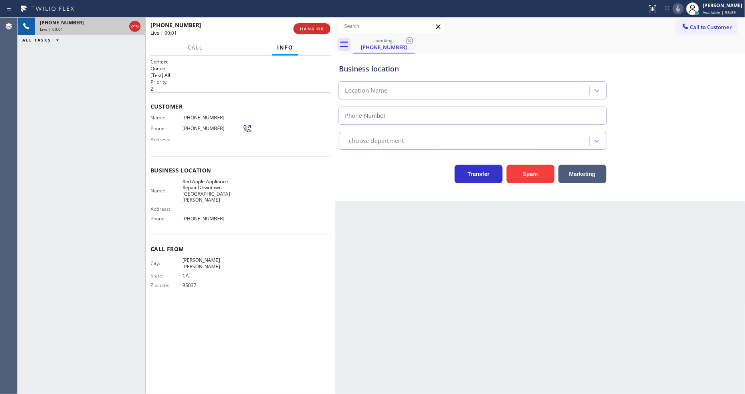
type input "(408) 338-6643"
click at [320, 24] on button "HANG UP" at bounding box center [311, 28] width 37 height 11
click at [320, 25] on button "HANG UP" at bounding box center [311, 28] width 37 height 11
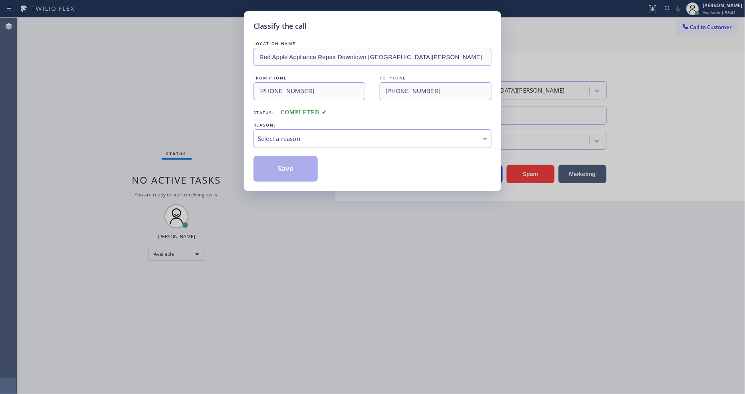
drag, startPoint x: 281, startPoint y: 138, endPoint x: 281, endPoint y: 142, distance: 4.8
click at [281, 137] on div "Select a reason" at bounding box center [372, 138] width 229 height 9
click at [284, 159] on button "Save" at bounding box center [285, 169] width 64 height 26
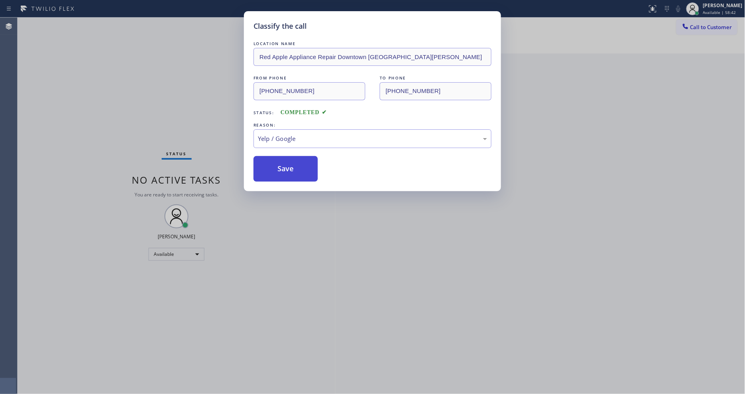
click at [284, 159] on button "Save" at bounding box center [285, 169] width 64 height 26
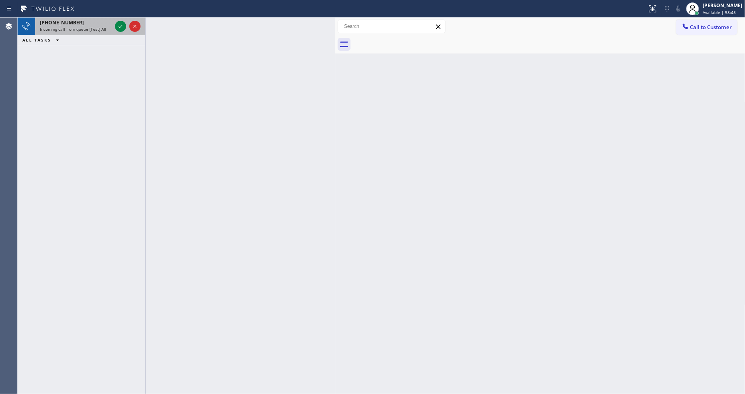
click at [99, 23] on div "+16266163746" at bounding box center [76, 22] width 72 height 7
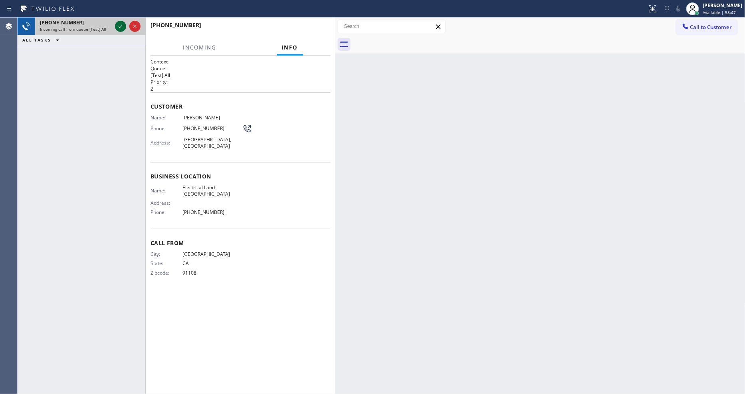
click at [119, 26] on icon at bounding box center [121, 27] width 10 height 10
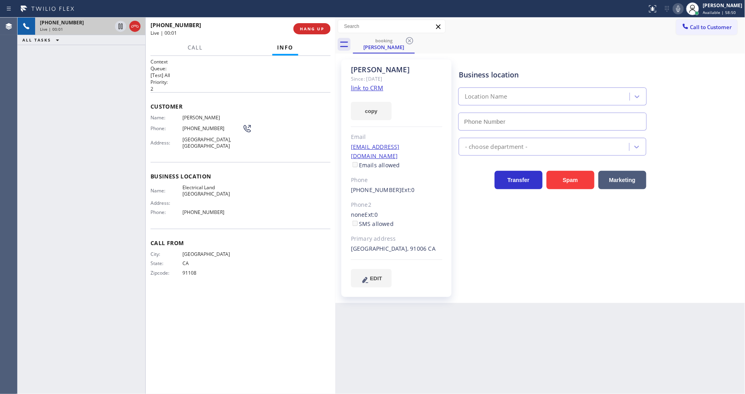
type input "[PHONE_NUMBER]"
click at [357, 85] on link "link to CRM" at bounding box center [367, 88] width 32 height 8
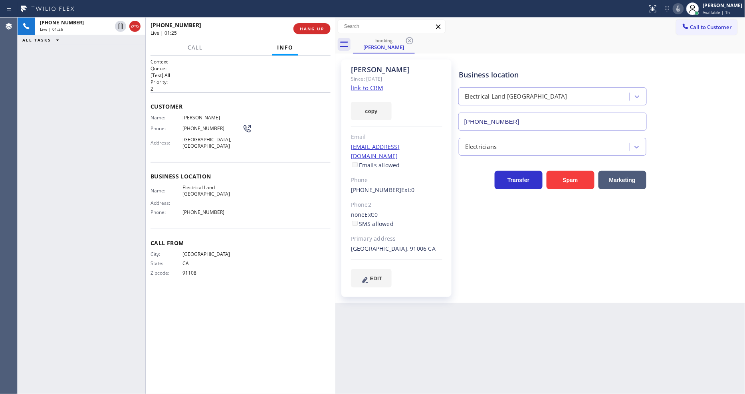
drag, startPoint x: 122, startPoint y: 25, endPoint x: 424, endPoint y: 21, distance: 302.1
click at [122, 25] on icon at bounding box center [121, 27] width 4 height 6
click at [683, 10] on icon at bounding box center [678, 9] width 10 height 10
click at [122, 22] on icon at bounding box center [121, 27] width 10 height 10
click at [681, 10] on icon at bounding box center [678, 9] width 10 height 10
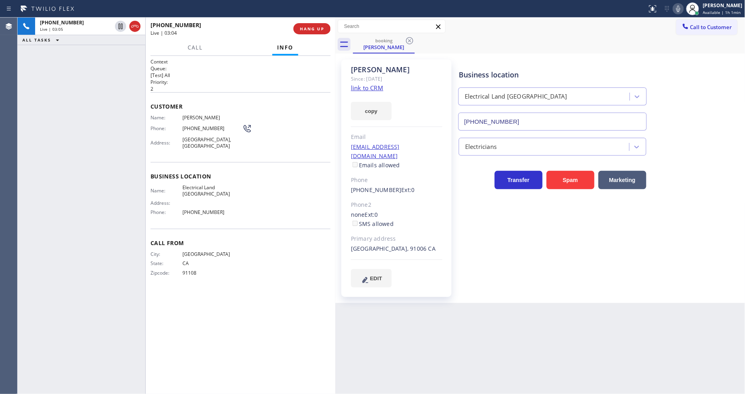
click at [577, 42] on div "booking Mohammad" at bounding box center [549, 45] width 392 height 18
click at [325, 27] on button "HANG UP" at bounding box center [311, 28] width 37 height 11
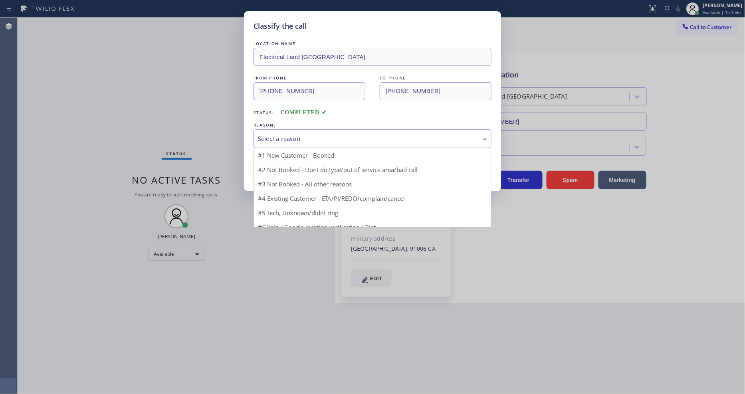
drag, startPoint x: 283, startPoint y: 130, endPoint x: 279, endPoint y: 154, distance: 24.8
click at [284, 130] on div "Select a reason" at bounding box center [372, 138] width 238 height 19
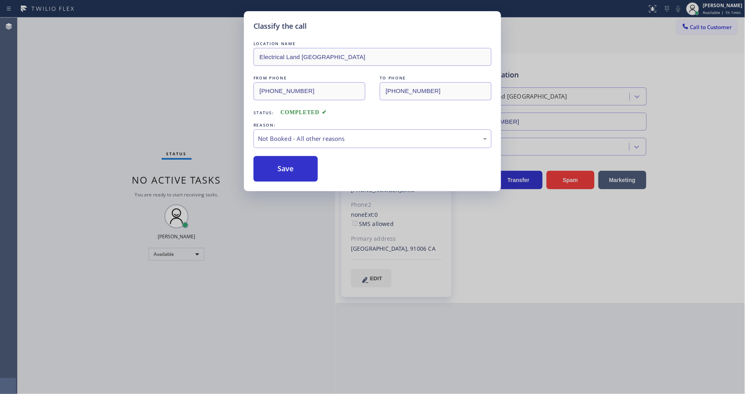
click at [278, 164] on button "Save" at bounding box center [285, 169] width 64 height 26
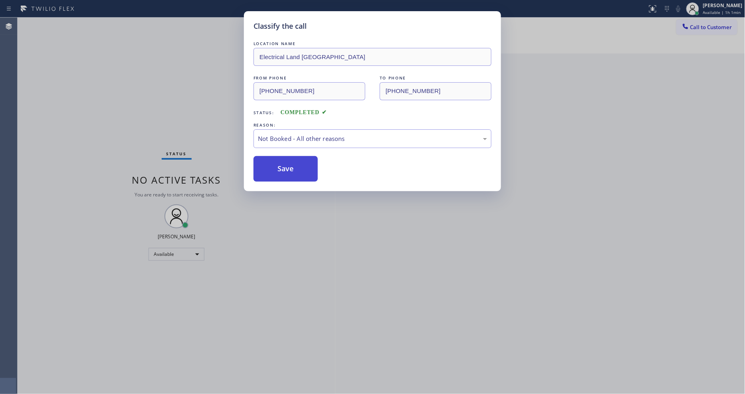
click at [278, 164] on button "Save" at bounding box center [285, 169] width 64 height 26
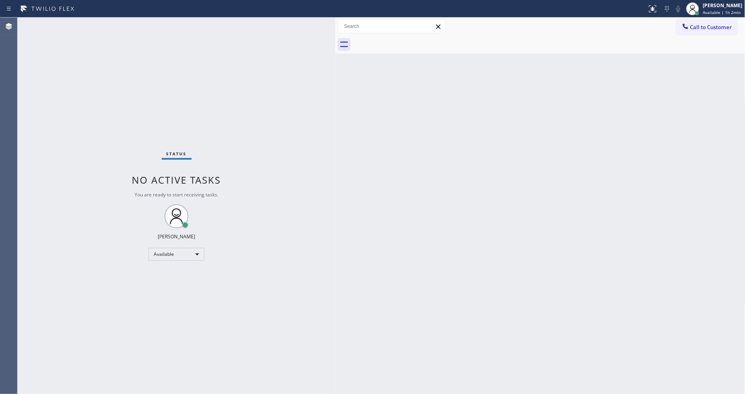
click at [285, 298] on div "Status No active tasks You are ready to start receiving tasks. [PERSON_NAME] Av…" at bounding box center [177, 206] width 318 height 376
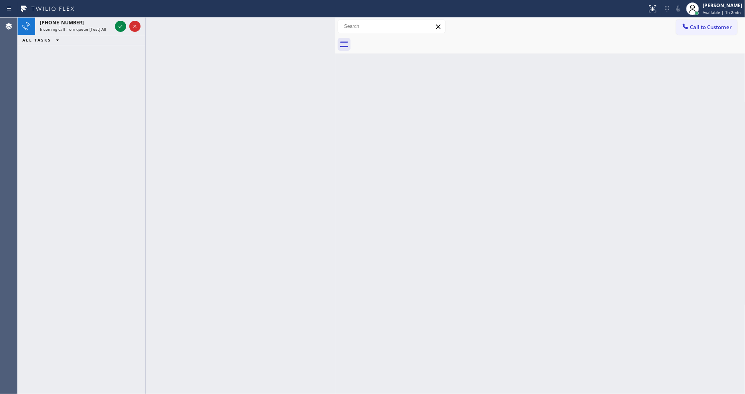
drag, startPoint x: 121, startPoint y: 26, endPoint x: 89, endPoint y: 118, distance: 97.6
click at [121, 26] on icon at bounding box center [121, 26] width 4 height 3
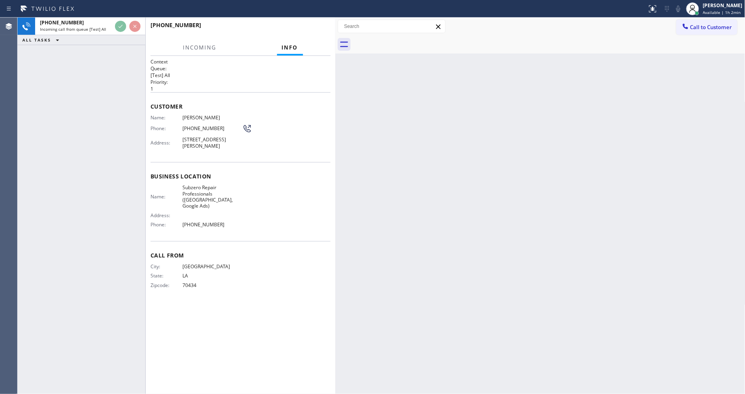
click at [298, 263] on div "City: NEW ORLEANS State: LA Zipcode: 70434" at bounding box center [240, 277] width 180 height 28
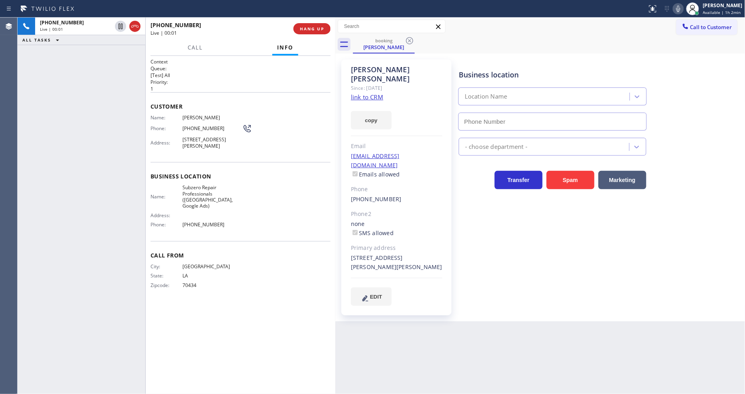
type input "(857) 219-2462"
click at [366, 93] on link "link to CRM" at bounding box center [367, 97] width 32 height 8
drag, startPoint x: 121, startPoint y: 26, endPoint x: 218, endPoint y: 269, distance: 262.4
click at [119, 26] on icon at bounding box center [121, 27] width 10 height 10
drag, startPoint x: 681, startPoint y: 12, endPoint x: 459, endPoint y: 216, distance: 301.1
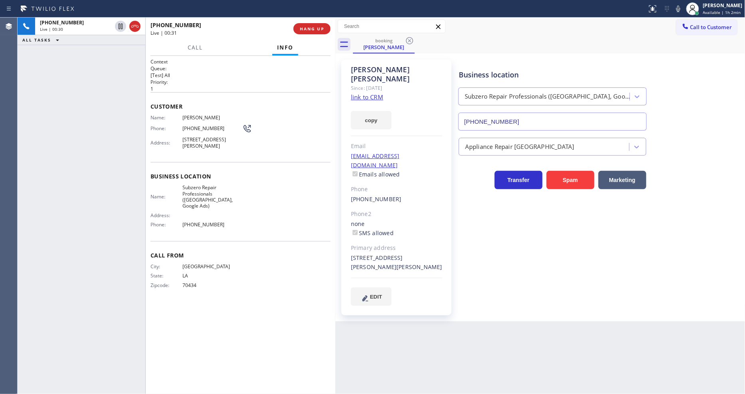
click at [682, 11] on icon at bounding box center [678, 9] width 10 height 10
click at [188, 47] on button "Call" at bounding box center [195, 48] width 25 height 16
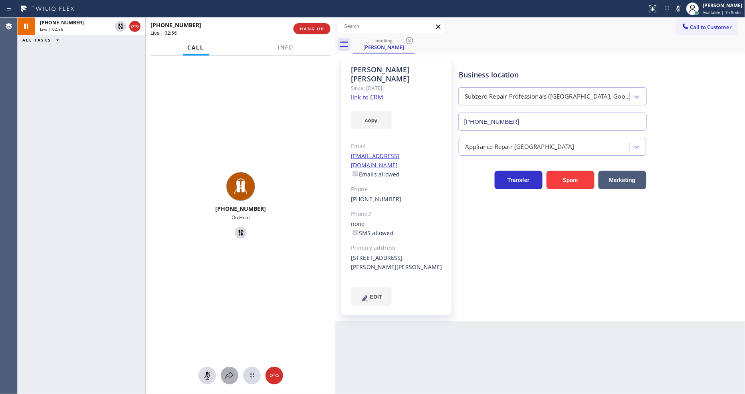
click at [231, 376] on icon at bounding box center [230, 376] width 10 height 10
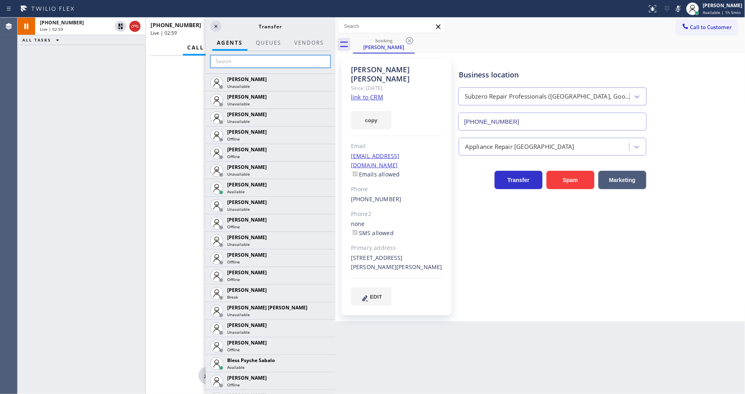
click at [248, 57] on input "text" at bounding box center [270, 61] width 120 height 13
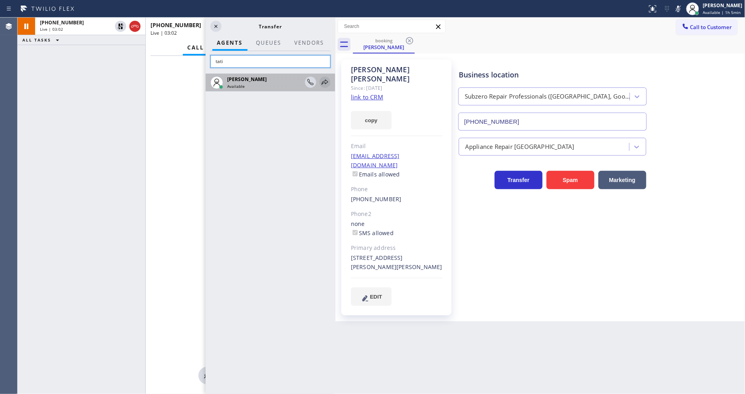
type input "tati"
click at [324, 82] on icon at bounding box center [325, 82] width 10 height 10
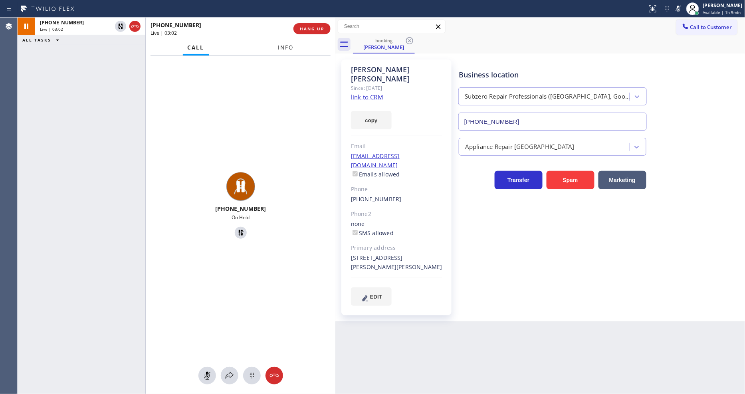
click at [292, 45] on button "Info" at bounding box center [285, 48] width 25 height 16
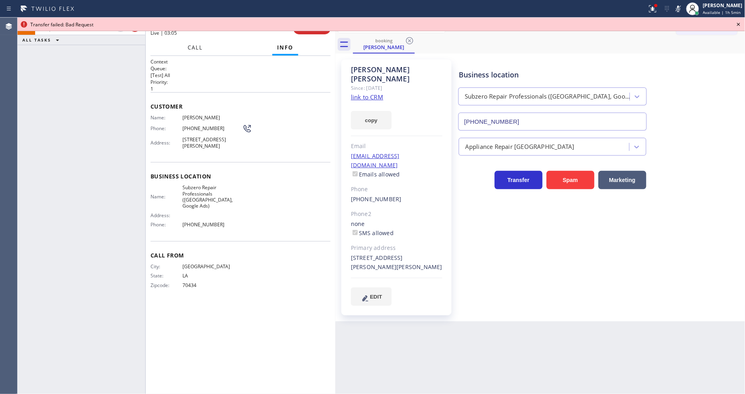
click at [196, 54] on div at bounding box center [195, 55] width 25 height 2
click at [195, 49] on button "Call" at bounding box center [195, 48] width 25 height 16
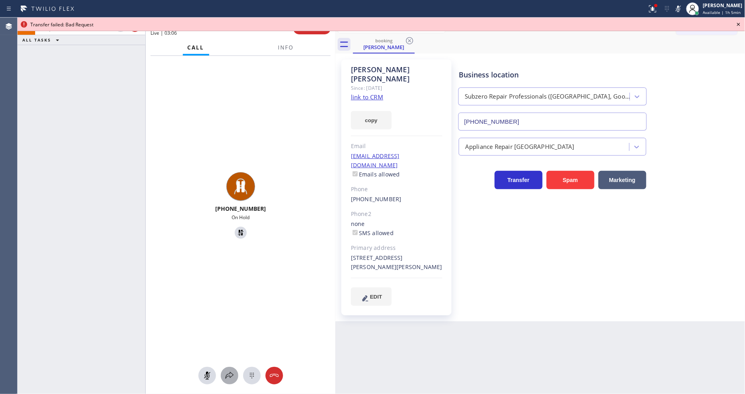
click at [232, 372] on icon at bounding box center [230, 376] width 10 height 10
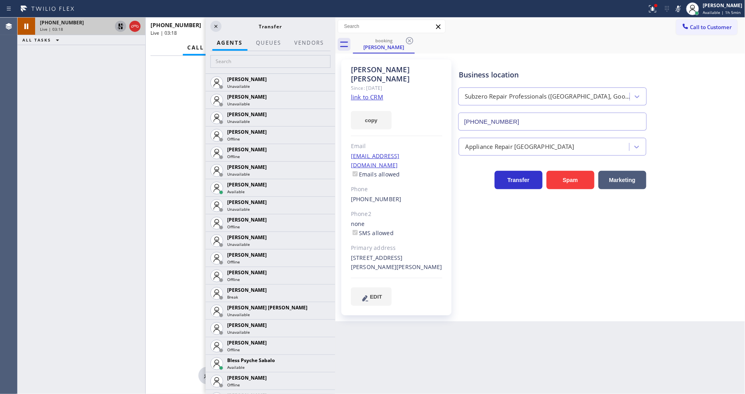
click at [122, 24] on icon at bounding box center [121, 27] width 6 height 6
click at [683, 8] on icon at bounding box center [678, 9] width 10 height 10
click at [218, 26] on icon at bounding box center [216, 27] width 10 height 10
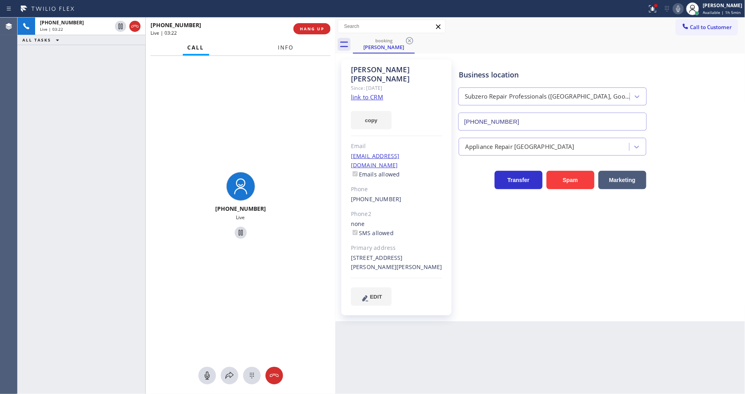
click at [285, 45] on span "Info" at bounding box center [286, 47] width 16 height 7
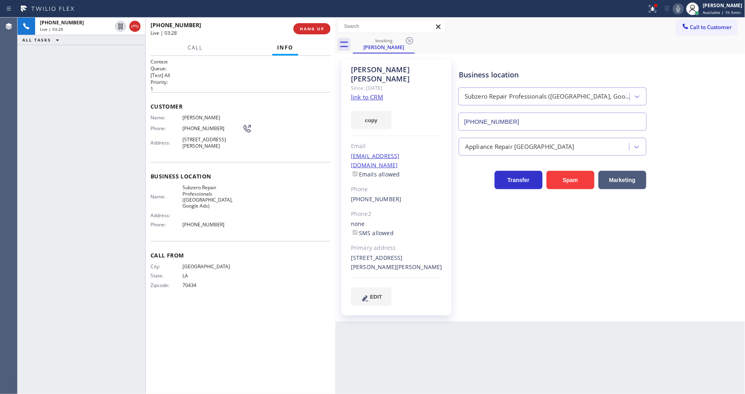
click at [289, 312] on div "Context Queue: [Test] All Priority: 1 Customer Name: Eric Benjamin Phone: (504)…" at bounding box center [240, 224] width 180 height 333
click at [559, 250] on div "Business location Subzero Repair Professionals (Boston, Google Ads) (857) 219-2…" at bounding box center [600, 182] width 286 height 242
click at [325, 28] on button "HANG UP" at bounding box center [311, 28] width 37 height 11
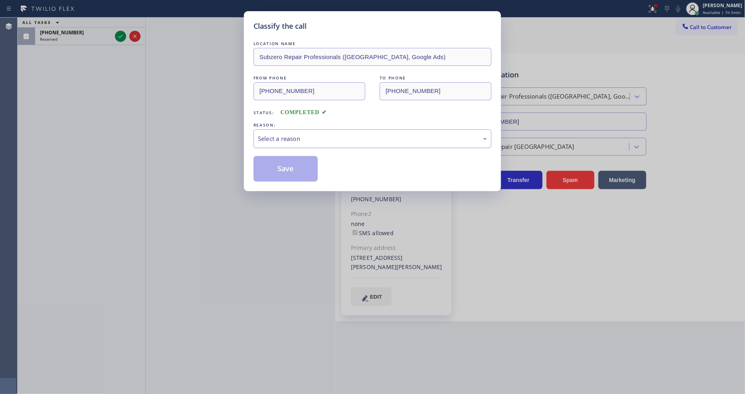
click at [293, 137] on div "Select a reason" at bounding box center [372, 138] width 229 height 9
click at [293, 162] on button "Save" at bounding box center [285, 169] width 64 height 26
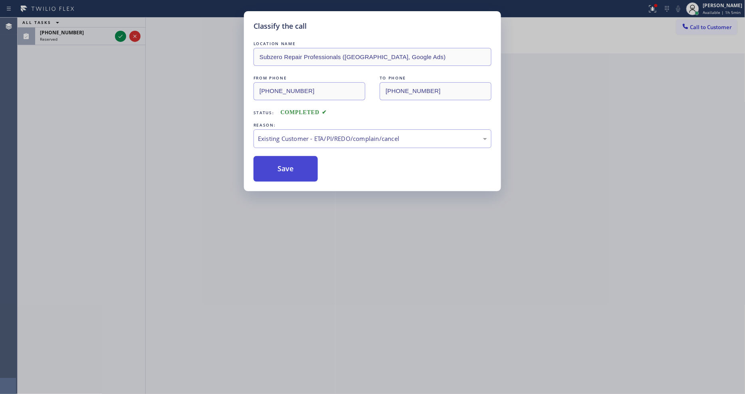
click at [293, 162] on button "Save" at bounding box center [285, 169] width 64 height 26
click at [118, 30] on div "Classify the call LOCATION NAME Fridge Tune-Up Co. [GEOGRAPHIC_DATA] FROM PHONE…" at bounding box center [381, 206] width 727 height 376
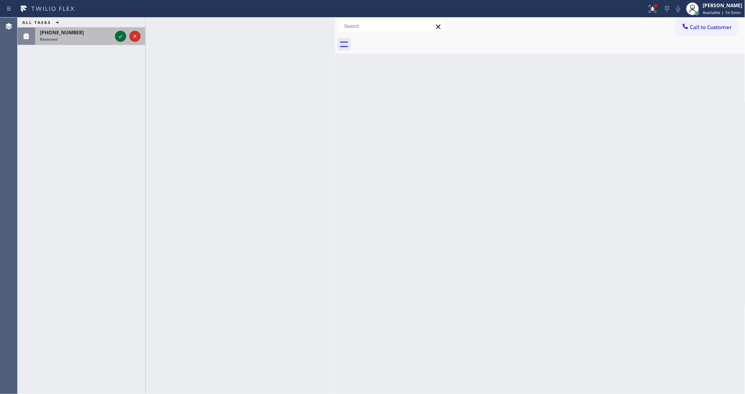
click at [118, 35] on icon at bounding box center [121, 37] width 10 height 10
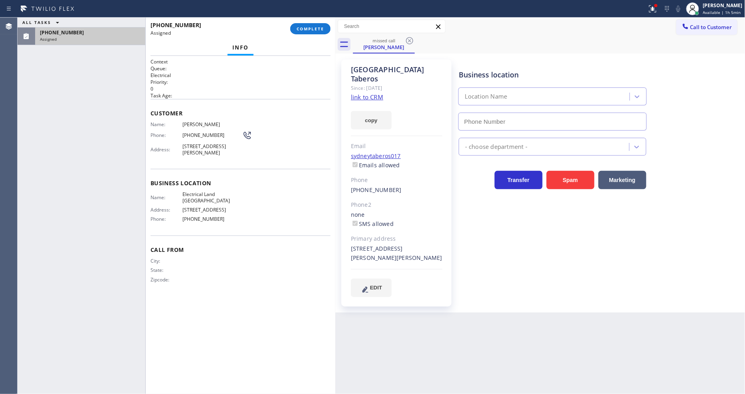
type input "(661) 349-4879"
click at [366, 93] on link "link to CRM" at bounding box center [367, 97] width 32 height 8
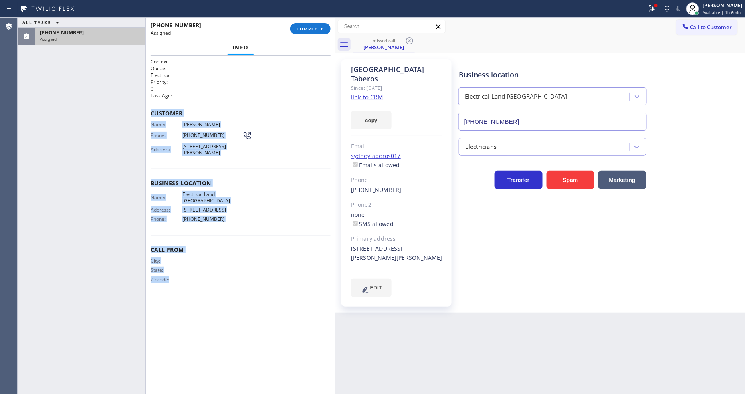
drag, startPoint x: 151, startPoint y: 110, endPoint x: 225, endPoint y: 402, distance: 301.0
click at [225, 393] on html "Status report Issue detected This issue could affect your workflow. Please cont…" at bounding box center [372, 197] width 745 height 394
click at [305, 30] on span "COMPLETE" at bounding box center [310, 29] width 28 height 6
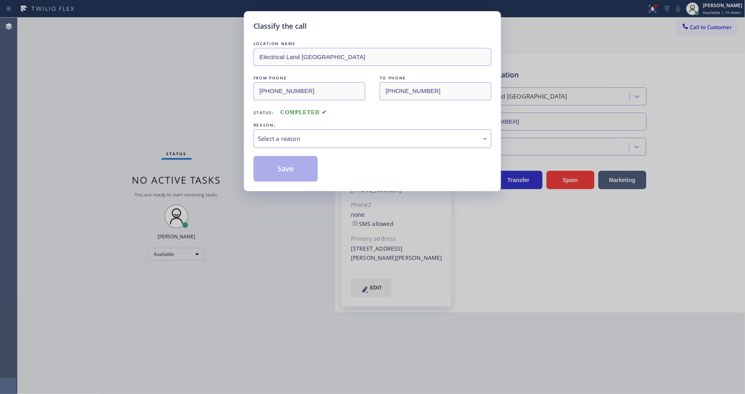
click at [270, 134] on div "Select a reason" at bounding box center [372, 138] width 229 height 9
click at [284, 158] on button "Save" at bounding box center [285, 169] width 64 height 26
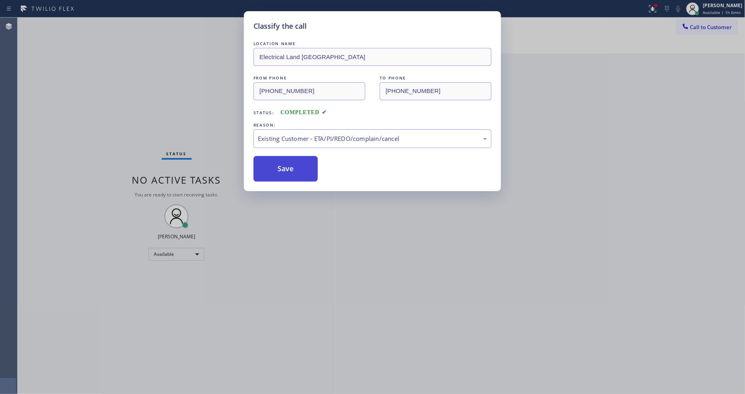
click at [284, 158] on button "Save" at bounding box center [285, 169] width 64 height 26
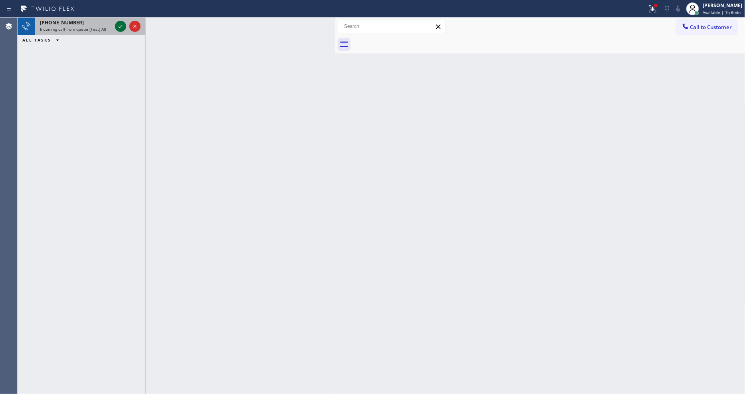
click at [122, 26] on icon at bounding box center [121, 27] width 10 height 10
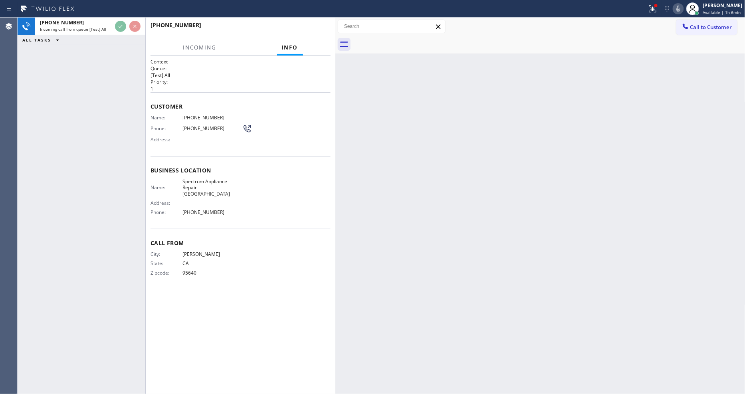
click at [480, 236] on div "Back to Dashboard Change Sender ID Customers Technicians Select a contact Outbo…" at bounding box center [540, 206] width 410 height 376
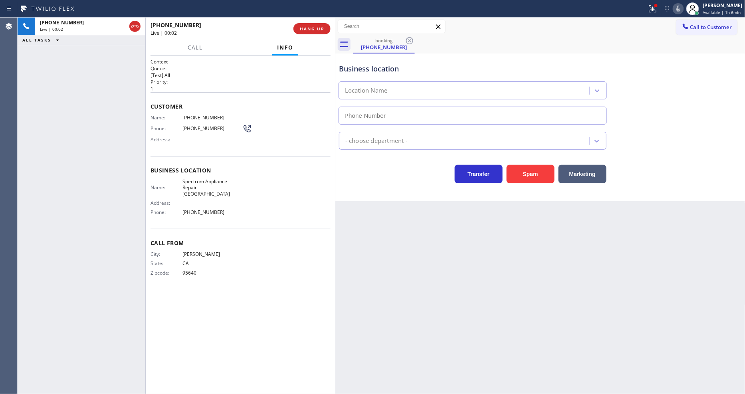
type input "(650) 239-2332"
click at [464, 36] on div "booking (209) 790-6791" at bounding box center [549, 45] width 392 height 18
click at [312, 30] on span "HANG UP" at bounding box center [312, 29] width 24 height 6
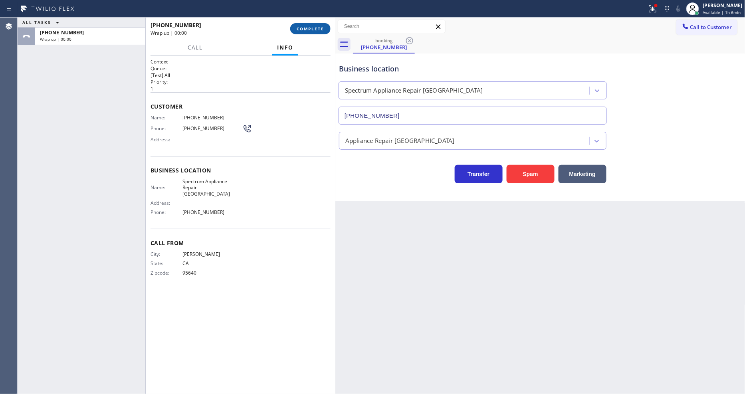
click at [312, 30] on span "COMPLETE" at bounding box center [310, 29] width 28 height 6
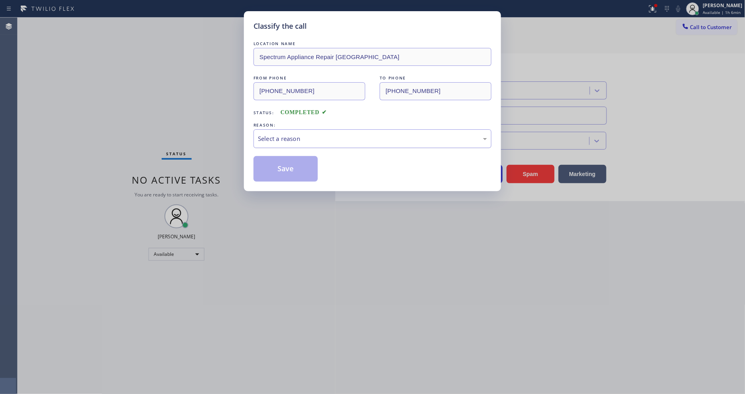
click at [275, 134] on div "Select a reason" at bounding box center [372, 138] width 229 height 9
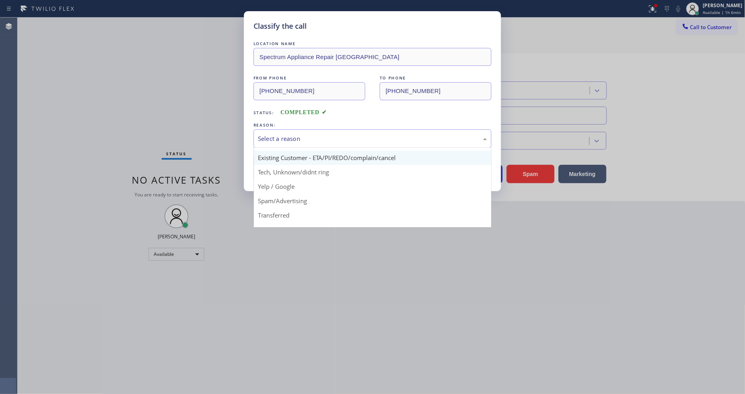
scroll to position [50, 0]
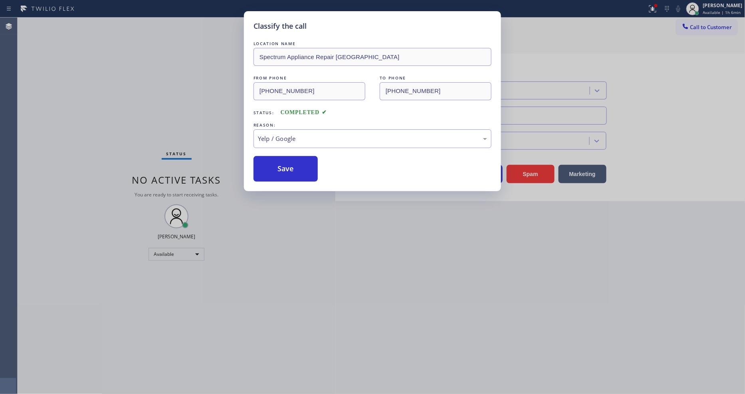
click at [285, 164] on button "Save" at bounding box center [285, 169] width 64 height 26
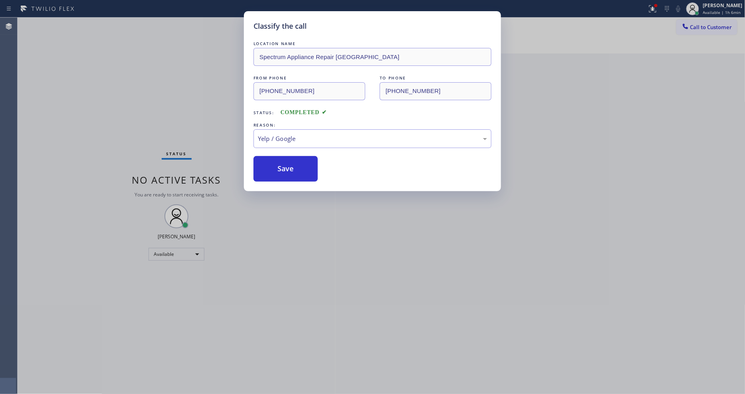
click at [285, 164] on button "Save" at bounding box center [285, 169] width 64 height 26
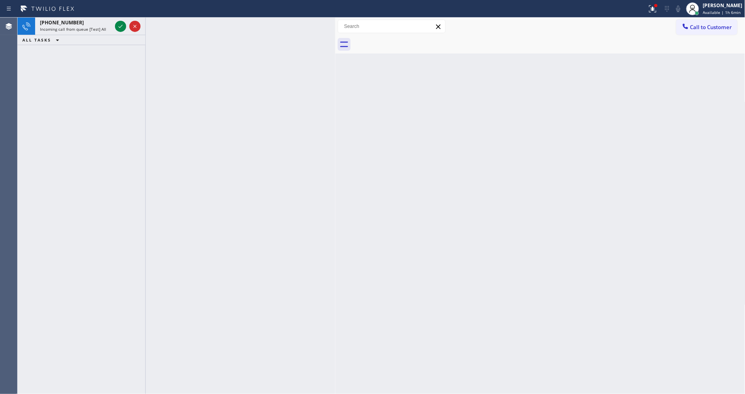
click at [120, 25] on icon at bounding box center [121, 27] width 10 height 10
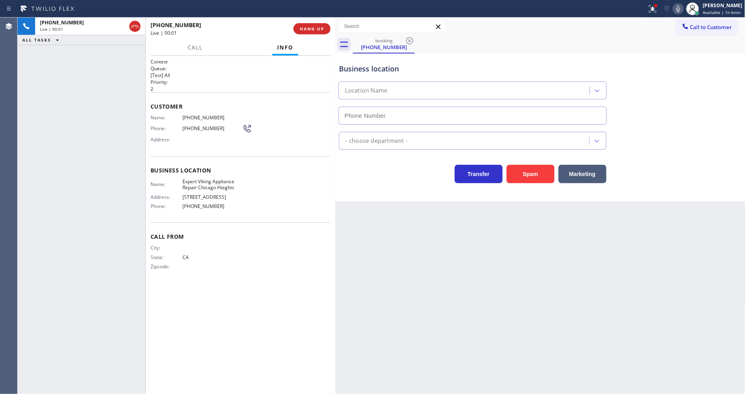
type input "(708) 616-0626"
click at [311, 29] on span "HANG UP" at bounding box center [312, 29] width 24 height 6
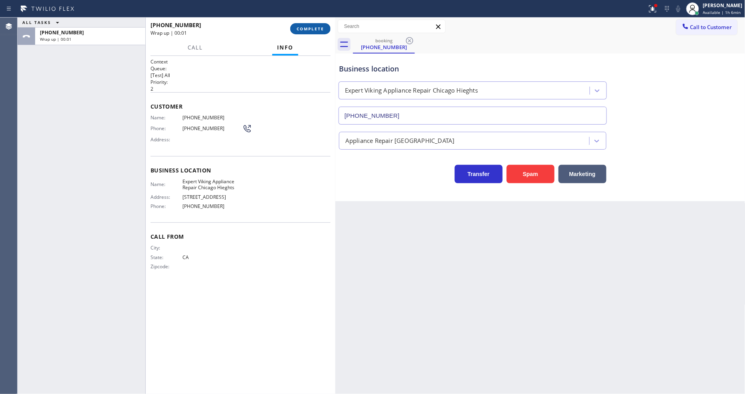
click at [311, 29] on span "COMPLETE" at bounding box center [310, 29] width 28 height 6
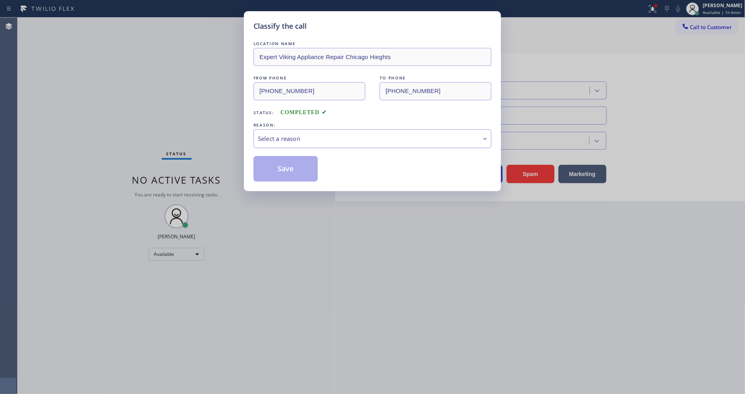
click at [285, 129] on div "Select a reason" at bounding box center [372, 138] width 238 height 19
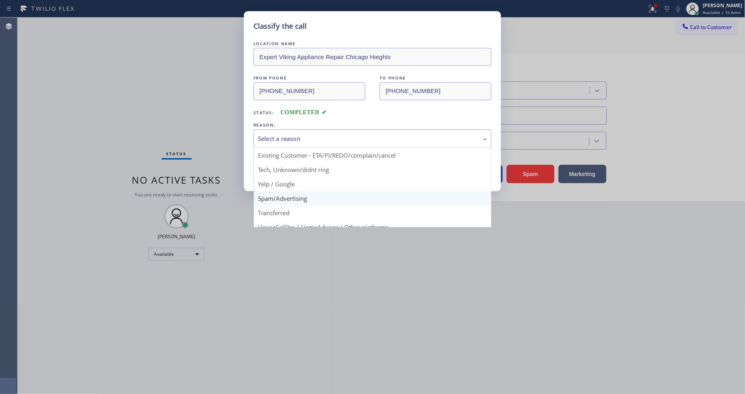
scroll to position [44, 0]
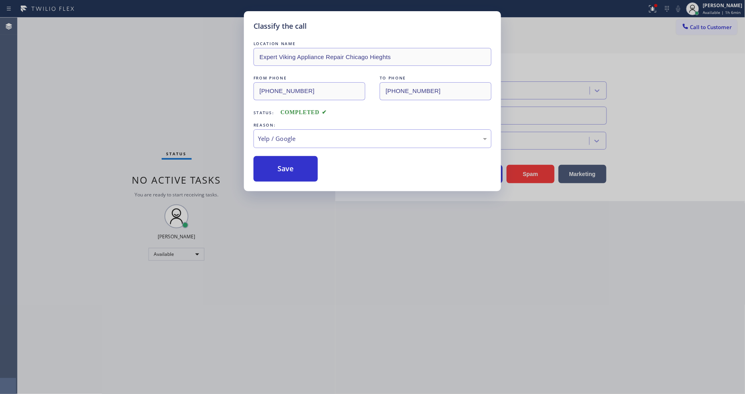
click at [287, 164] on button "Save" at bounding box center [285, 169] width 64 height 26
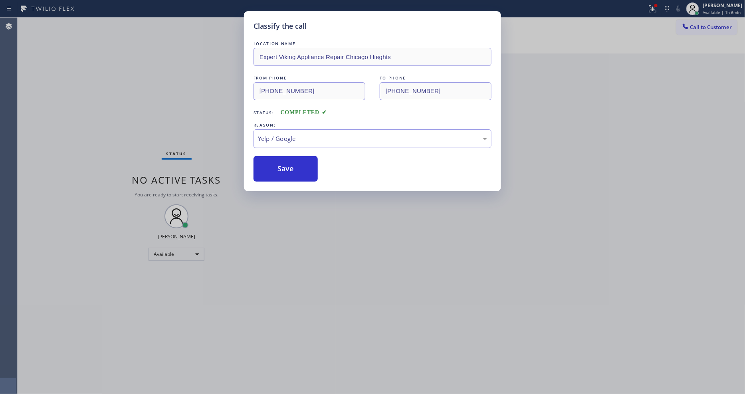
click at [287, 164] on button "Save" at bounding box center [285, 169] width 64 height 26
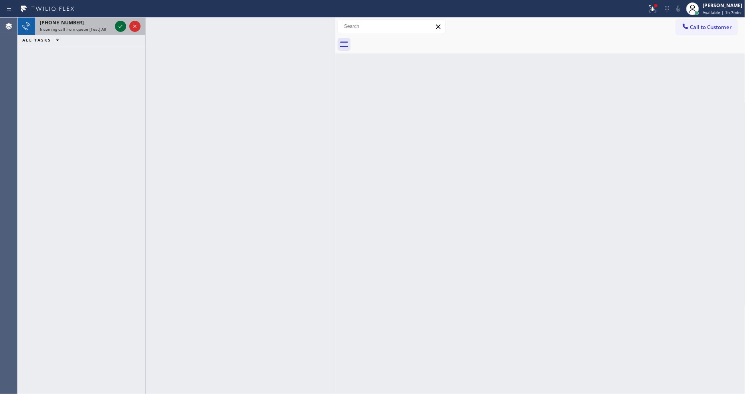
click at [123, 29] on icon at bounding box center [121, 27] width 10 height 10
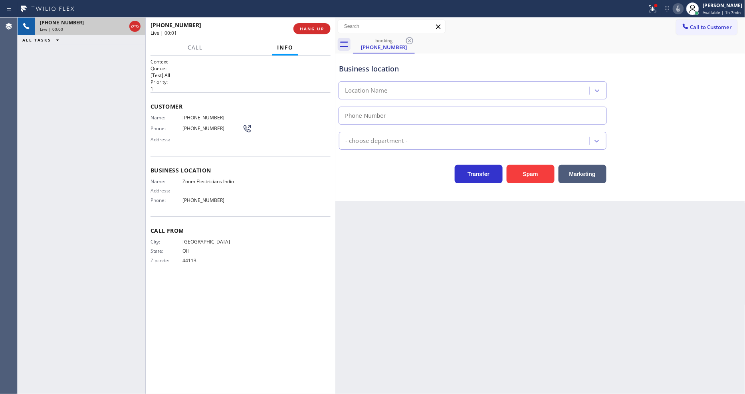
type input "(760) 279-1212"
click at [309, 26] on span "HANG UP" at bounding box center [312, 29] width 24 height 6
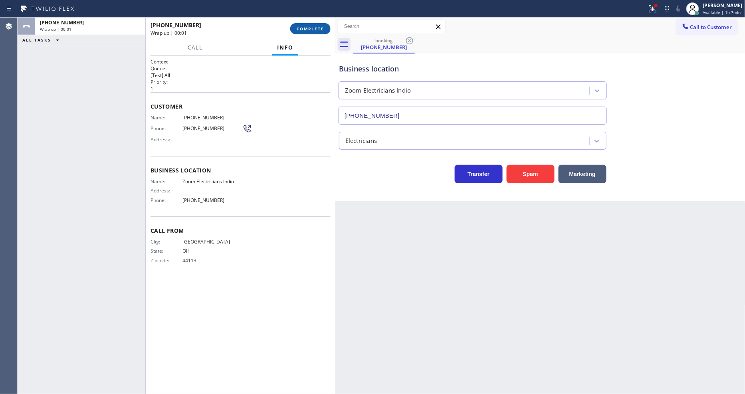
click at [309, 26] on span "COMPLETE" at bounding box center [310, 29] width 28 height 6
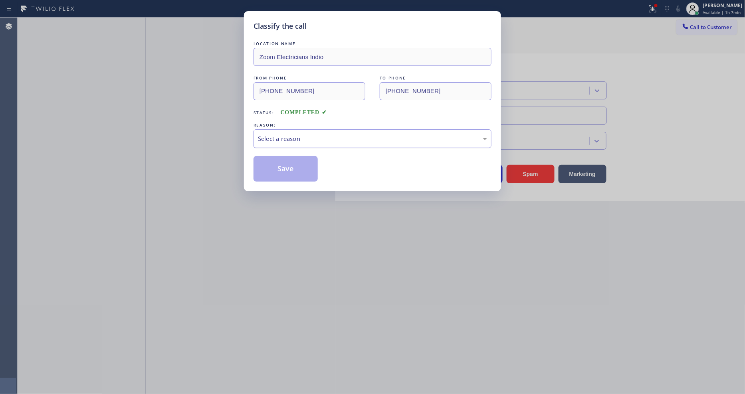
click at [278, 134] on div "Select a reason" at bounding box center [372, 138] width 229 height 9
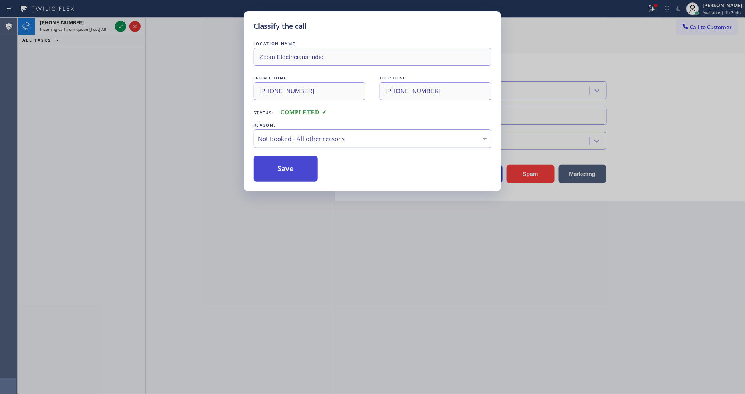
click at [281, 164] on button "Save" at bounding box center [285, 169] width 64 height 26
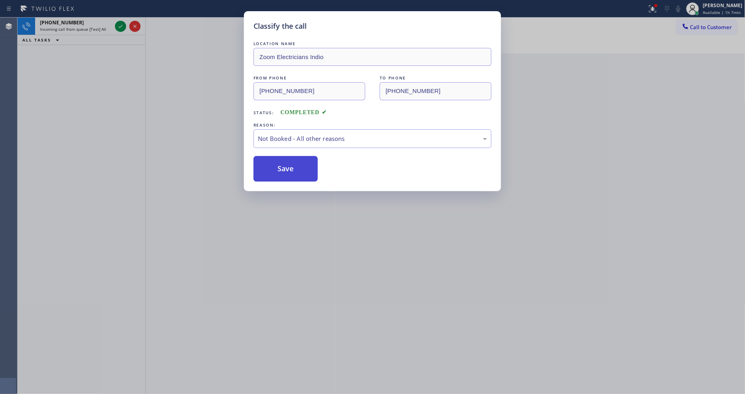
click at [281, 164] on button "Save" at bounding box center [285, 169] width 64 height 26
click at [283, 165] on button "Save" at bounding box center [285, 169] width 64 height 26
click at [121, 23] on icon at bounding box center [121, 27] width 10 height 10
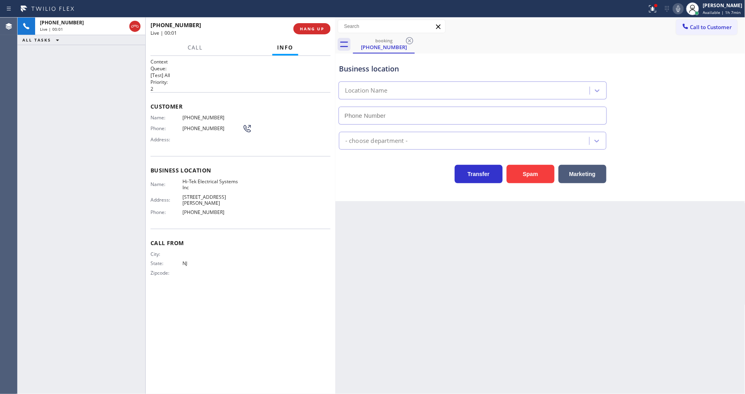
type input "(848) 360-3057"
click at [317, 30] on span "HANG UP" at bounding box center [312, 29] width 24 height 6
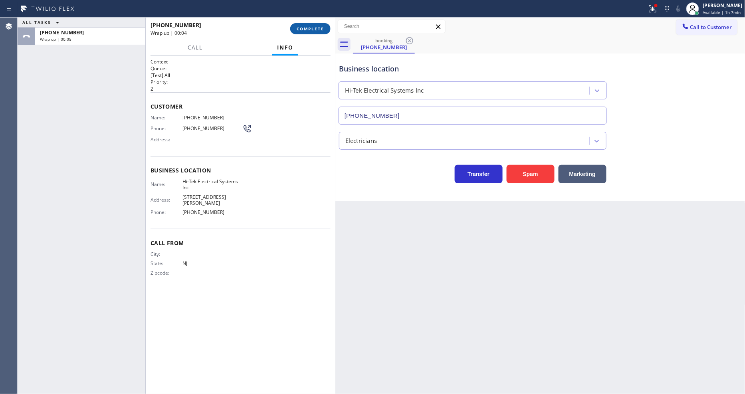
click at [317, 30] on span "COMPLETE" at bounding box center [310, 29] width 28 height 6
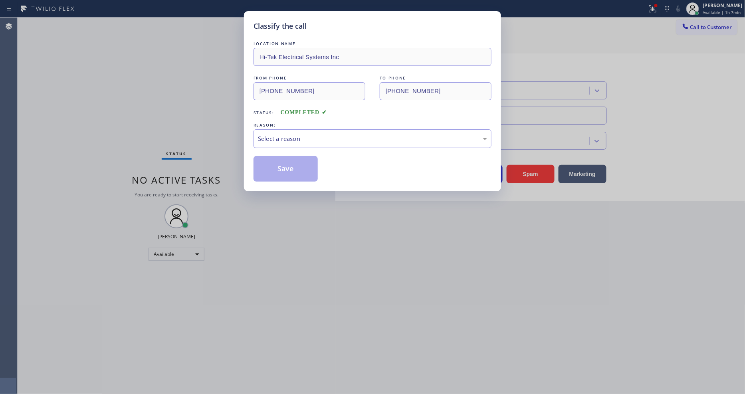
click at [286, 129] on div "Select a reason" at bounding box center [372, 138] width 238 height 19
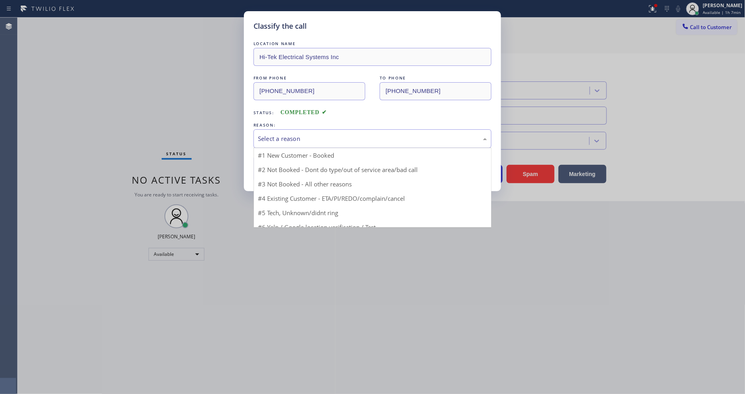
click at [286, 134] on div "Select a reason" at bounding box center [372, 138] width 229 height 9
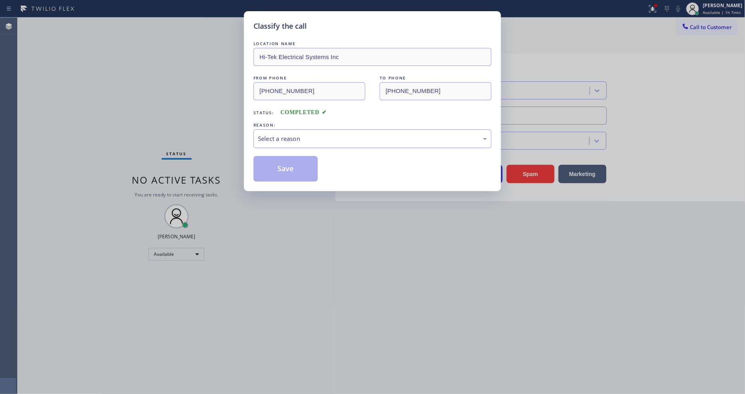
click at [293, 142] on div "Select a reason" at bounding box center [372, 138] width 238 height 19
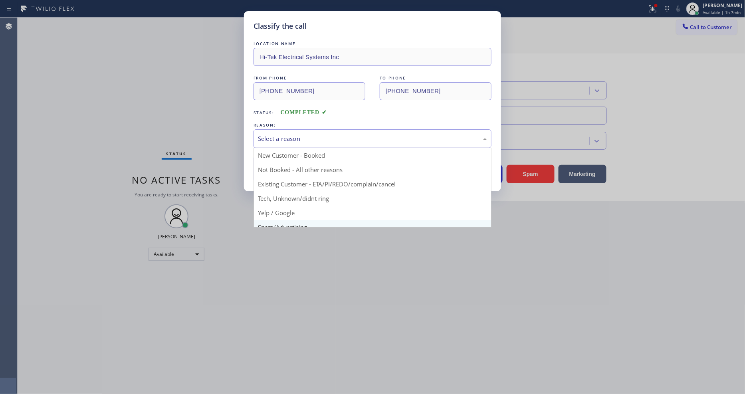
scroll to position [50, 0]
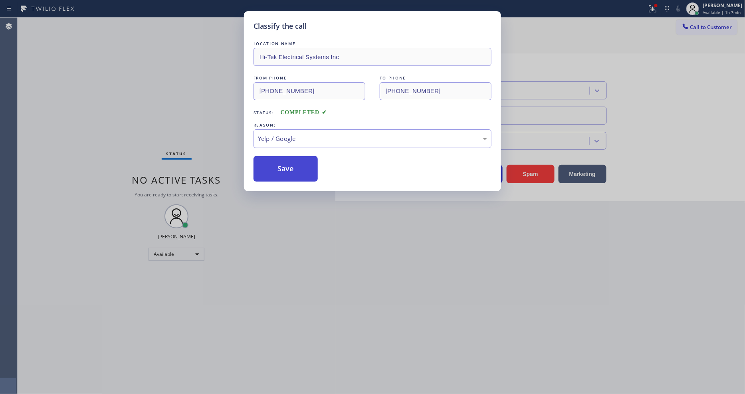
click at [293, 162] on button "Save" at bounding box center [285, 169] width 64 height 26
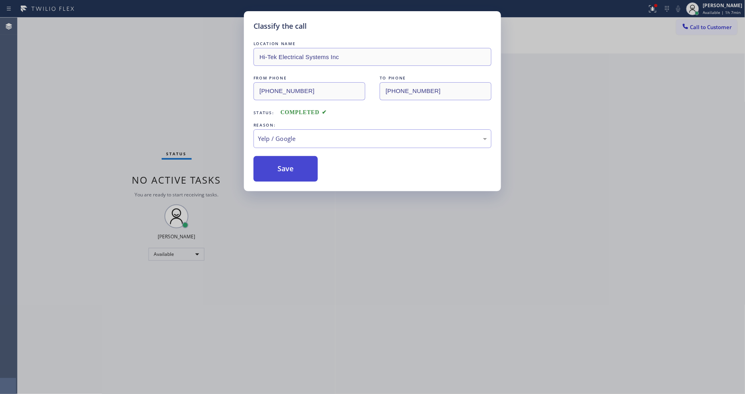
click at [293, 162] on button "Save" at bounding box center [285, 169] width 64 height 26
drag, startPoint x: 293, startPoint y: 162, endPoint x: 225, endPoint y: 109, distance: 86.2
click at [293, 162] on button "Save" at bounding box center [285, 169] width 64 height 26
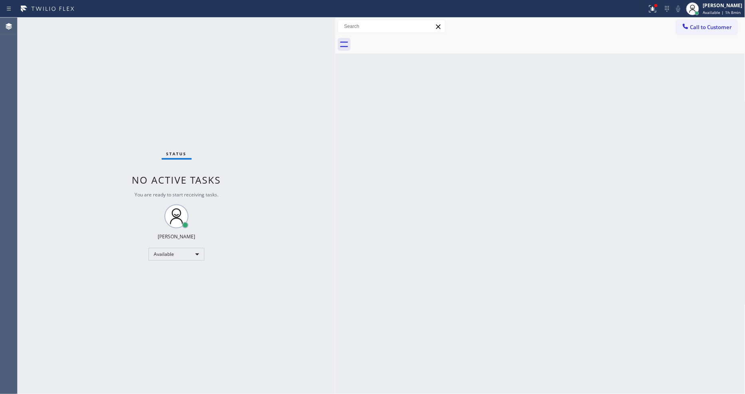
drag, startPoint x: 653, startPoint y: 8, endPoint x: 654, endPoint y: 89, distance: 80.6
click at [653, 7] on icon at bounding box center [653, 9] width 10 height 10
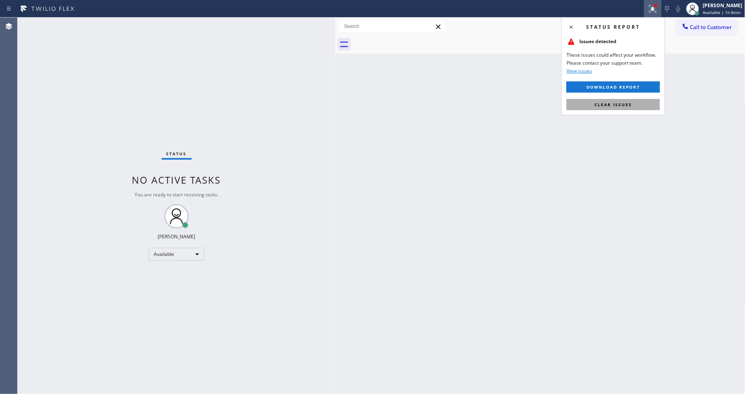
click at [632, 104] on button "Clear issues" at bounding box center [612, 104] width 93 height 11
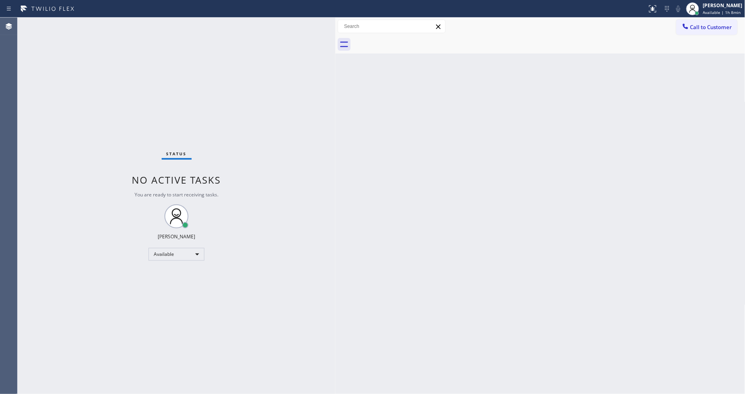
click at [255, 285] on div "Status No active tasks You are ready to start receiving tasks. [PERSON_NAME] Av…" at bounding box center [177, 206] width 318 height 376
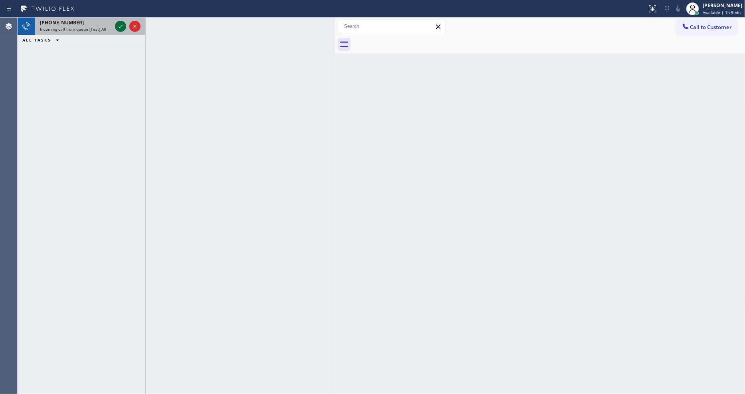
click at [111, 26] on div "+13105608800" at bounding box center [76, 22] width 72 height 7
click at [95, 29] on span "Incoming call from queue [Test] All" at bounding box center [73, 29] width 66 height 6
click at [118, 24] on icon at bounding box center [121, 27] width 10 height 10
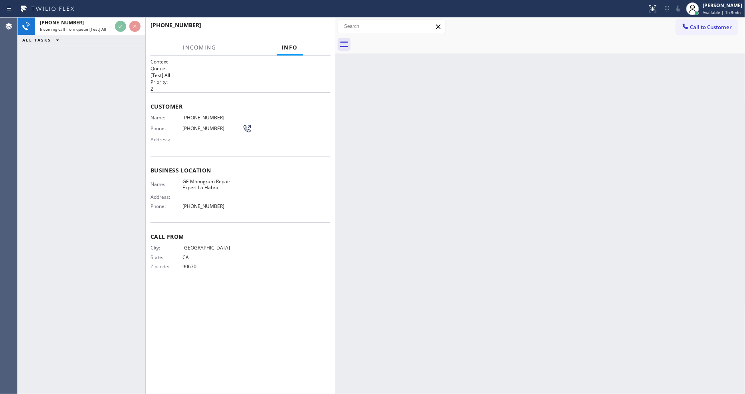
click at [100, 76] on div "+15626567401 Incoming call from queue [Test] All ALL TASKS ALL TASKS ACTIVE TAS…" at bounding box center [82, 206] width 128 height 376
click at [263, 166] on span "Business location" at bounding box center [240, 170] width 180 height 8
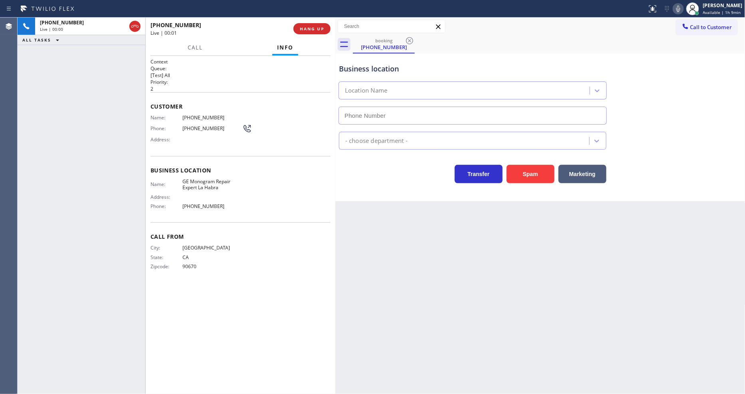
type input "(562) 378-3598"
drag, startPoint x: 481, startPoint y: 214, endPoint x: 423, endPoint y: 212, distance: 57.9
click at [481, 214] on div "Back to Dashboard Change Sender ID Customers Technicians Select a contact Outbo…" at bounding box center [540, 206] width 410 height 376
click at [201, 181] on span "GE Monogram Repair Expert La Habra" at bounding box center [212, 184] width 60 height 12
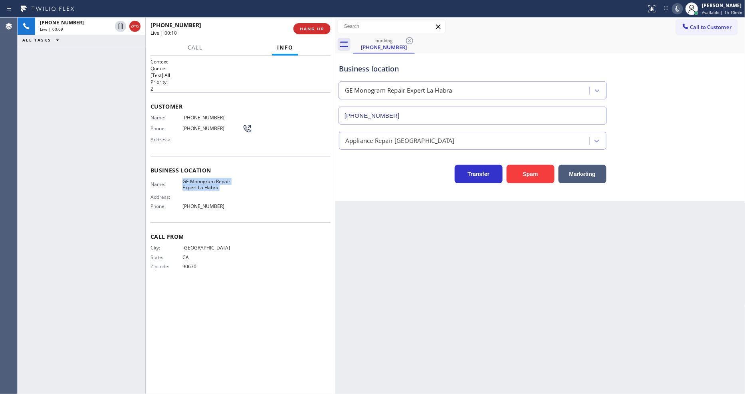
click at [201, 181] on span "GE Monogram Repair Expert La Habra" at bounding box center [212, 184] width 60 height 12
click at [202, 179] on span "GE Monogram Repair Expert La Habra" at bounding box center [212, 184] width 60 height 12
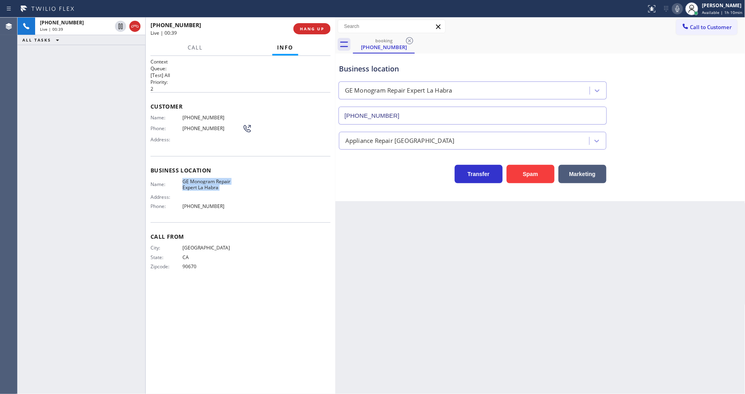
click at [193, 115] on span "(562) 656-7401" at bounding box center [212, 118] width 60 height 6
click at [679, 8] on icon at bounding box center [677, 9] width 10 height 10
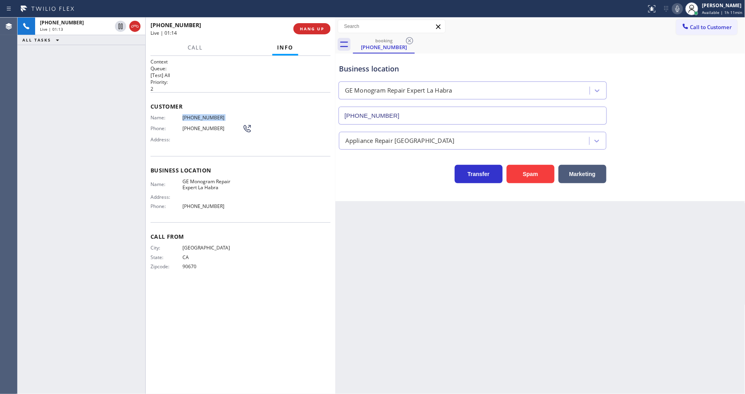
click at [430, 270] on div "Back to Dashboard Change Sender ID Customers Technicians Select a contact Outbo…" at bounding box center [540, 206] width 410 height 376
click at [188, 263] on span "90670" at bounding box center [212, 266] width 60 height 6
click at [247, 204] on div "Name: GE Monogram Repair Expert La Habra Address: Phone: (562) 378-3598" at bounding box center [240, 195] width 180 height 34
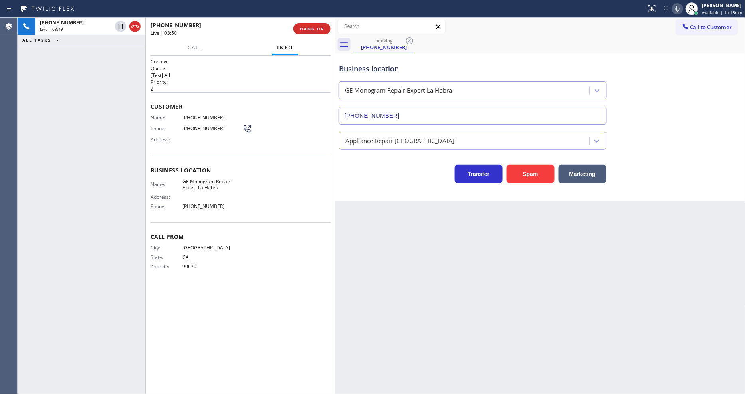
drag, startPoint x: 603, startPoint y: 281, endPoint x: 605, endPoint y: 350, distance: 69.5
click at [603, 281] on div "Back to Dashboard Change Sender ID Customers Technicians Select a contact Outbo…" at bounding box center [540, 206] width 410 height 376
click at [322, 30] on span "HANG UP" at bounding box center [312, 29] width 24 height 6
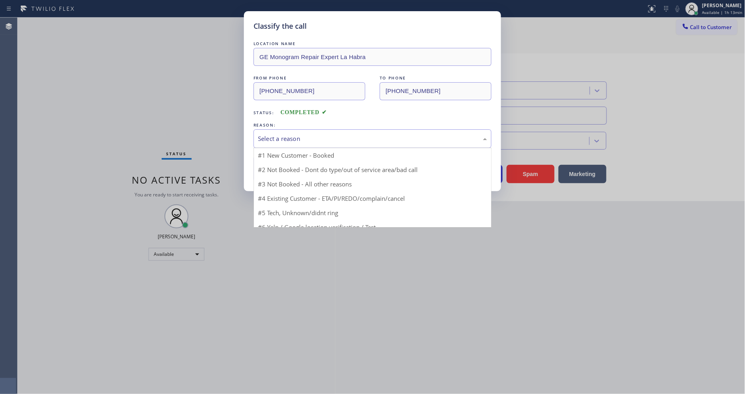
click at [278, 138] on div "Select a reason" at bounding box center [372, 138] width 229 height 9
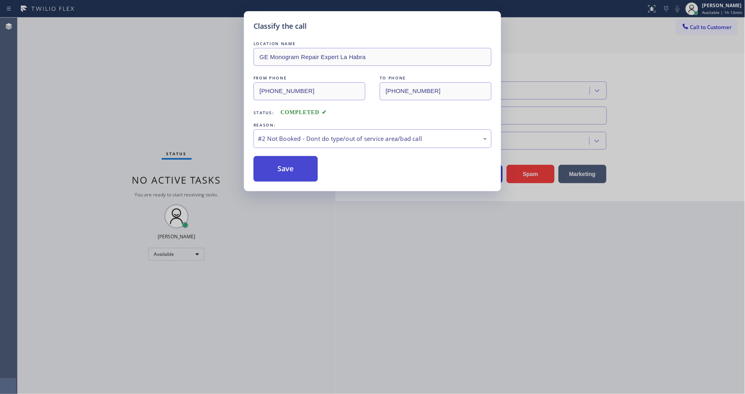
click at [277, 168] on button "Save" at bounding box center [285, 169] width 64 height 26
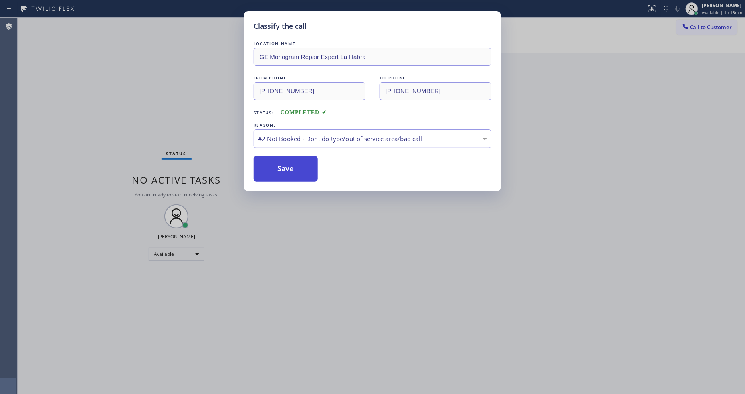
click at [277, 168] on button "Save" at bounding box center [285, 169] width 64 height 26
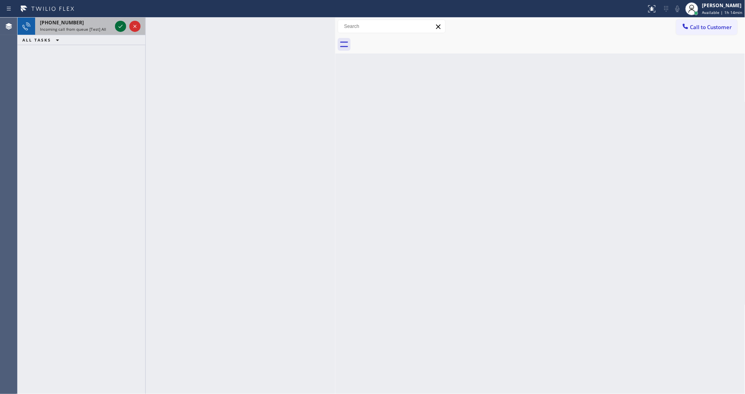
drag, startPoint x: 120, startPoint y: 26, endPoint x: 119, endPoint y: 31, distance: 4.9
click at [119, 26] on icon at bounding box center [121, 27] width 10 height 10
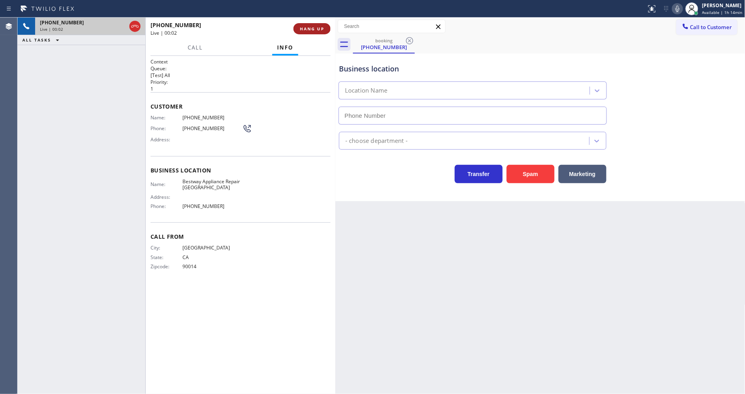
click at [306, 26] on span "HANG UP" at bounding box center [312, 29] width 24 height 6
type input "(949) 569-5510"
click at [306, 26] on span "HANG UP" at bounding box center [312, 29] width 24 height 6
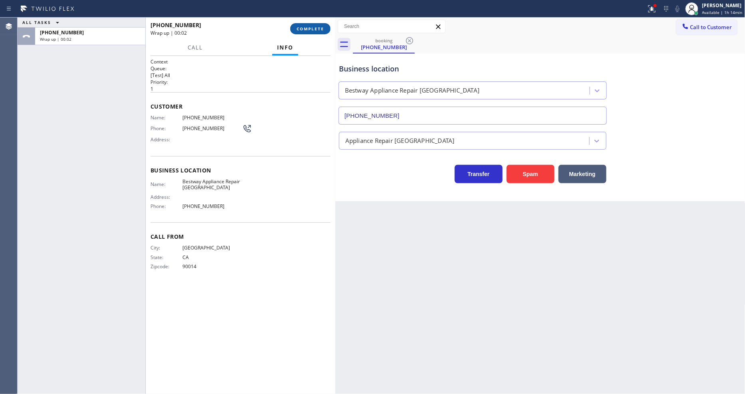
click at [304, 31] on span "COMPLETE" at bounding box center [310, 29] width 28 height 6
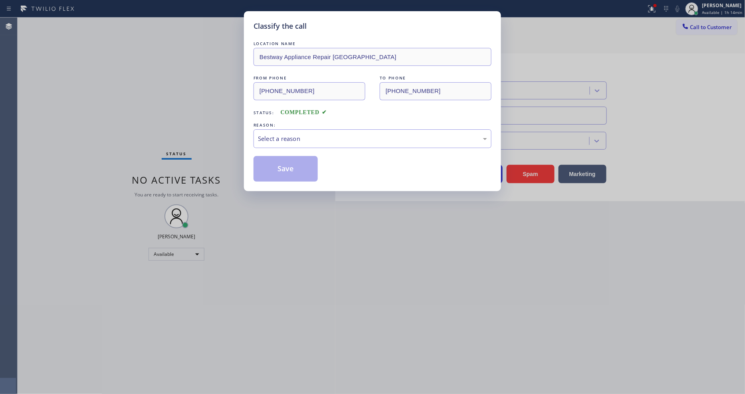
click at [269, 130] on div "Select a reason" at bounding box center [372, 138] width 238 height 19
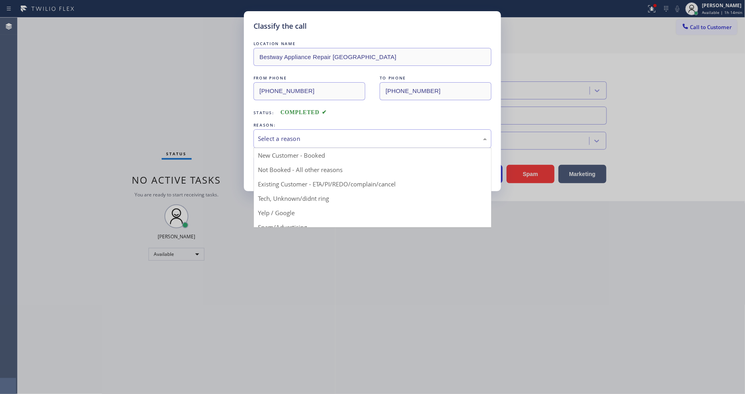
drag, startPoint x: 280, startPoint y: 213, endPoint x: 280, endPoint y: 206, distance: 7.2
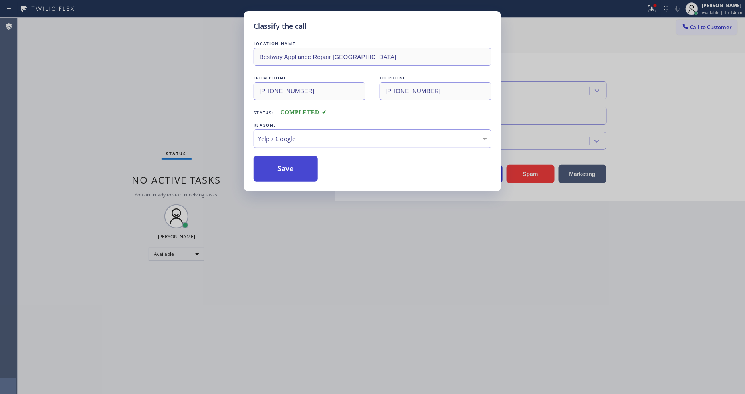
click at [288, 173] on button "Save" at bounding box center [285, 169] width 64 height 26
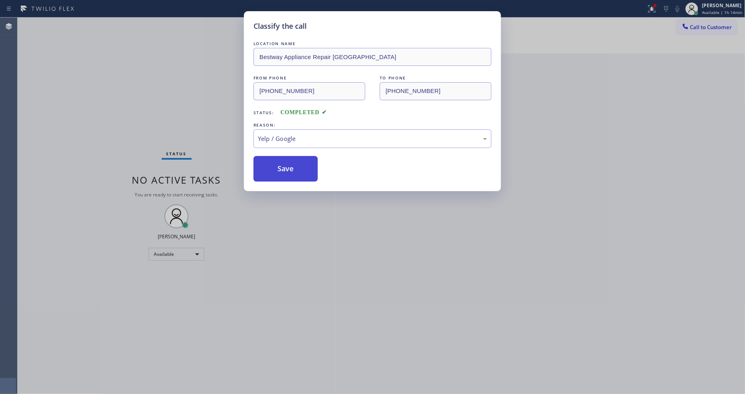
click at [288, 173] on button "Save" at bounding box center [285, 169] width 64 height 26
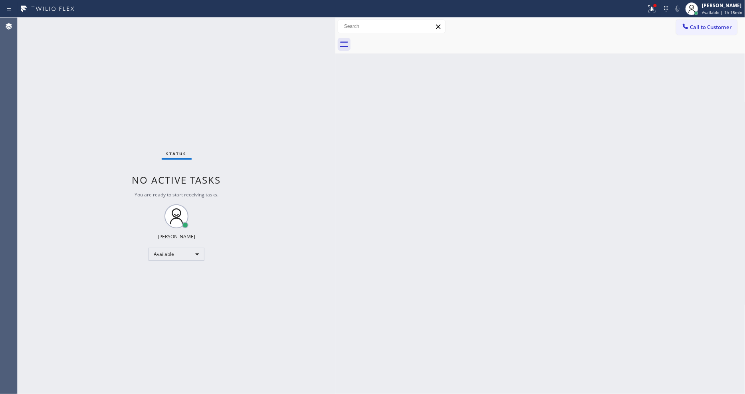
click at [108, 27] on div "Status No active tasks You are ready to start receiving tasks. [PERSON_NAME] Av…" at bounding box center [177, 206] width 318 height 376
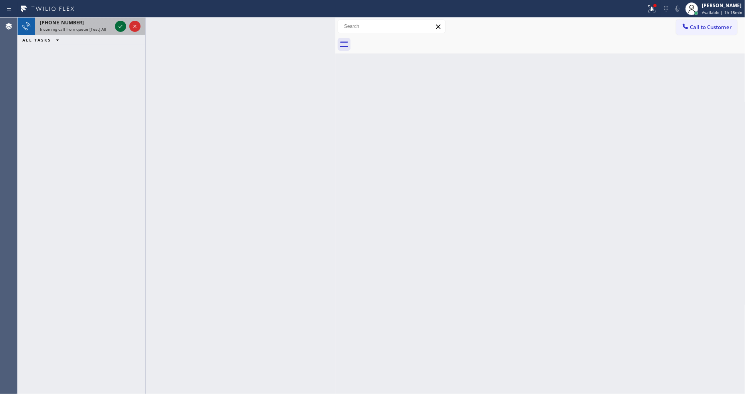
drag, startPoint x: 125, startPoint y: 26, endPoint x: 118, endPoint y: 26, distance: 7.2
click at [123, 26] on icon at bounding box center [121, 27] width 10 height 10
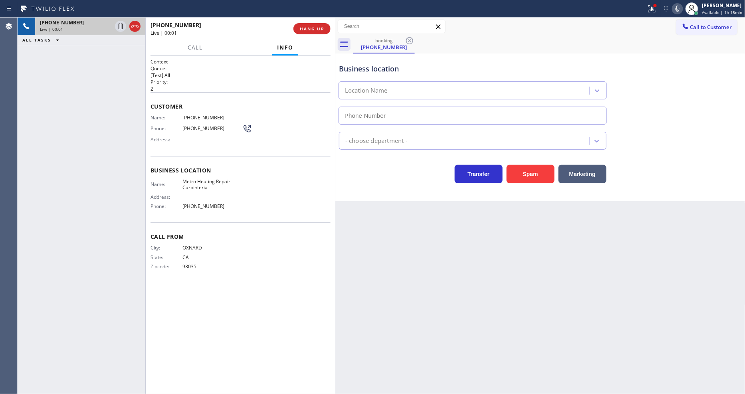
type input "(805) 600-3316"
click at [322, 30] on span "HANG UP" at bounding box center [312, 29] width 24 height 6
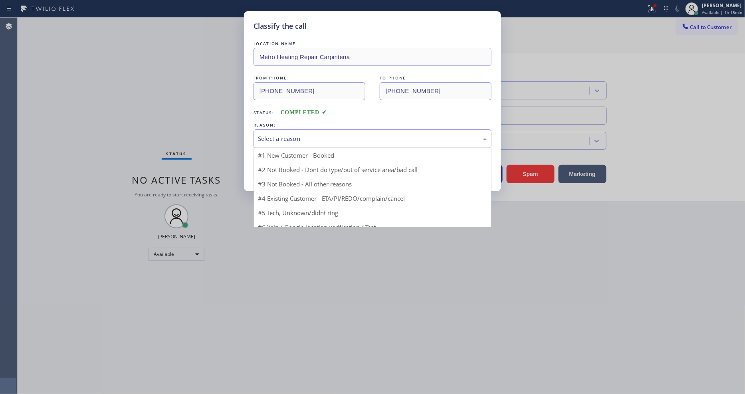
click at [313, 139] on div "Select a reason" at bounding box center [372, 138] width 229 height 9
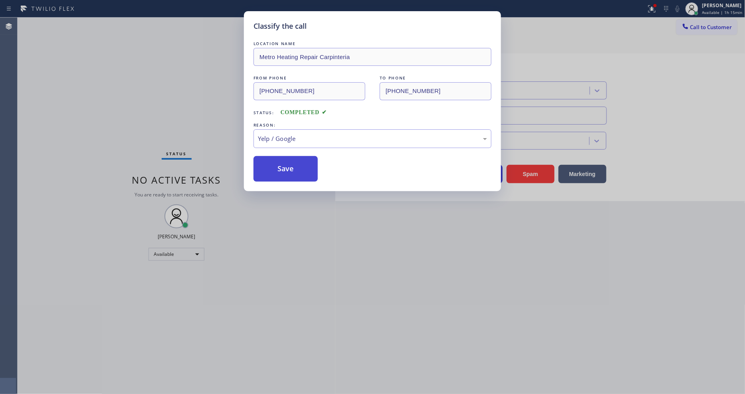
click at [289, 176] on button "Save" at bounding box center [285, 169] width 64 height 26
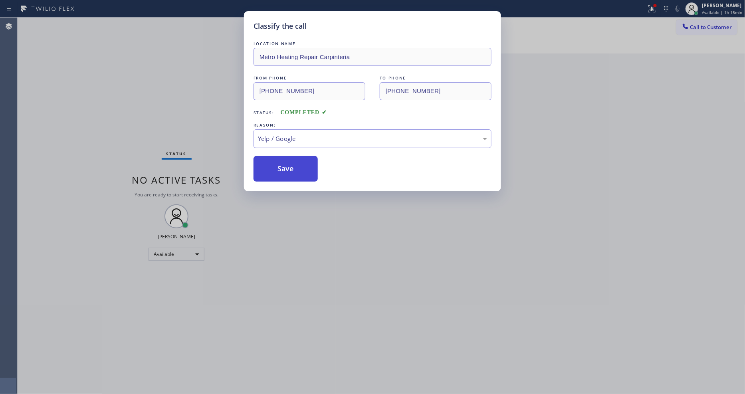
click at [289, 174] on button "Save" at bounding box center [285, 169] width 64 height 26
drag, startPoint x: 289, startPoint y: 174, endPoint x: 269, endPoint y: 154, distance: 28.5
click at [282, 168] on button "Save" at bounding box center [285, 169] width 64 height 26
click at [107, 20] on div "Status No active tasks You are ready to start receiving tasks. [PERSON_NAME] Av…" at bounding box center [177, 206] width 318 height 376
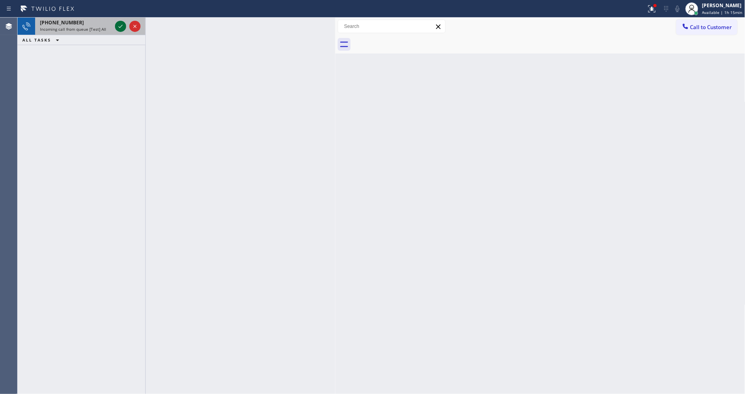
click at [118, 28] on icon at bounding box center [121, 27] width 10 height 10
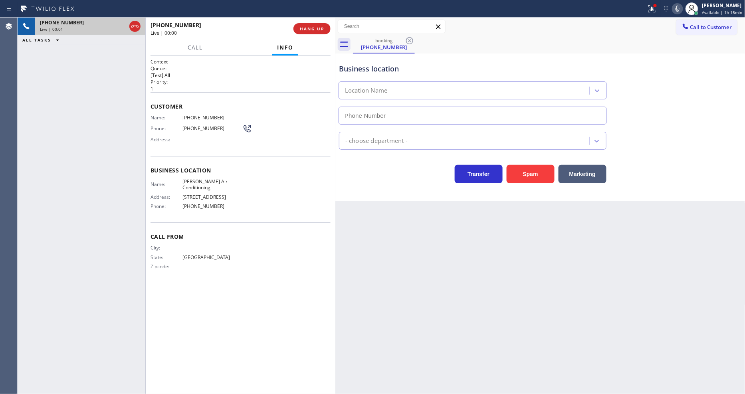
type input "(512) 879-9212"
click at [325, 30] on button "HANG UP" at bounding box center [311, 28] width 37 height 11
click at [321, 30] on span "HANG UP" at bounding box center [312, 29] width 24 height 6
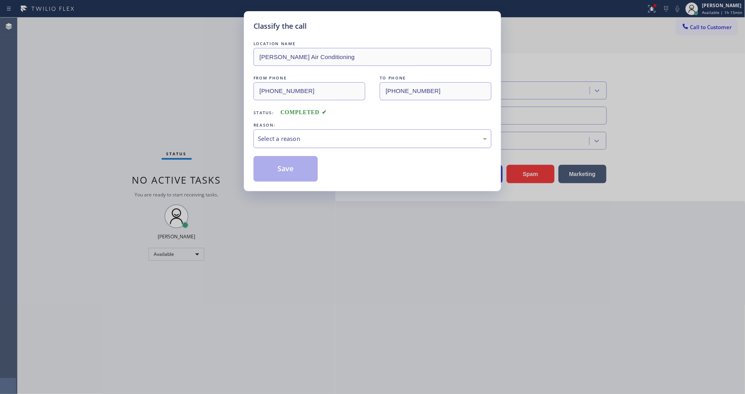
click at [298, 135] on div "Select a reason" at bounding box center [372, 138] width 229 height 9
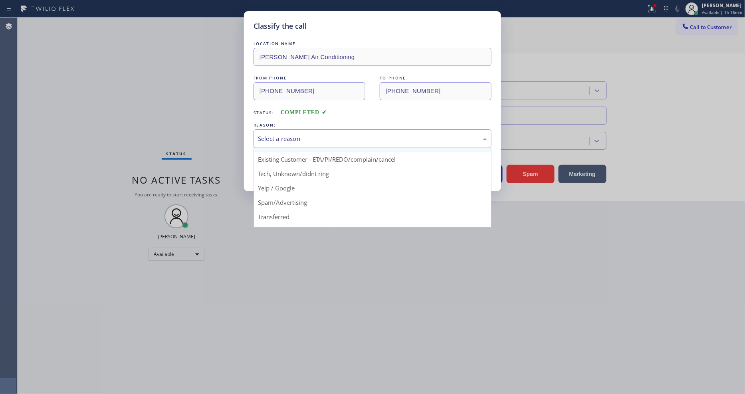
scroll to position [50, 0]
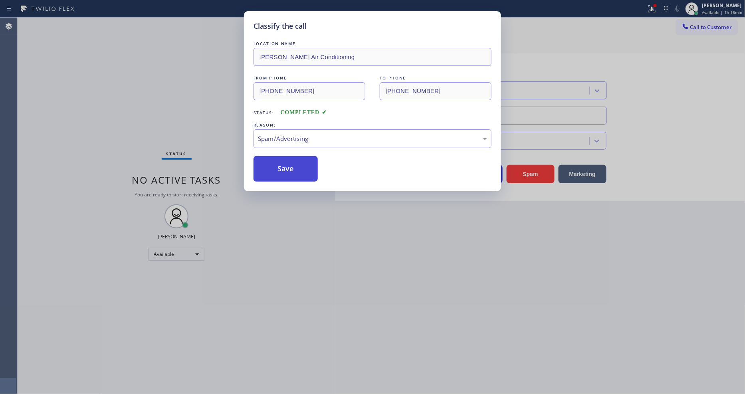
click at [286, 165] on button "Save" at bounding box center [285, 169] width 64 height 26
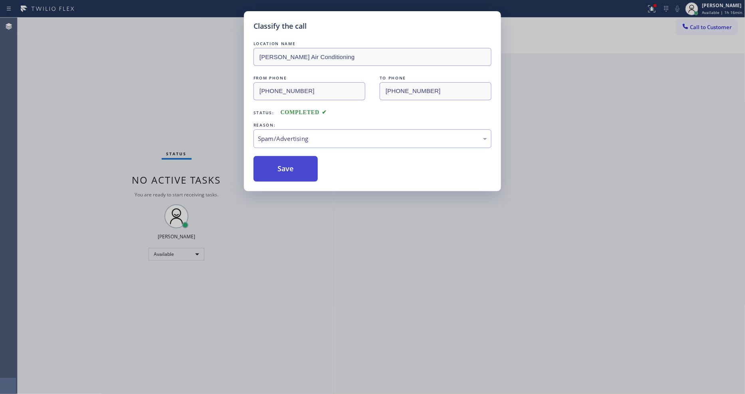
click at [286, 165] on button "Save" at bounding box center [285, 169] width 64 height 26
drag, startPoint x: 286, startPoint y: 165, endPoint x: 265, endPoint y: 108, distance: 61.2
click at [286, 165] on button "Save" at bounding box center [285, 169] width 64 height 26
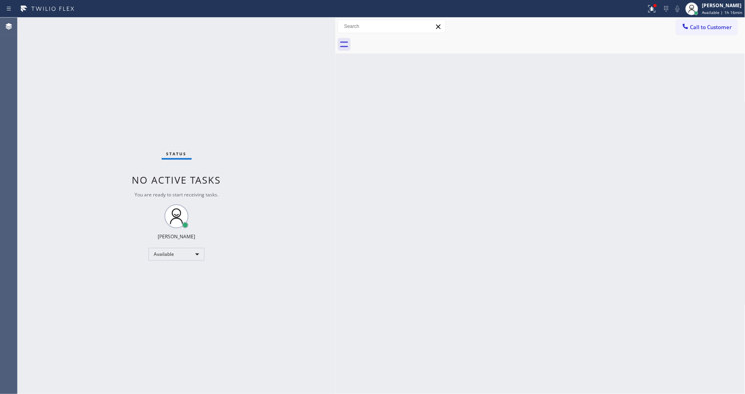
click at [349, 299] on div "Back to Dashboard Change Sender ID Customers Technicians Select a contact Outbo…" at bounding box center [540, 206] width 410 height 376
click at [653, 9] on icon at bounding box center [650, 8] width 5 height 6
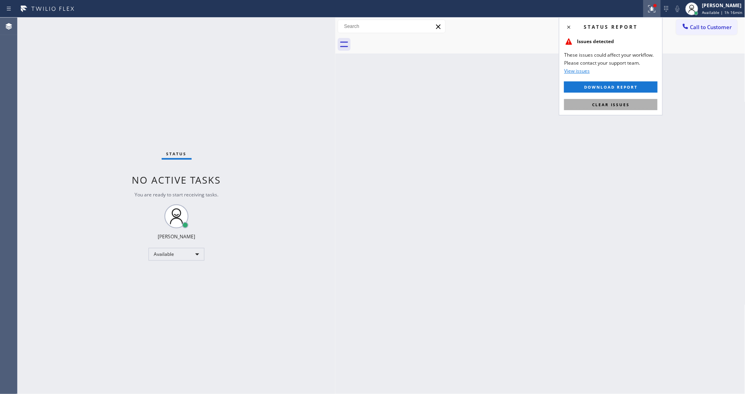
click at [634, 103] on button "Clear issues" at bounding box center [610, 104] width 93 height 11
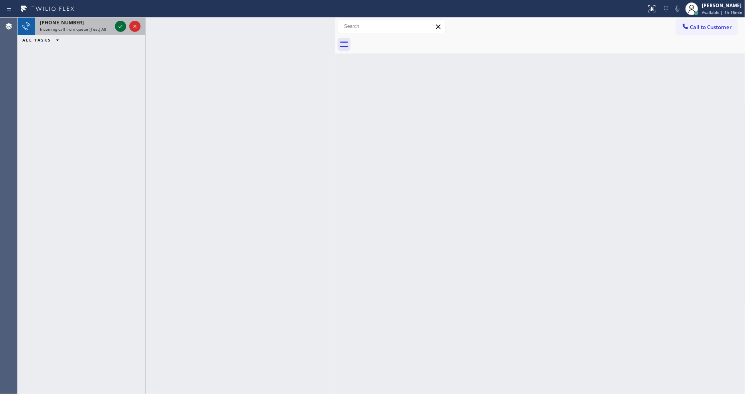
click at [117, 26] on icon at bounding box center [121, 27] width 10 height 10
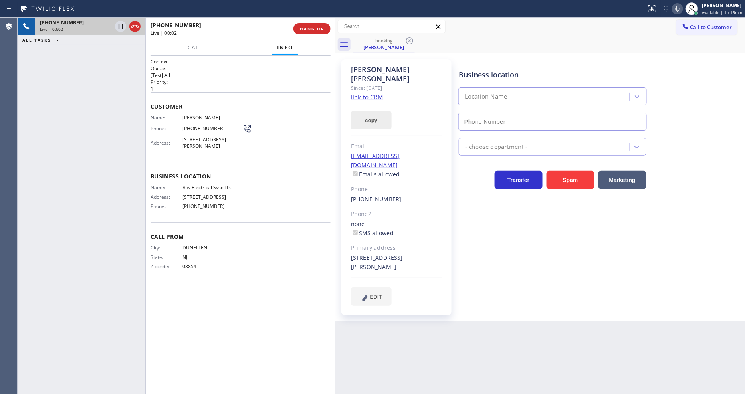
type input "(848) 292-9748"
click at [364, 93] on link "link to CRM" at bounding box center [367, 97] width 32 height 8
click at [122, 24] on icon at bounding box center [121, 27] width 10 height 10
click at [679, 9] on icon at bounding box center [677, 9] width 4 height 6
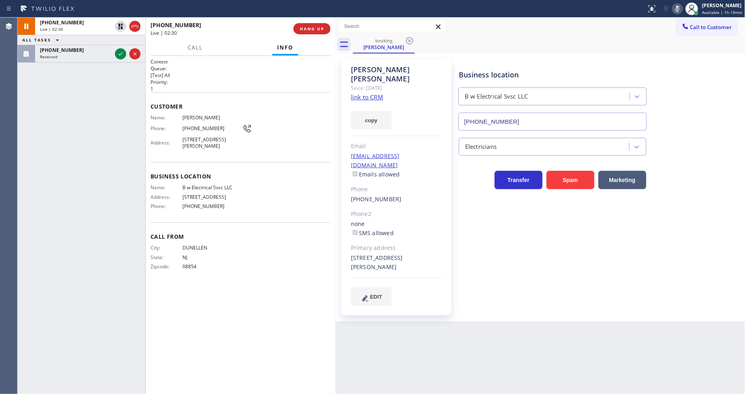
click at [501, 243] on div "Business location B w Electrical Svsc LLC (848) 292-9748 Electricians Transfer …" at bounding box center [600, 182] width 286 height 242
click at [124, 53] on icon at bounding box center [121, 54] width 10 height 10
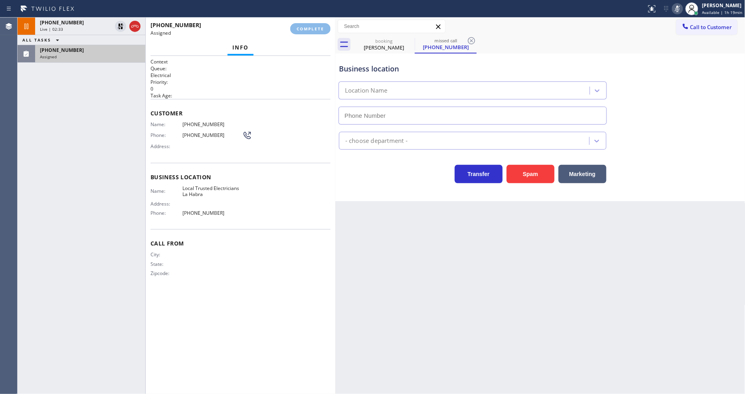
type input "(562) 456-3053"
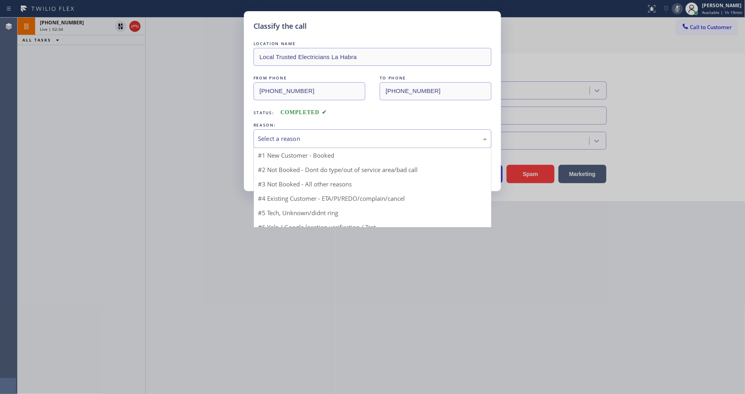
click at [286, 137] on div "Select a reason" at bounding box center [372, 138] width 229 height 9
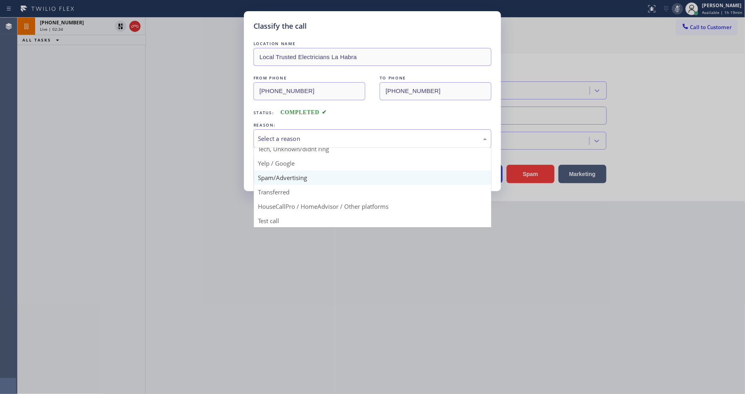
scroll to position [50, 0]
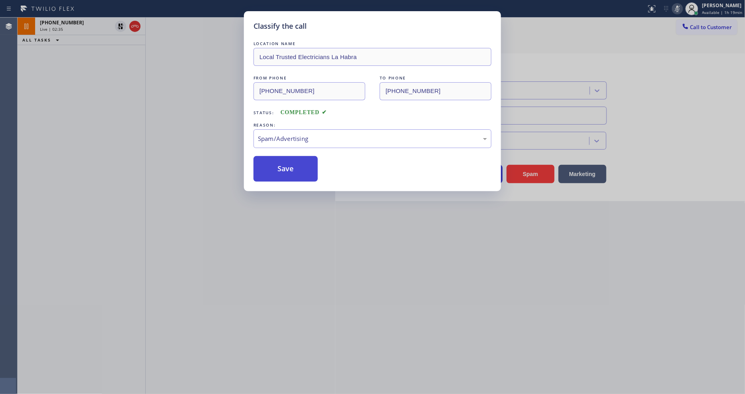
drag, startPoint x: 281, startPoint y: 170, endPoint x: 286, endPoint y: 158, distance: 12.5
click at [286, 158] on button "Save" at bounding box center [285, 169] width 64 height 26
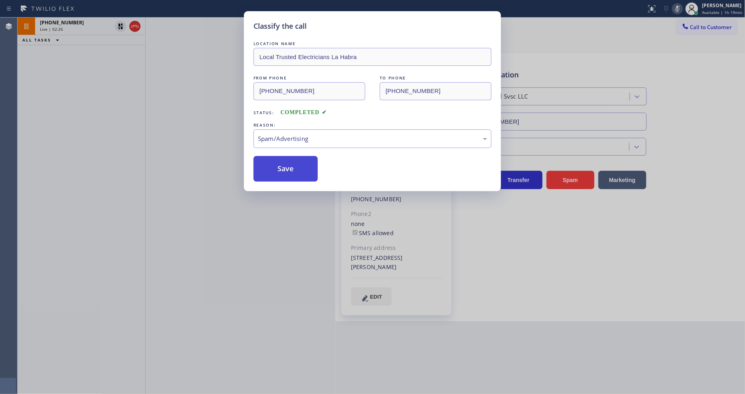
click at [286, 158] on button "Save" at bounding box center [285, 169] width 64 height 26
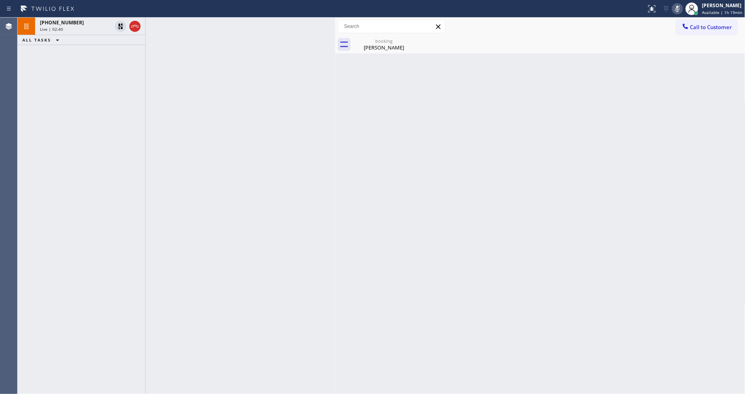
drag, startPoint x: 118, startPoint y: 25, endPoint x: 509, endPoint y: 4, distance: 391.6
click at [118, 25] on icon at bounding box center [121, 27] width 10 height 10
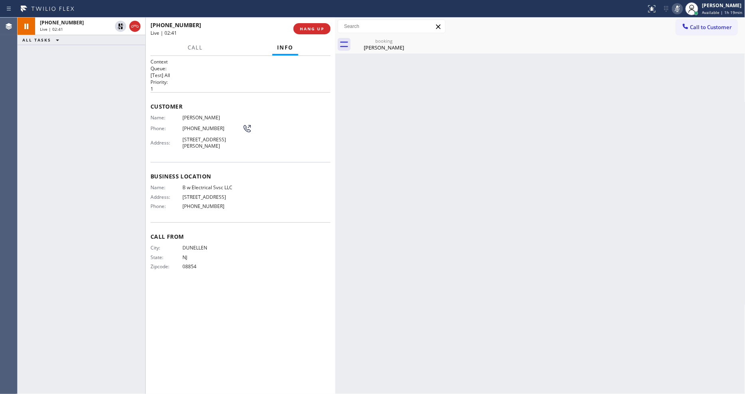
click at [678, 7] on icon at bounding box center [677, 9] width 10 height 10
drag, startPoint x: 298, startPoint y: 28, endPoint x: 297, endPoint y: 328, distance: 300.1
click at [299, 28] on button "HANG UP" at bounding box center [311, 28] width 37 height 11
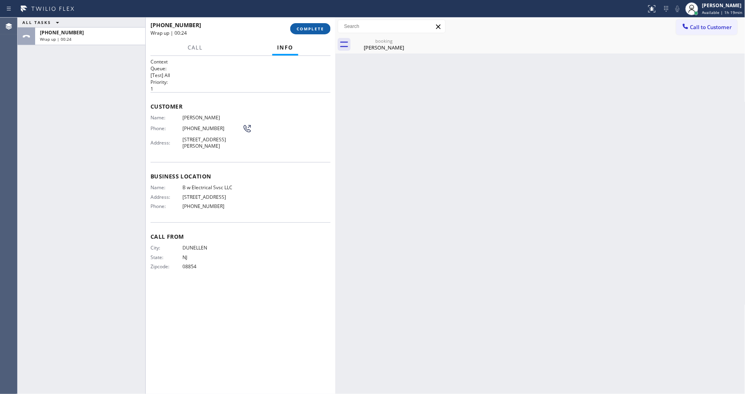
drag, startPoint x: 313, startPoint y: 28, endPoint x: 320, endPoint y: 30, distance: 7.8
click at [313, 28] on span "COMPLETE" at bounding box center [310, 29] width 28 height 6
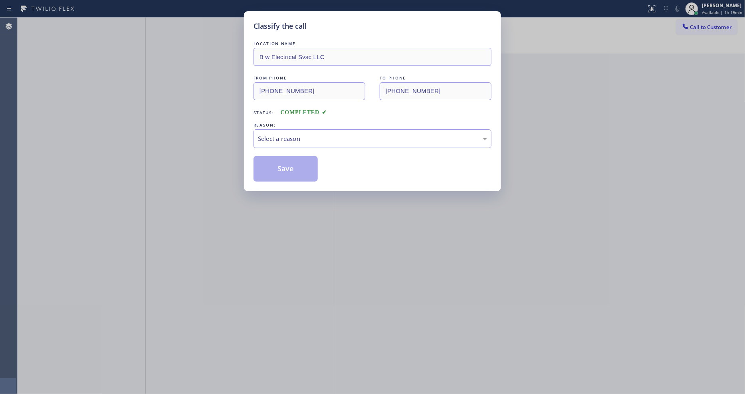
click at [278, 136] on div "Select a reason" at bounding box center [372, 138] width 229 height 9
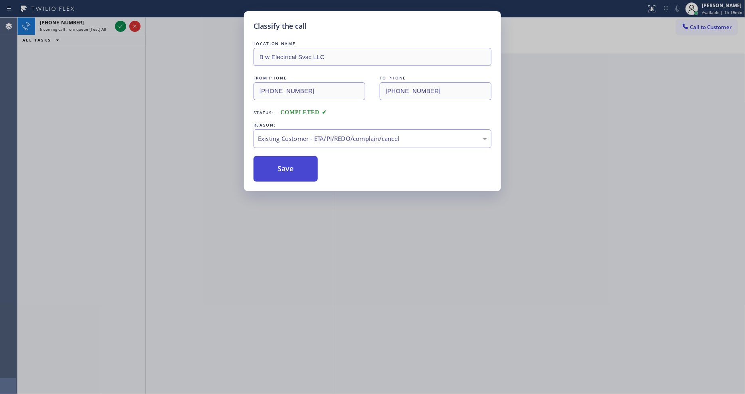
click at [278, 161] on button "Save" at bounding box center [285, 169] width 64 height 26
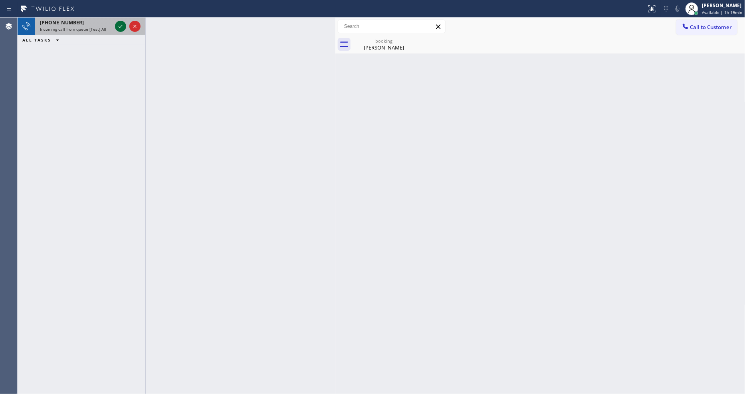
click at [117, 25] on icon at bounding box center [121, 27] width 10 height 10
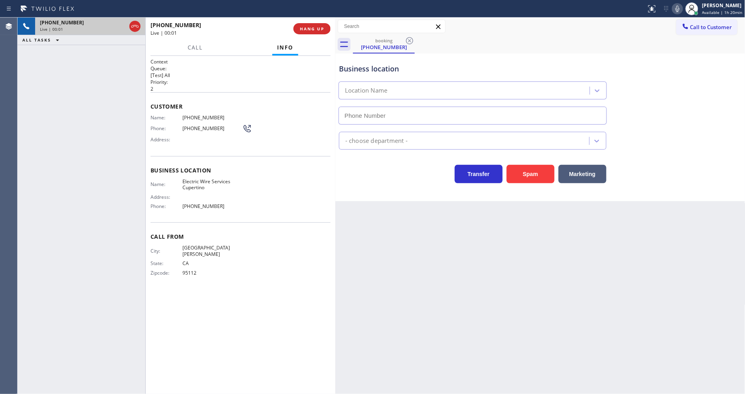
type input "(408) 549-7996"
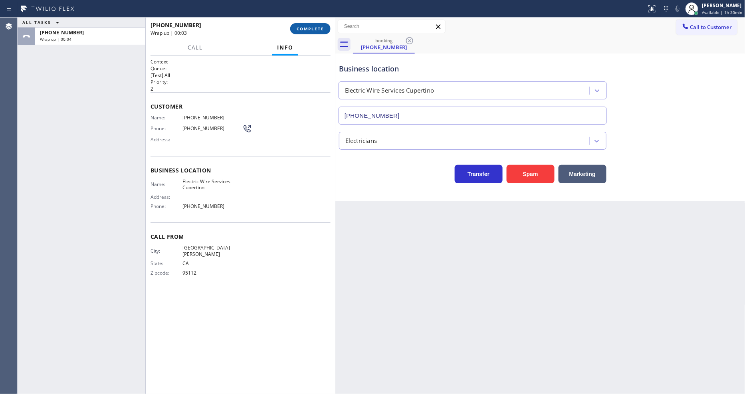
click at [316, 30] on span "COMPLETE" at bounding box center [310, 29] width 28 height 6
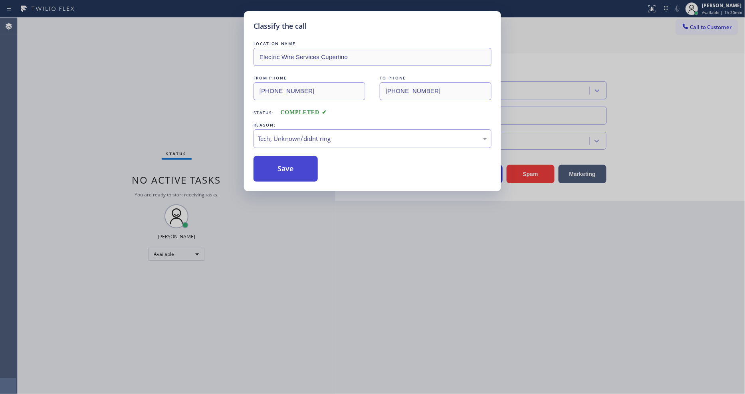
drag, startPoint x: 295, startPoint y: 193, endPoint x: 294, endPoint y: 165, distance: 28.3
click at [294, 165] on button "Save" at bounding box center [285, 169] width 64 height 26
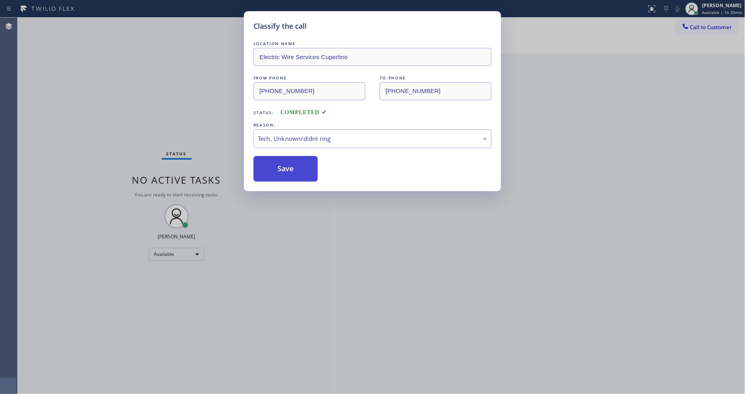
click at [294, 165] on button "Save" at bounding box center [285, 169] width 64 height 26
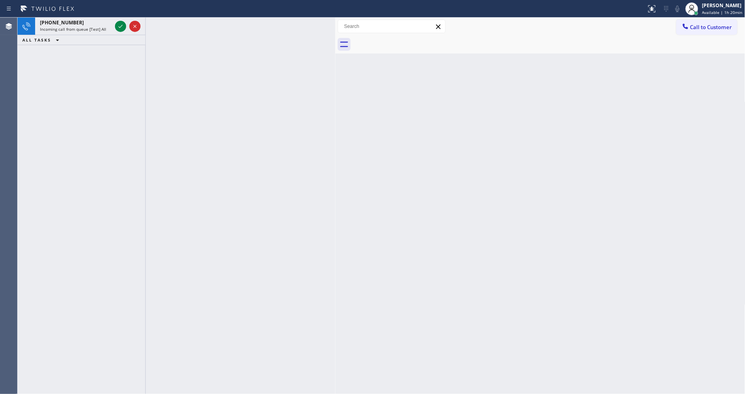
click at [118, 25] on icon at bounding box center [121, 27] width 10 height 10
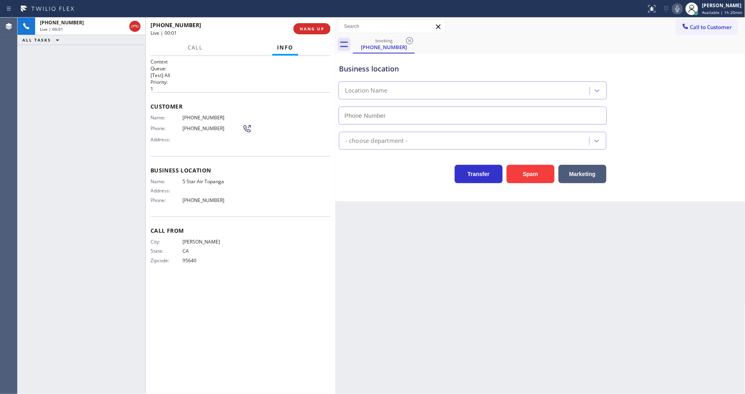
type input "(424) 349-7969"
click at [599, 239] on div "Back to Dashboard Change Sender ID Customers Technicians Select a contact Outbo…" at bounding box center [540, 206] width 410 height 376
click at [306, 25] on button "HANG UP" at bounding box center [311, 28] width 37 height 11
click at [307, 29] on span "COMPLETE" at bounding box center [310, 29] width 28 height 6
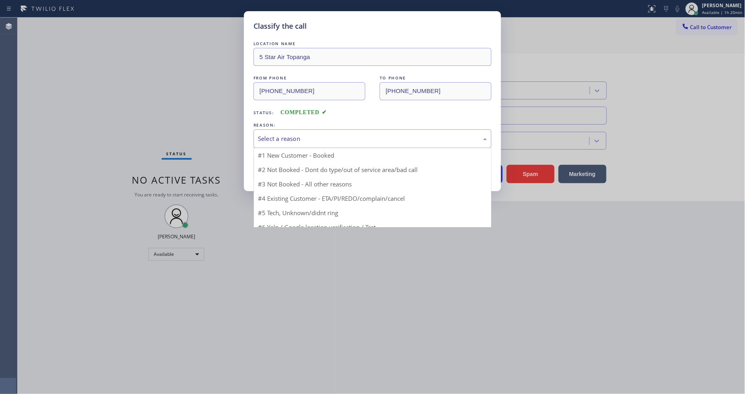
click at [272, 138] on div "Select a reason" at bounding box center [372, 138] width 229 height 9
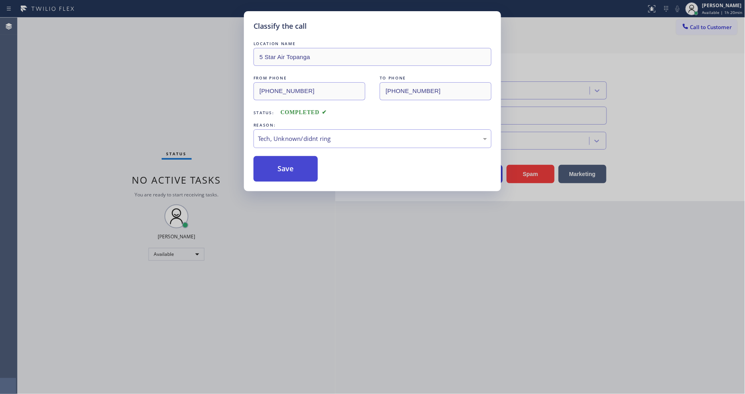
click at [275, 172] on button "Save" at bounding box center [285, 169] width 64 height 26
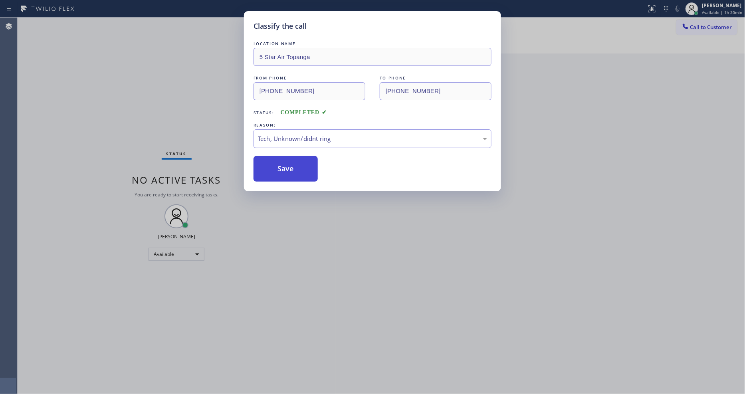
click at [275, 172] on button "Save" at bounding box center [285, 169] width 64 height 26
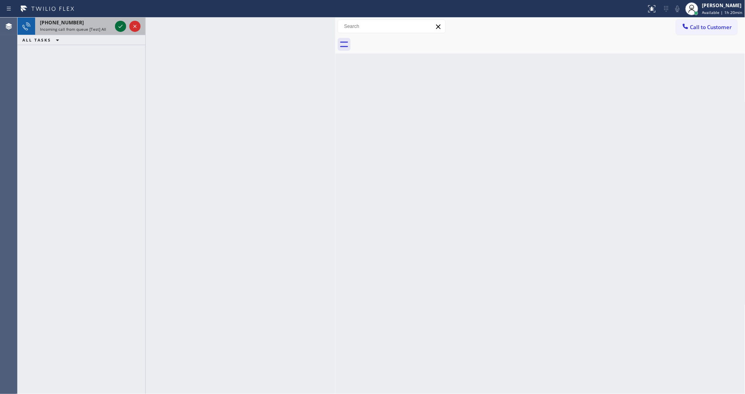
click at [120, 24] on icon at bounding box center [121, 27] width 10 height 10
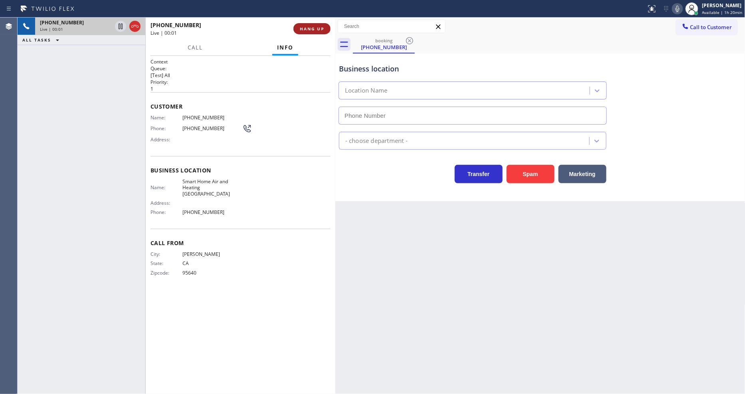
type input "(650) 239-2494"
click at [310, 28] on span "HANG UP" at bounding box center [312, 29] width 24 height 6
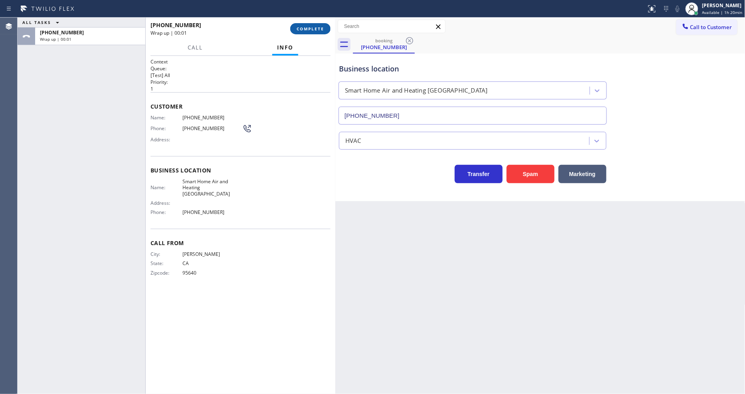
click at [310, 28] on span "COMPLETE" at bounding box center [310, 29] width 28 height 6
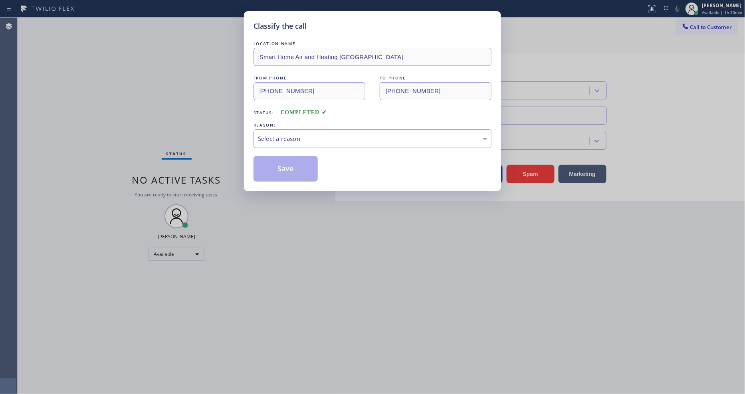
click at [295, 130] on div "Select a reason" at bounding box center [372, 138] width 238 height 19
click at [281, 160] on button "Save" at bounding box center [285, 169] width 64 height 26
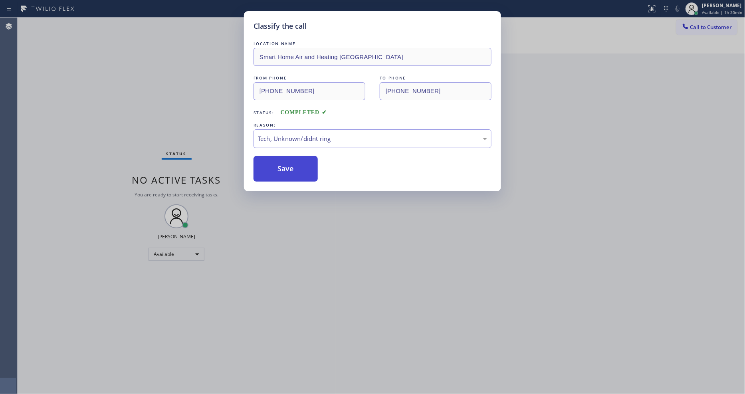
click at [281, 160] on button "Save" at bounding box center [285, 169] width 64 height 26
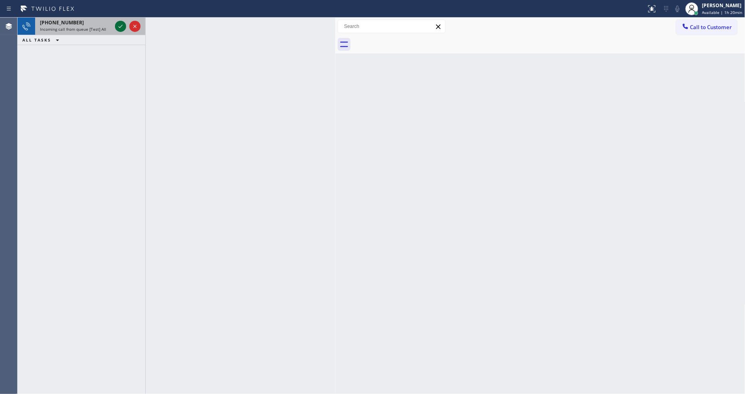
click at [120, 24] on icon at bounding box center [121, 27] width 10 height 10
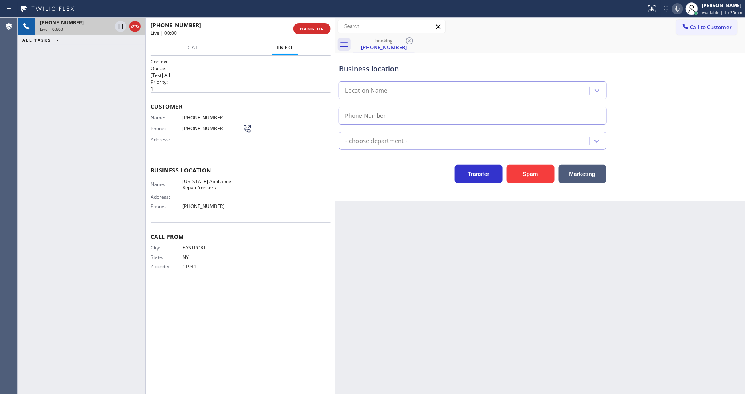
type input "(914) 873-0795"
click at [312, 28] on span "HANG UP" at bounding box center [312, 29] width 24 height 6
click at [312, 30] on span "HANG UP" at bounding box center [312, 29] width 24 height 6
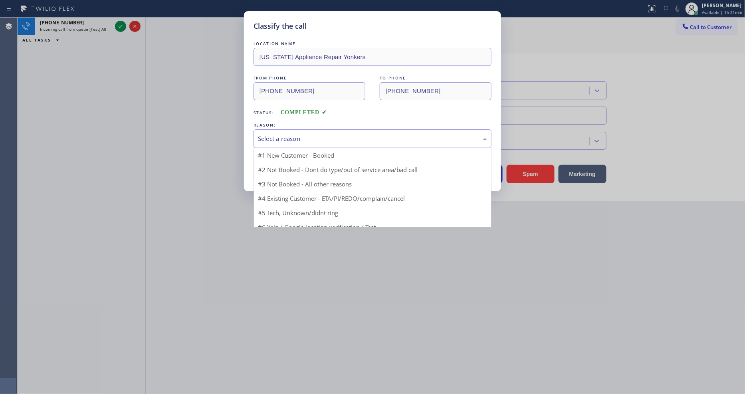
click at [283, 136] on div "Select a reason" at bounding box center [372, 138] width 229 height 9
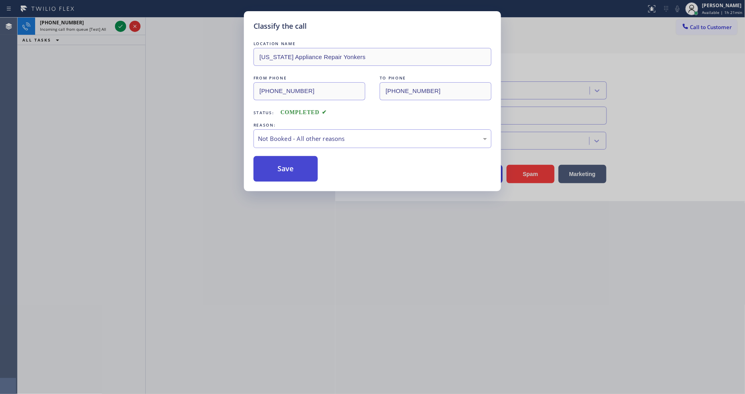
click at [276, 172] on button "Save" at bounding box center [285, 169] width 64 height 26
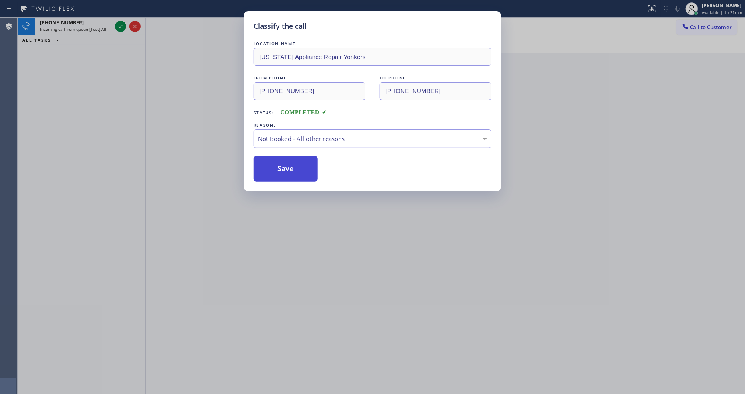
click at [276, 172] on button "Save" at bounding box center [285, 169] width 64 height 26
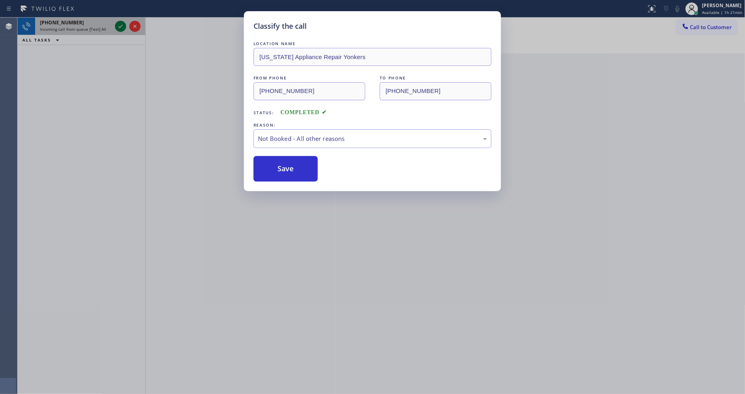
click at [118, 26] on icon at bounding box center [121, 27] width 10 height 10
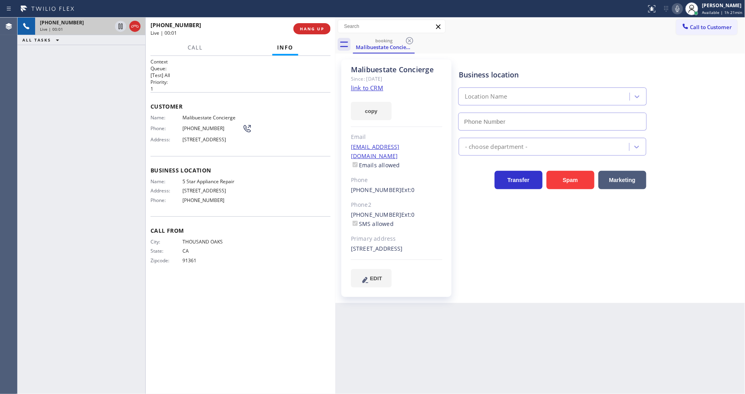
type input "[PHONE_NUMBER]"
click at [359, 88] on link "link to CRM" at bounding box center [367, 88] width 32 height 8
click at [314, 27] on span "HANG UP" at bounding box center [312, 29] width 24 height 6
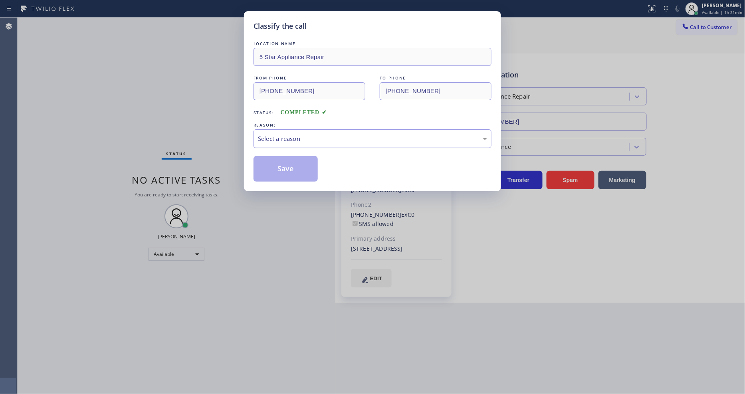
click at [264, 141] on div "Select a reason" at bounding box center [372, 138] width 238 height 19
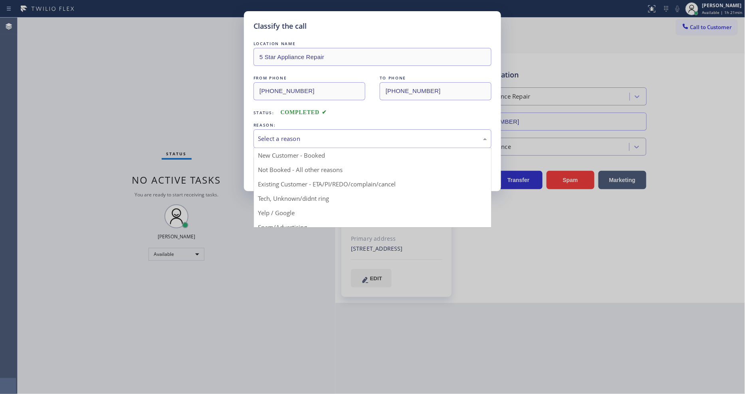
click at [268, 168] on button "Save" at bounding box center [285, 169] width 64 height 26
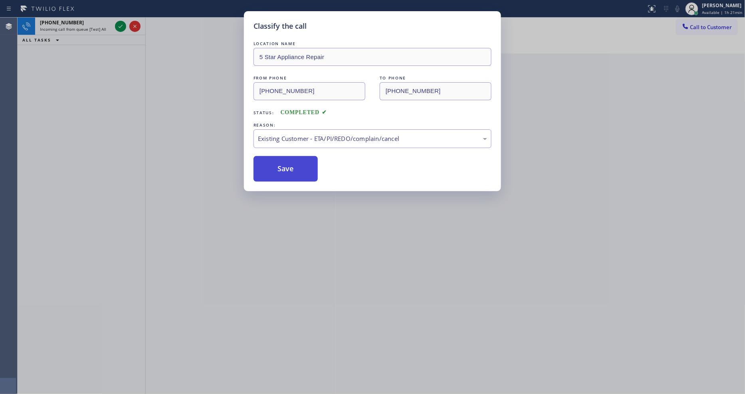
click at [268, 168] on button "Save" at bounding box center [285, 169] width 64 height 26
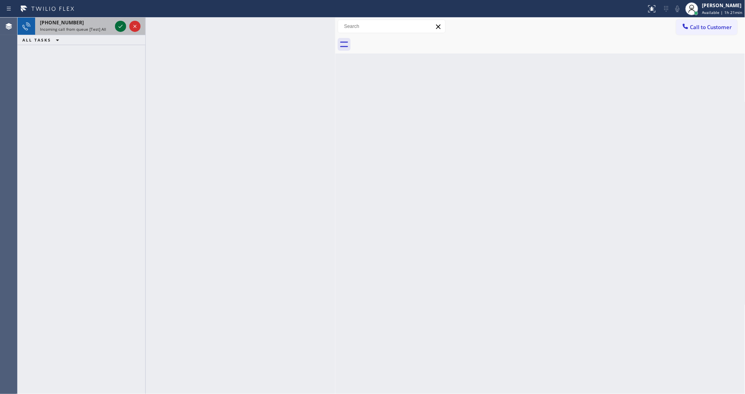
click at [120, 26] on icon at bounding box center [121, 27] width 10 height 10
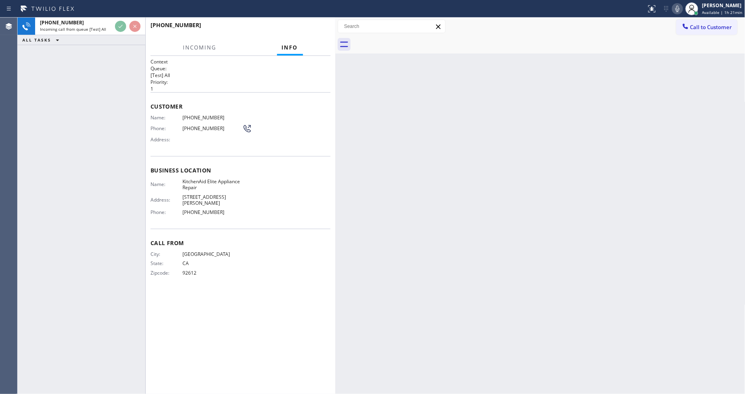
click at [502, 186] on div "Back to Dashboard Change Sender ID Customers Technicians Select a contact Outbo…" at bounding box center [540, 206] width 410 height 376
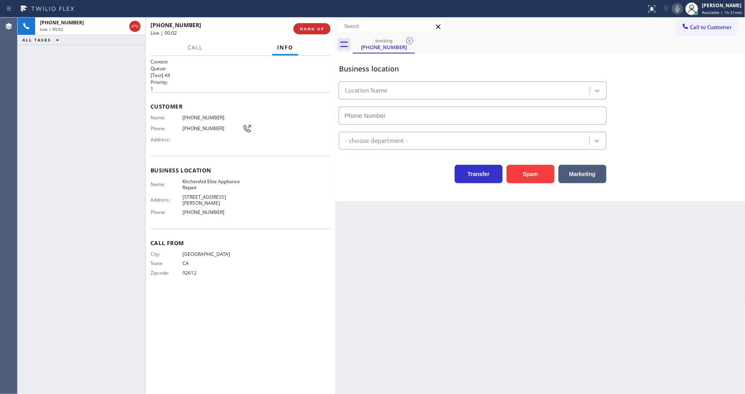
type input "(714) 912-8101"
click at [538, 248] on div "Back to Dashboard Change Sender ID Customers Technicians Select a contact Outbo…" at bounding box center [540, 206] width 410 height 376
click at [210, 182] on span "KitchenAid Elite Appliance Repair" at bounding box center [212, 184] width 60 height 12
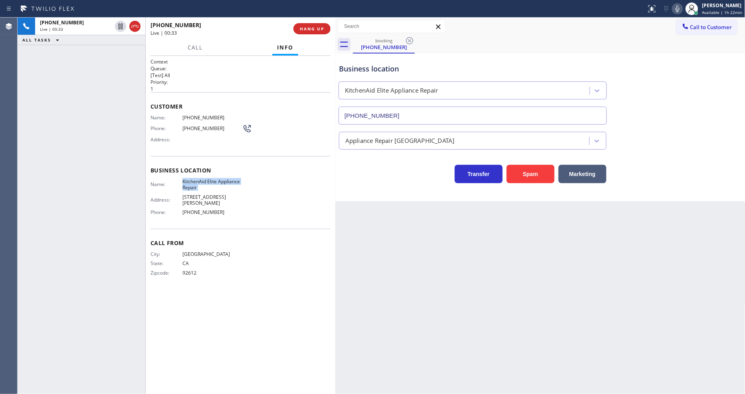
click at [204, 115] on span "(949) 751-7814" at bounding box center [212, 118] width 60 height 6
click at [119, 25] on icon at bounding box center [121, 27] width 10 height 10
drag, startPoint x: 680, startPoint y: 9, endPoint x: 533, endPoint y: 113, distance: 180.7
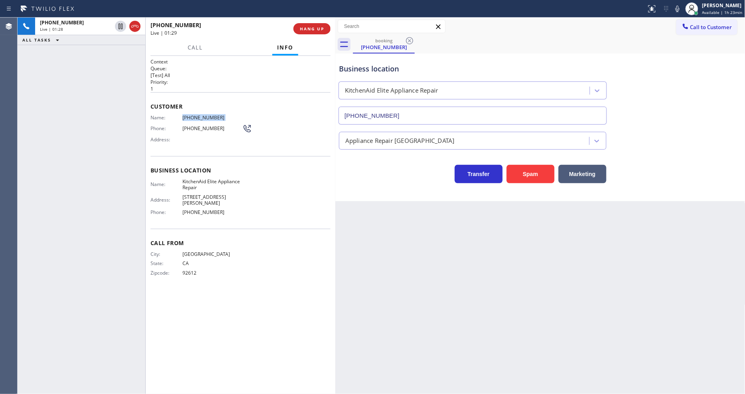
click at [680, 9] on icon at bounding box center [677, 9] width 10 height 10
drag, startPoint x: 118, startPoint y: 23, endPoint x: 229, endPoint y: 6, distance: 112.1
click at [118, 23] on icon at bounding box center [121, 27] width 10 height 10
click at [679, 10] on icon at bounding box center [677, 9] width 4 height 6
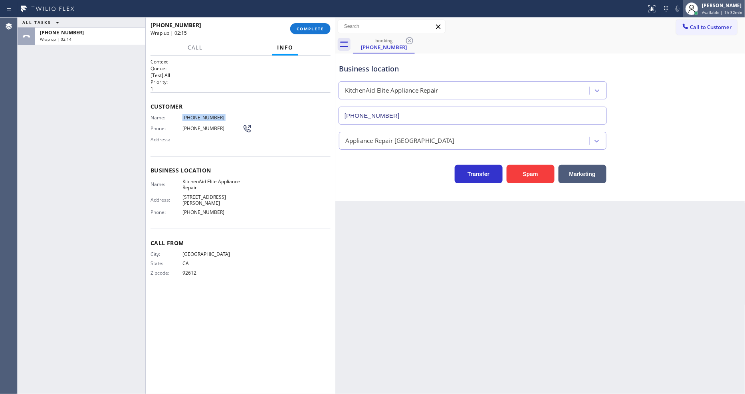
click at [719, 13] on span "Available | 1h 32min" at bounding box center [722, 13] width 40 height 6
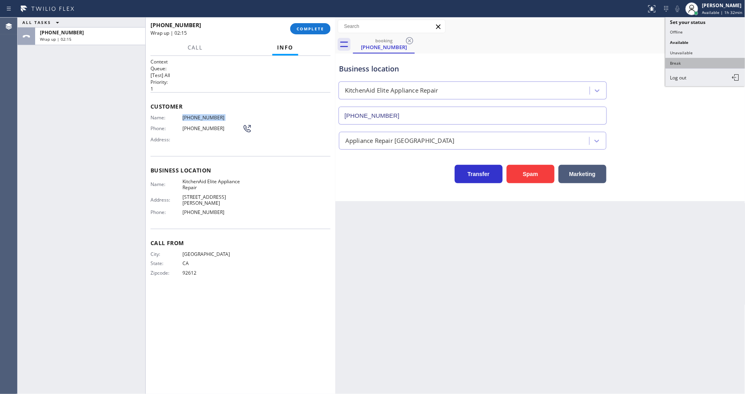
click at [692, 63] on button "Break" at bounding box center [705, 63] width 80 height 10
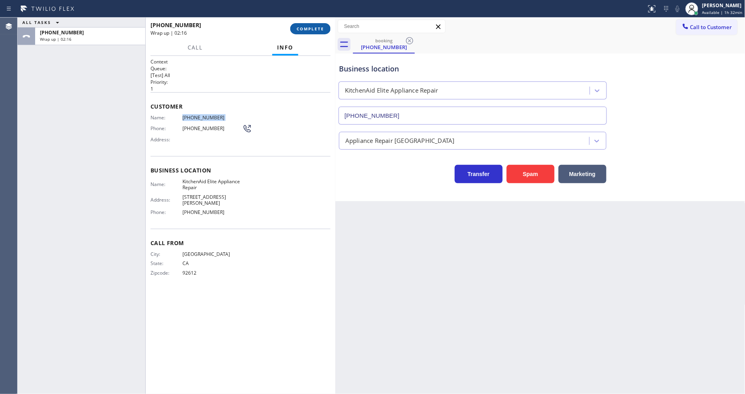
click at [318, 29] on span "COMPLETE" at bounding box center [310, 29] width 28 height 6
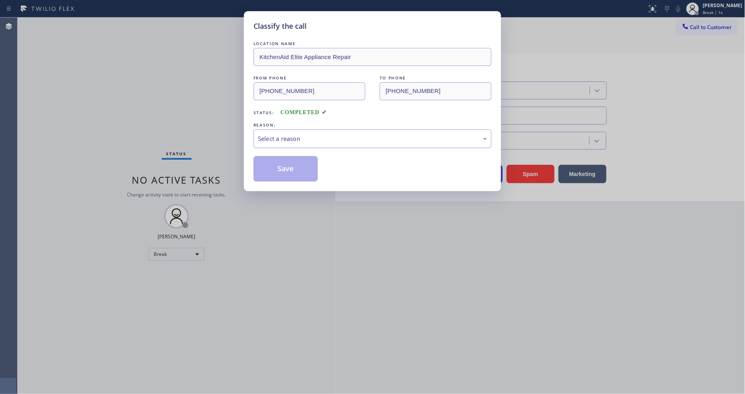
click at [274, 138] on div "Select a reason" at bounding box center [372, 138] width 229 height 9
click at [272, 164] on button "Save" at bounding box center [285, 169] width 64 height 26
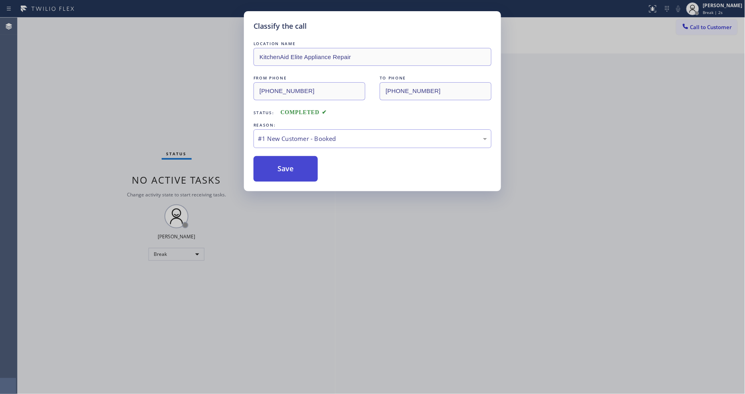
click at [272, 164] on button "Save" at bounding box center [285, 169] width 64 height 26
drag, startPoint x: 272, startPoint y: 164, endPoint x: 246, endPoint y: 136, distance: 38.1
click at [272, 164] on button "Save" at bounding box center [285, 169] width 64 height 26
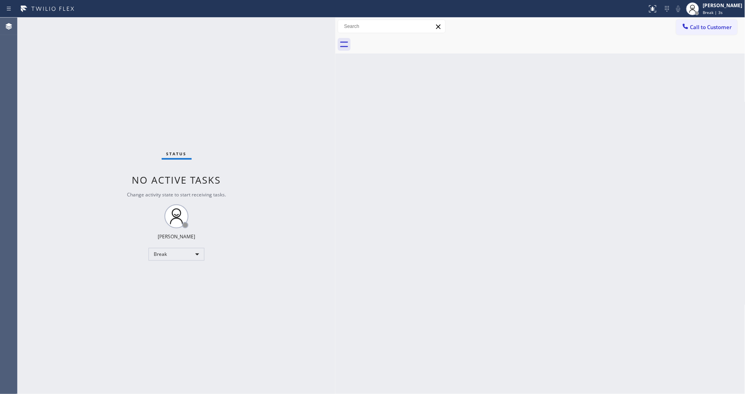
click at [119, 28] on div "Status No active tasks Change activity state to start receiving tasks. Lyka Mon…" at bounding box center [177, 206] width 318 height 376
